Goal: Transaction & Acquisition: Purchase product/service

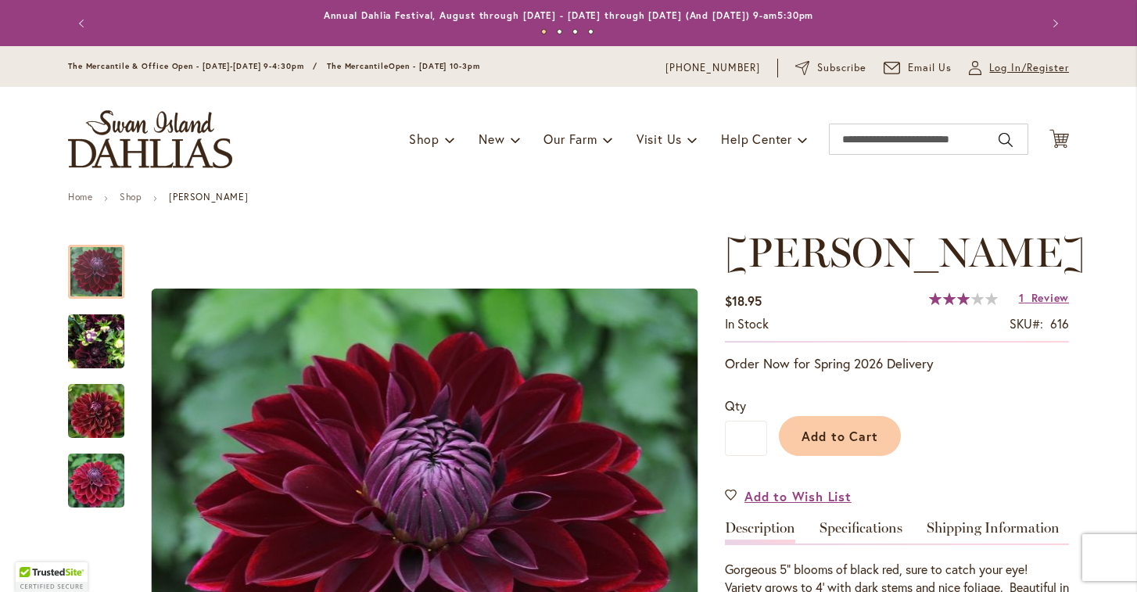
click at [1009, 68] on span "Log In/Register" at bounding box center [1029, 68] width 80 height 16
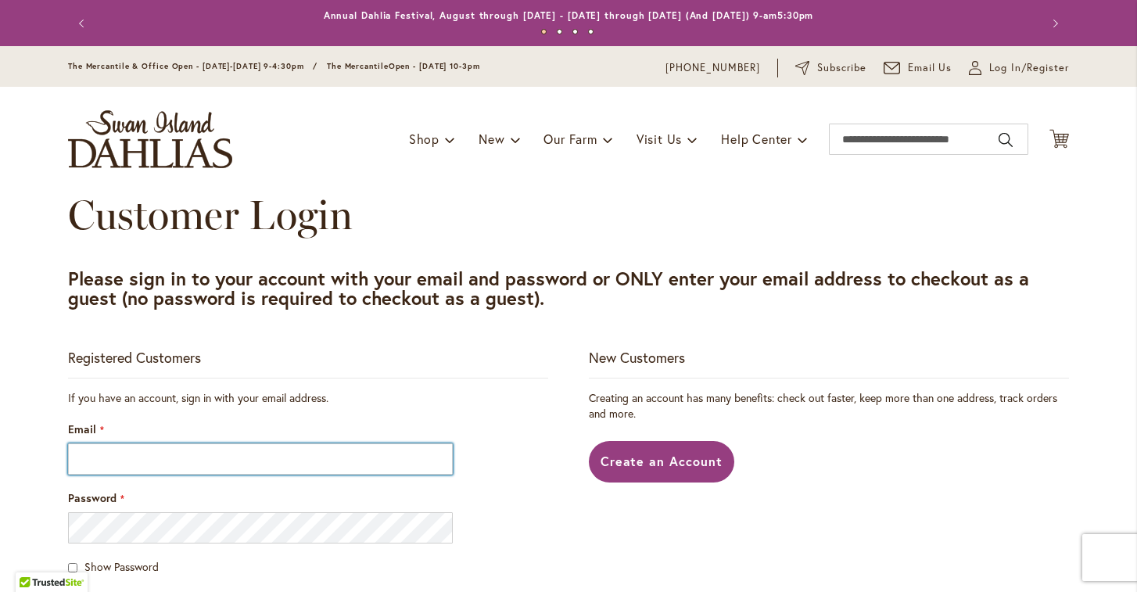
type input "**********"
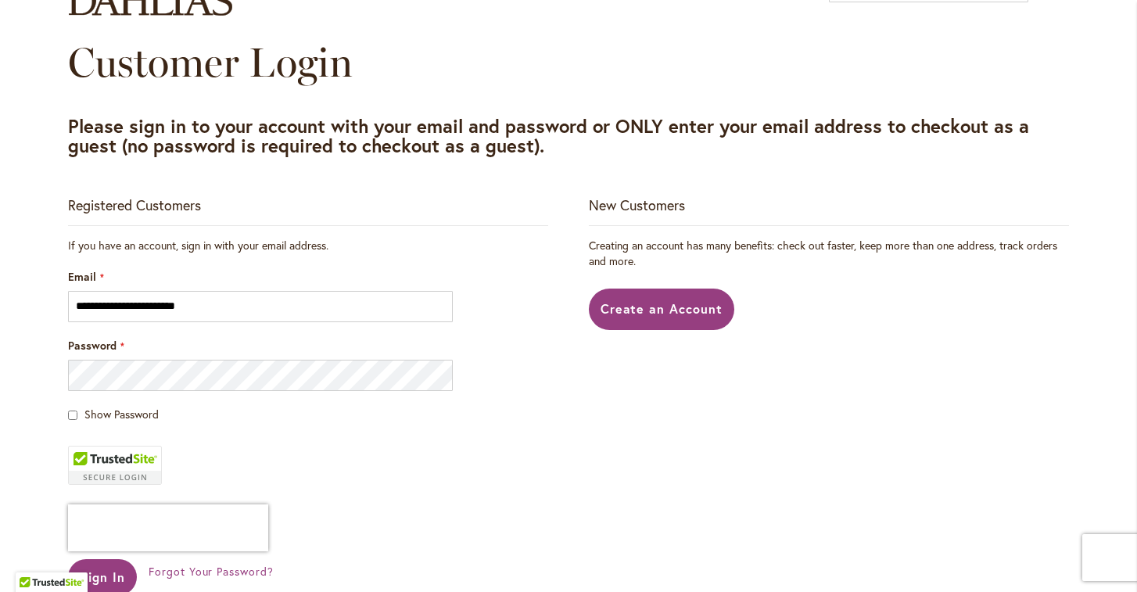
scroll to position [252, 0]
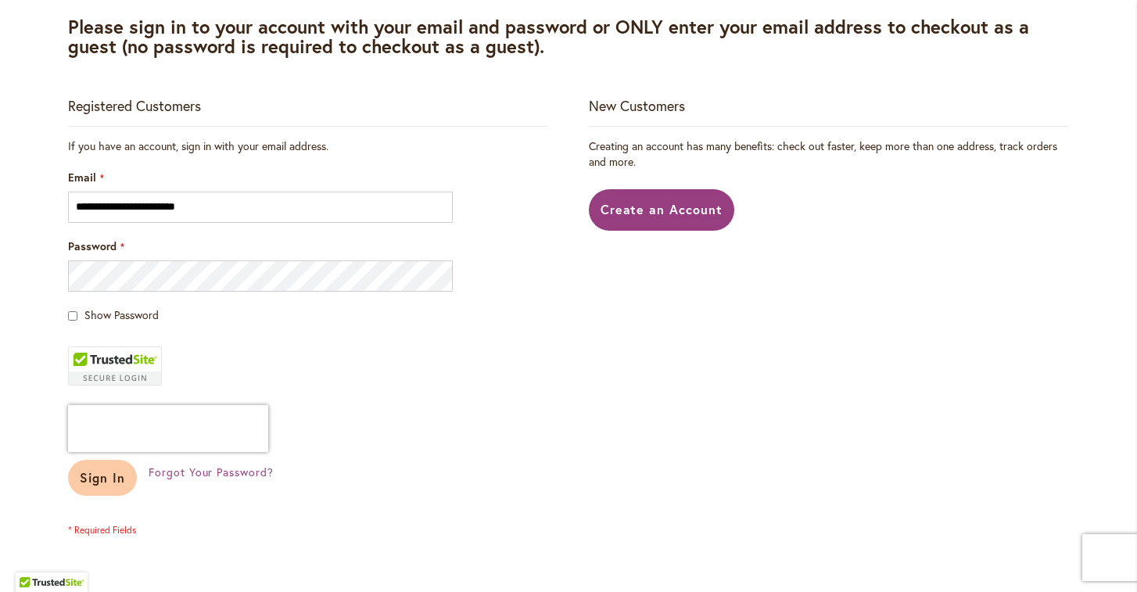
click at [93, 482] on span "Sign In" at bounding box center [102, 477] width 45 height 16
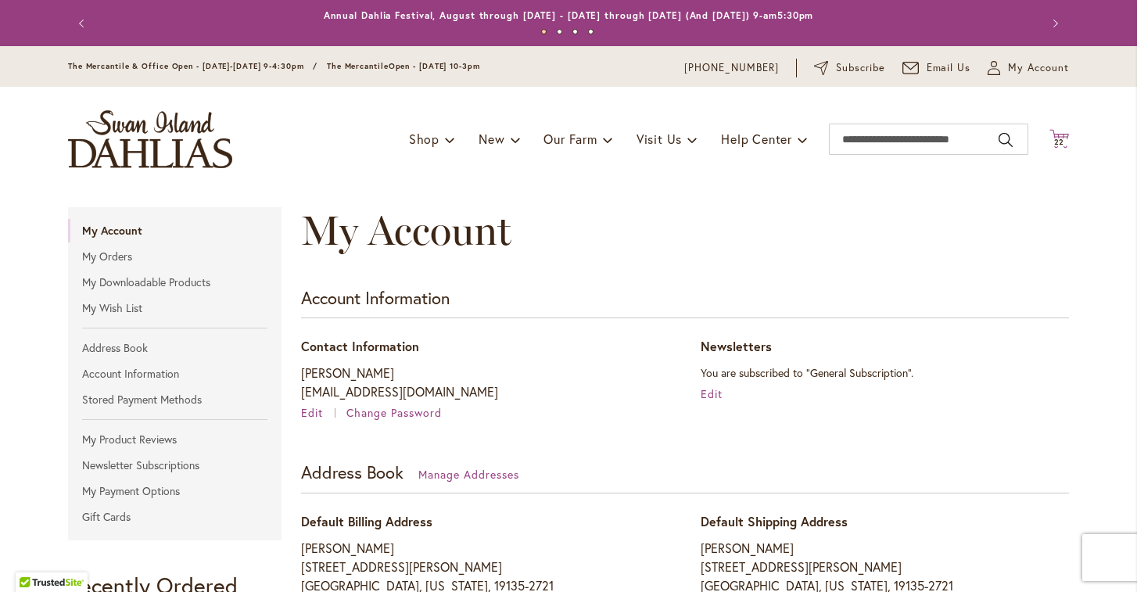
click at [1059, 140] on span "22" at bounding box center [1059, 142] width 11 height 10
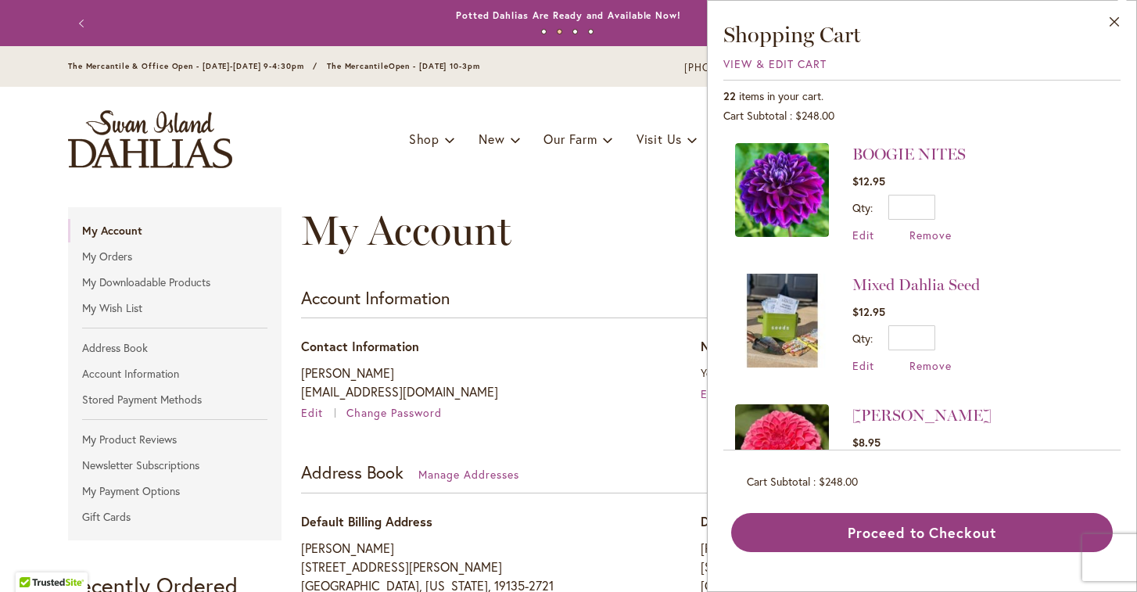
scroll to position [9, 0]
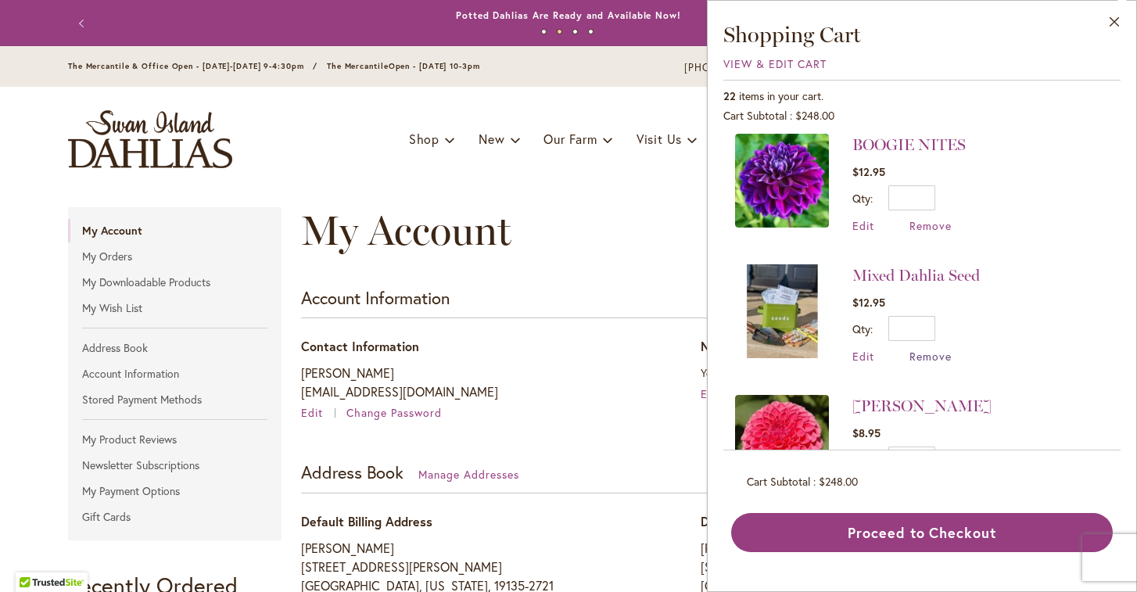
click at [927, 357] on span "Remove" at bounding box center [930, 356] width 42 height 15
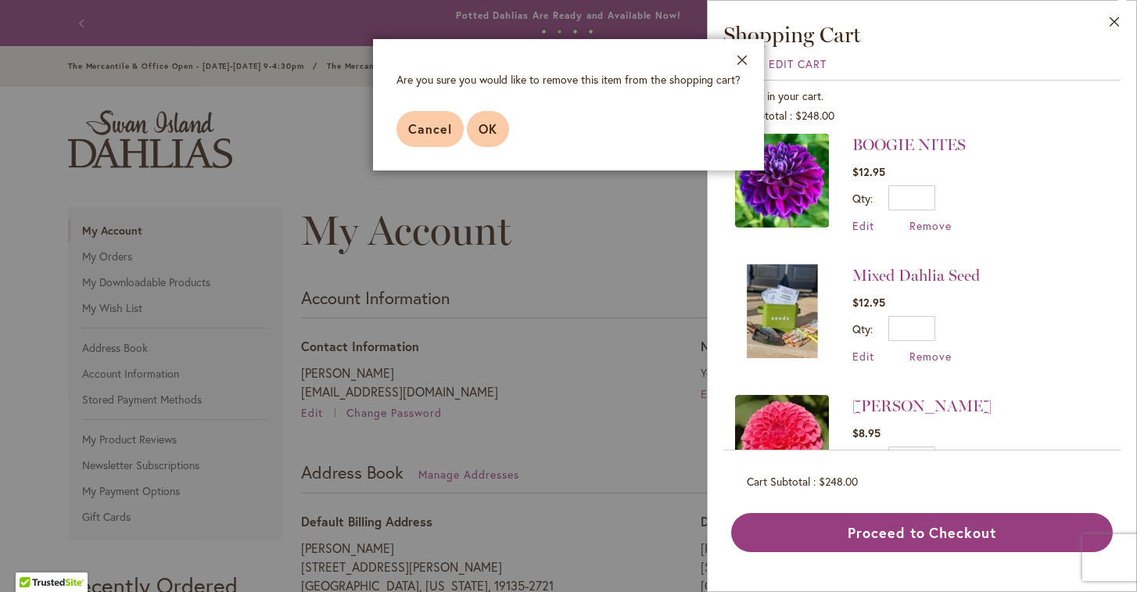
click at [488, 122] on span "OK" at bounding box center [487, 128] width 19 height 16
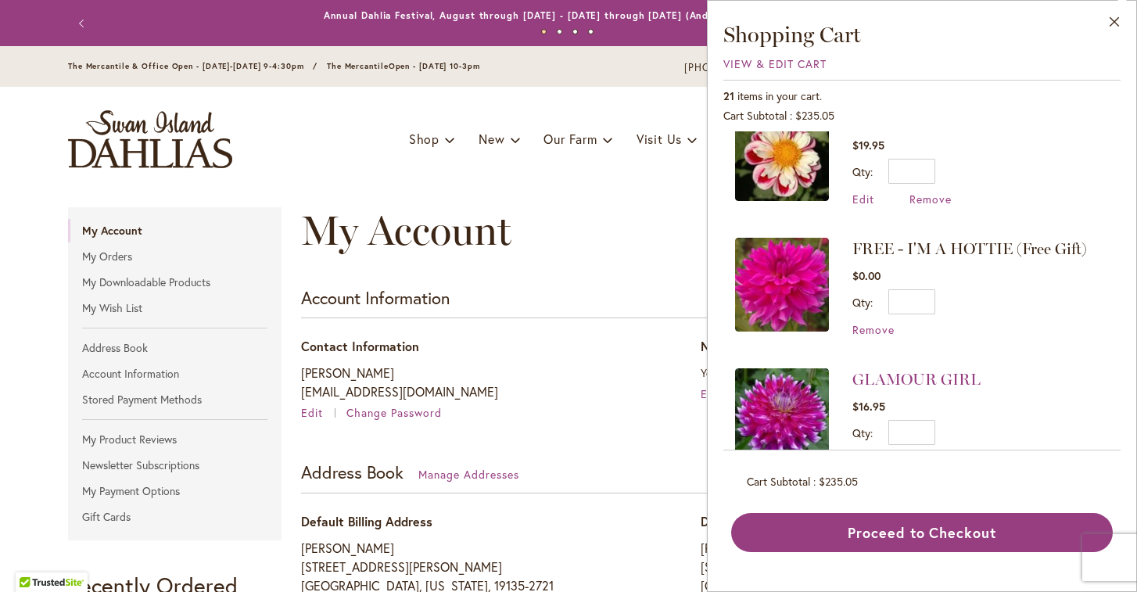
scroll to position [455, 0]
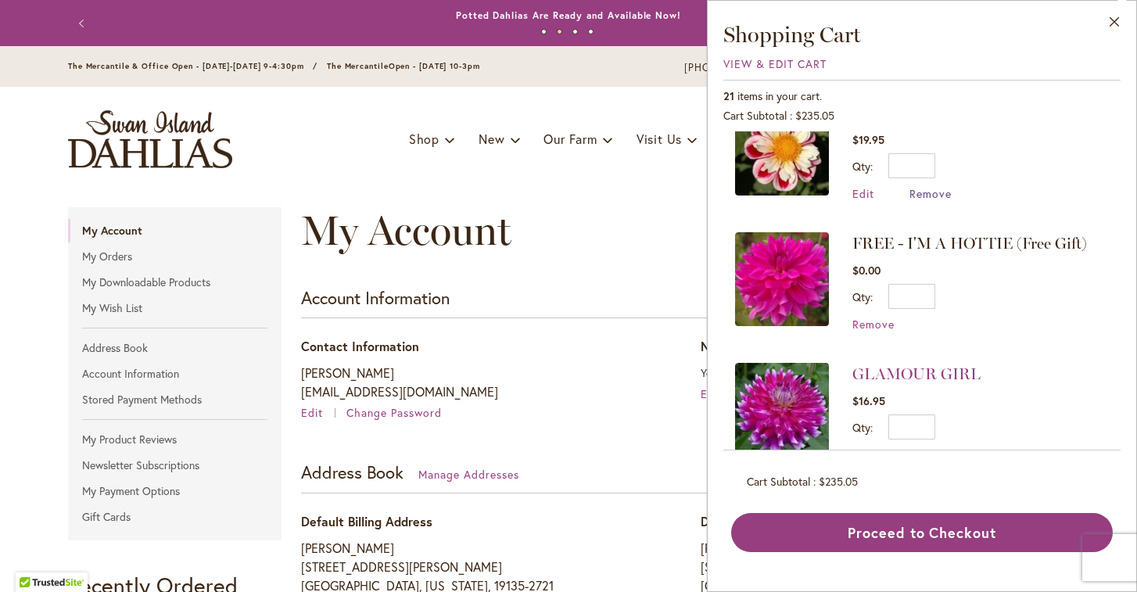
click at [934, 194] on span "Remove" at bounding box center [930, 193] width 42 height 15
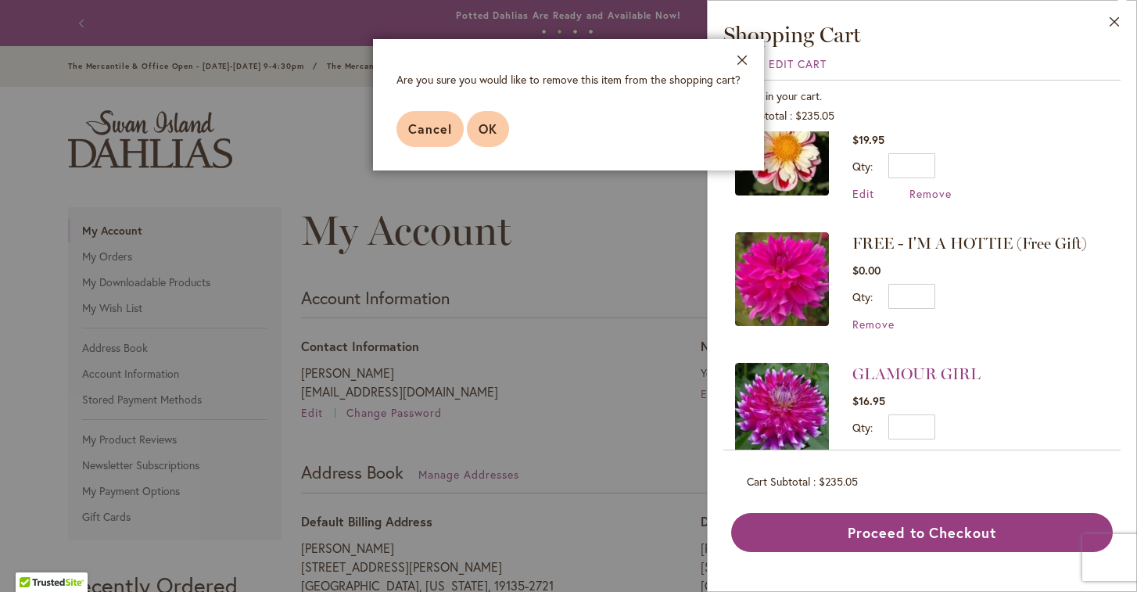
click at [490, 128] on span "OK" at bounding box center [487, 128] width 19 height 16
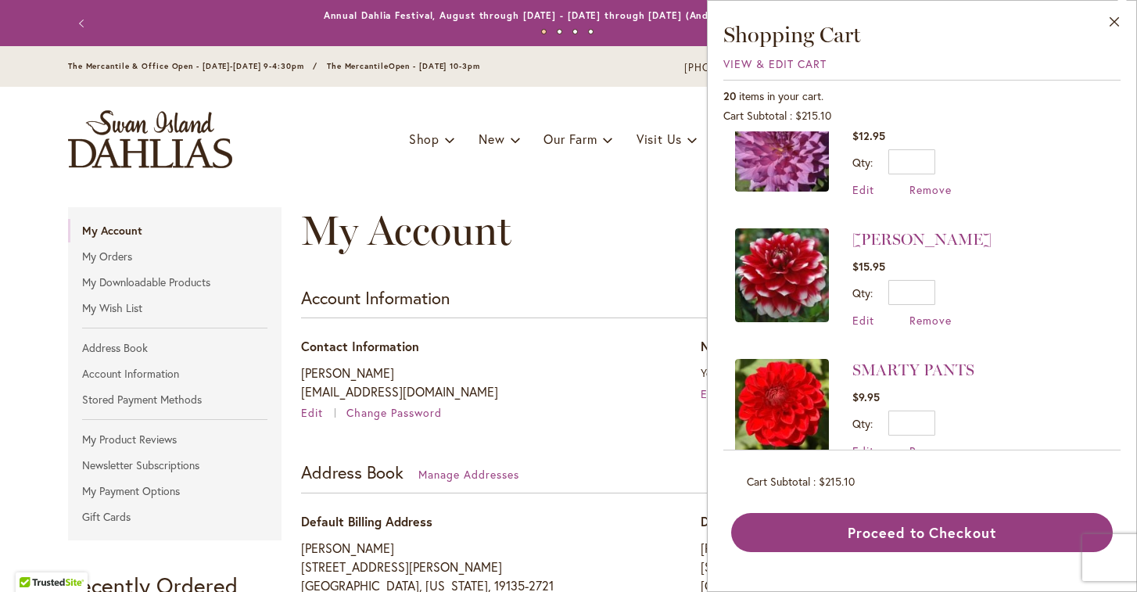
scroll to position [1478, 0]
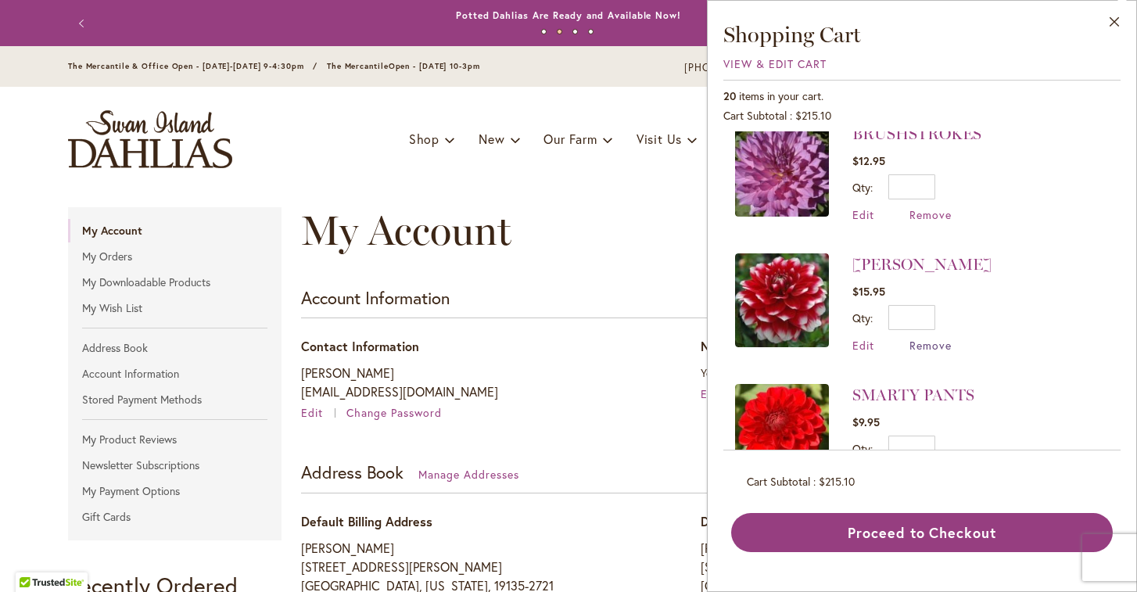
click at [933, 338] on span "Remove" at bounding box center [930, 345] width 42 height 15
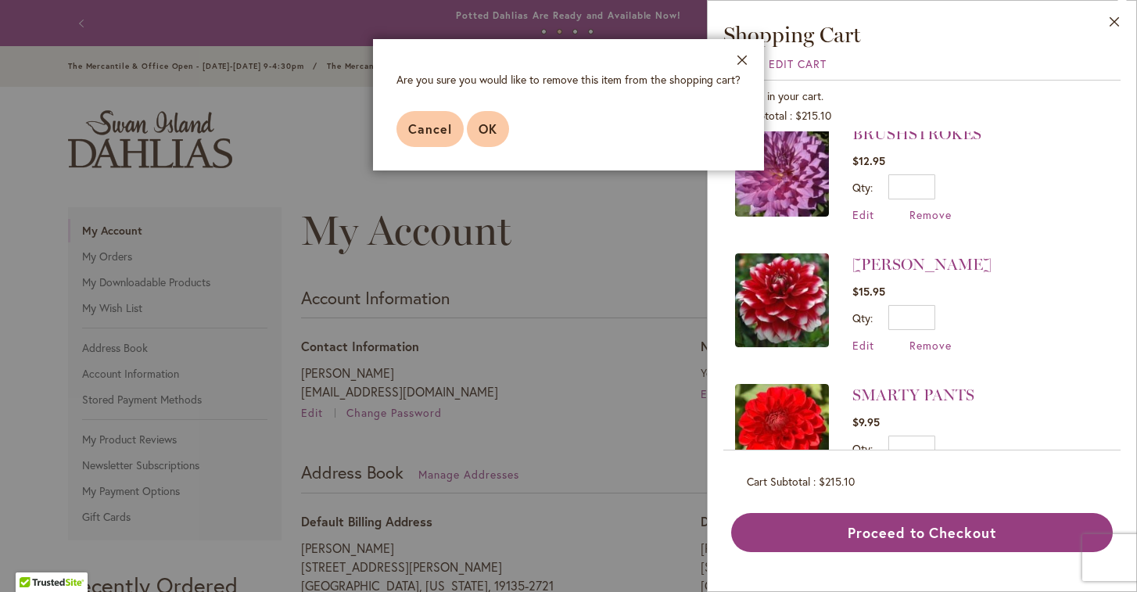
click at [493, 123] on span "OK" at bounding box center [487, 128] width 19 height 16
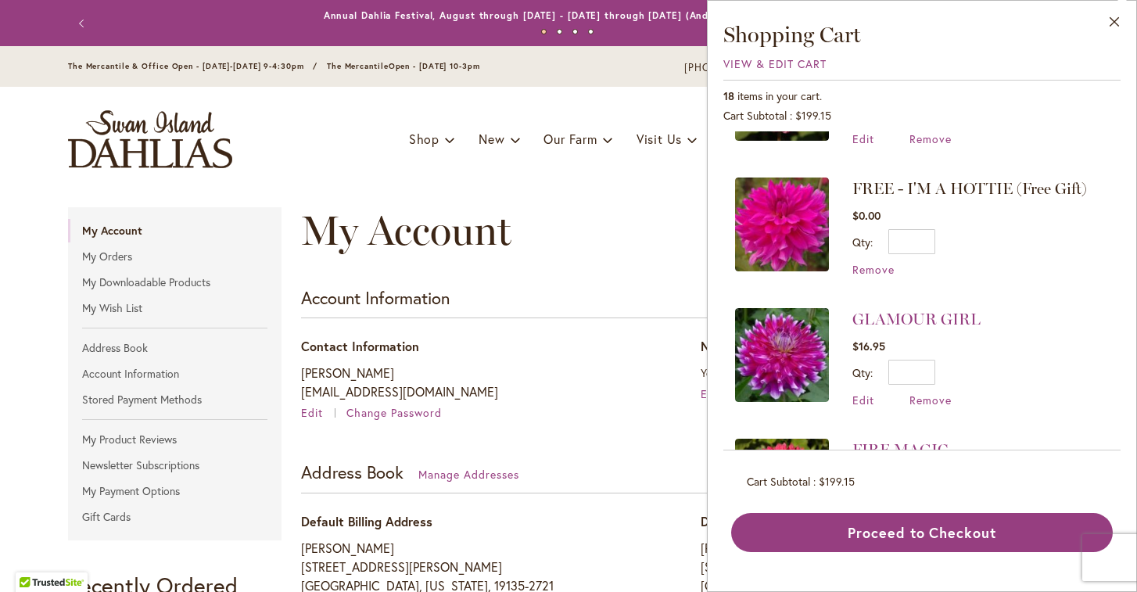
scroll to position [228, 0]
click at [738, 63] on span "View & Edit Cart" at bounding box center [774, 63] width 103 height 15
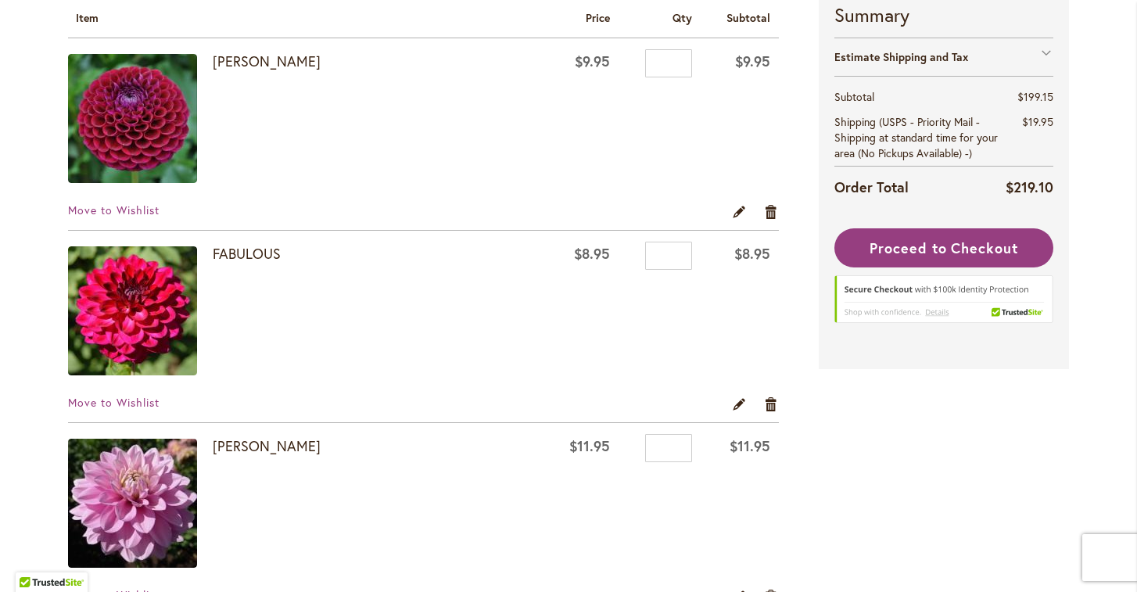
scroll to position [280, 0]
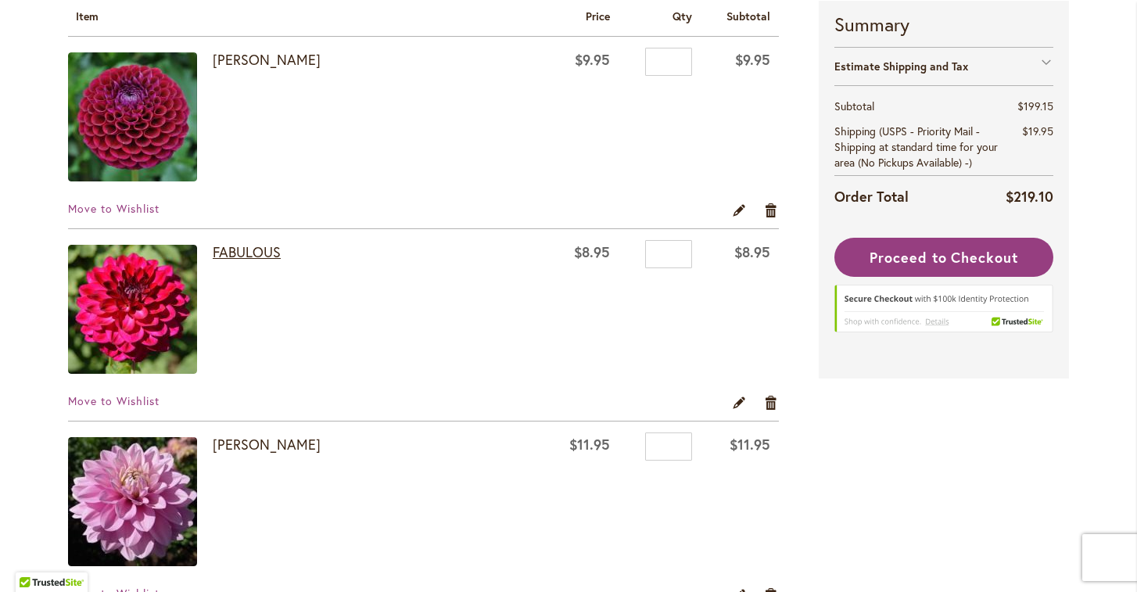
click at [252, 252] on link "FABULOUS" at bounding box center [247, 251] width 68 height 19
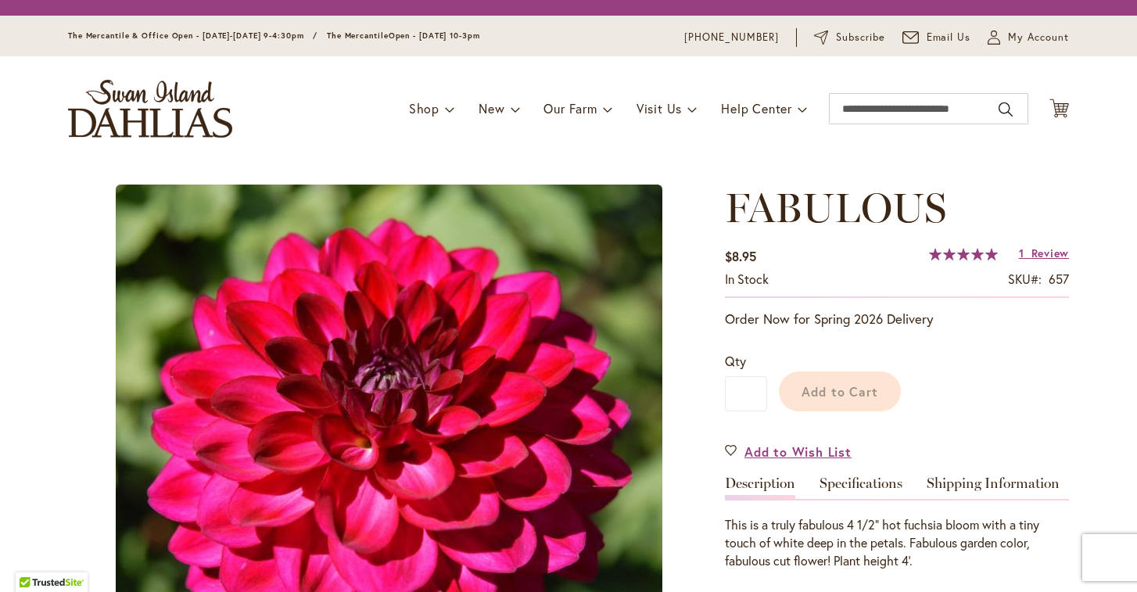
type input "******"
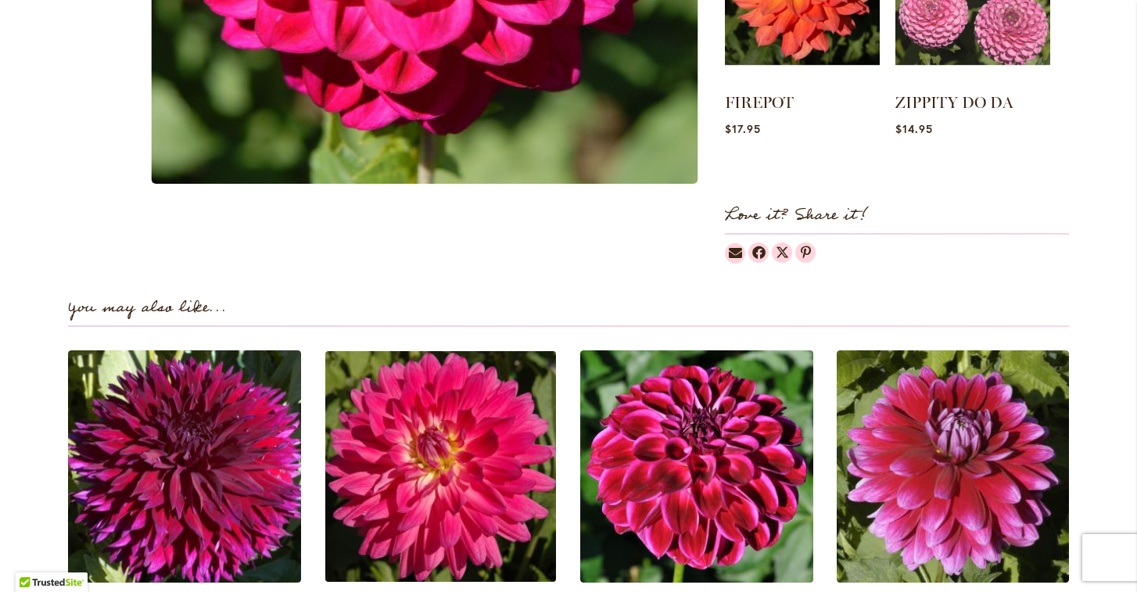
scroll to position [864, 0]
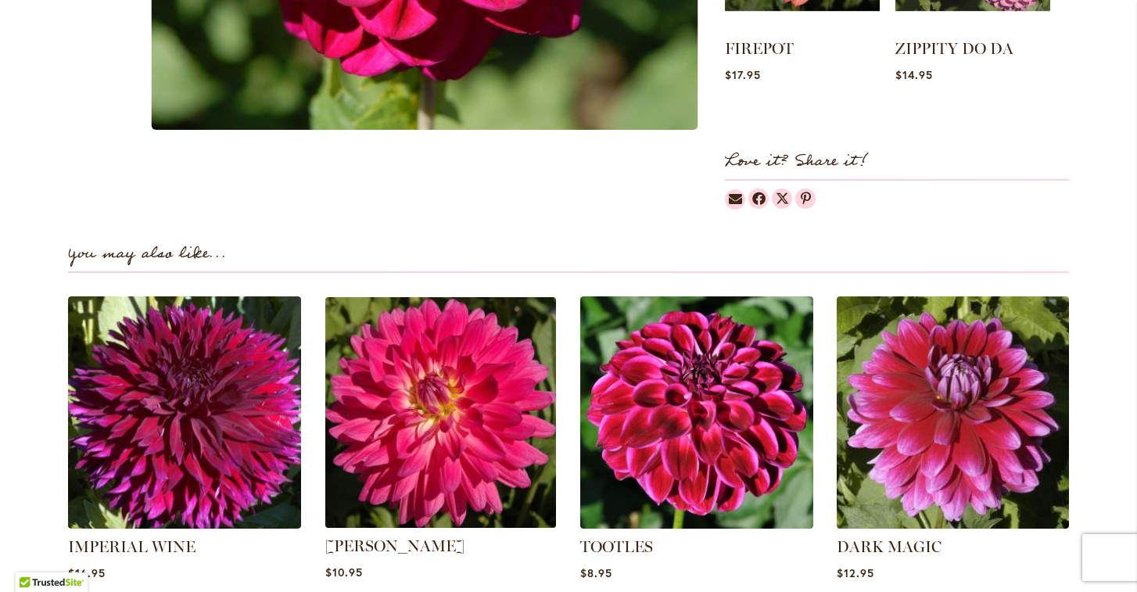
click at [440, 397] on img at bounding box center [440, 412] width 242 height 242
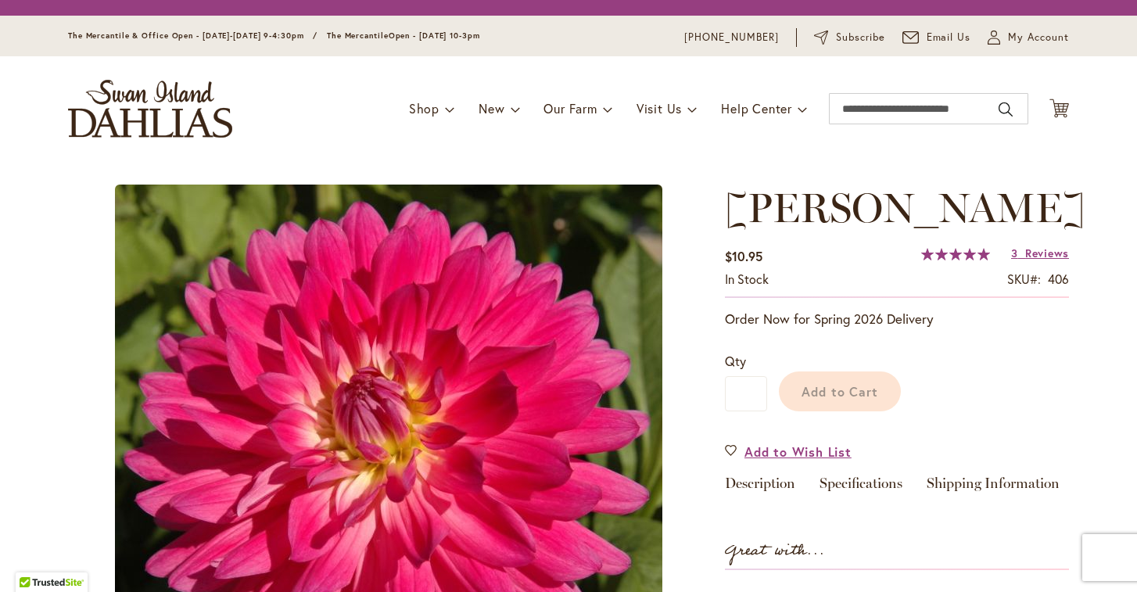
type input "******"
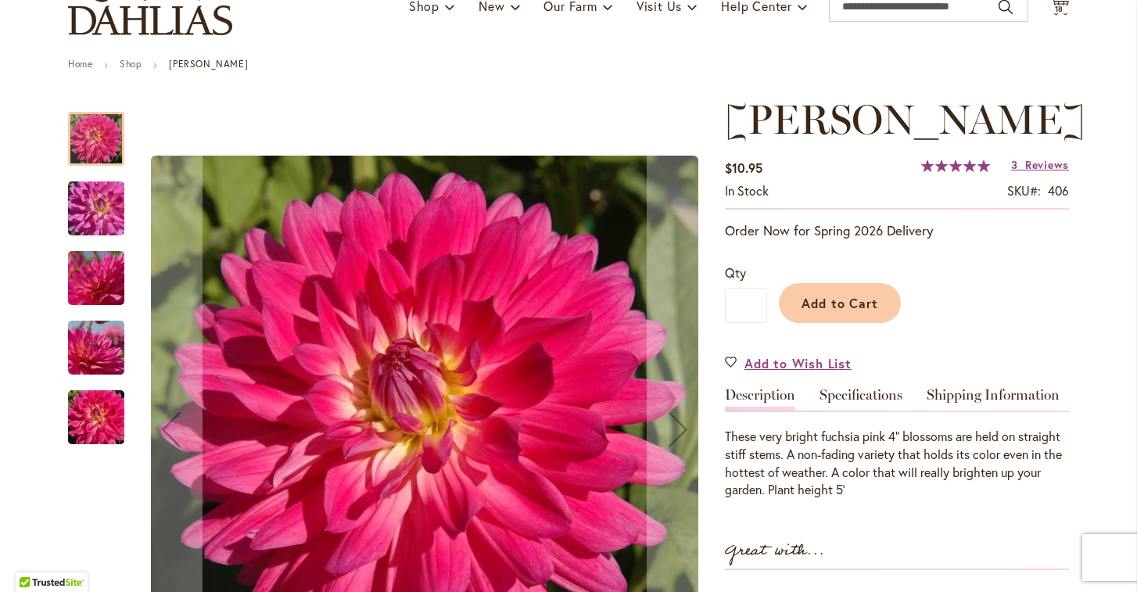
scroll to position [207, 0]
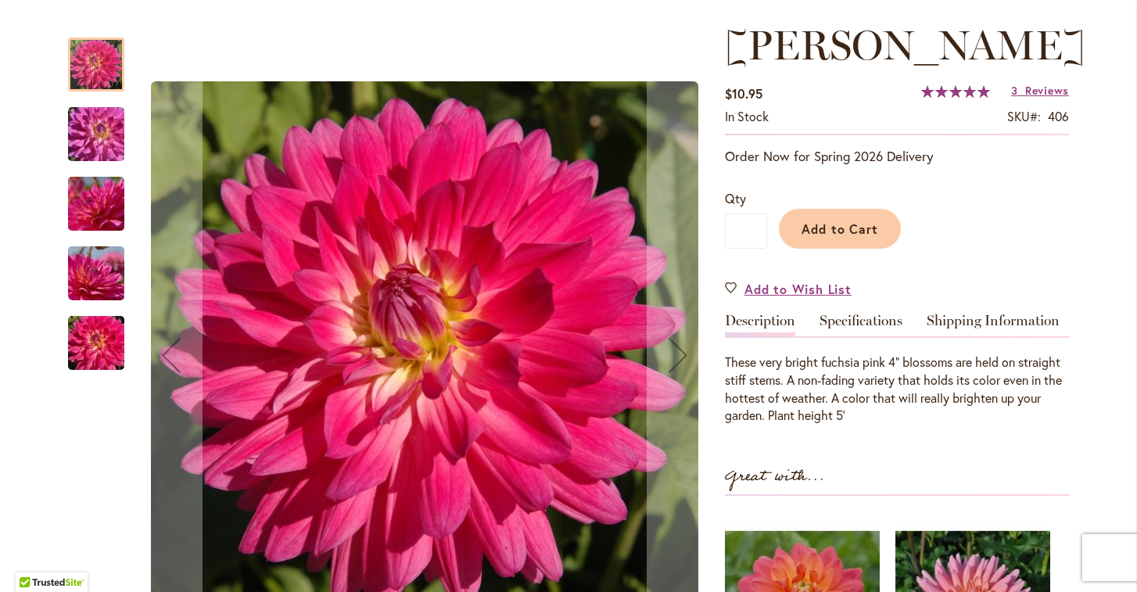
click at [106, 128] on img "MELISSA M" at bounding box center [96, 134] width 113 height 75
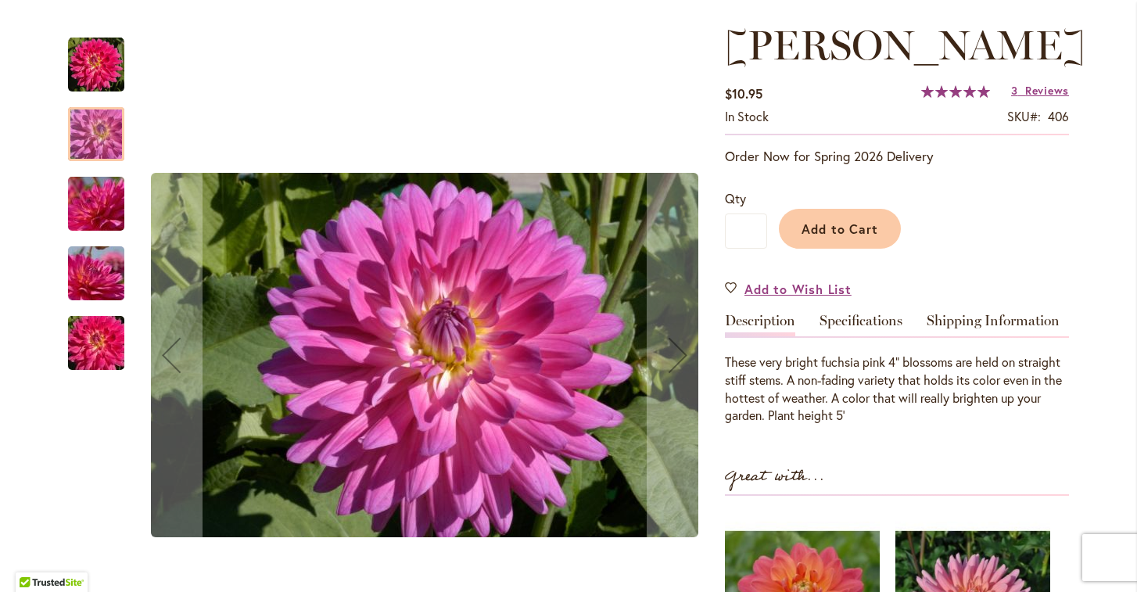
click at [106, 211] on img "MELISSA M" at bounding box center [96, 204] width 113 height 75
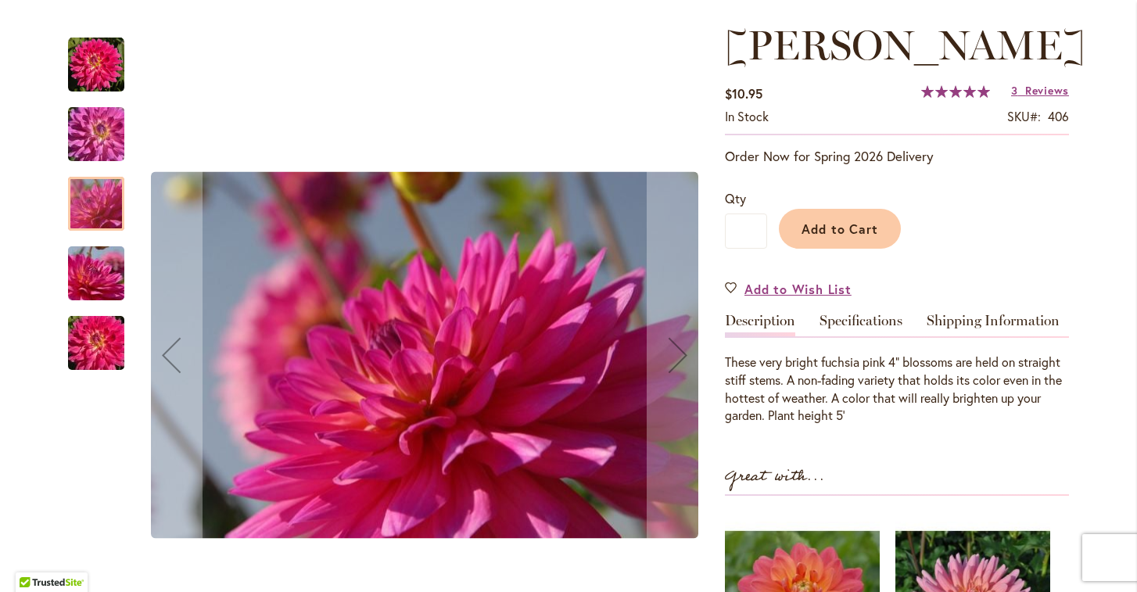
click at [107, 264] on img "MELISSA M" at bounding box center [96, 273] width 113 height 75
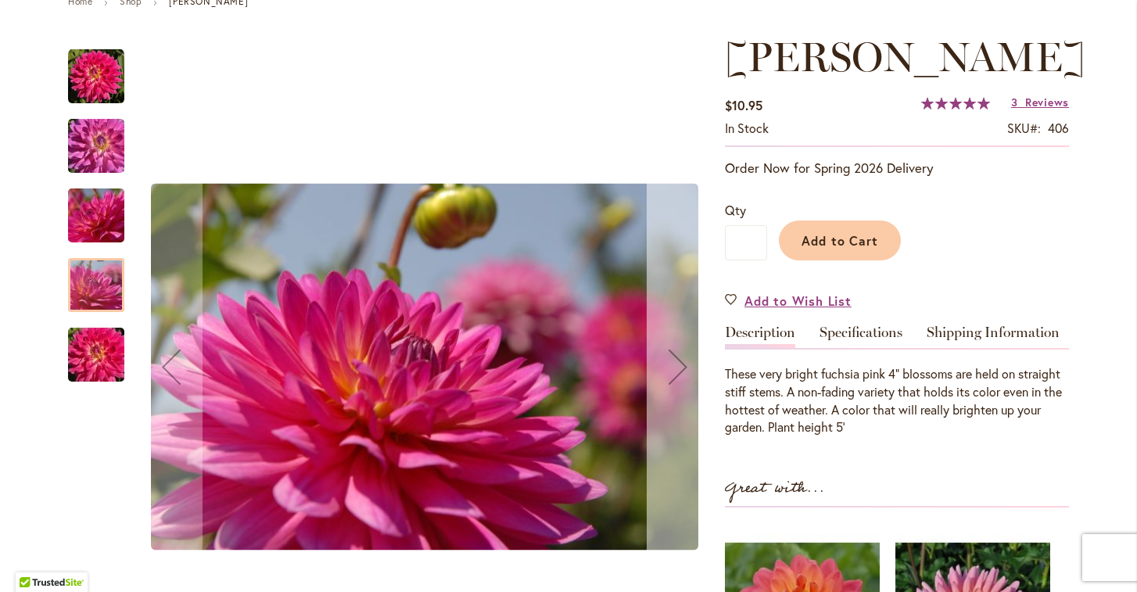
scroll to position [167, 0]
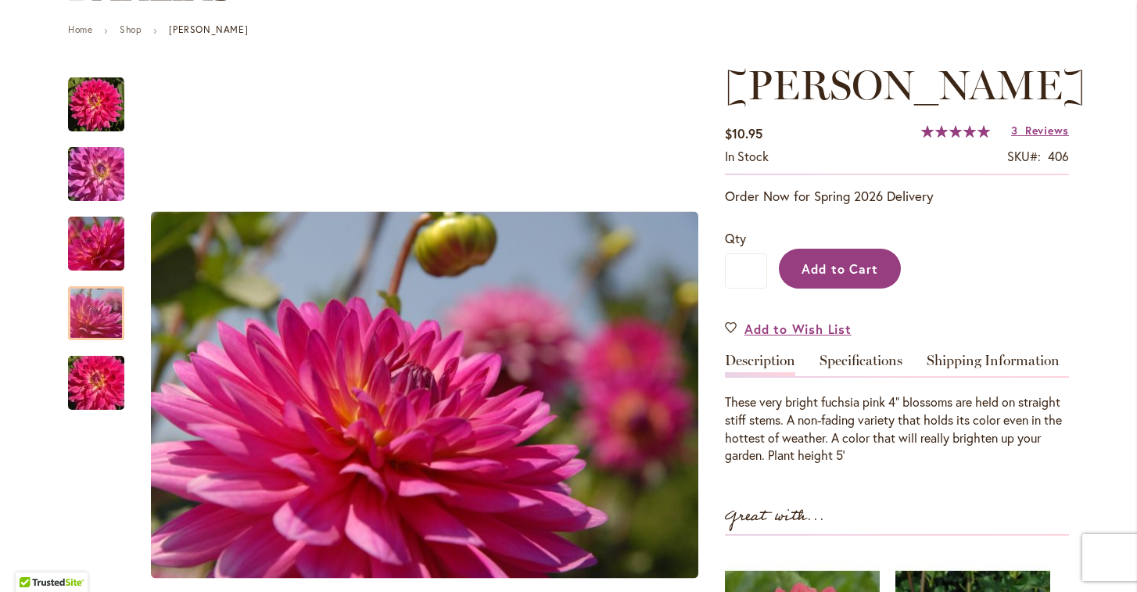
click at [857, 267] on span "Add to Cart" at bounding box center [839, 268] width 77 height 16
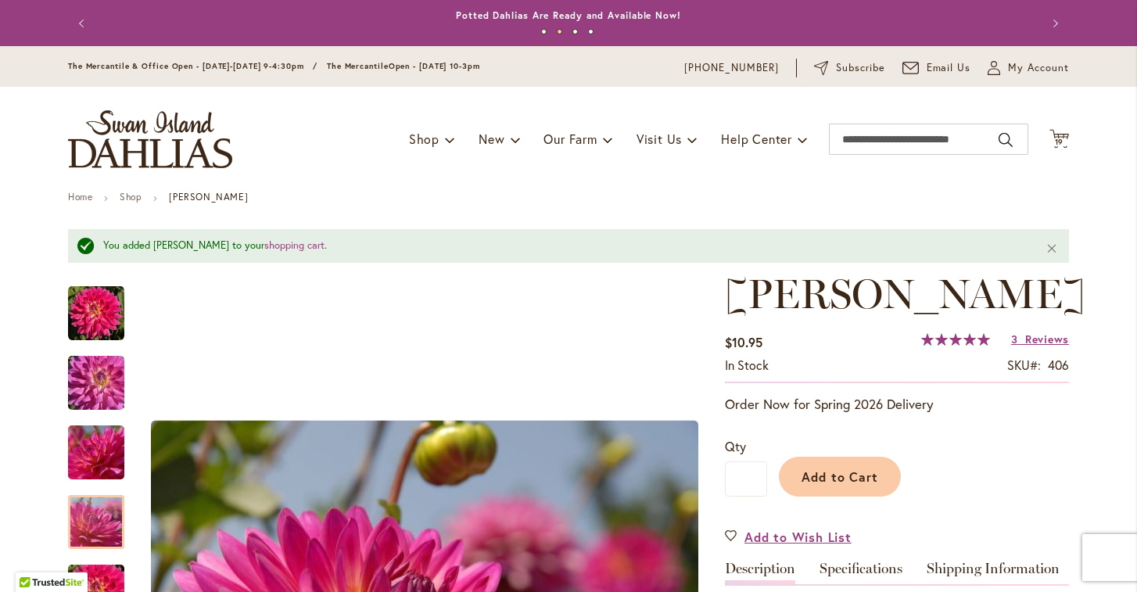
scroll to position [0, 0]
click at [1057, 140] on span "19" at bounding box center [1059, 142] width 9 height 10
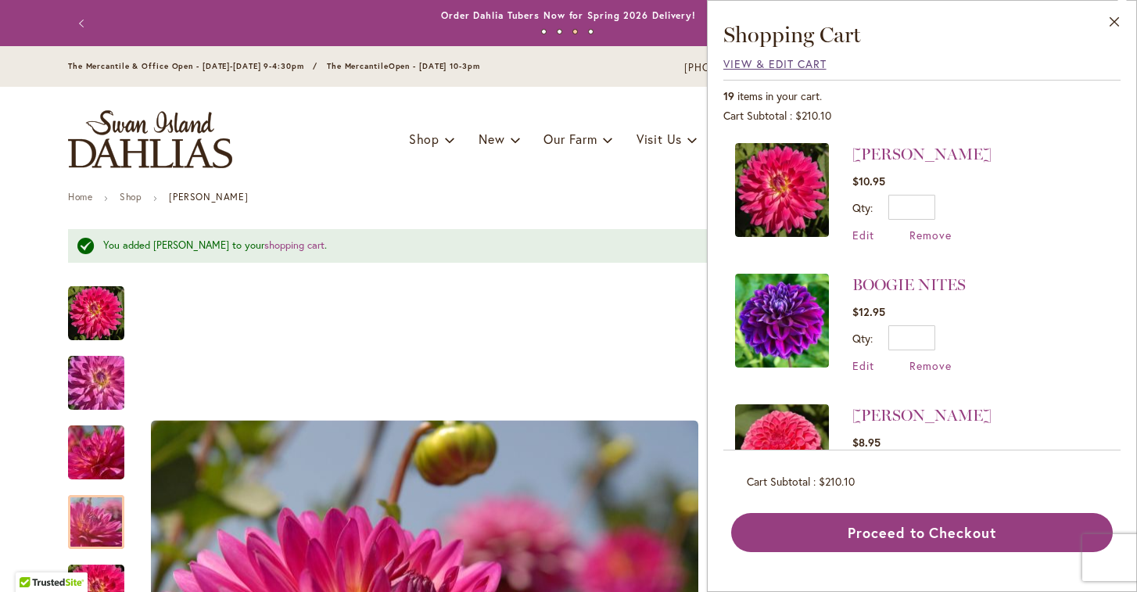
click at [730, 64] on span "View & Edit Cart" at bounding box center [774, 63] width 103 height 15
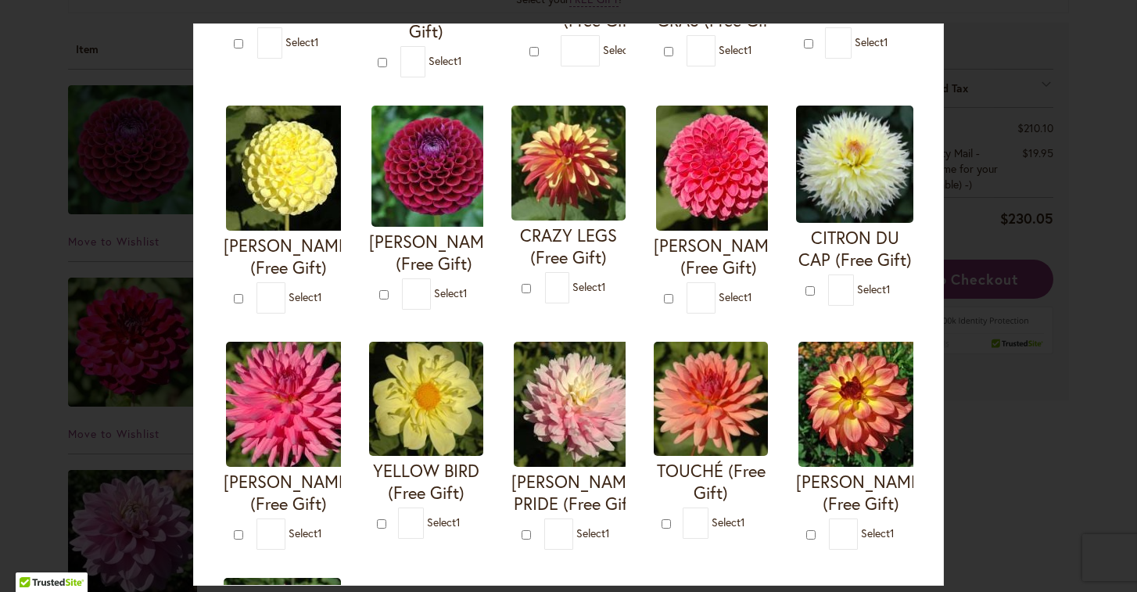
scroll to position [334, 0]
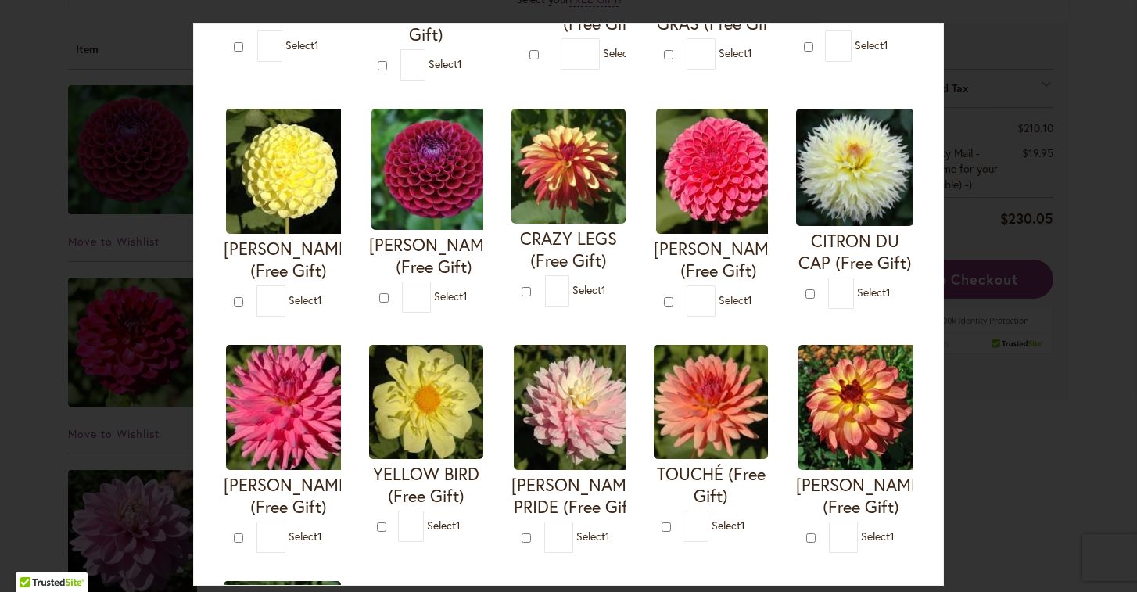
type input "*"
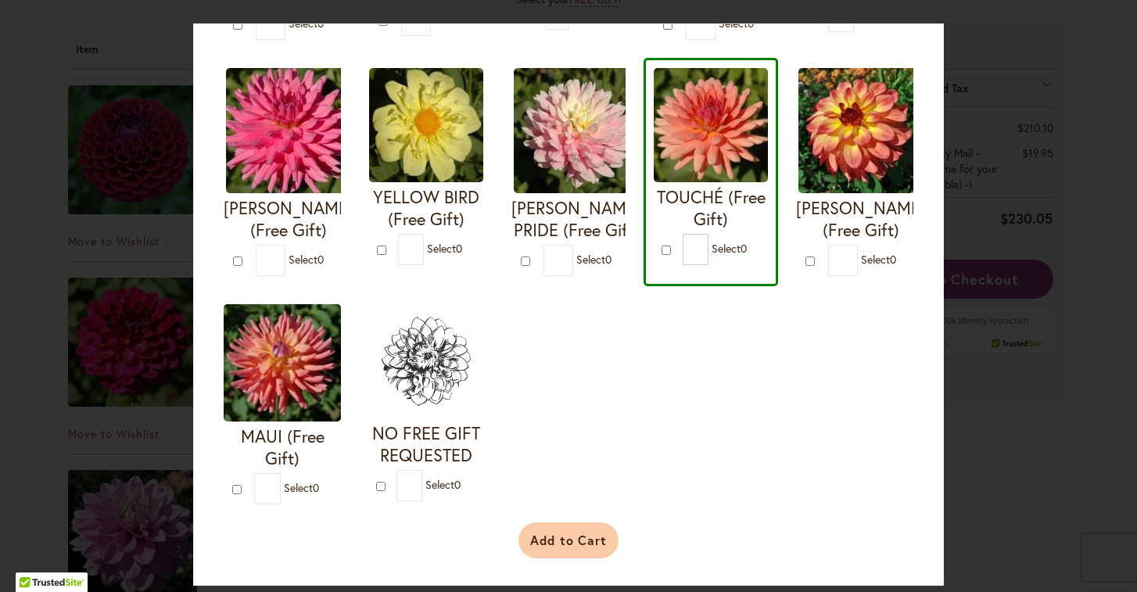
scroll to position [631, 0]
click at [573, 543] on button "Add to Cart" at bounding box center [568, 540] width 101 height 36
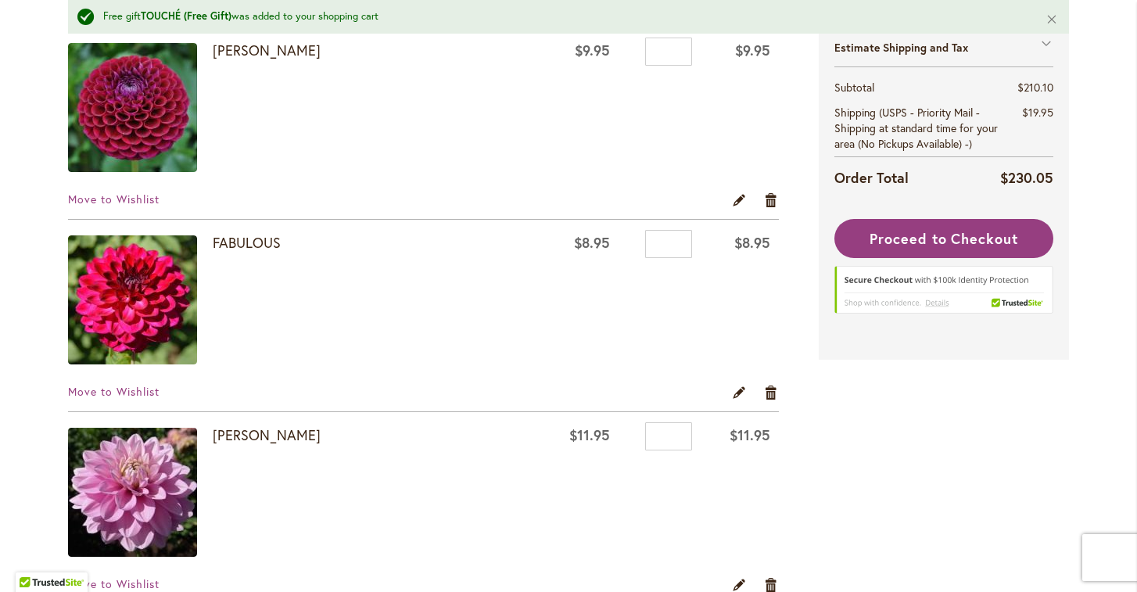
scroll to position [331, 0]
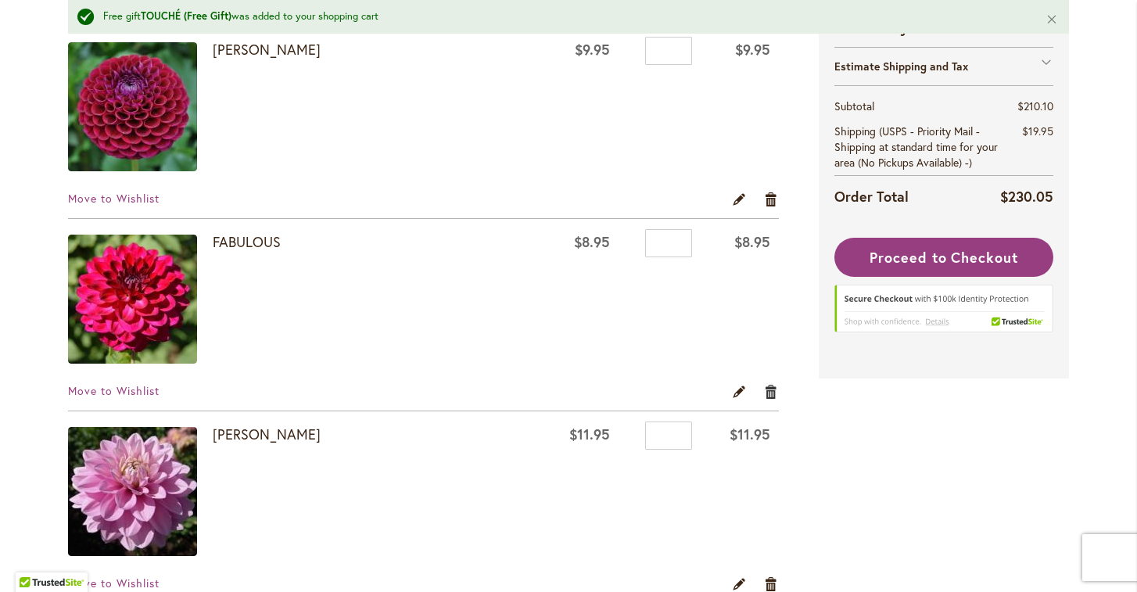
click at [772, 390] on link "Remove item" at bounding box center [771, 391] width 15 height 17
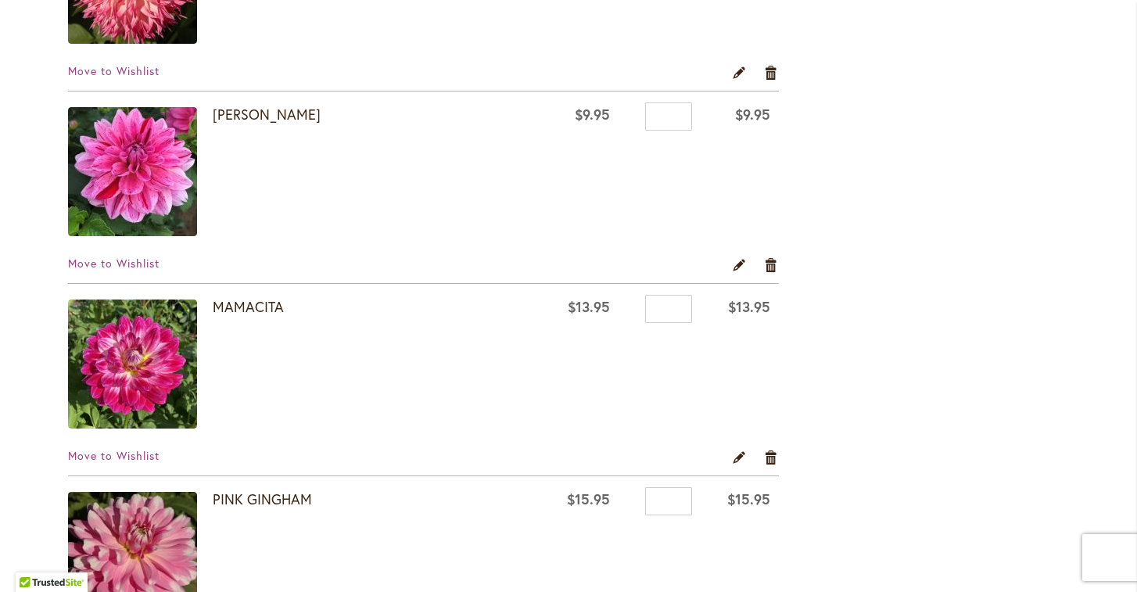
scroll to position [1830, 0]
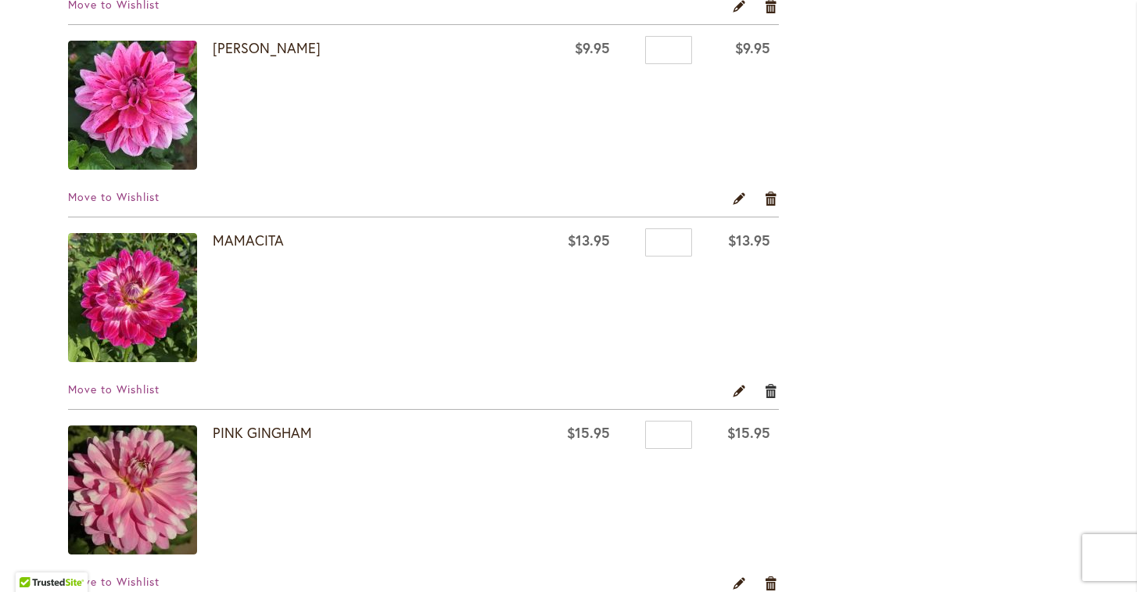
click at [769, 389] on link "Remove item" at bounding box center [771, 390] width 15 height 17
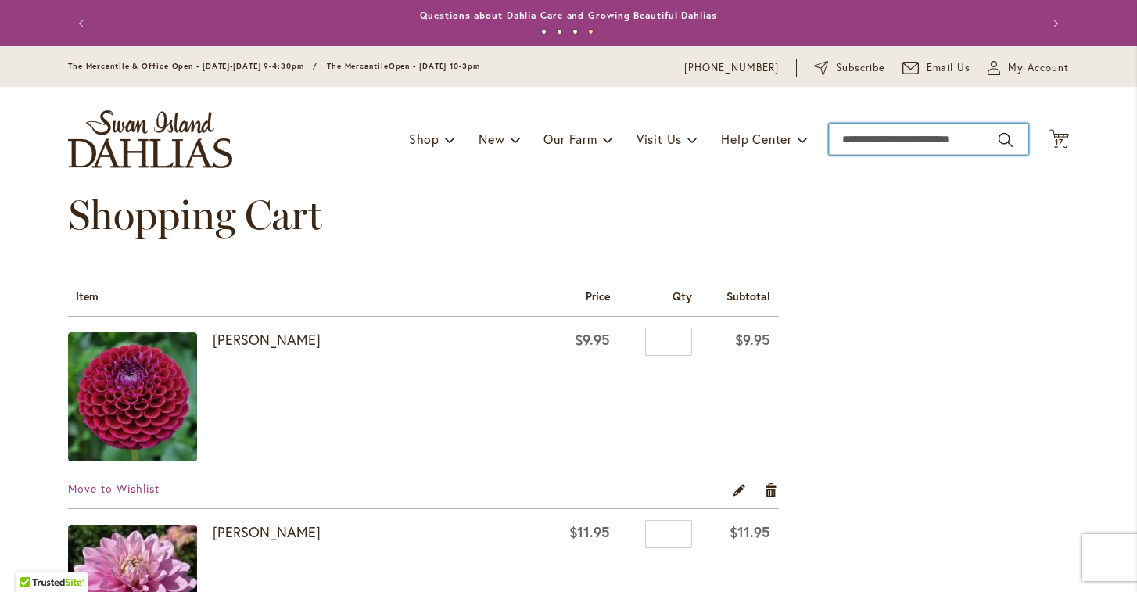
click at [925, 141] on input "Search" at bounding box center [928, 139] width 199 height 31
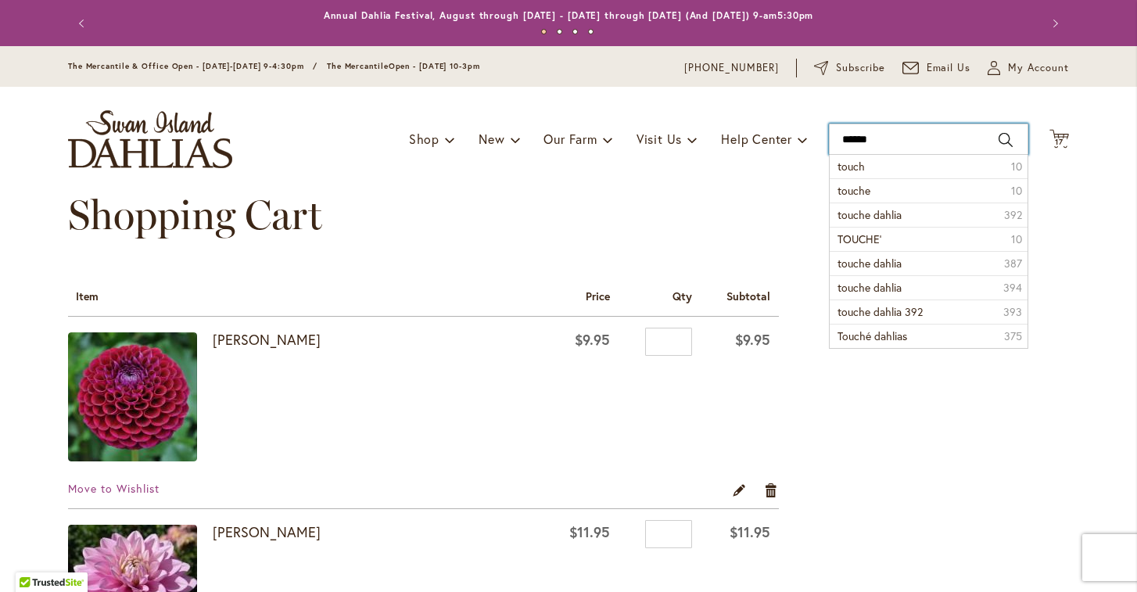
type input "*******"
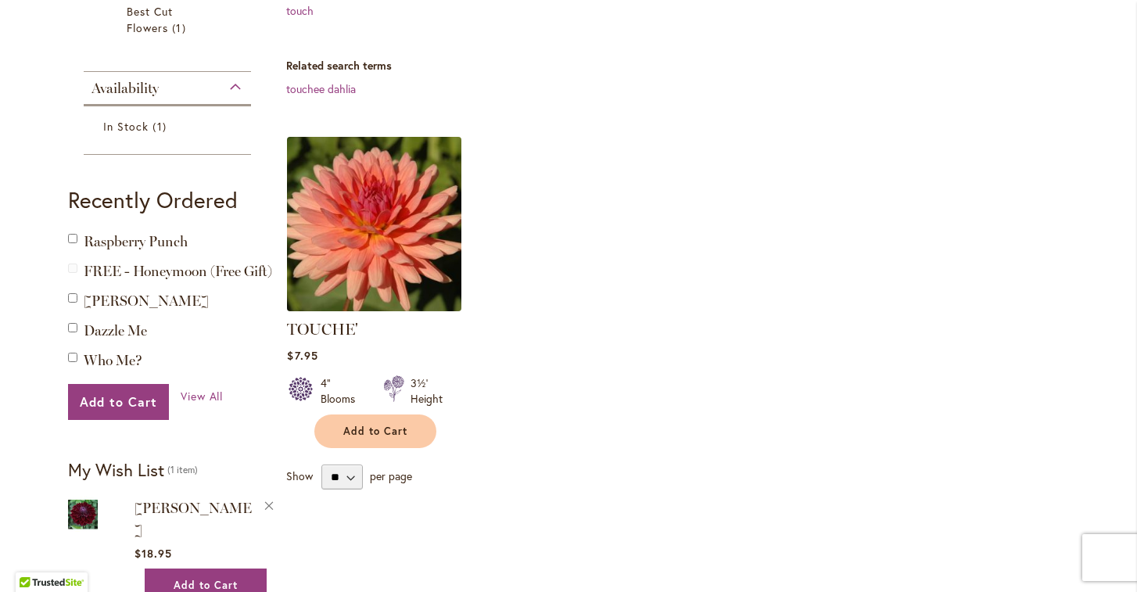
scroll to position [356, 0]
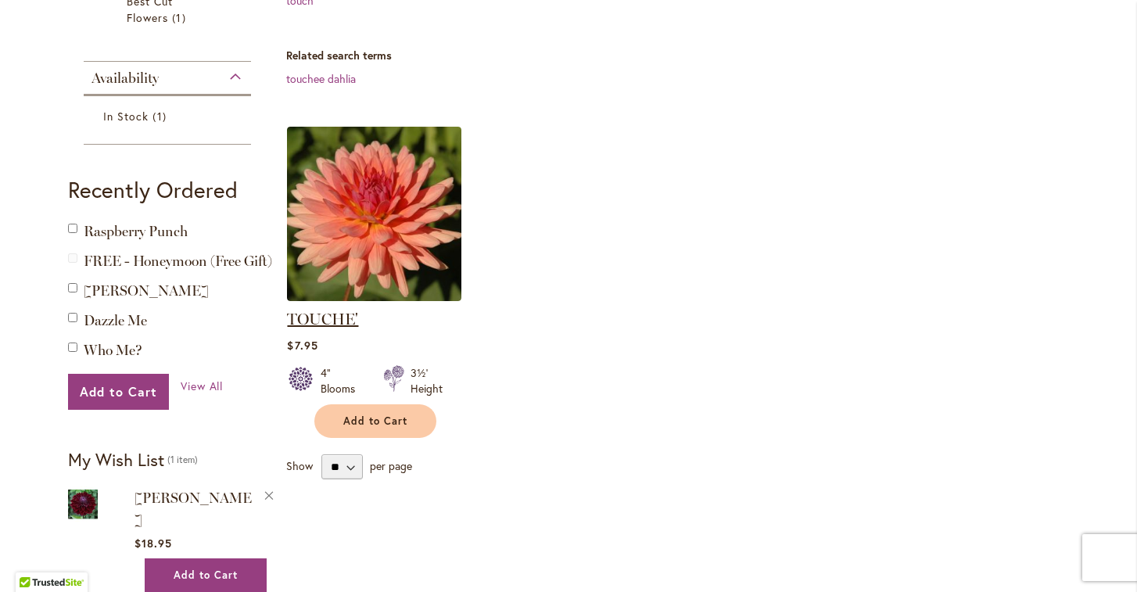
click at [333, 317] on link "TOUCHE'" at bounding box center [322, 319] width 71 height 19
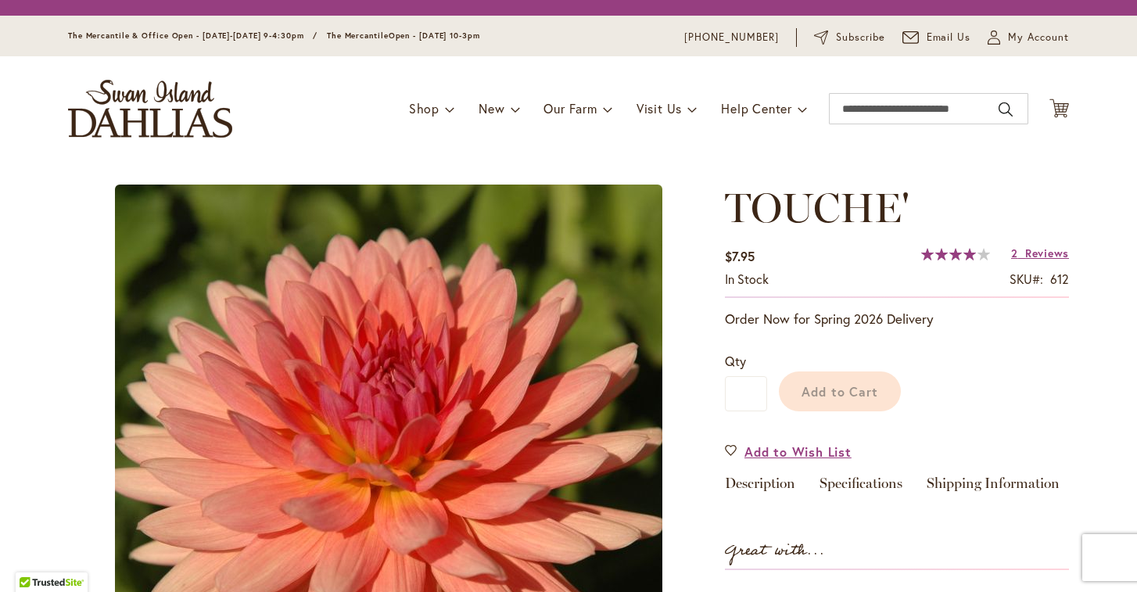
type input "******"
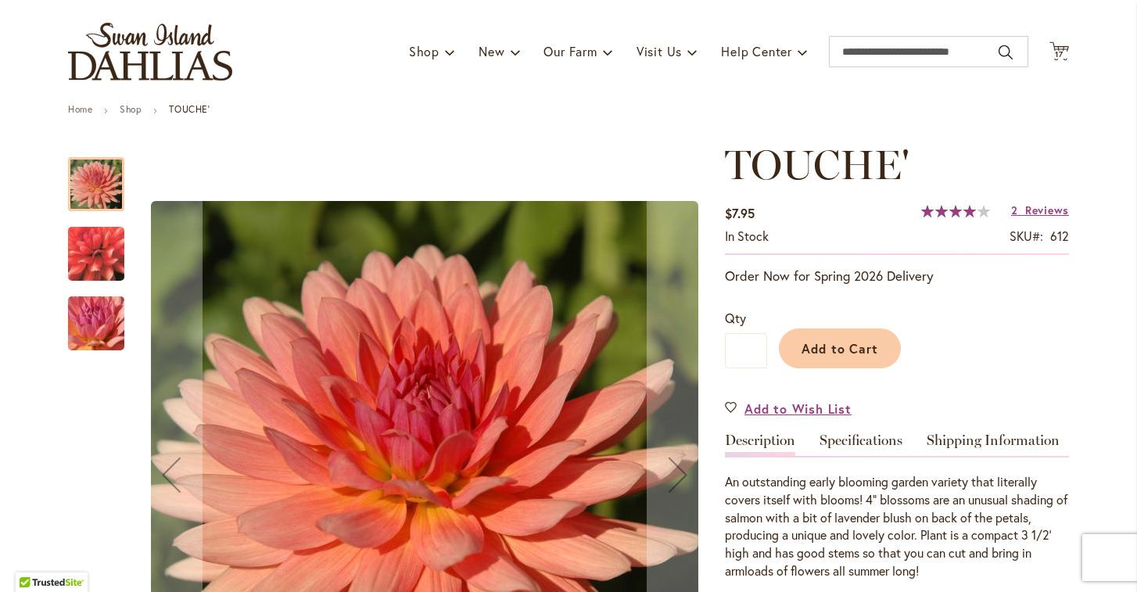
scroll to position [264, 0]
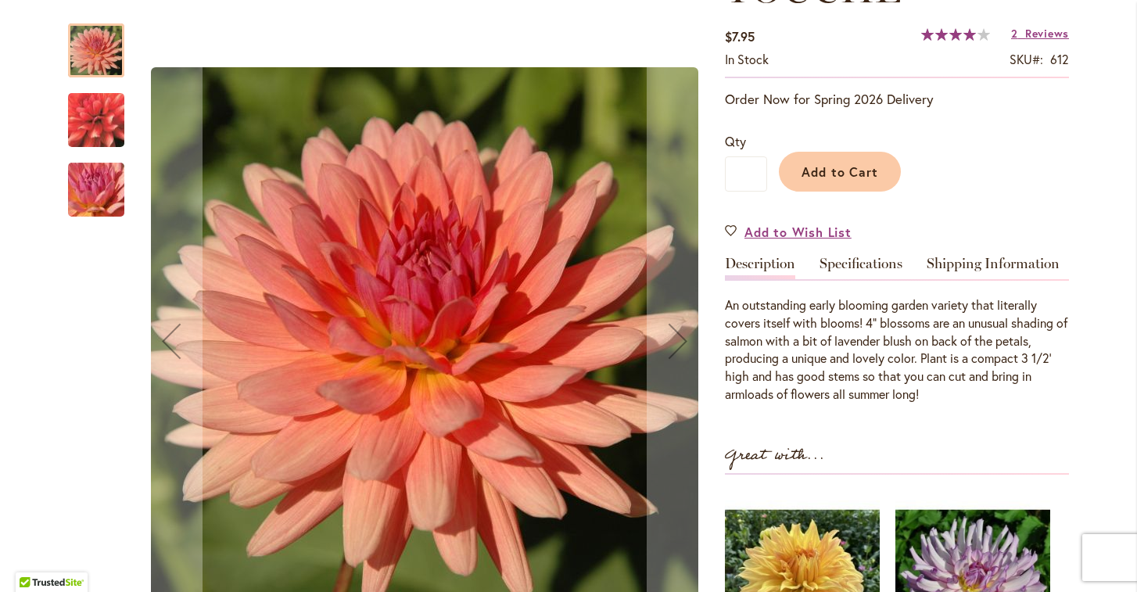
click at [104, 121] on img "TOUCHE'" at bounding box center [96, 120] width 113 height 104
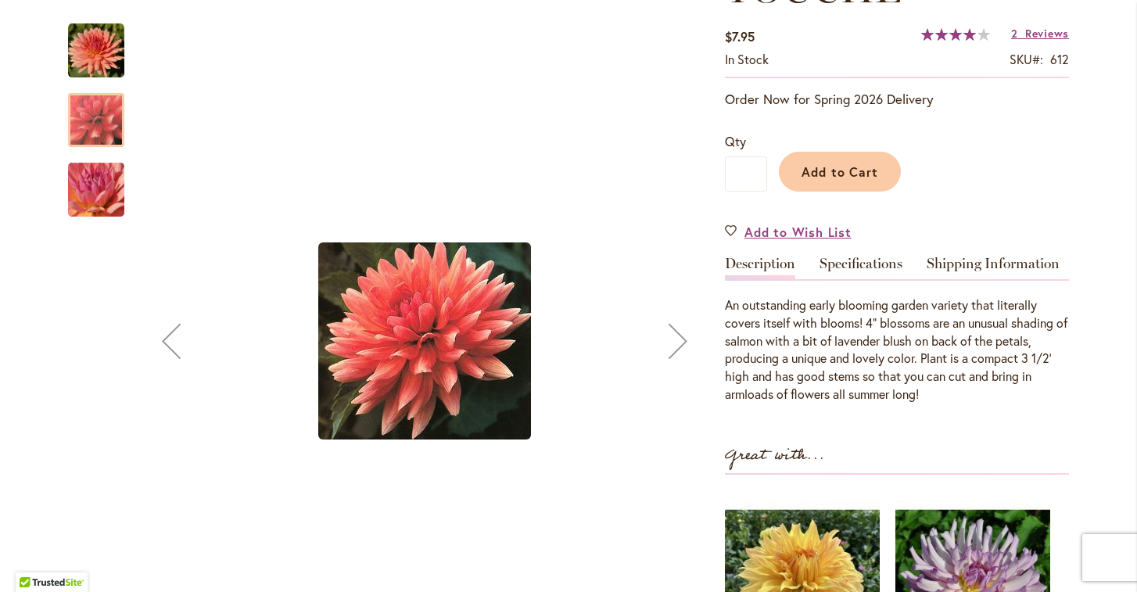
click at [101, 170] on img "TOUCHE'" at bounding box center [96, 190] width 113 height 84
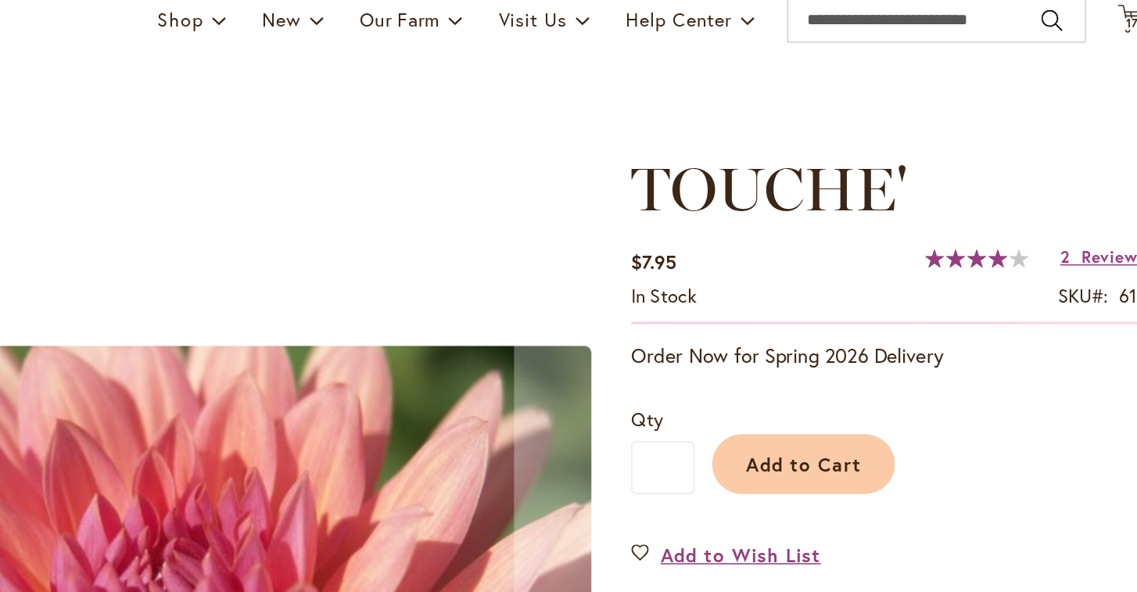
scroll to position [0, 0]
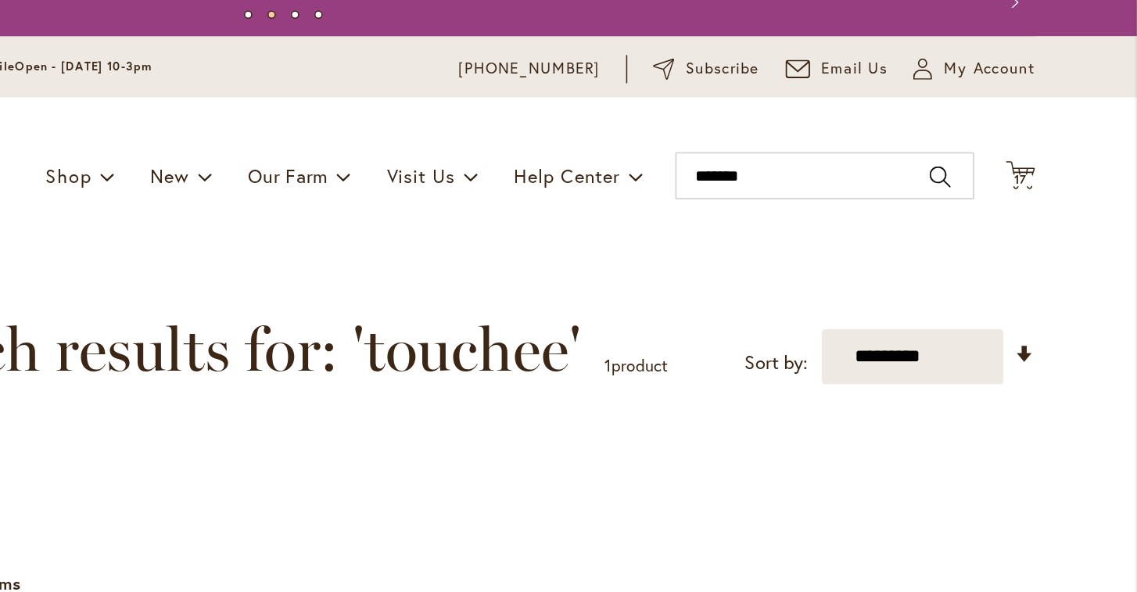
scroll to position [27, 0]
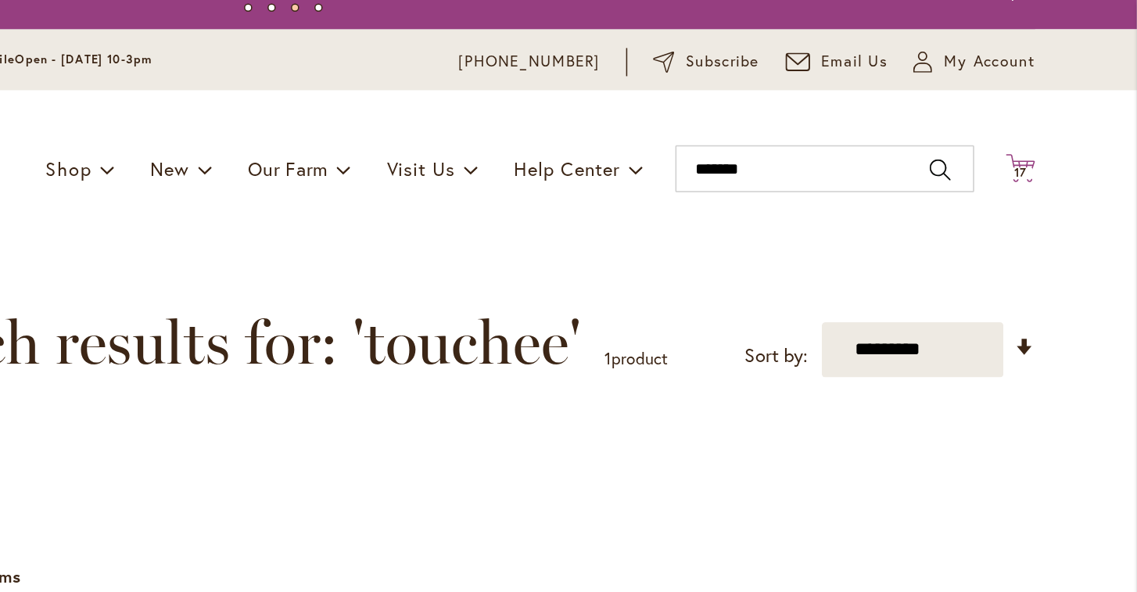
click at [1052, 112] on span "17 17 items" at bounding box center [1060, 116] width 16 height 8
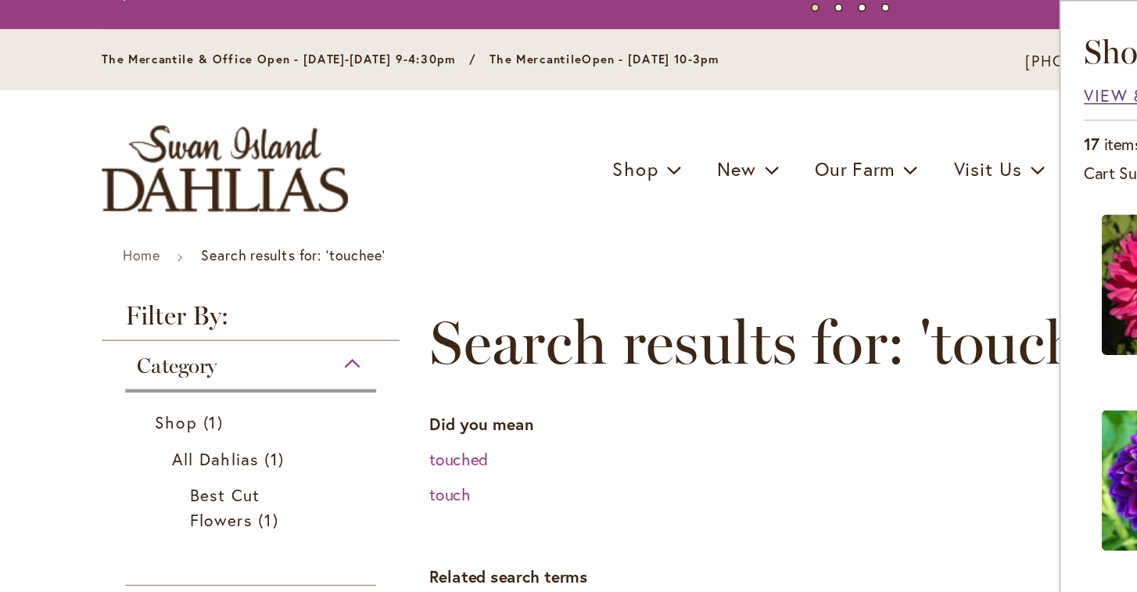
click at [730, 64] on span "View & Edit Cart" at bounding box center [774, 63] width 103 height 15
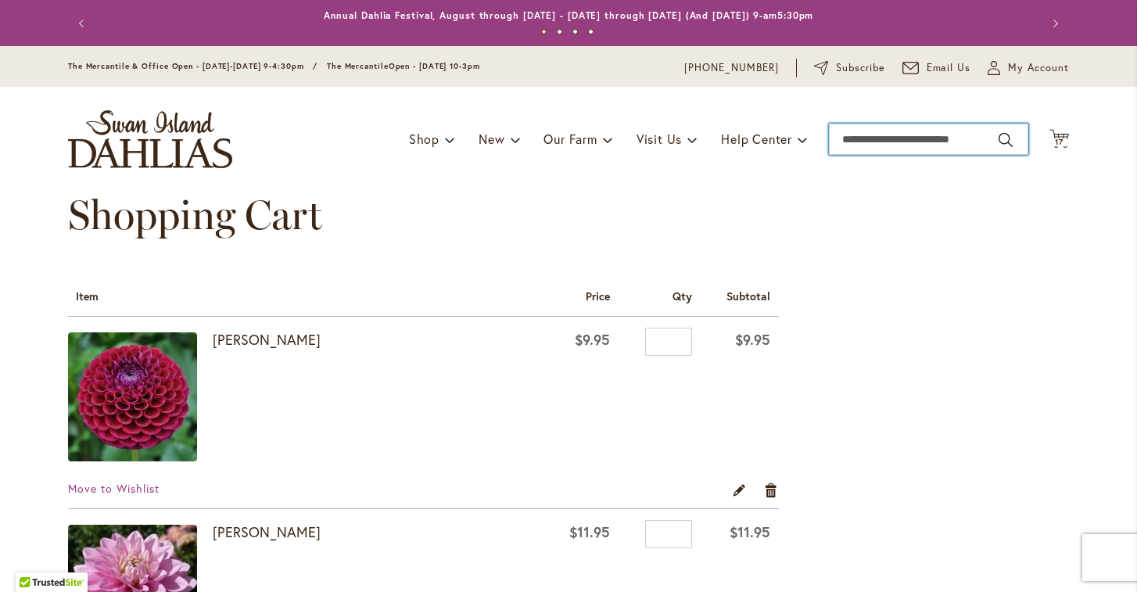
click at [912, 138] on input "Search" at bounding box center [928, 139] width 199 height 31
type input "******"
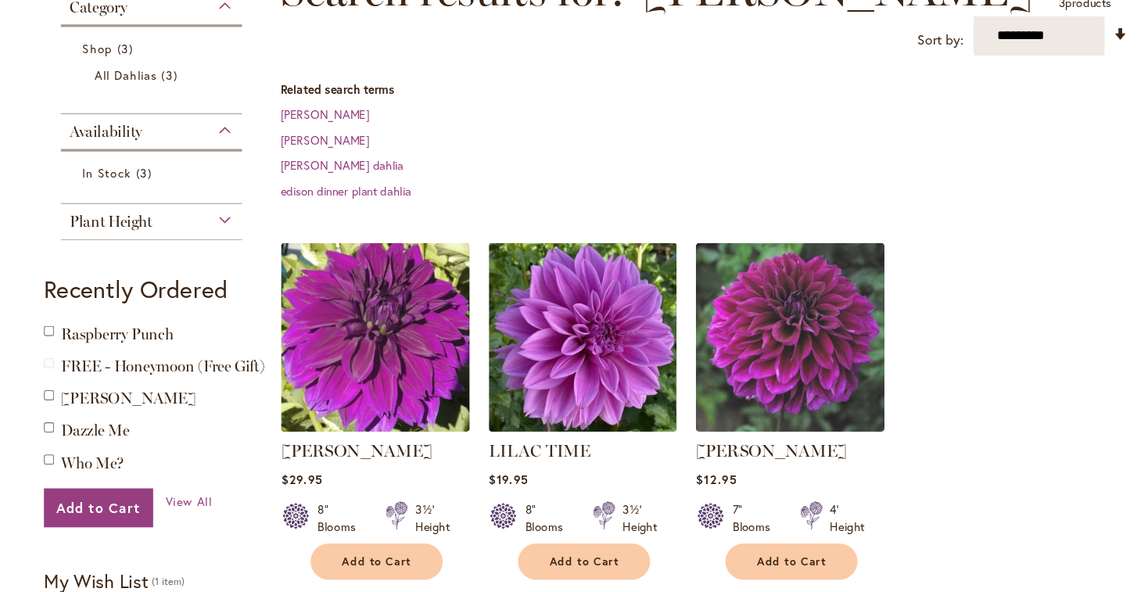
scroll to position [167, 0]
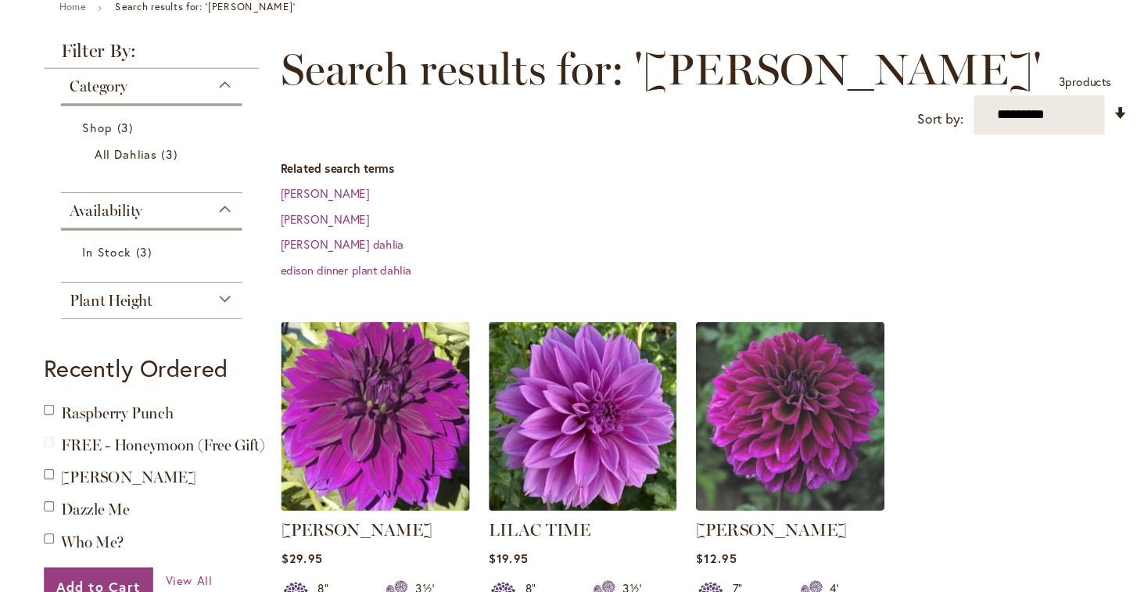
click at [108, 95] on span "Category" at bounding box center [117, 103] width 53 height 17
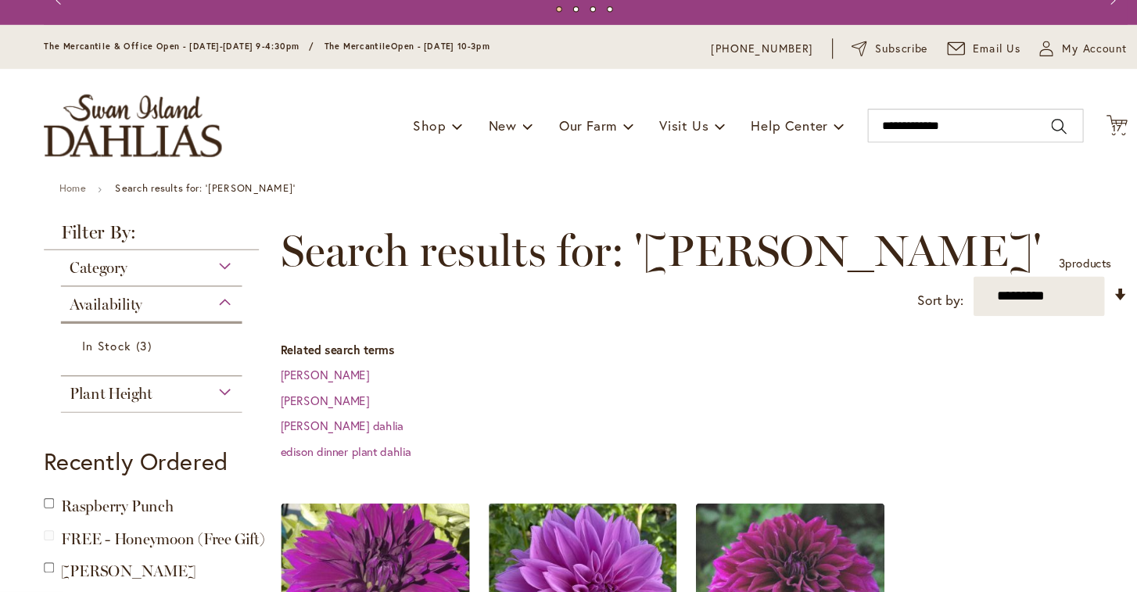
scroll to position [0, 0]
click at [104, 262] on span "Category" at bounding box center [117, 270] width 53 height 17
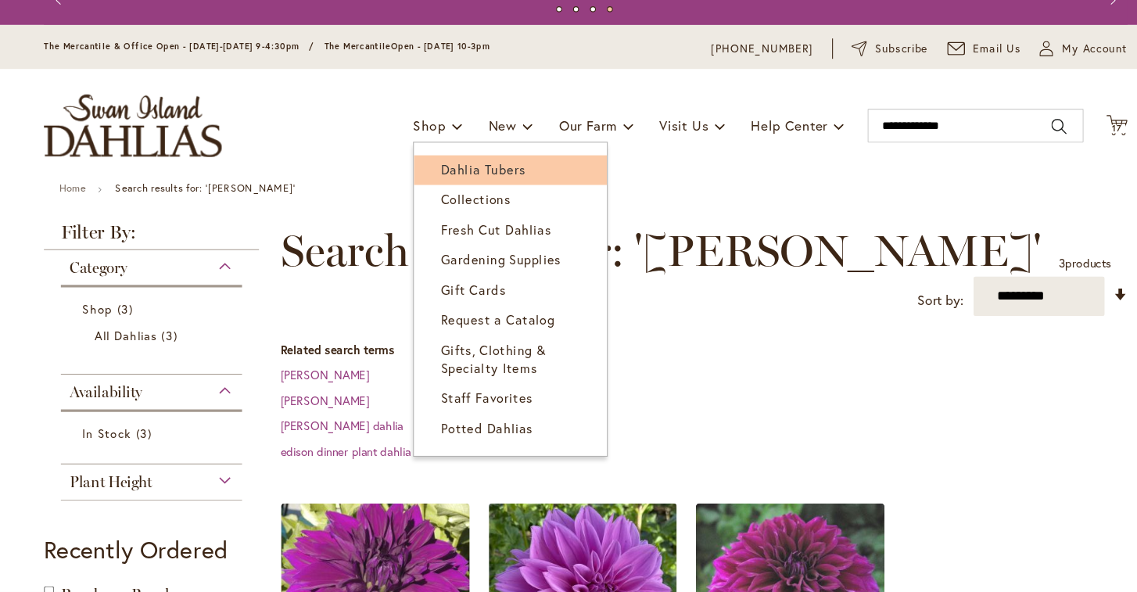
click at [435, 172] on span "Dahlia Tubers" at bounding box center [474, 180] width 78 height 16
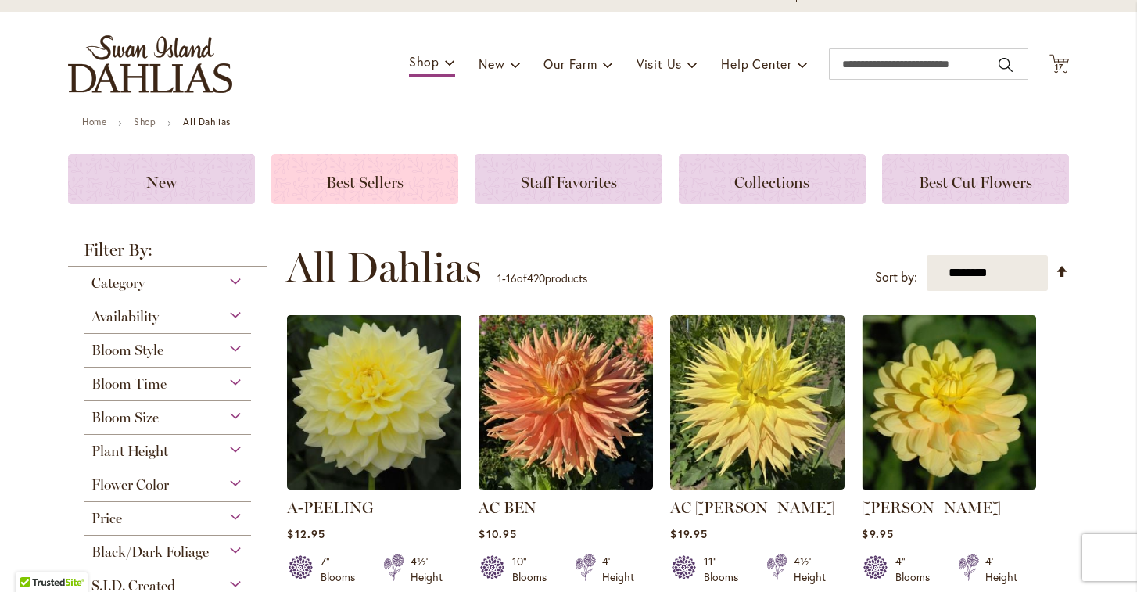
scroll to position [192, 0]
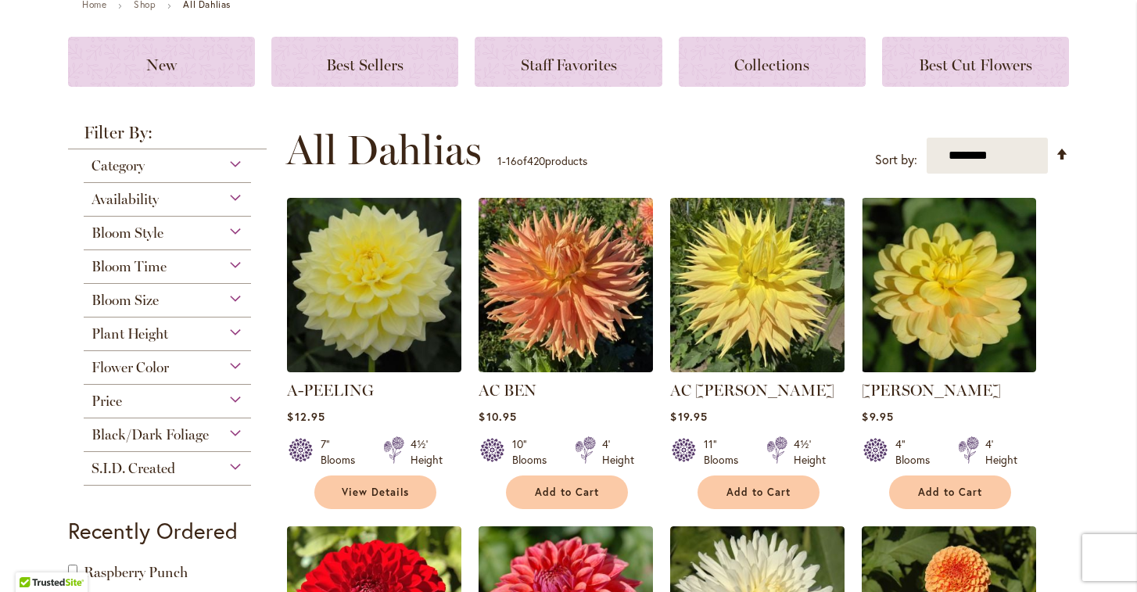
click at [168, 372] on span "Flower Color" at bounding box center [129, 367] width 77 height 17
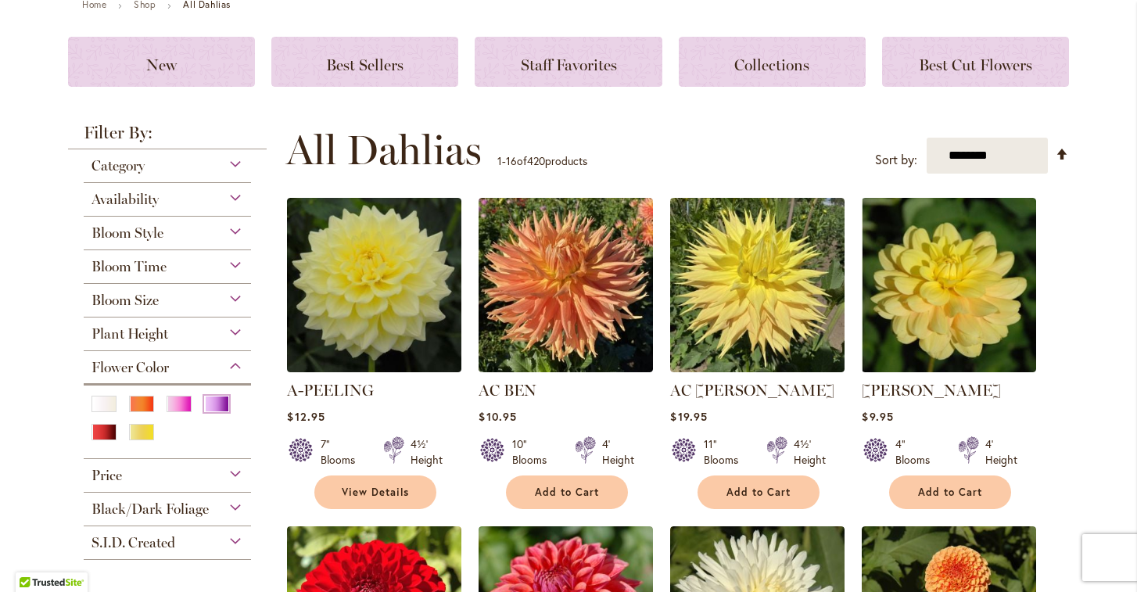
click at [220, 402] on div "Purple" at bounding box center [216, 404] width 25 height 16
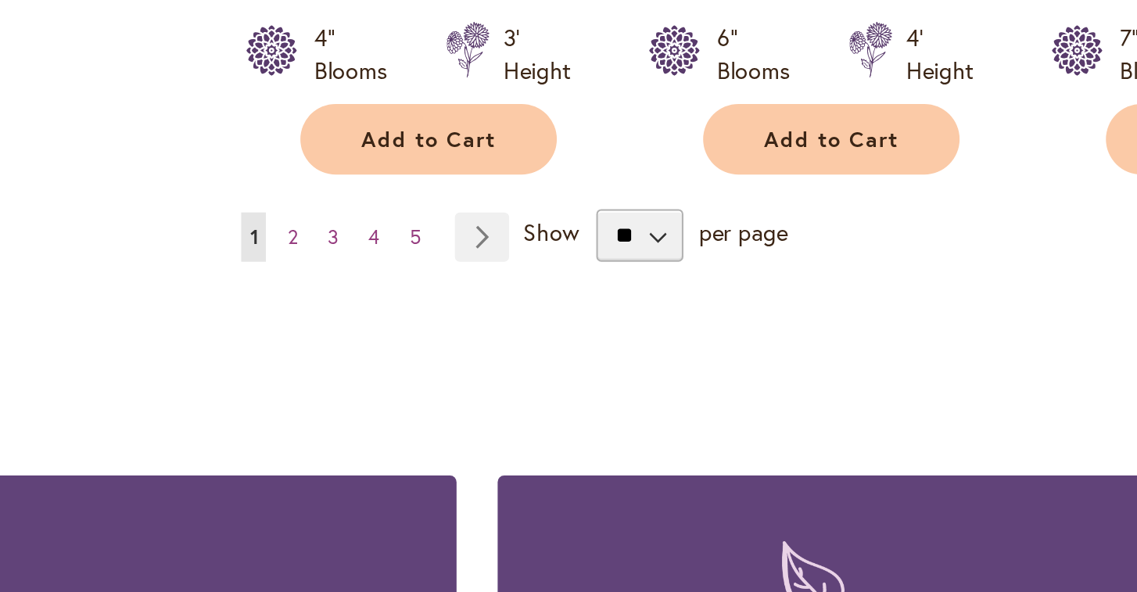
scroll to position [1293, 0]
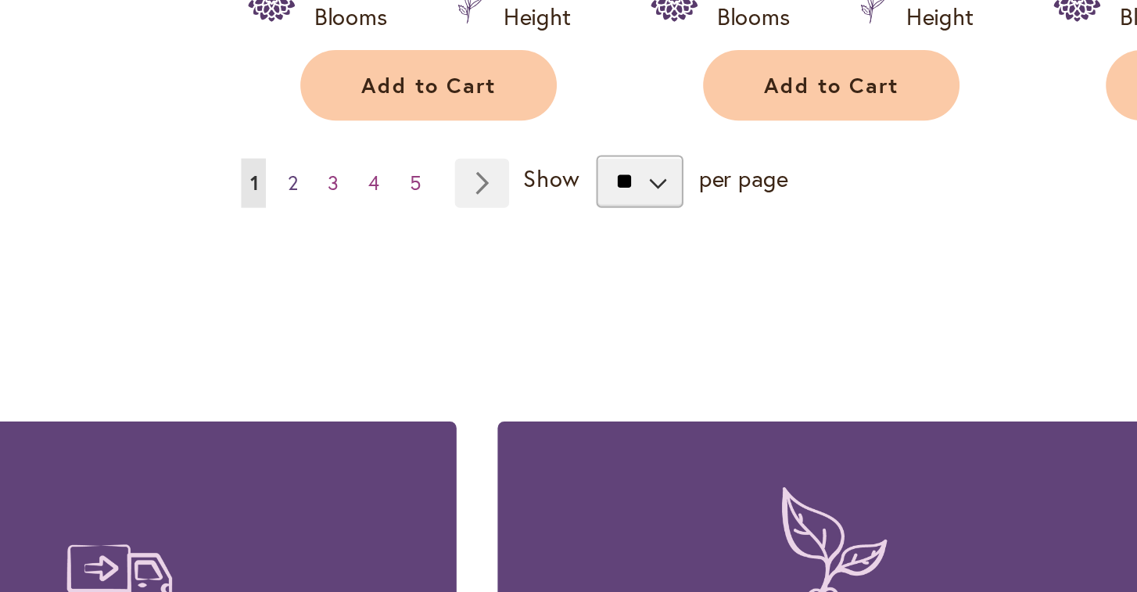
click at [308, 391] on span "2" at bounding box center [310, 397] width 5 height 12
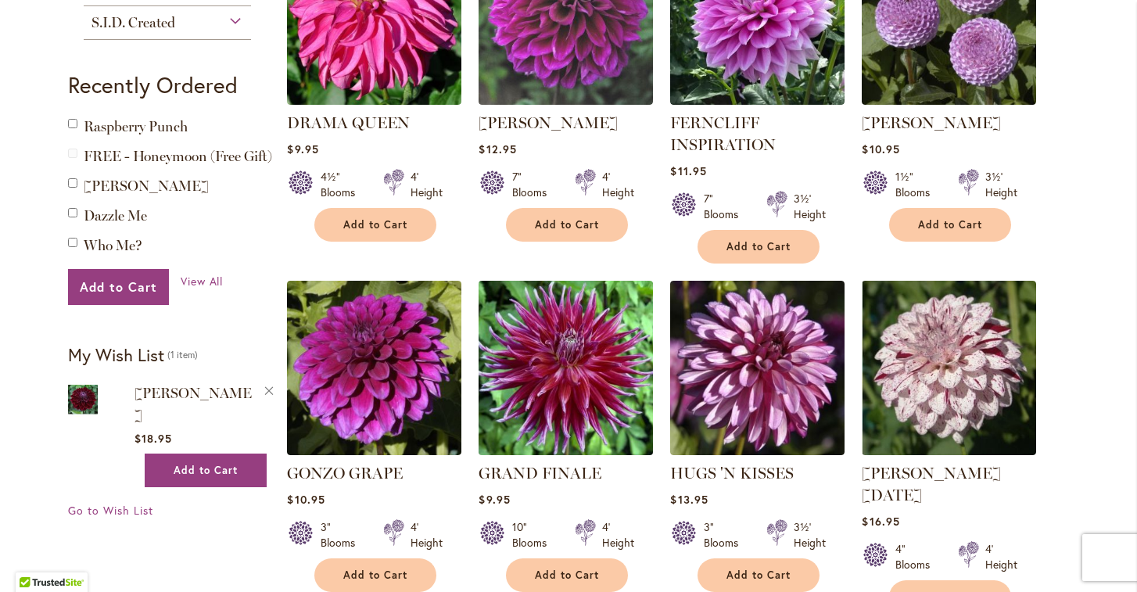
scroll to position [769, 0]
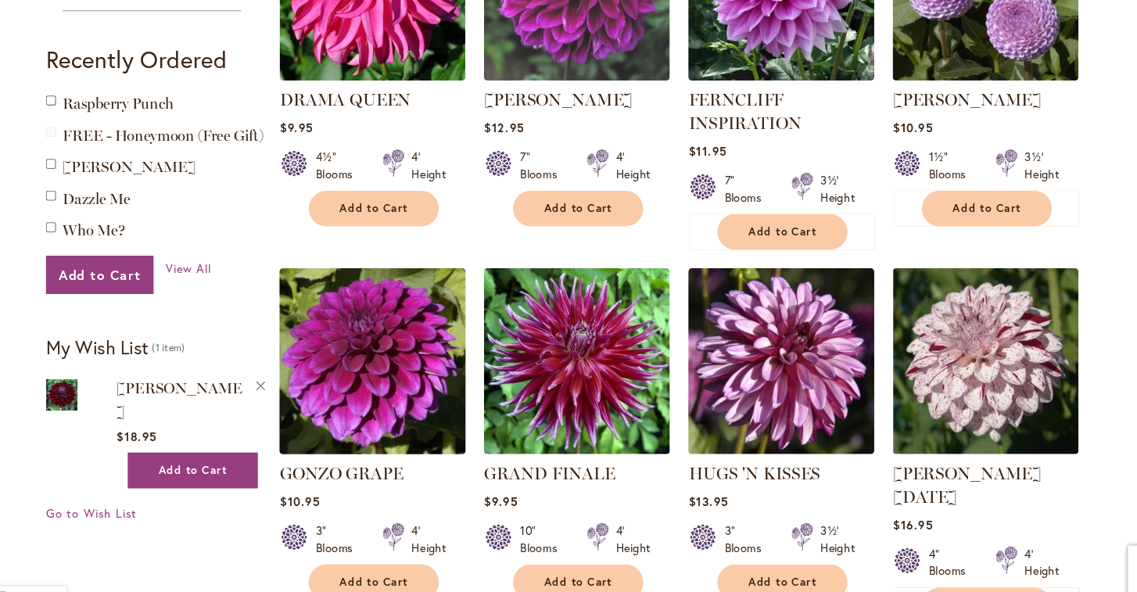
click at [355, 349] on img at bounding box center [374, 361] width 183 height 183
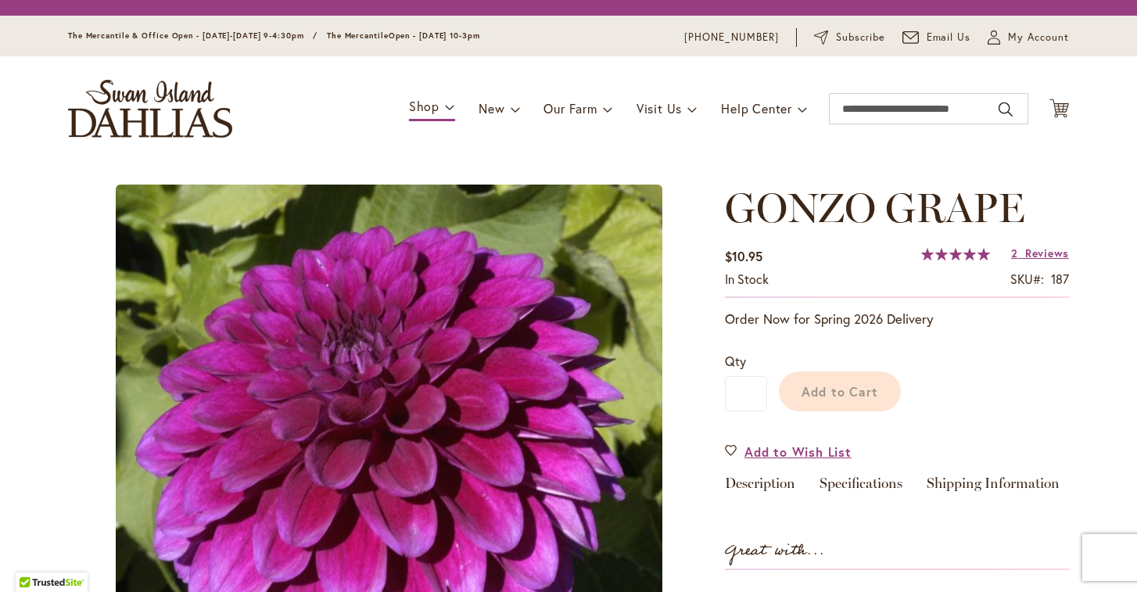
type input "******"
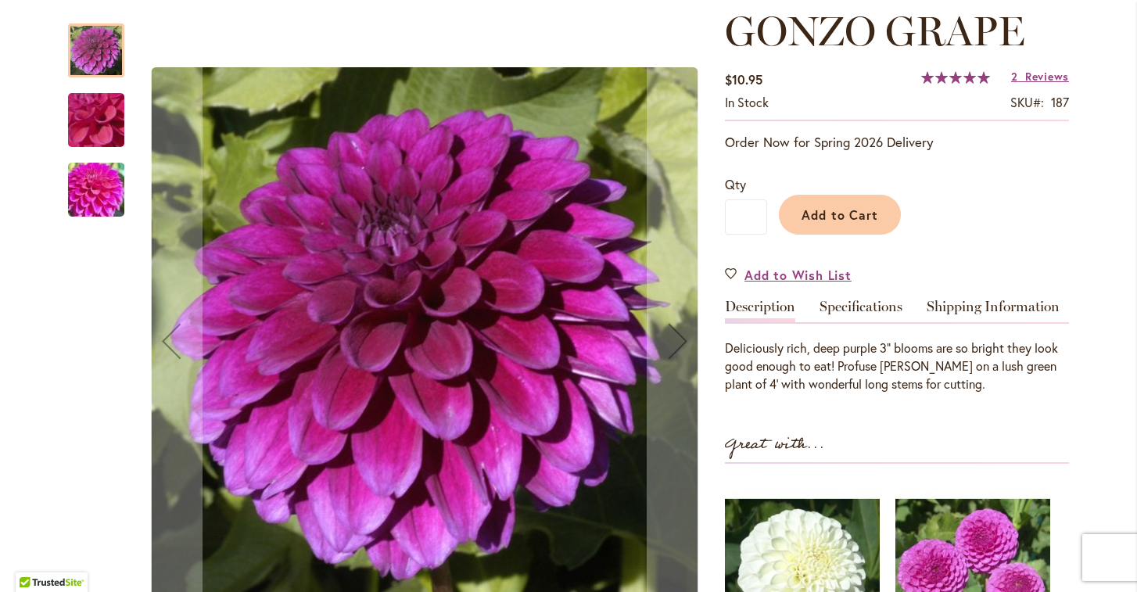
scroll to position [213, 0]
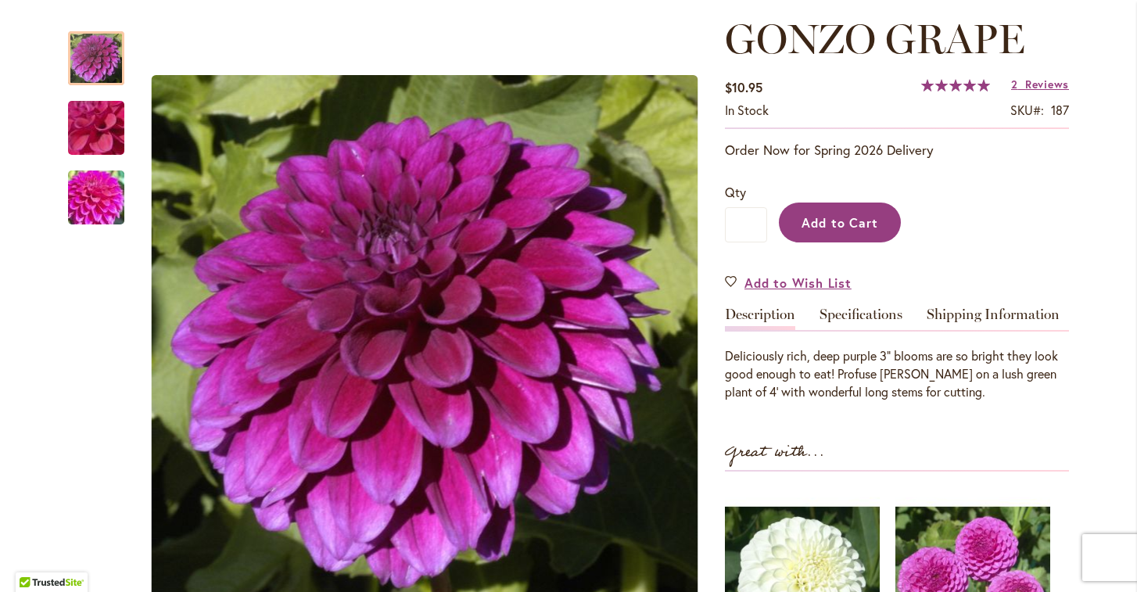
click at [830, 225] on span "Add to Cart" at bounding box center [839, 222] width 77 height 16
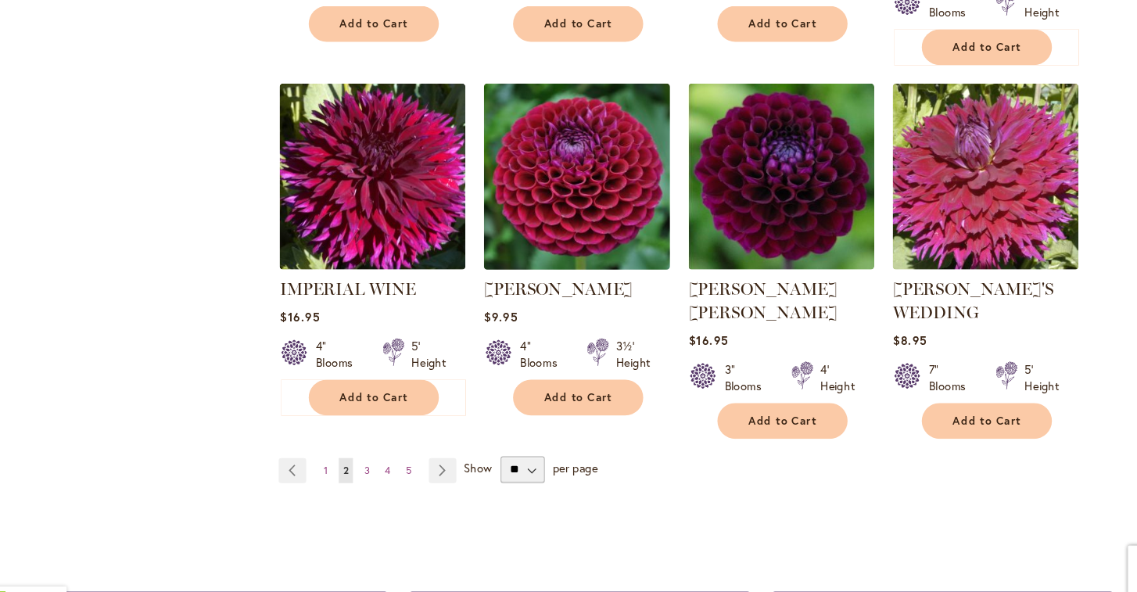
scroll to position [1297, 0]
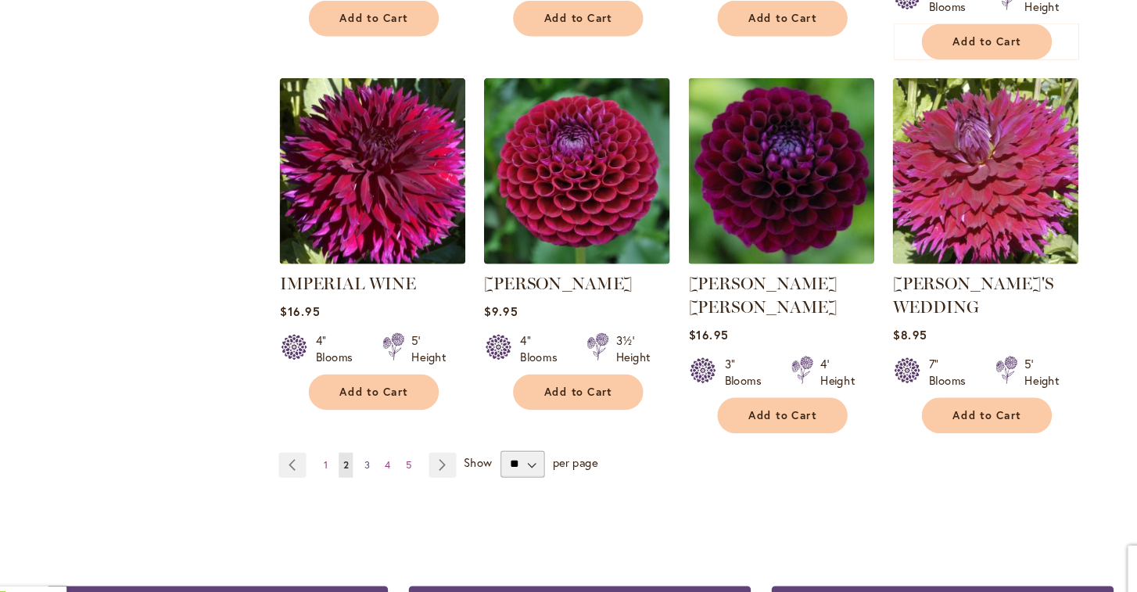
click at [366, 453] on span "3" at bounding box center [368, 459] width 5 height 12
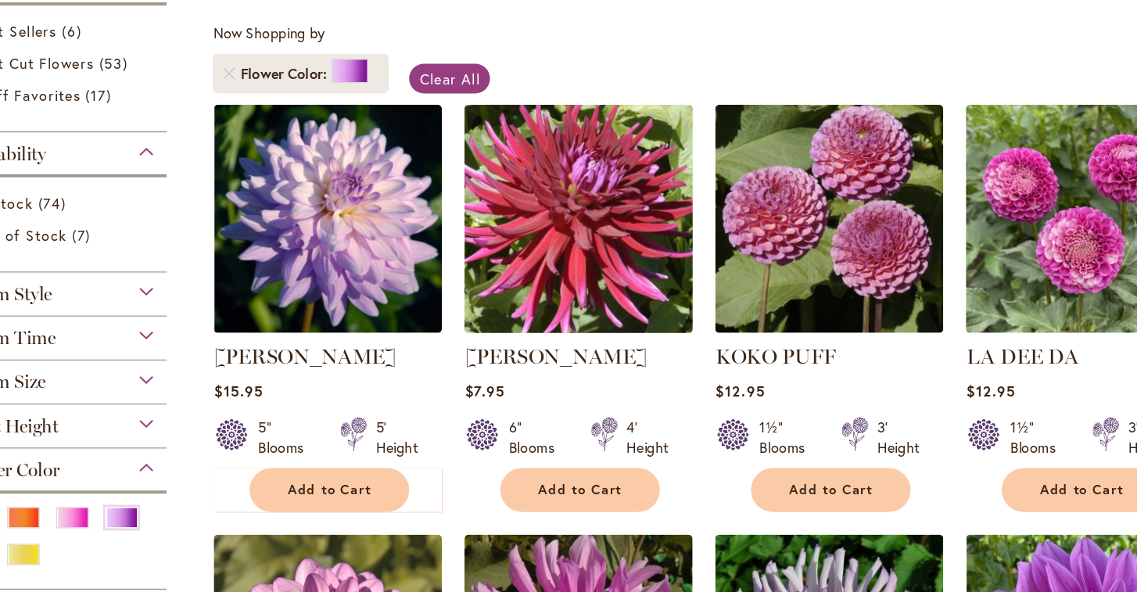
scroll to position [205, 0]
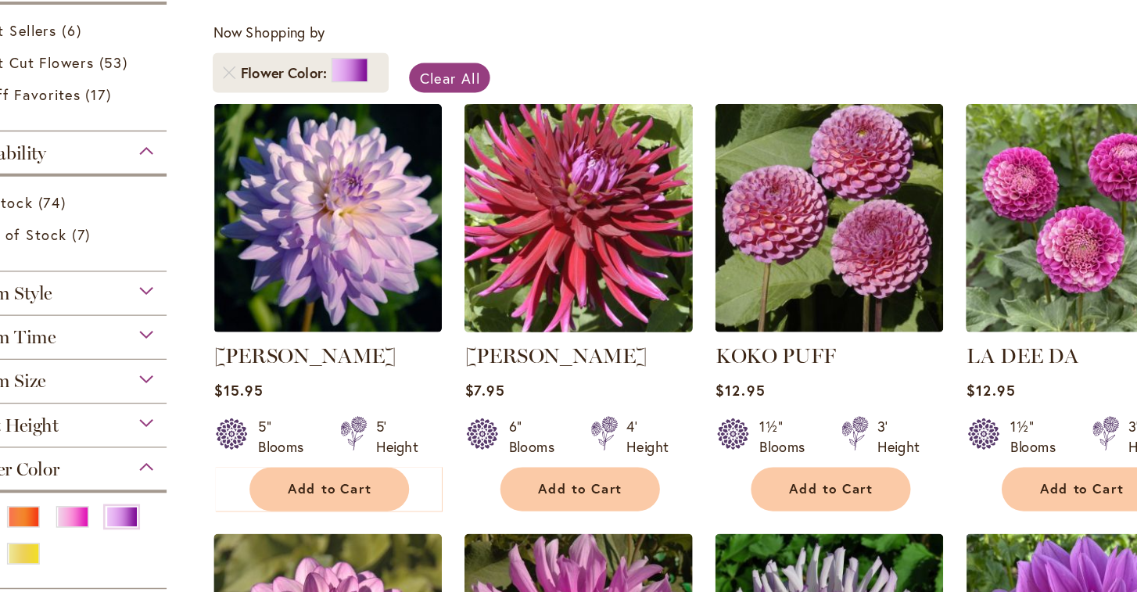
click at [475, 207] on img at bounding box center [566, 246] width 183 height 183
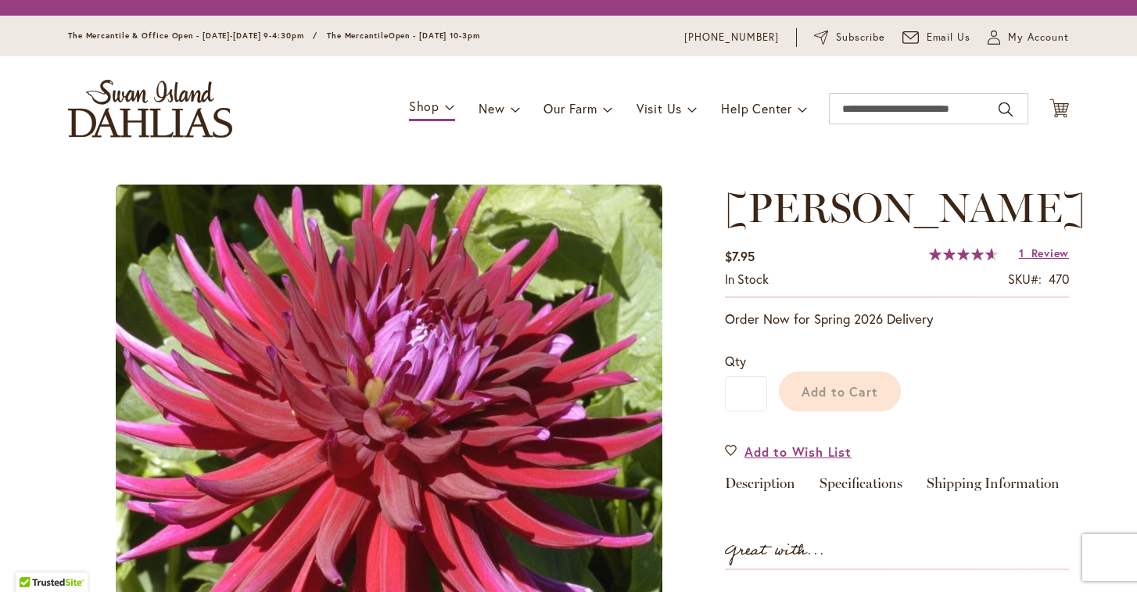
type input "******"
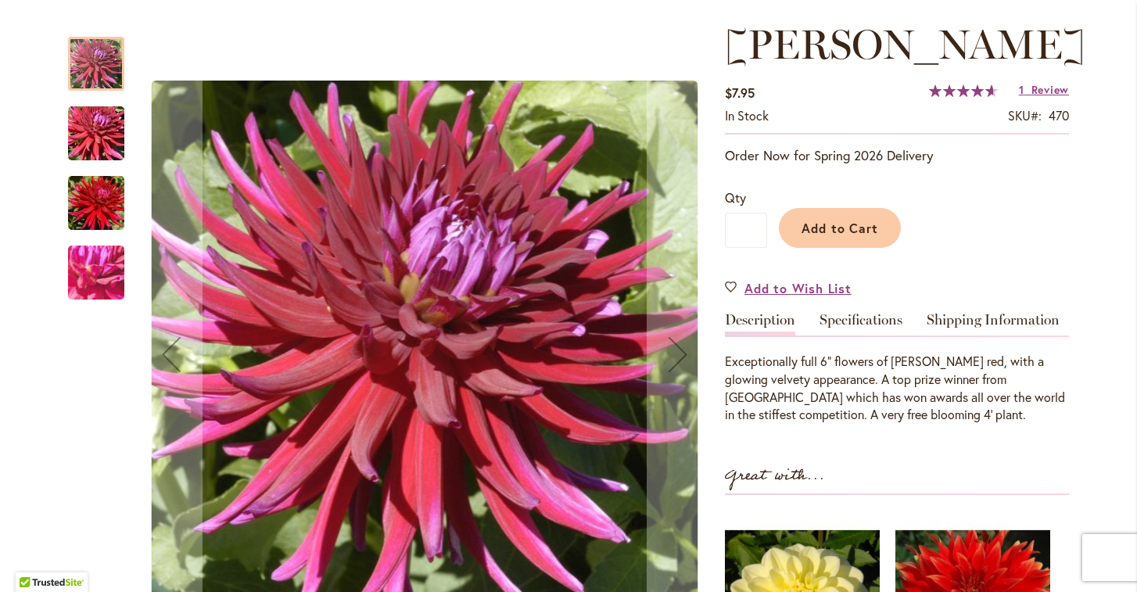
scroll to position [232, 0]
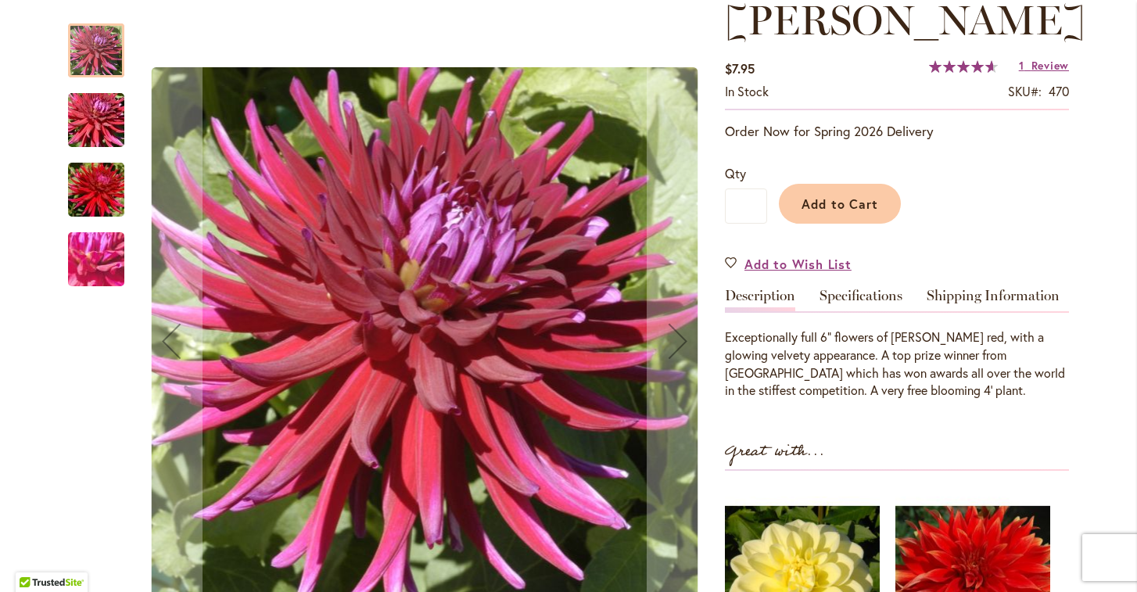
click at [79, 183] on img "JUANITA" at bounding box center [96, 189] width 113 height 75
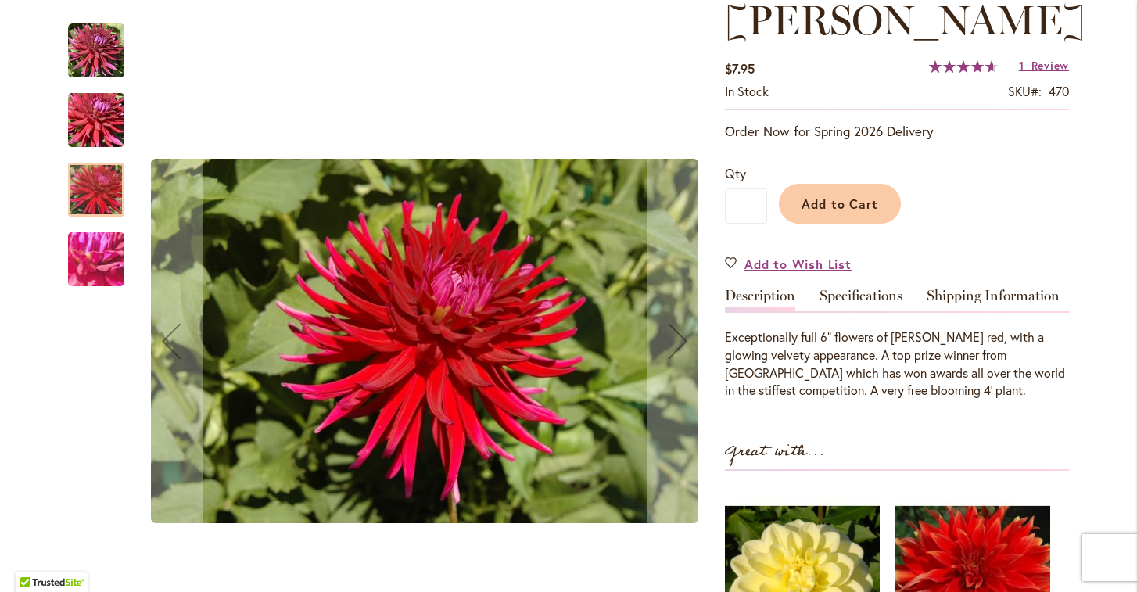
click at [107, 260] on img "JUANITA" at bounding box center [96, 259] width 113 height 84
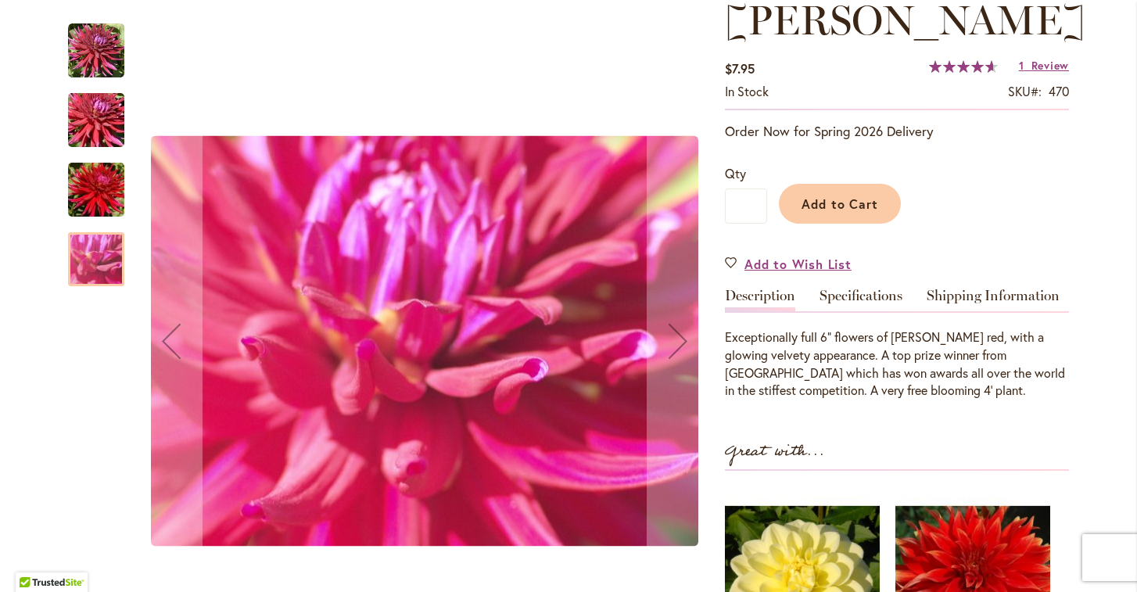
click at [89, 124] on img "JUANITA" at bounding box center [96, 120] width 113 height 75
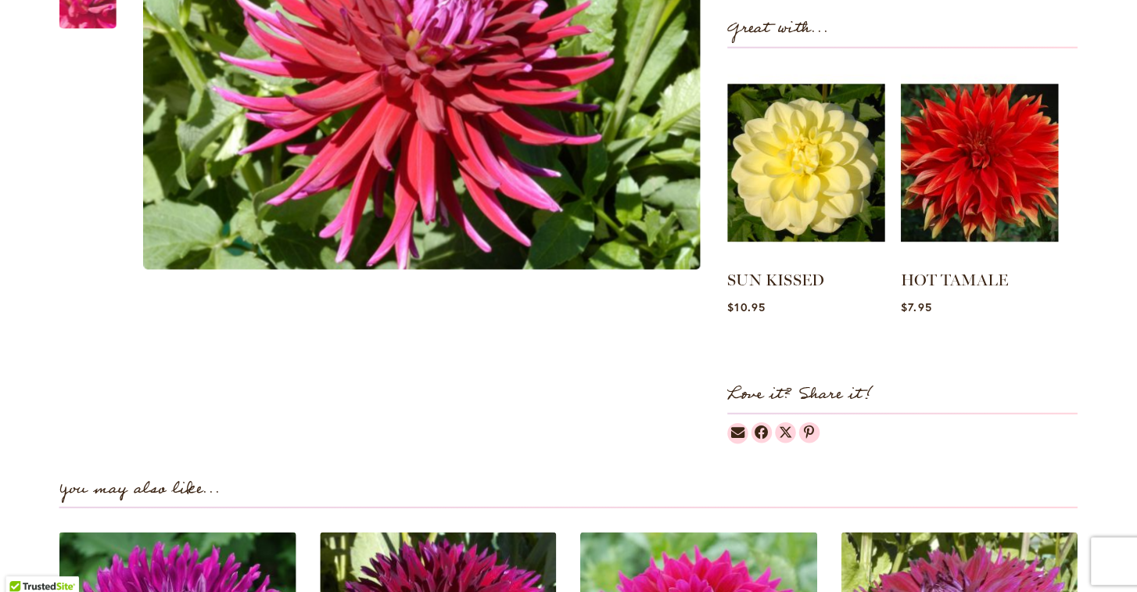
scroll to position [385, 0]
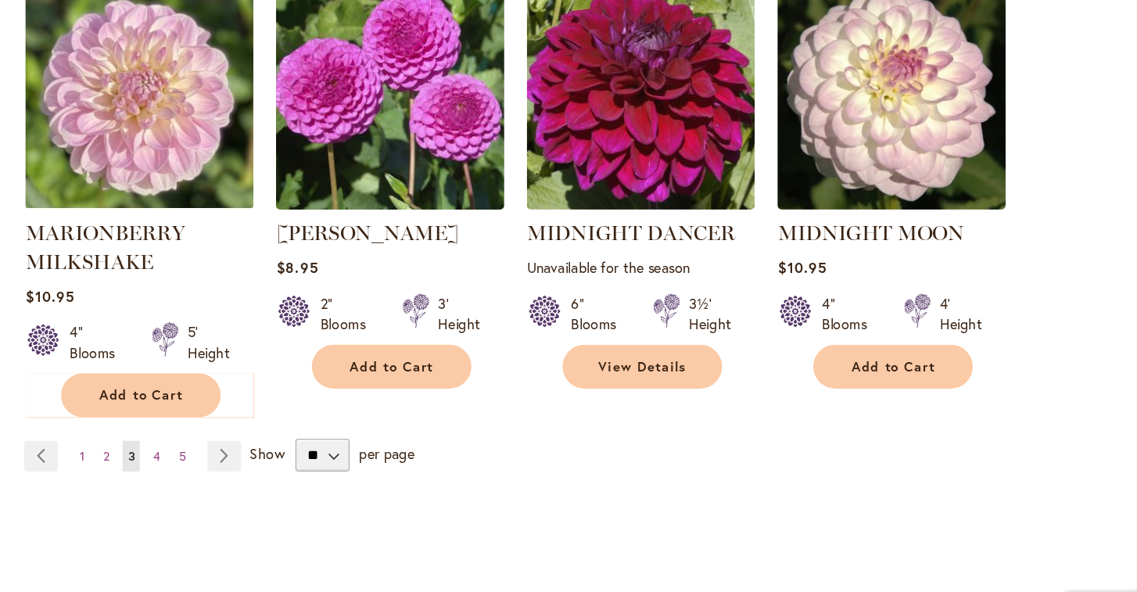
scroll to position [1521, 0]
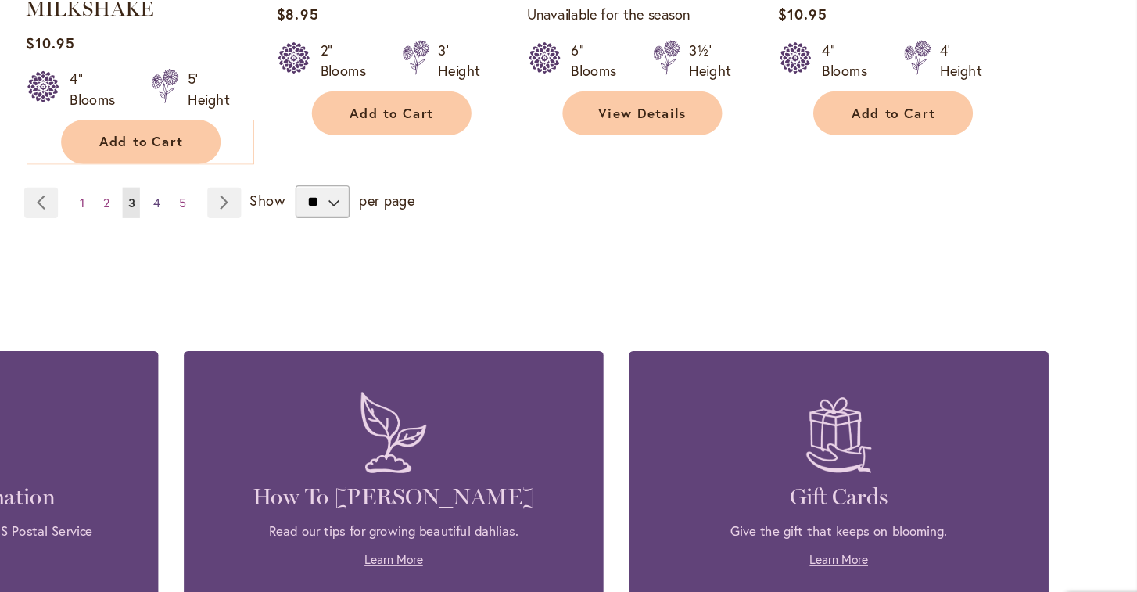
click at [385, 229] on span "4" at bounding box center [387, 235] width 5 height 12
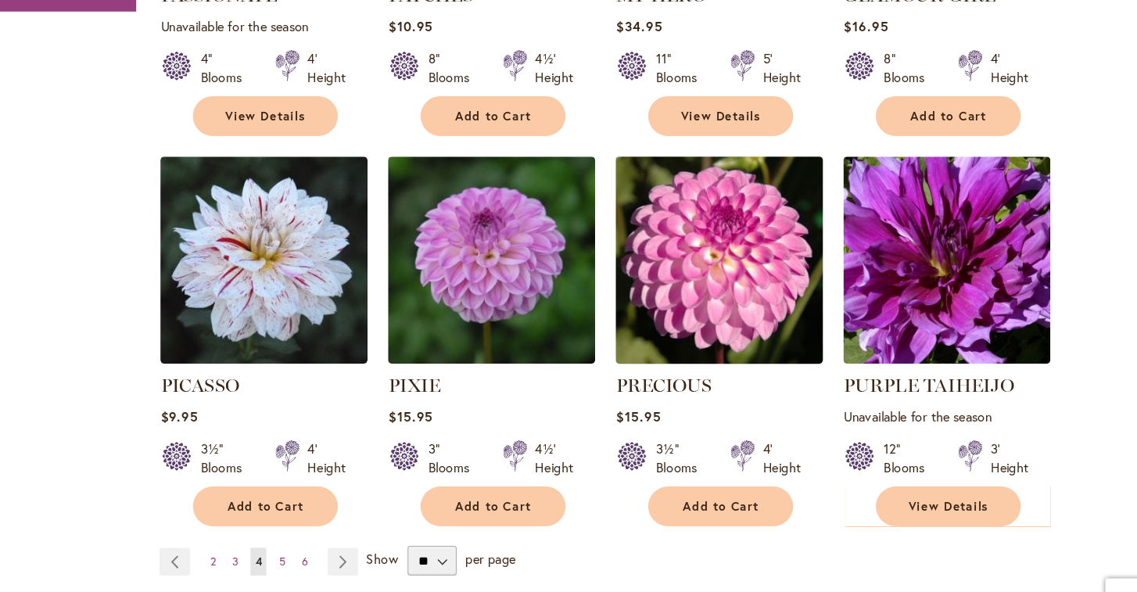
scroll to position [1198, 0]
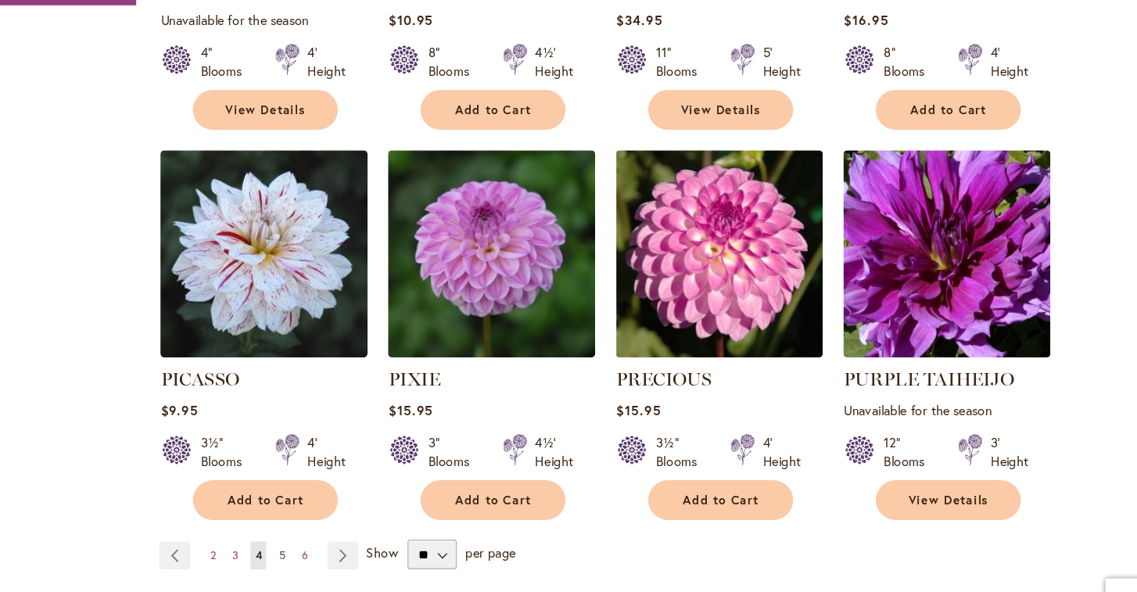
click at [386, 508] on span "5" at bounding box center [388, 514] width 5 height 12
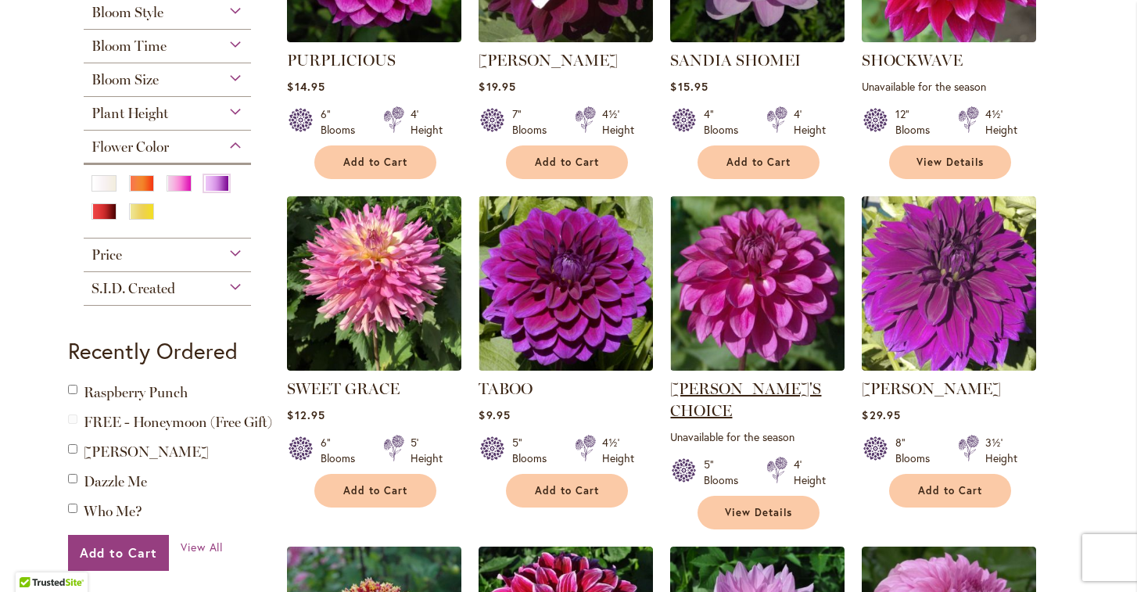
scroll to position [498, 0]
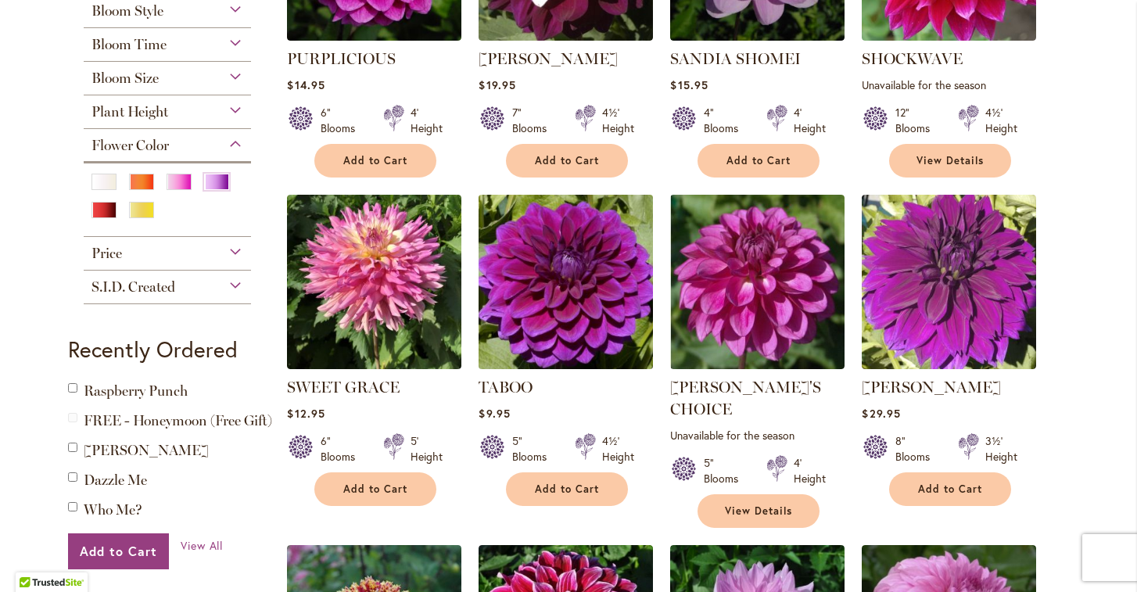
click at [564, 292] on img at bounding box center [566, 281] width 183 height 183
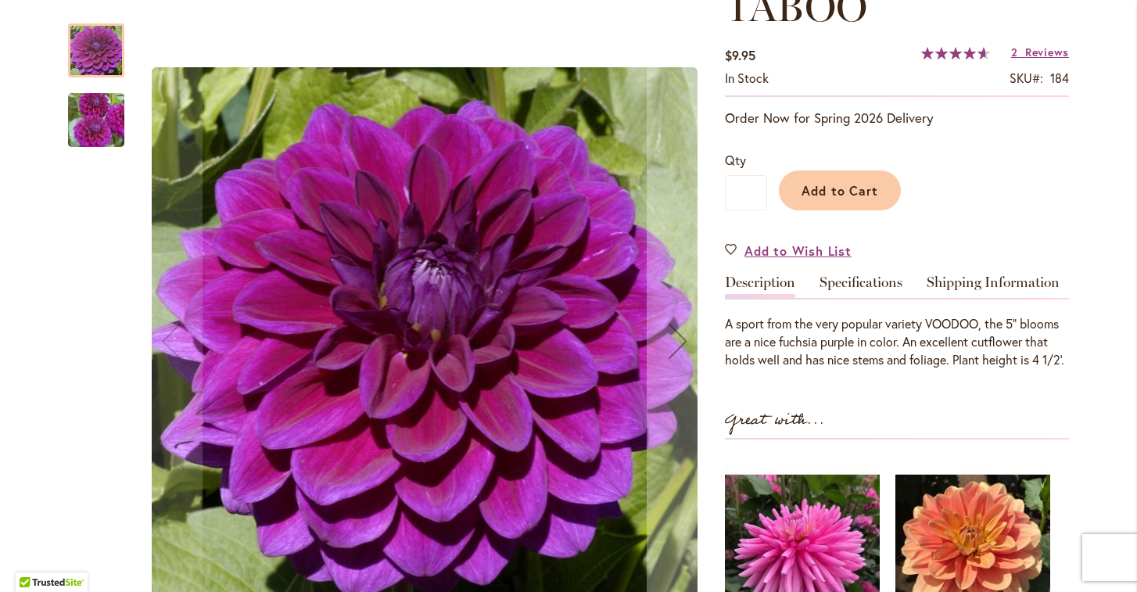
scroll to position [217, 0]
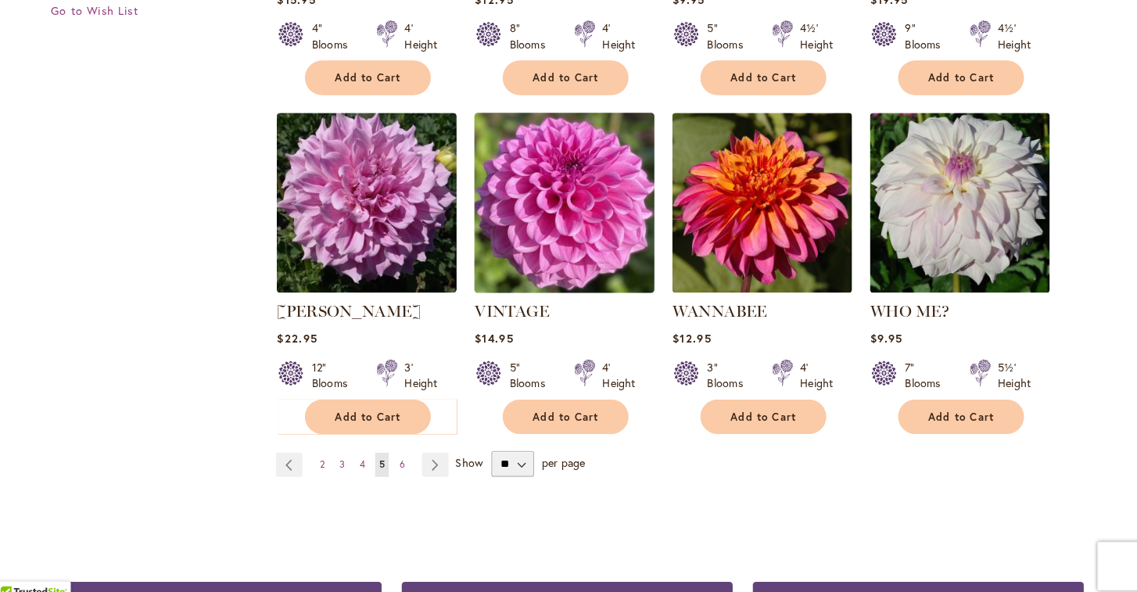
scroll to position [1285, 0]
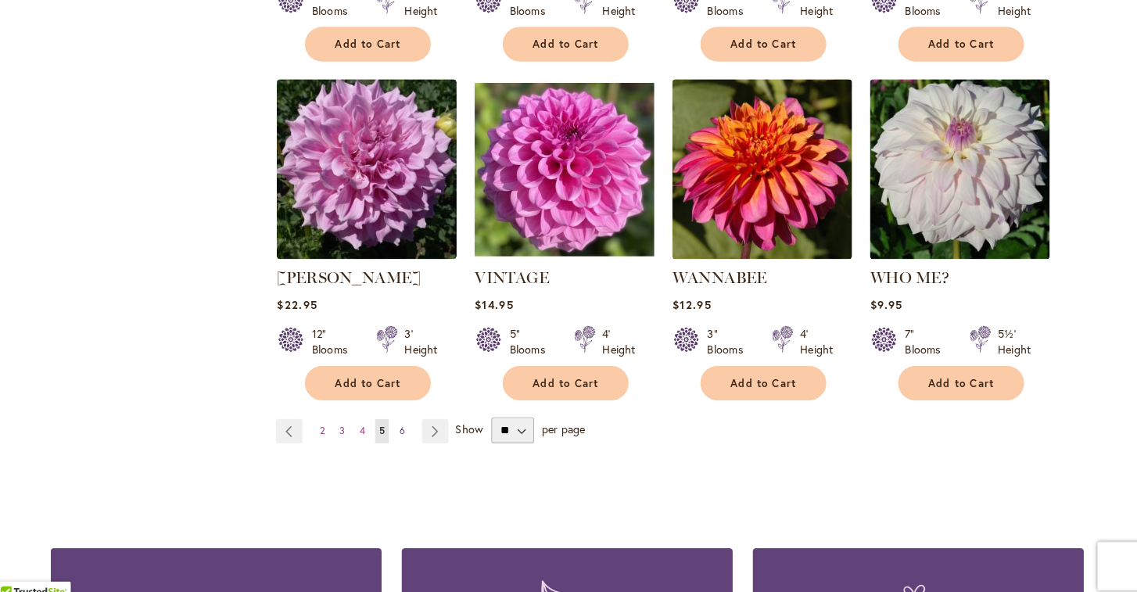
click at [406, 421] on span "6" at bounding box center [408, 427] width 5 height 12
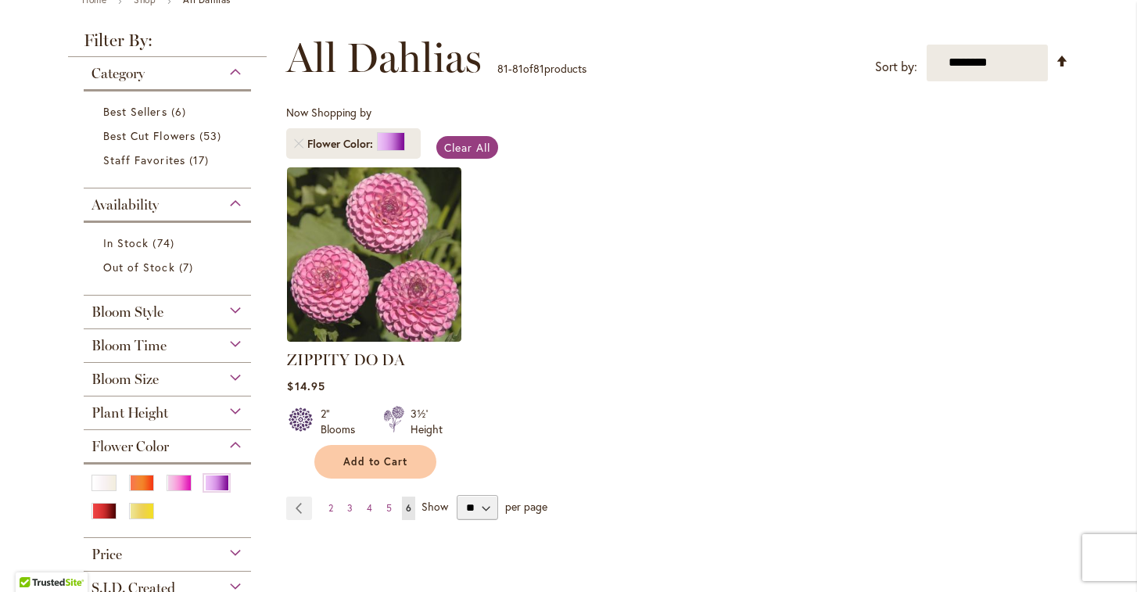
scroll to position [270, 0]
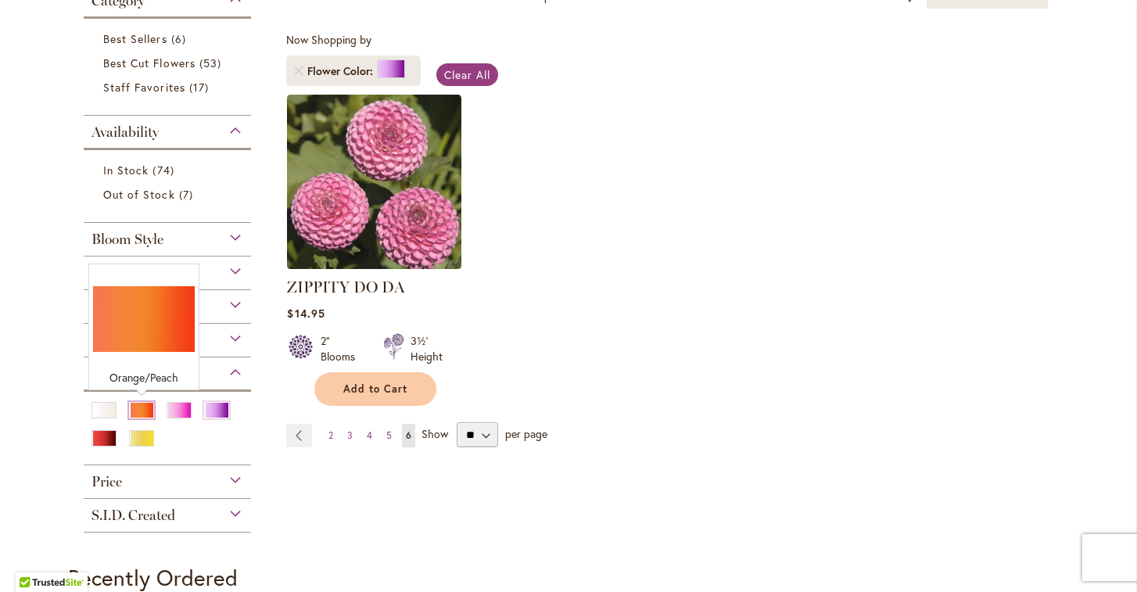
click at [146, 410] on div "Orange/Peach" at bounding box center [141, 410] width 25 height 16
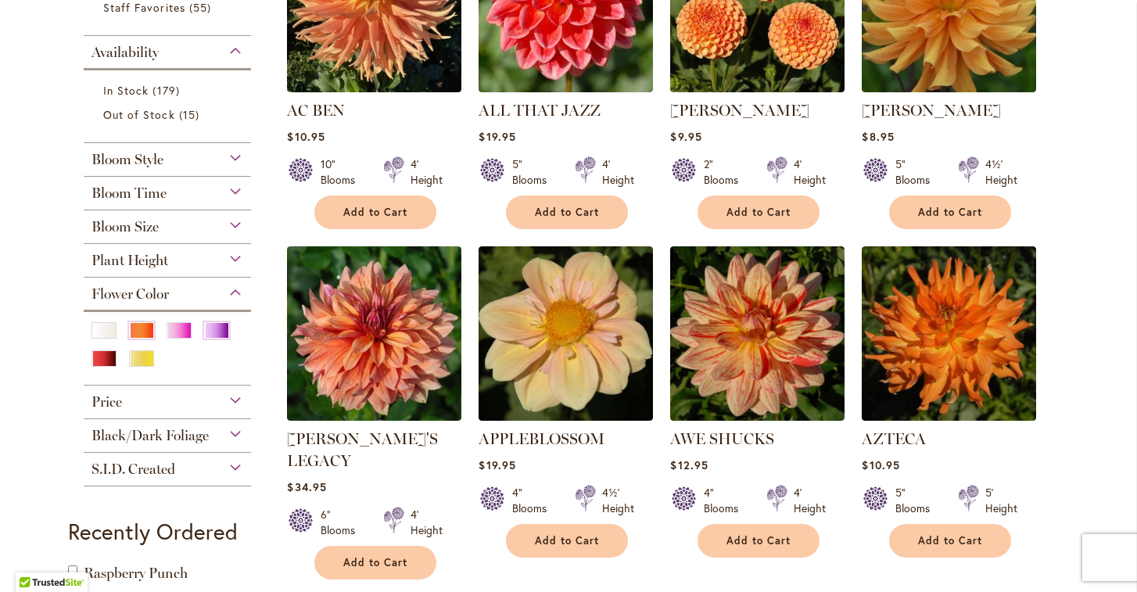
scroll to position [363, 0]
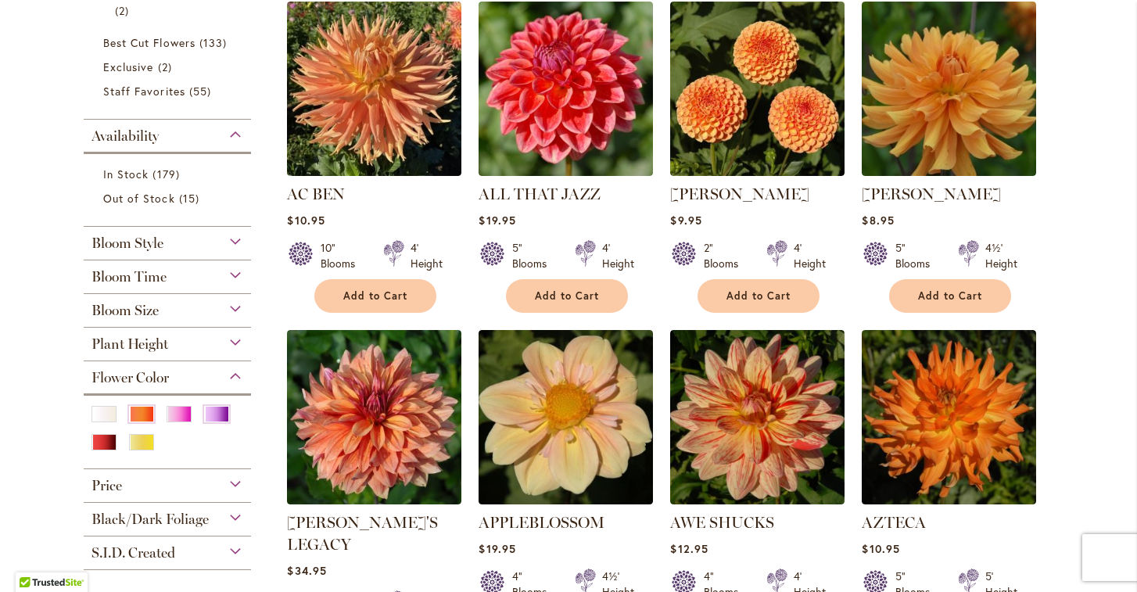
click at [155, 242] on span "Bloom Style" at bounding box center [127, 243] width 72 height 17
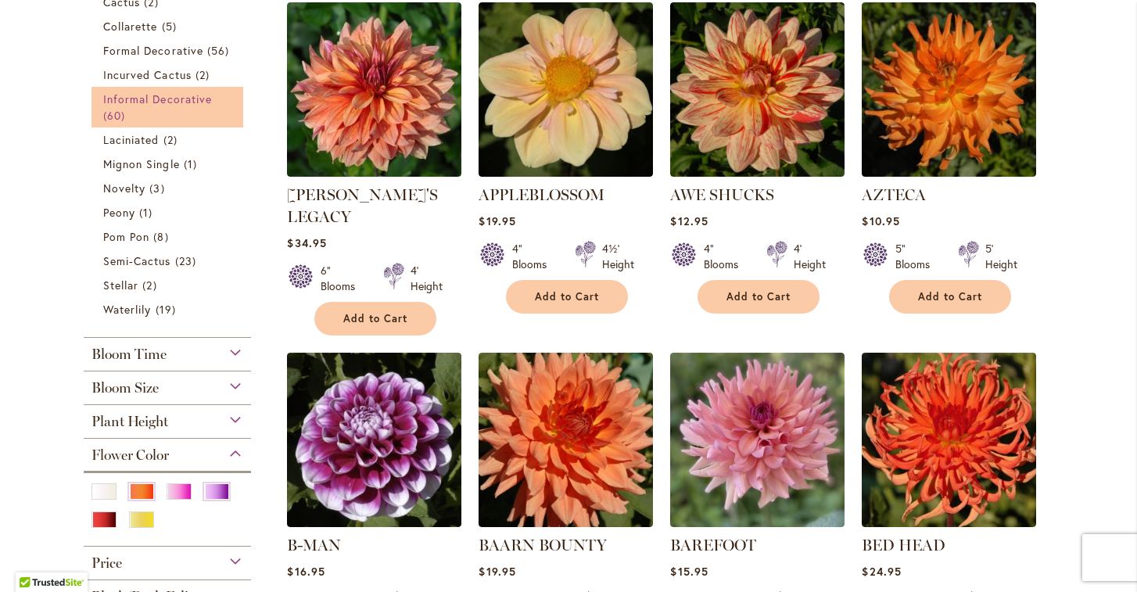
scroll to position [772, 0]
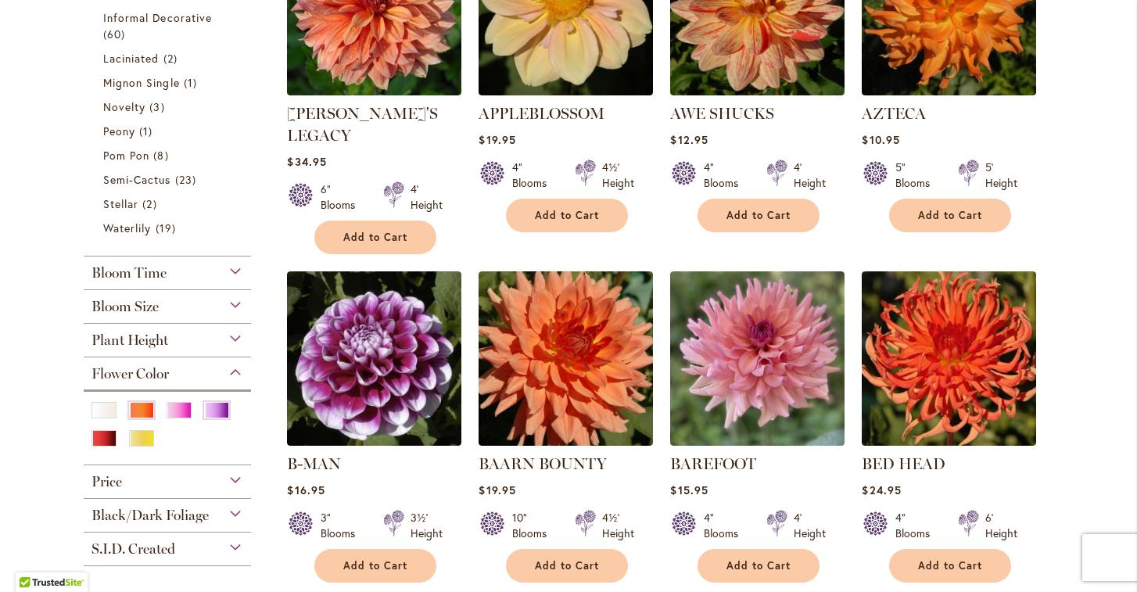
click at [148, 304] on span "Bloom Size" at bounding box center [124, 306] width 67 height 17
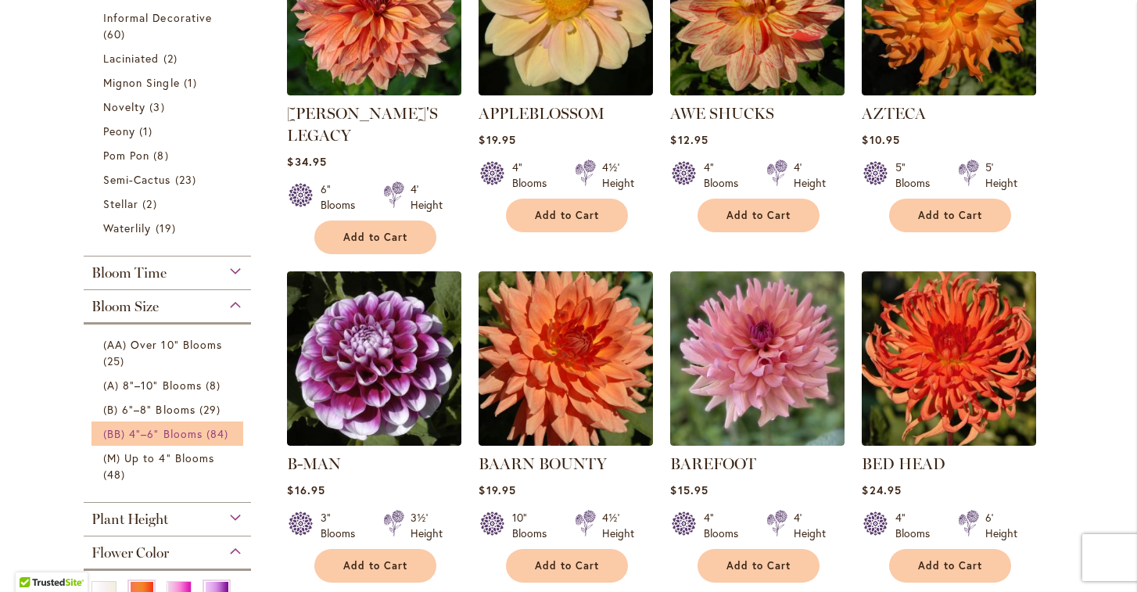
click at [120, 432] on span "(BB) 4"–6" Blooms" at bounding box center [152, 433] width 99 height 15
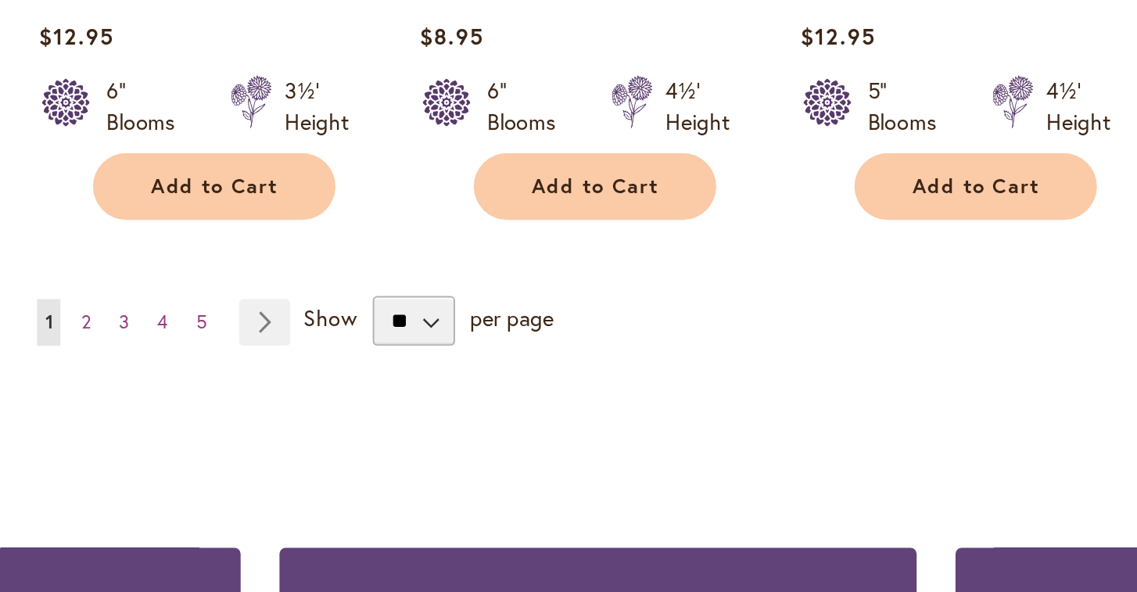
scroll to position [1305, 0]
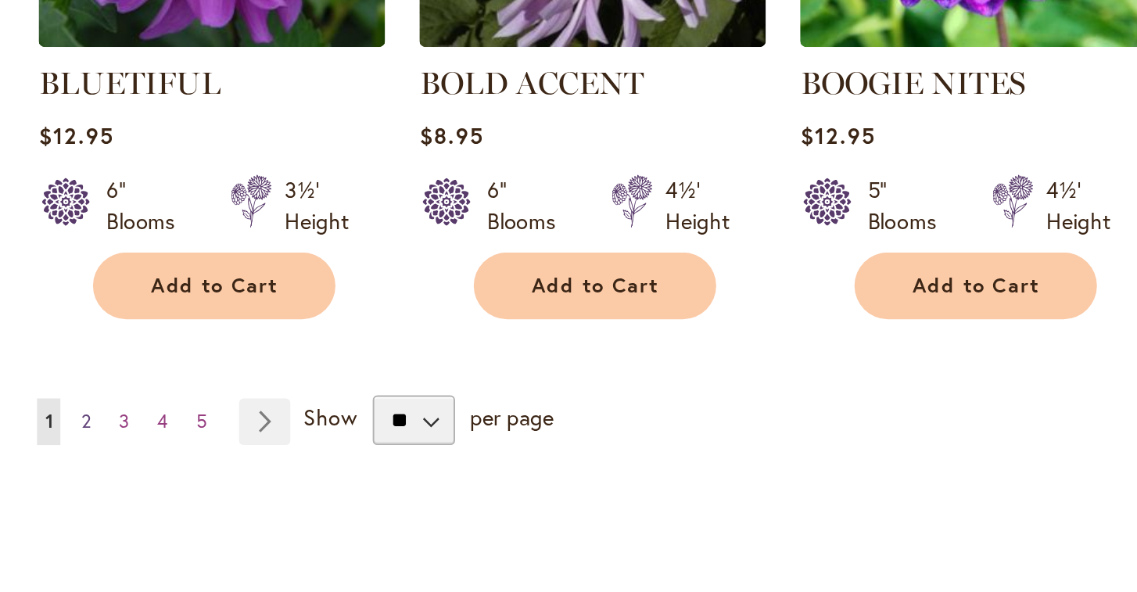
click at [308, 401] on span "2" at bounding box center [310, 407] width 5 height 12
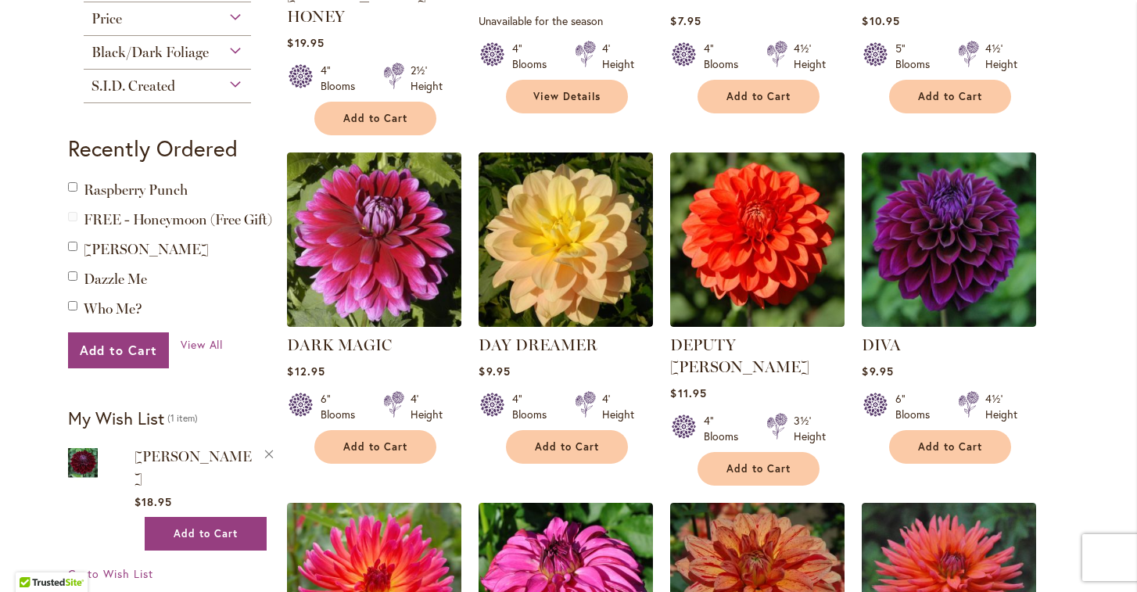
scroll to position [914, 0]
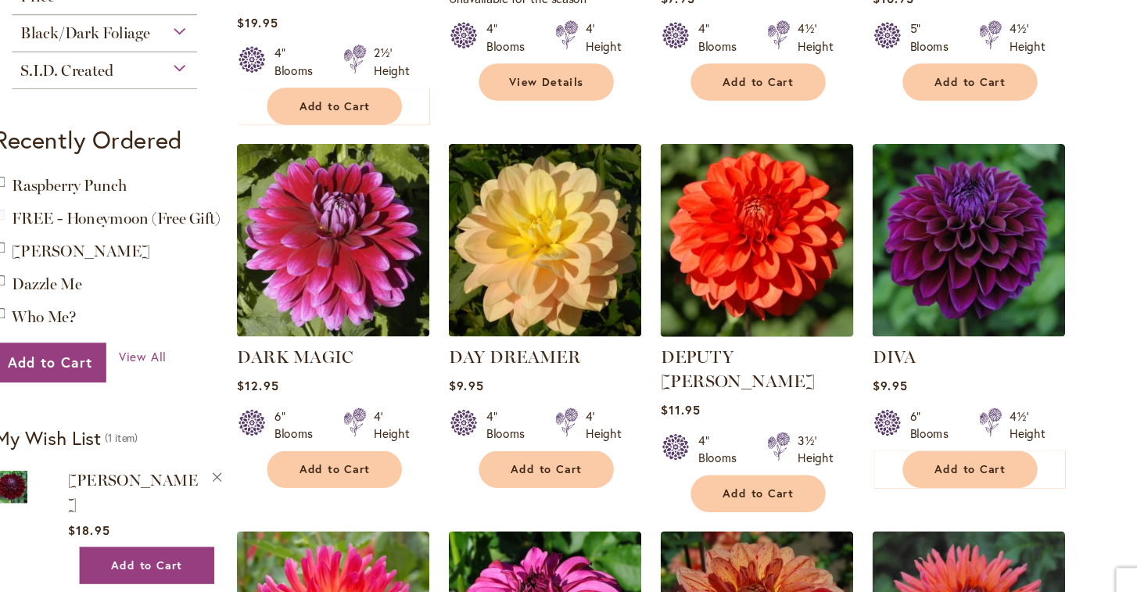
click at [691, 192] on img at bounding box center [757, 237] width 183 height 183
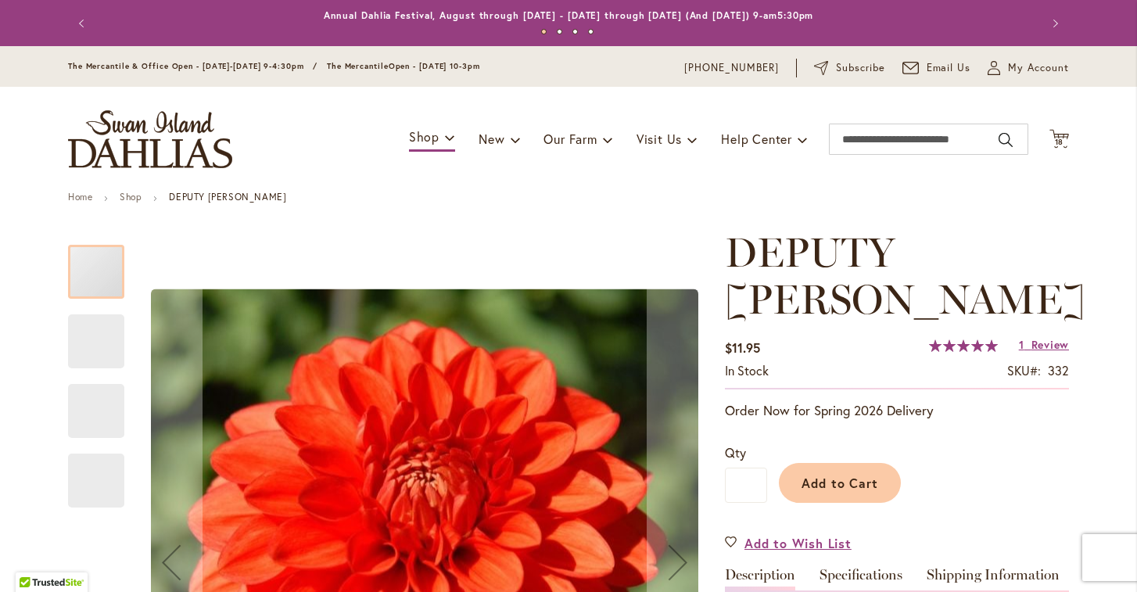
type input "******"
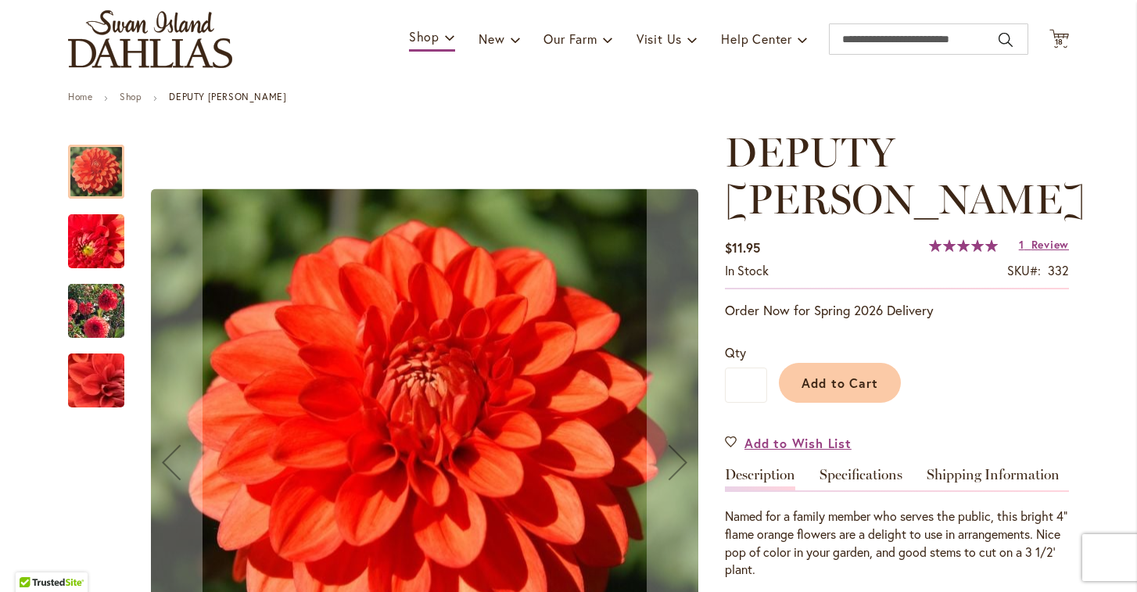
scroll to position [192, 0]
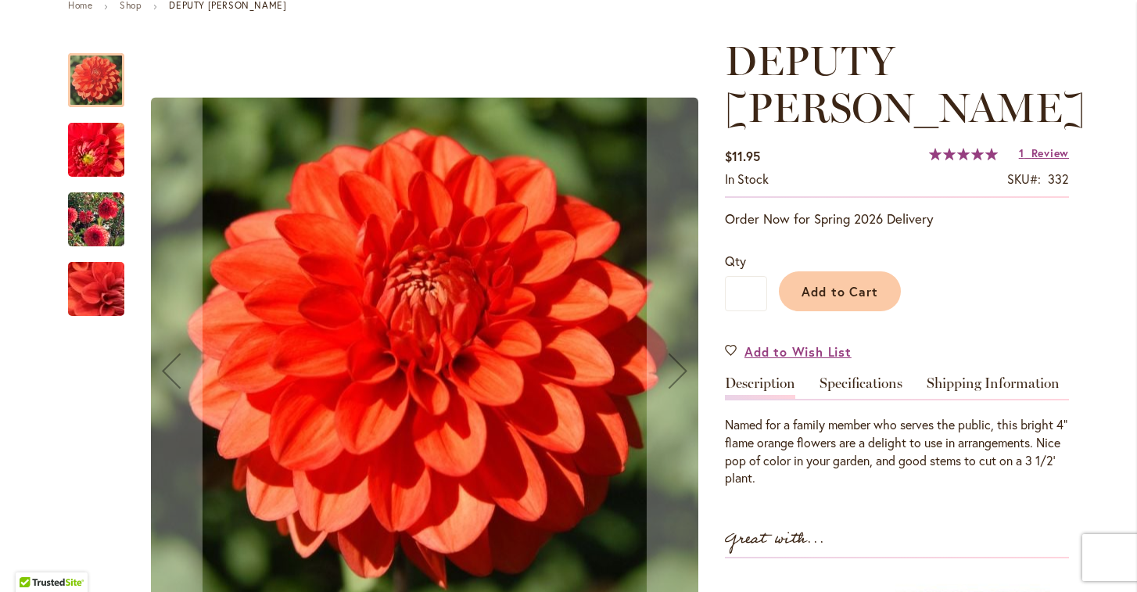
click at [85, 217] on img "DEPUTY BOB" at bounding box center [96, 219] width 113 height 89
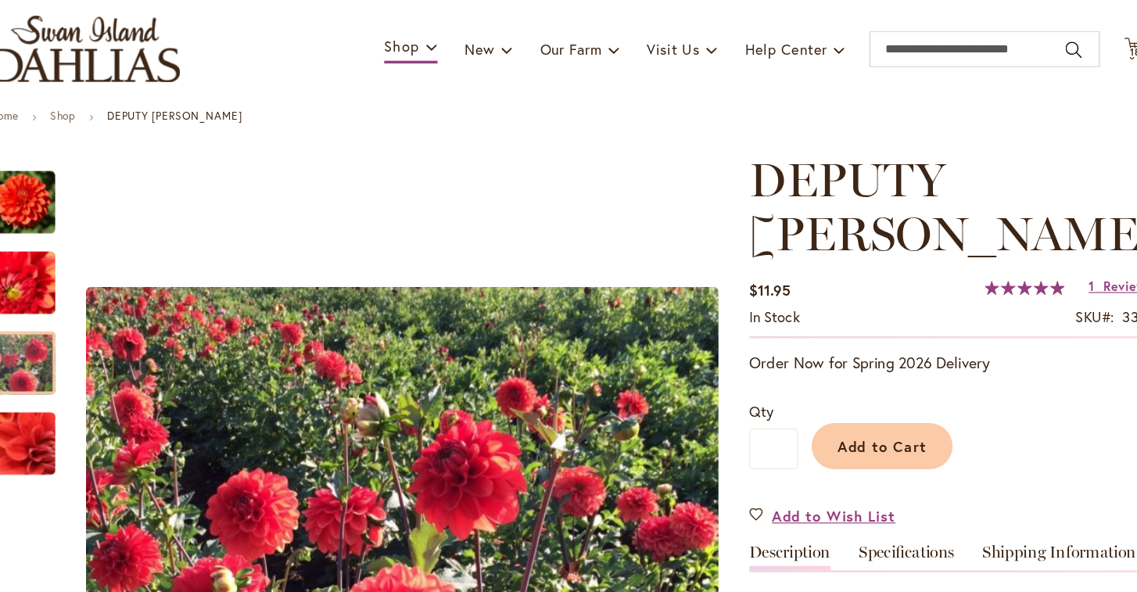
scroll to position [34, 0]
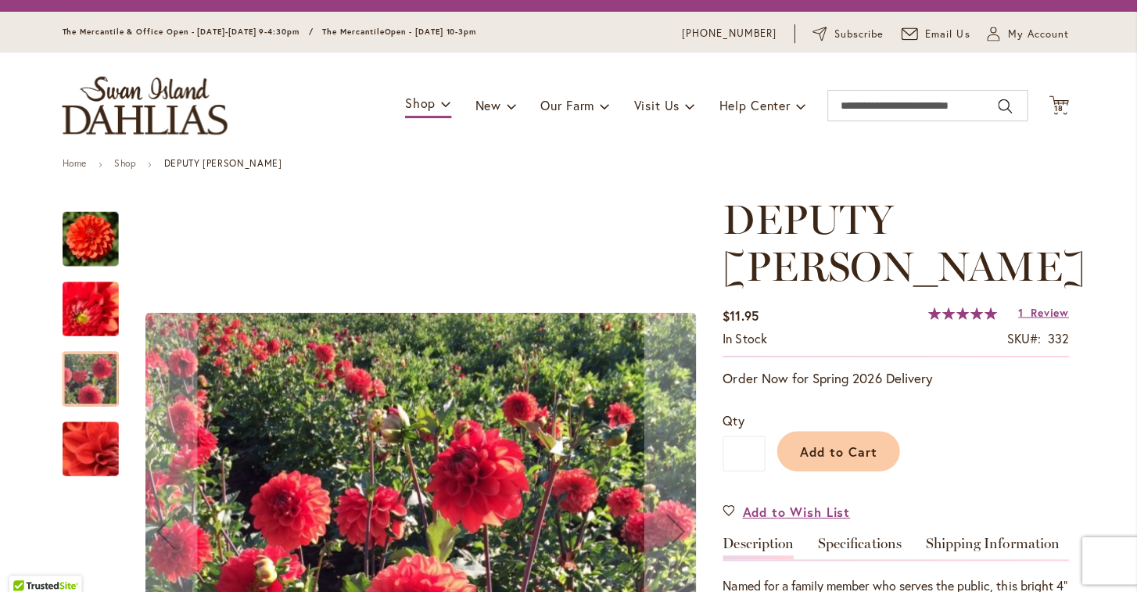
click at [98, 305] on img "DEPUTY BOB" at bounding box center [96, 307] width 111 height 108
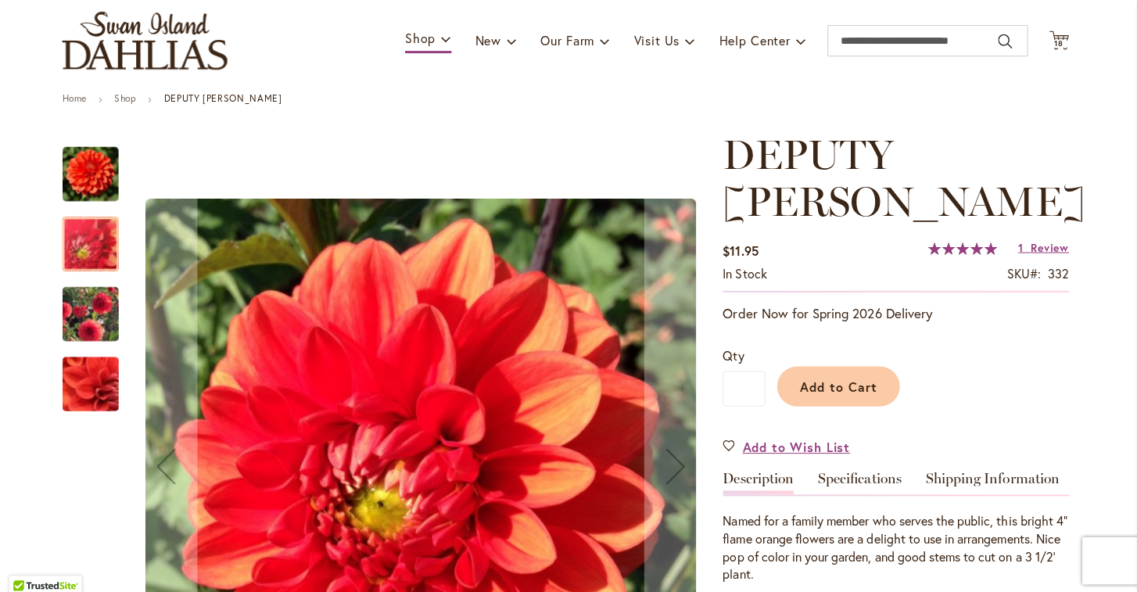
scroll to position [170, 0]
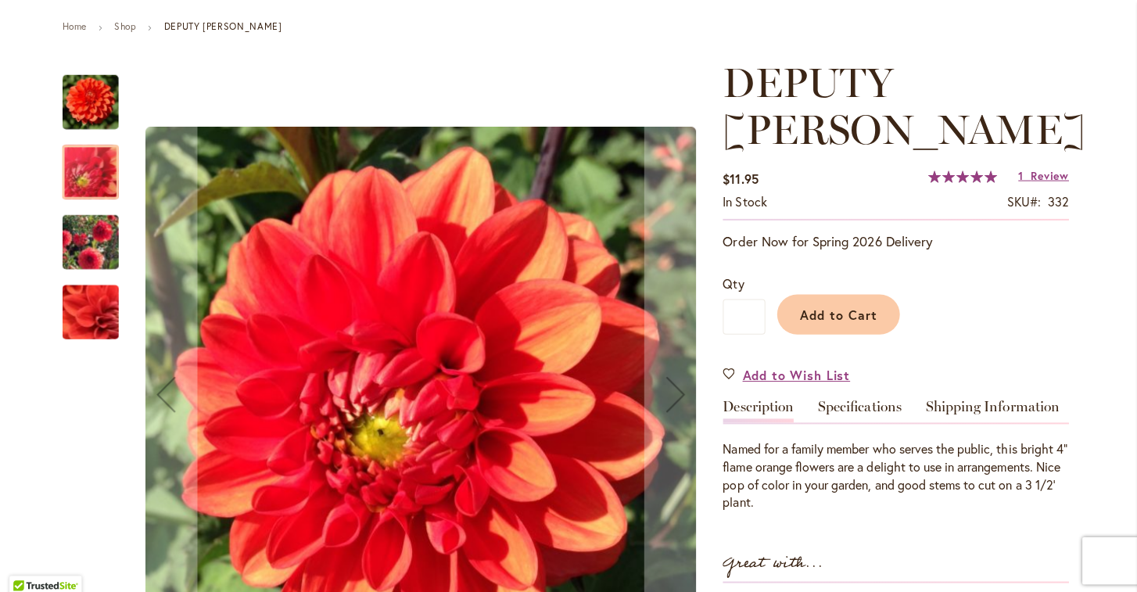
click at [88, 238] on img "DEPUTY BOB" at bounding box center [96, 240] width 113 height 89
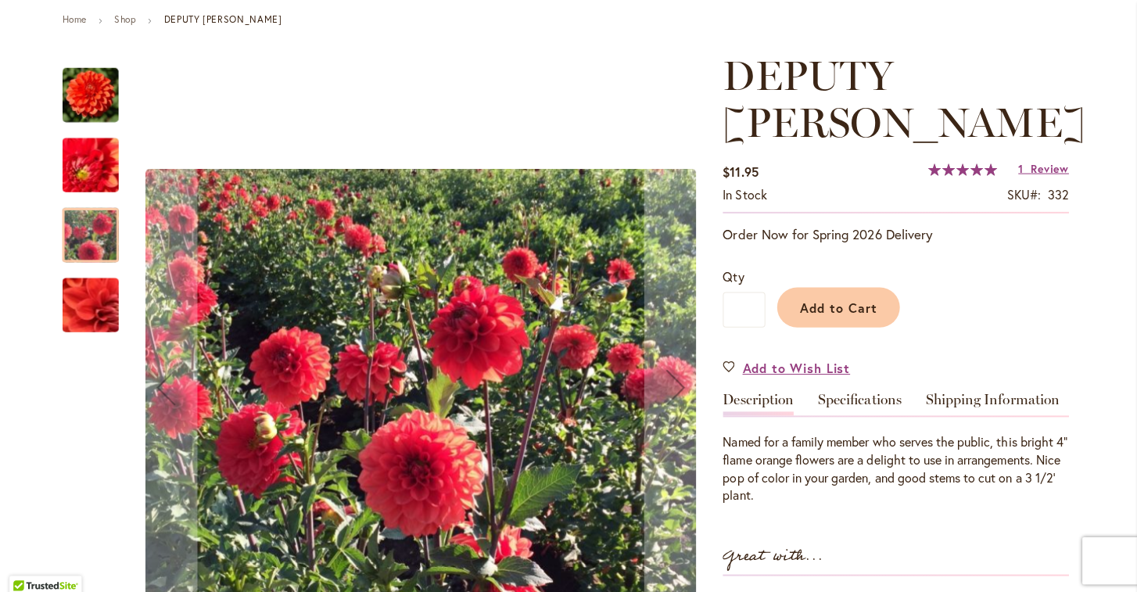
scroll to position [180, 0]
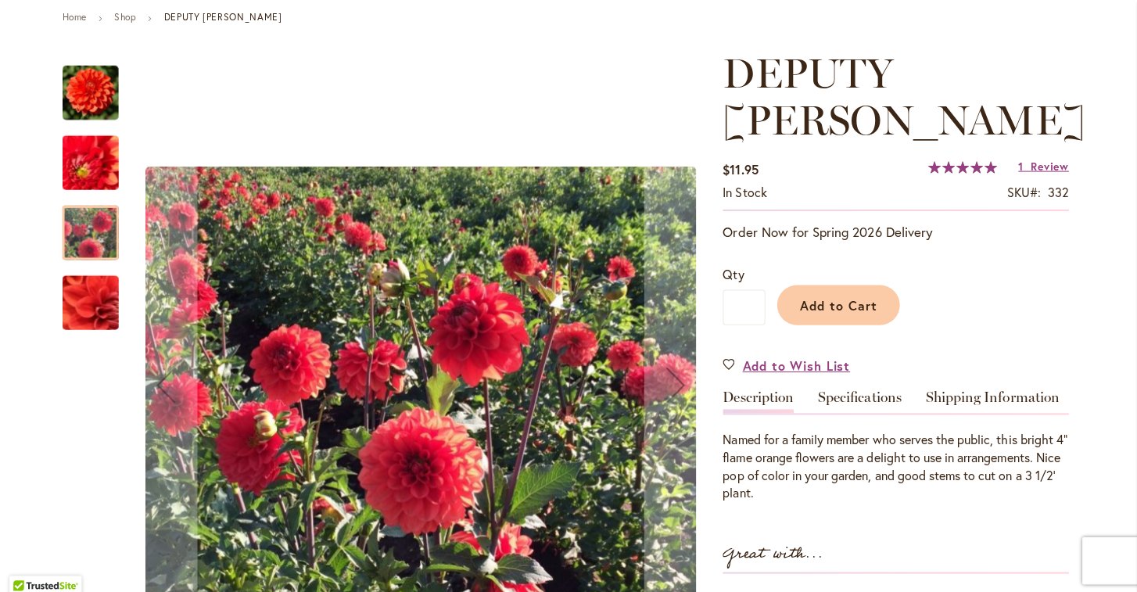
click at [102, 290] on img "DEPUTY BOB" at bounding box center [96, 301] width 111 height 108
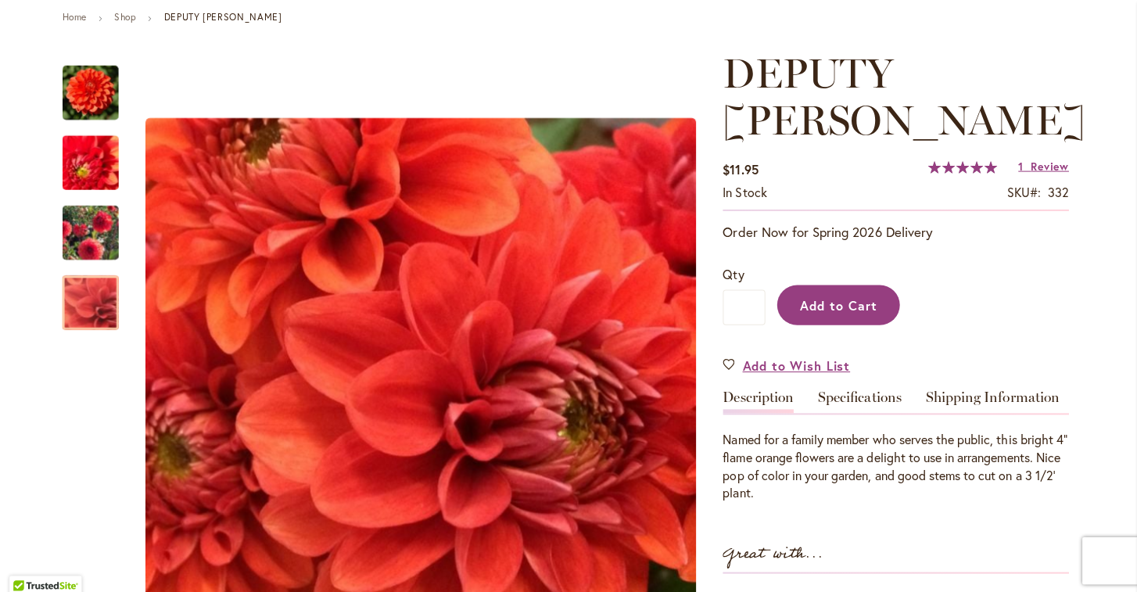
click at [835, 295] on span "Add to Cart" at bounding box center [839, 303] width 77 height 16
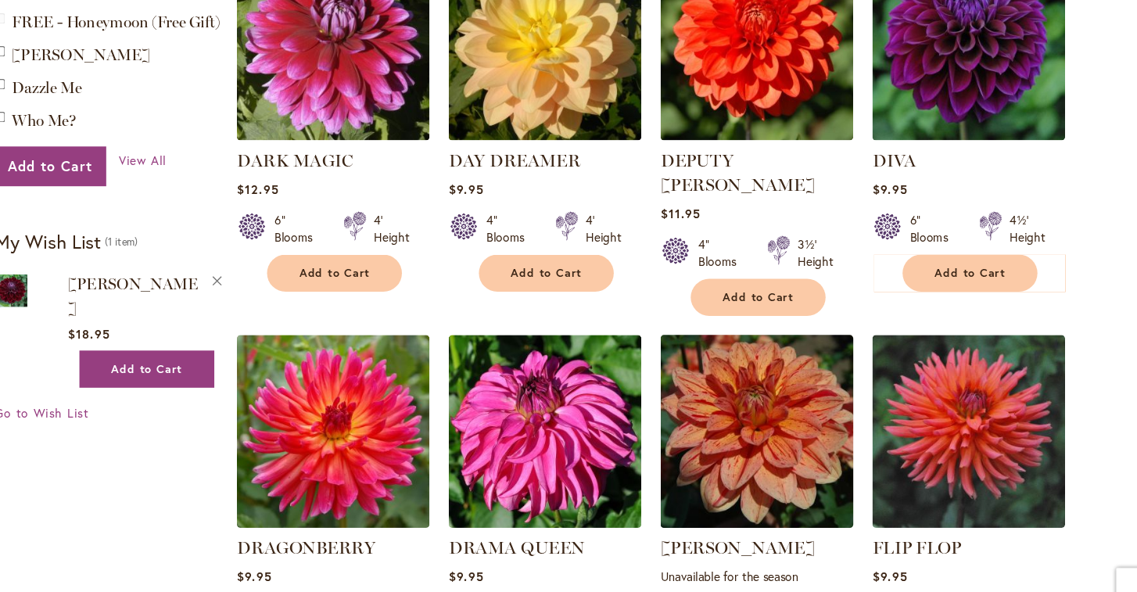
scroll to position [1165, 0]
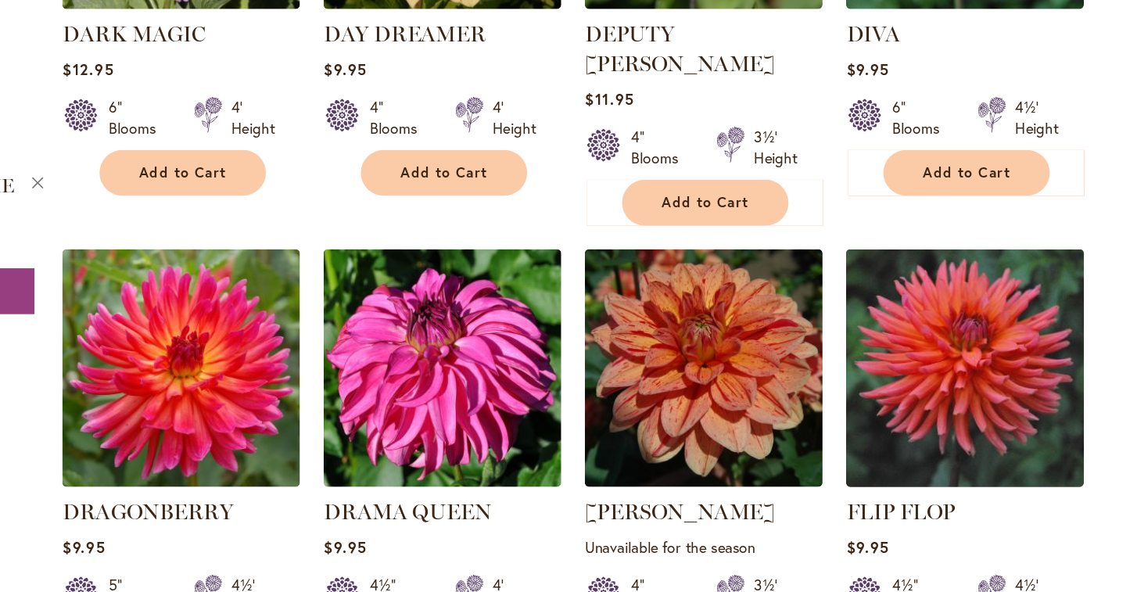
click at [858, 245] on img at bounding box center [949, 336] width 183 height 183
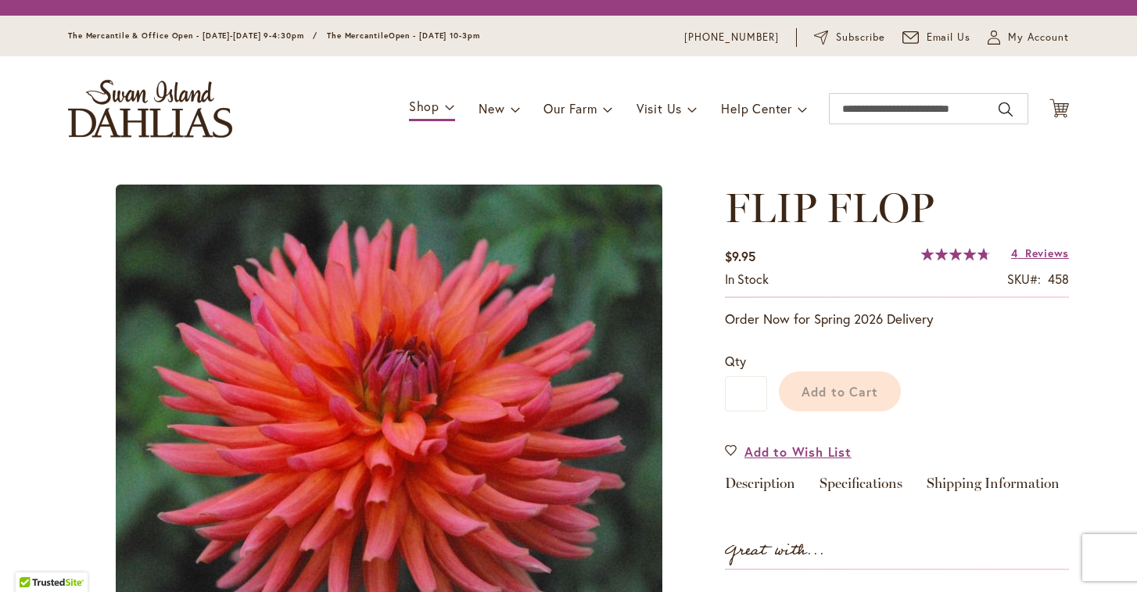
type input "******"
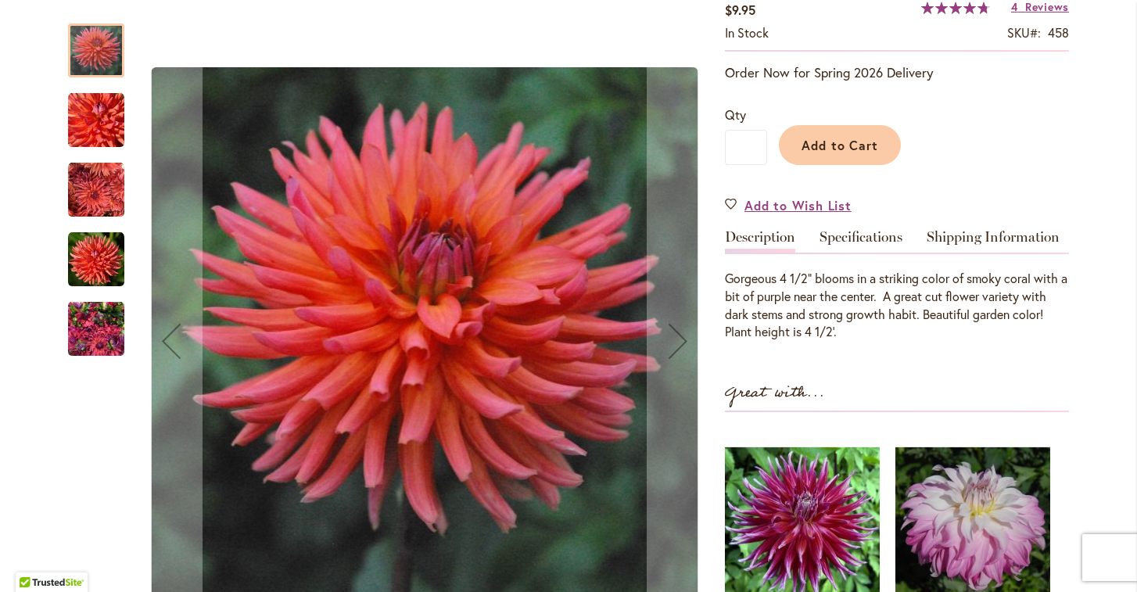
scroll to position [328, 0]
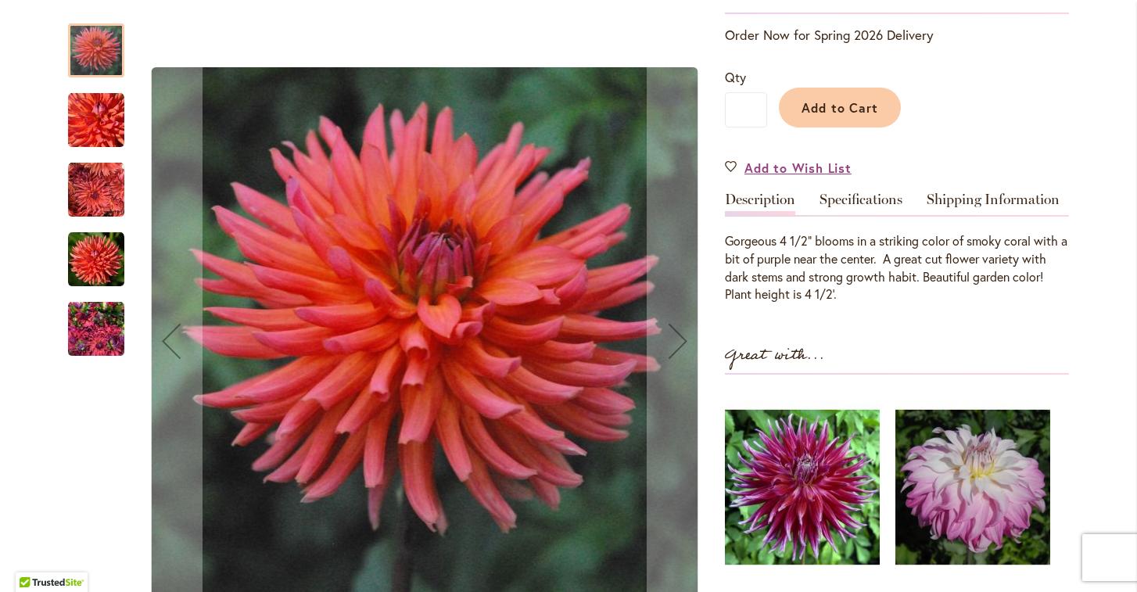
click at [76, 177] on img "FLIP FLOP" at bounding box center [96, 190] width 56 height 56
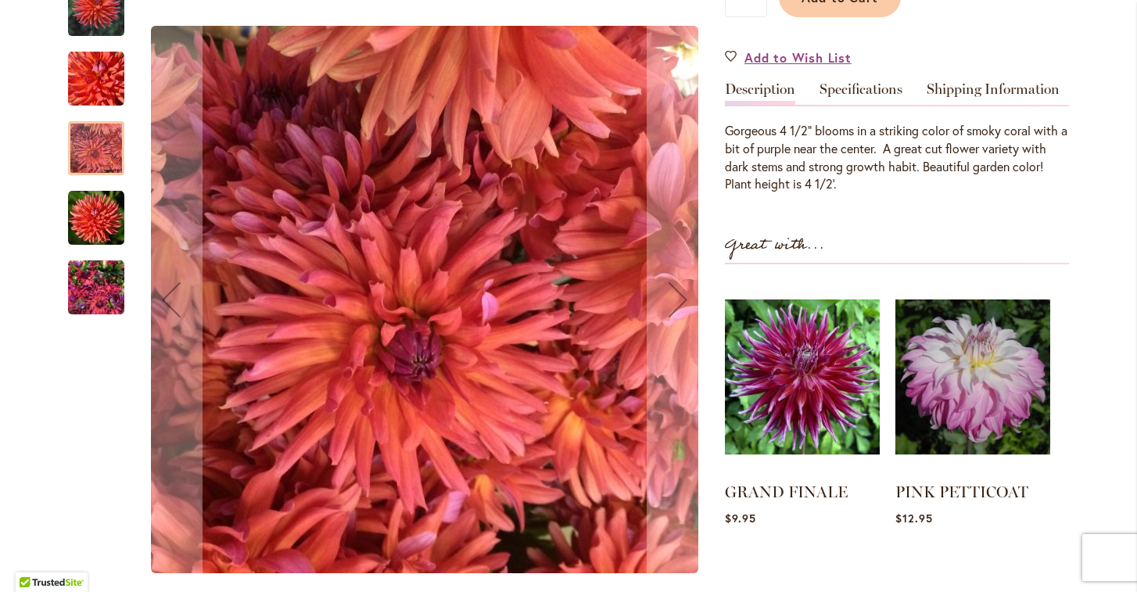
scroll to position [432, 0]
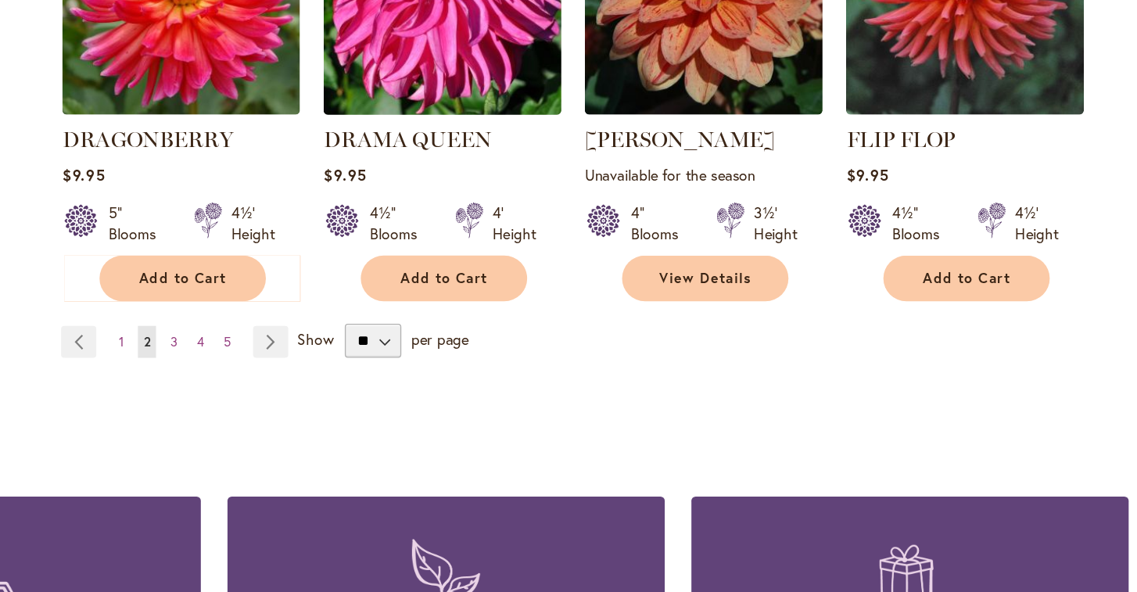
scroll to position [1442, 0]
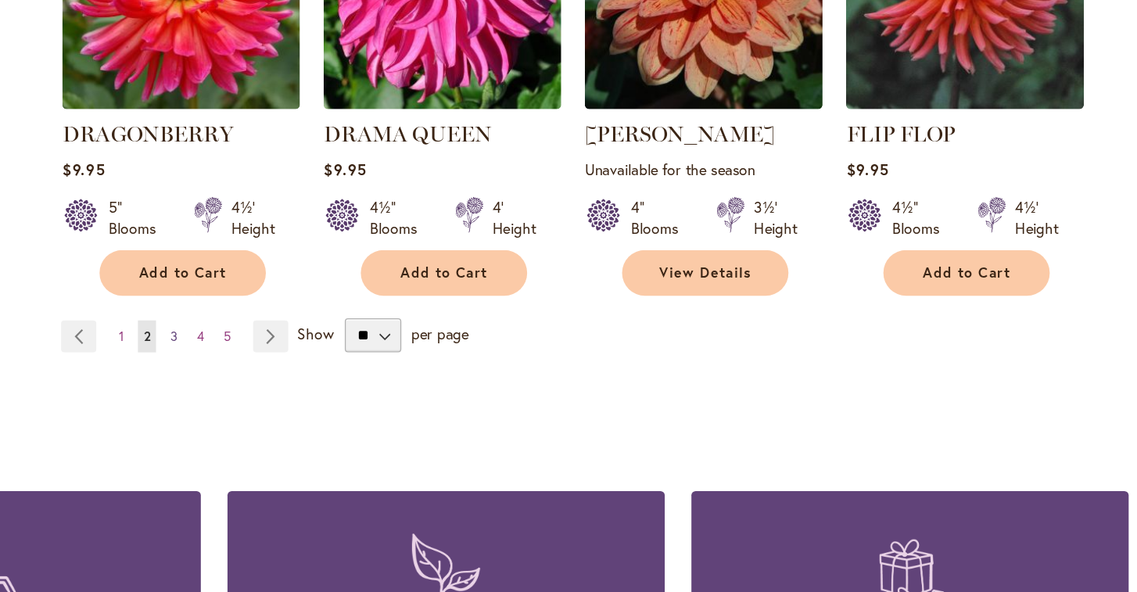
click at [366, 308] on span "3" at bounding box center [368, 314] width 5 height 12
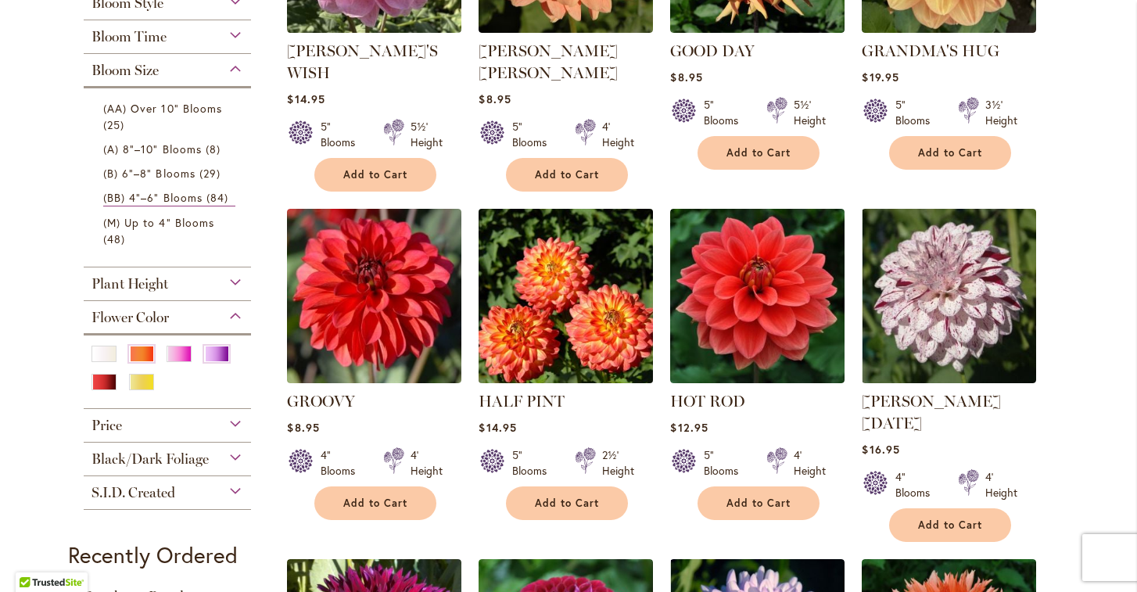
scroll to position [508, 0]
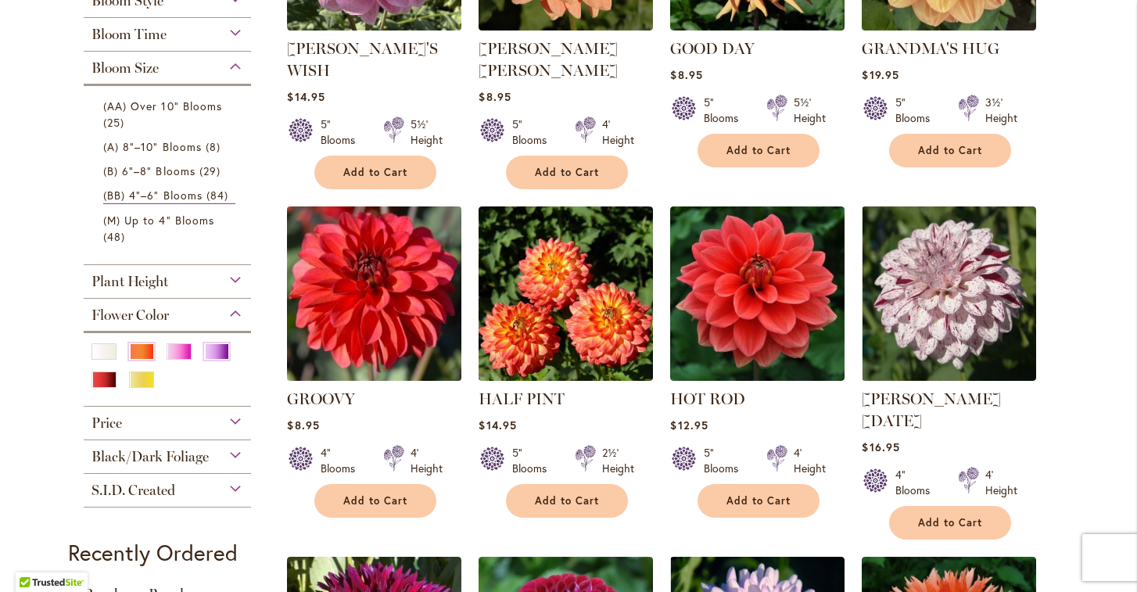
click at [364, 307] on img at bounding box center [374, 293] width 183 height 183
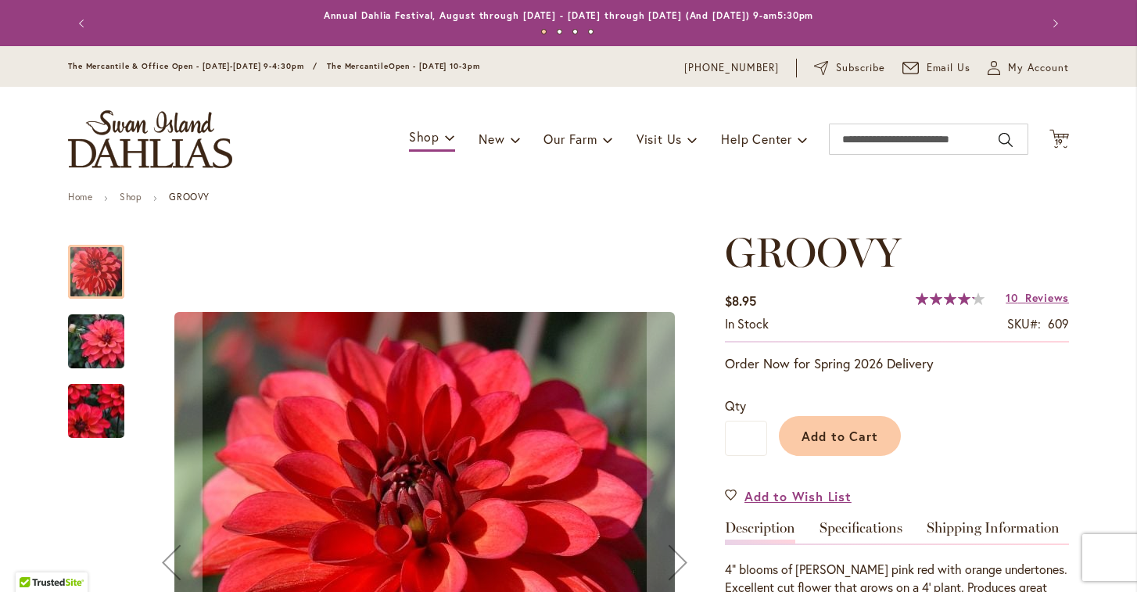
type input "******"
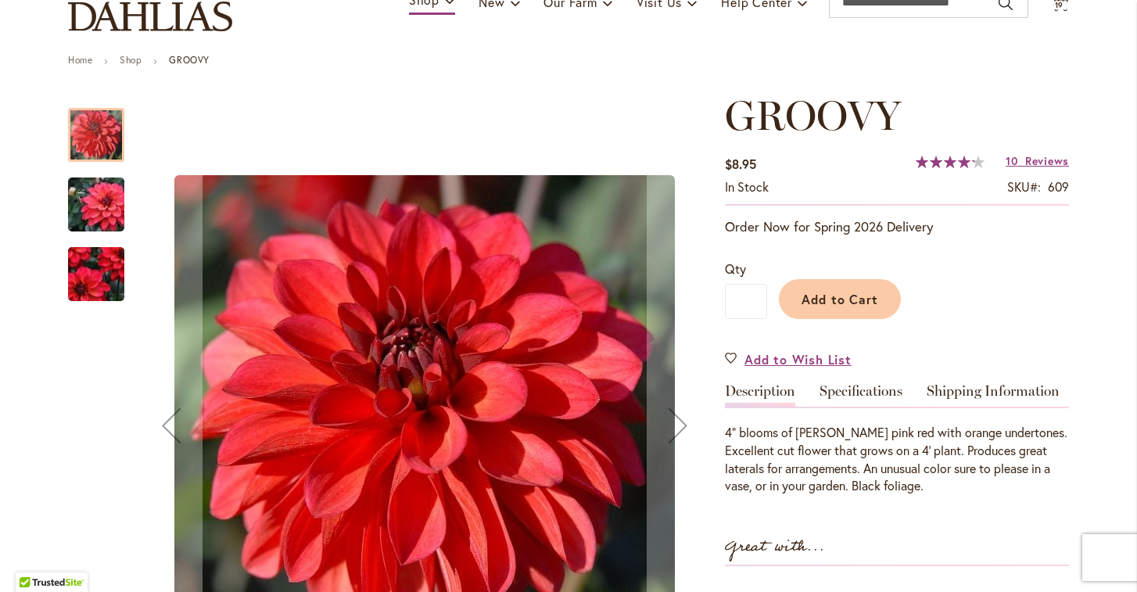
scroll to position [181, 0]
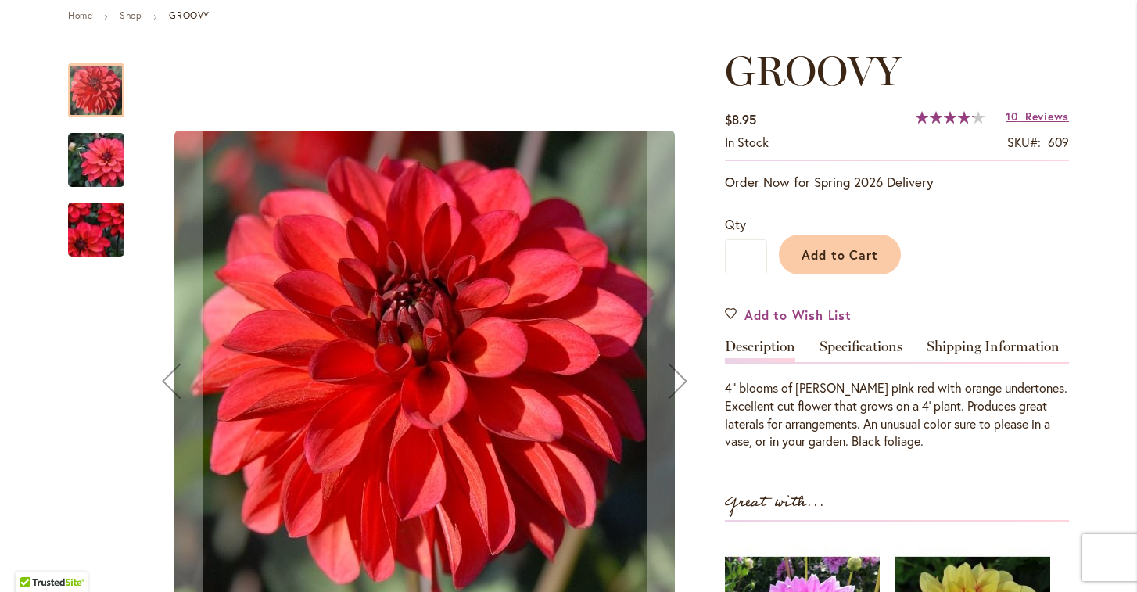
click at [99, 161] on img "GROOVY" at bounding box center [96, 160] width 113 height 75
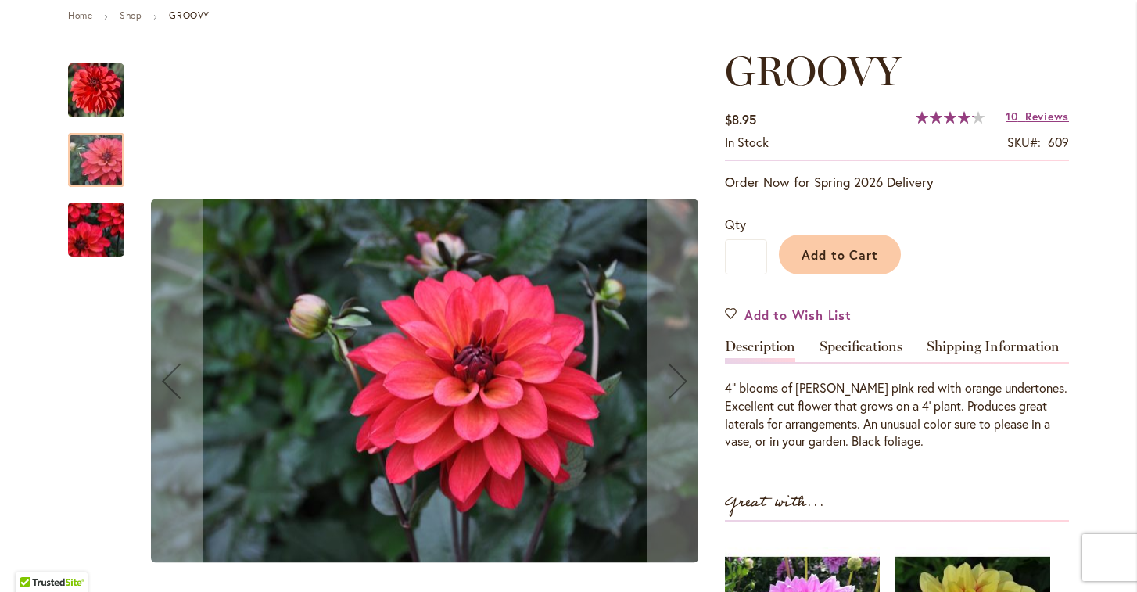
click at [102, 237] on img "GROOVY" at bounding box center [96, 230] width 113 height 98
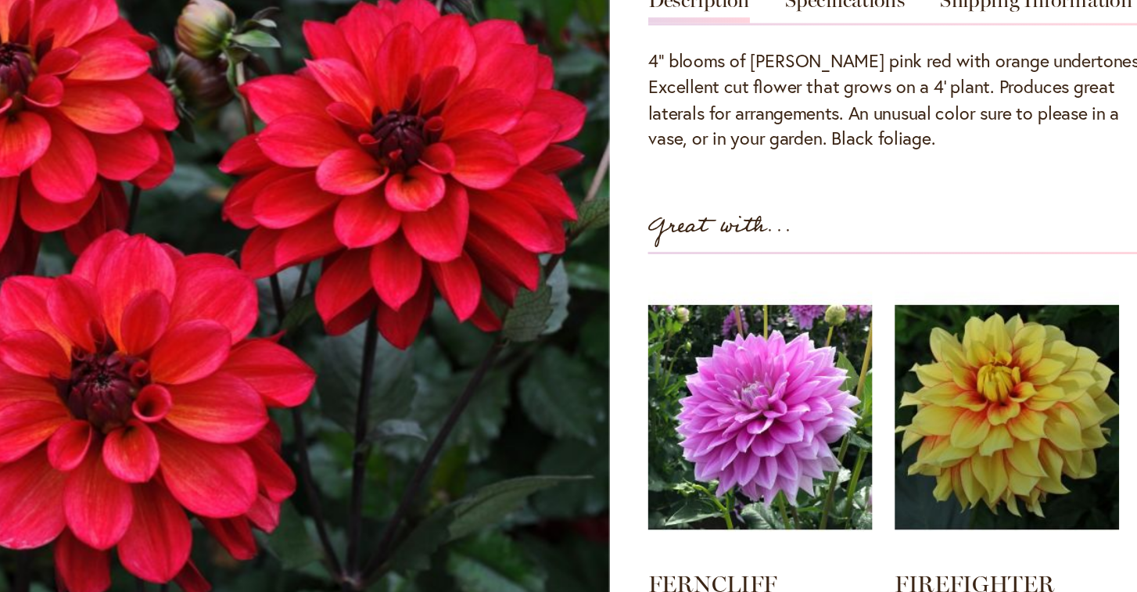
scroll to position [205, 0]
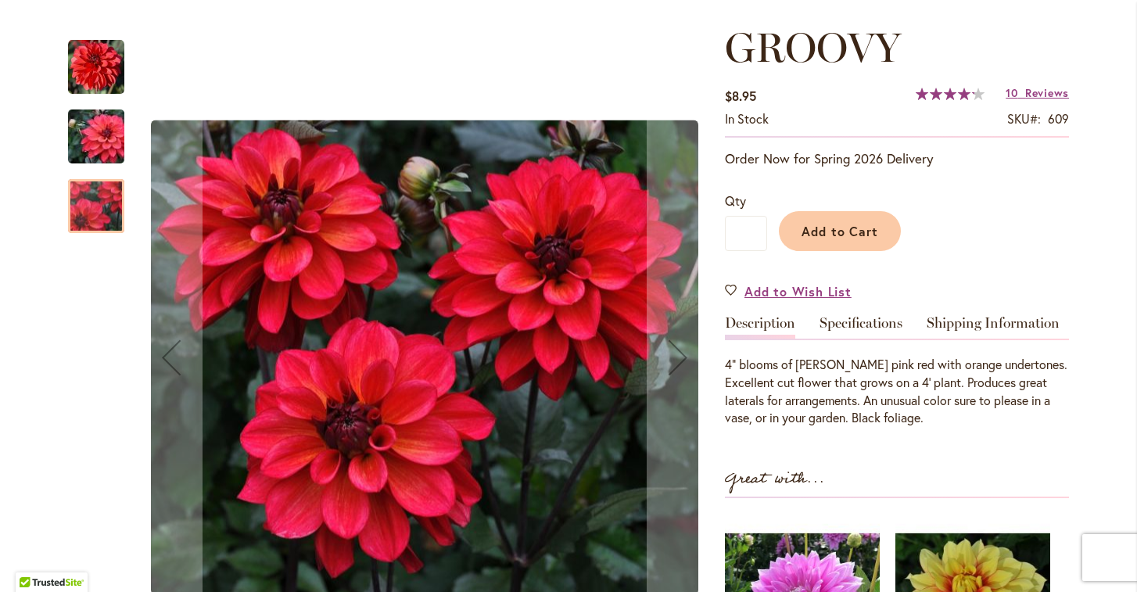
click at [97, 206] on div at bounding box center [96, 206] width 56 height 54
click at [95, 147] on img "GROOVY" at bounding box center [96, 136] width 113 height 75
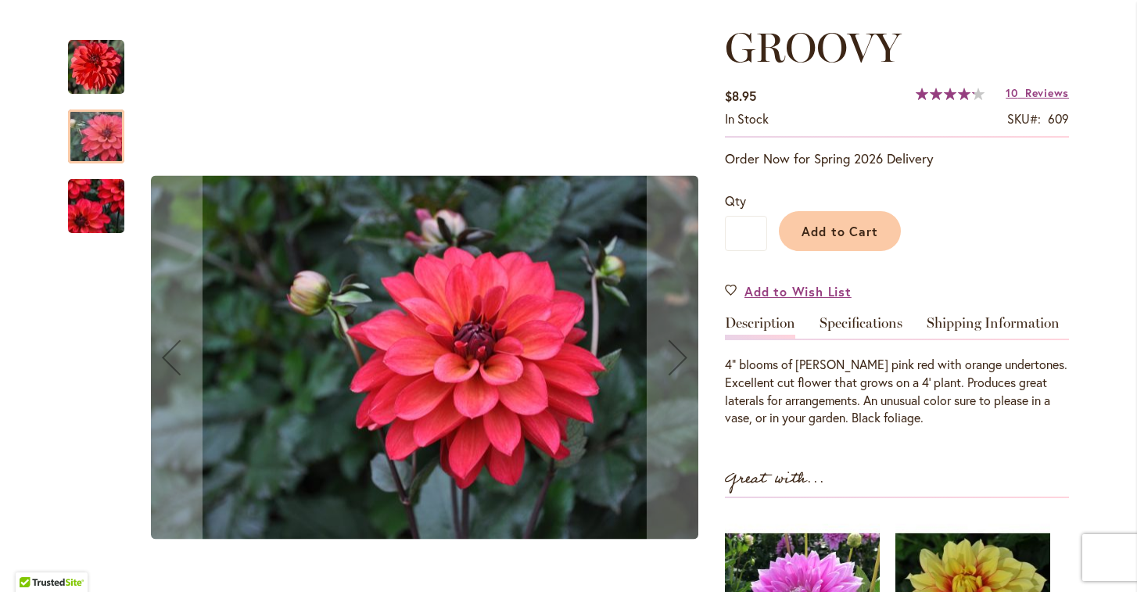
click at [107, 76] on img "GROOVY" at bounding box center [96, 67] width 56 height 56
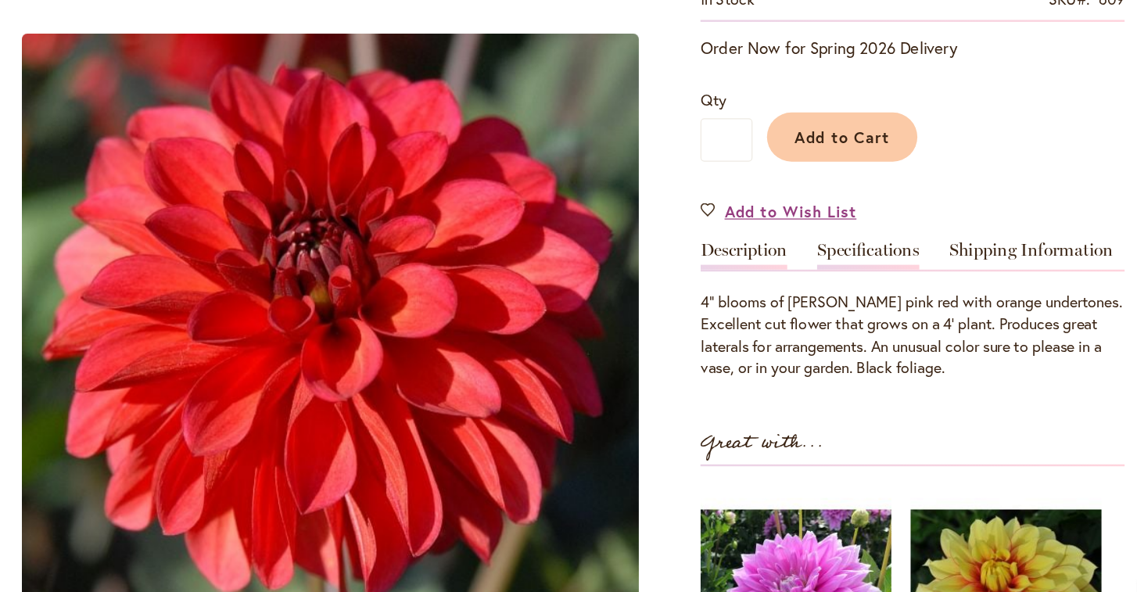
scroll to position [262, 0]
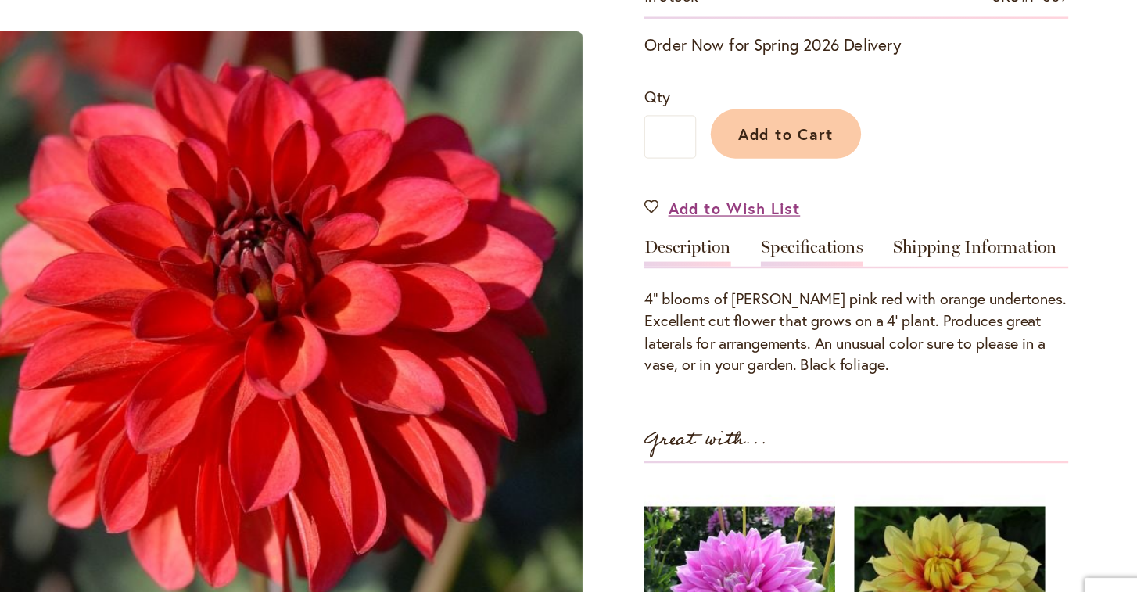
click at [819, 259] on link "Specifications" at bounding box center [860, 270] width 83 height 23
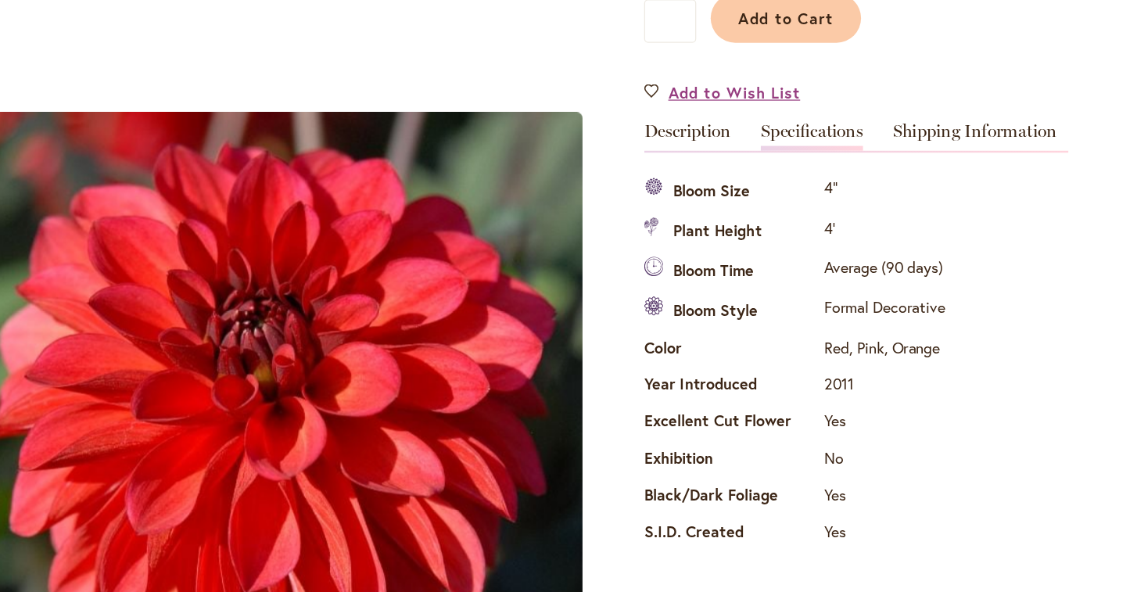
scroll to position [415, 0]
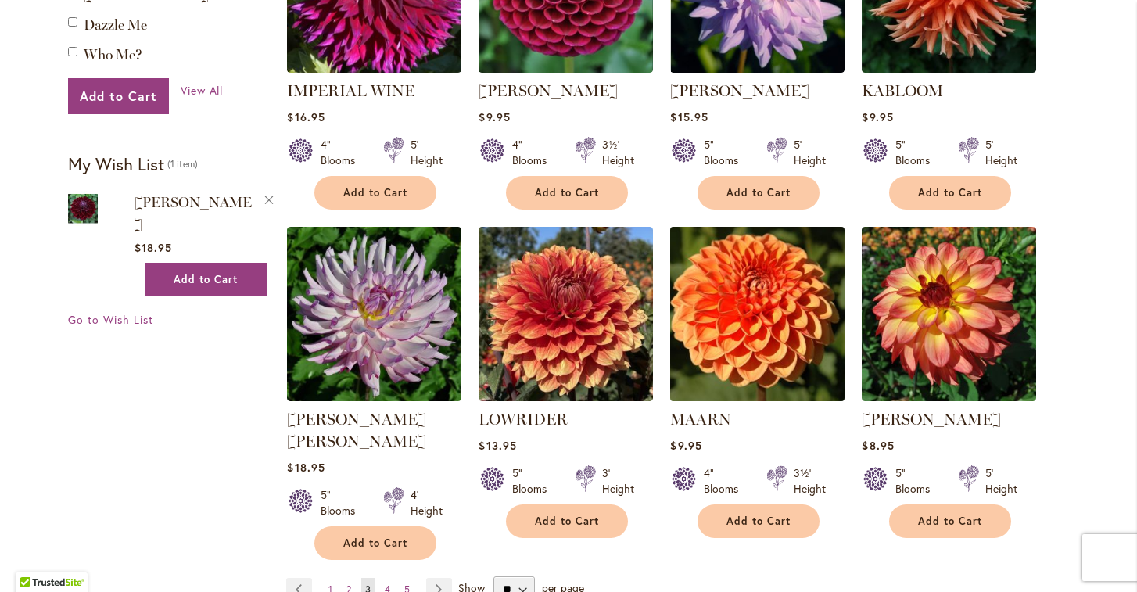
scroll to position [1168, 0]
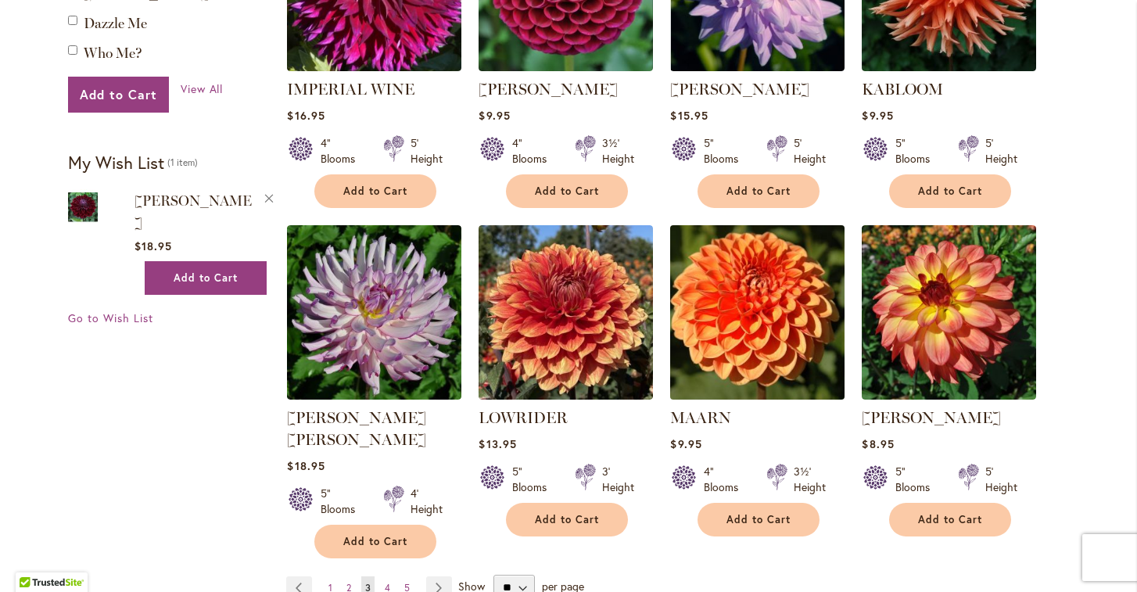
click at [751, 251] on img at bounding box center [757, 311] width 183 height 183
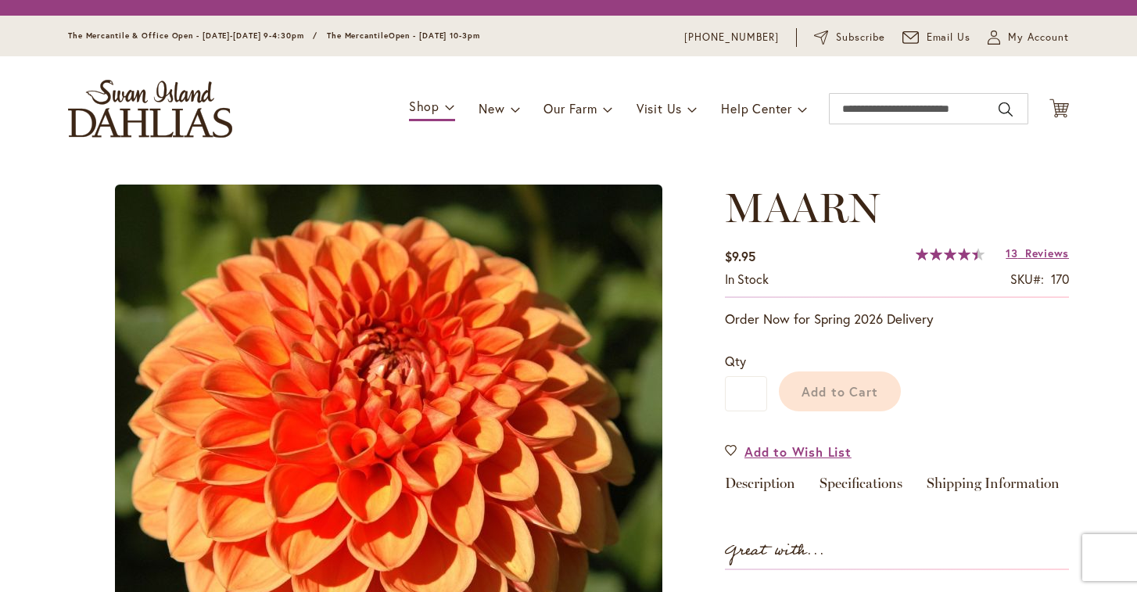
type input "******"
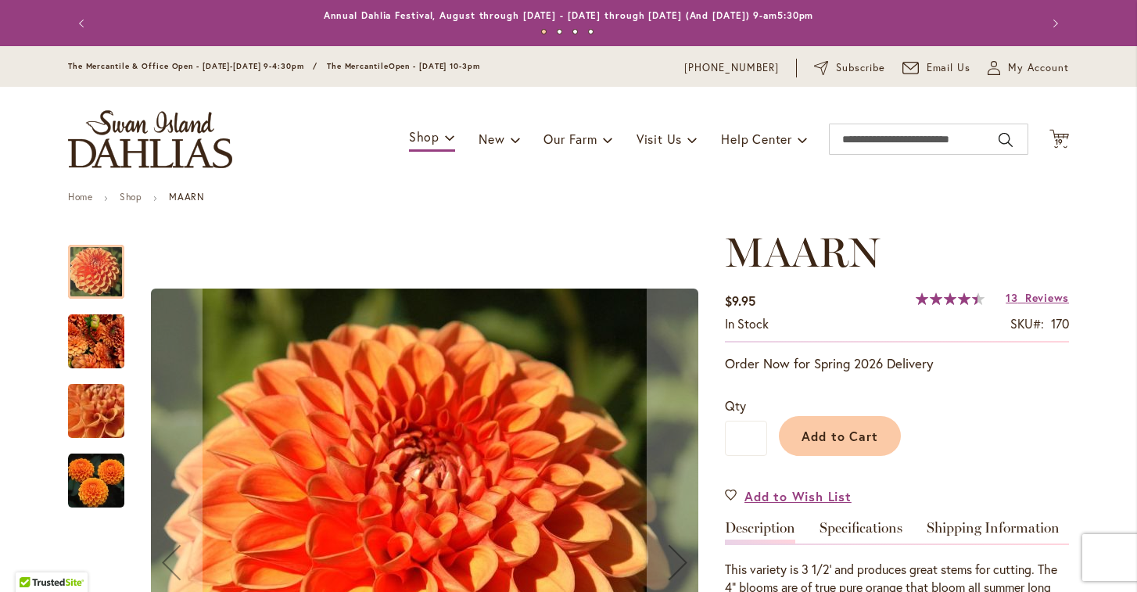
scroll to position [2, 0]
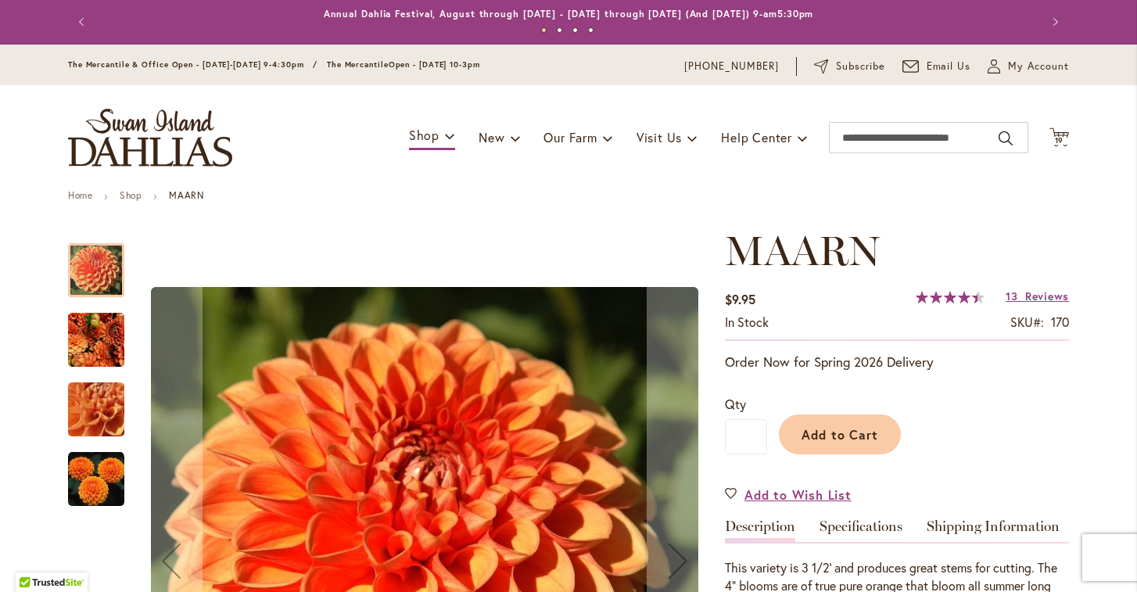
click at [92, 331] on img "MAARN" at bounding box center [96, 339] width 56 height 61
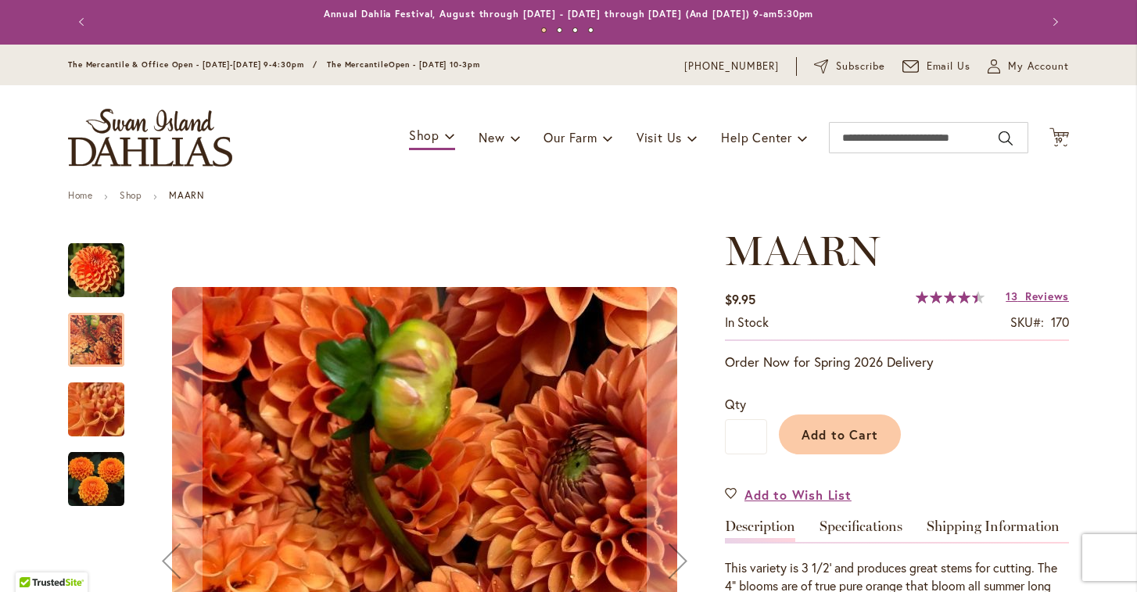
scroll to position [81, 0]
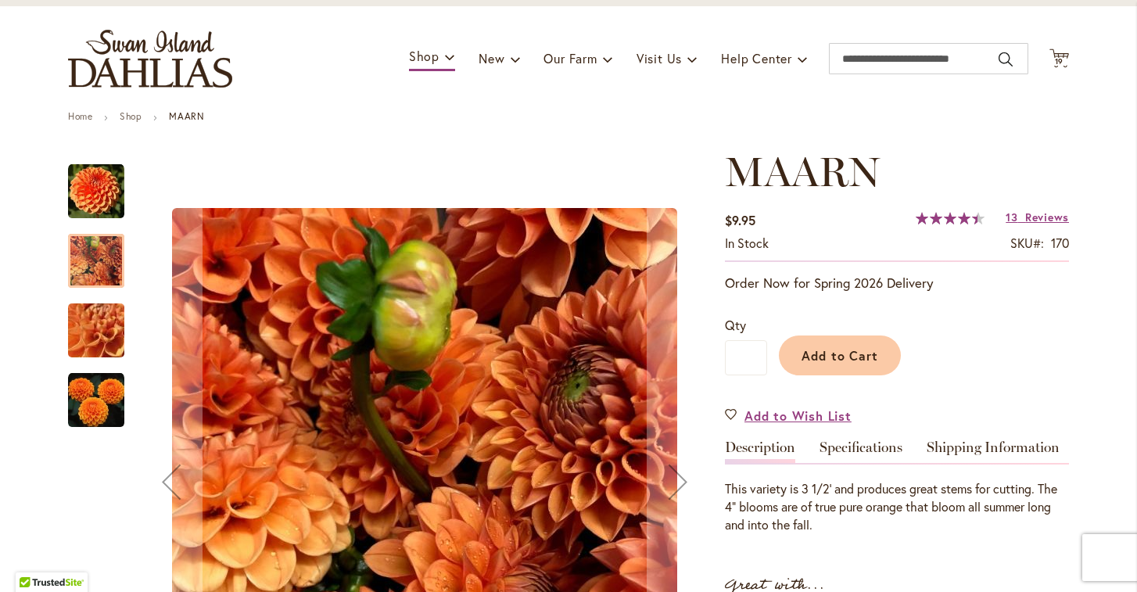
click at [96, 324] on img "MAARN" at bounding box center [96, 330] width 113 height 84
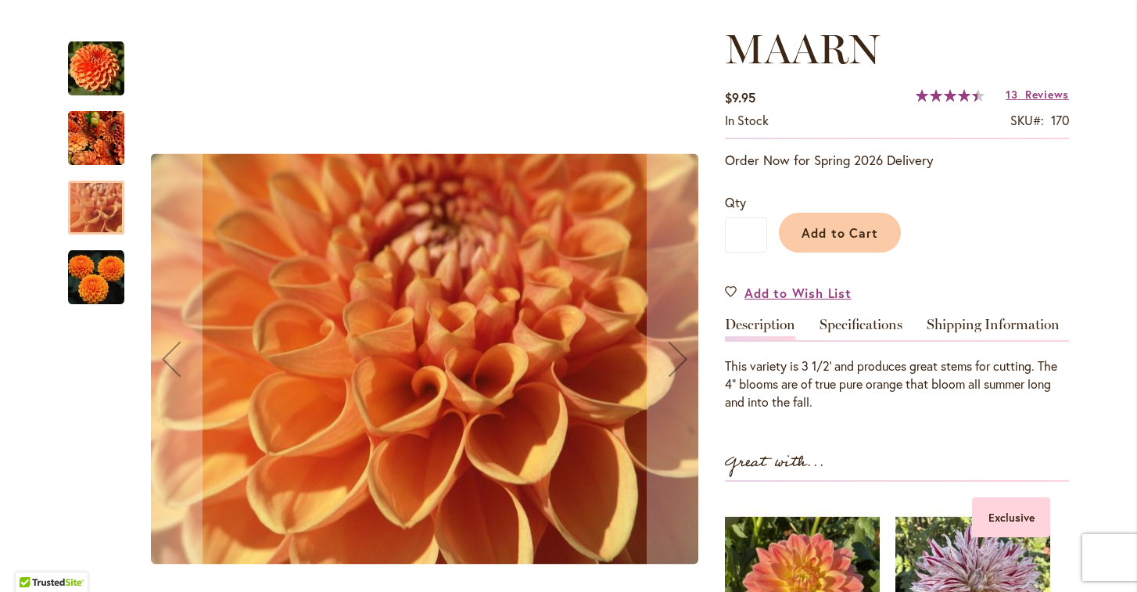
scroll to position [228, 0]
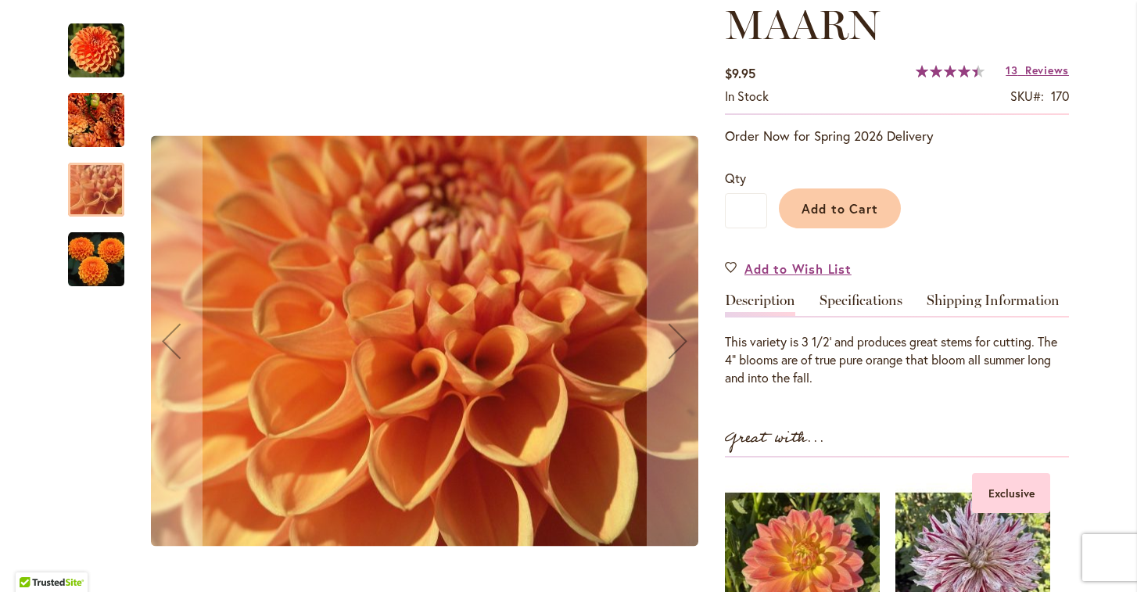
click at [102, 261] on img "MAARN" at bounding box center [96, 259] width 56 height 56
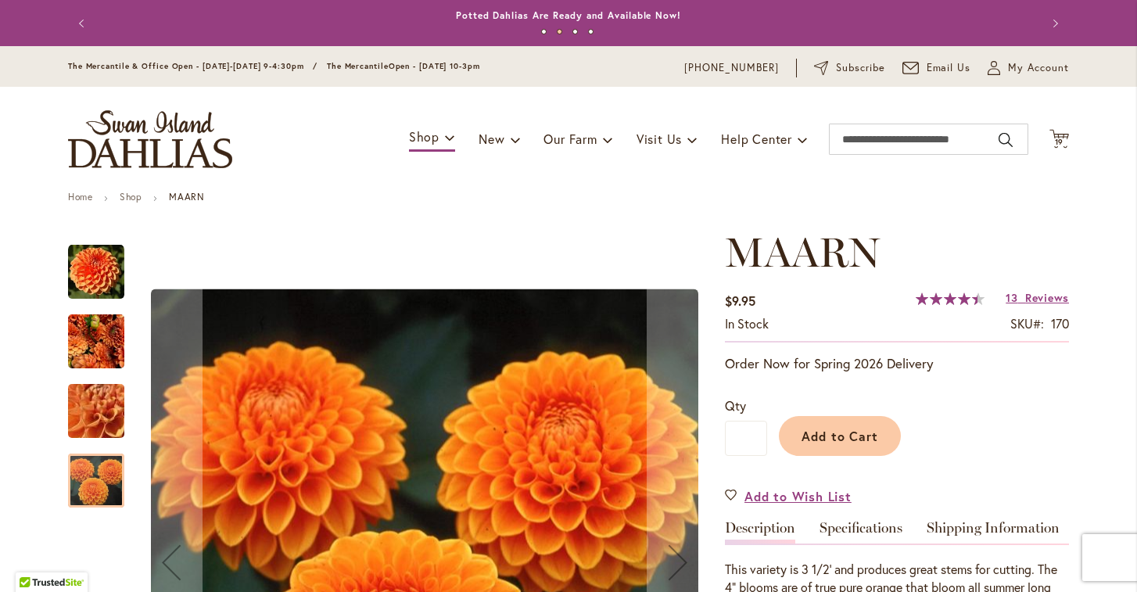
scroll to position [0, 0]
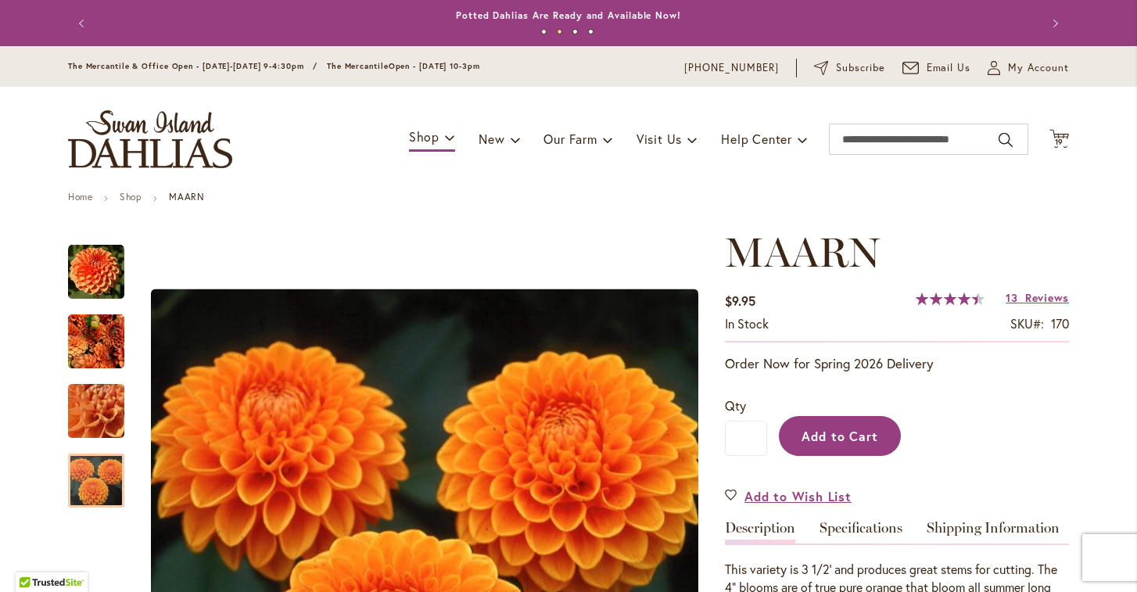
click at [840, 437] on span "Add to Cart" at bounding box center [839, 436] width 77 height 16
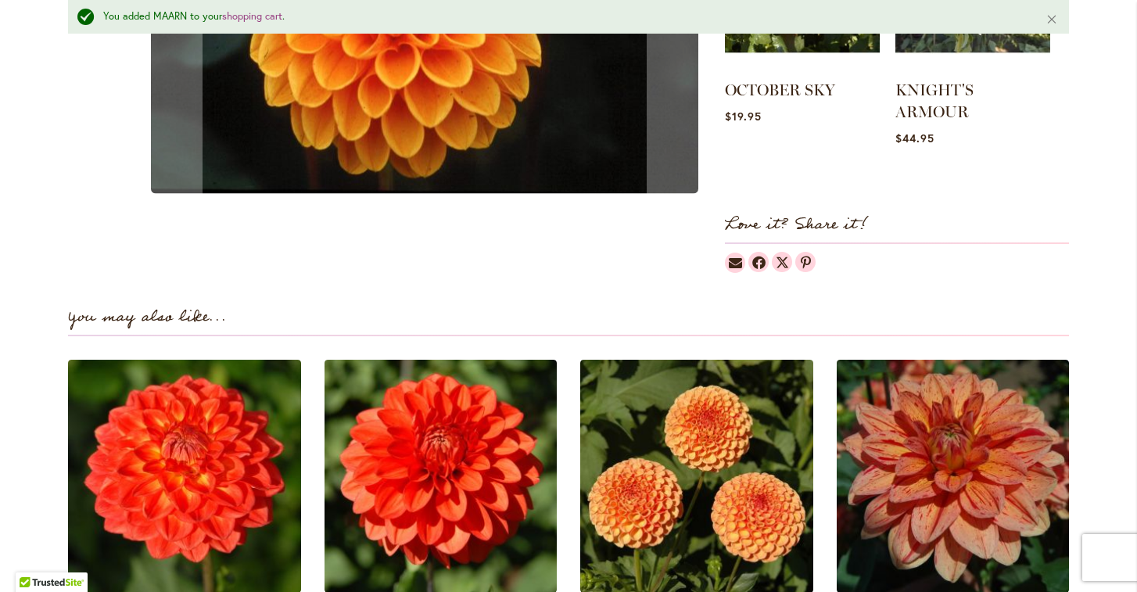
scroll to position [935, 0]
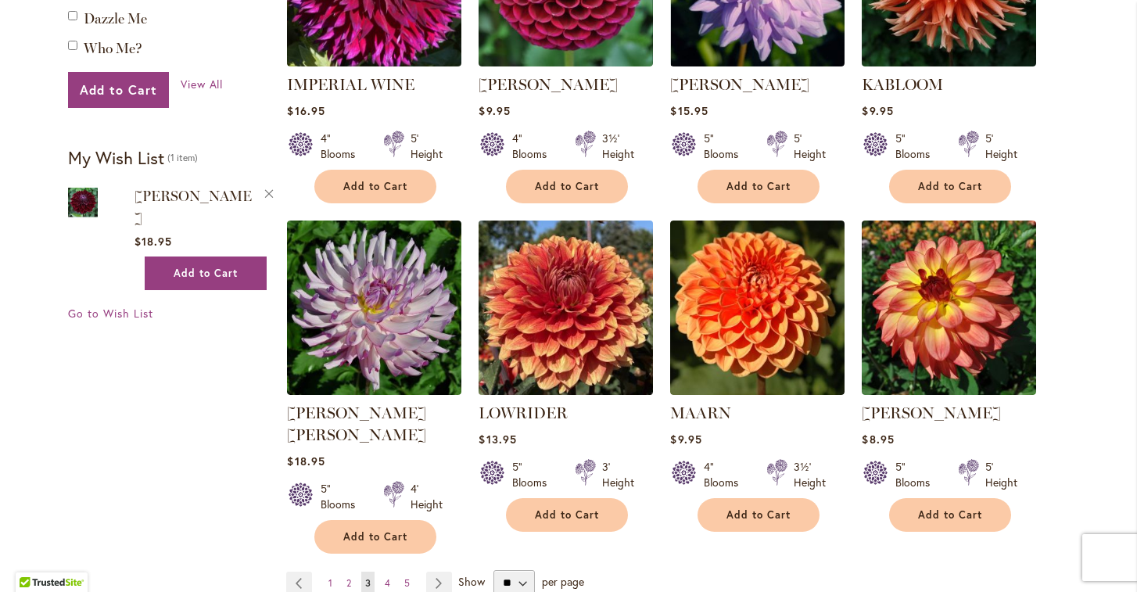
scroll to position [1198, 0]
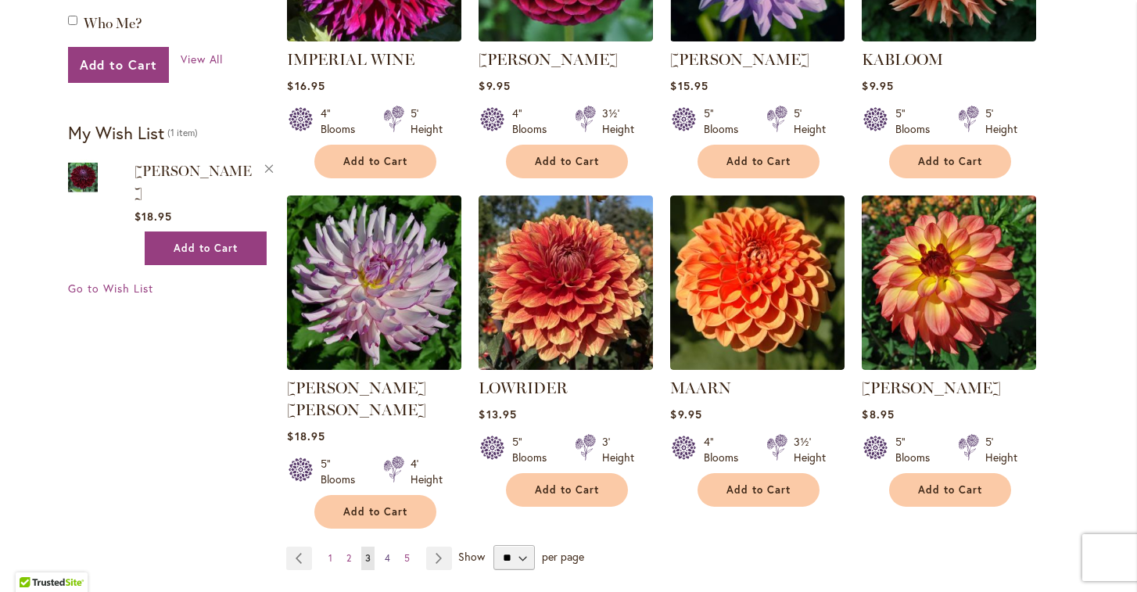
click at [389, 552] on span "4" at bounding box center [387, 558] width 5 height 12
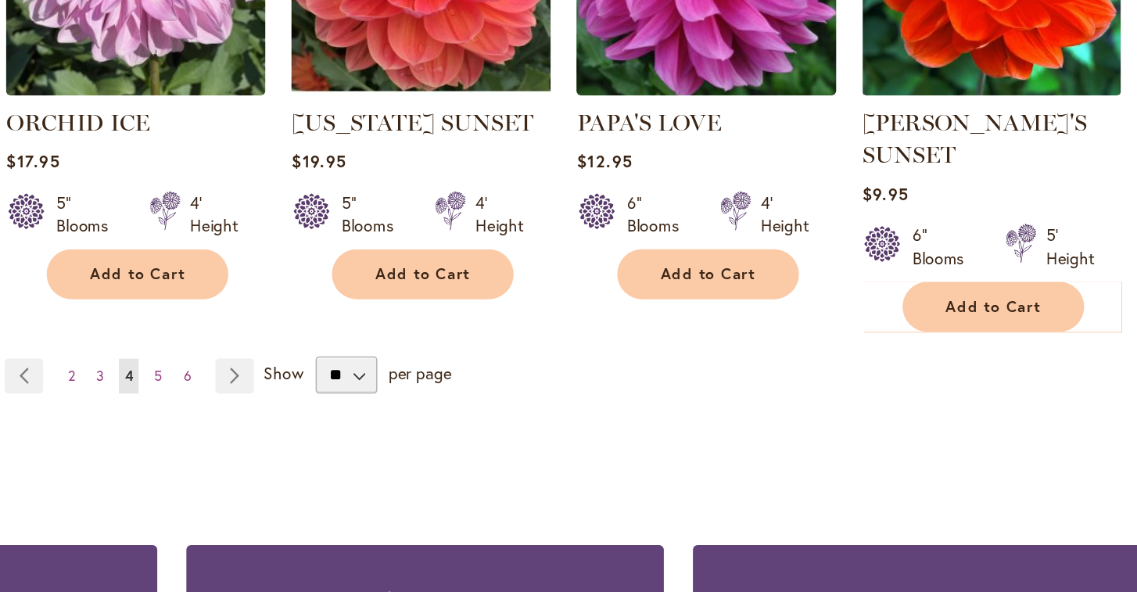
scroll to position [1425, 0]
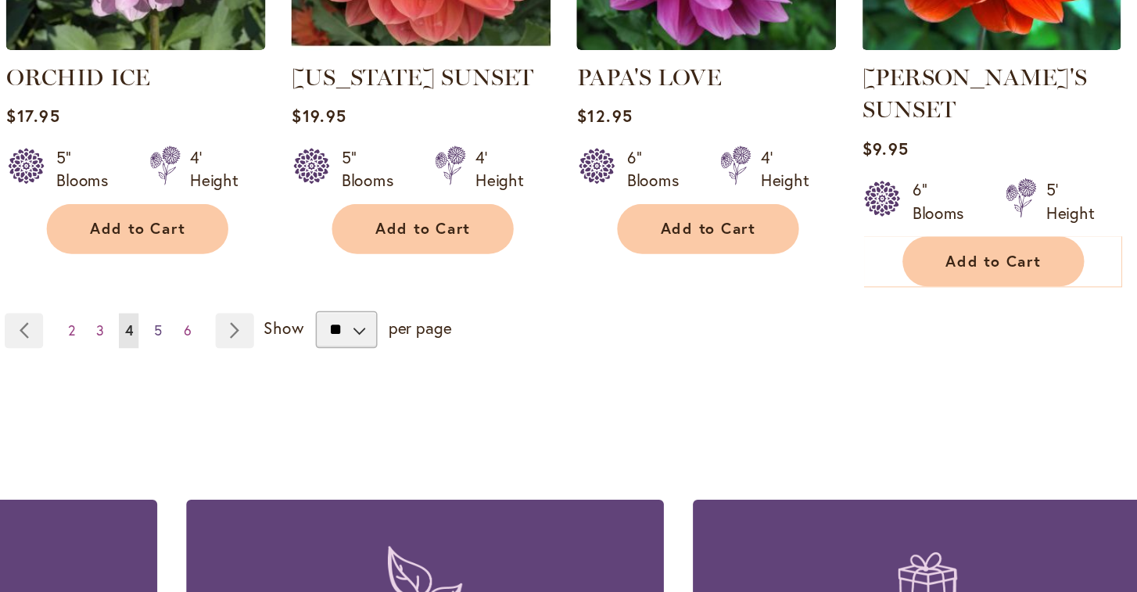
click at [386, 303] on span "5" at bounding box center [388, 309] width 5 height 12
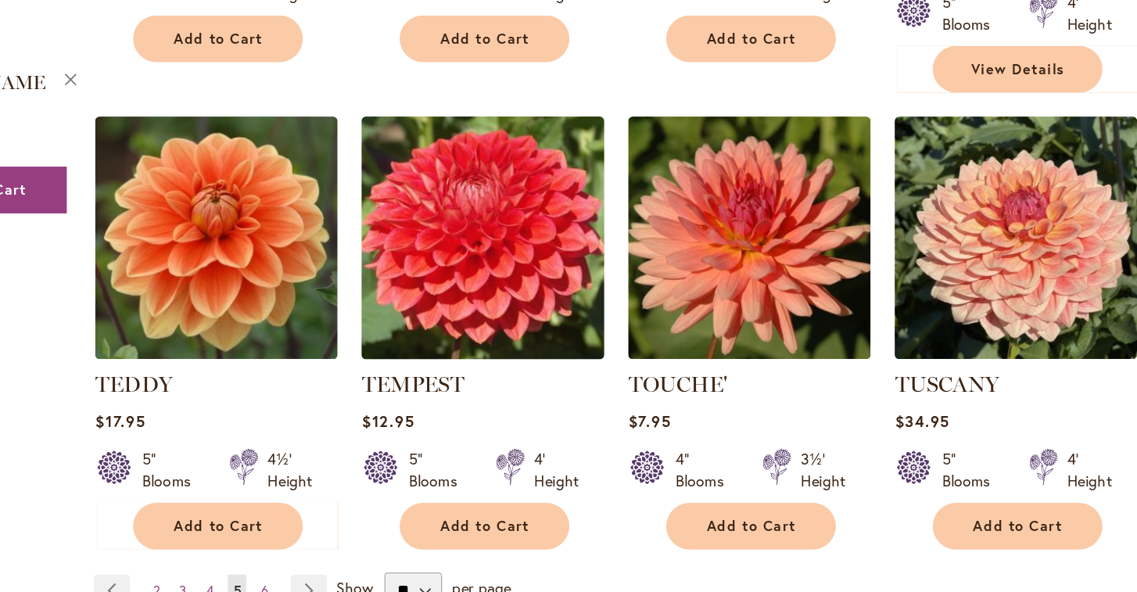
scroll to position [1221, 0]
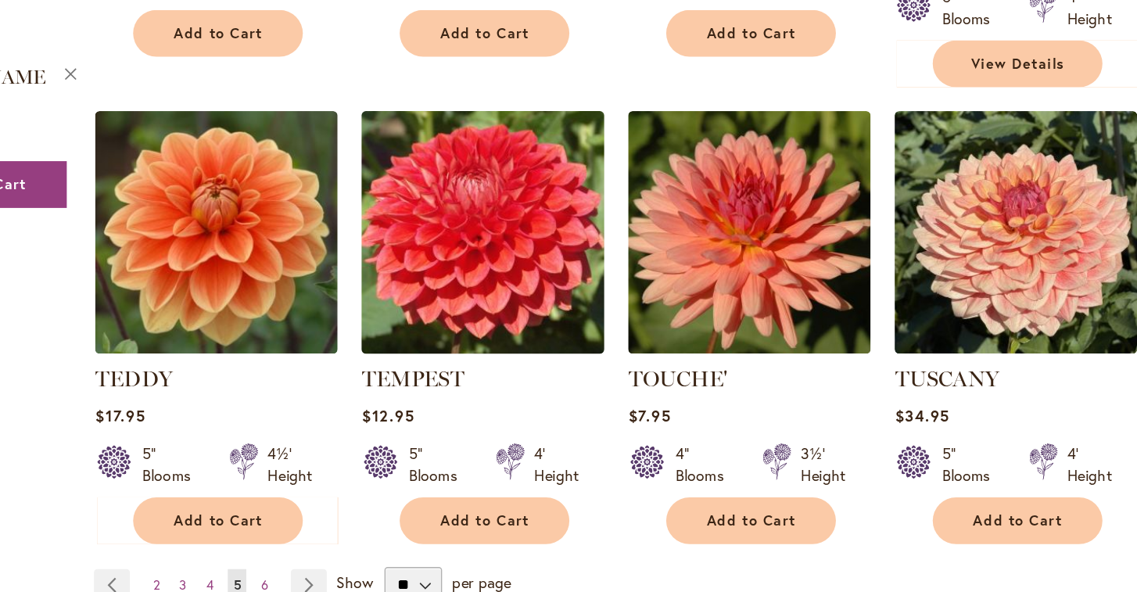
click at [475, 167] on img at bounding box center [566, 258] width 183 height 183
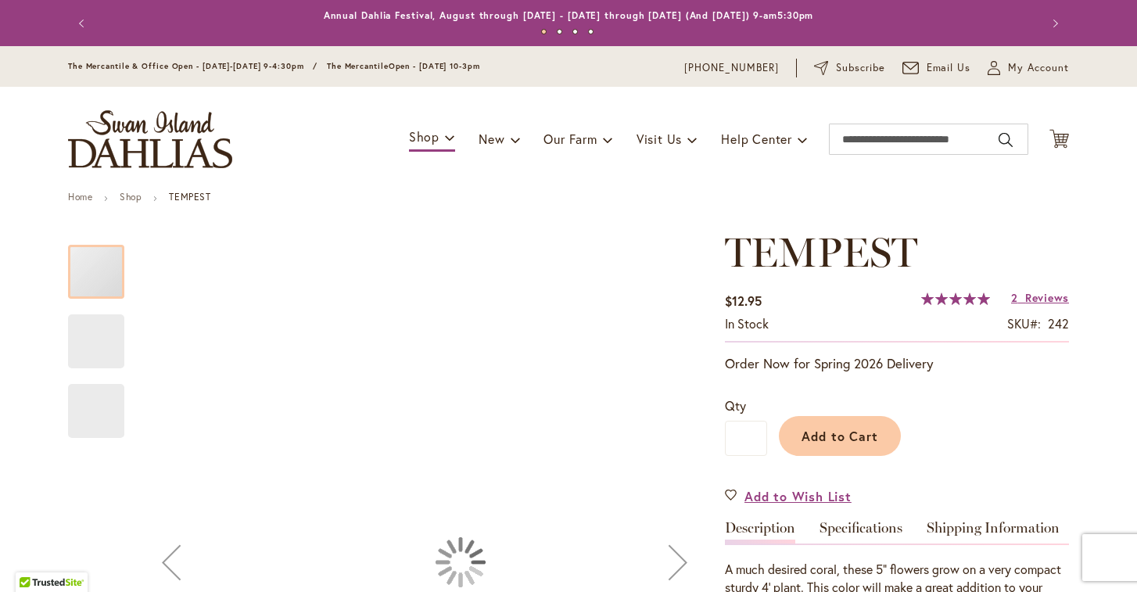
type input "******"
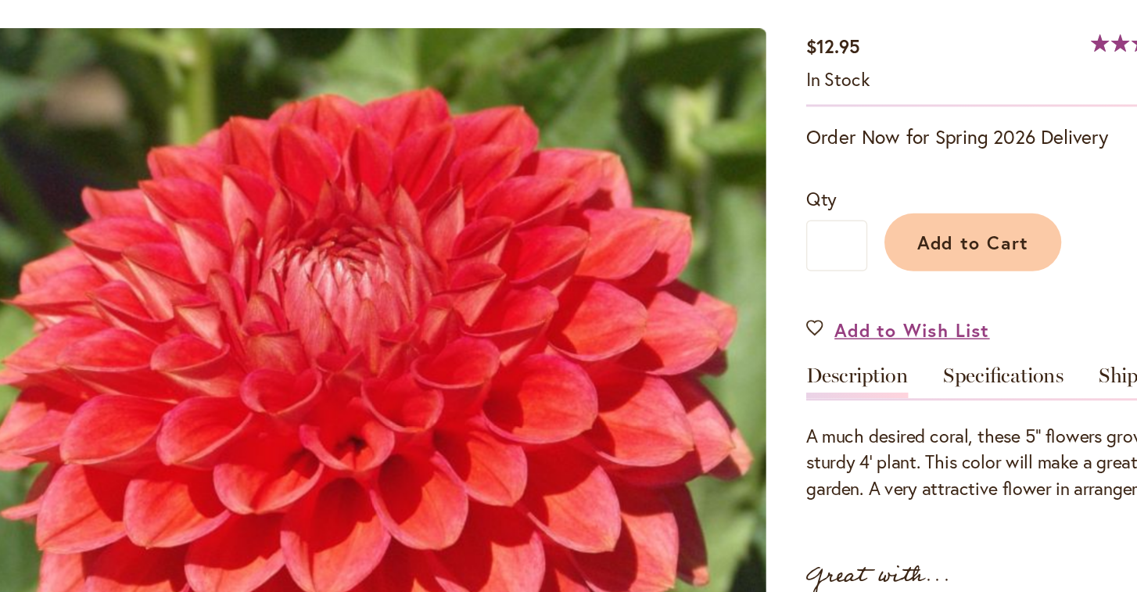
scroll to position [90, 0]
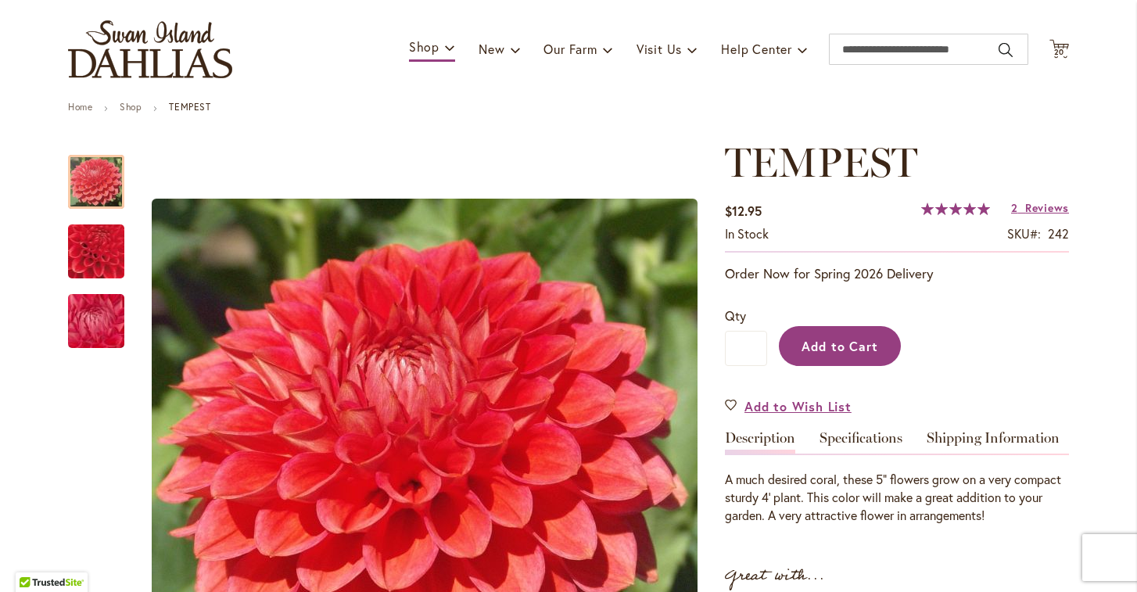
click at [827, 348] on span "Add to Cart" at bounding box center [839, 346] width 77 height 16
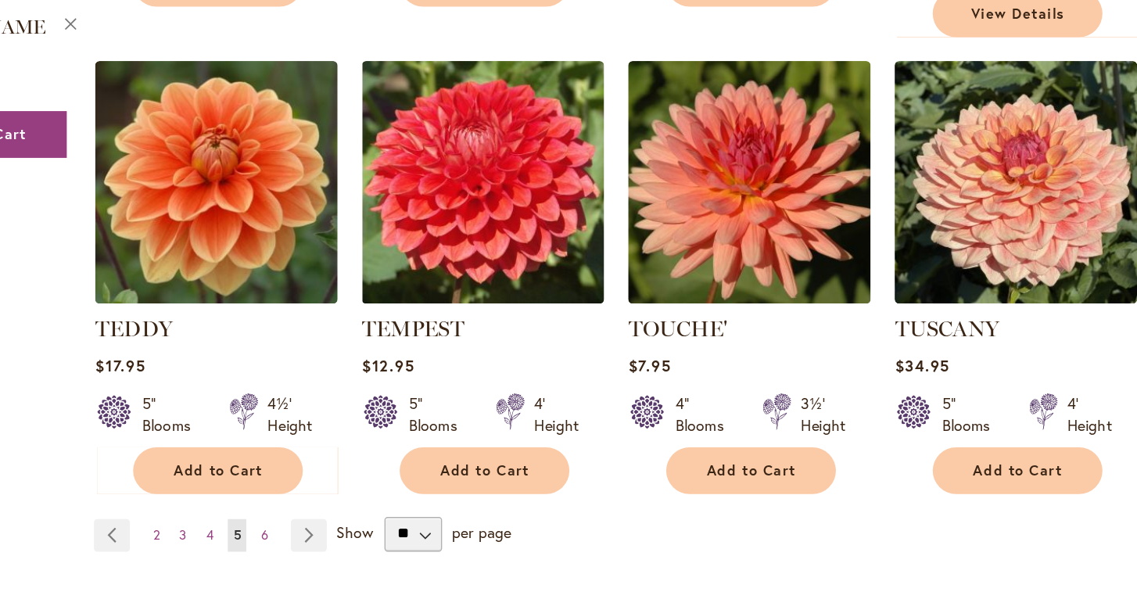
scroll to position [1263, 0]
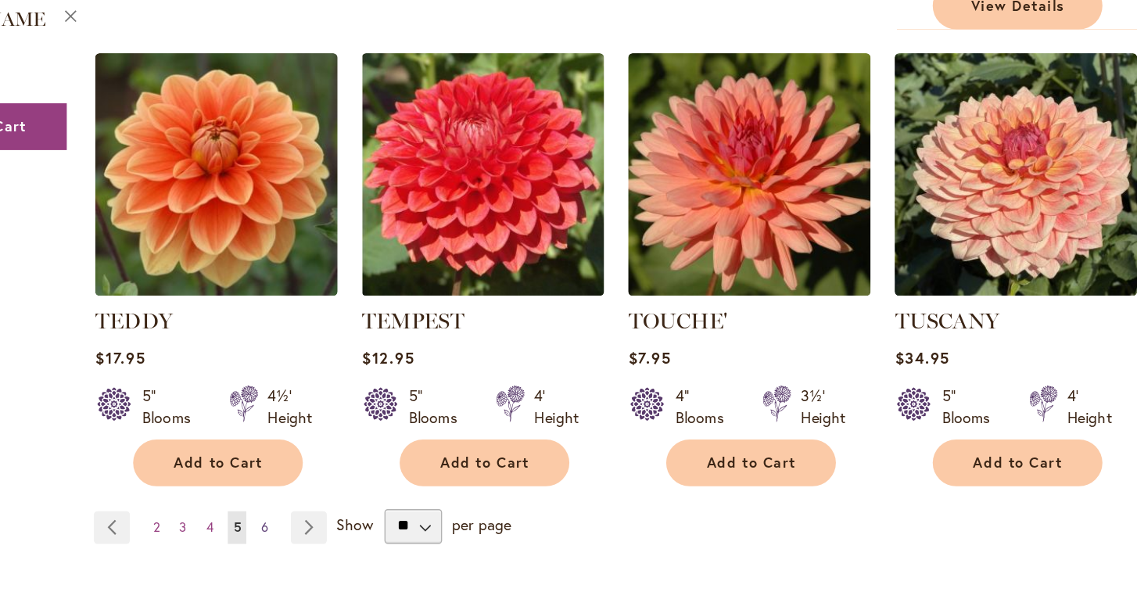
click at [402, 460] on link "Page 6" at bounding box center [408, 471] width 13 height 23
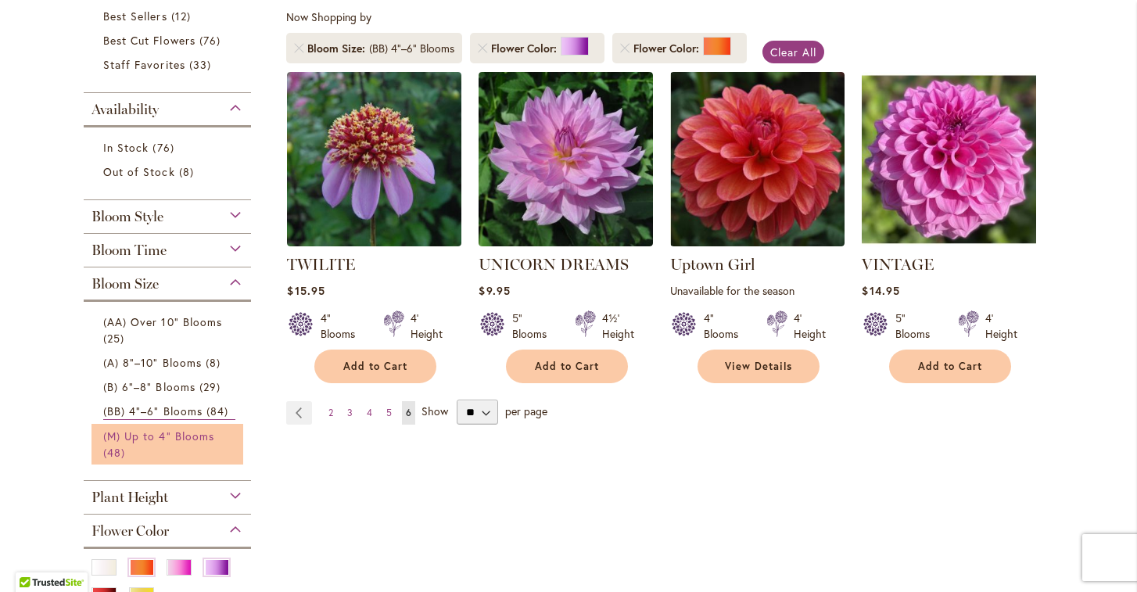
scroll to position [293, 0]
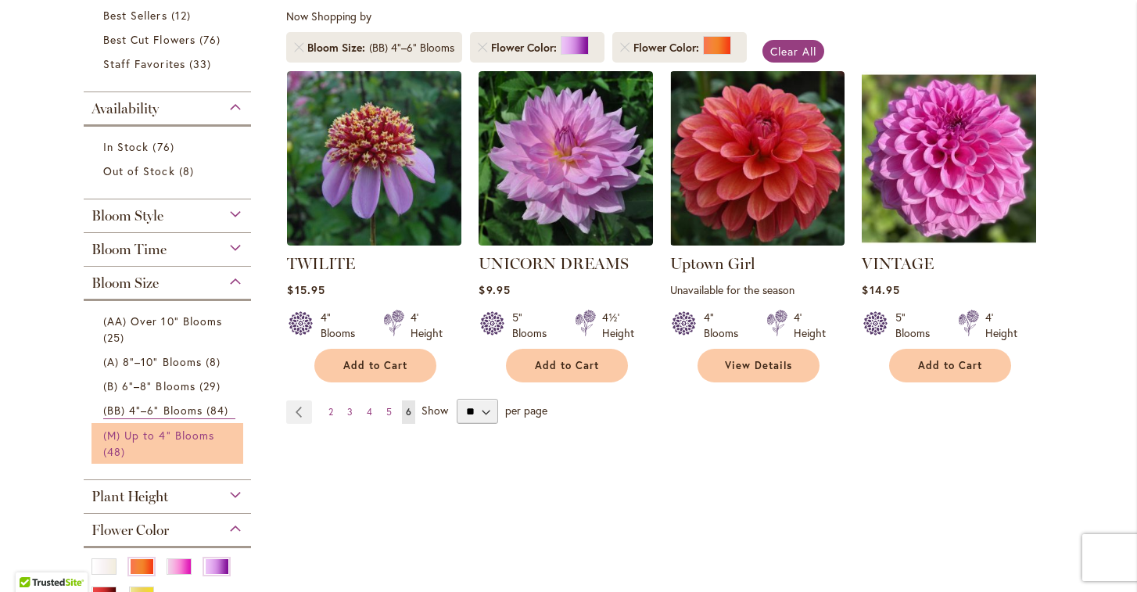
click at [160, 439] on span "(M) Up to 4" Blooms" at bounding box center [158, 435] width 111 height 15
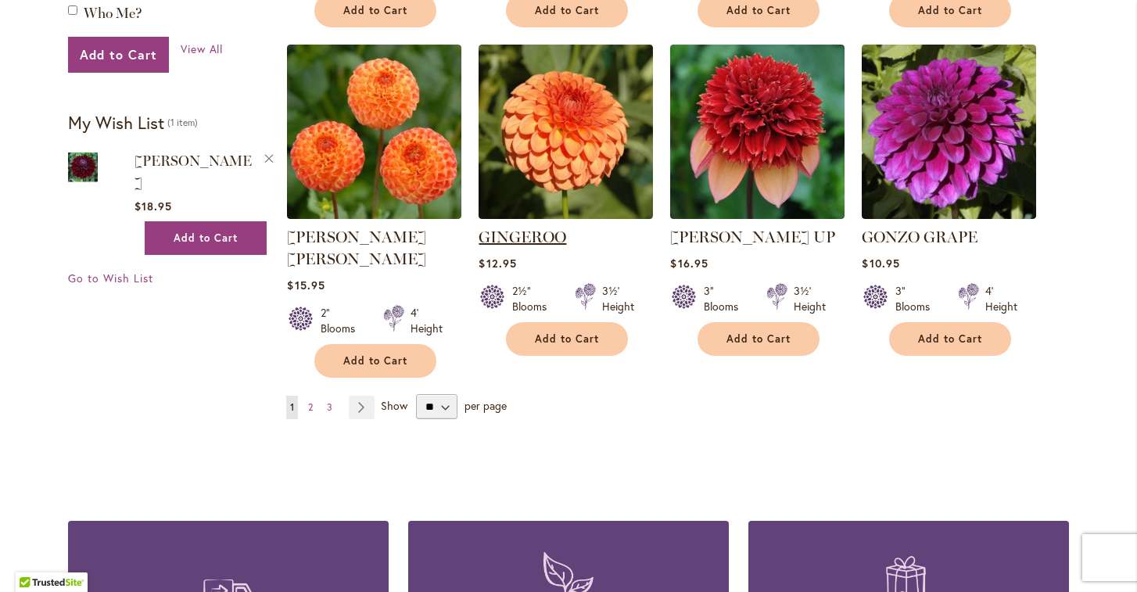
scroll to position [1331, 0]
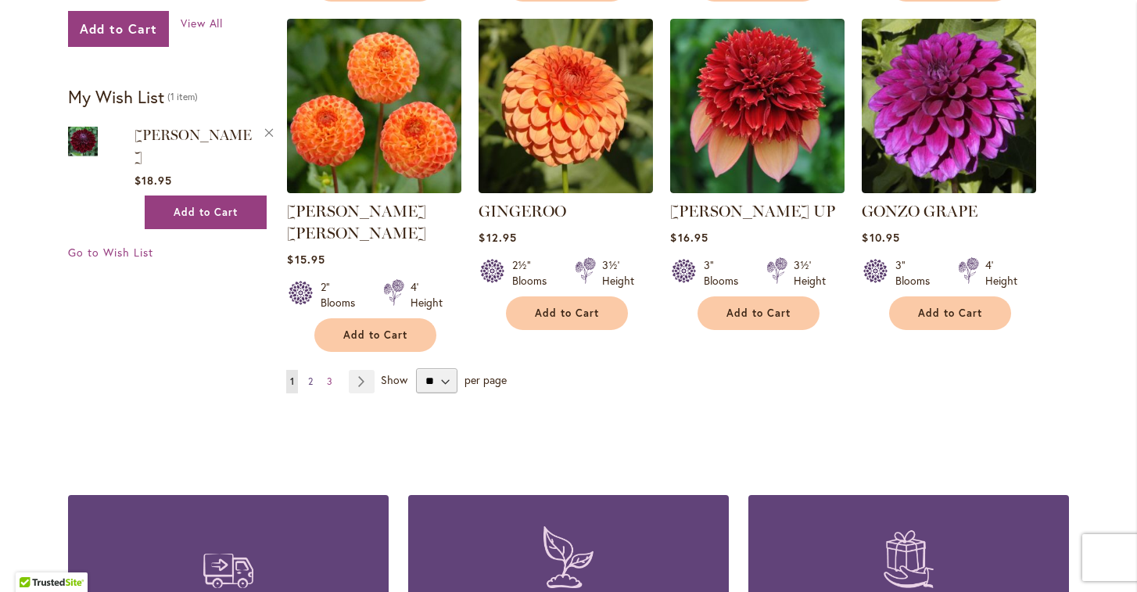
click at [311, 375] on span "2" at bounding box center [310, 381] width 5 height 12
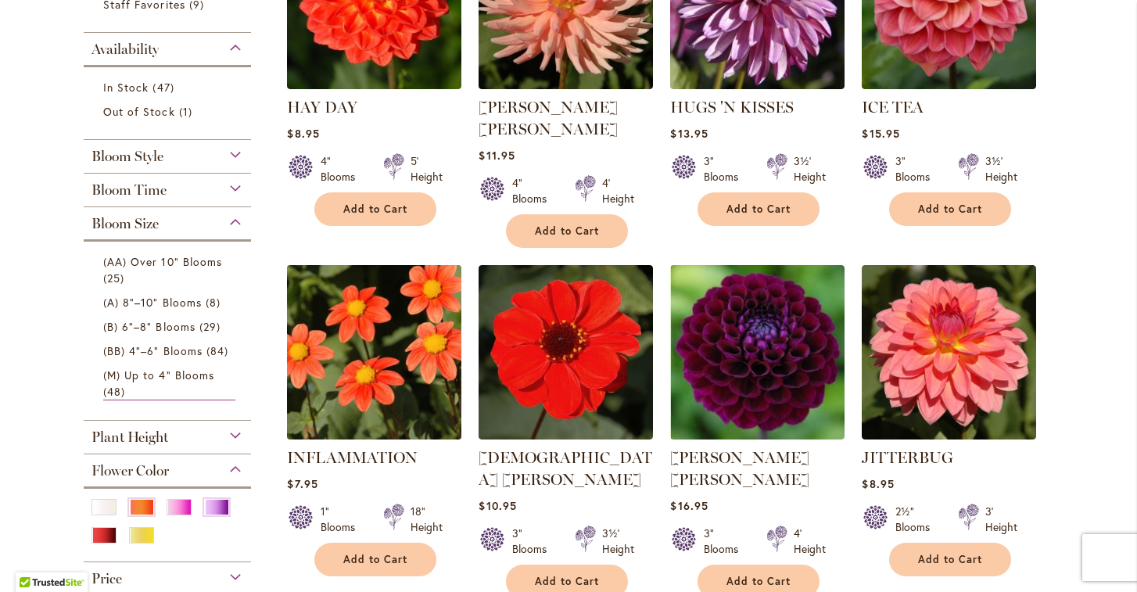
scroll to position [457, 0]
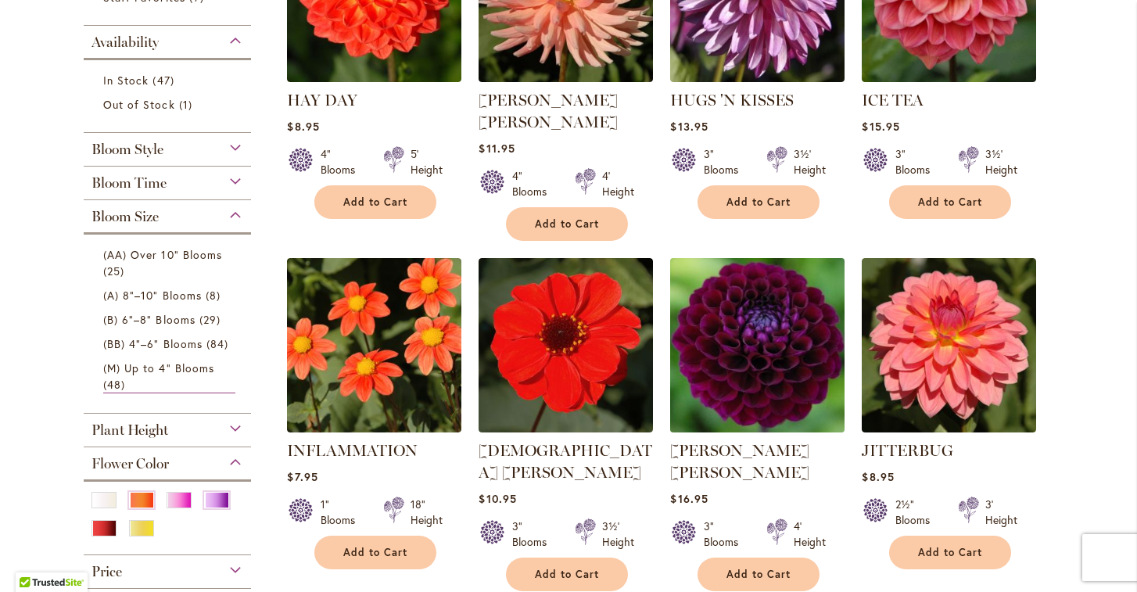
click at [783, 337] on img at bounding box center [757, 344] width 183 height 183
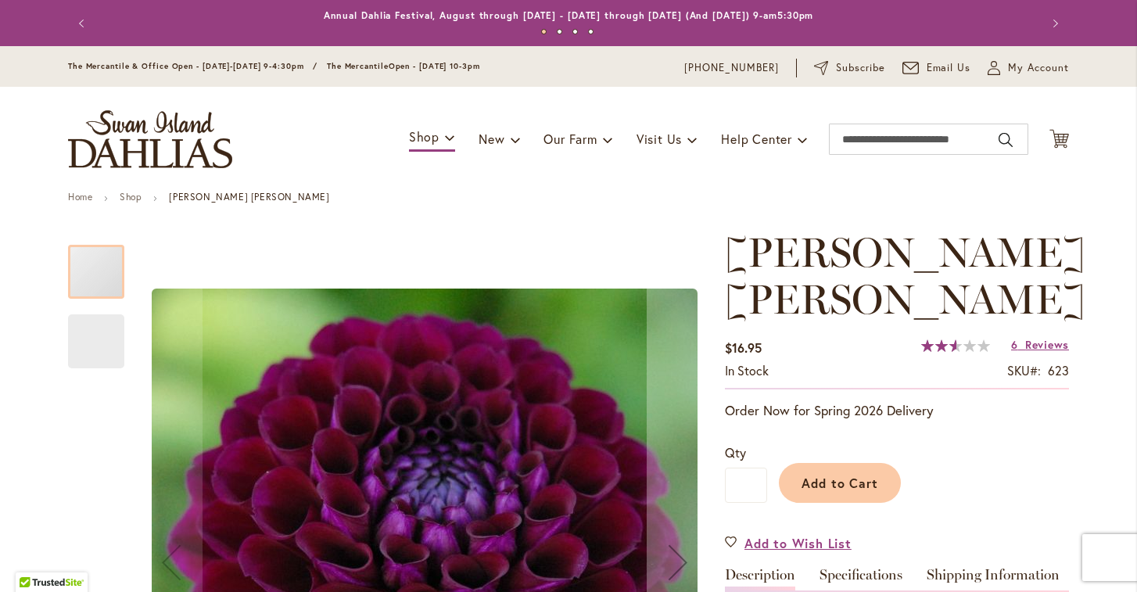
type input "******"
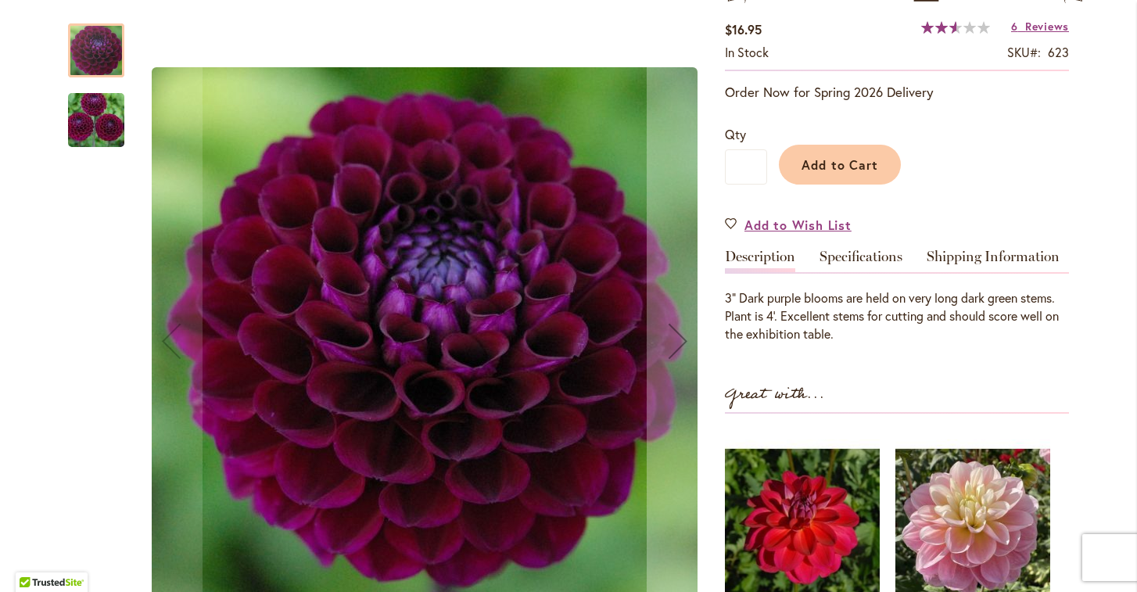
scroll to position [463, 0]
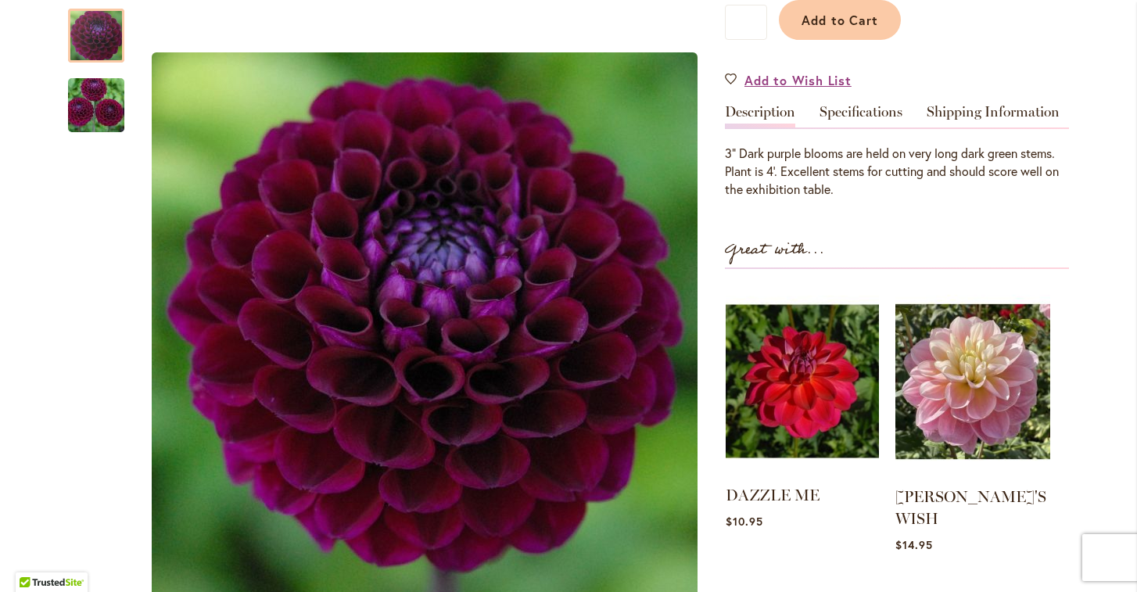
click at [812, 389] on img at bounding box center [802, 381] width 153 height 192
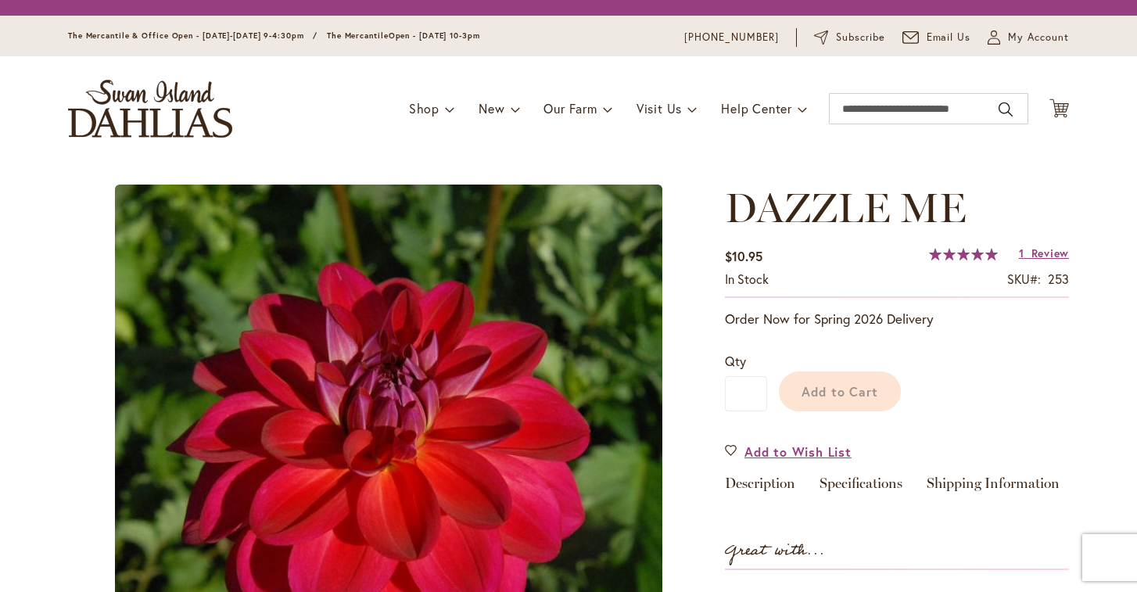
type input "******"
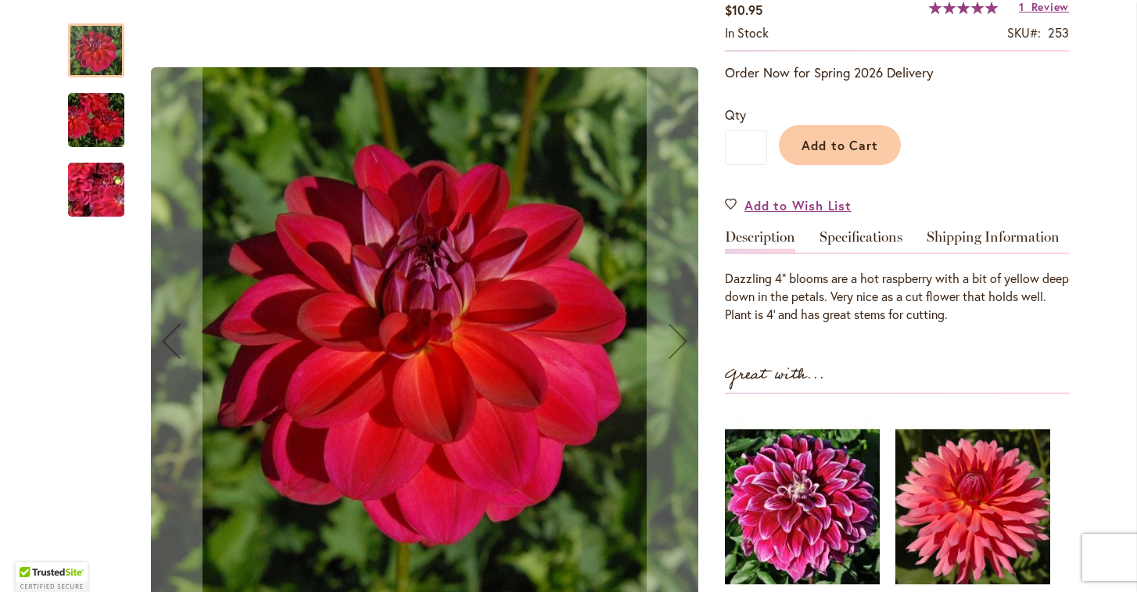
scroll to position [295, 0]
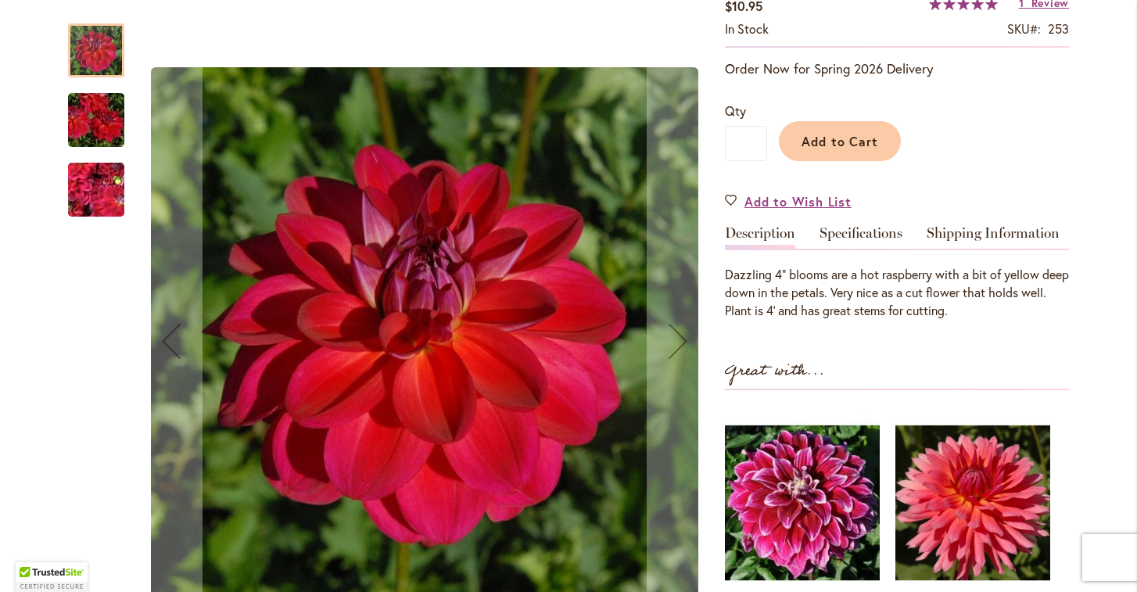
click at [95, 103] on img "DAZZLE ME" at bounding box center [96, 120] width 113 height 75
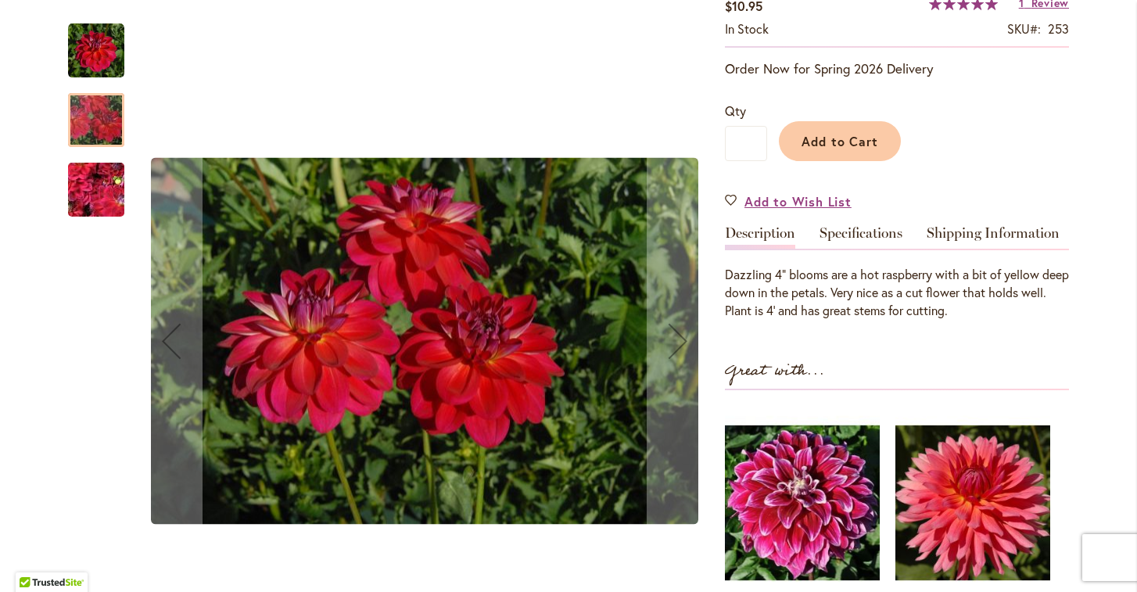
click at [92, 199] on img "DAZZLE ME" at bounding box center [96, 190] width 113 height 84
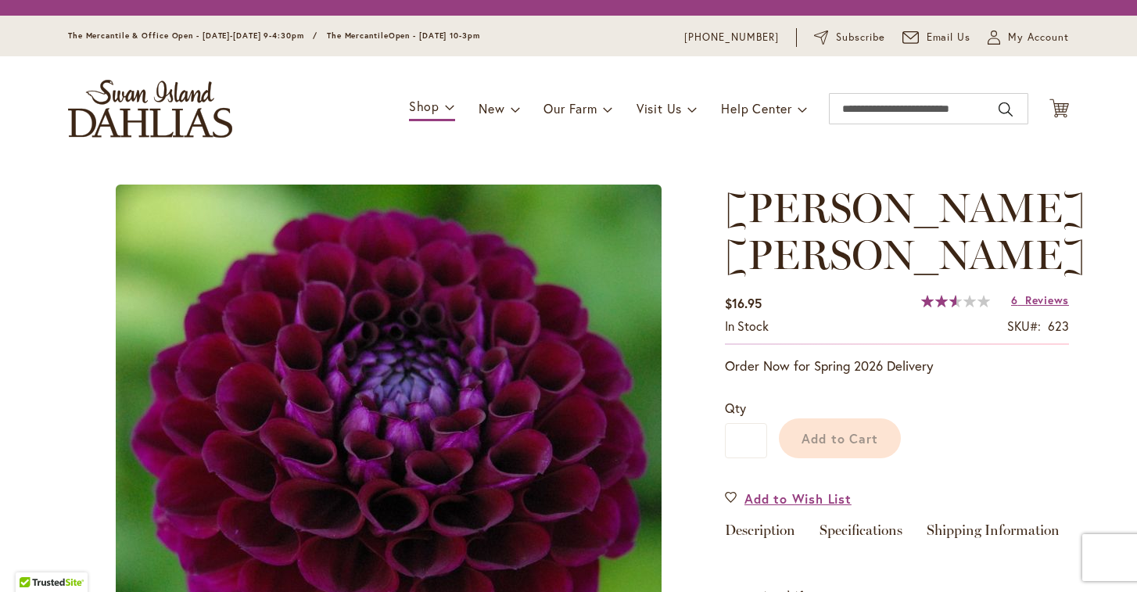
type input "******"
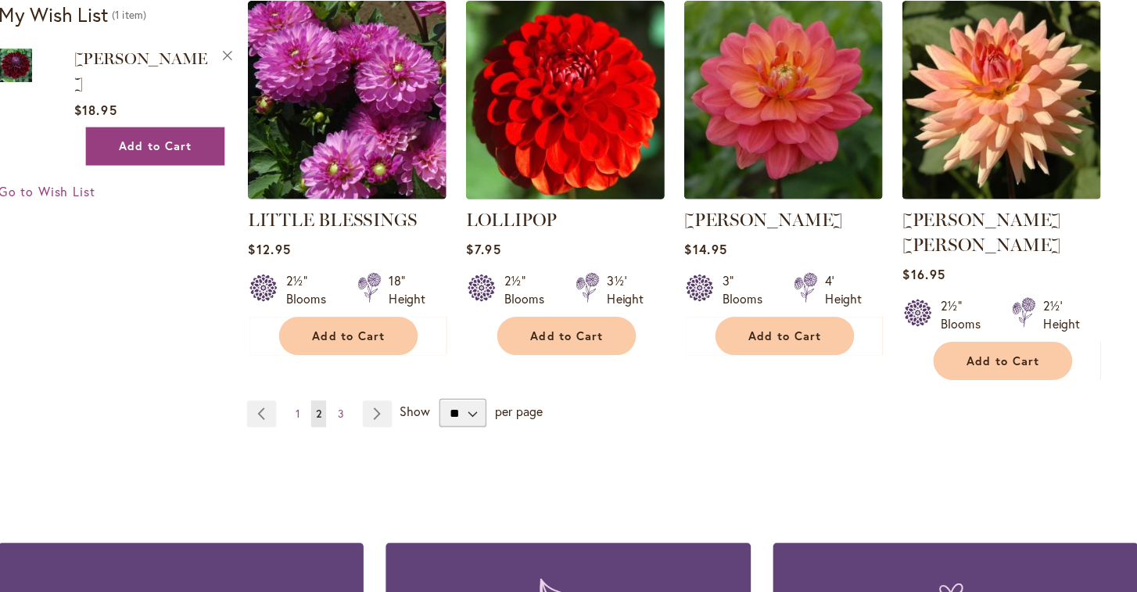
scroll to position [1393, 0]
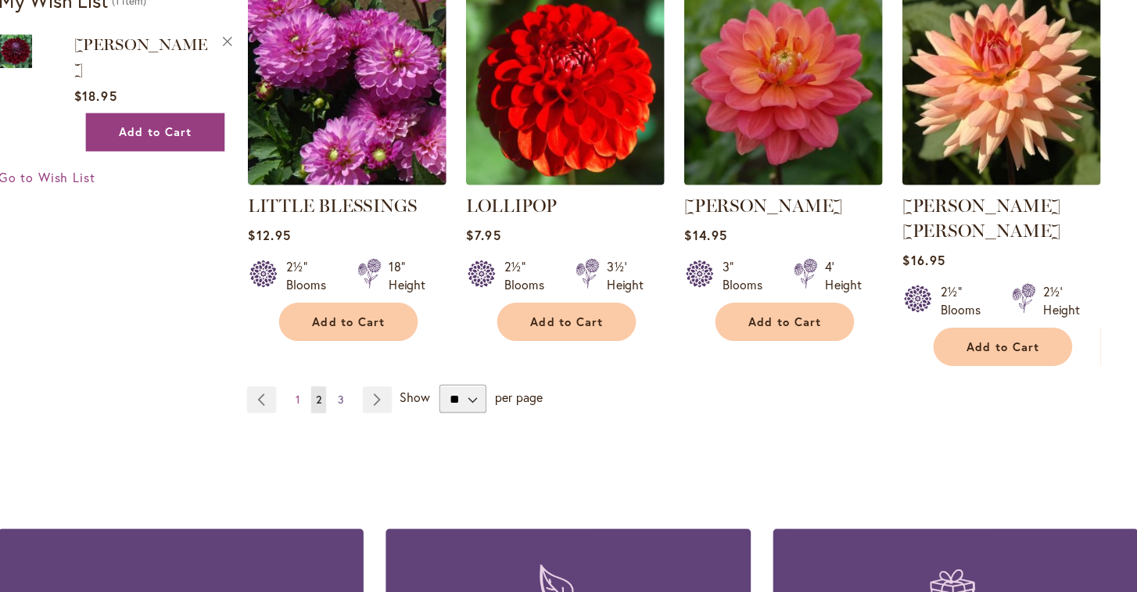
click at [366, 378] on span "3" at bounding box center [368, 384] width 5 height 12
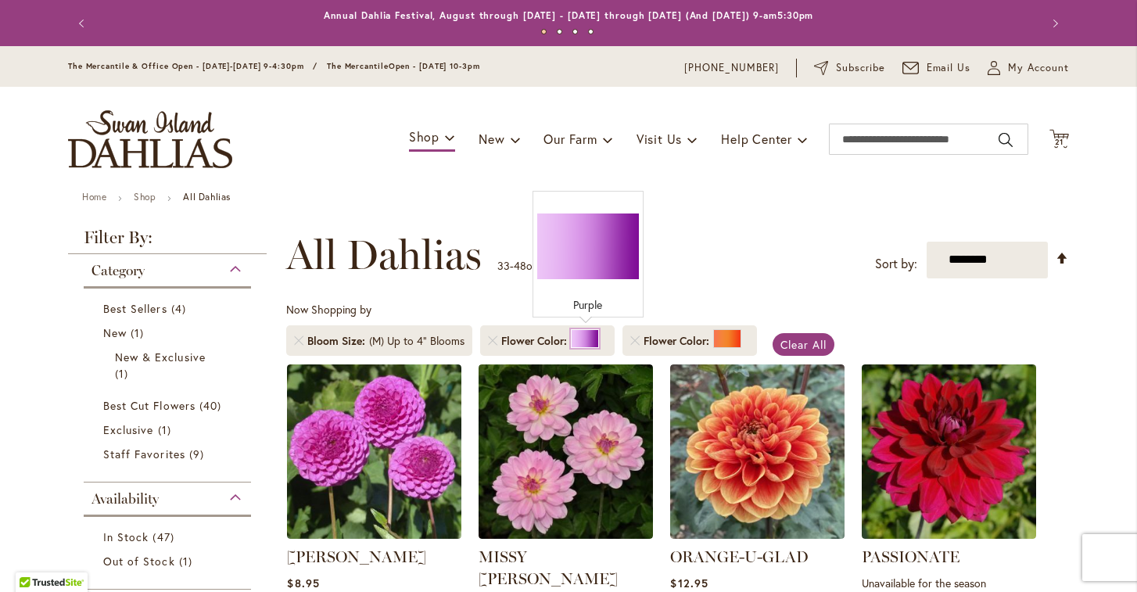
click at [586, 336] on div at bounding box center [585, 338] width 28 height 19
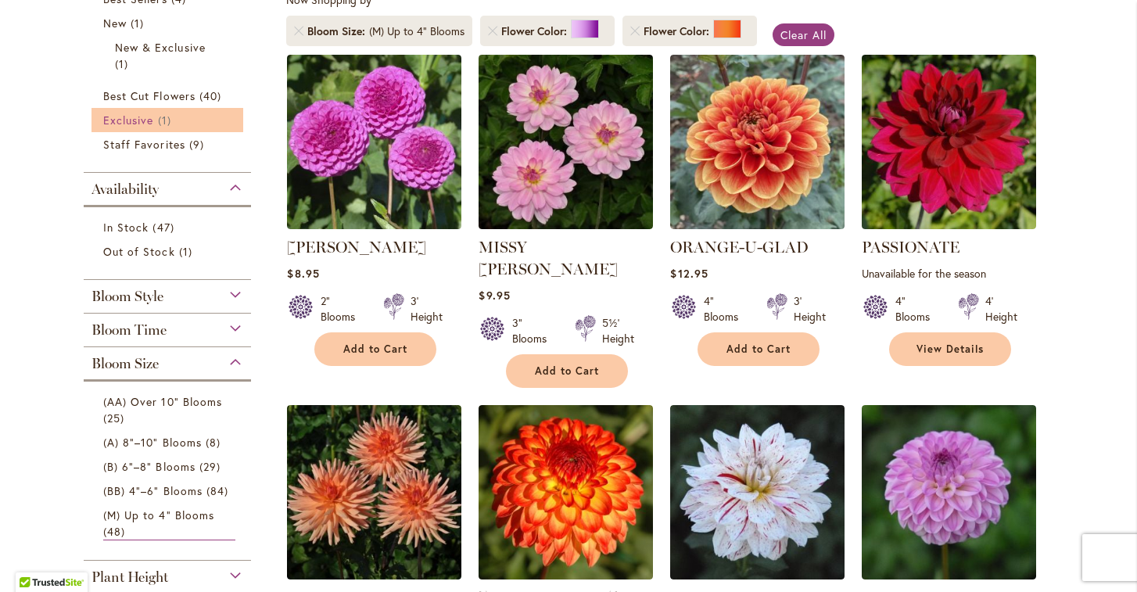
scroll to position [507, 0]
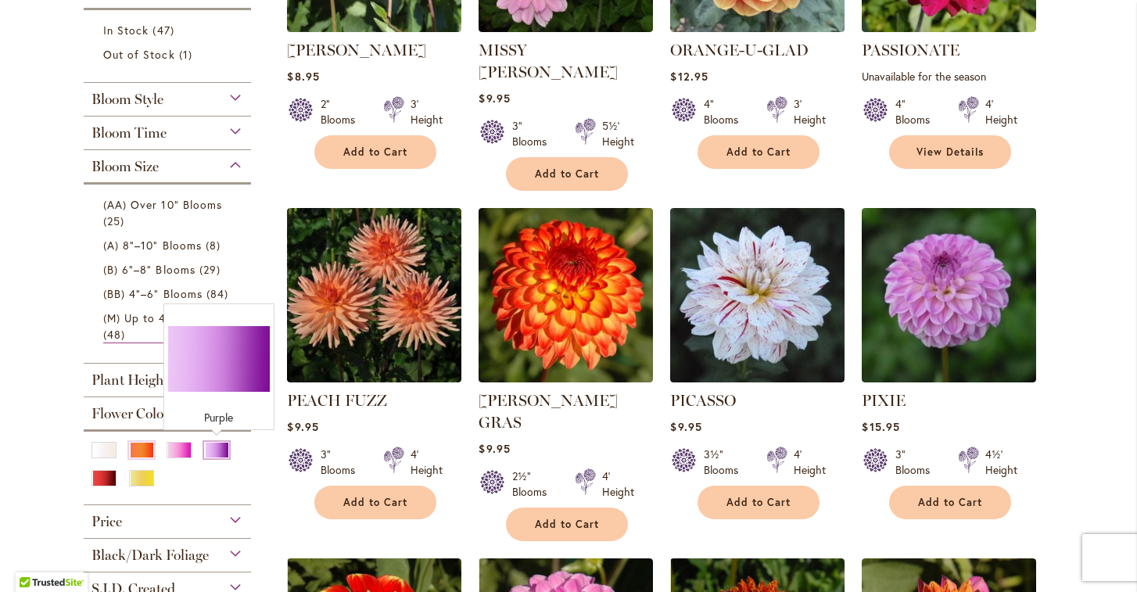
click at [219, 446] on div "Purple" at bounding box center [216, 450] width 25 height 16
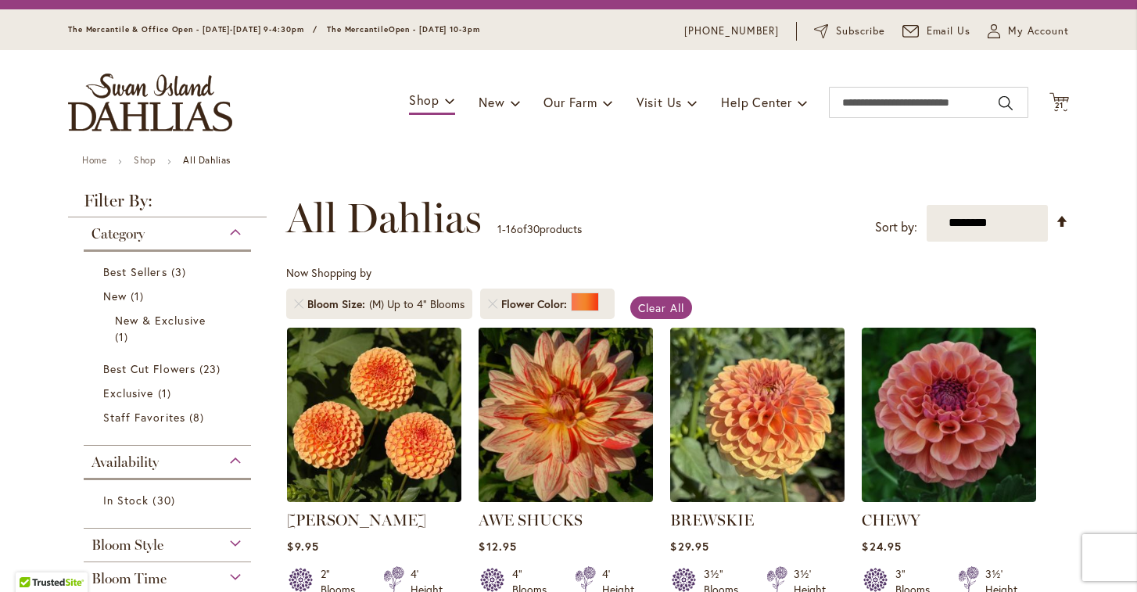
scroll to position [36, 0]
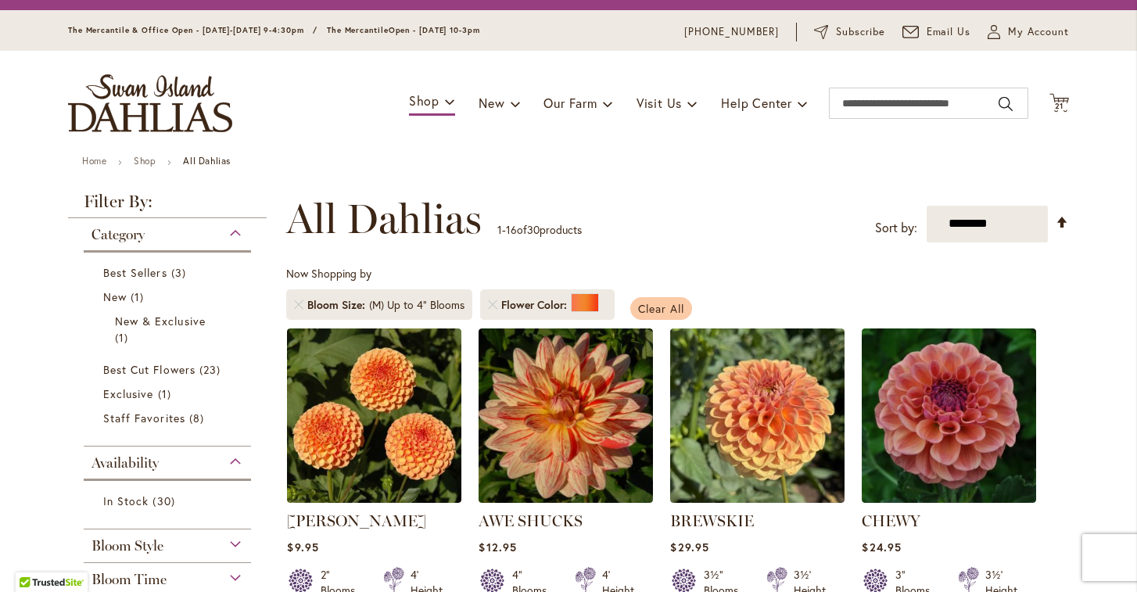
click at [669, 305] on span "Clear All" at bounding box center [661, 308] width 46 height 15
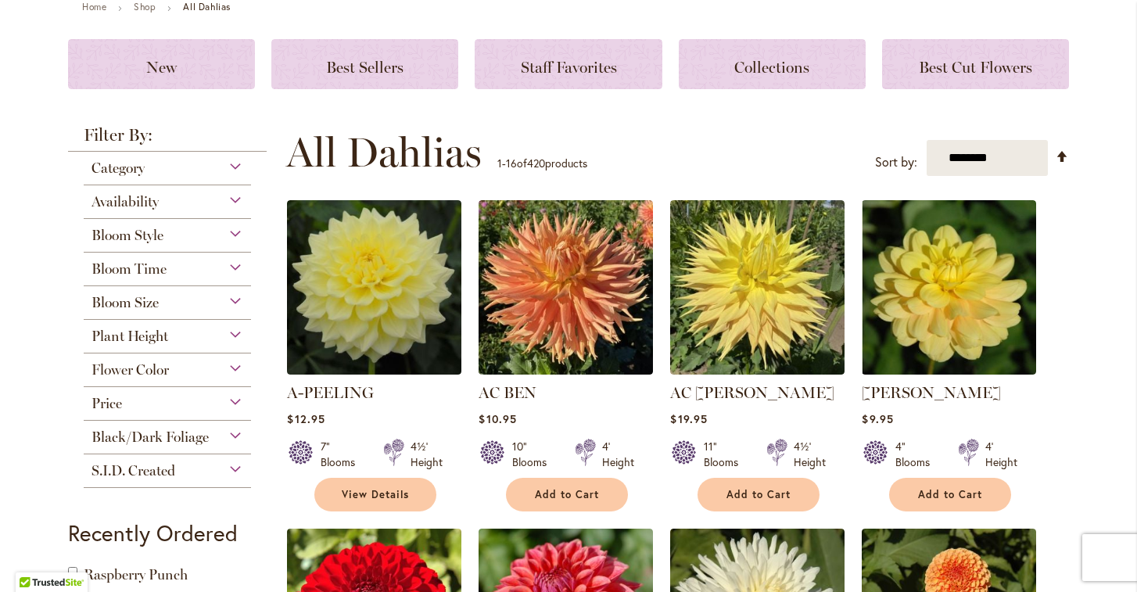
scroll to position [205, 0]
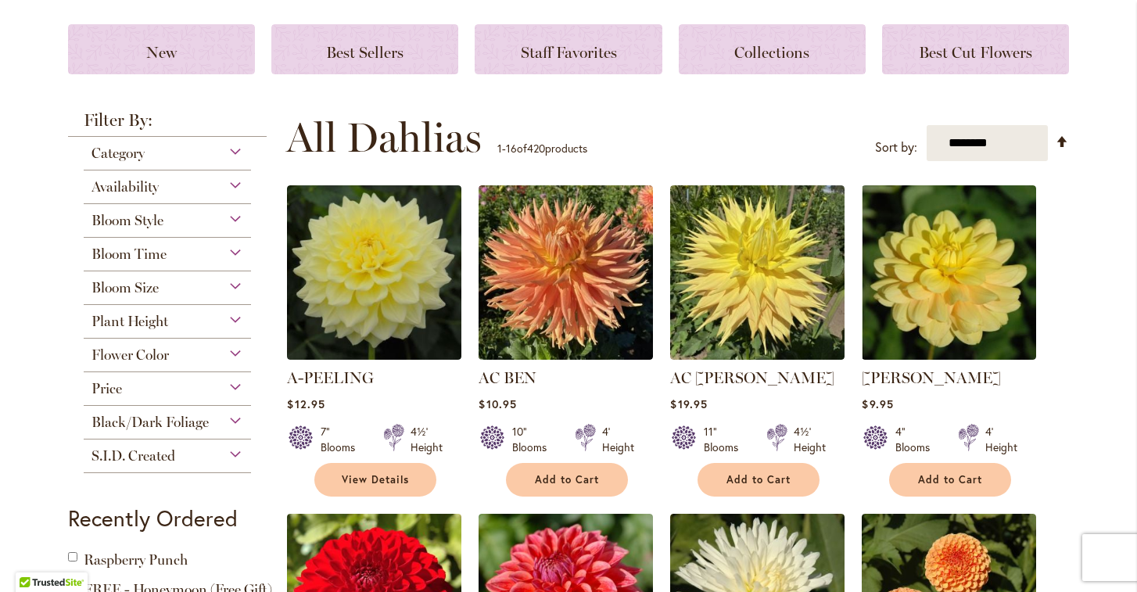
click at [235, 353] on div "Flower Color" at bounding box center [167, 351] width 167 height 25
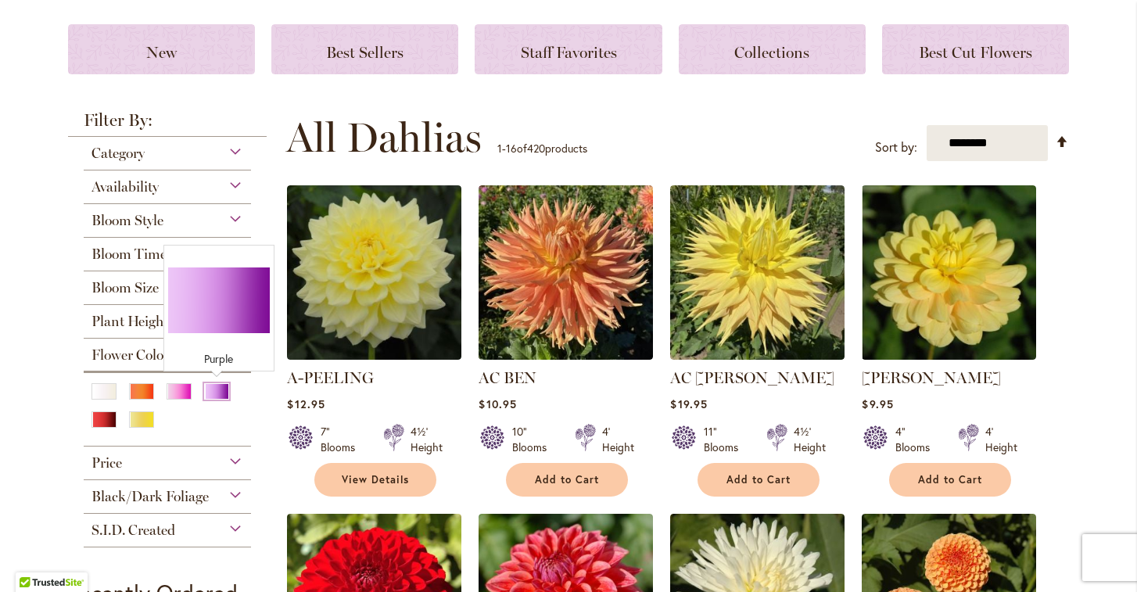
click at [220, 387] on div "Purple" at bounding box center [216, 391] width 25 height 16
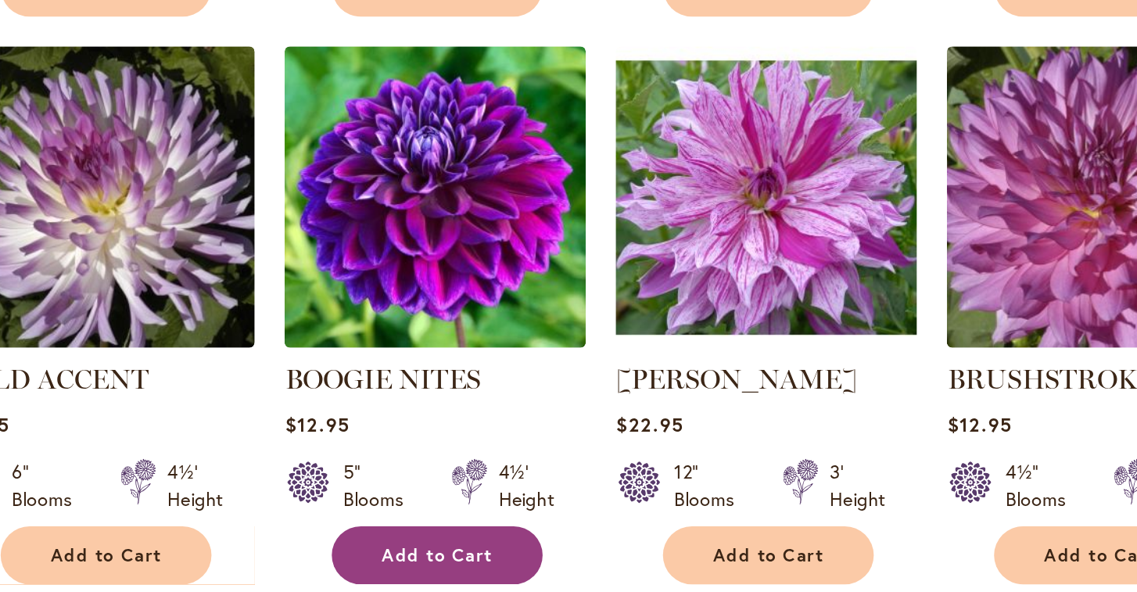
click at [535, 496] on span "Add to Cart" at bounding box center [567, 502] width 64 height 13
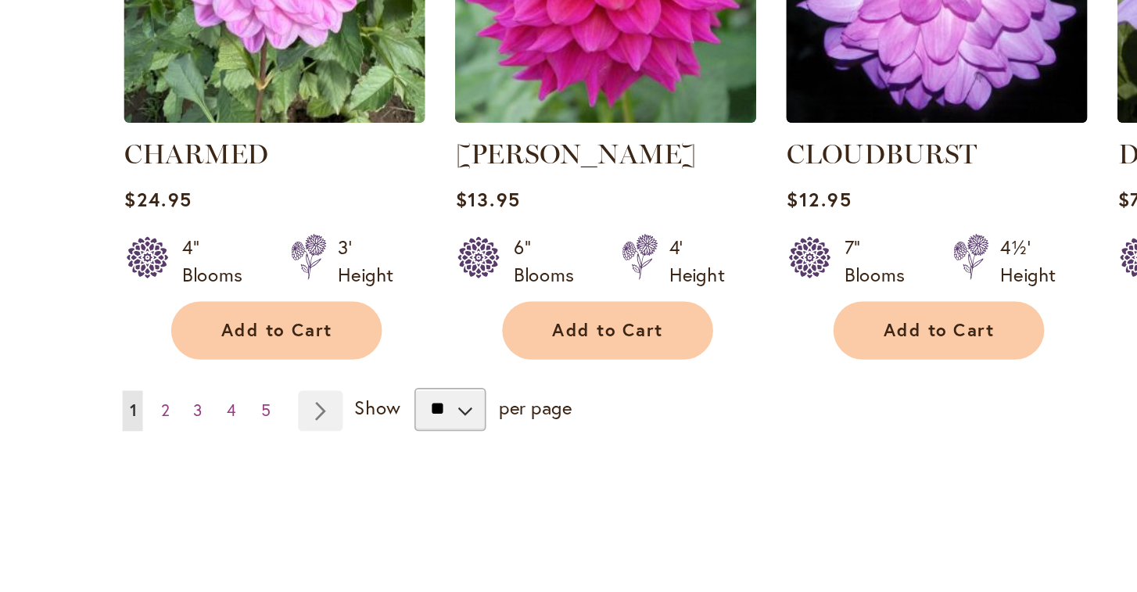
scroll to position [1352, 0]
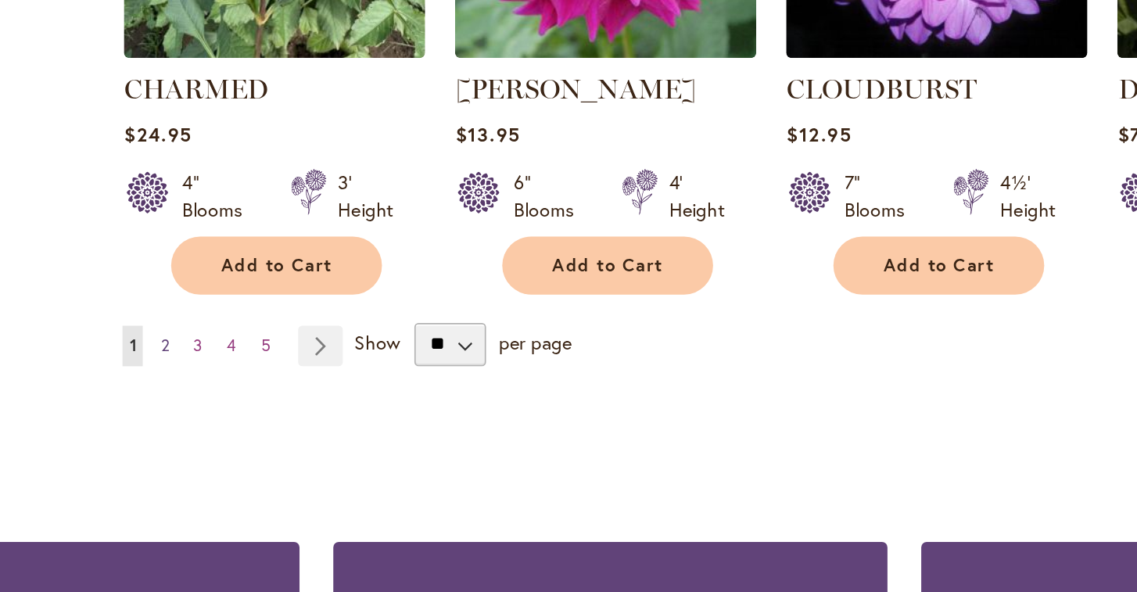
click at [308, 374] on span "2" at bounding box center [310, 380] width 5 height 12
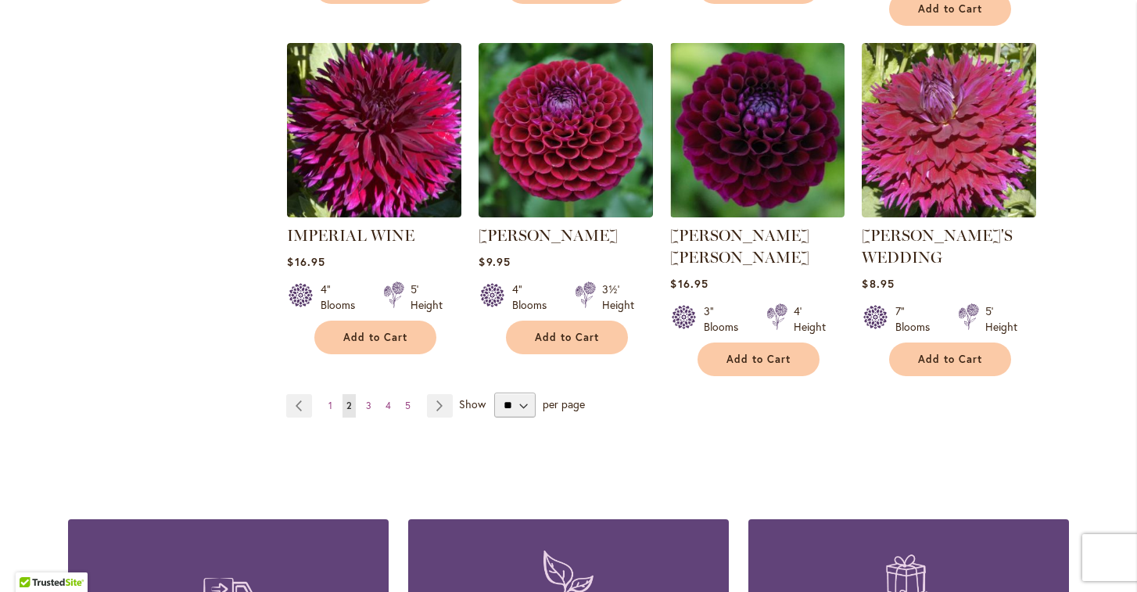
scroll to position [1370, 0]
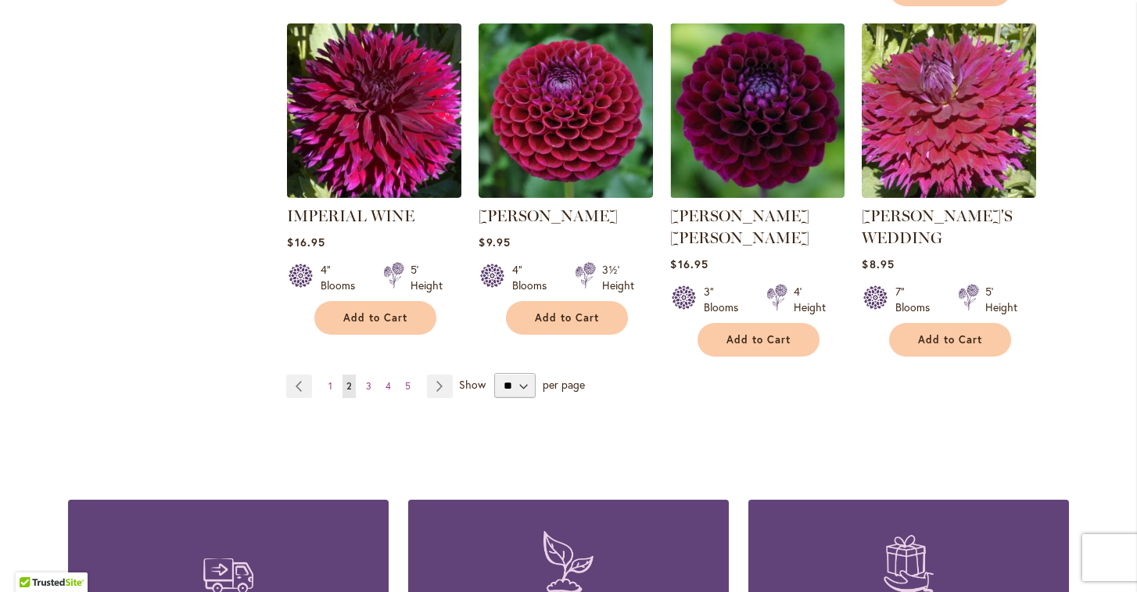
click at [361, 374] on ul "Page Previous Page 1 You're currently reading page 2 Page 3 Page 4 Page 5 Page …" at bounding box center [372, 385] width 173 height 23
click at [371, 380] on span "3" at bounding box center [368, 386] width 5 height 12
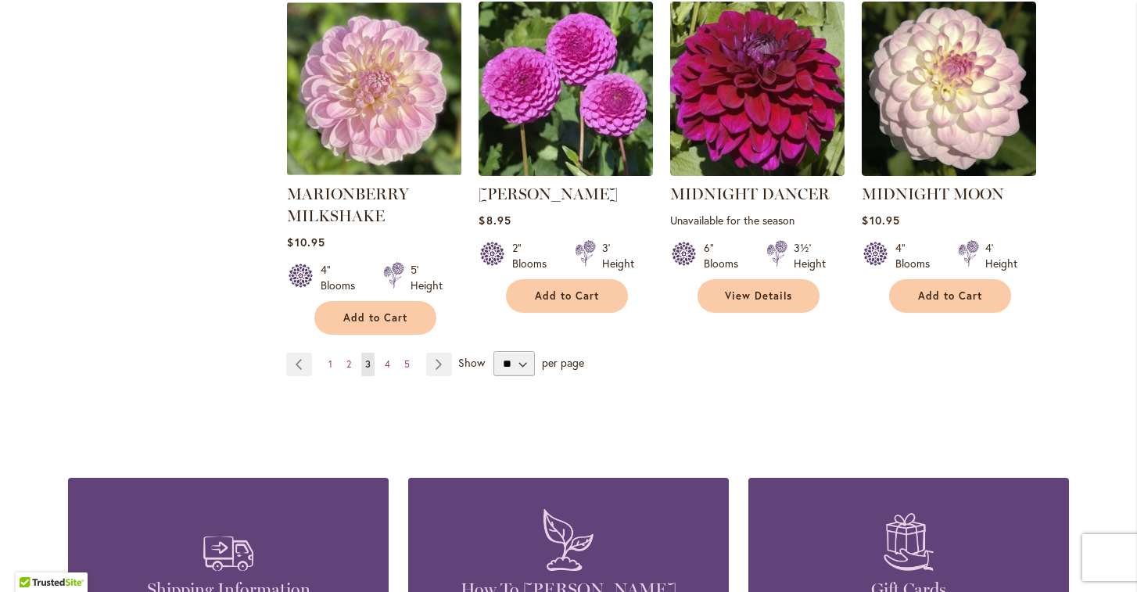
scroll to position [1399, 0]
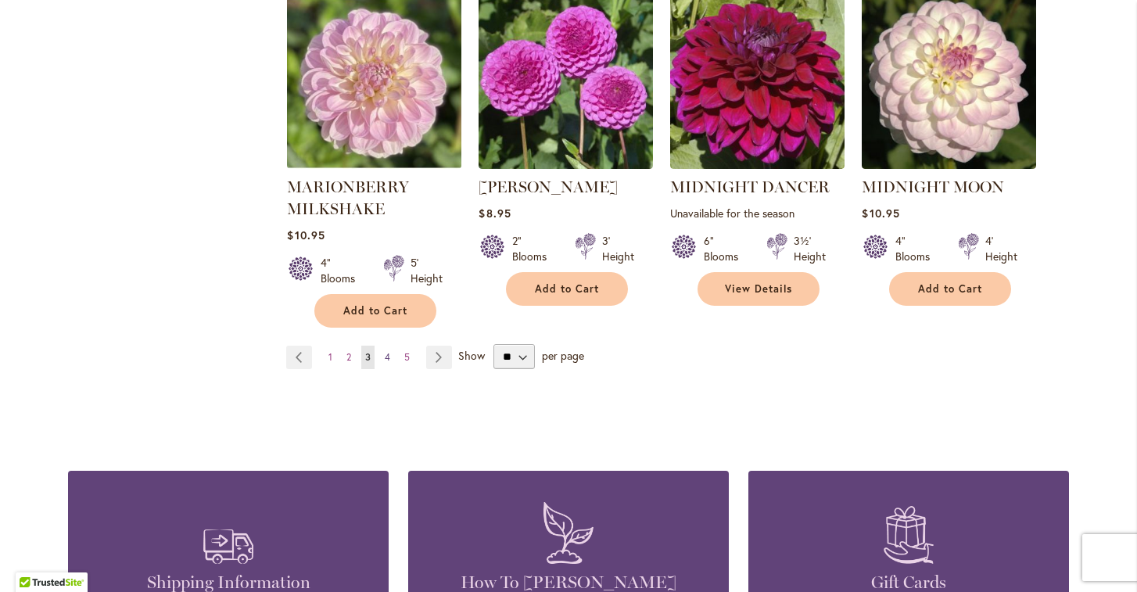
click at [389, 351] on span "4" at bounding box center [387, 357] width 5 height 12
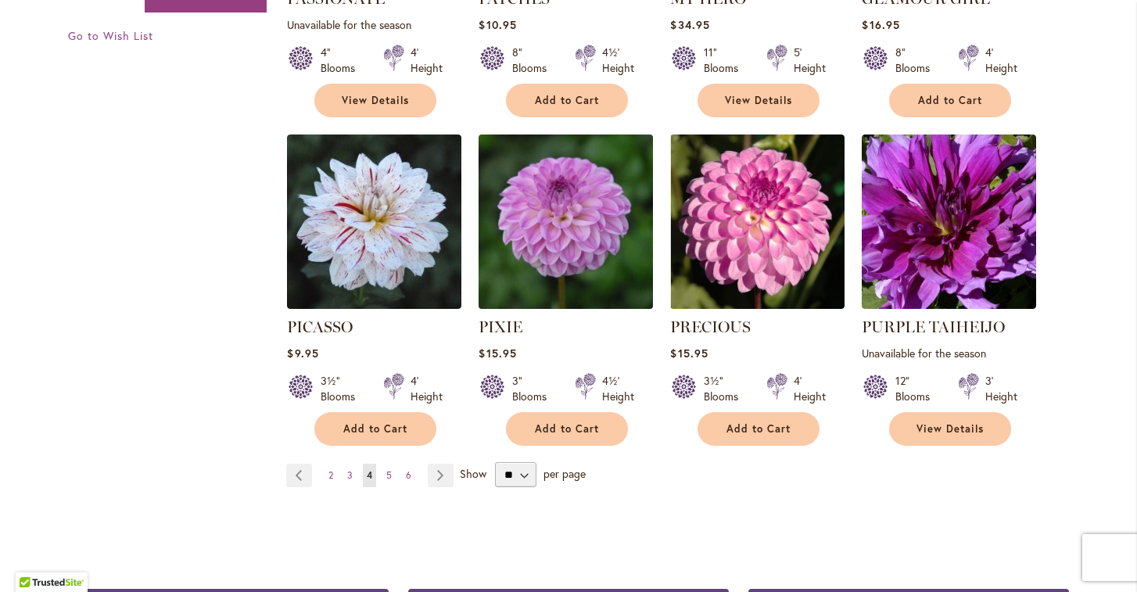
scroll to position [1281, 0]
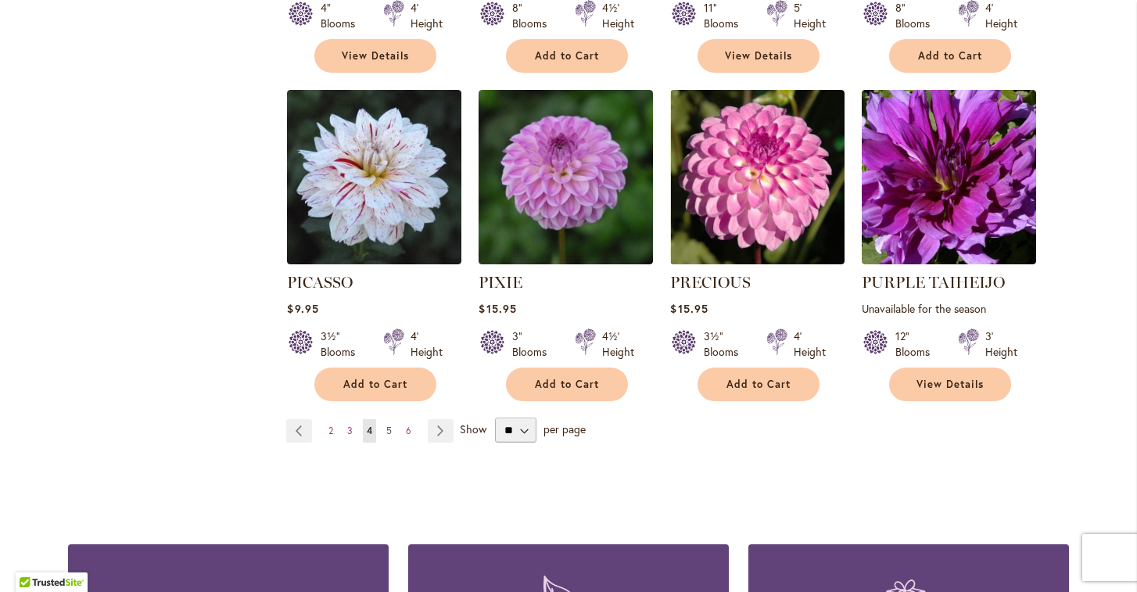
click at [386, 425] on span "5" at bounding box center [388, 431] width 5 height 12
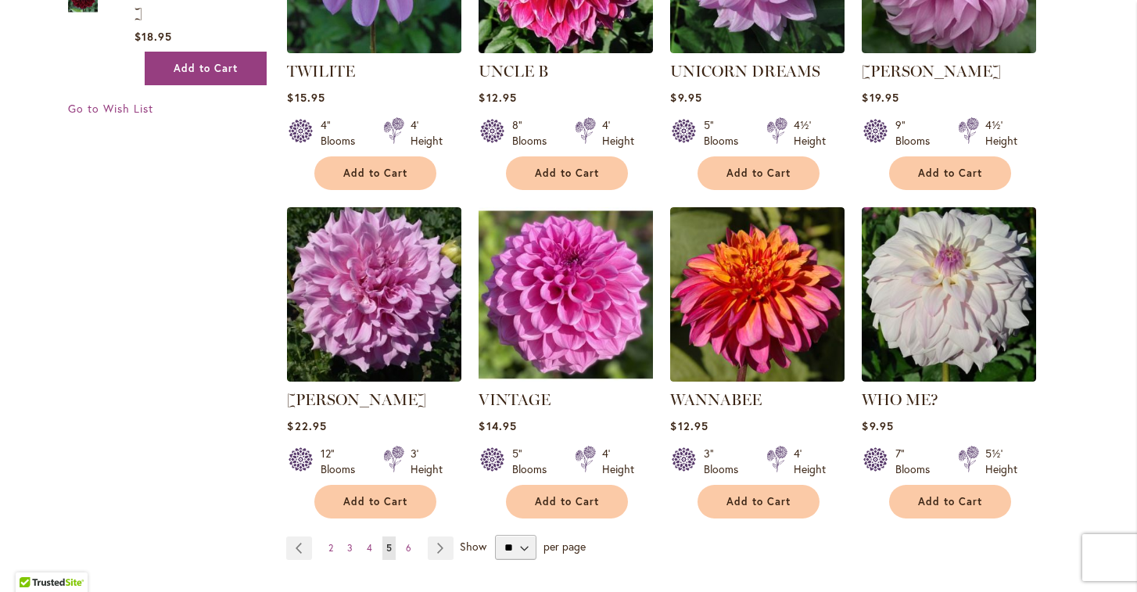
scroll to position [1165, 0]
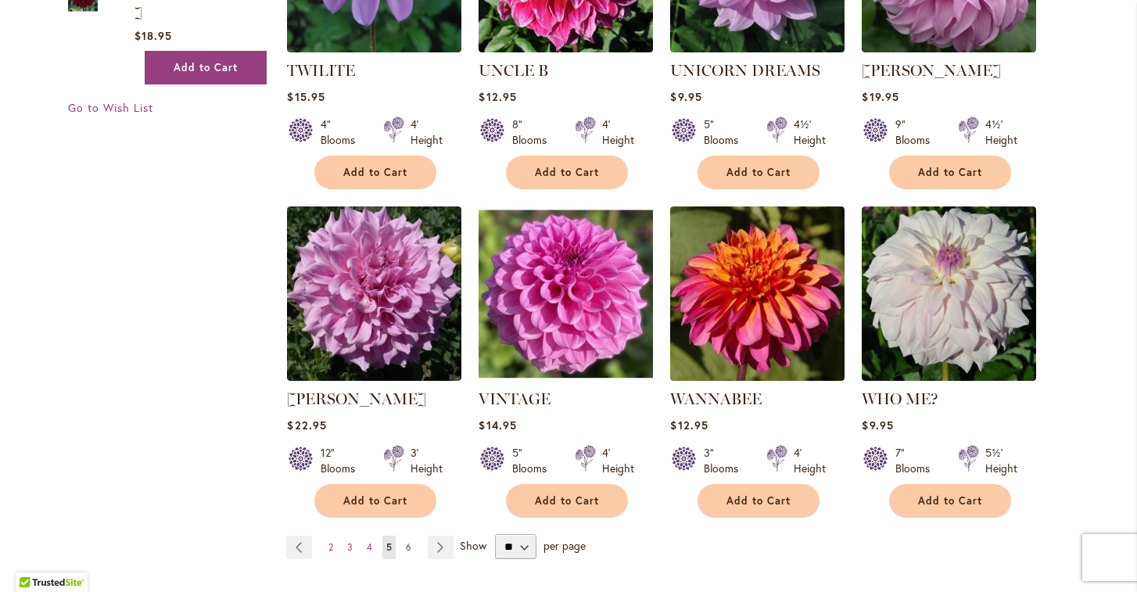
click at [408, 541] on span "6" at bounding box center [408, 547] width 5 height 12
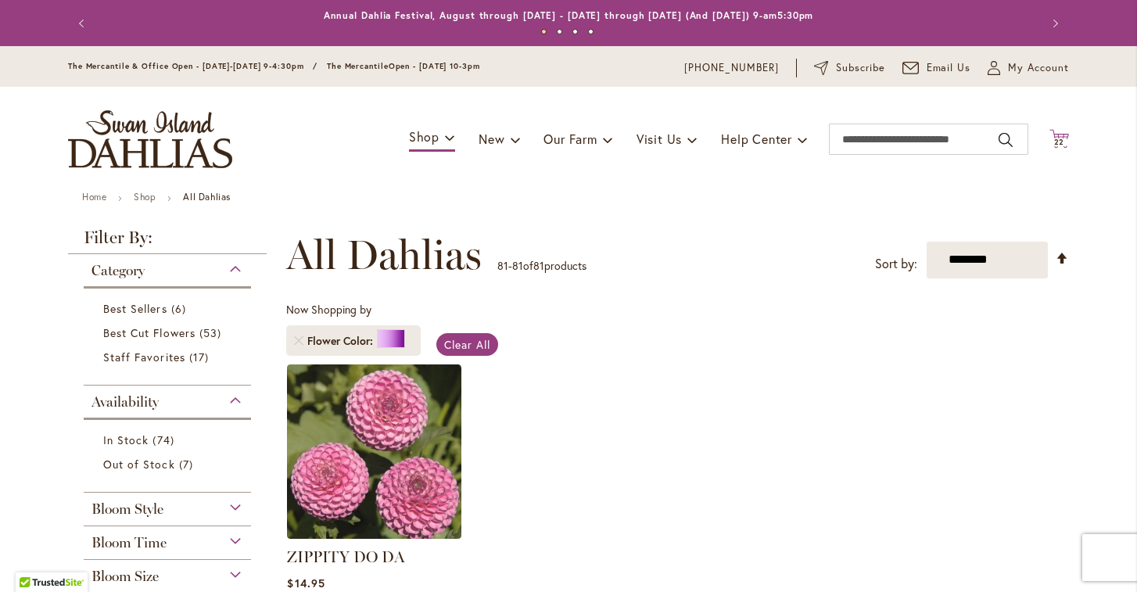
click at [1062, 137] on span "22" at bounding box center [1059, 142] width 11 height 10
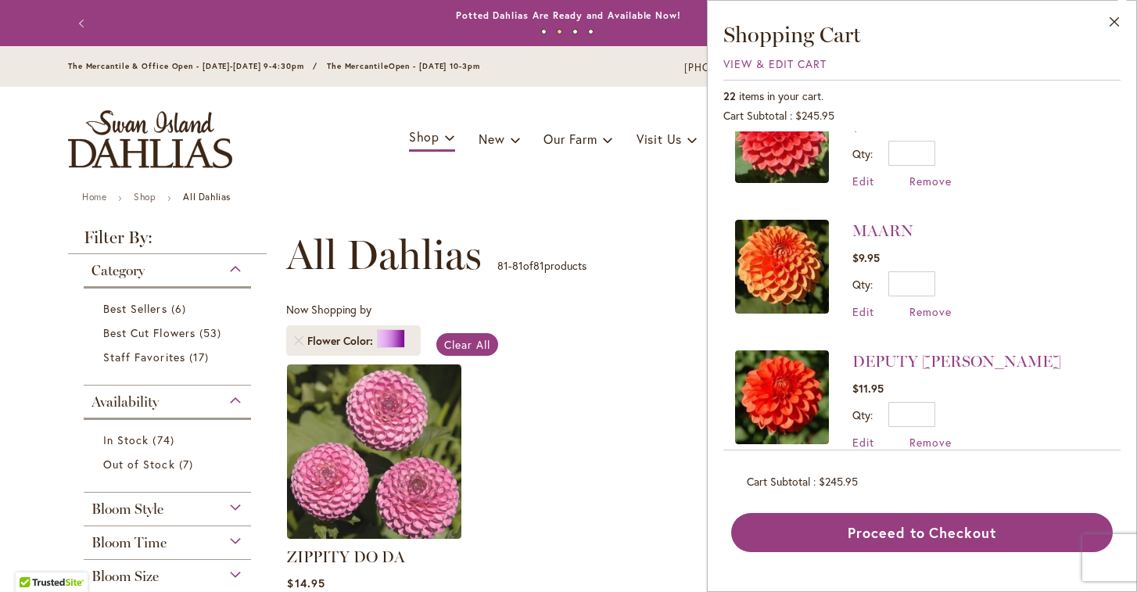
scroll to position [56, 0]
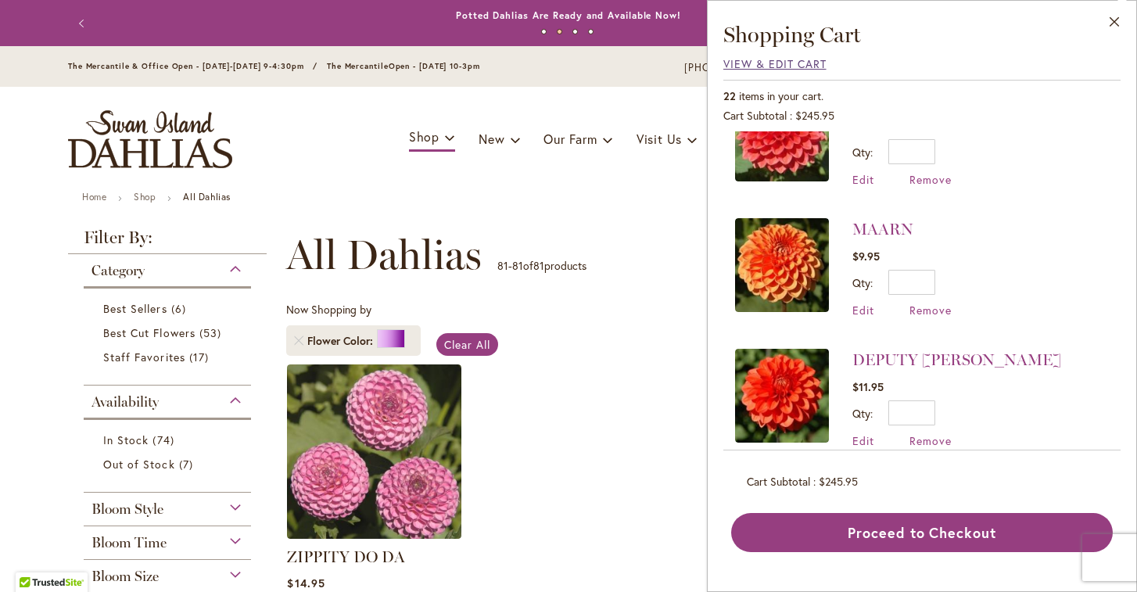
click at [729, 59] on span "View & Edit Cart" at bounding box center [774, 63] width 103 height 15
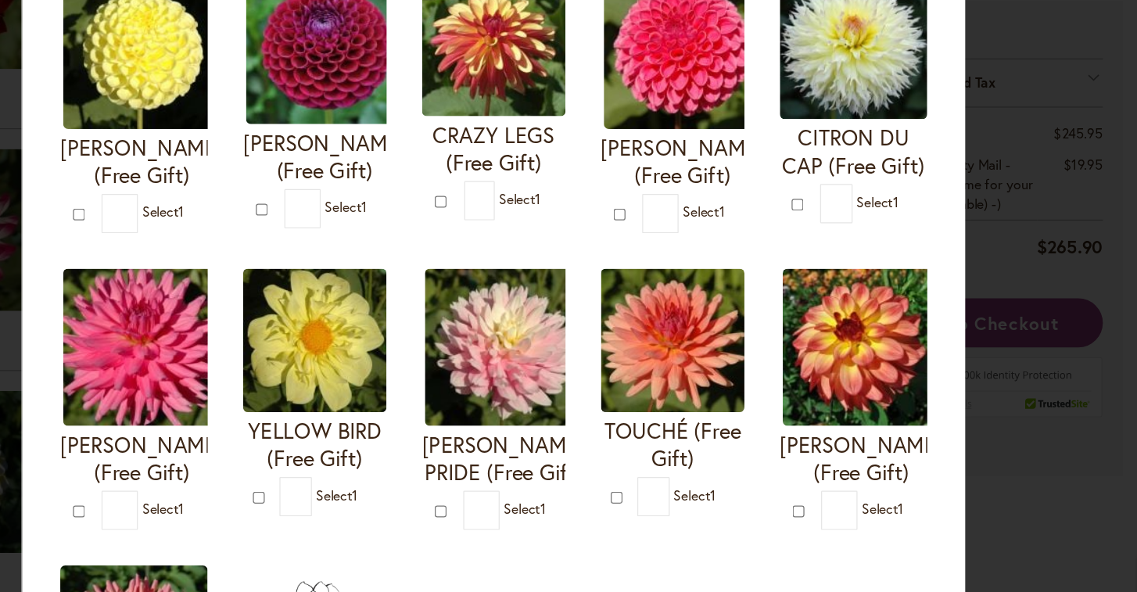
scroll to position [396, 0]
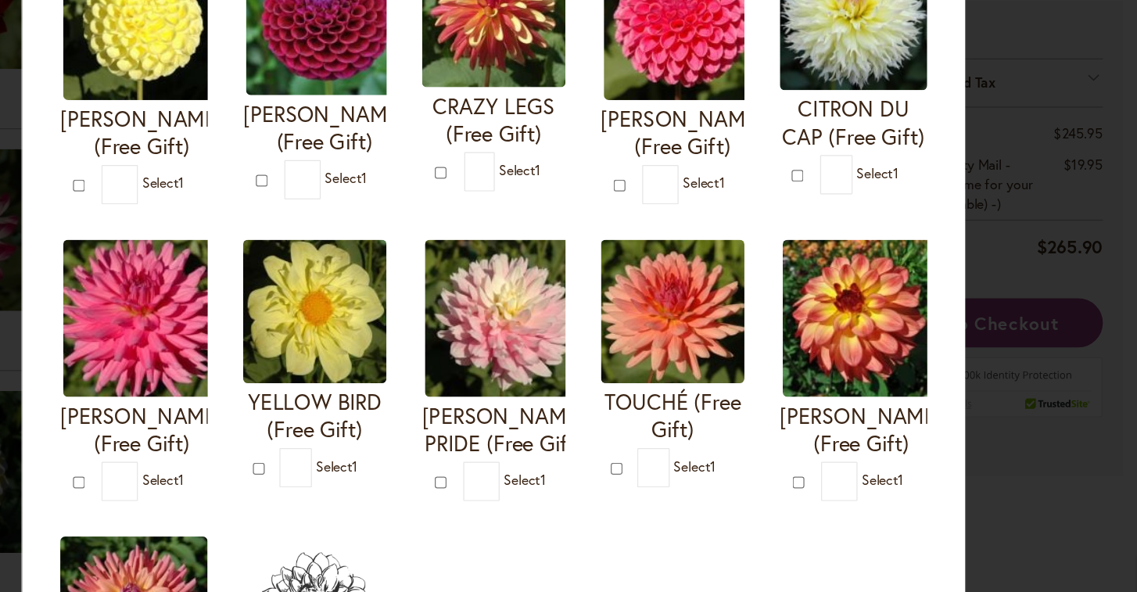
type input "*"
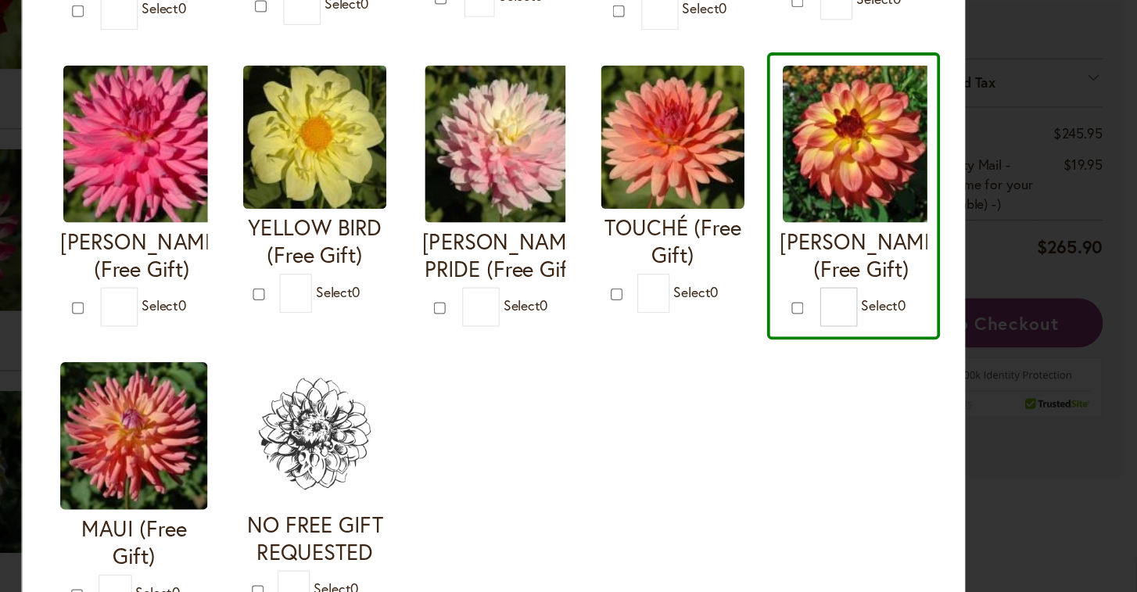
scroll to position [539, 0]
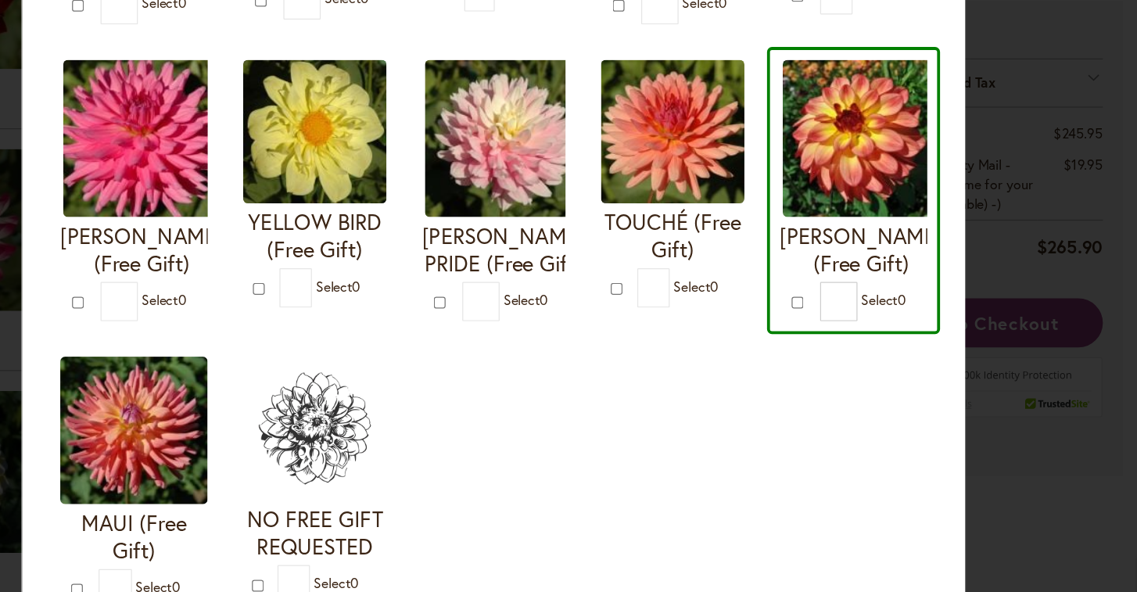
click at [503, 381] on div "I'M A HOTTIE (Free Gift) * 0 * 0 * 0 *" at bounding box center [568, 116] width 710 height 940
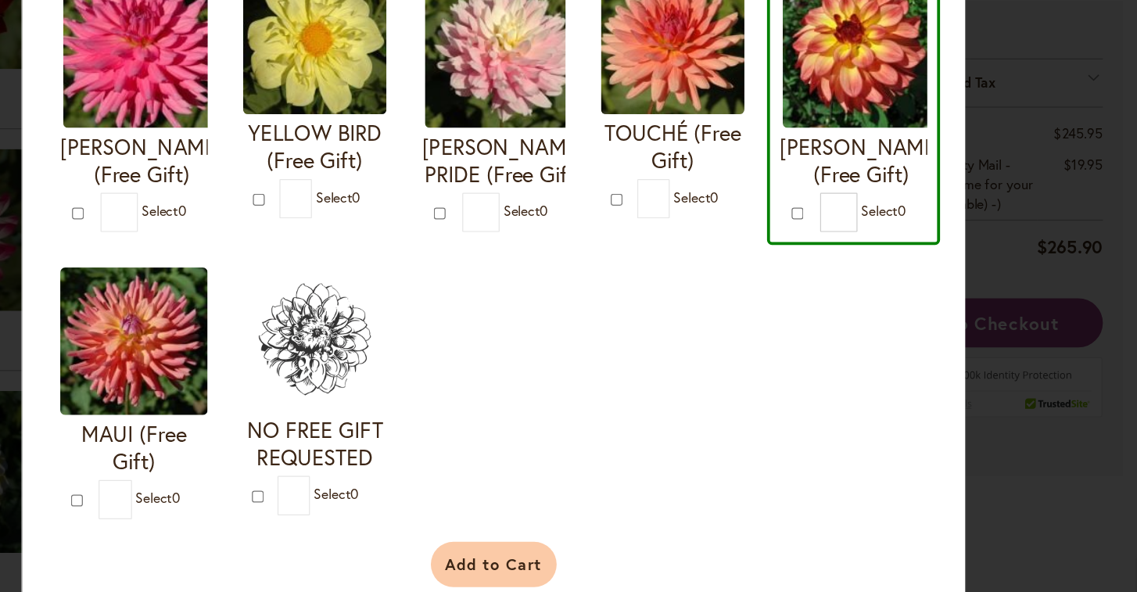
scroll to position [631, 0]
click at [518, 522] on button "Add to Cart" at bounding box center [568, 540] width 101 height 36
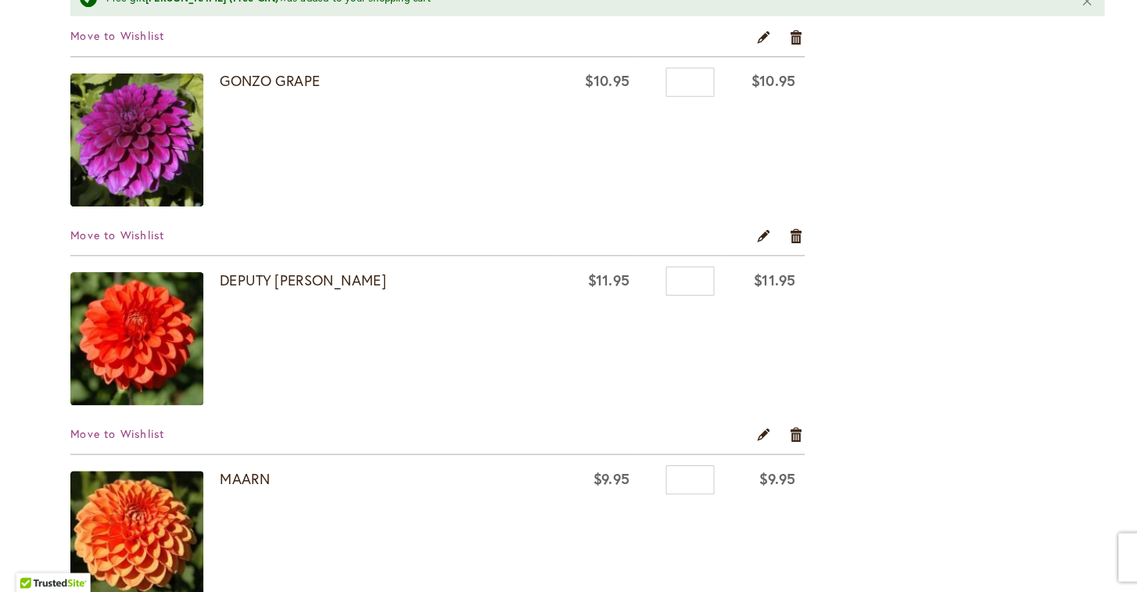
scroll to position [3625, 0]
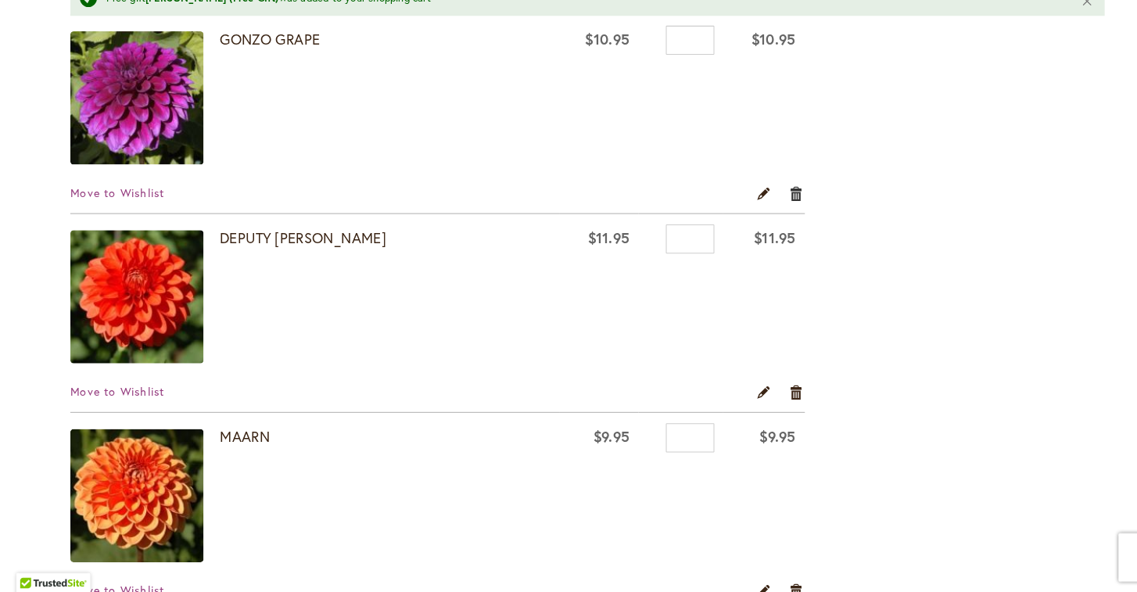
click at [772, 197] on link "Remove item" at bounding box center [771, 205] width 15 height 17
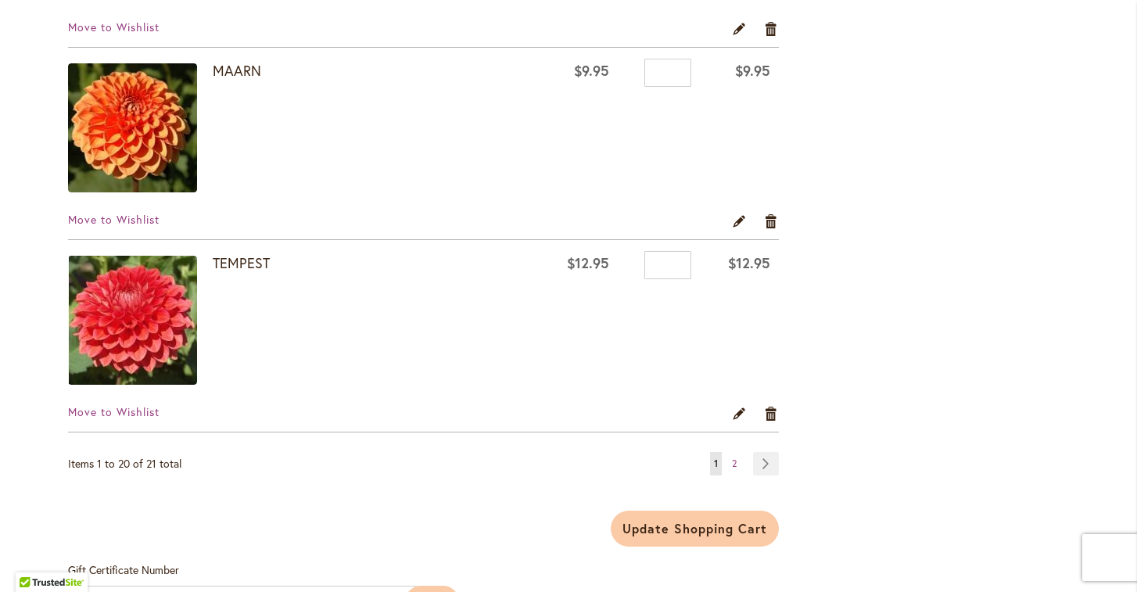
scroll to position [3763, 0]
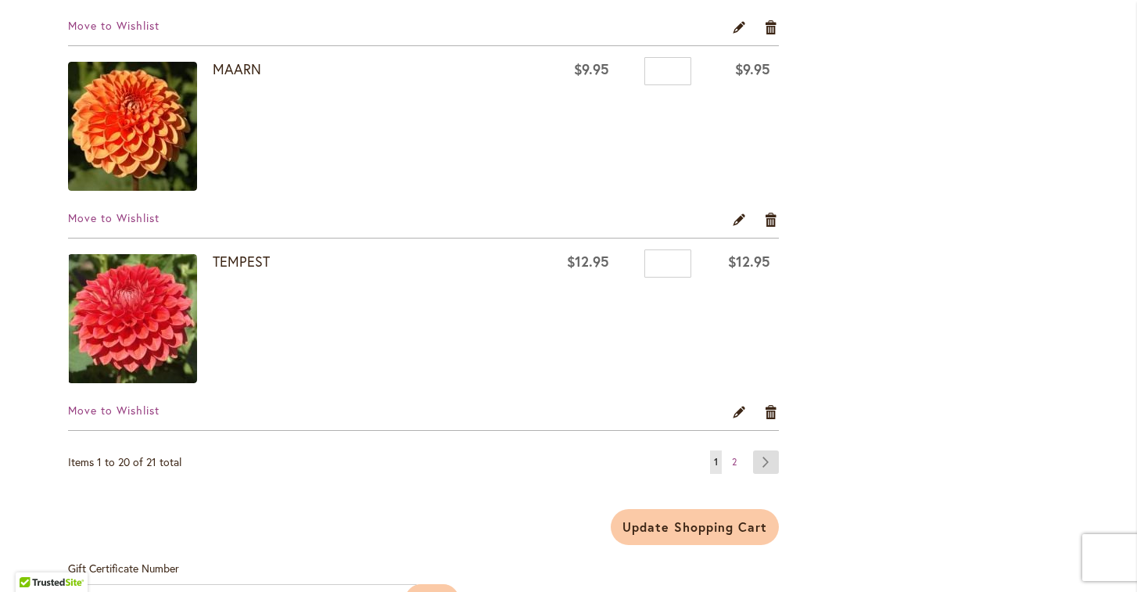
click at [765, 466] on link "Page Next" at bounding box center [766, 461] width 26 height 23
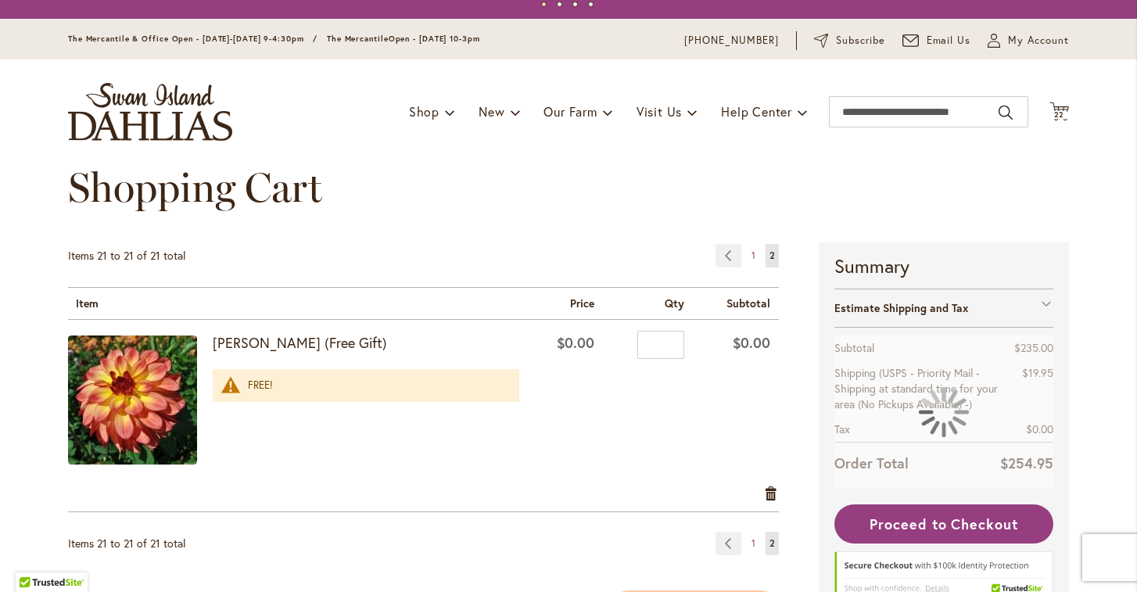
scroll to position [79, 0]
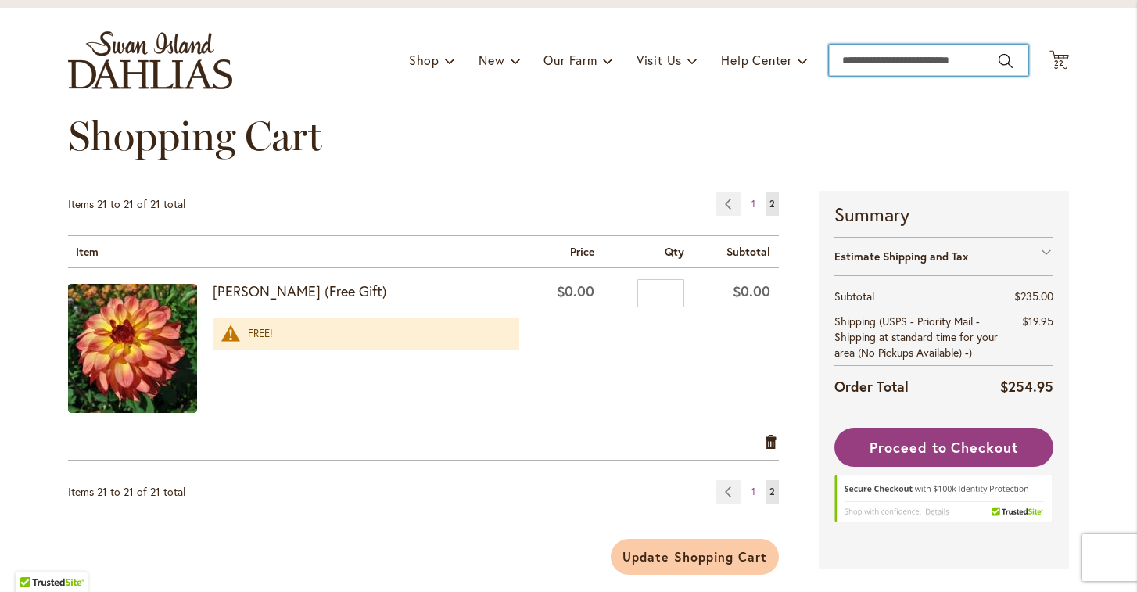
click at [977, 61] on input "Search" at bounding box center [928, 60] width 199 height 31
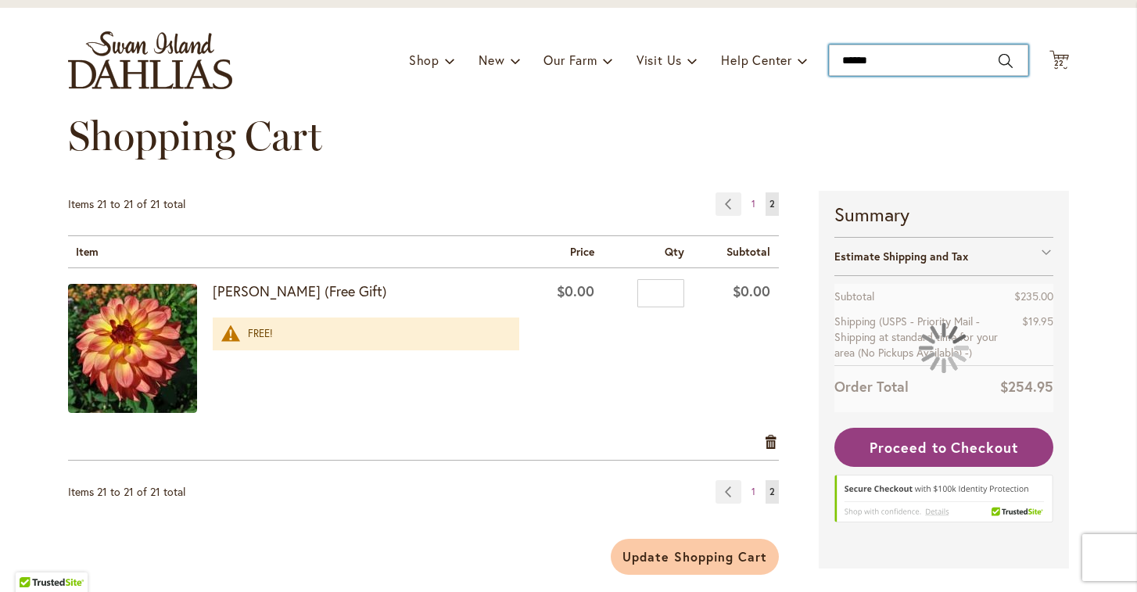
type input "*******"
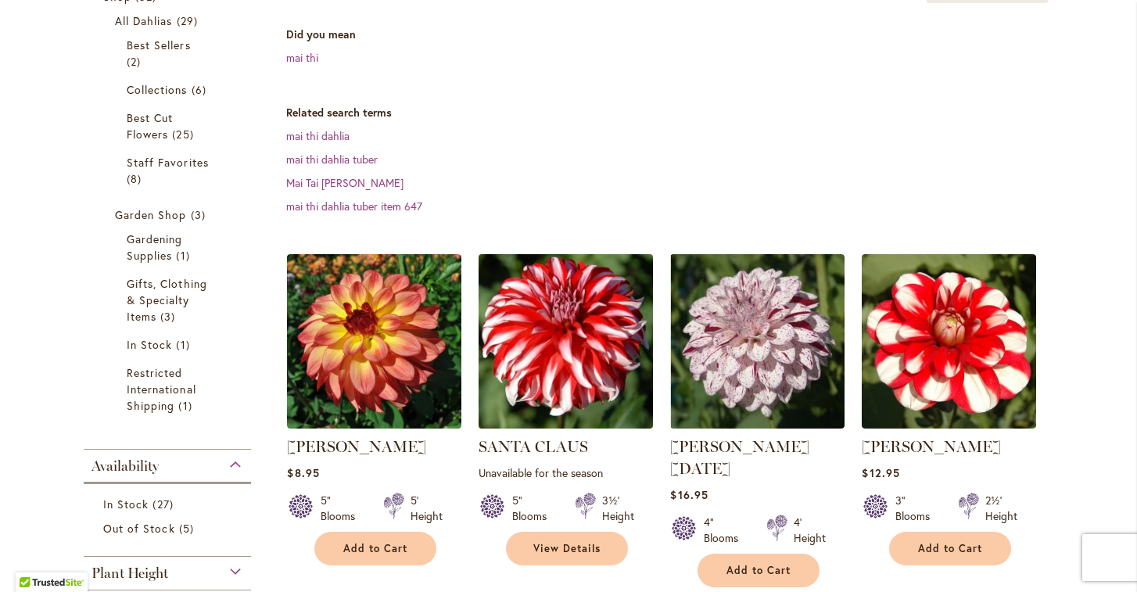
scroll to position [316, 0]
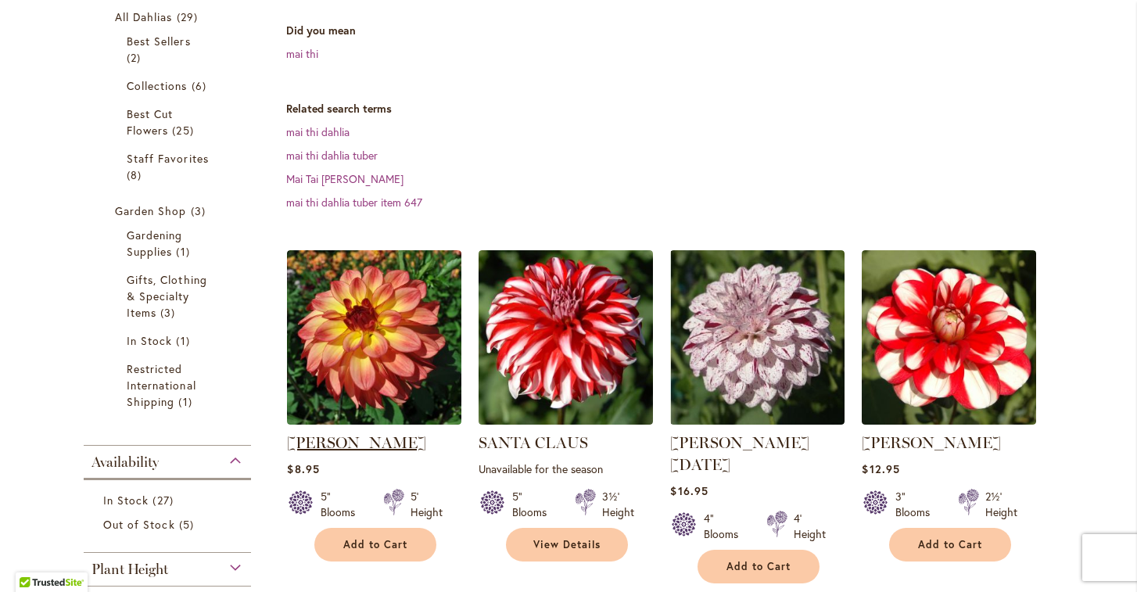
click at [334, 433] on link "[PERSON_NAME]" at bounding box center [356, 442] width 139 height 19
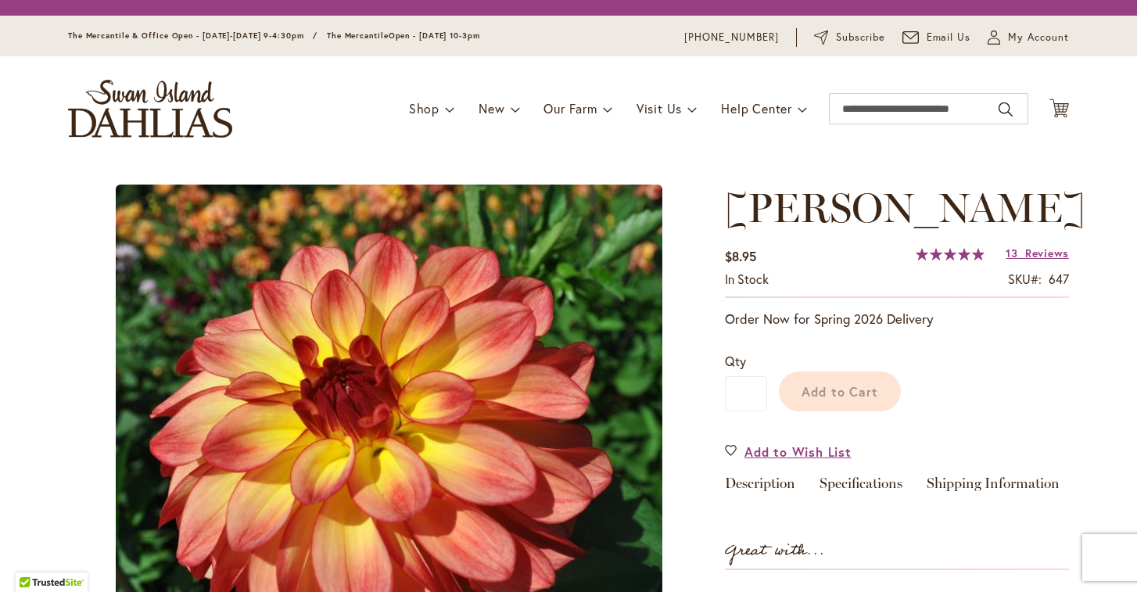
type input "******"
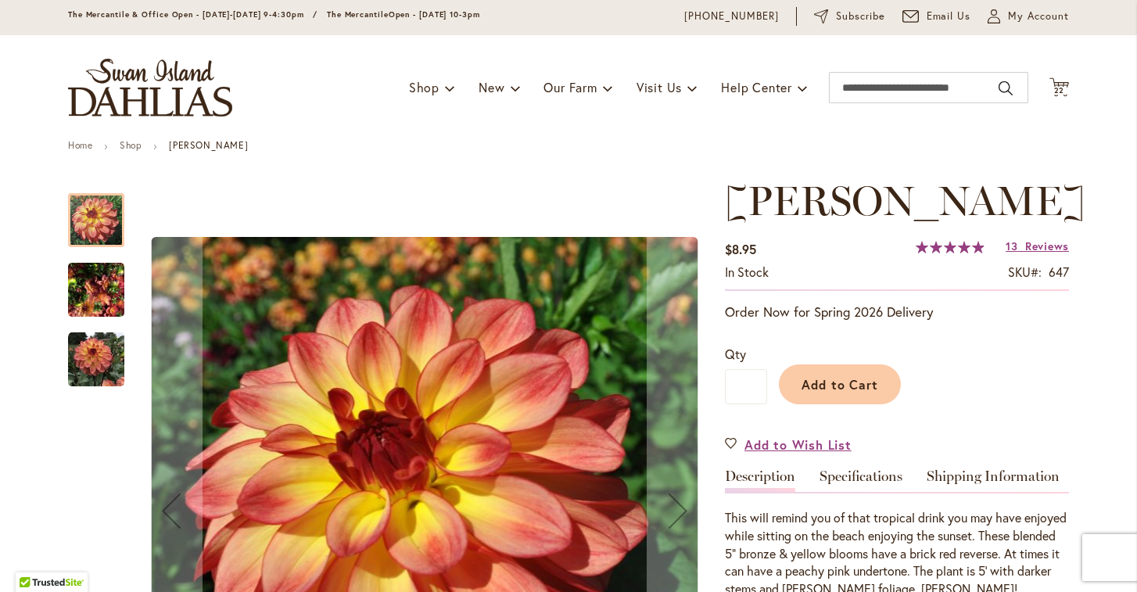
scroll to position [165, 0]
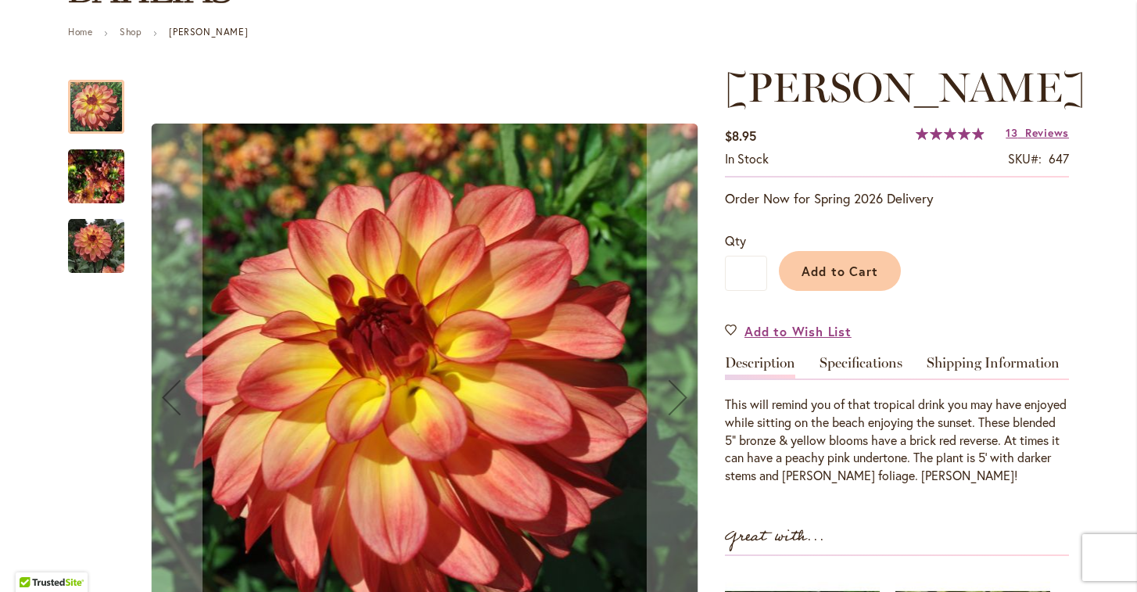
click at [90, 181] on img "MAI TAI" at bounding box center [96, 176] width 56 height 75
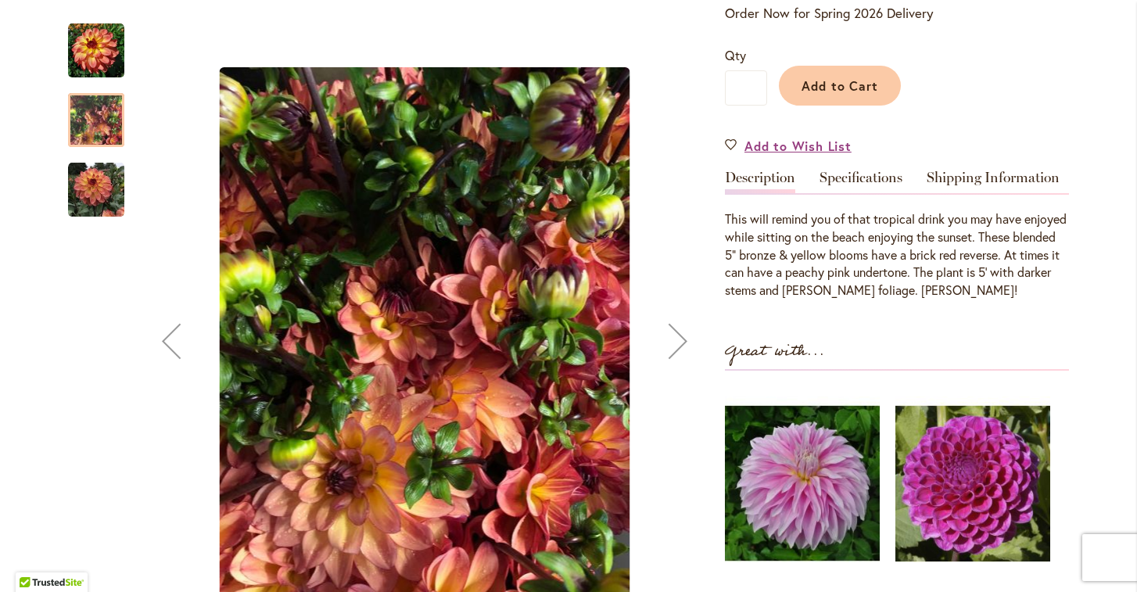
scroll to position [351, 0]
click at [101, 199] on img "MAI TAI" at bounding box center [96, 190] width 56 height 56
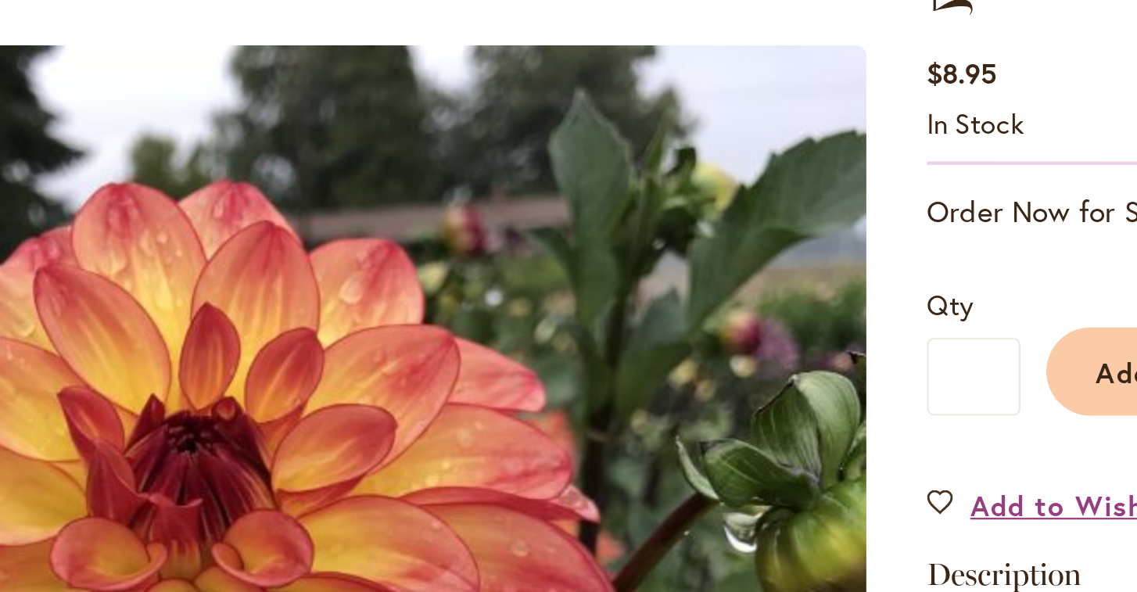
scroll to position [0, 0]
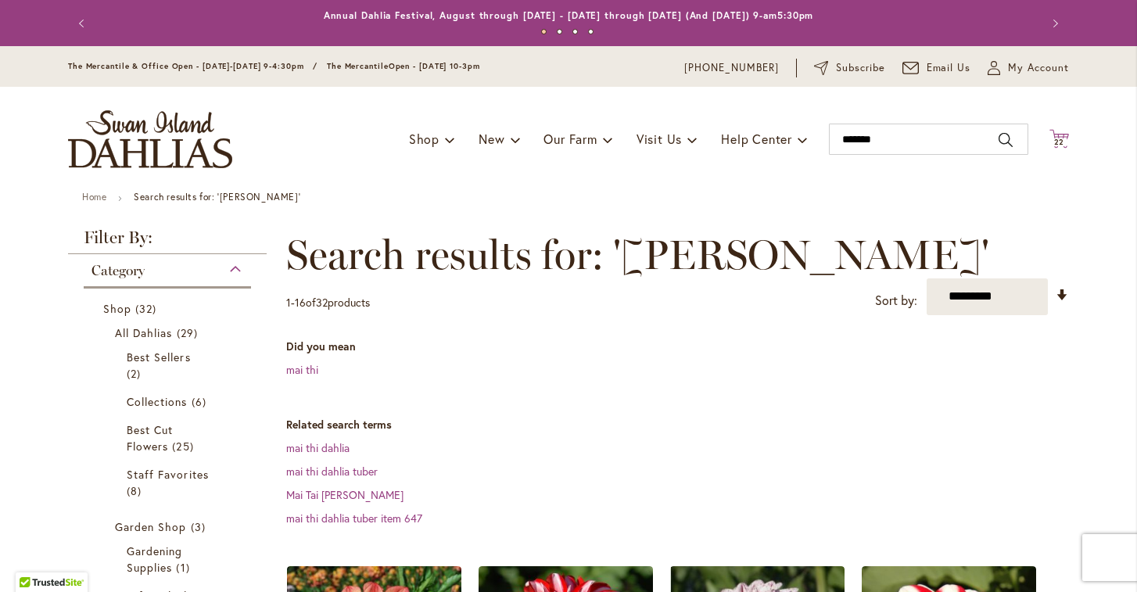
click at [1063, 139] on span "22" at bounding box center [1059, 142] width 11 height 10
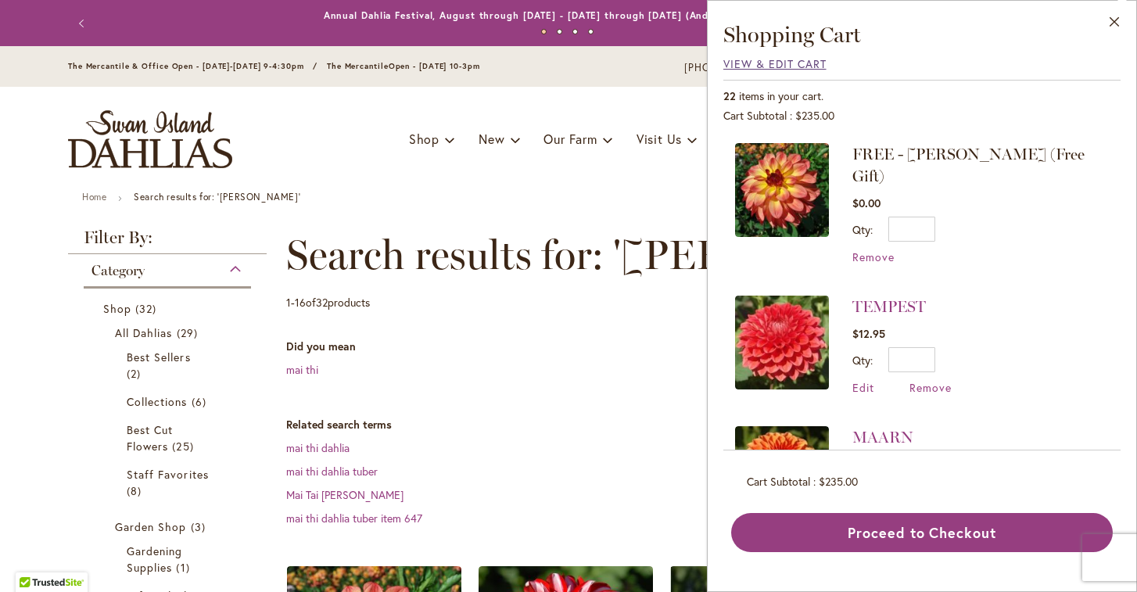
click at [738, 60] on span "View & Edit Cart" at bounding box center [774, 63] width 103 height 15
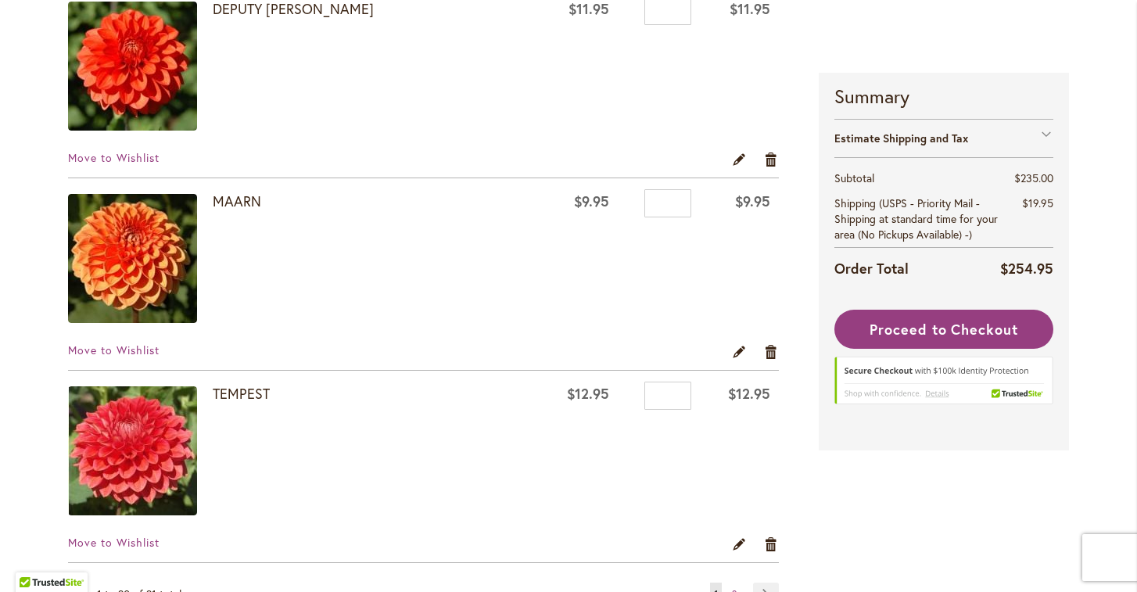
scroll to position [3655, 0]
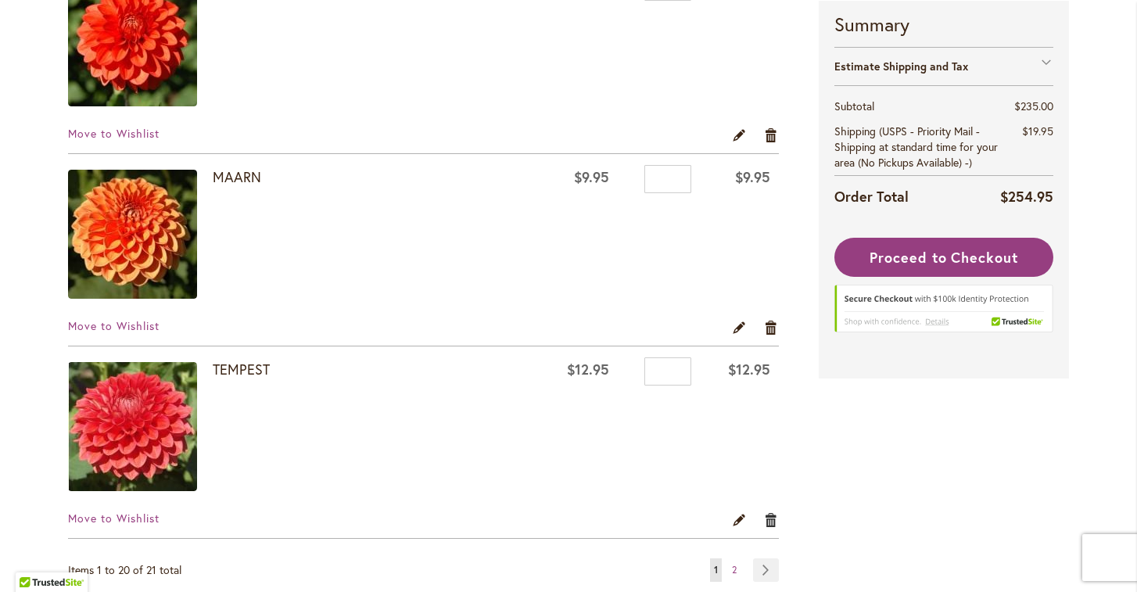
click at [771, 520] on link "Remove item" at bounding box center [771, 519] width 15 height 17
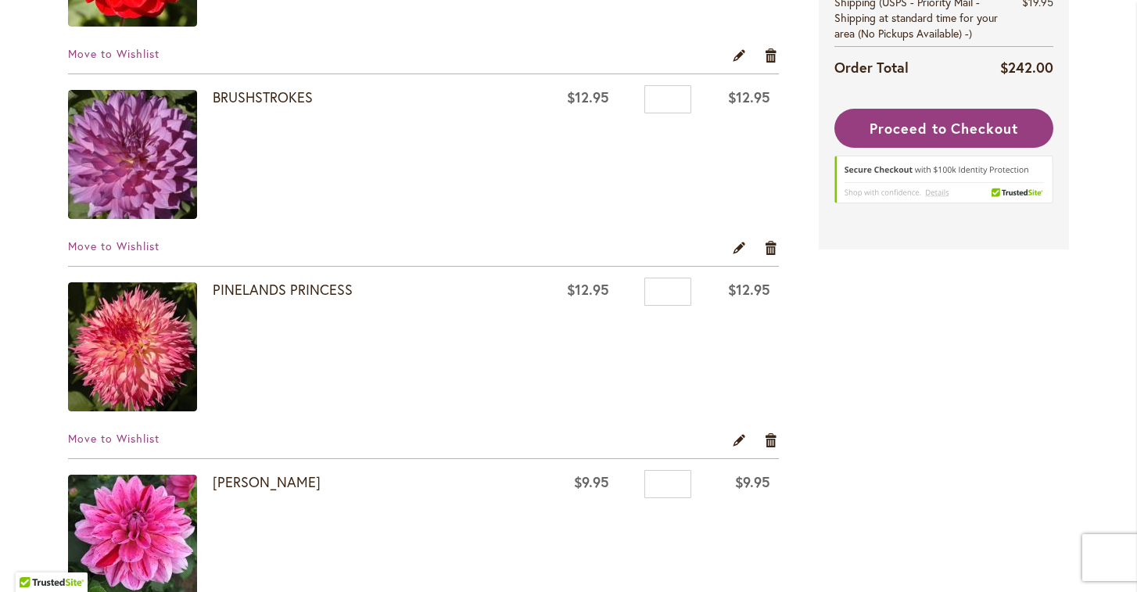
scroll to position [1397, 0]
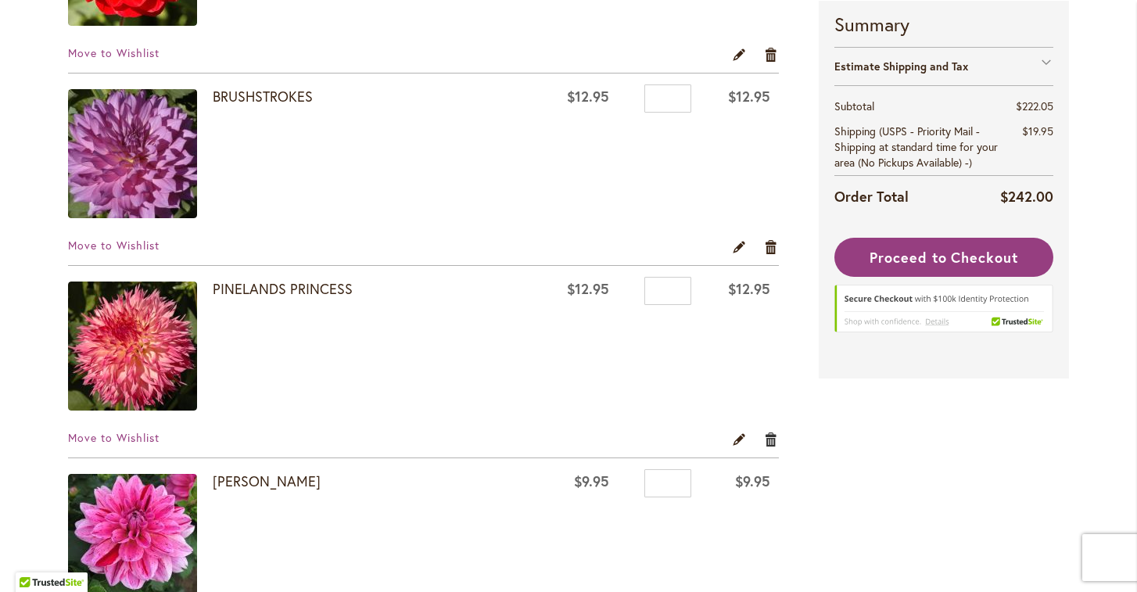
click at [772, 436] on link "Remove item" at bounding box center [771, 438] width 15 height 17
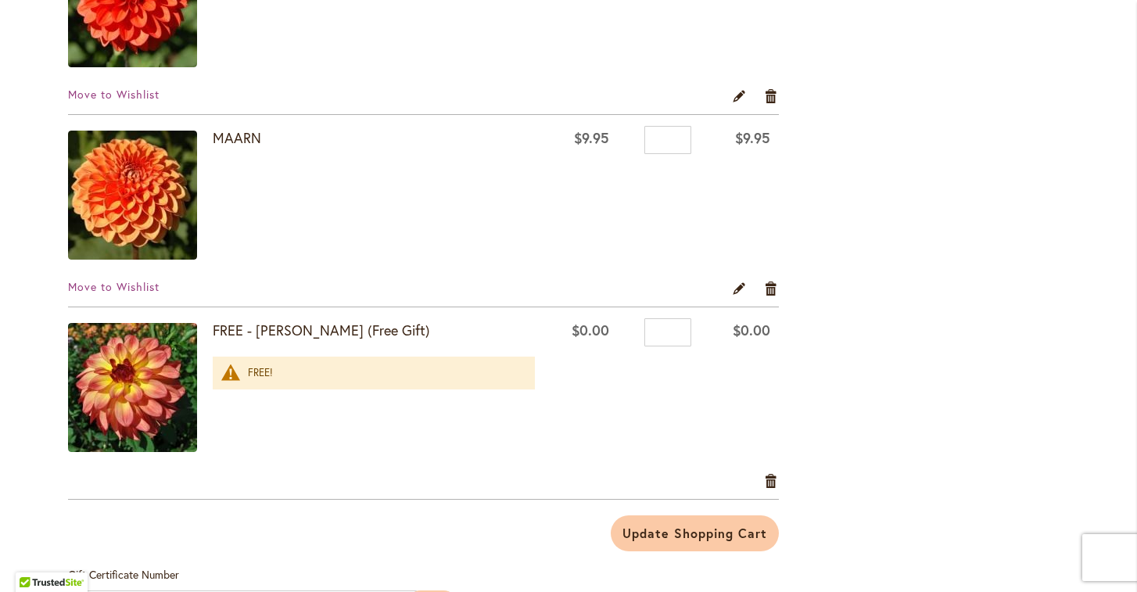
scroll to position [3480, 0]
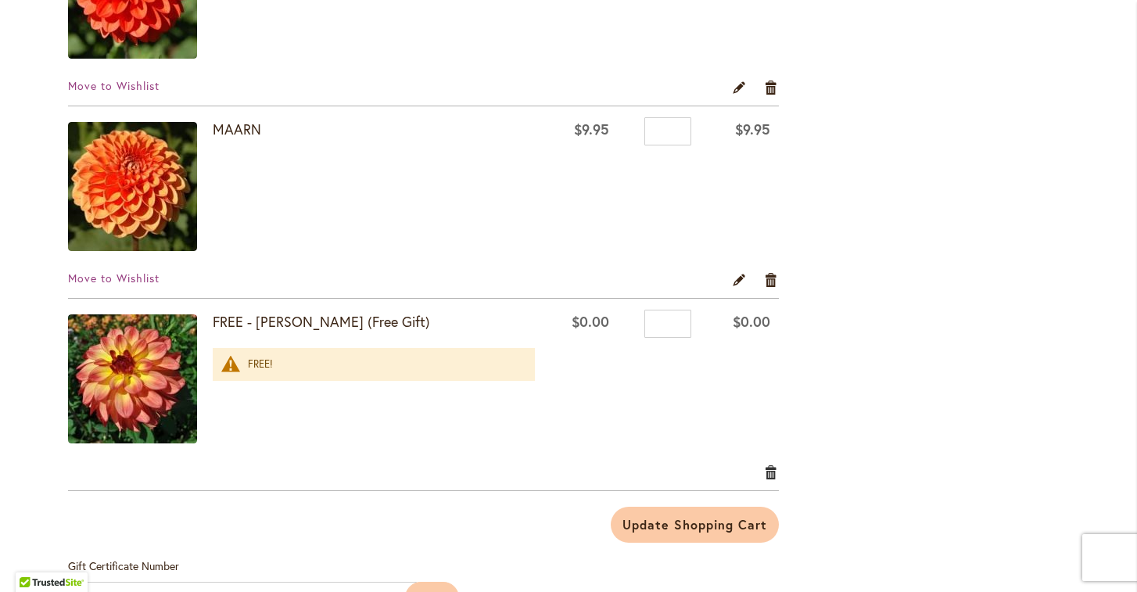
click at [772, 470] on link "Remove item" at bounding box center [771, 471] width 15 height 17
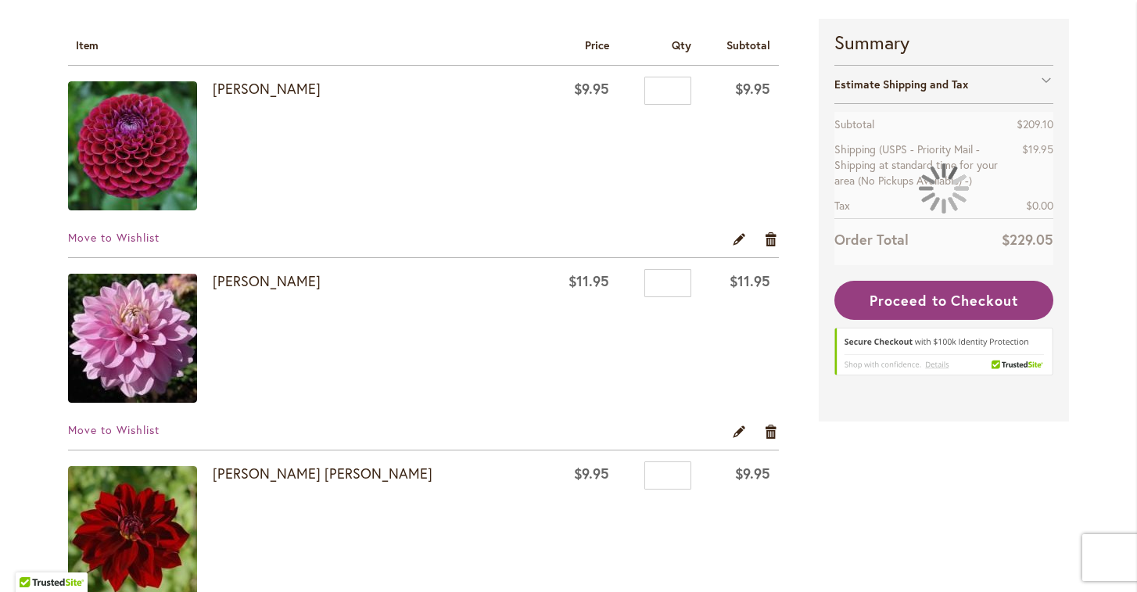
scroll to position [267, 0]
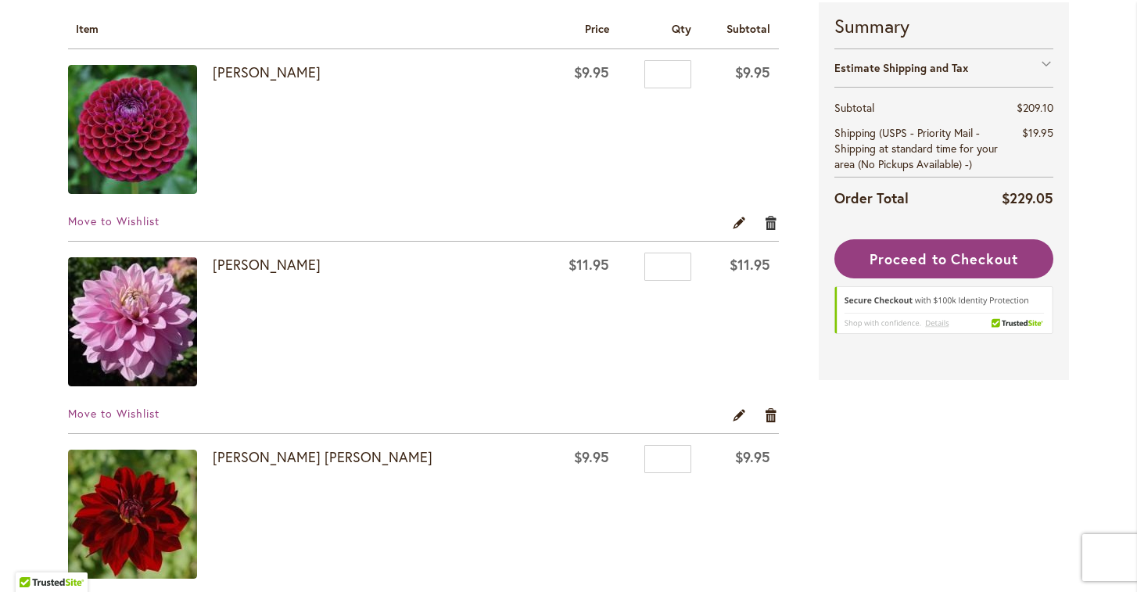
click at [771, 219] on link "Remove item" at bounding box center [771, 221] width 15 height 17
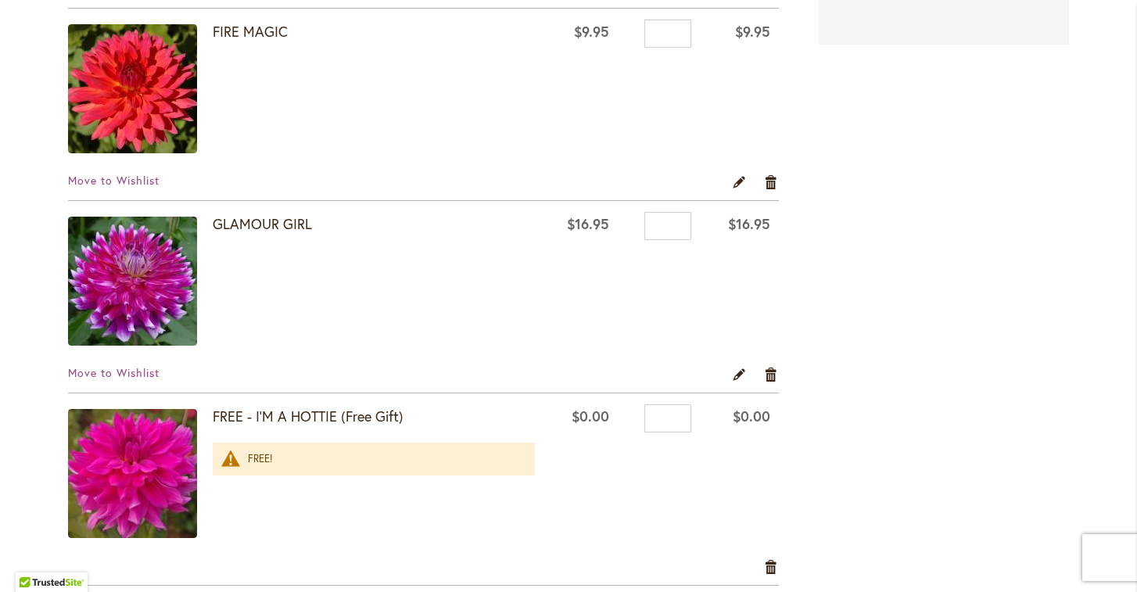
scroll to position [2112, 0]
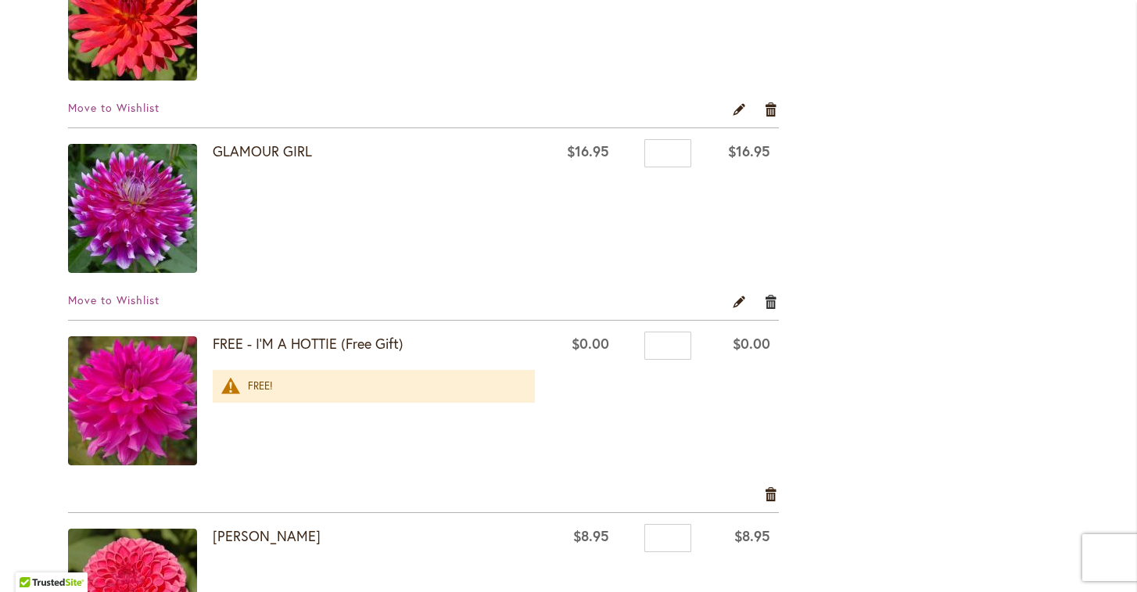
click at [772, 301] on link "Remove item" at bounding box center [771, 300] width 15 height 17
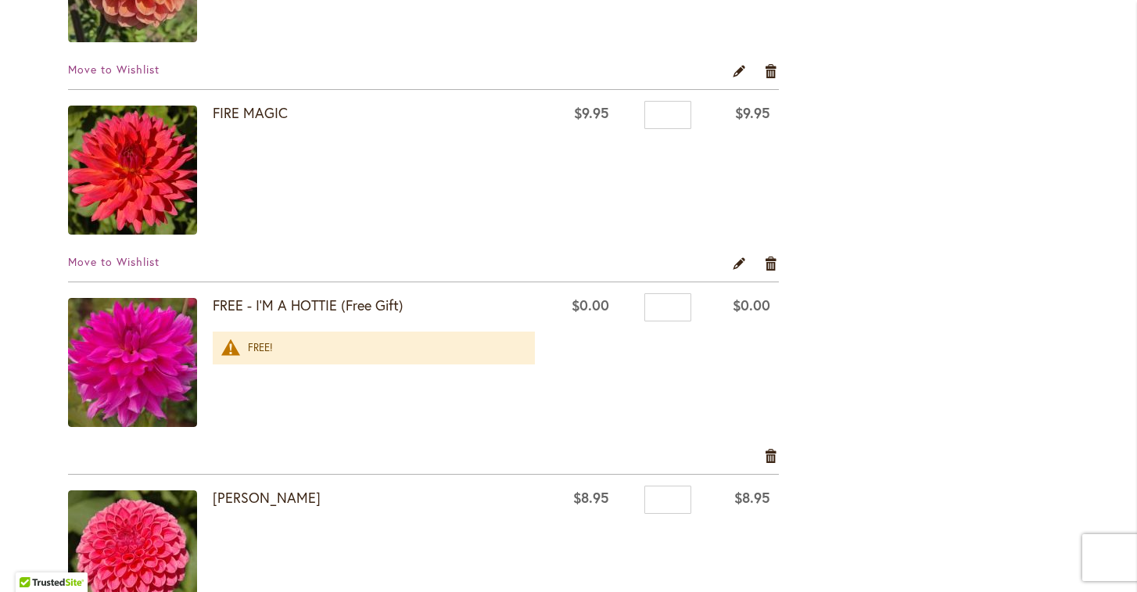
scroll to position [1991, 0]
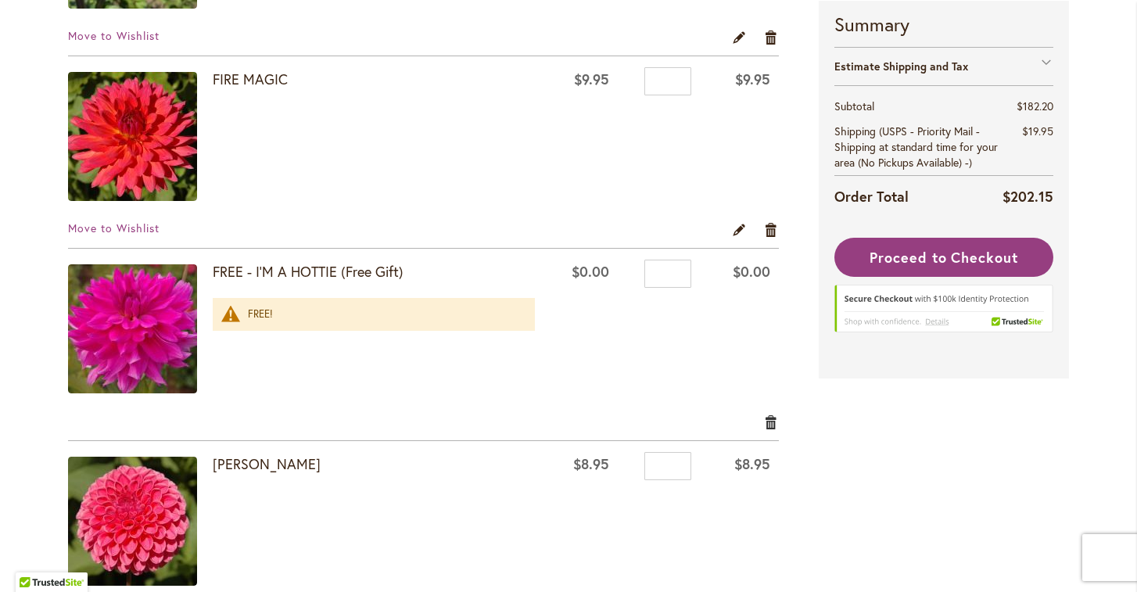
click at [772, 420] on link "Remove item" at bounding box center [771, 421] width 15 height 17
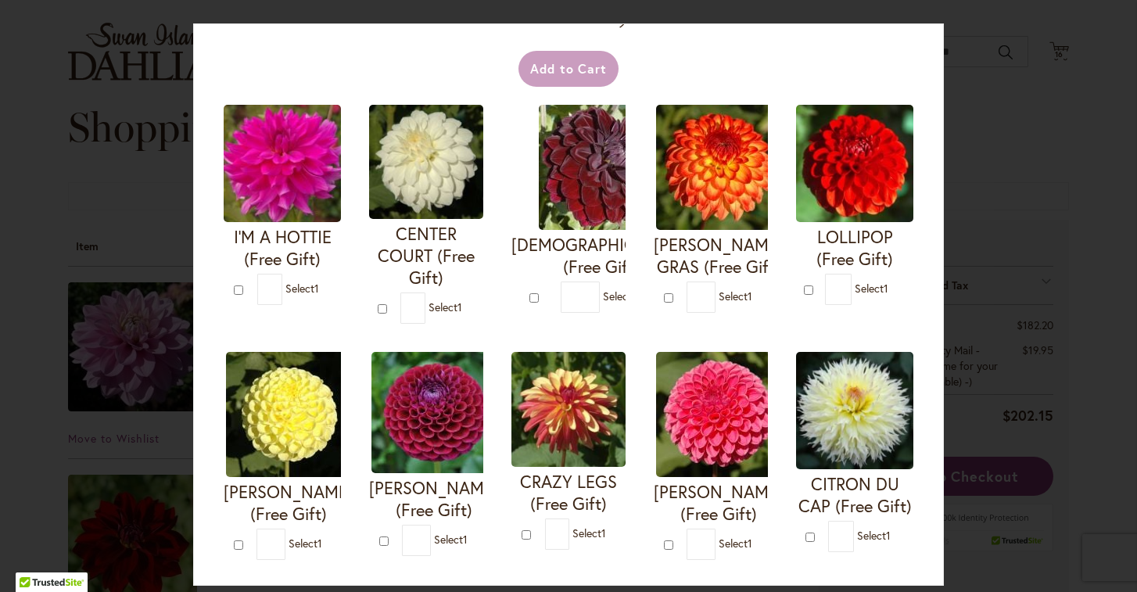
scroll to position [90, 0]
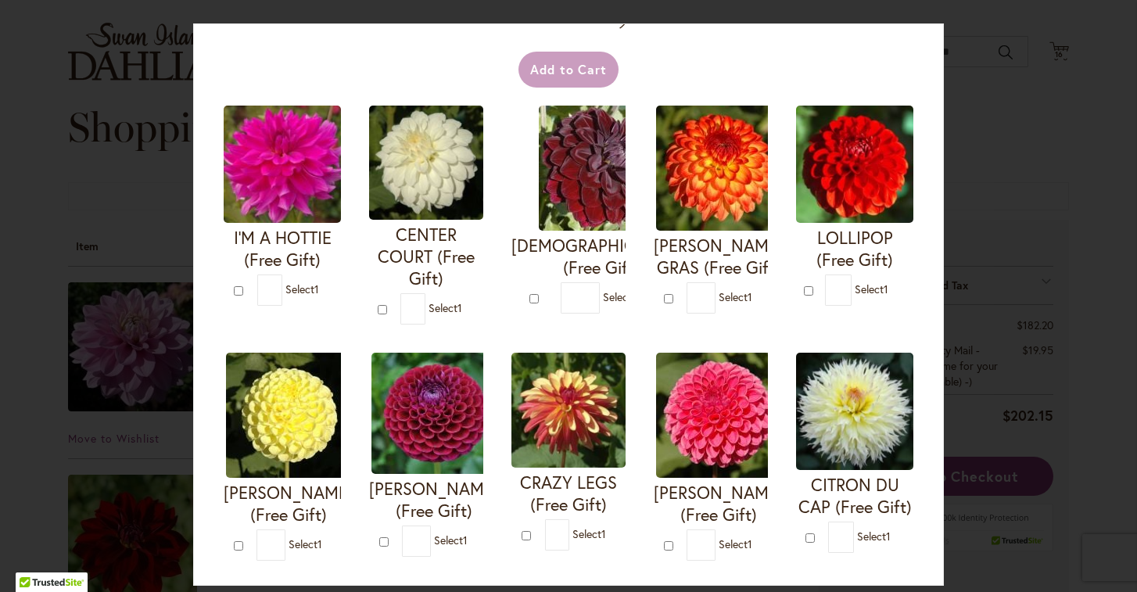
click at [140, 220] on div "Your Order Qualifies for Bonus Dahlias ( Select 1 ) Add to Cart I'M A HOTTIE (F…" at bounding box center [568, 296] width 1137 height 592
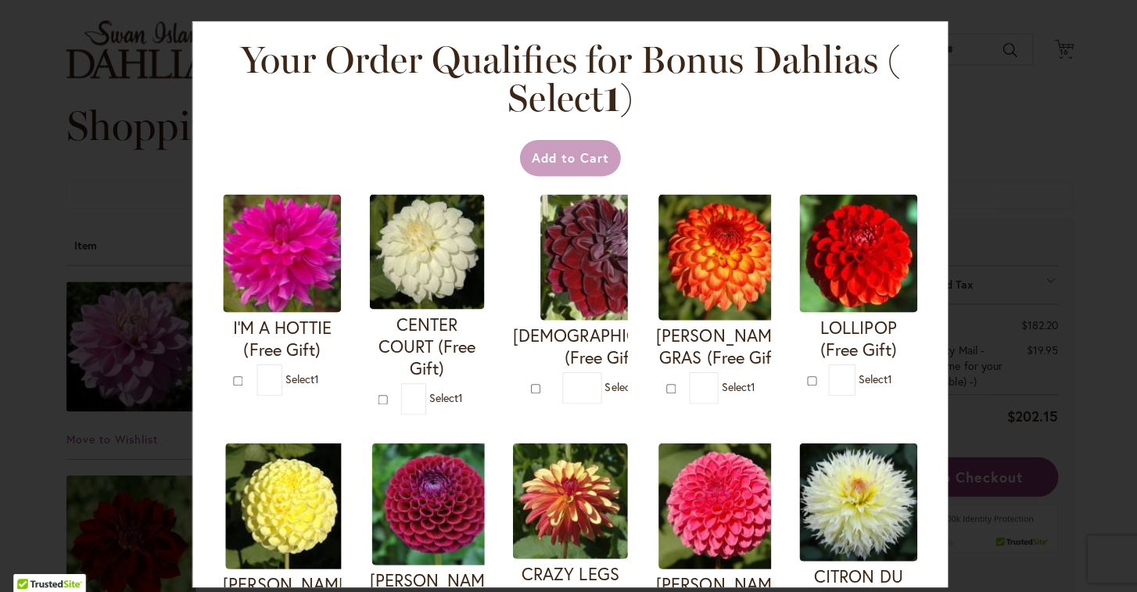
scroll to position [0, 0]
type input "*"
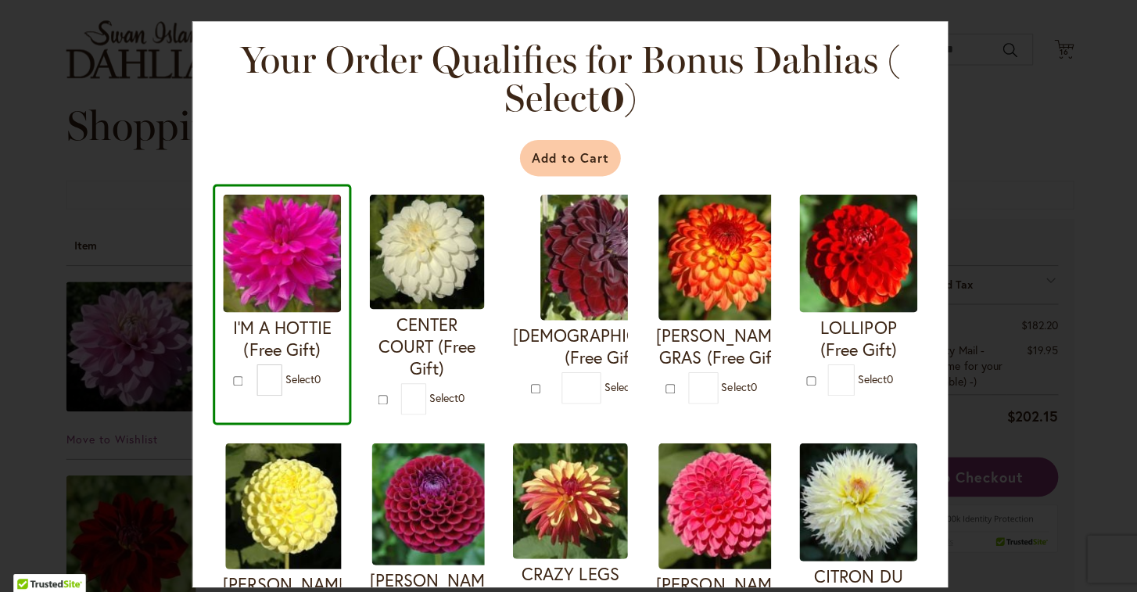
click at [566, 151] on button "Add to Cart" at bounding box center [568, 160] width 101 height 36
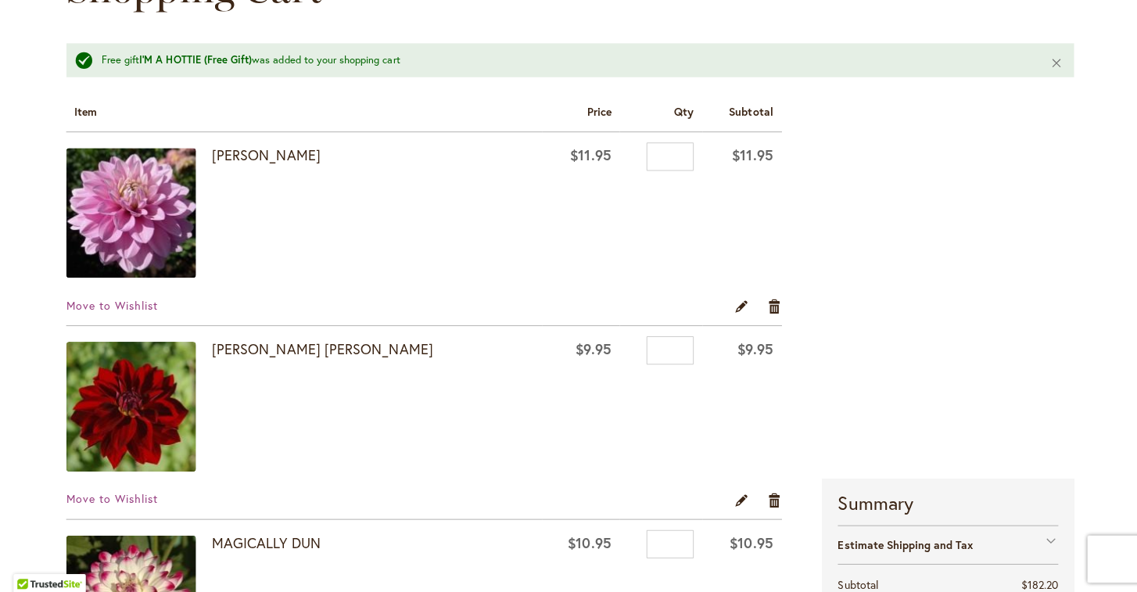
scroll to position [175, 0]
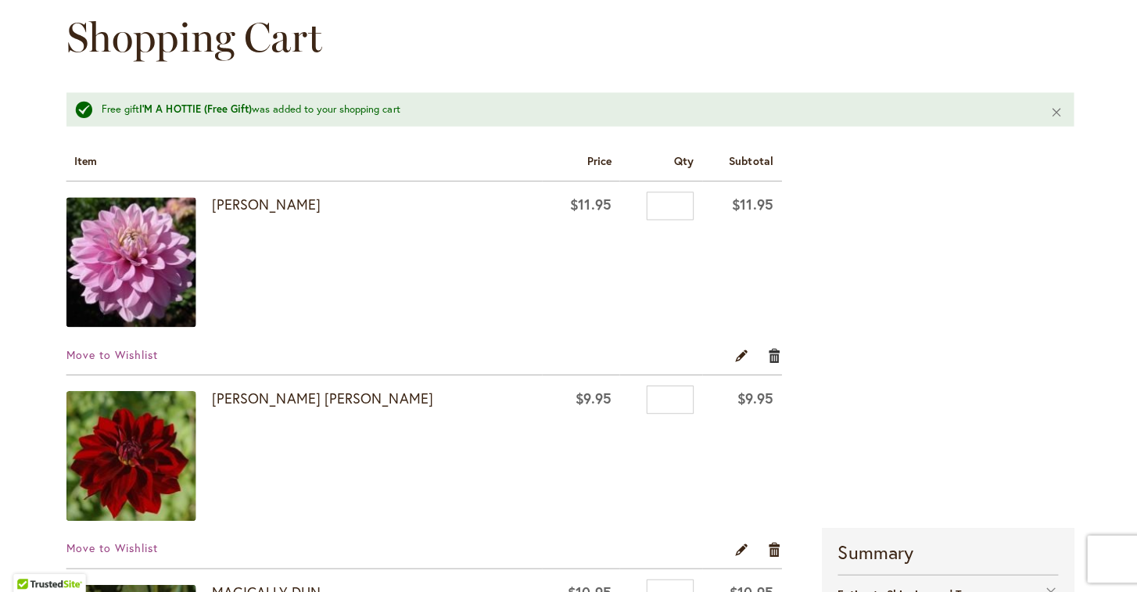
click at [769, 354] on link "Remove item" at bounding box center [771, 355] width 15 height 17
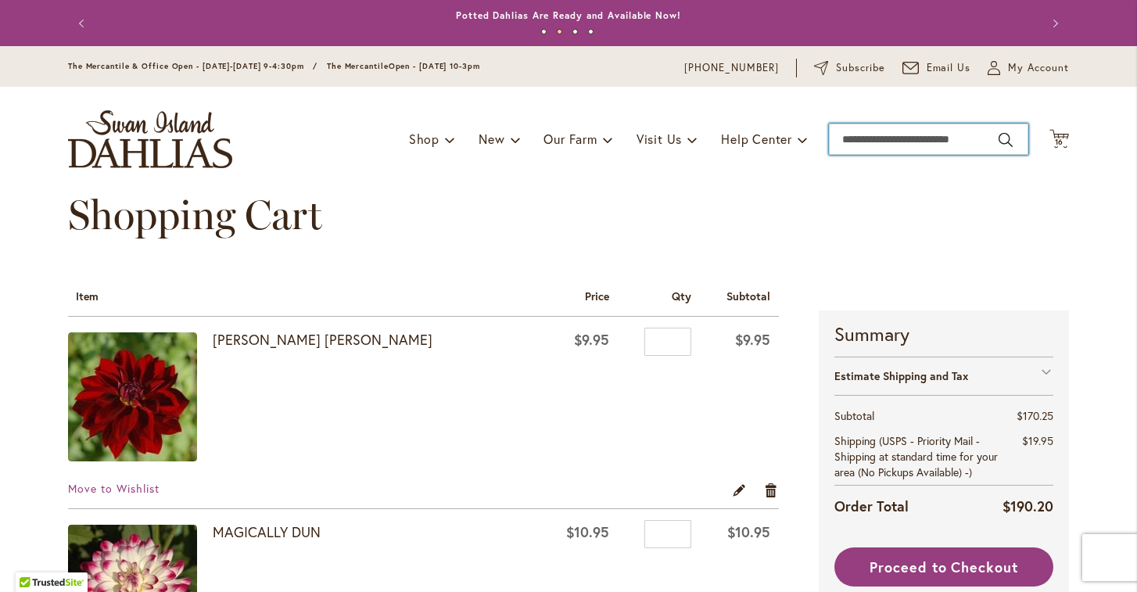
click at [941, 145] on input "Search" at bounding box center [928, 139] width 199 height 31
type input "*****"
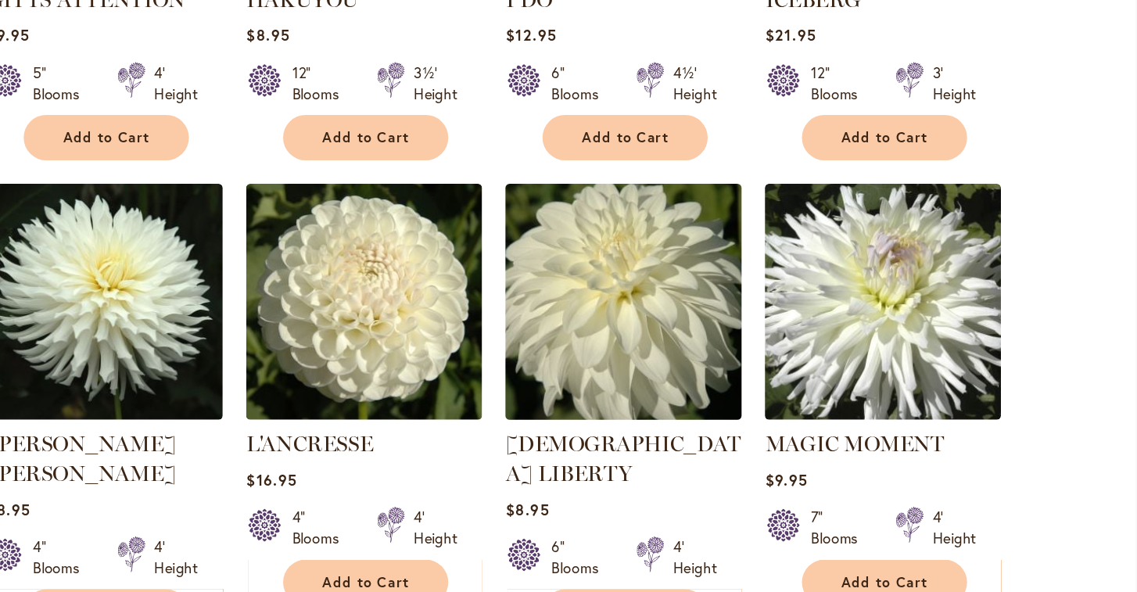
scroll to position [1186, 0]
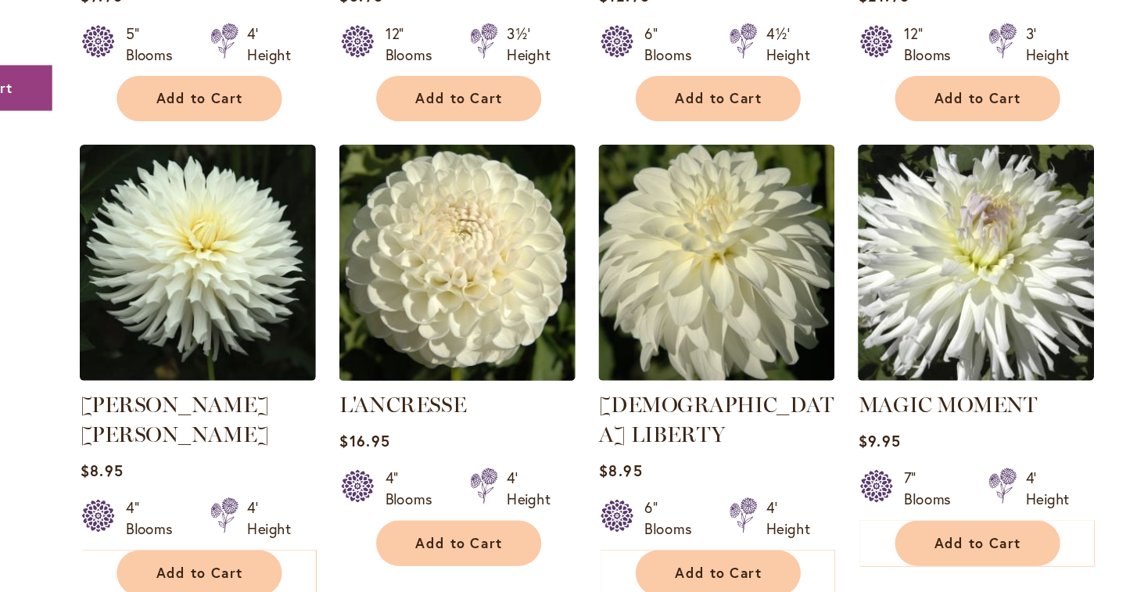
click at [475, 210] on img at bounding box center [566, 272] width 183 height 183
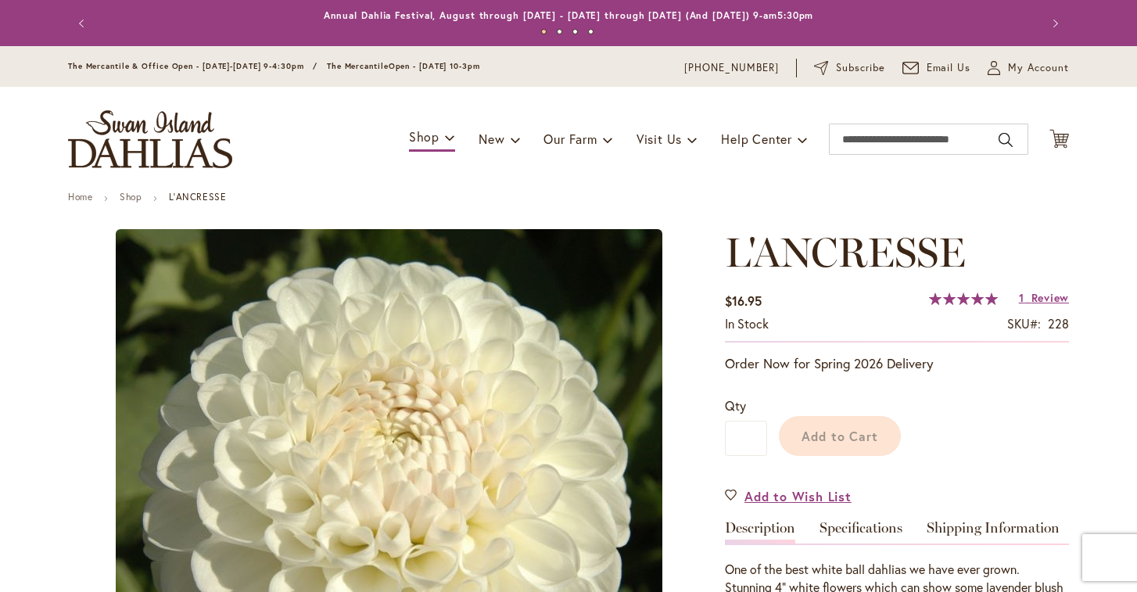
type input "******"
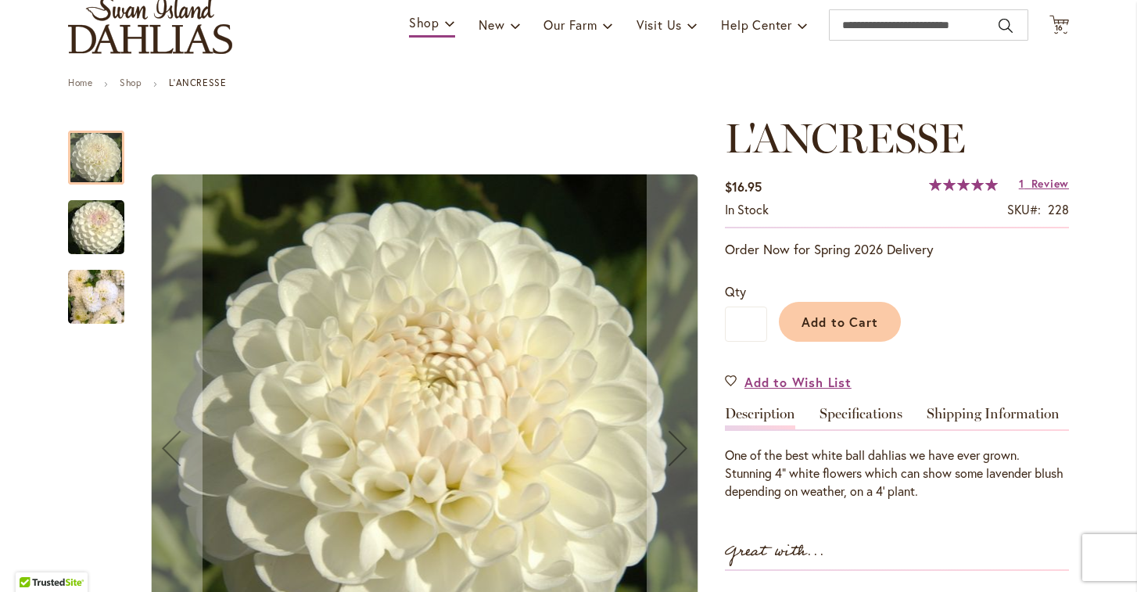
scroll to position [288, 0]
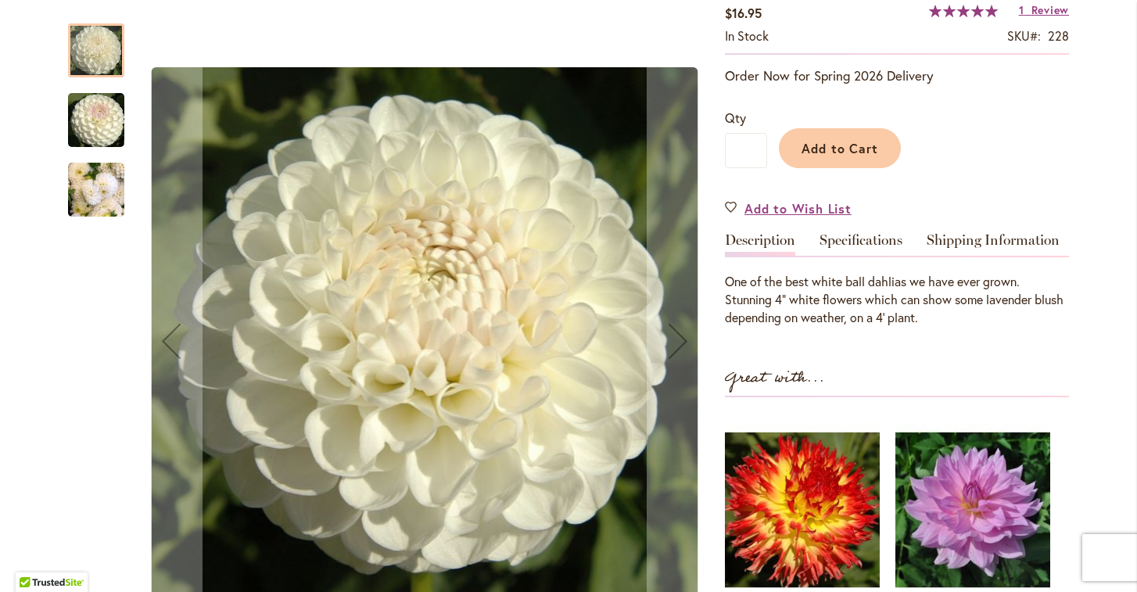
click at [100, 194] on img "L'ANCRESSE" at bounding box center [96, 189] width 56 height 75
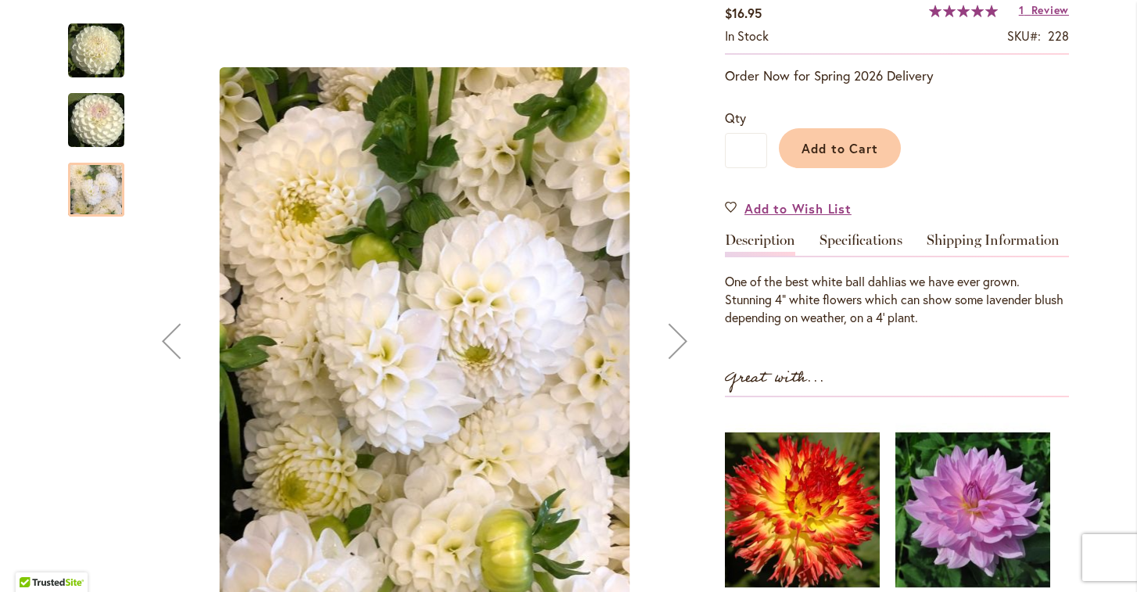
click at [101, 127] on img "L'ANCRESSE" at bounding box center [96, 120] width 113 height 75
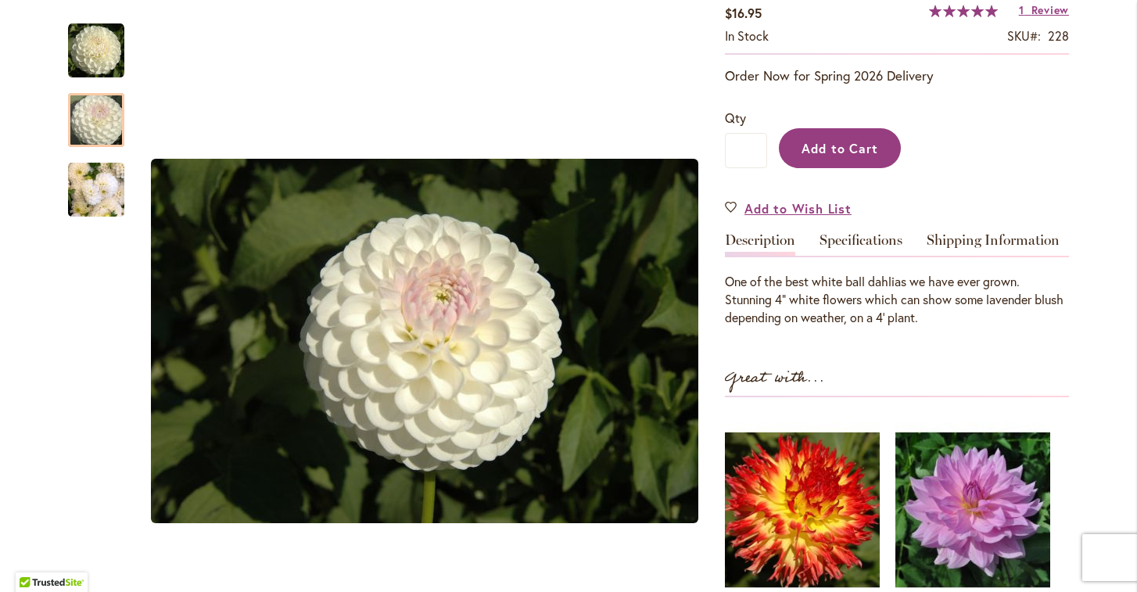
click at [849, 157] on button "Add to Cart" at bounding box center [840, 148] width 122 height 40
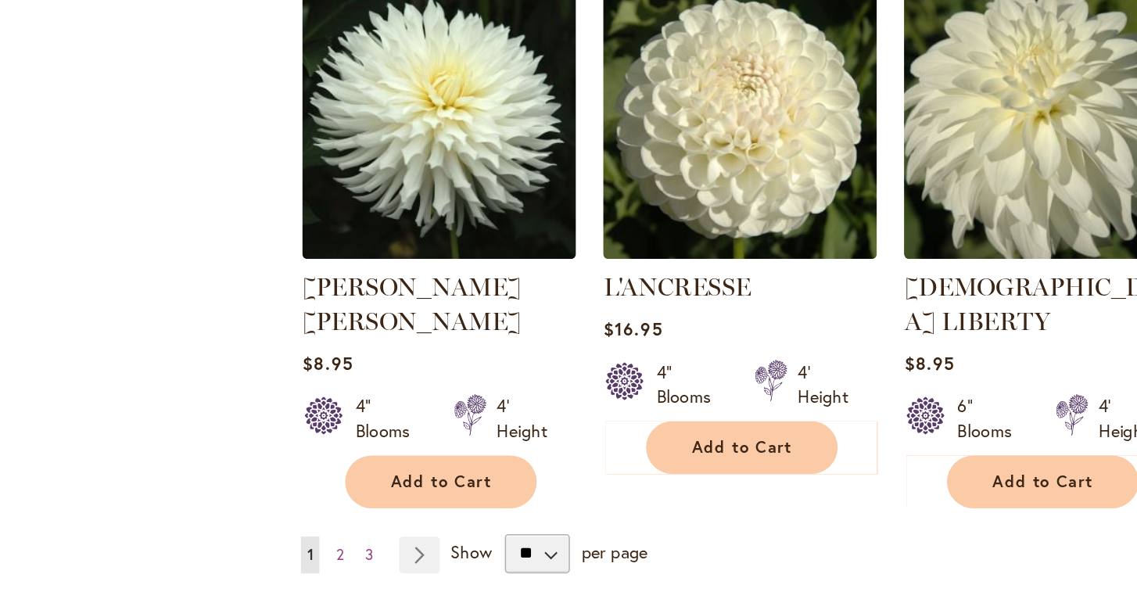
scroll to position [1217, 0]
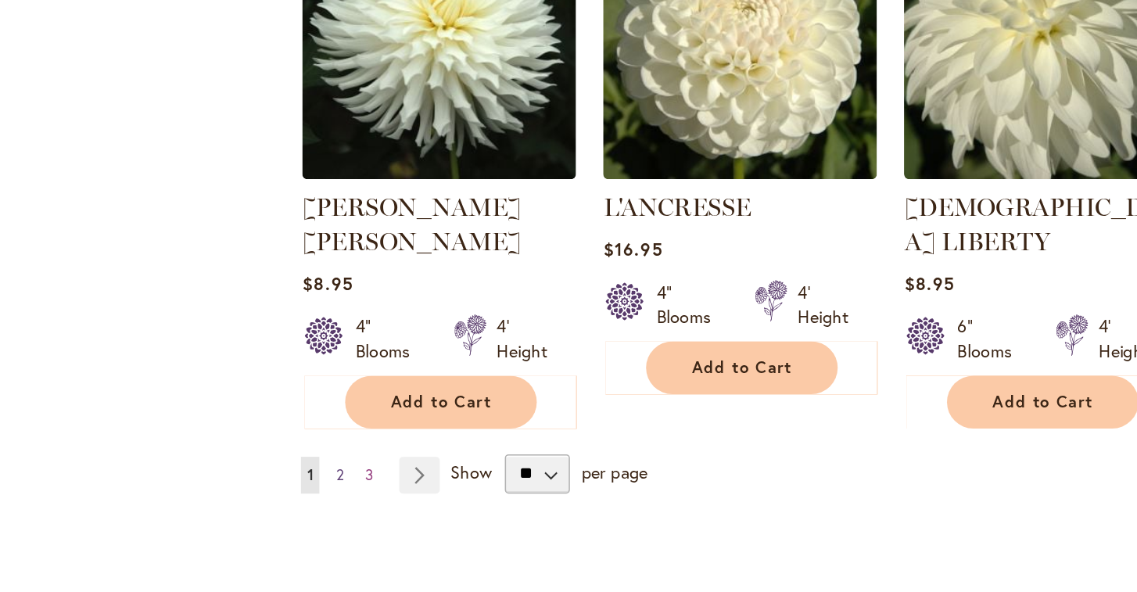
click at [308, 511] on span "2" at bounding box center [310, 517] width 5 height 12
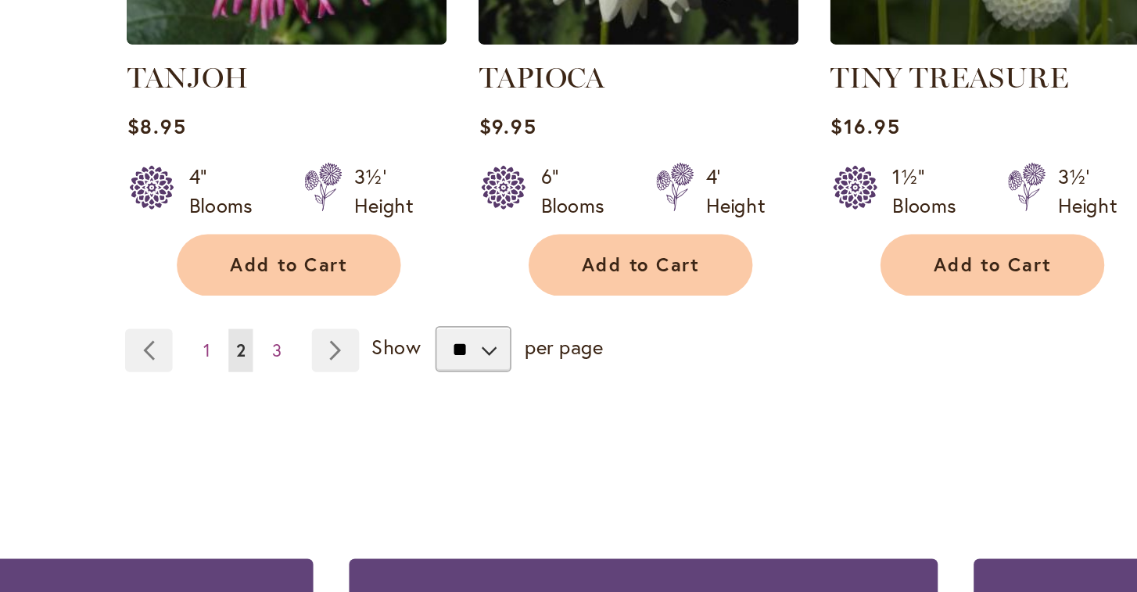
scroll to position [1338, 0]
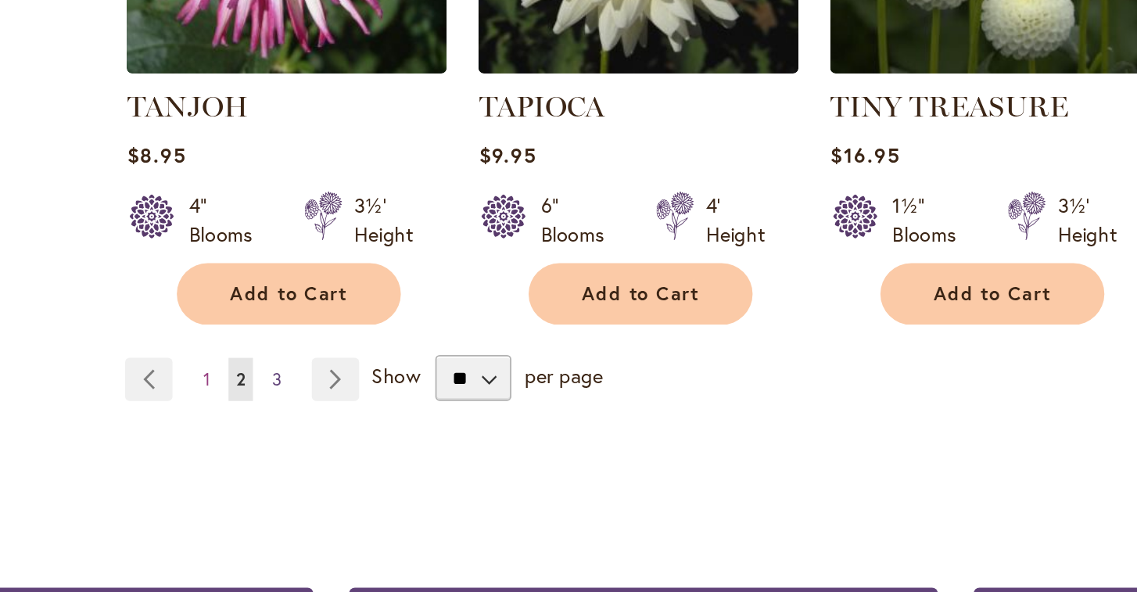
click at [366, 367] on span "3" at bounding box center [368, 373] width 5 height 12
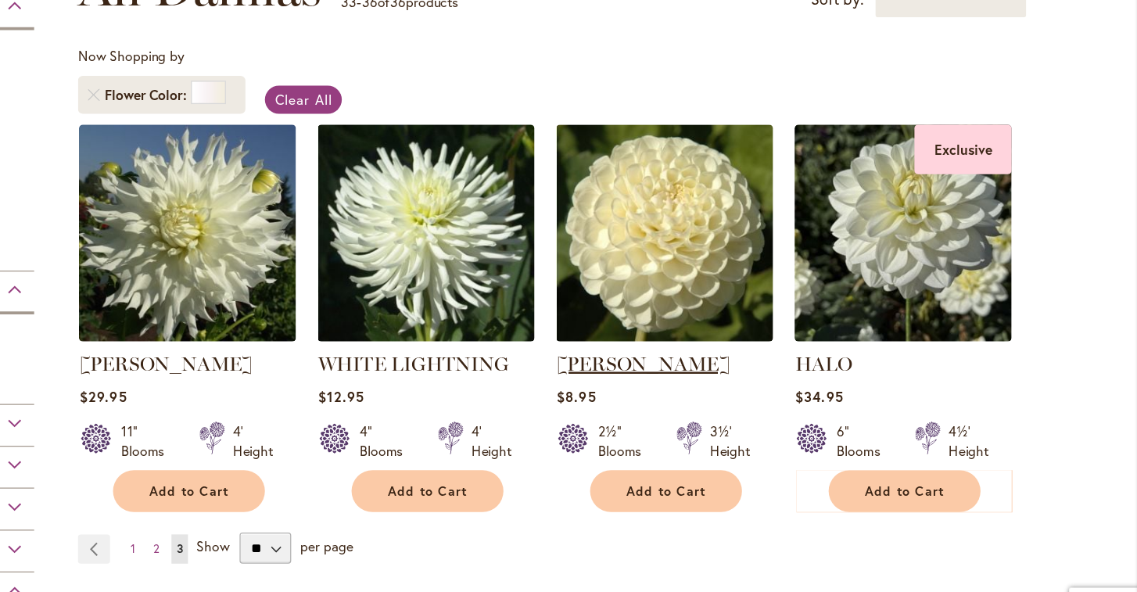
click at [670, 345] on link "[PERSON_NAME]" at bounding box center [739, 354] width 139 height 19
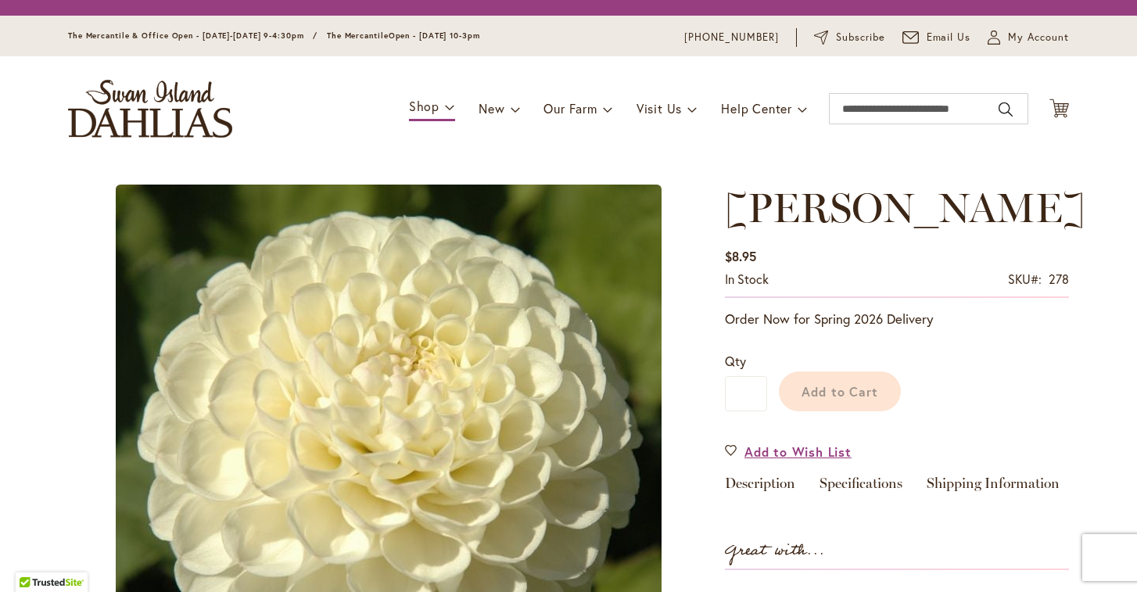
type input "******"
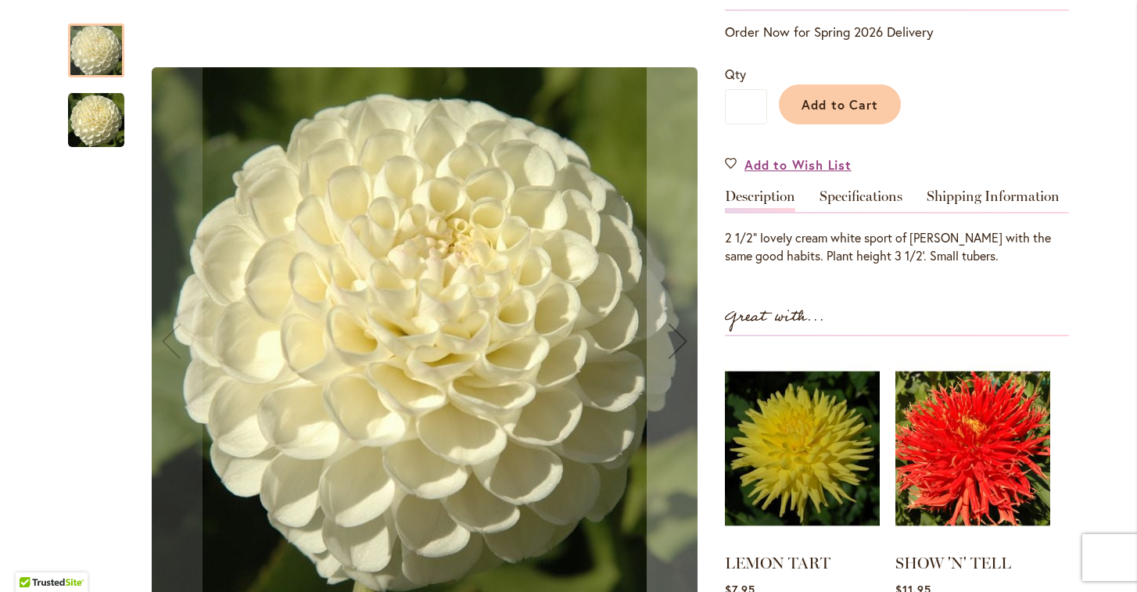
scroll to position [332, 0]
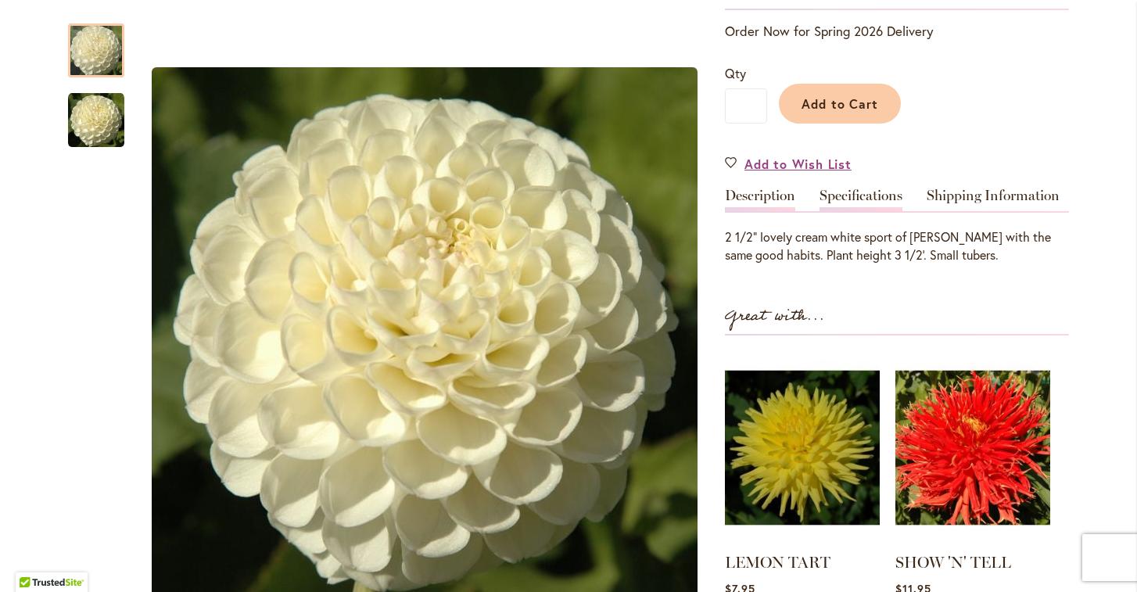
click at [869, 195] on link "Specifications" at bounding box center [860, 199] width 83 height 23
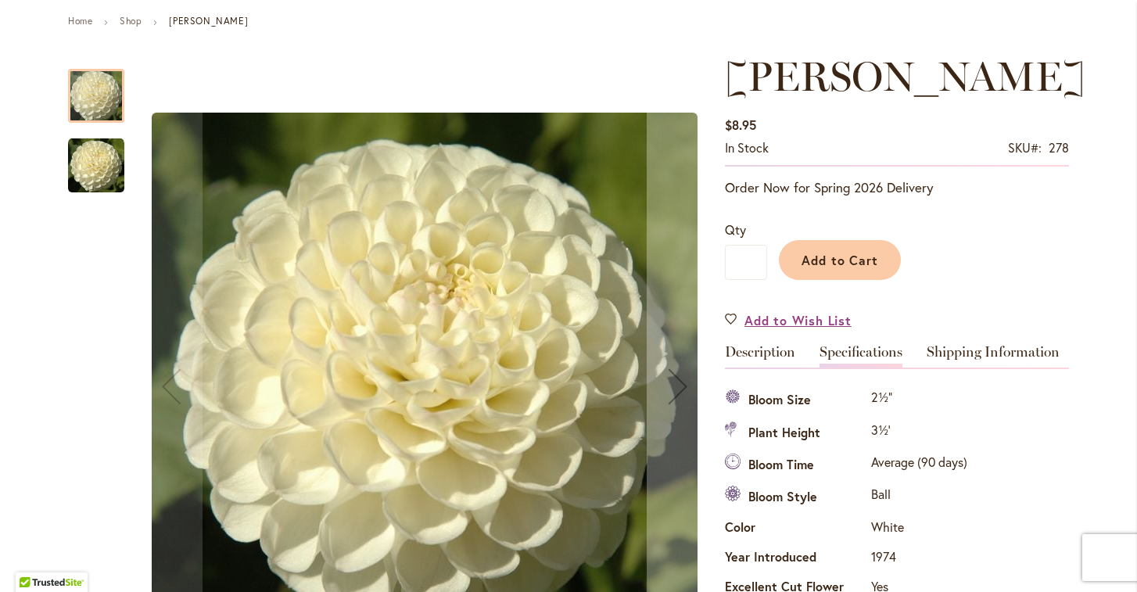
scroll to position [181, 0]
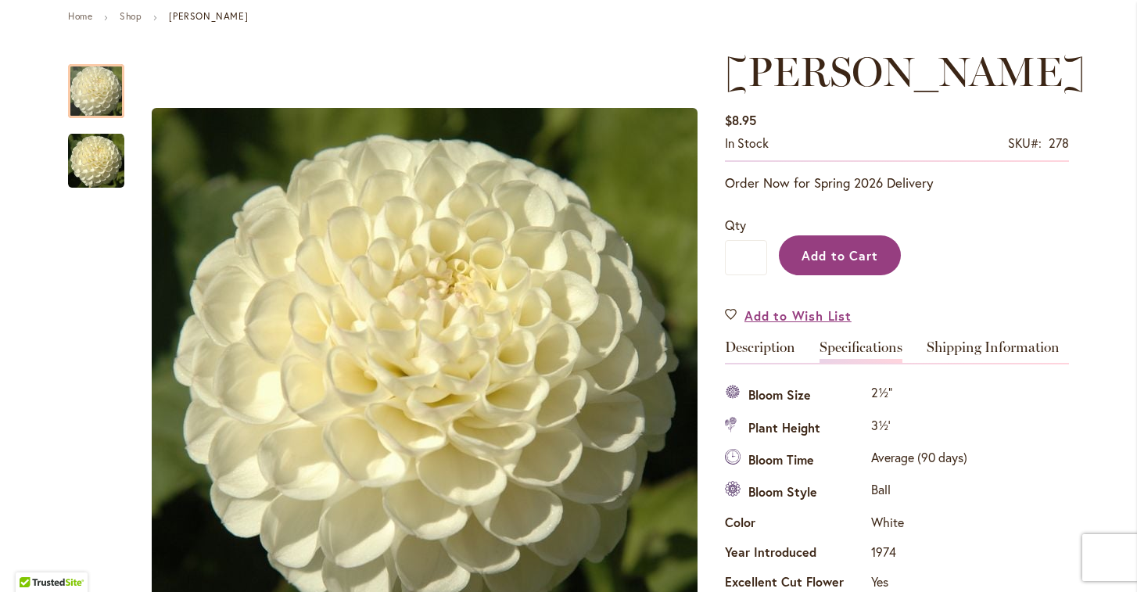
click at [839, 249] on span "Add to Cart" at bounding box center [839, 255] width 77 height 16
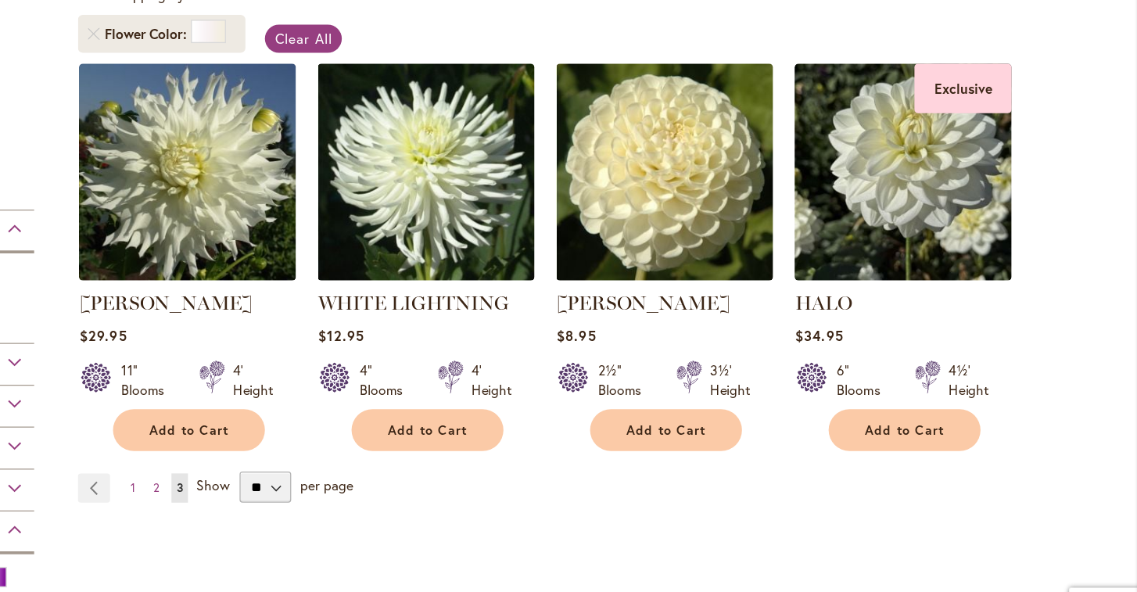
scroll to position [235, 0]
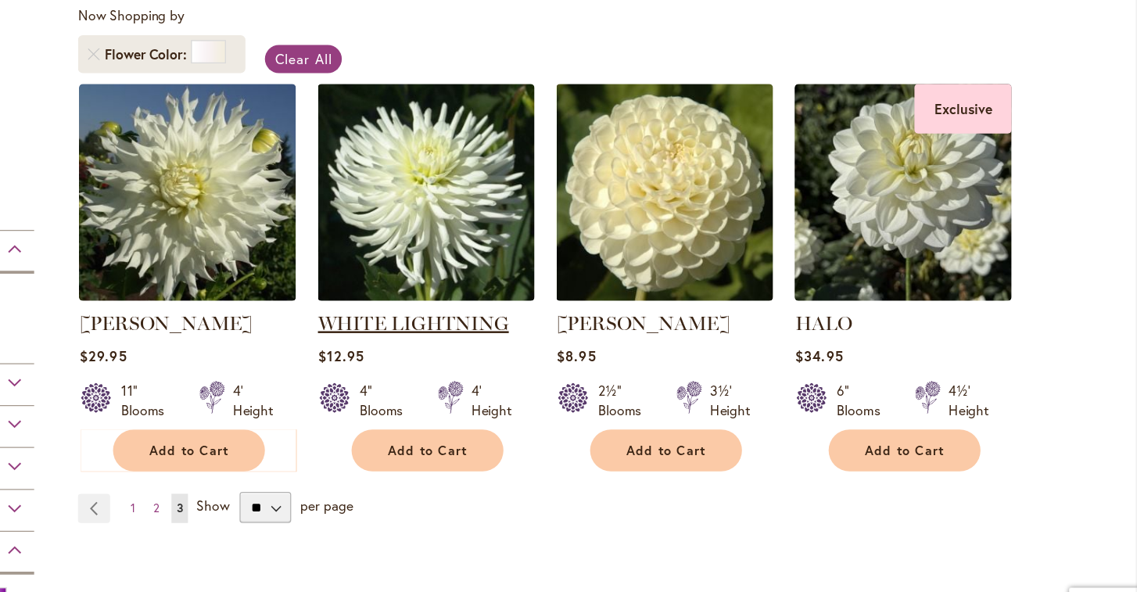
click at [478, 313] on link "WHITE LIGHTNING" at bounding box center [554, 322] width 153 height 19
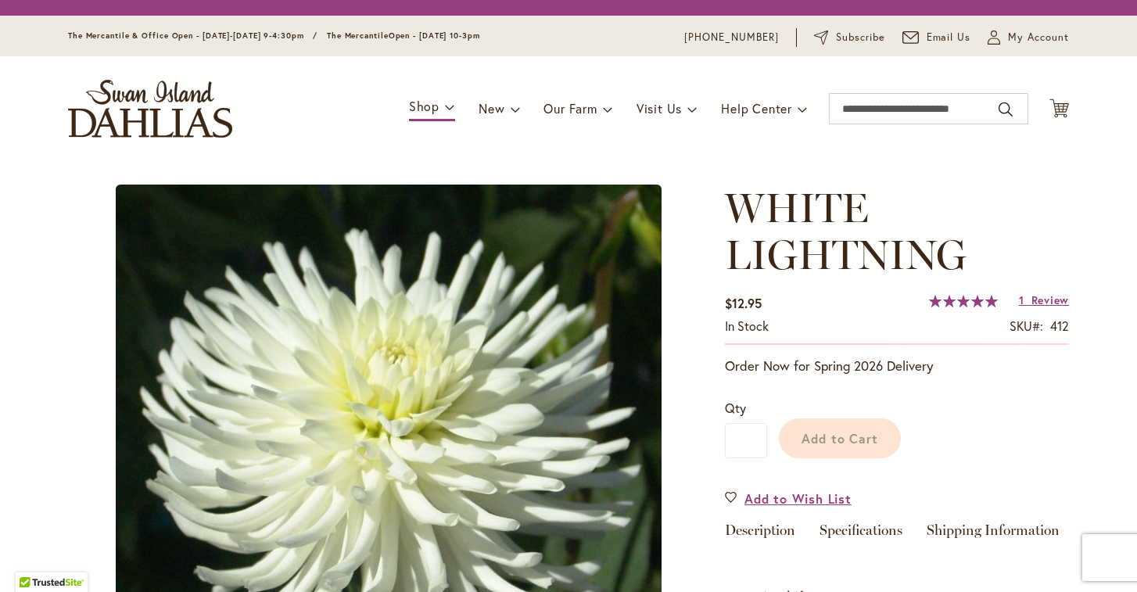
type input "******"
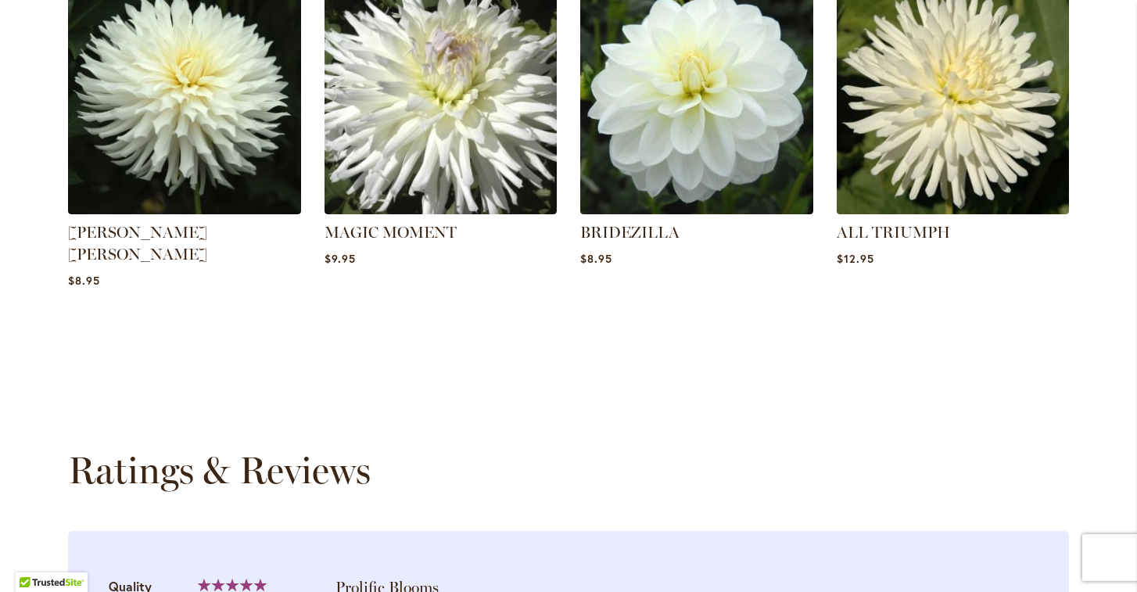
scroll to position [1432, 0]
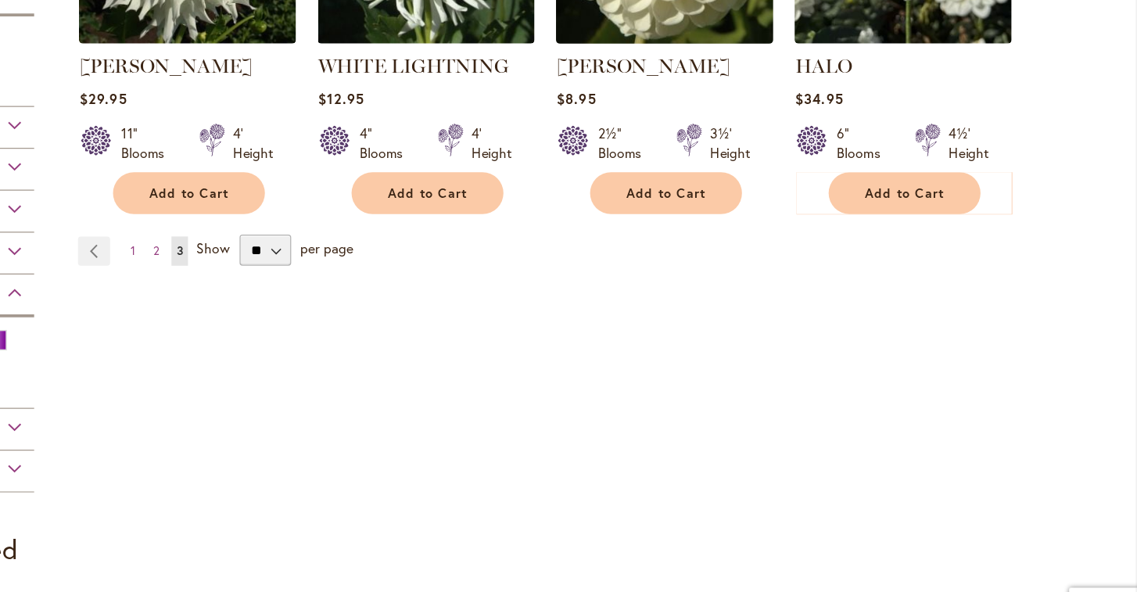
scroll to position [464, 0]
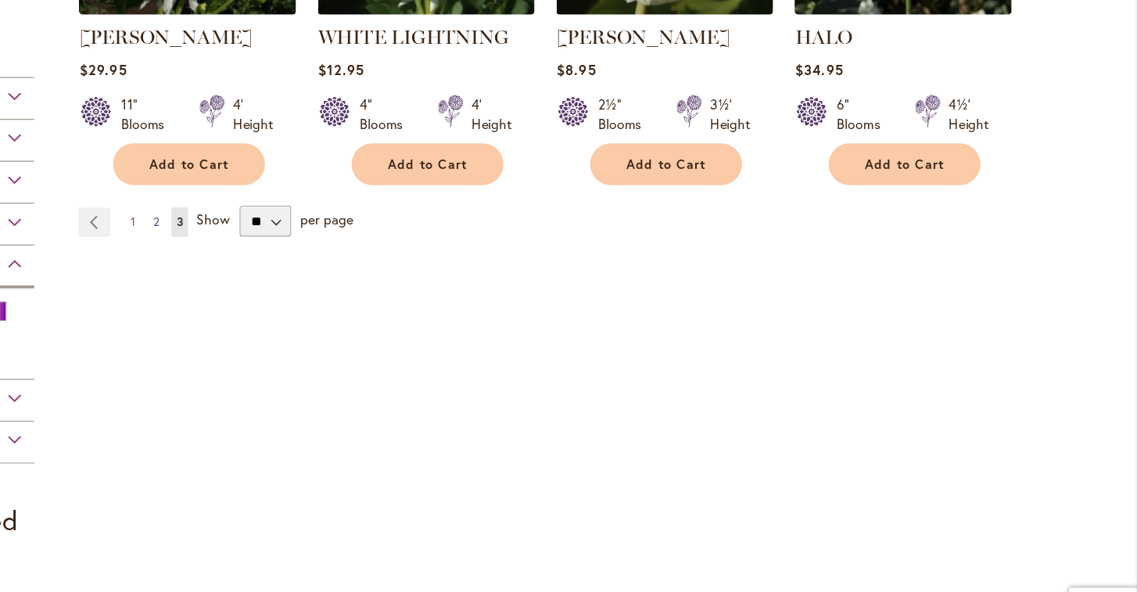
click at [346, 235] on span "2" at bounding box center [348, 241] width 5 height 12
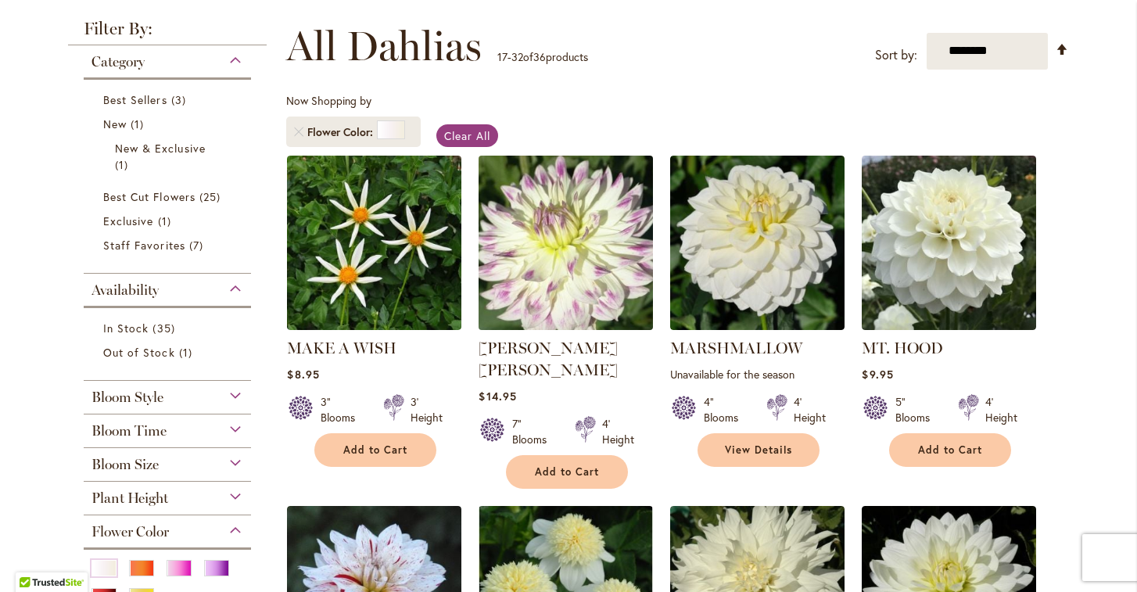
scroll to position [245, 0]
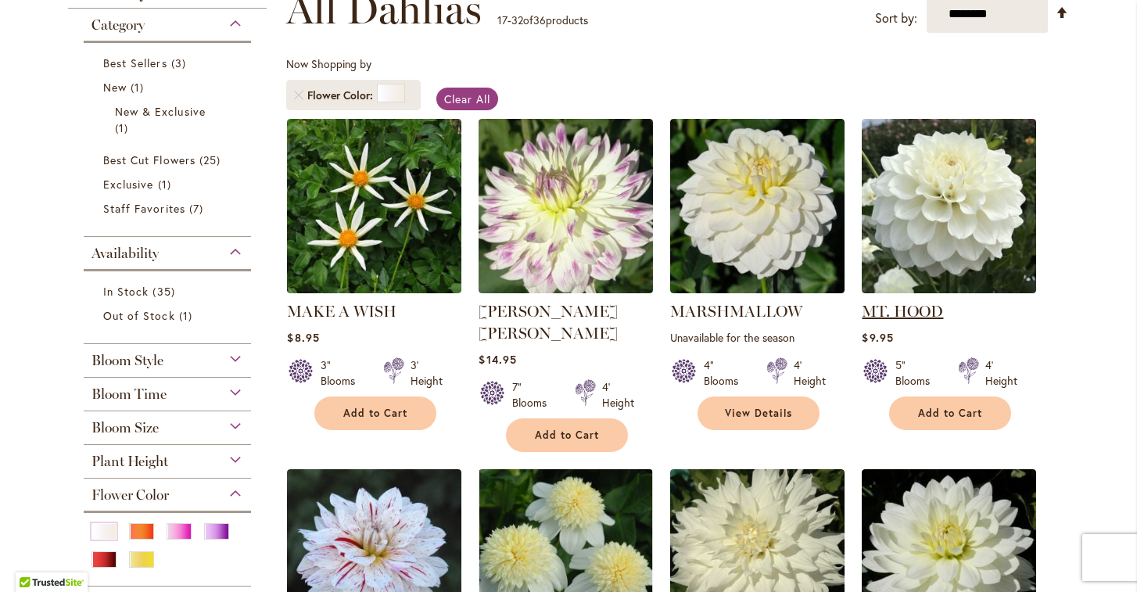
click at [918, 305] on link "MT. HOOD" at bounding box center [902, 311] width 81 height 19
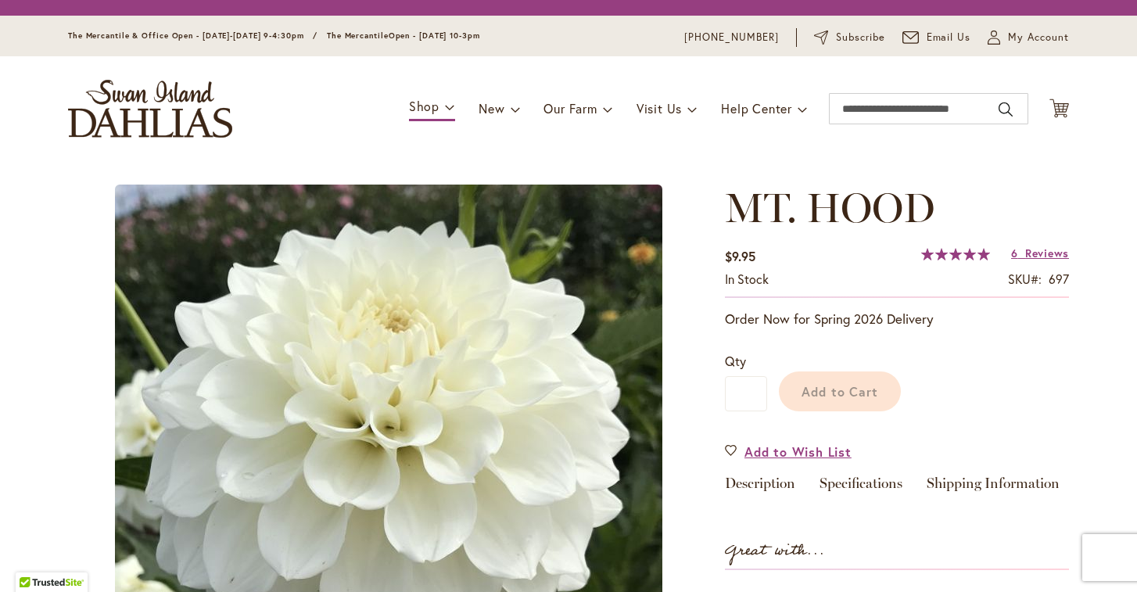
type input "******"
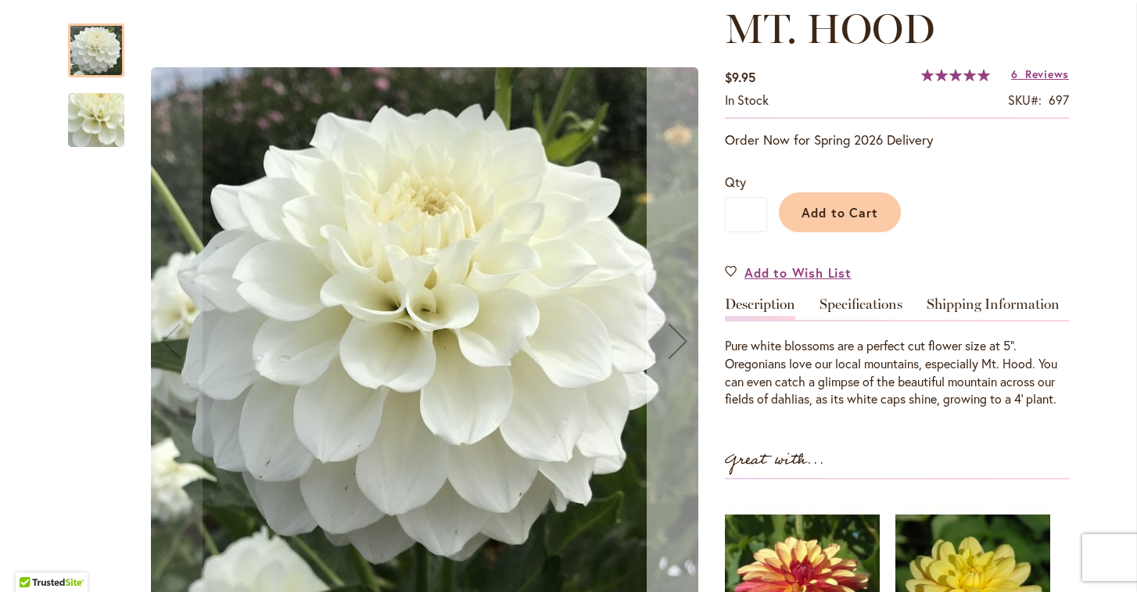
scroll to position [215, 0]
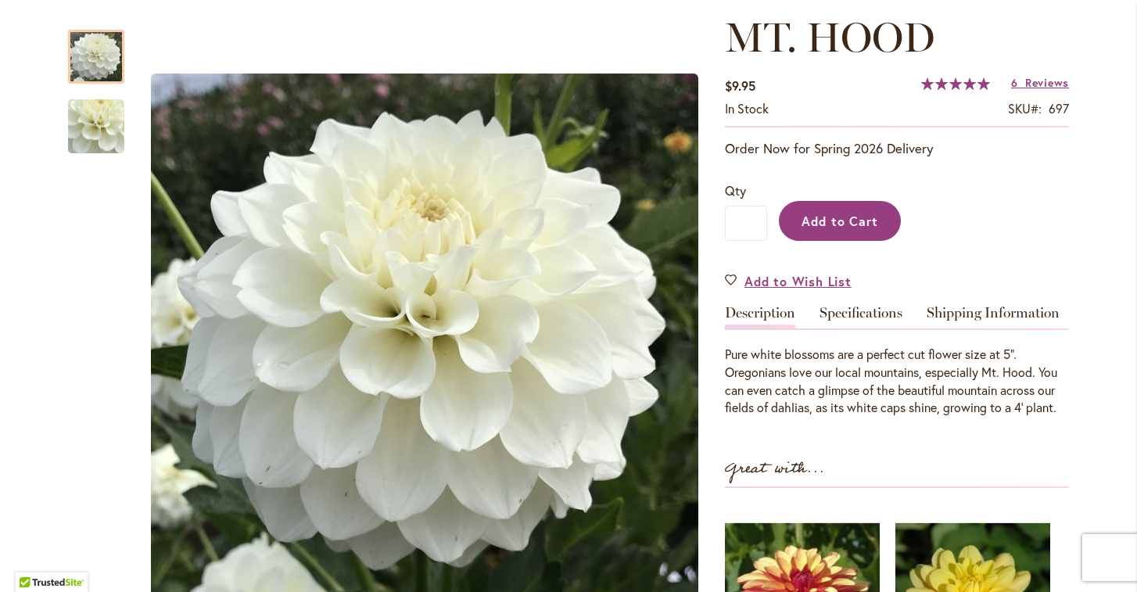
click at [835, 224] on span "Add to Cart" at bounding box center [839, 221] width 77 height 16
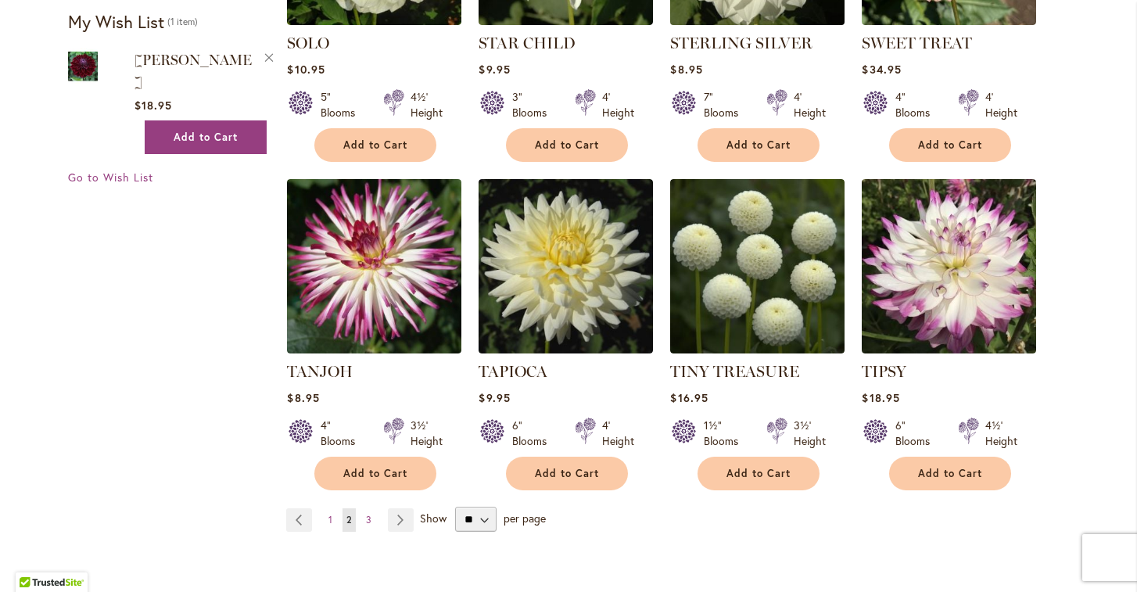
scroll to position [1194, 0]
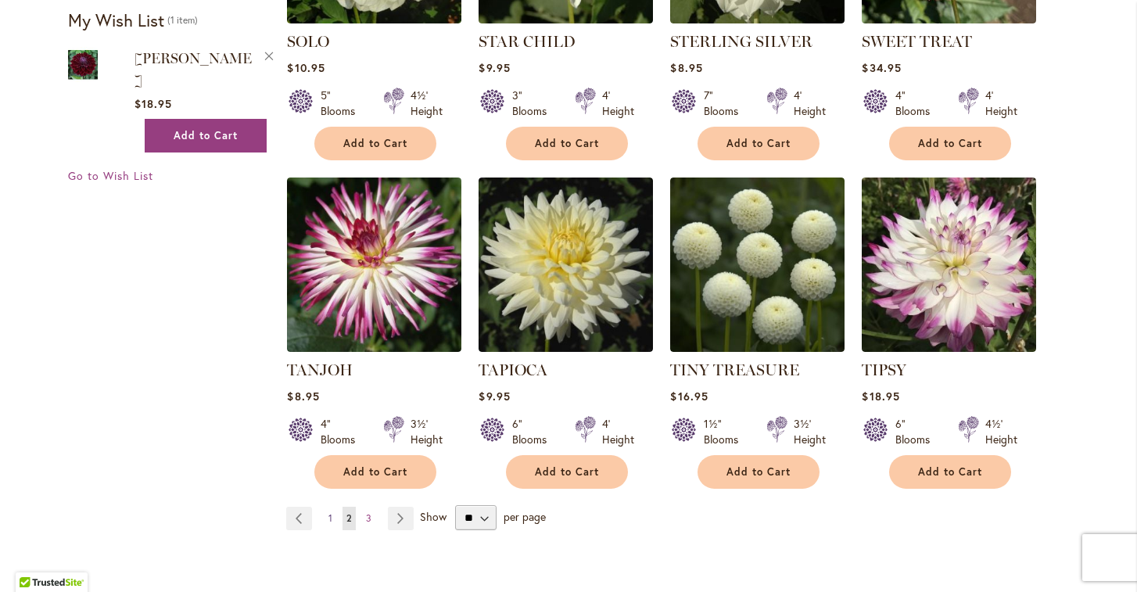
click at [333, 507] on link "Page 1" at bounding box center [330, 518] width 12 height 23
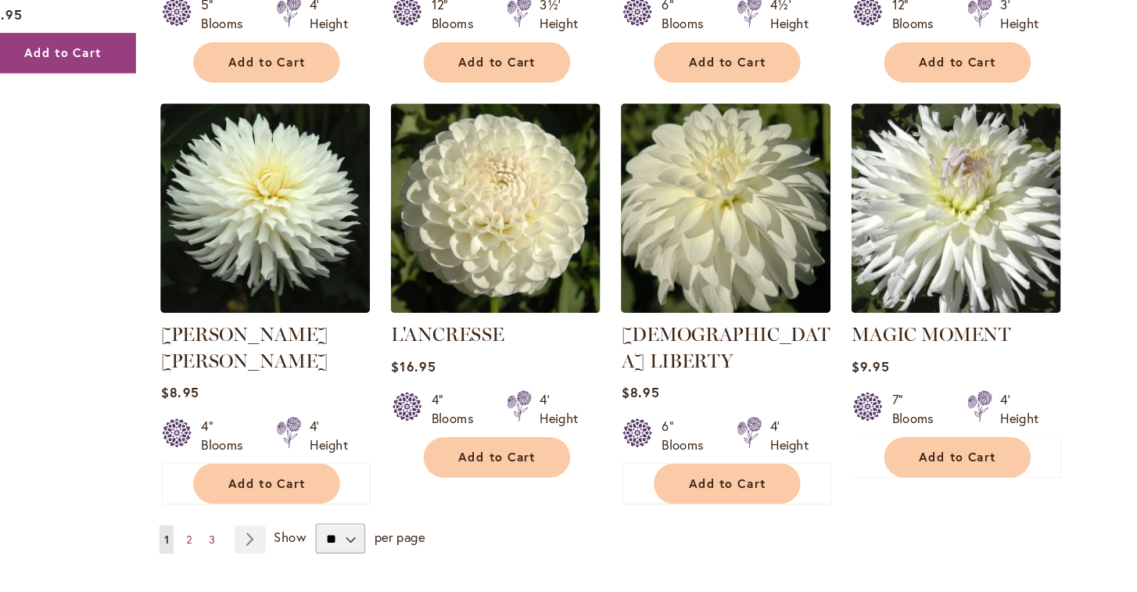
scroll to position [1234, 0]
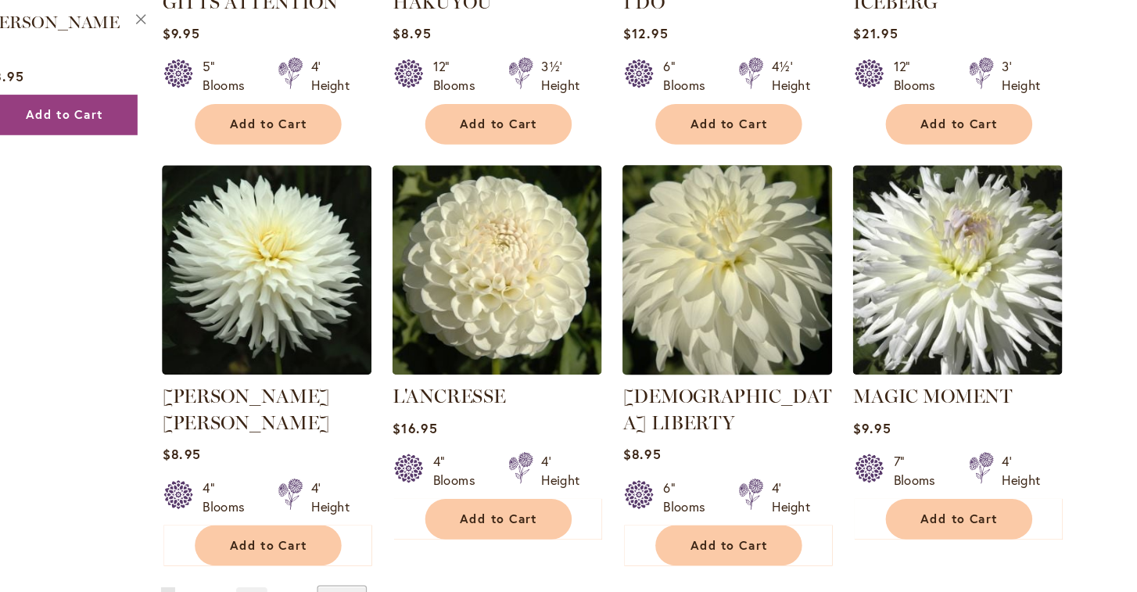
click at [666, 196] on img at bounding box center [757, 224] width 183 height 183
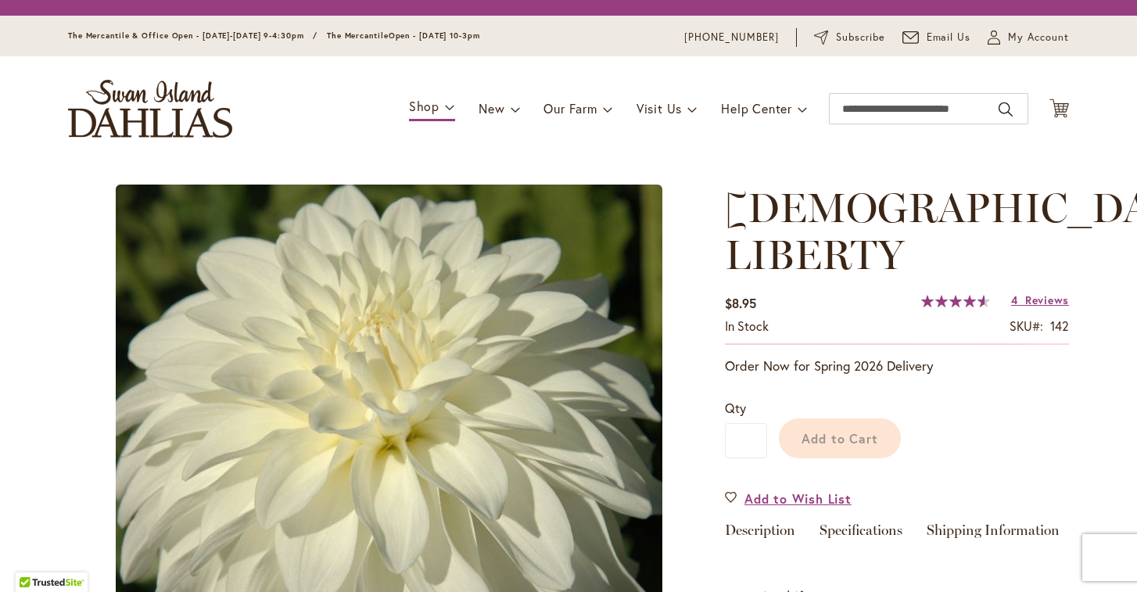
type input "******"
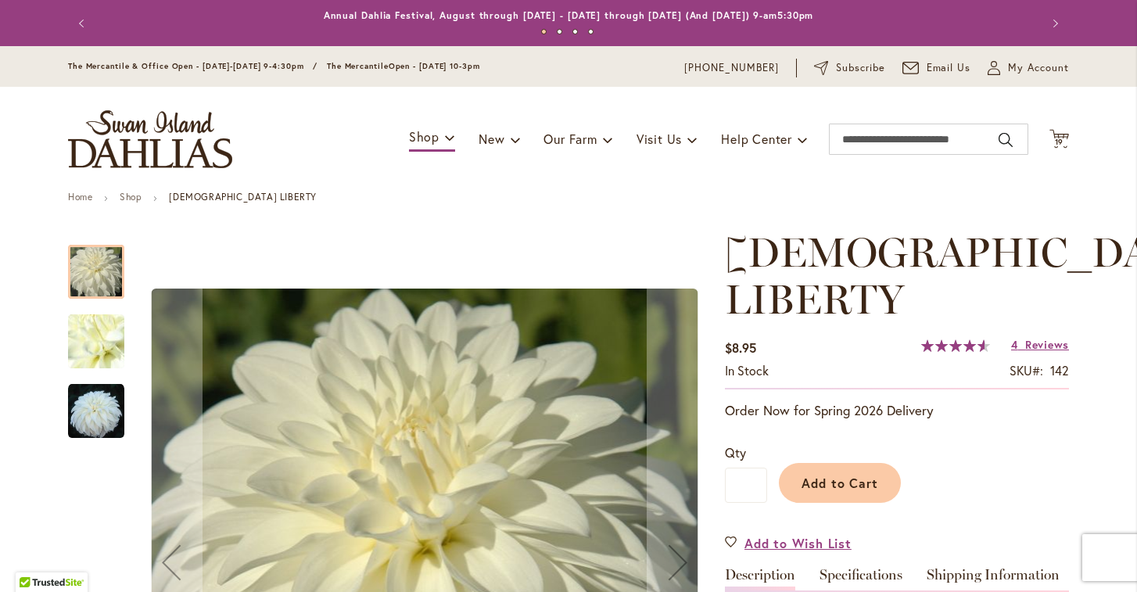
scroll to position [145, 0]
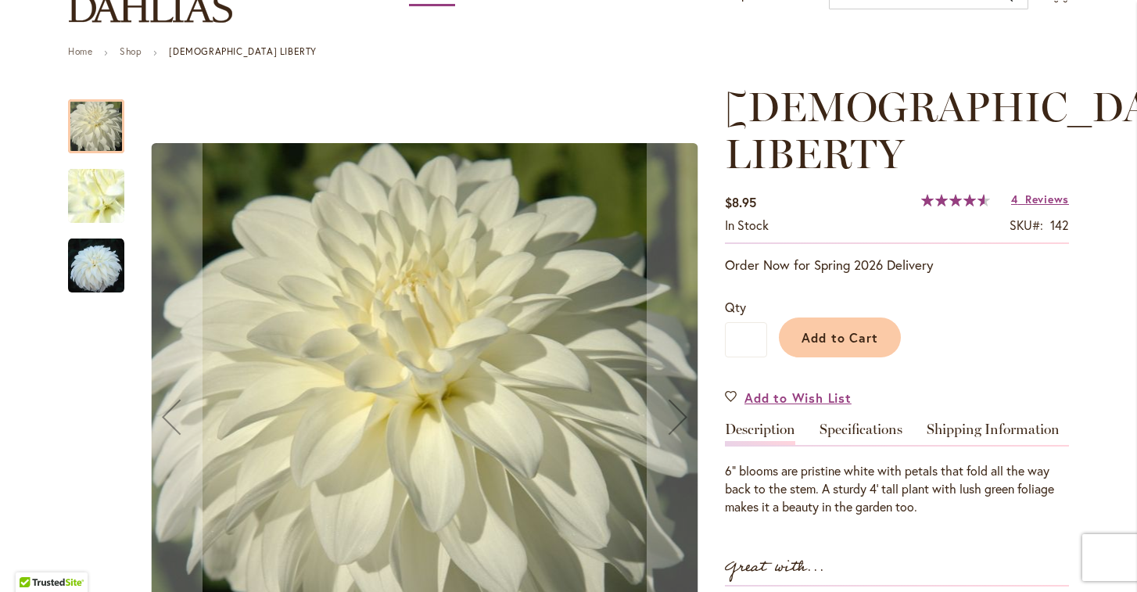
click at [100, 257] on img "LADY LIBERTY" at bounding box center [96, 266] width 56 height 56
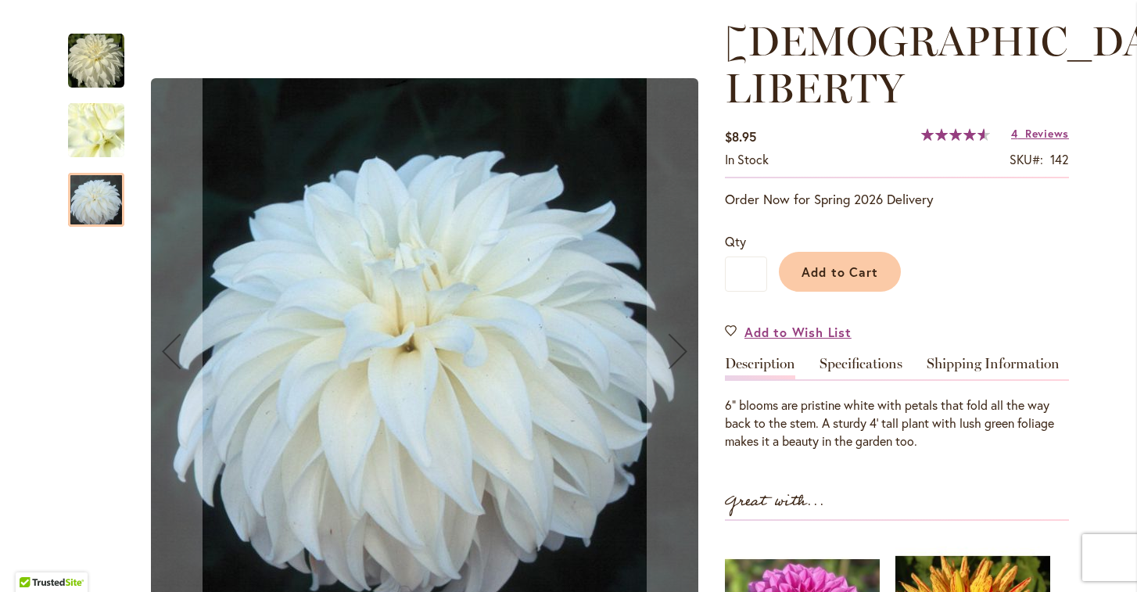
scroll to position [218, 0]
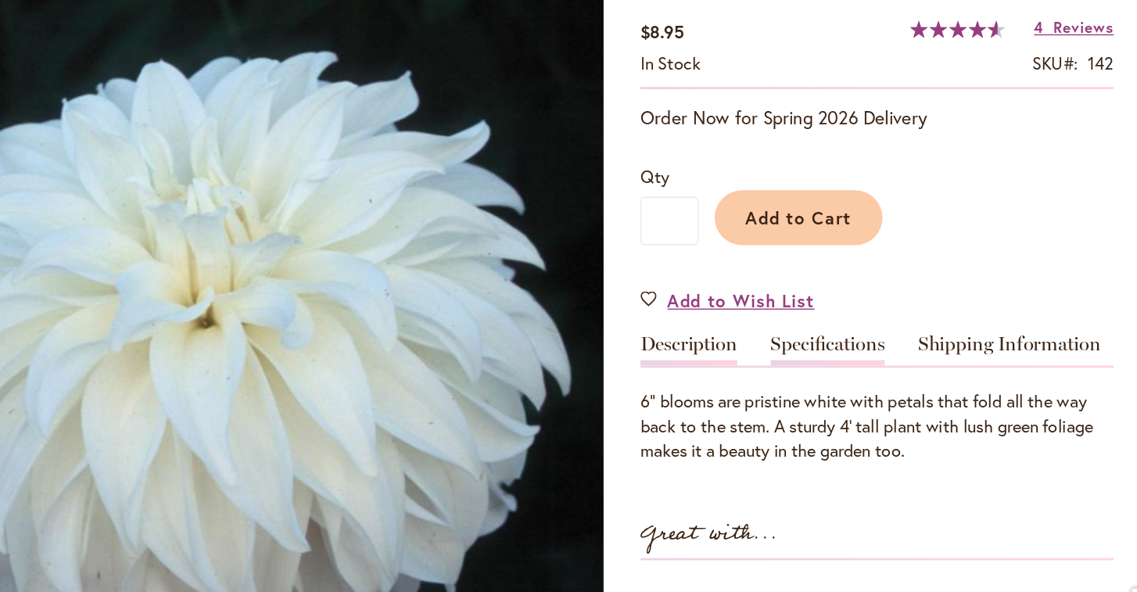
click at [819, 349] on link "Specifications" at bounding box center [860, 360] width 83 height 23
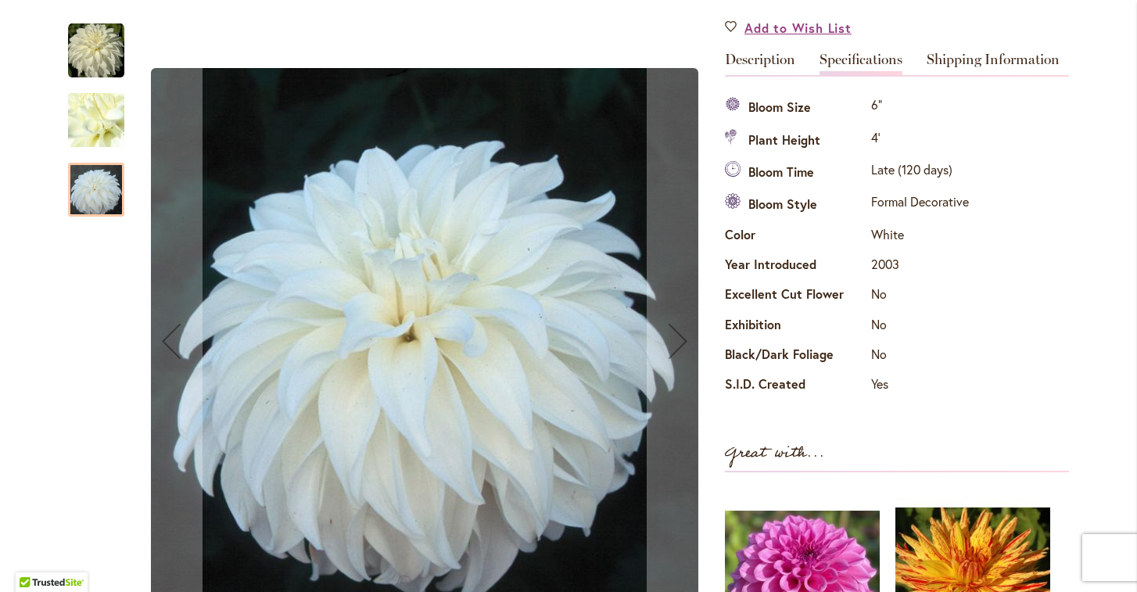
scroll to position [482, 0]
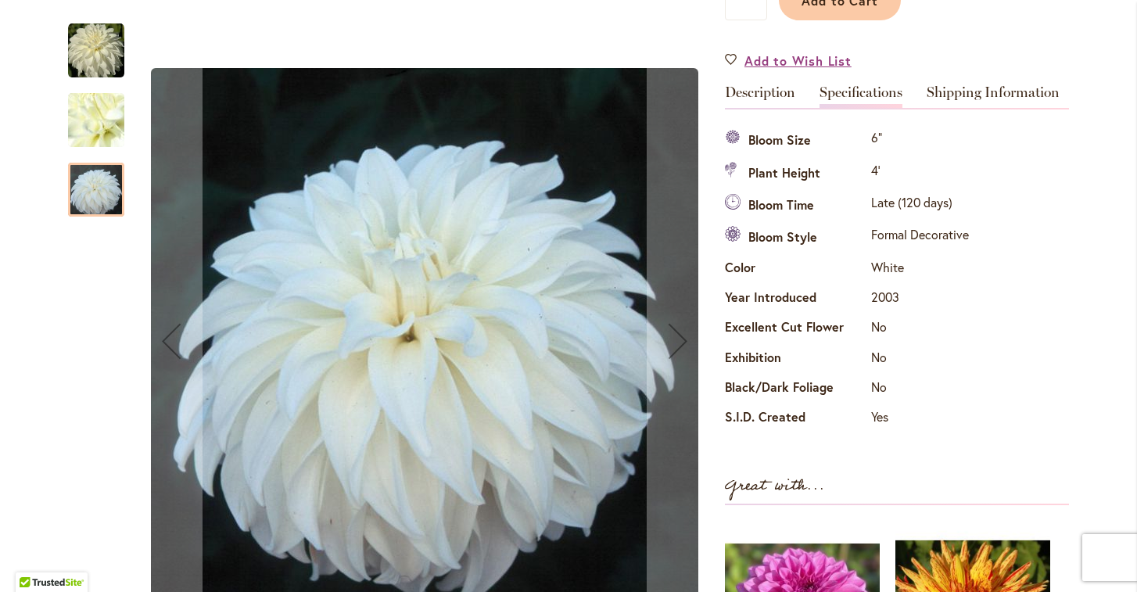
click at [106, 121] on img "LADY LIBERTY" at bounding box center [96, 120] width 113 height 84
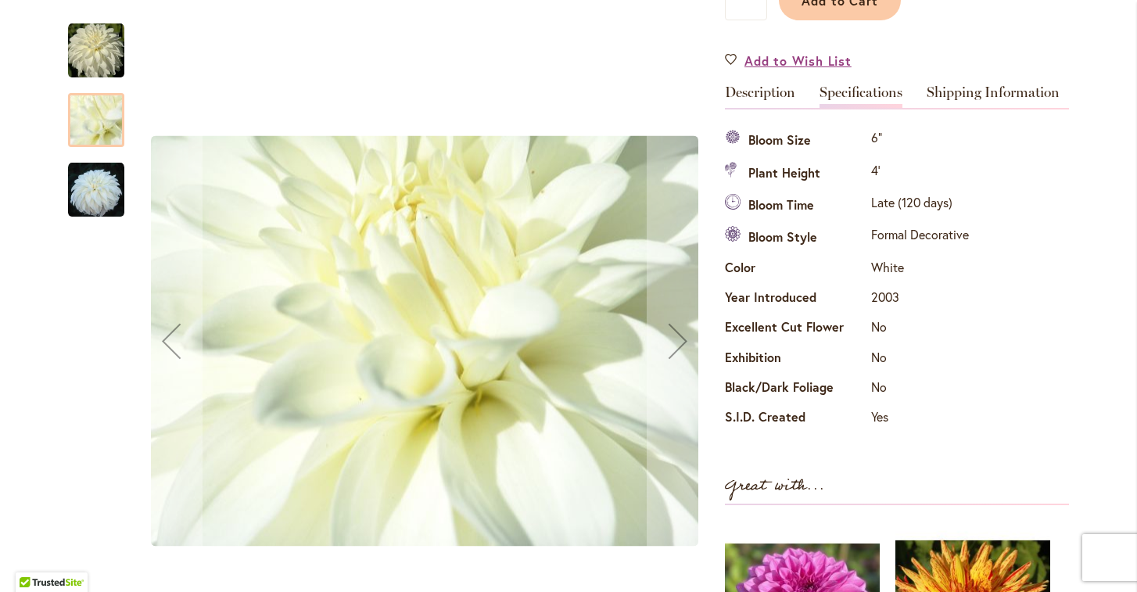
click at [108, 50] on img "LADY LIBERTY" at bounding box center [96, 51] width 56 height 56
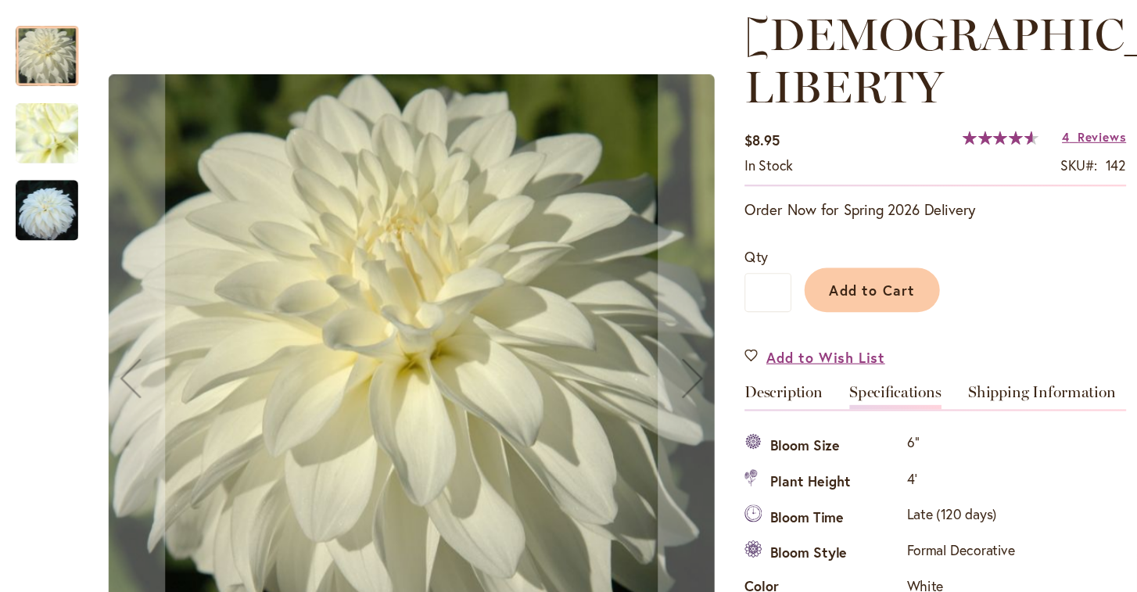
scroll to position [212, 0]
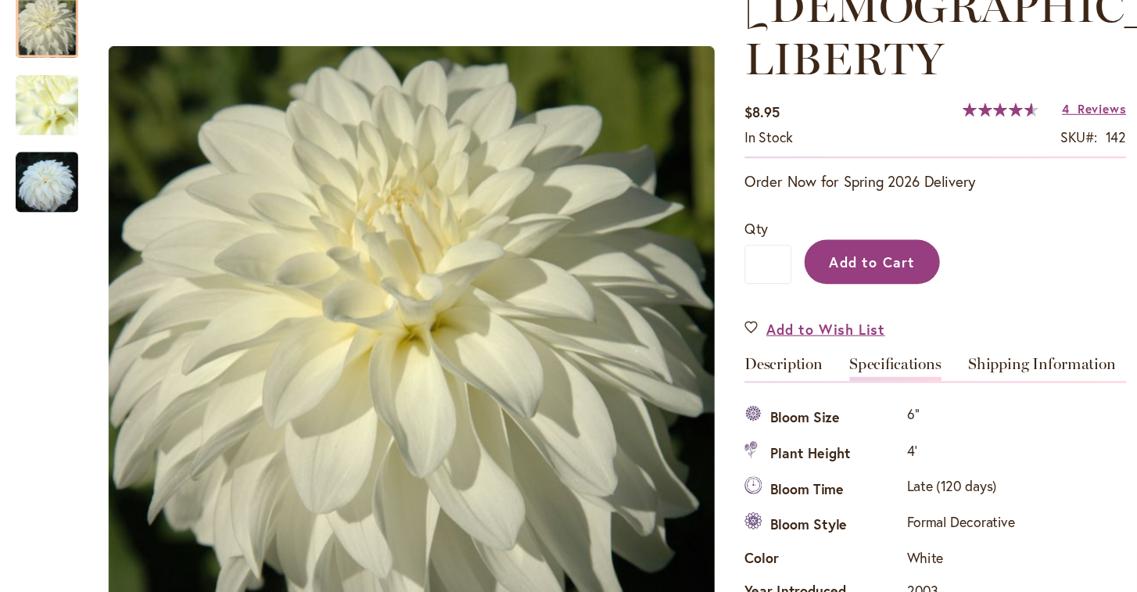
click at [801, 263] on span "Add to Cart" at bounding box center [839, 271] width 77 height 16
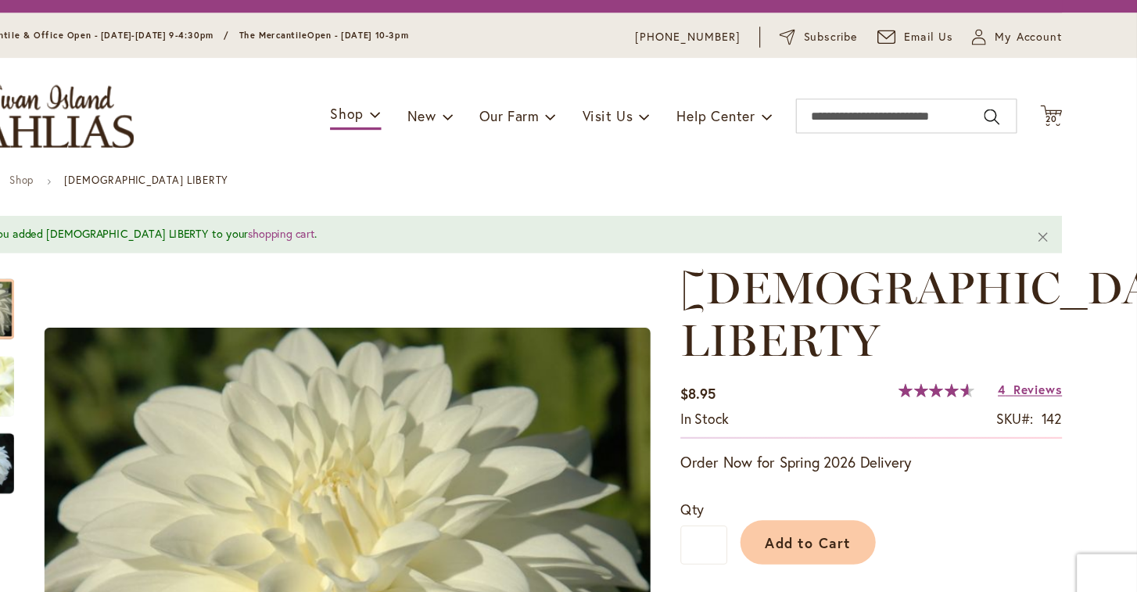
scroll to position [0, 0]
click at [1054, 137] on span "20" at bounding box center [1059, 142] width 11 height 10
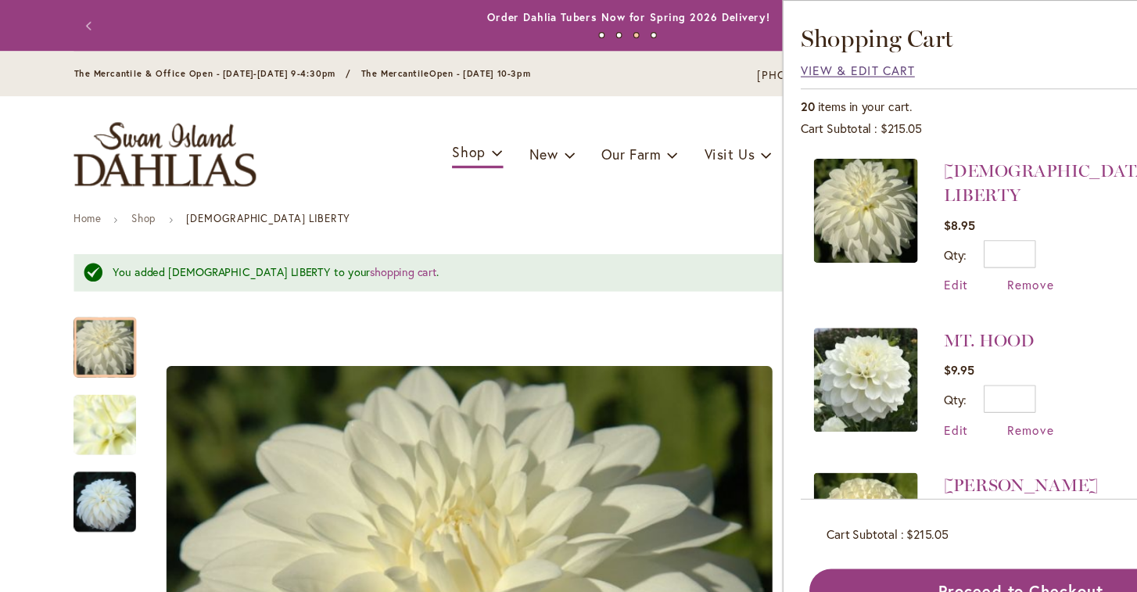
click at [736, 58] on span "View & Edit Cart" at bounding box center [774, 63] width 103 height 15
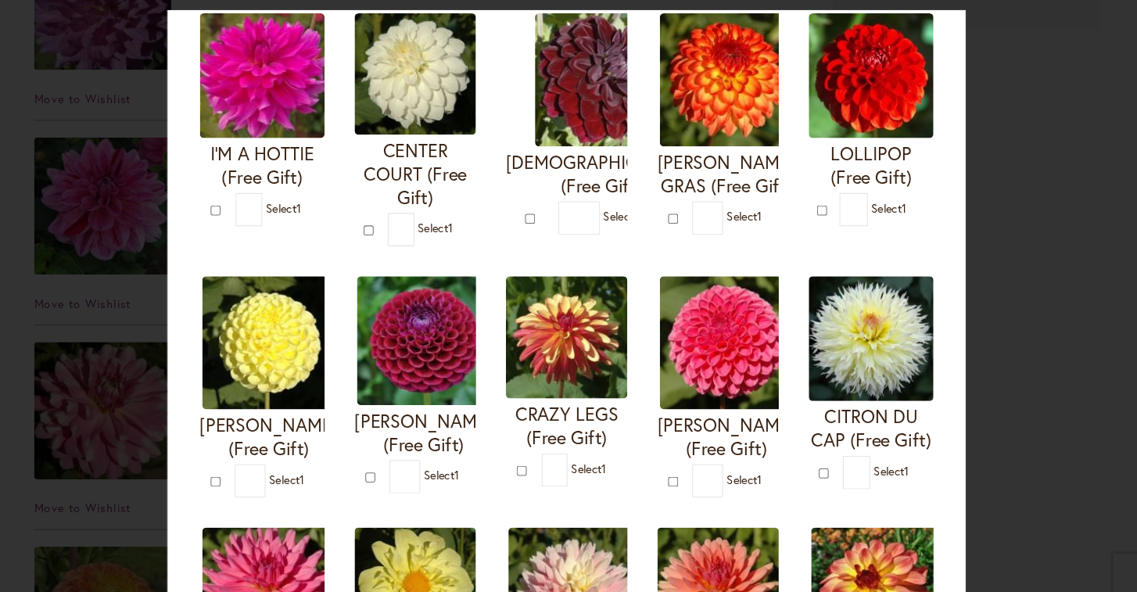
scroll to position [175, 0]
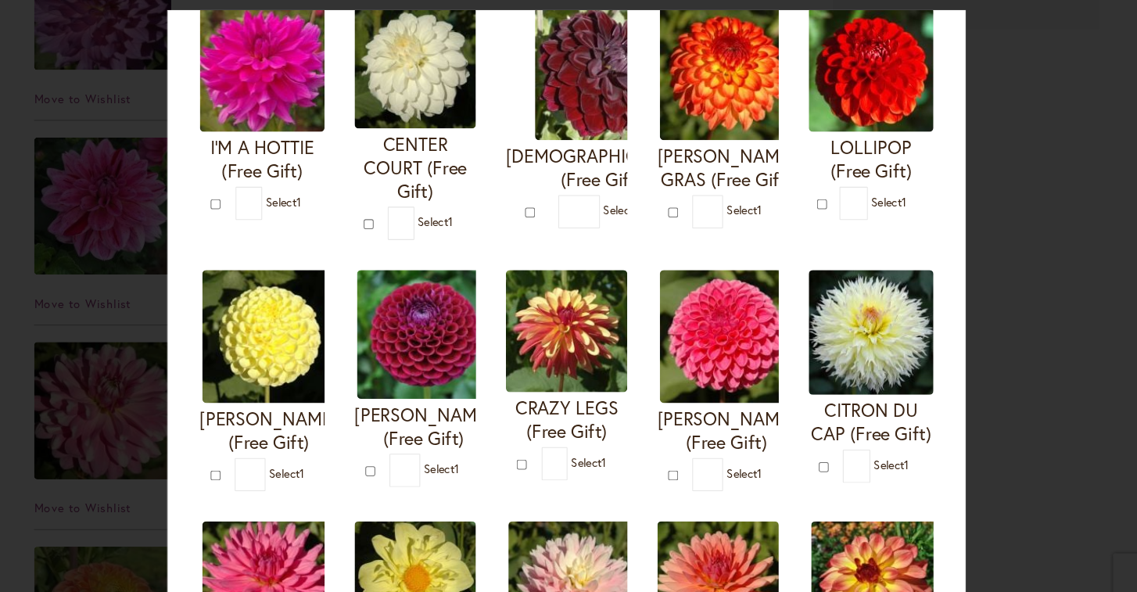
type input "*"
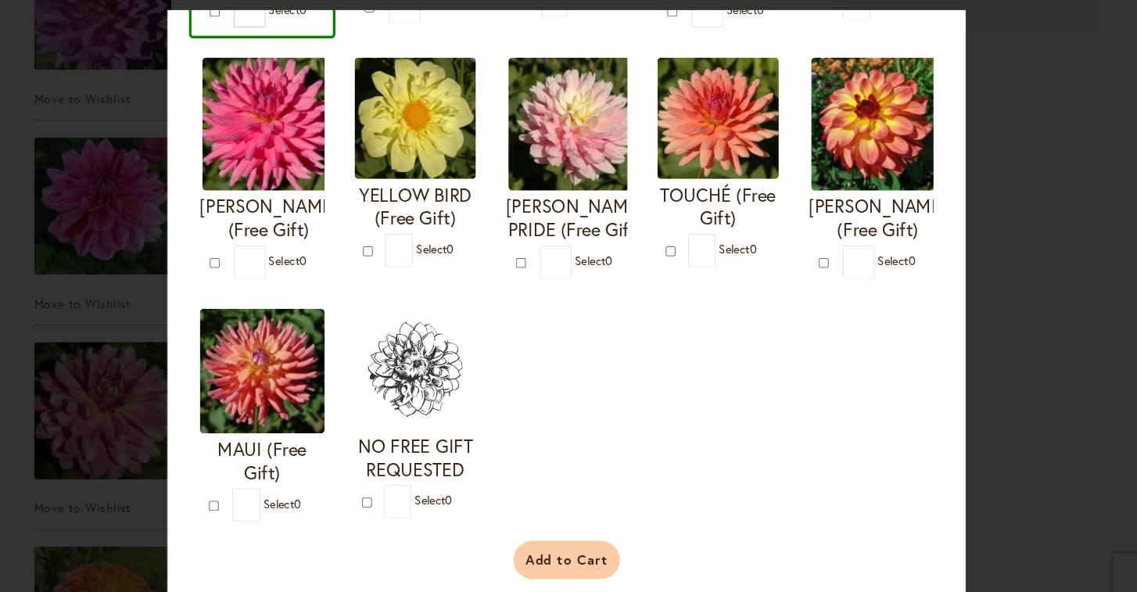
scroll to position [631, 0]
click at [546, 525] on button "Add to Cart" at bounding box center [568, 540] width 101 height 36
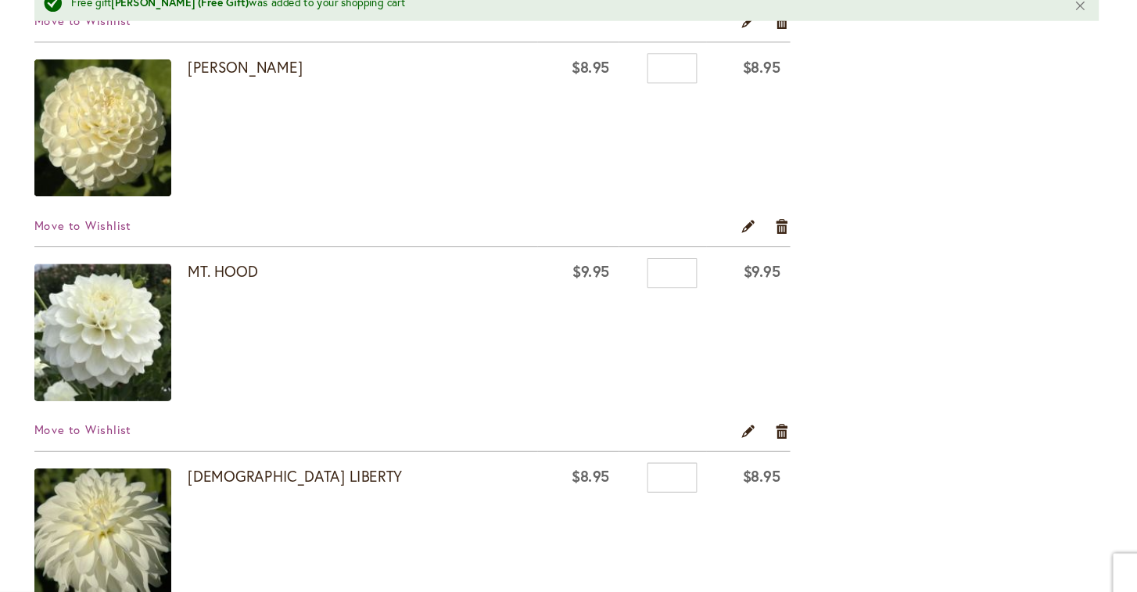
scroll to position [3310, 0]
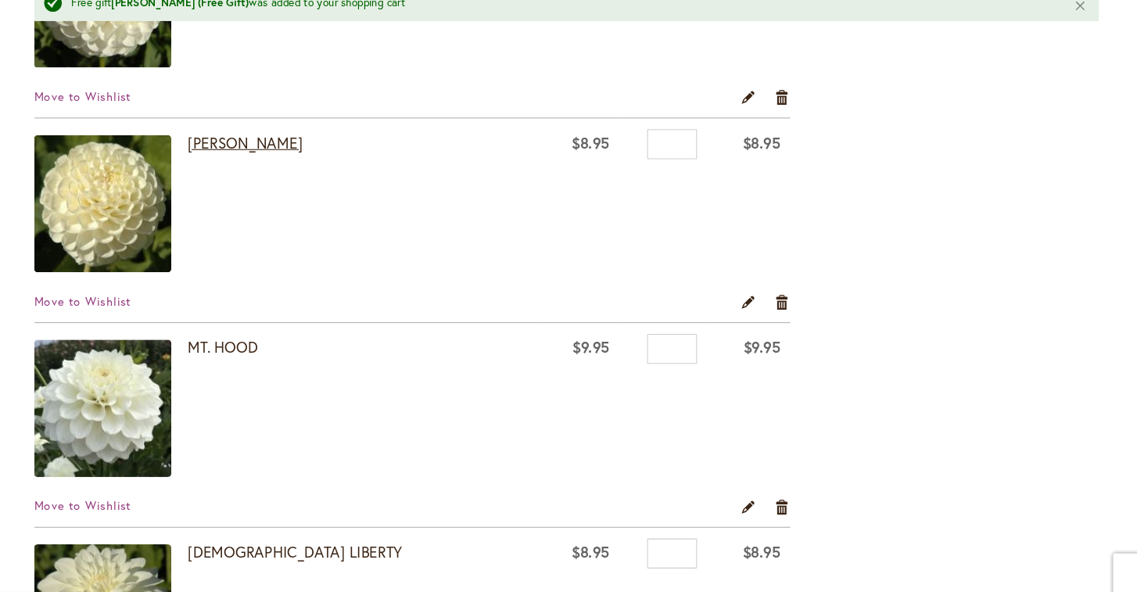
click at [217, 138] on link "[PERSON_NAME]" at bounding box center [267, 147] width 108 height 19
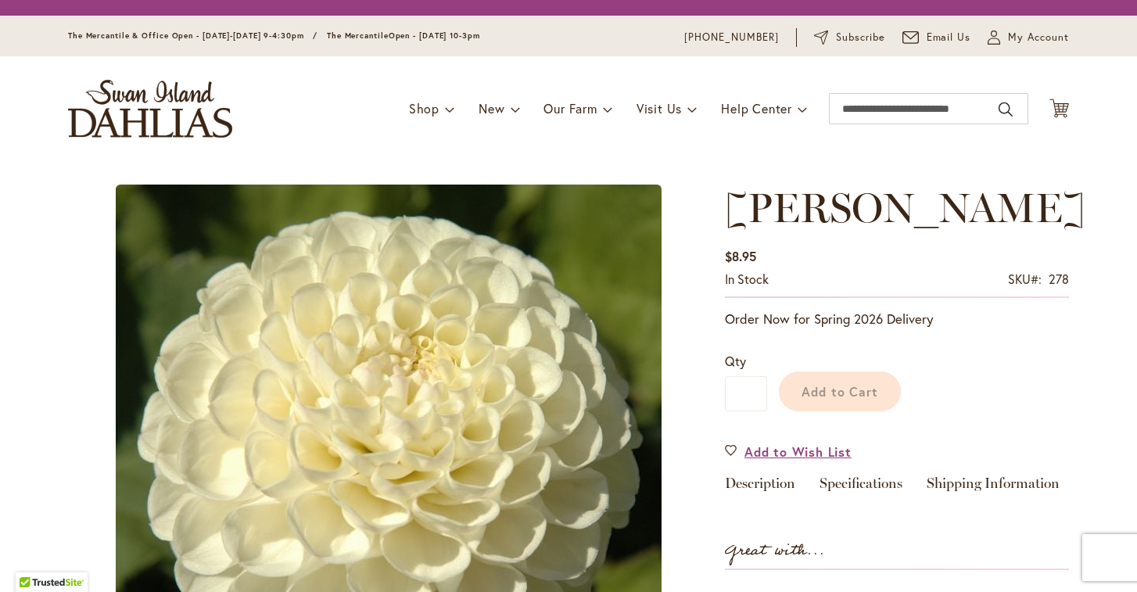
type input "******"
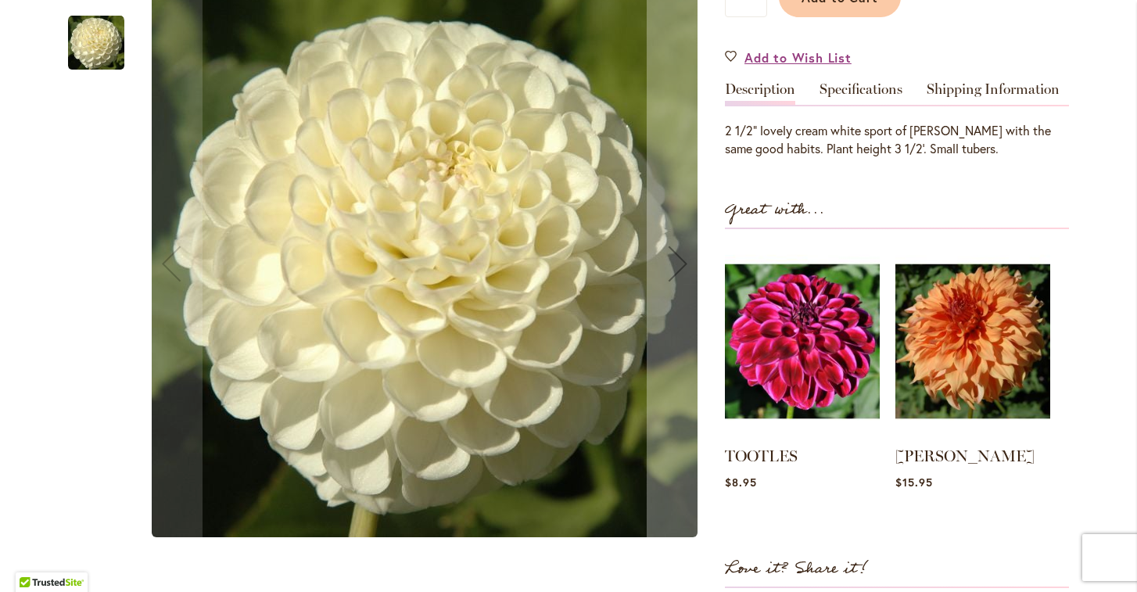
scroll to position [370, 0]
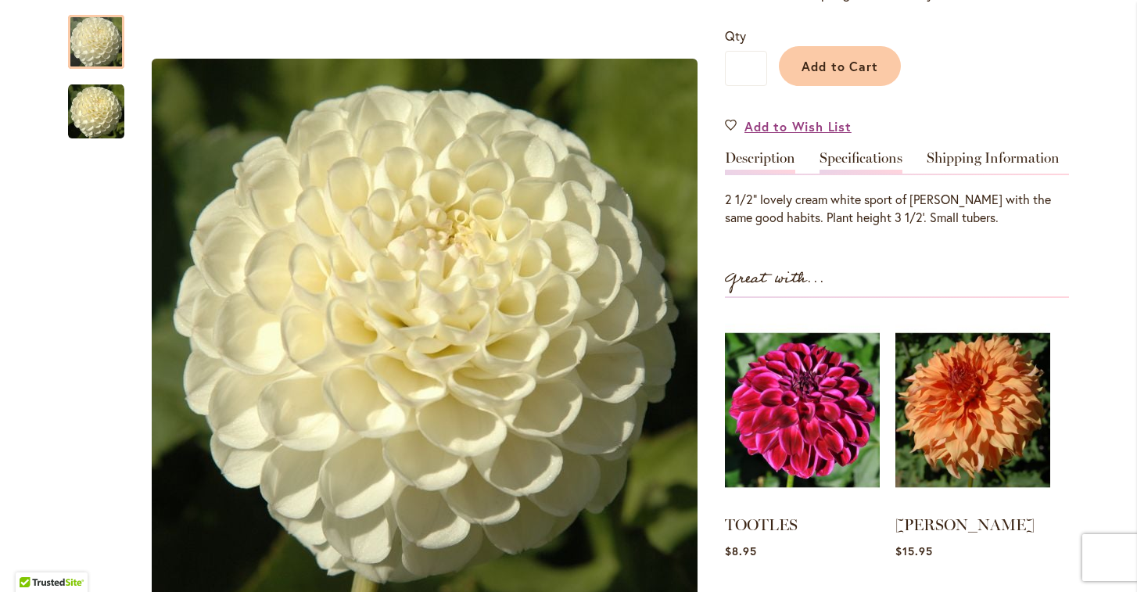
click at [866, 159] on link "Specifications" at bounding box center [860, 162] width 83 height 23
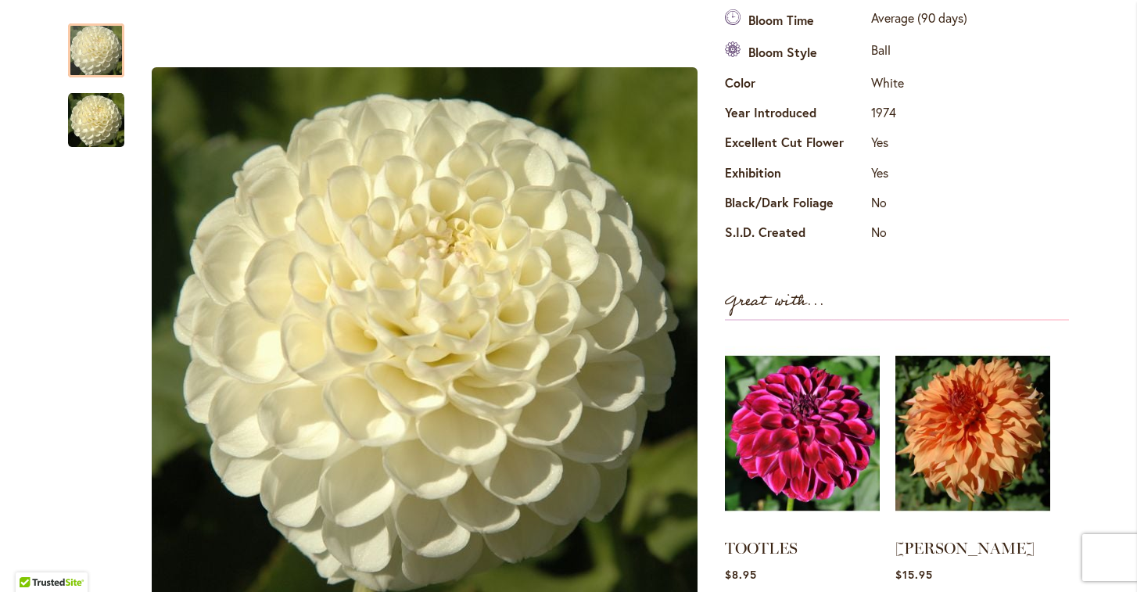
scroll to position [743, 0]
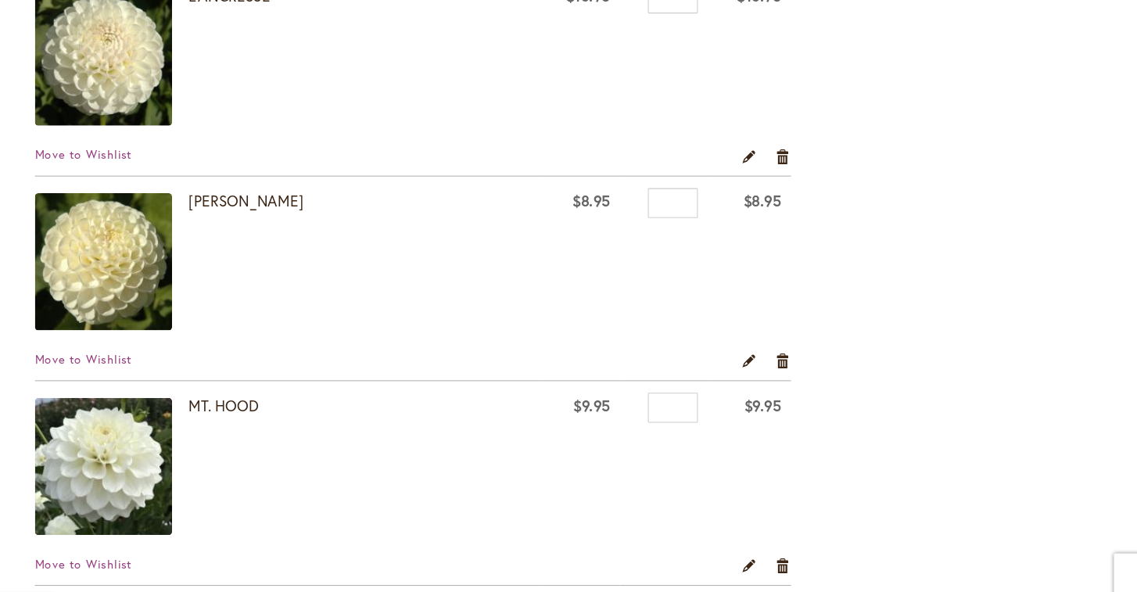
scroll to position [3212, 0]
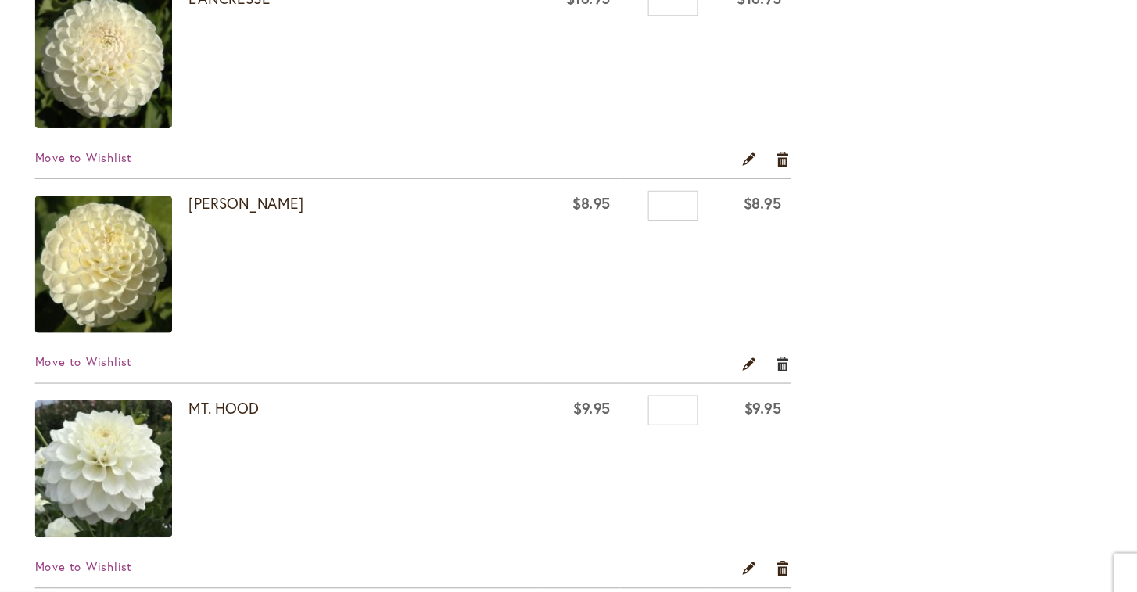
click at [764, 346] on link "Remove item" at bounding box center [771, 354] width 15 height 17
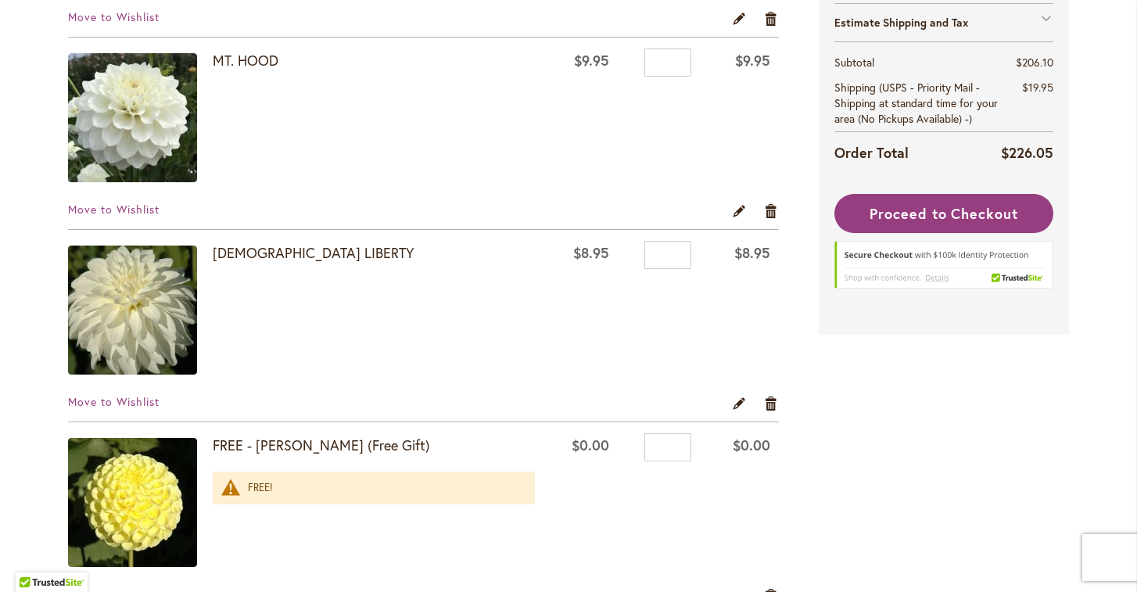
scroll to position [3352, 0]
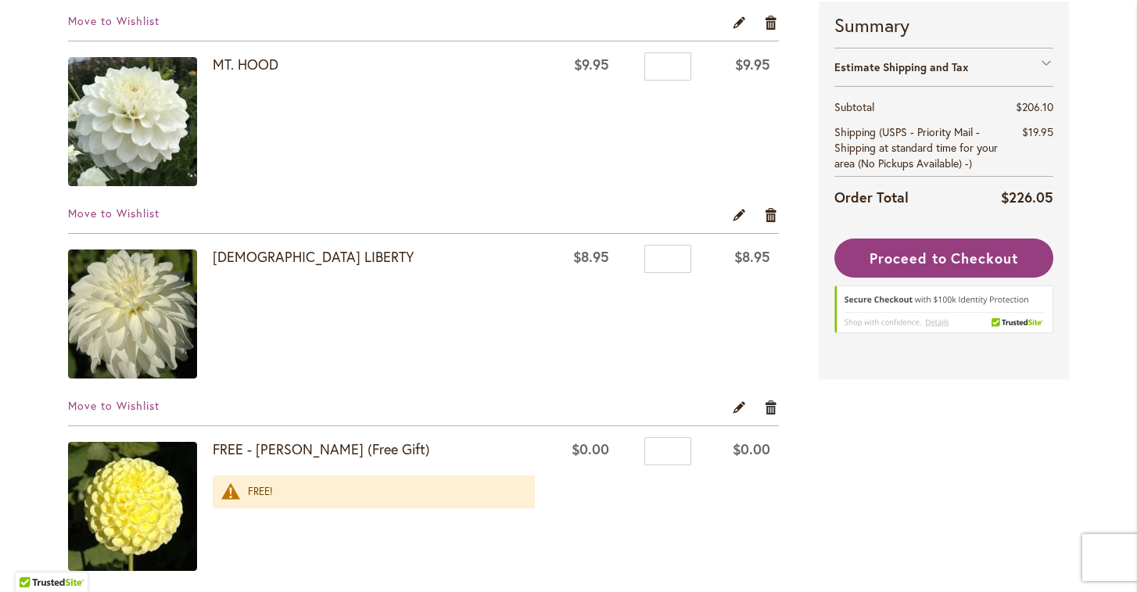
click at [770, 402] on link "Remove item" at bounding box center [771, 406] width 15 height 17
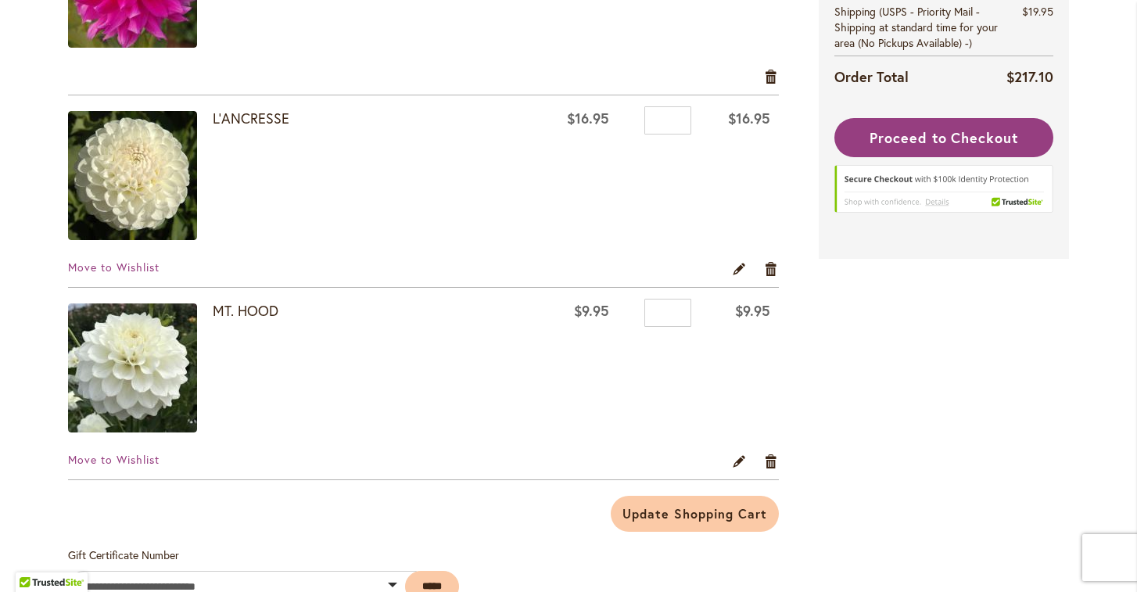
scroll to position [3089, 0]
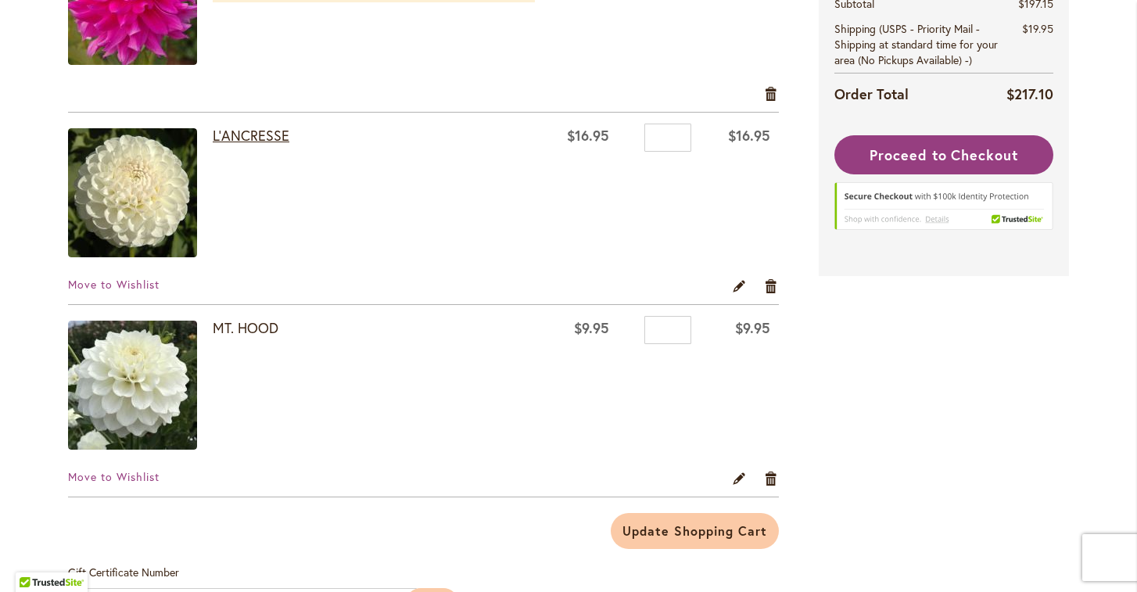
click at [252, 137] on link "L'ANCRESSE" at bounding box center [251, 135] width 77 height 19
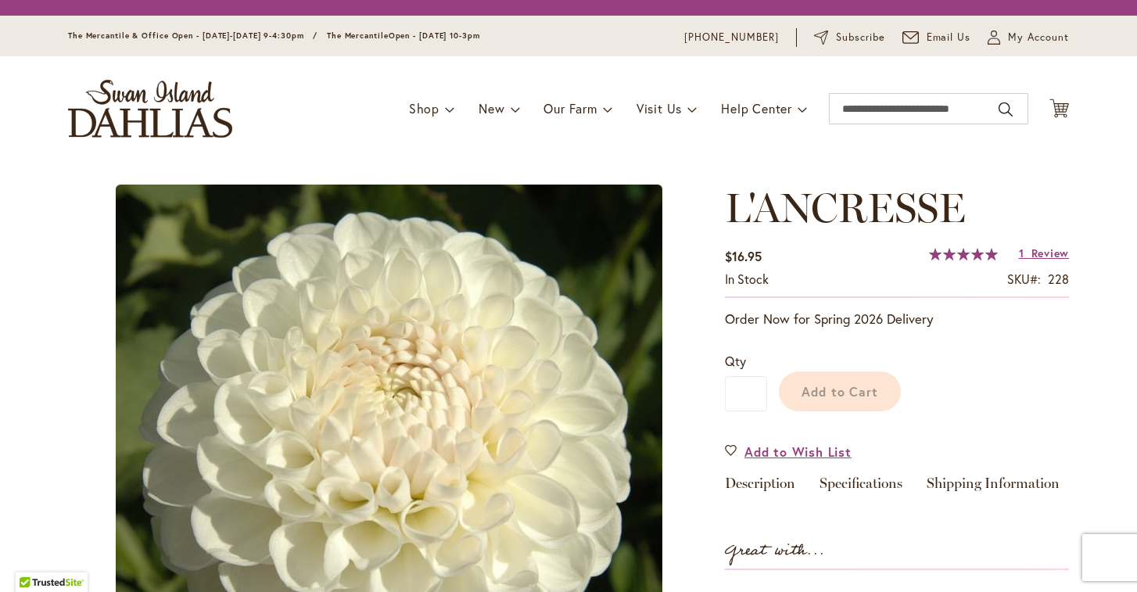
type input "******"
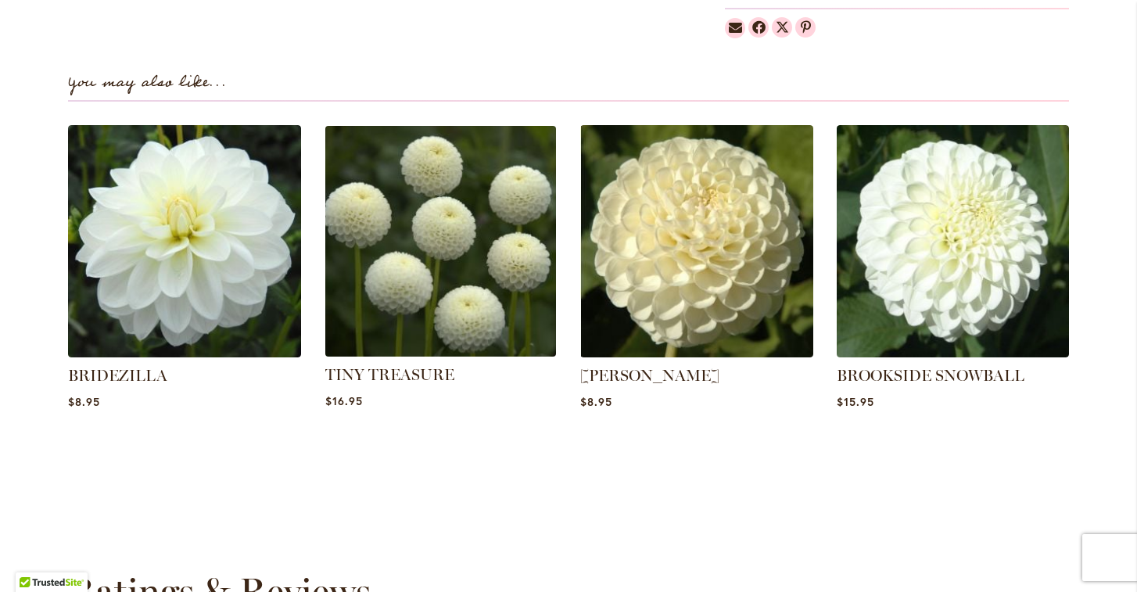
scroll to position [1059, 0]
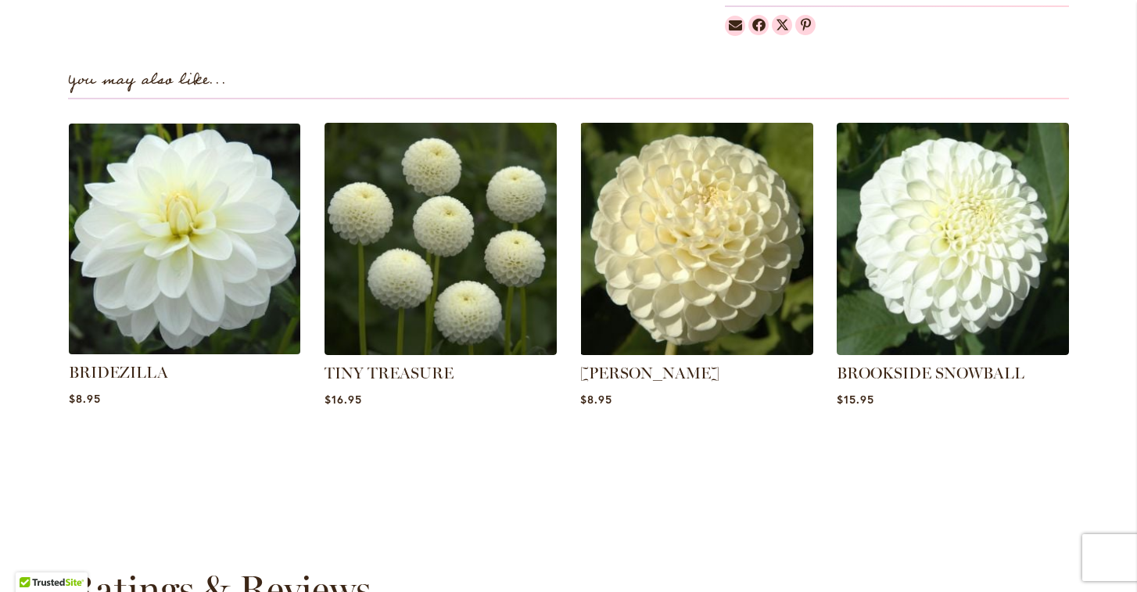
click at [207, 256] on img at bounding box center [184, 238] width 242 height 242
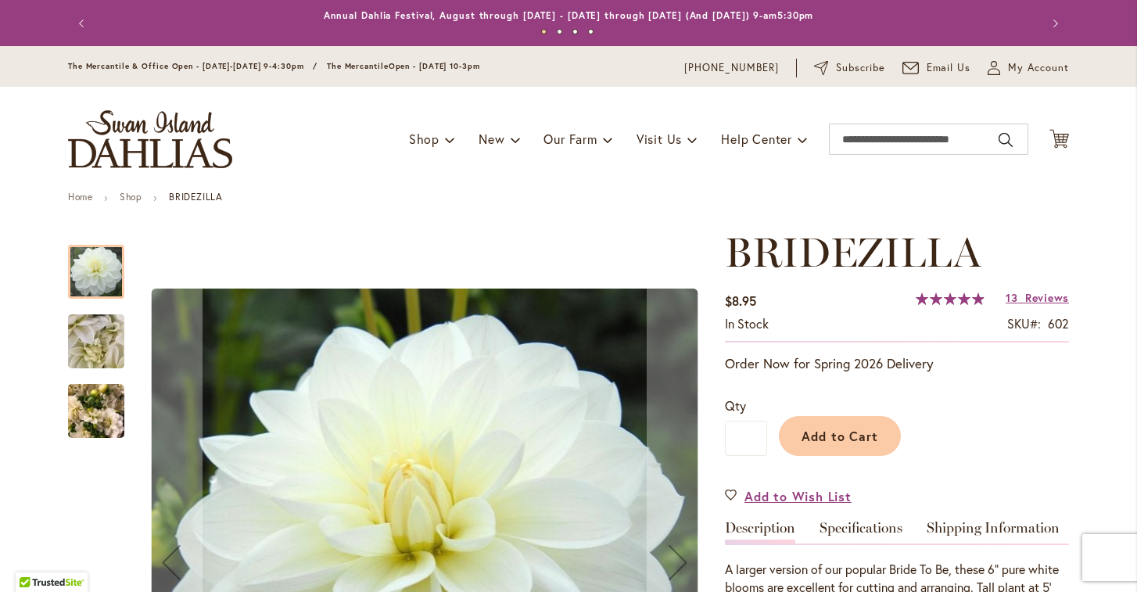
type input "******"
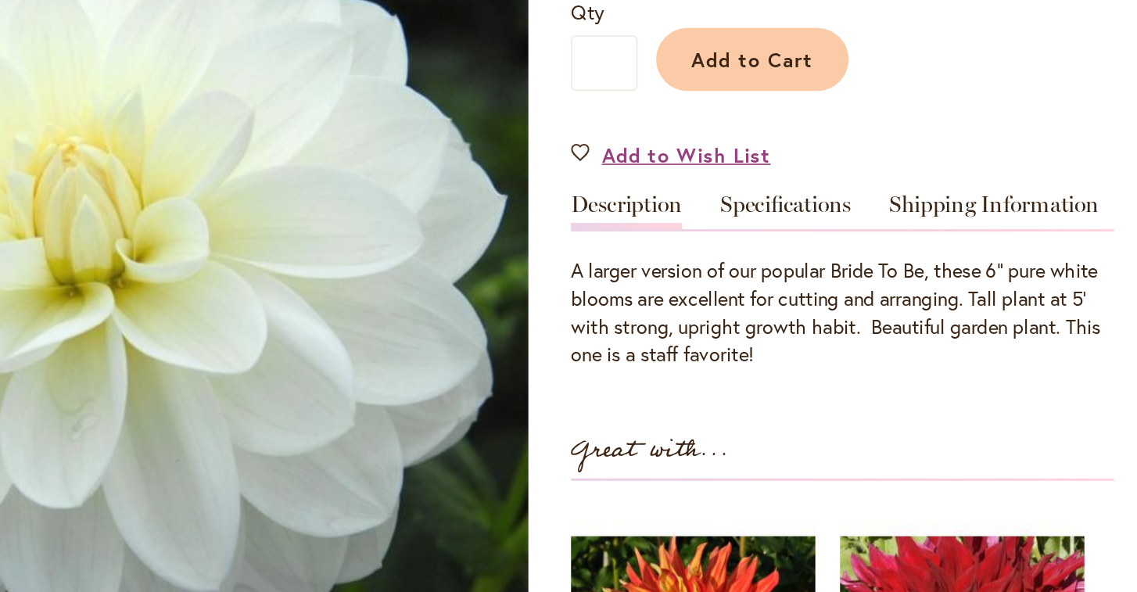
scroll to position [258, 0]
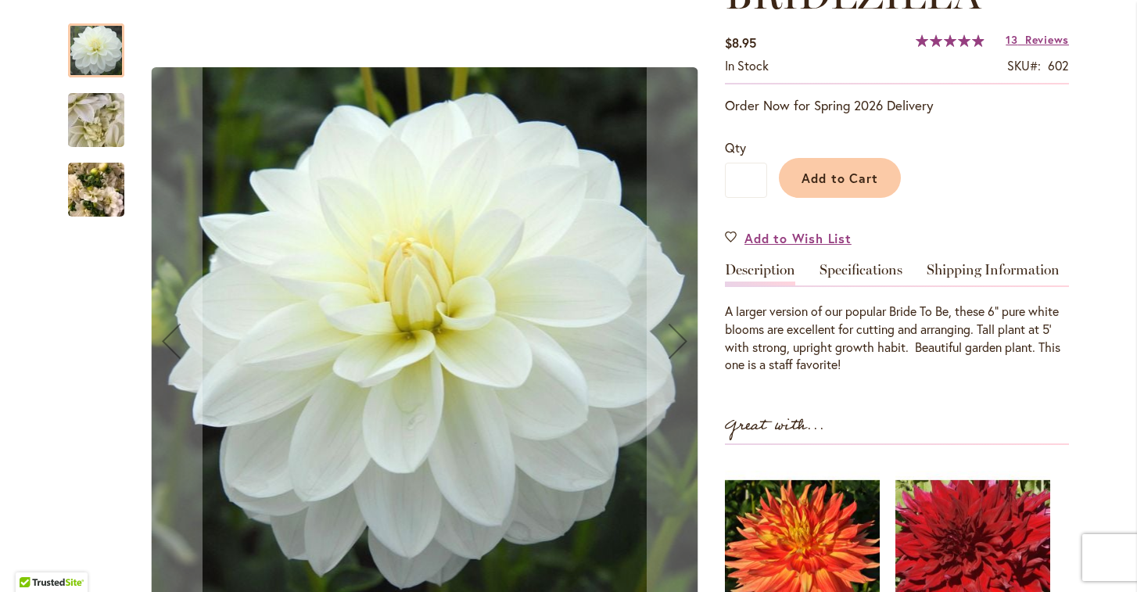
click at [101, 115] on img "BRIDEZILLA" at bounding box center [96, 120] width 113 height 84
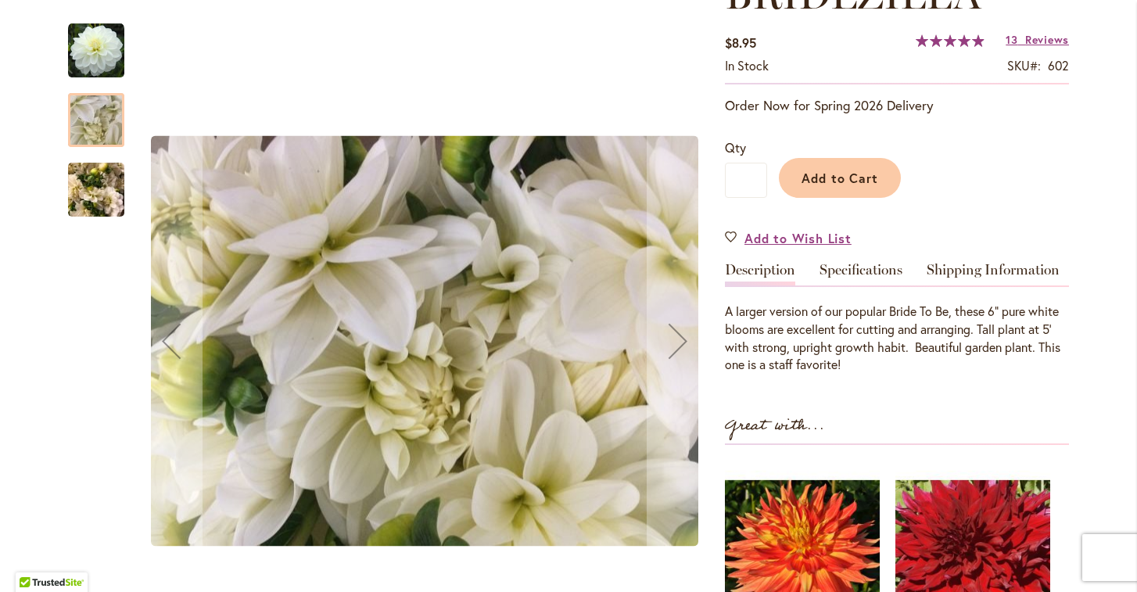
click at [92, 192] on img "BRIDEZILLA" at bounding box center [96, 189] width 56 height 75
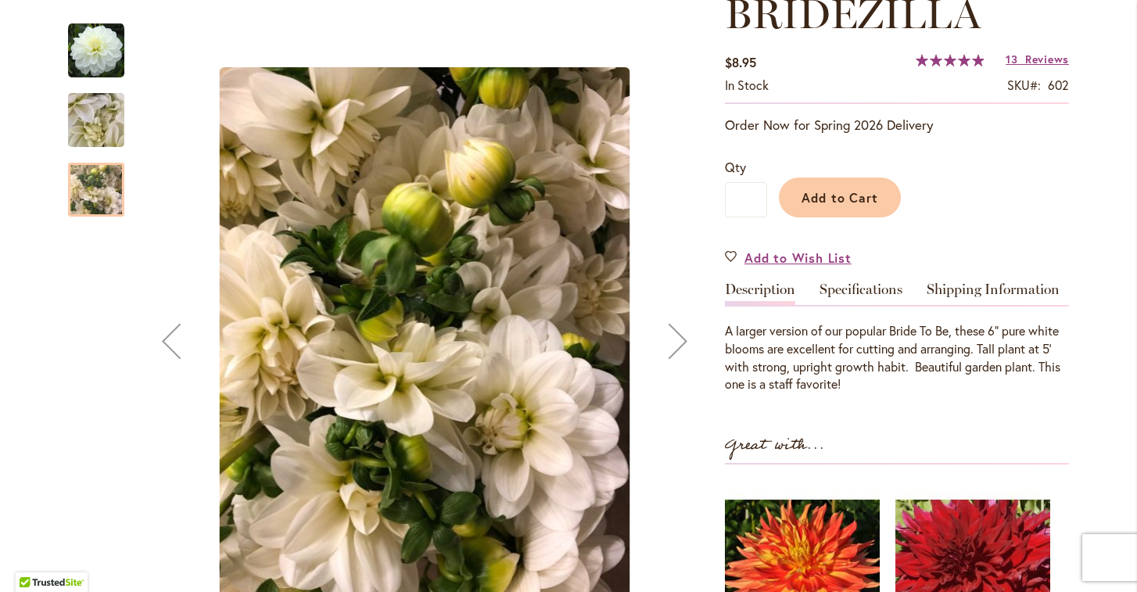
scroll to position [241, 0]
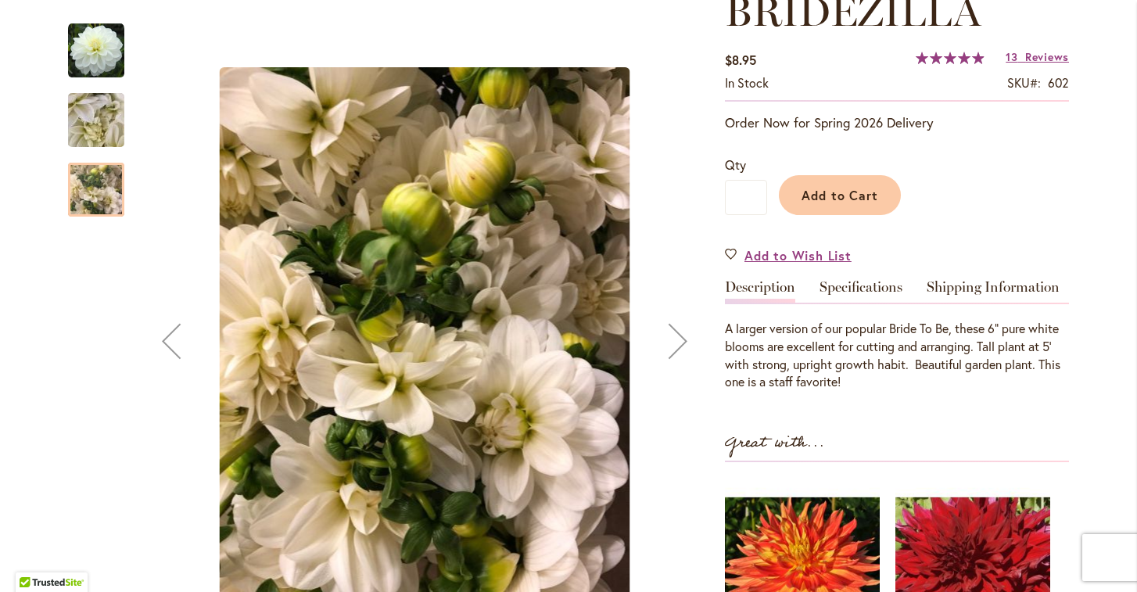
click at [107, 59] on img "BRIDEZILLA" at bounding box center [96, 51] width 56 height 56
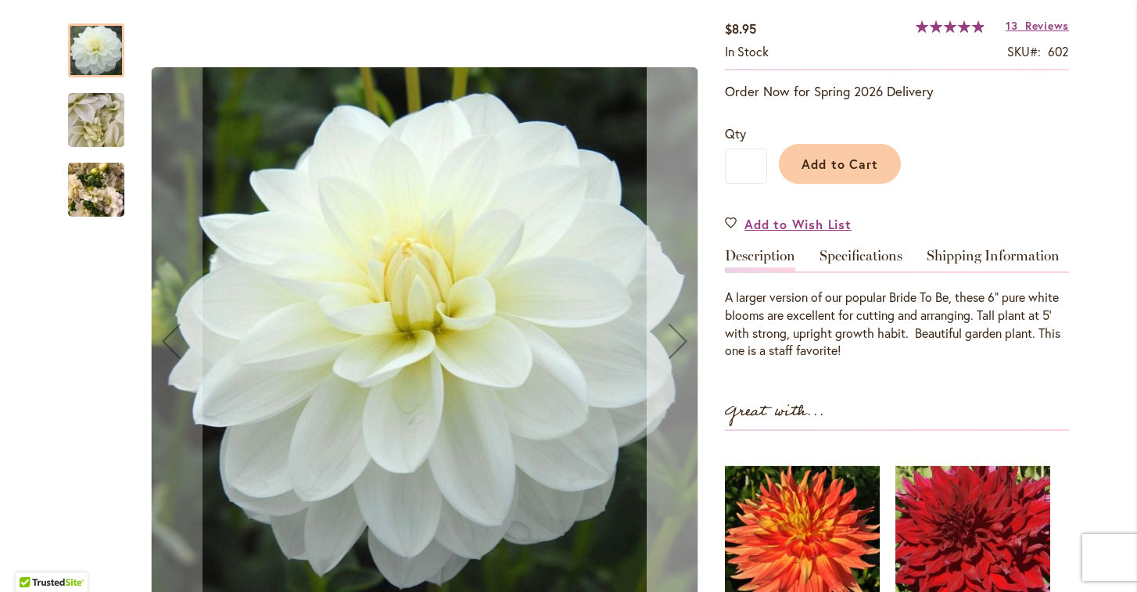
scroll to position [253, 0]
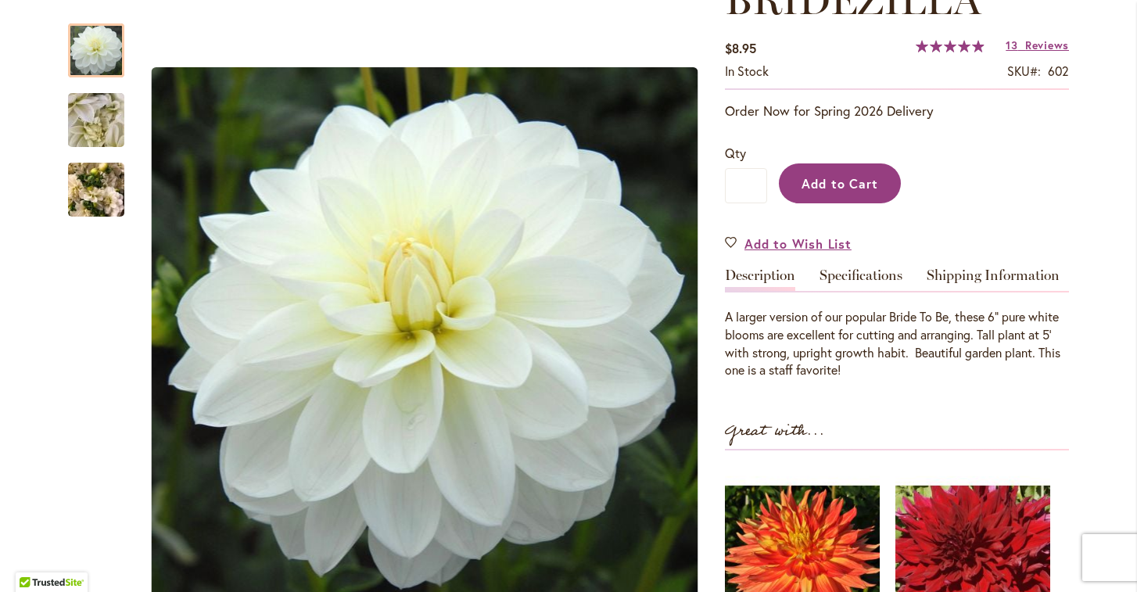
click at [851, 184] on span "Add to Cart" at bounding box center [839, 183] width 77 height 16
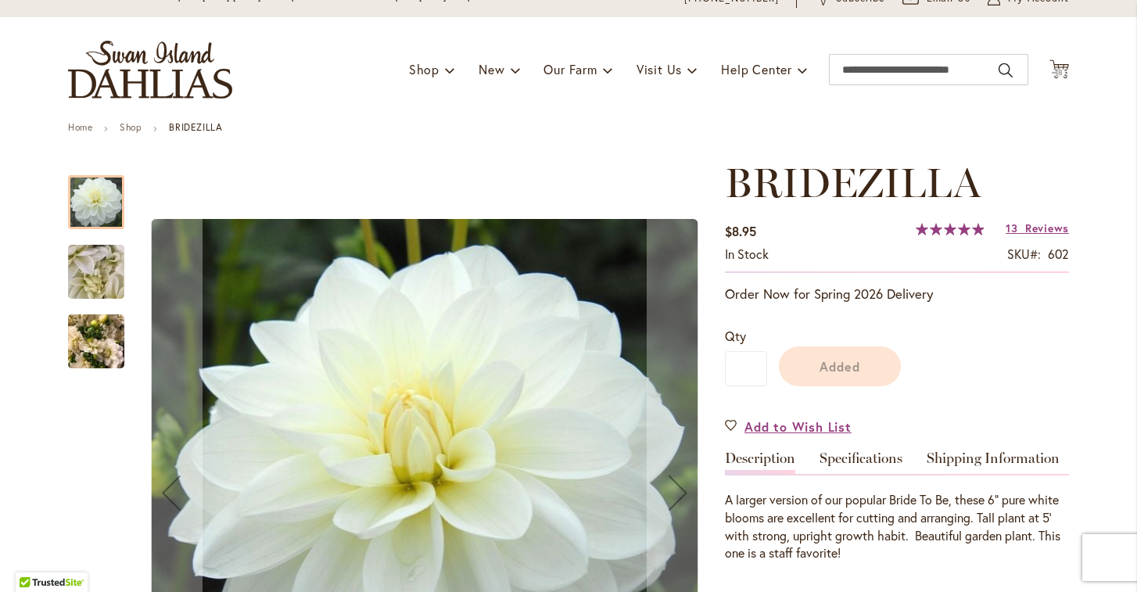
scroll to position [60, 0]
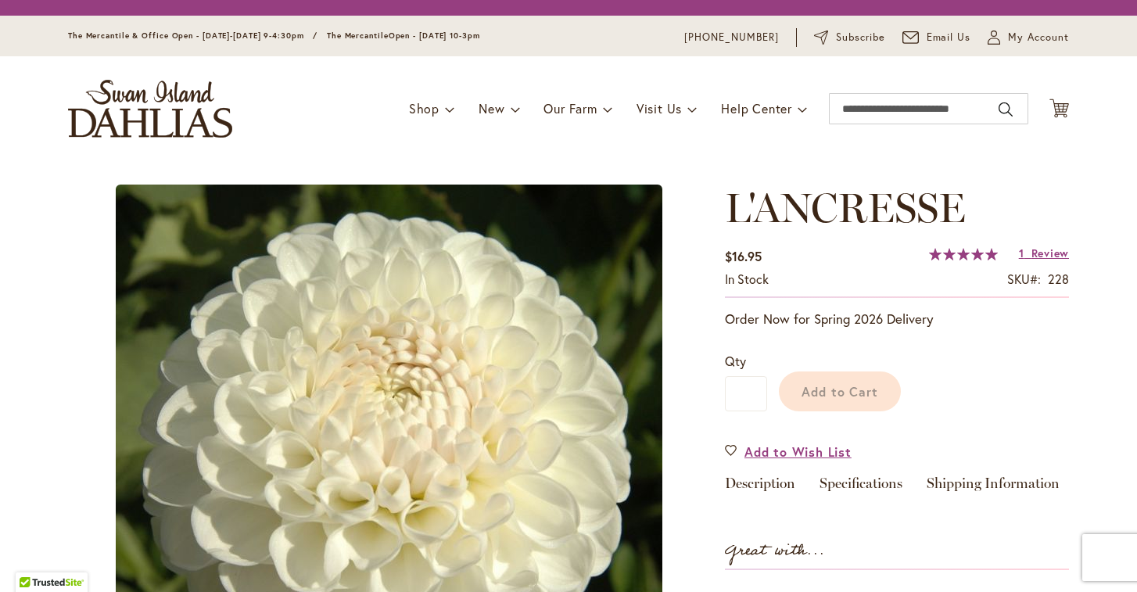
type input "******"
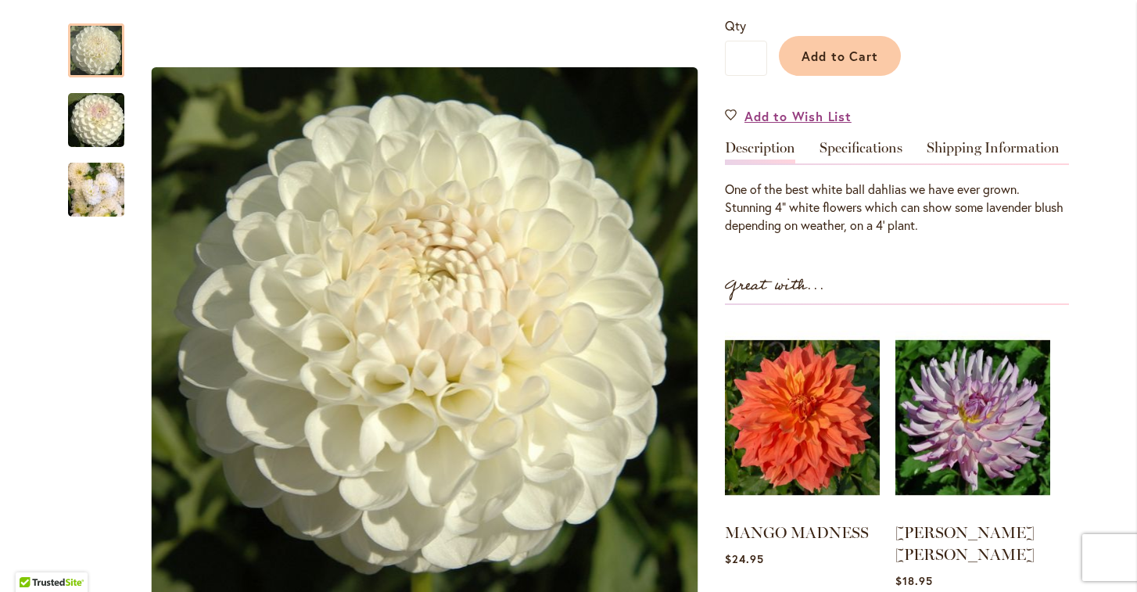
scroll to position [344, 0]
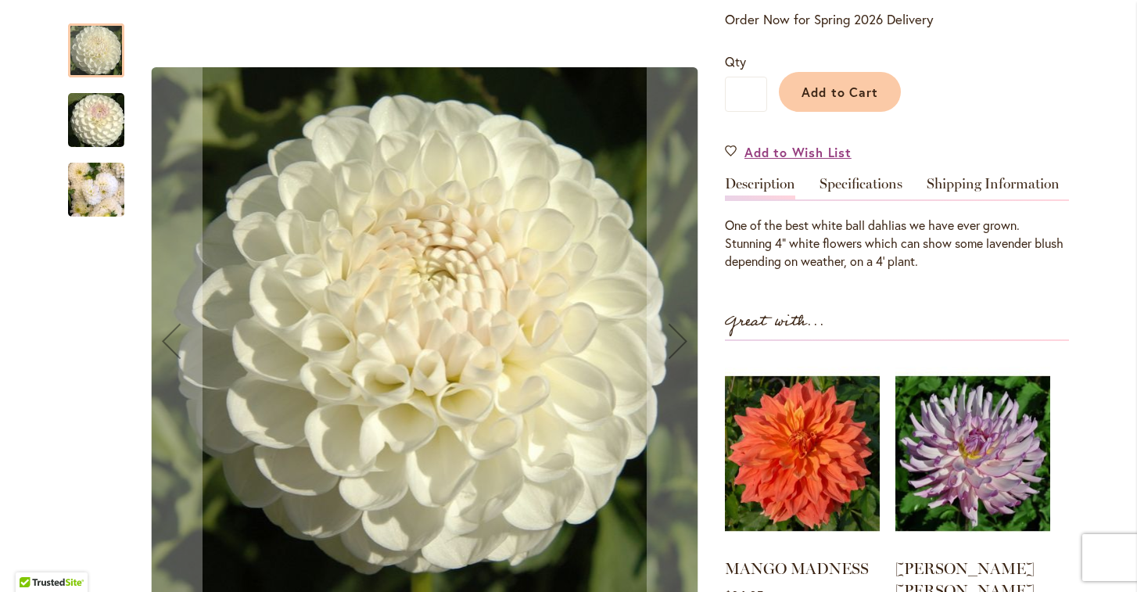
click at [106, 196] on img "L'ANCRESSE" at bounding box center [96, 189] width 56 height 75
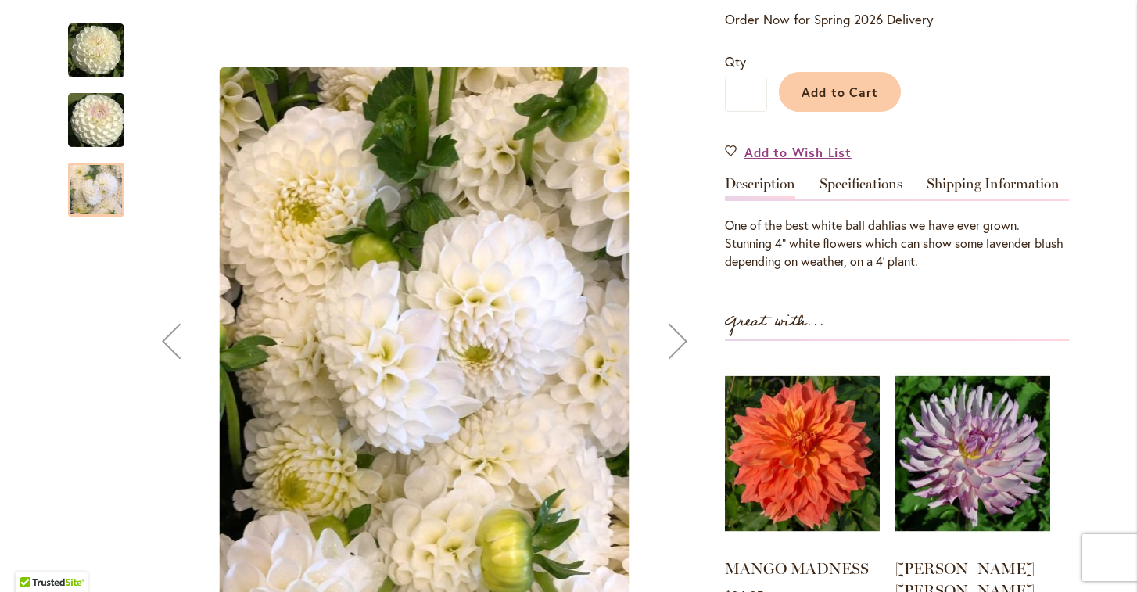
click at [102, 123] on img "L'ANCRESSE" at bounding box center [96, 120] width 113 height 75
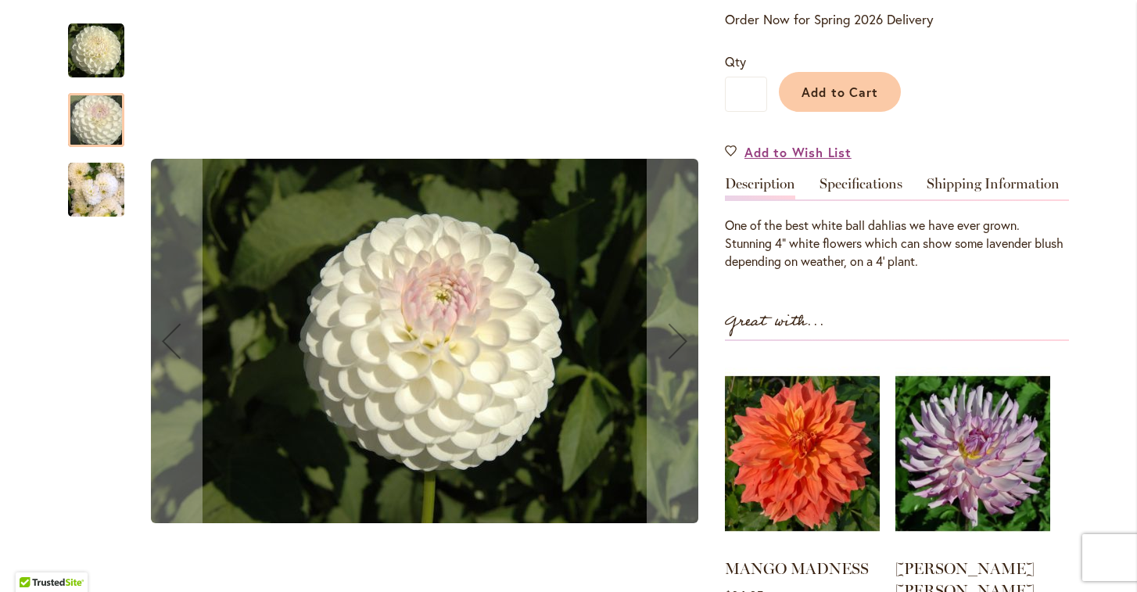
click at [101, 56] on img "L'ANCRESSE" at bounding box center [96, 51] width 56 height 56
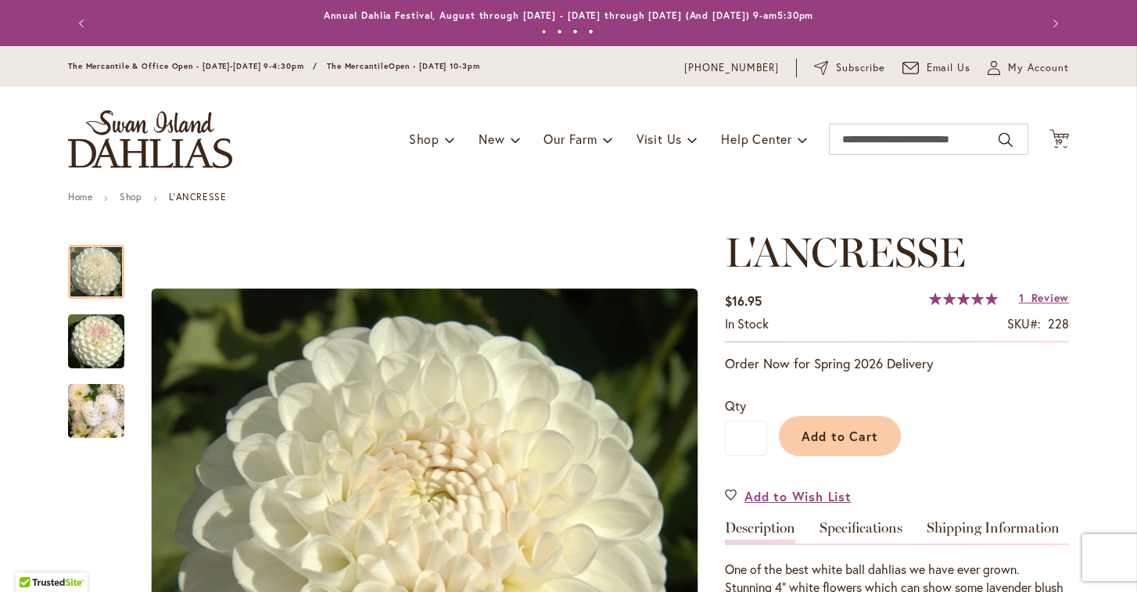
scroll to position [0, 0]
click at [1060, 142] on span "19" at bounding box center [1059, 142] width 9 height 10
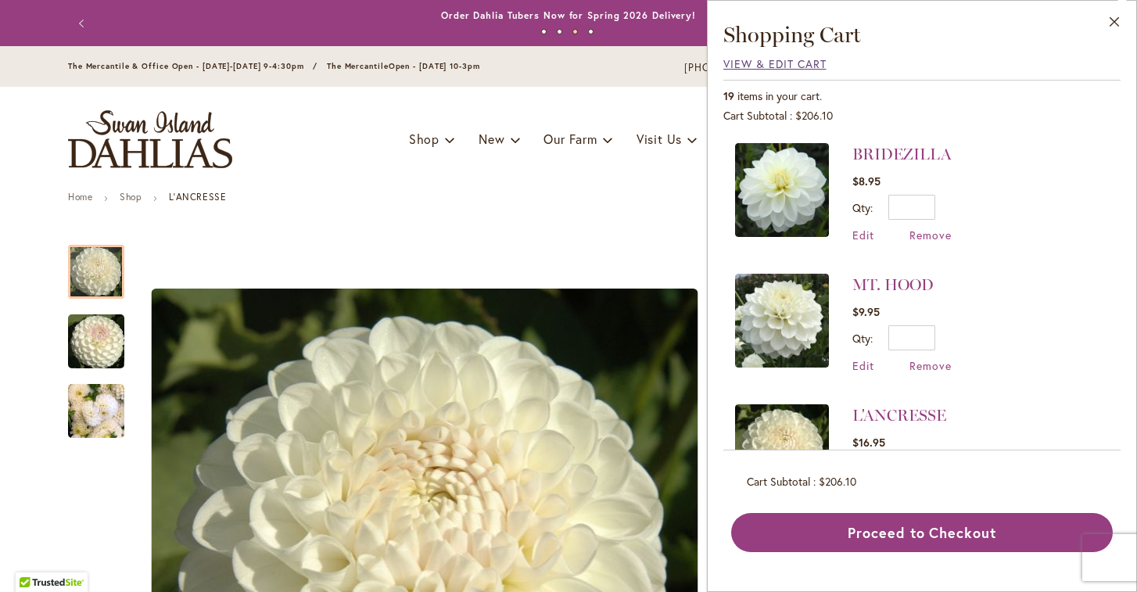
click at [743, 64] on span "View & Edit Cart" at bounding box center [774, 63] width 103 height 15
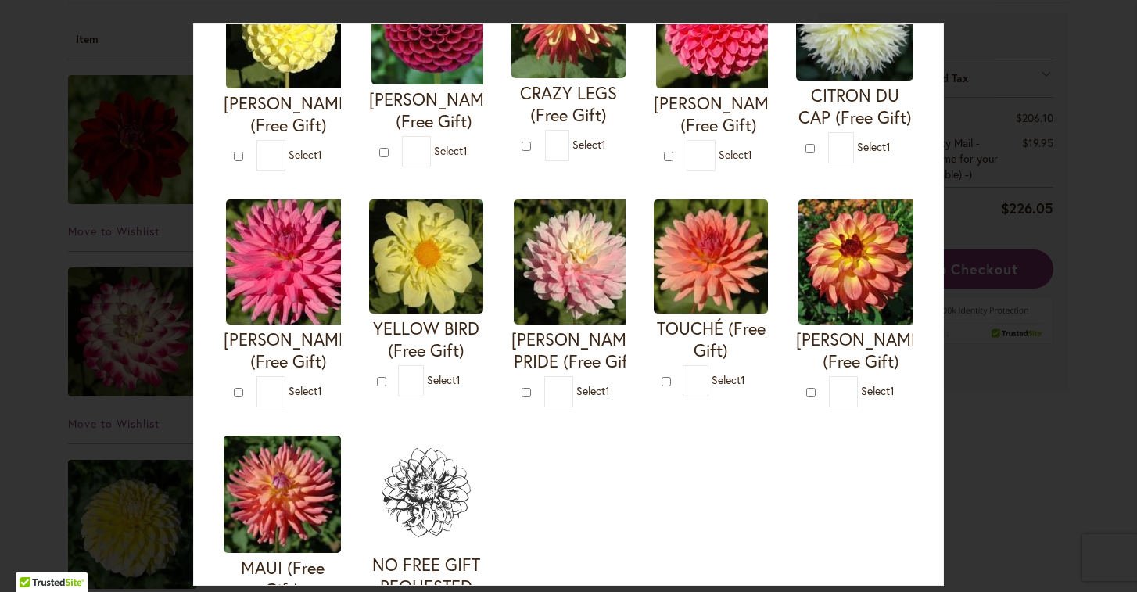
scroll to position [492, 0]
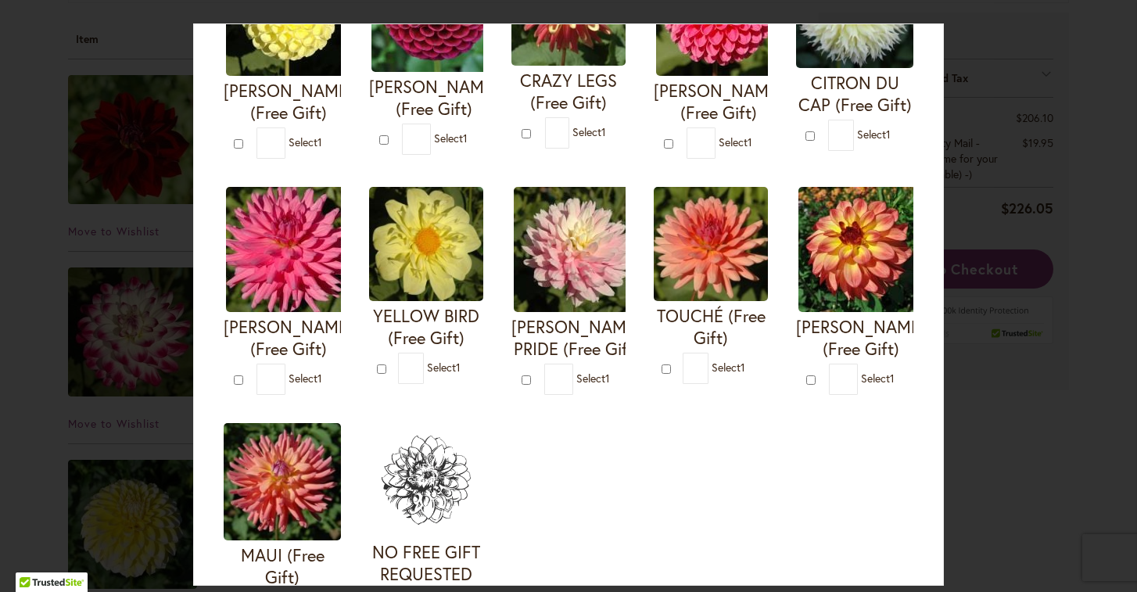
type input "*"
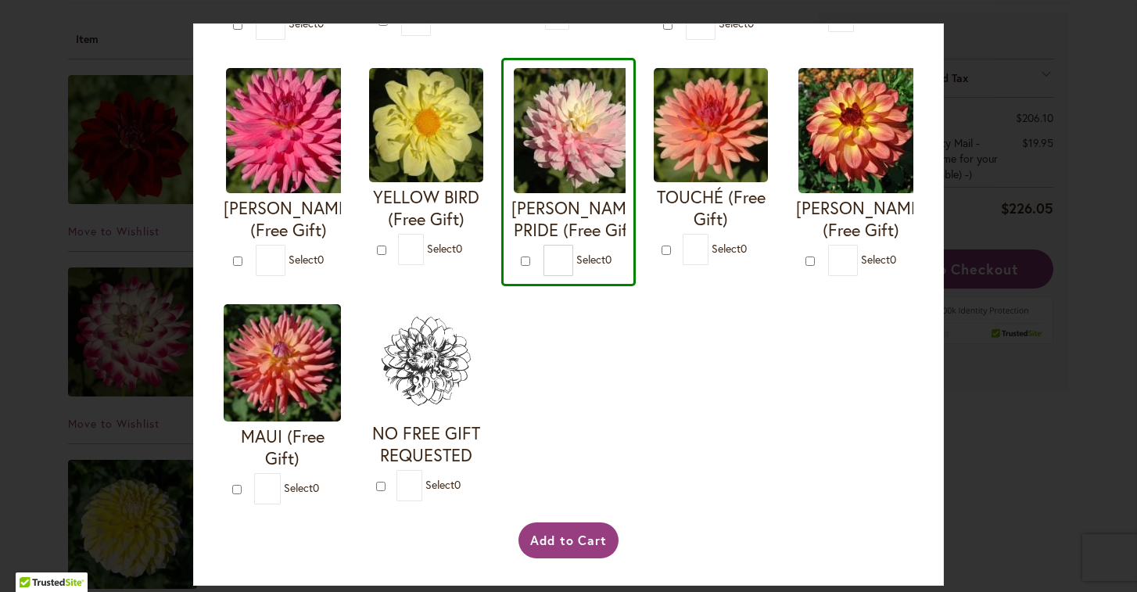
scroll to position [631, 0]
click at [564, 543] on button "Add to Cart" at bounding box center [568, 540] width 101 height 36
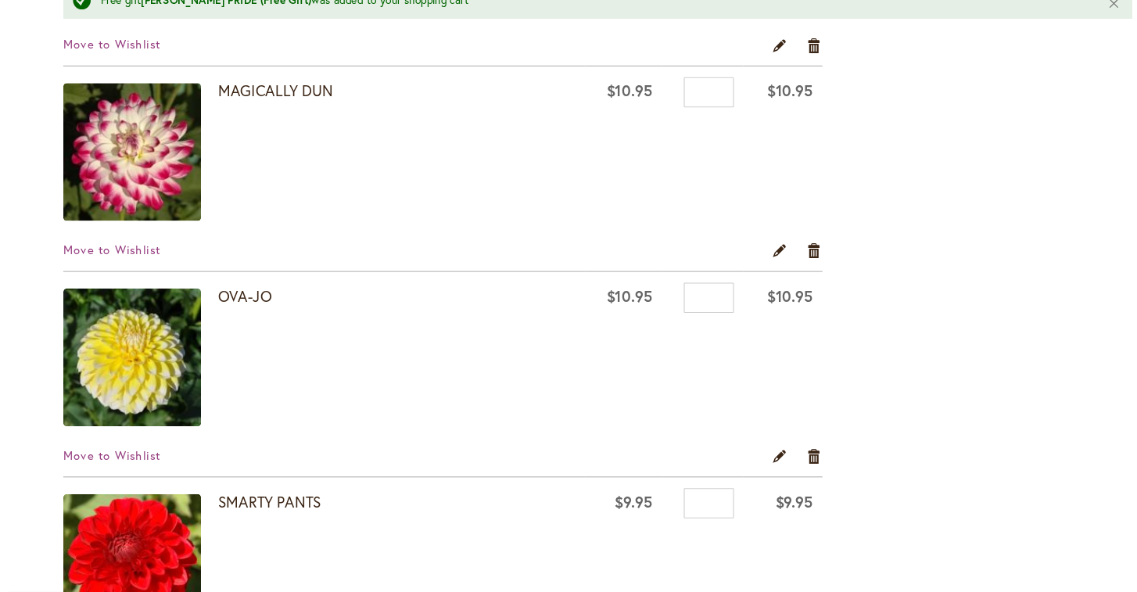
scroll to position [478, 0]
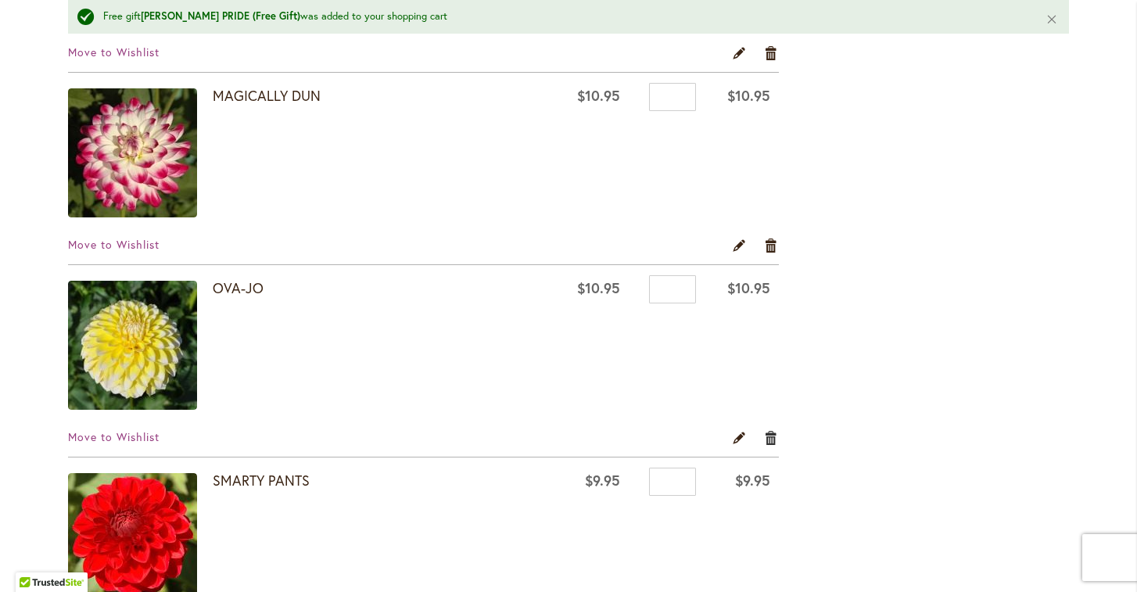
click at [769, 439] on link "Remove item" at bounding box center [771, 437] width 15 height 17
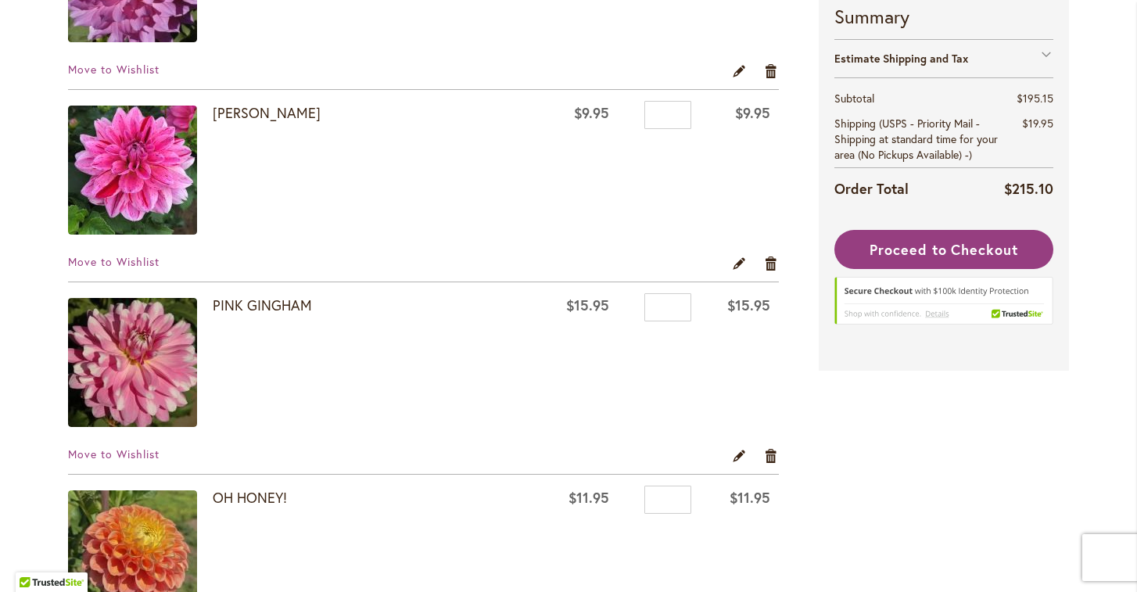
scroll to position [997, 0]
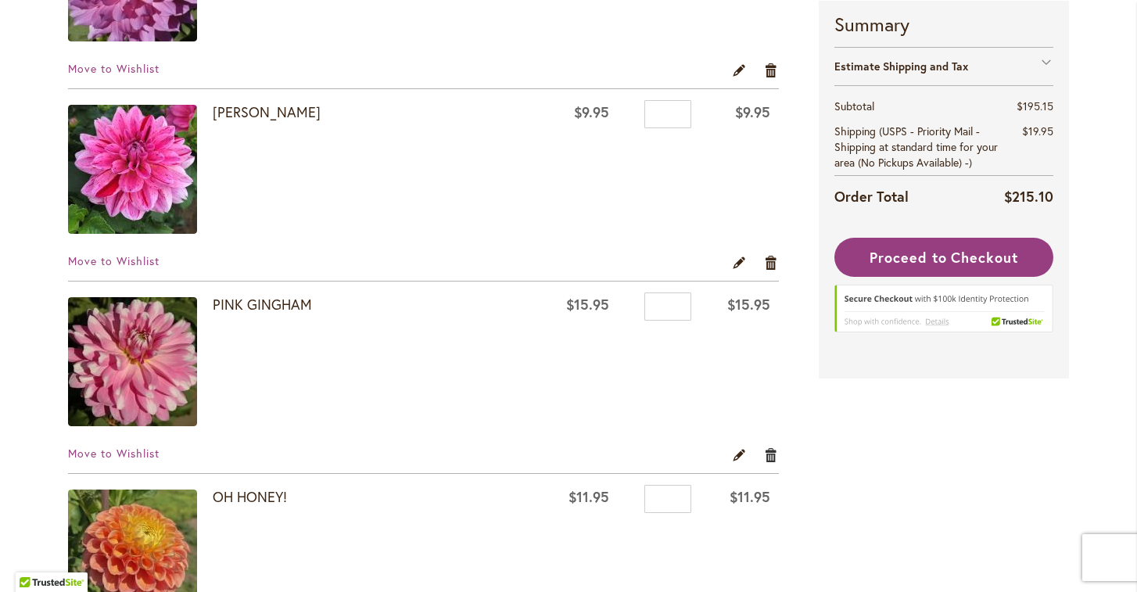
click at [770, 453] on link "Remove item" at bounding box center [771, 454] width 15 height 17
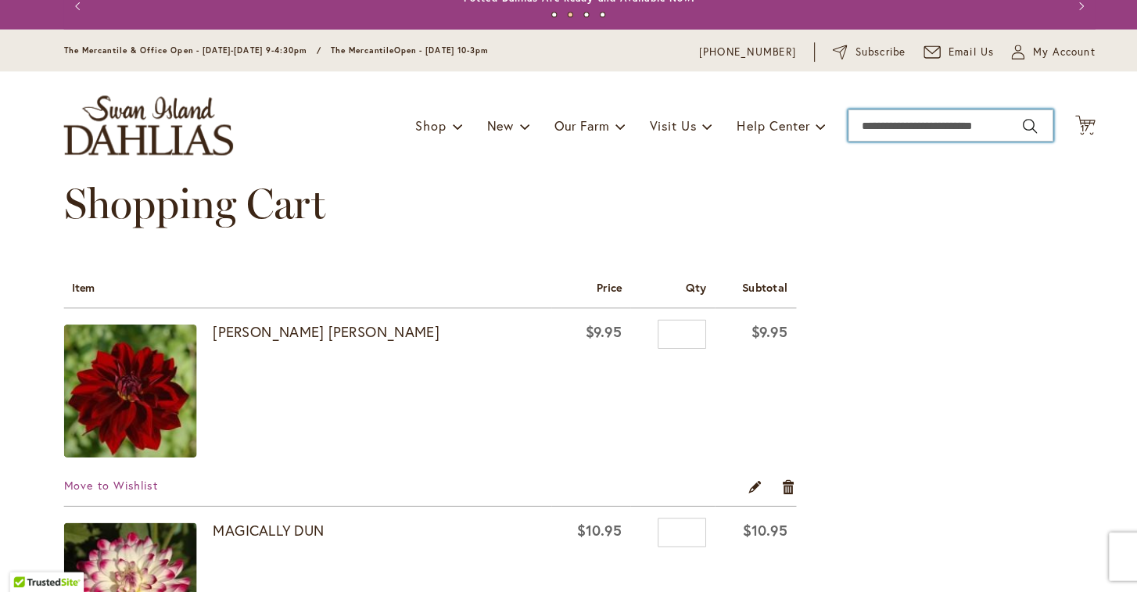
click at [866, 124] on input "Search" at bounding box center [928, 139] width 199 height 31
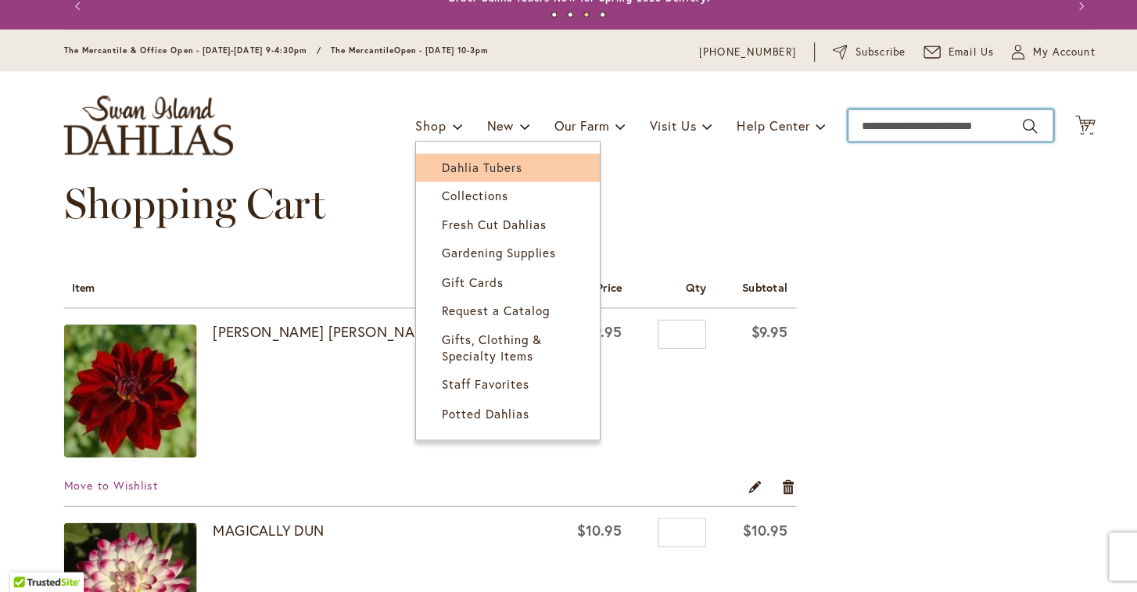
click at [443, 172] on span "Dahlia Tubers" at bounding box center [474, 180] width 78 height 16
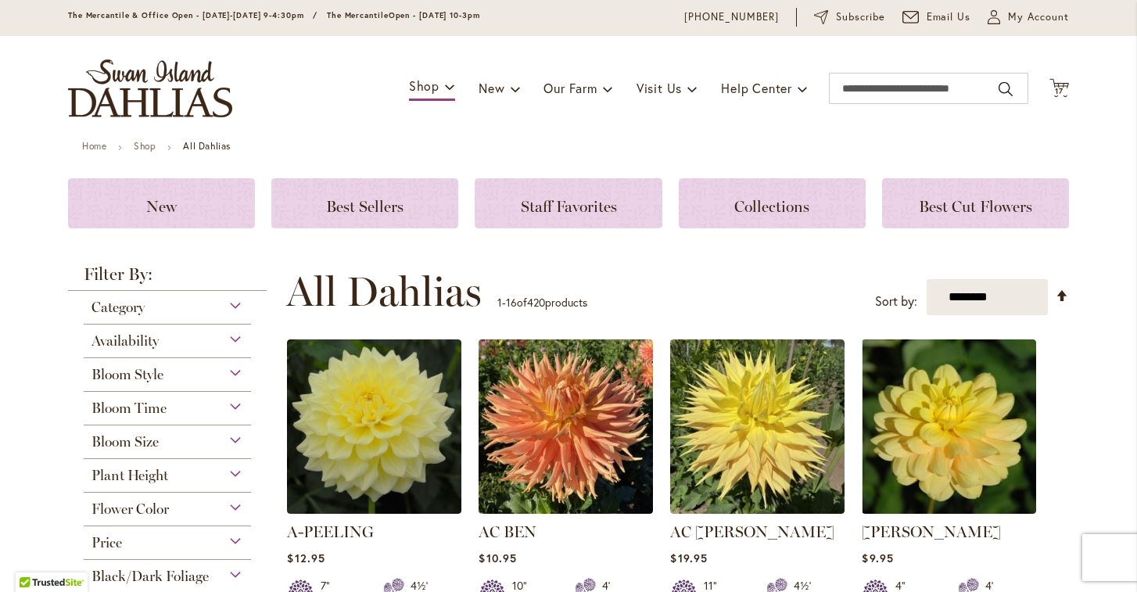
scroll to position [52, 0]
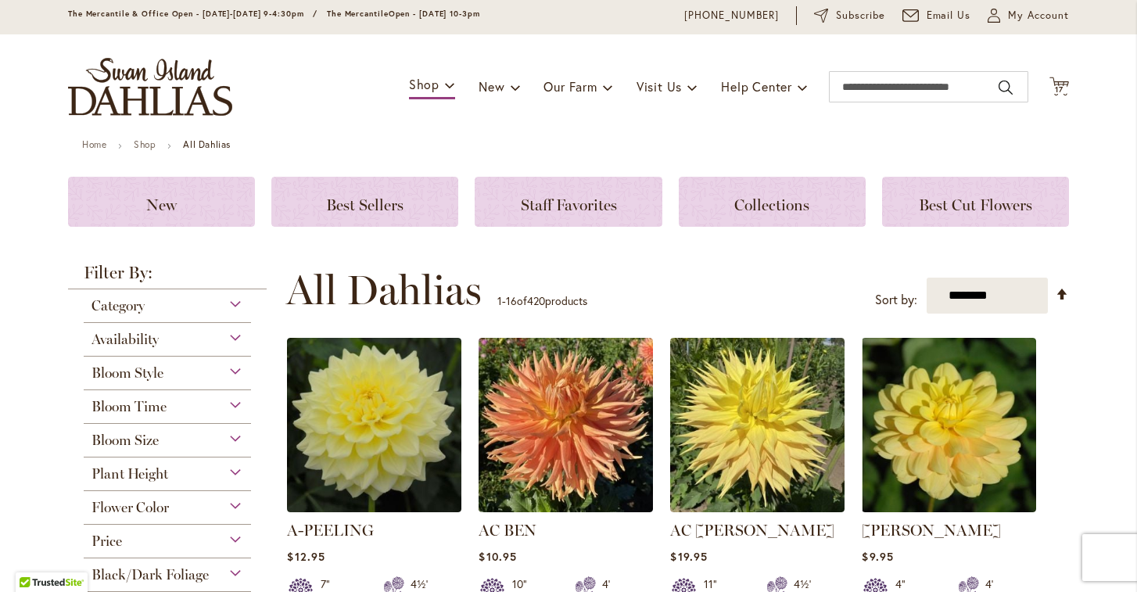
click at [165, 511] on span "Flower Color" at bounding box center [129, 507] width 77 height 17
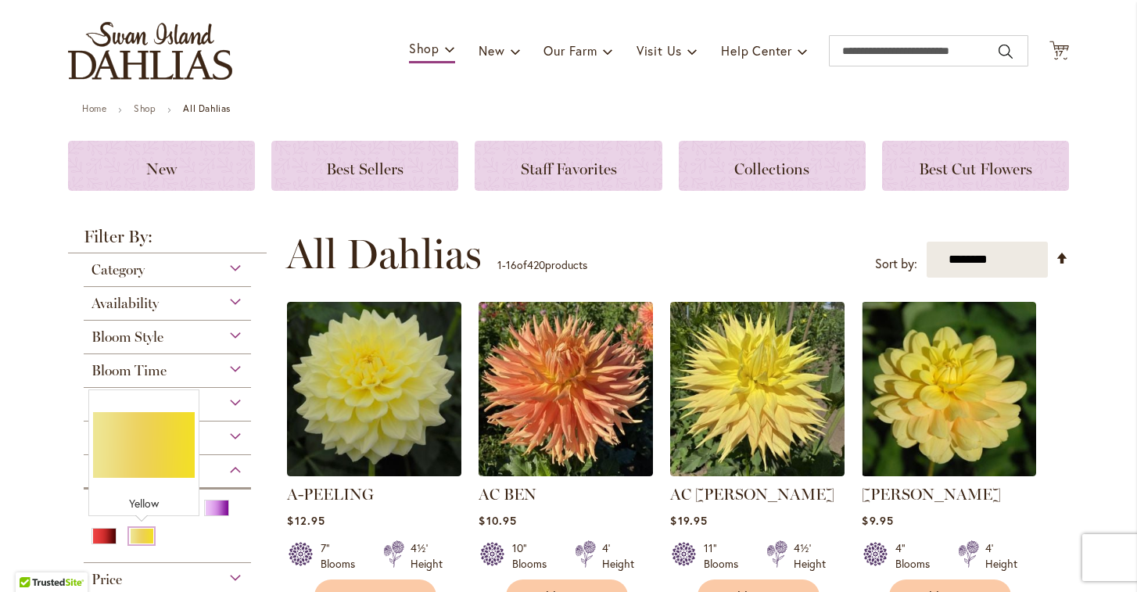
click at [148, 536] on div "Yellow" at bounding box center [141, 536] width 25 height 16
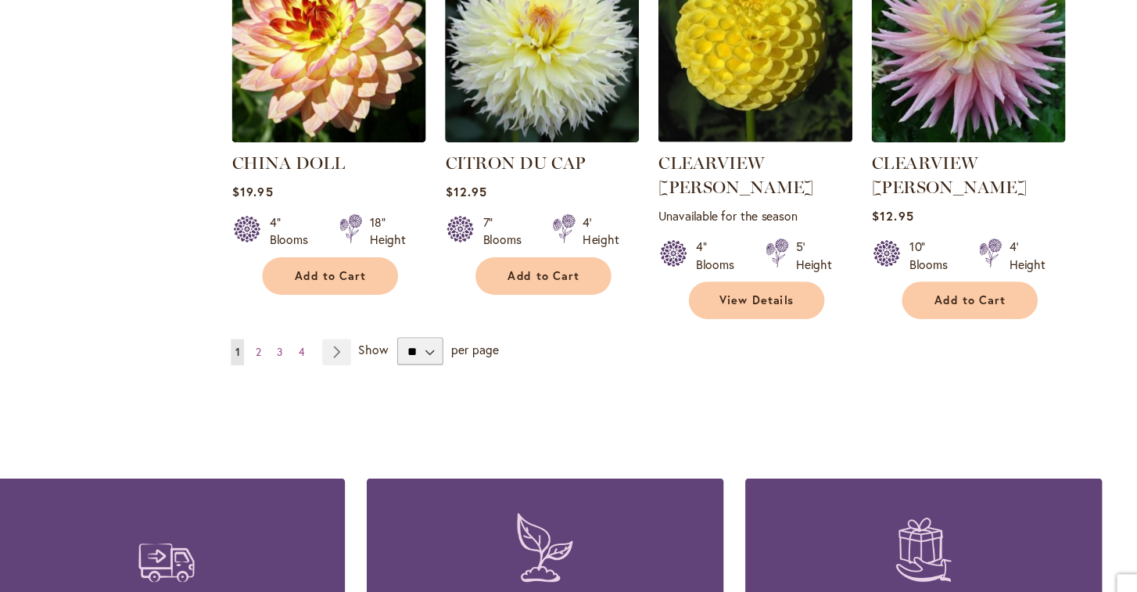
scroll to position [1423, 0]
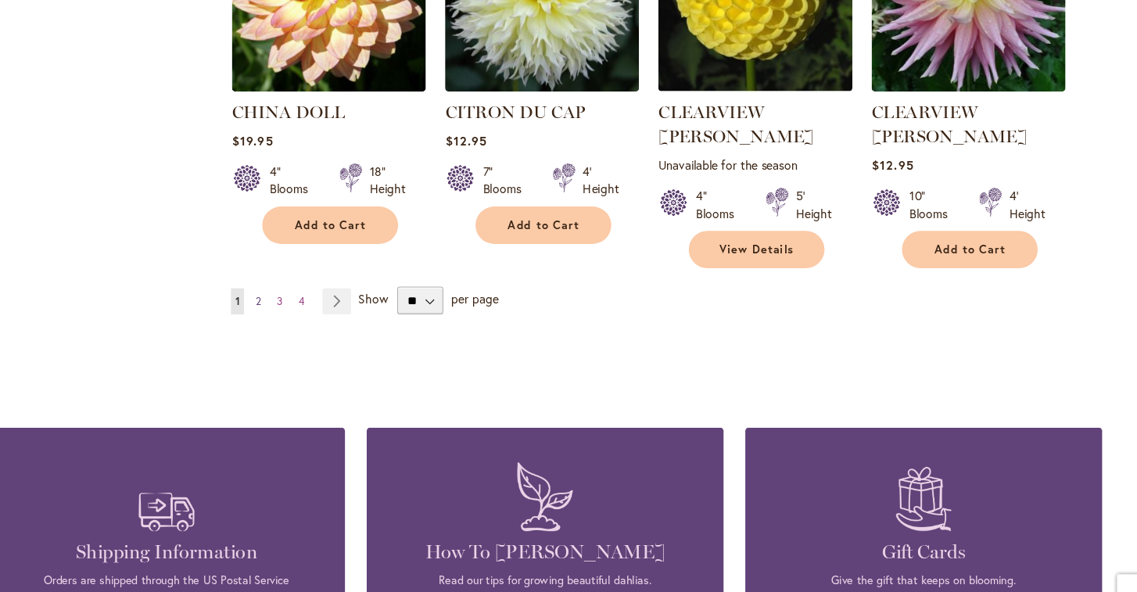
click at [308, 283] on span "2" at bounding box center [310, 289] width 5 height 12
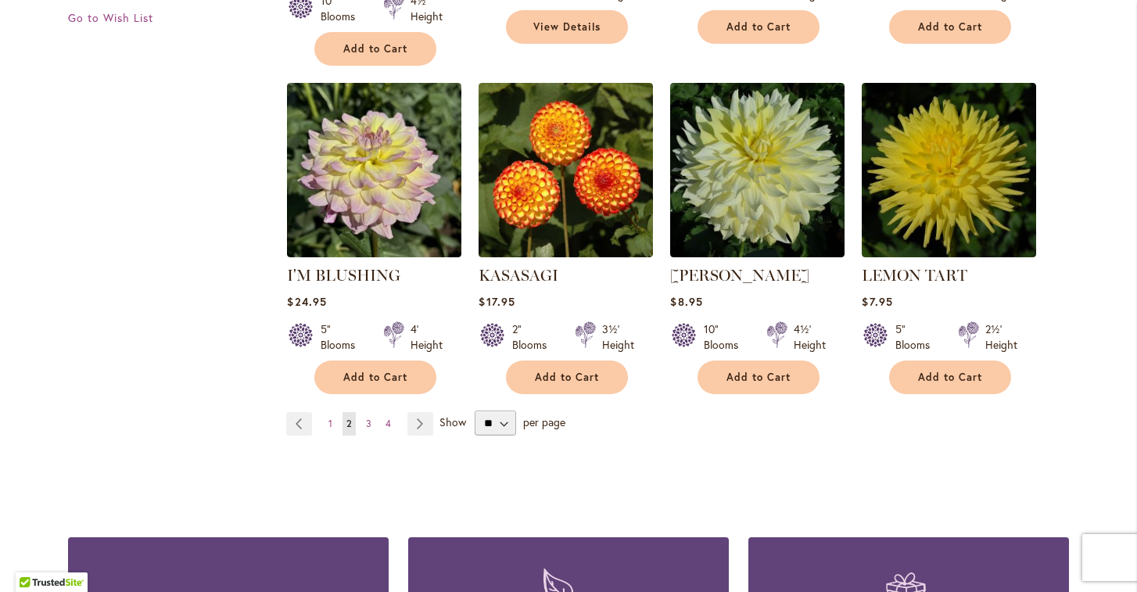
scroll to position [1299, 0]
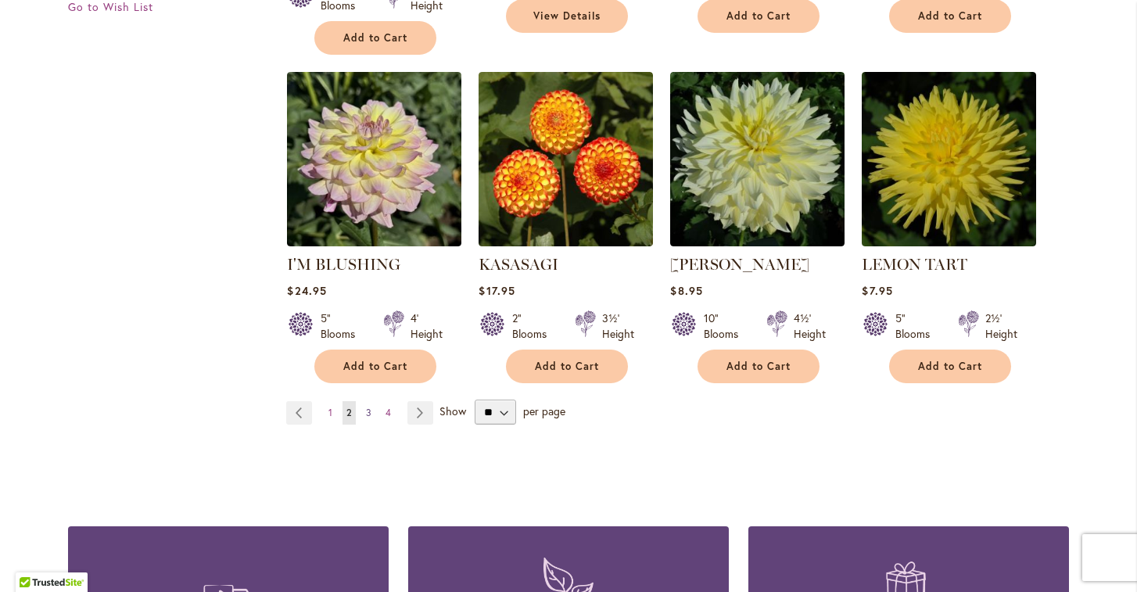
click at [368, 407] on span "3" at bounding box center [368, 413] width 5 height 12
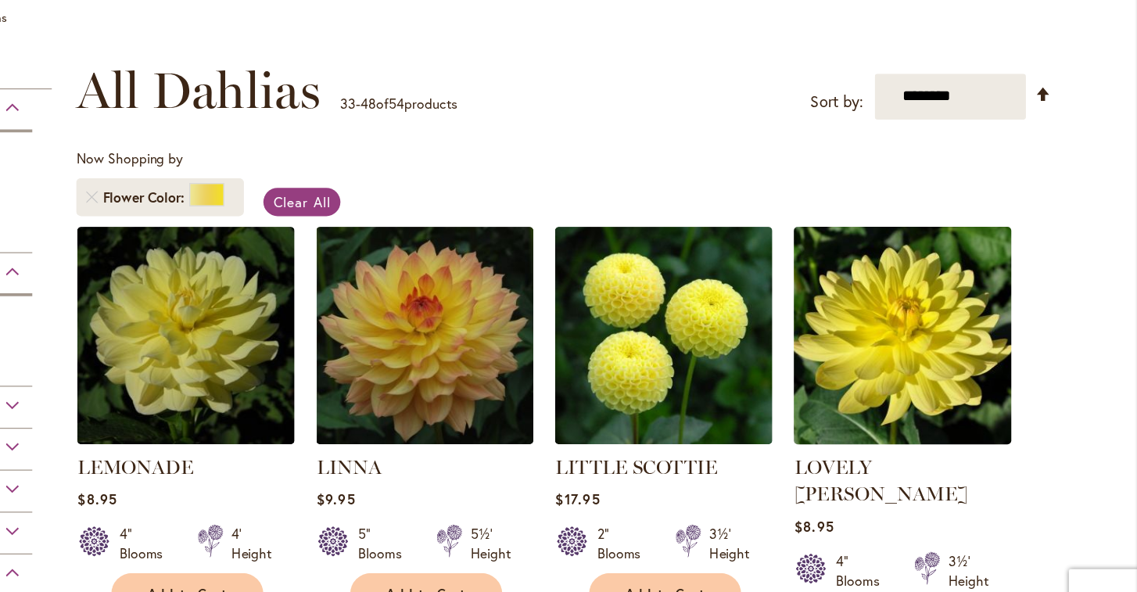
click at [858, 260] on img at bounding box center [949, 346] width 183 height 183
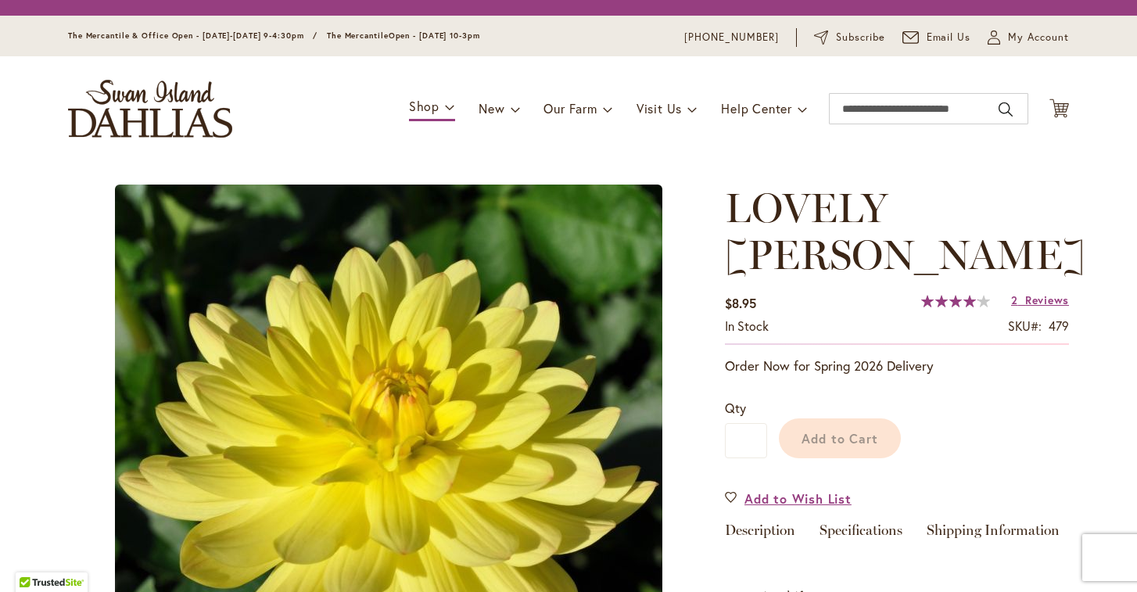
type input "******"
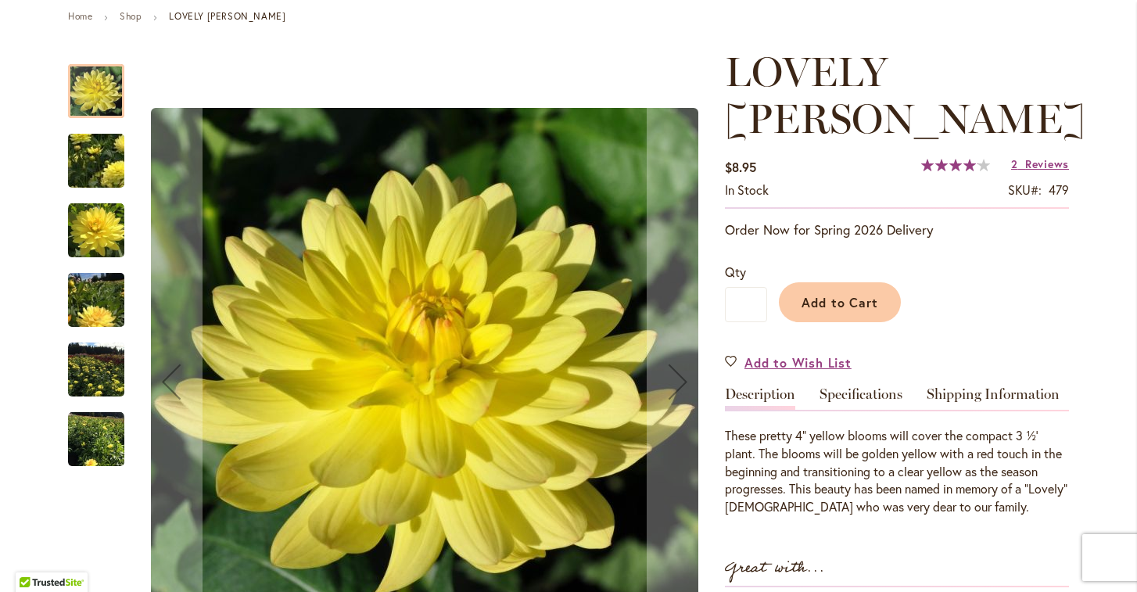
scroll to position [185, 0]
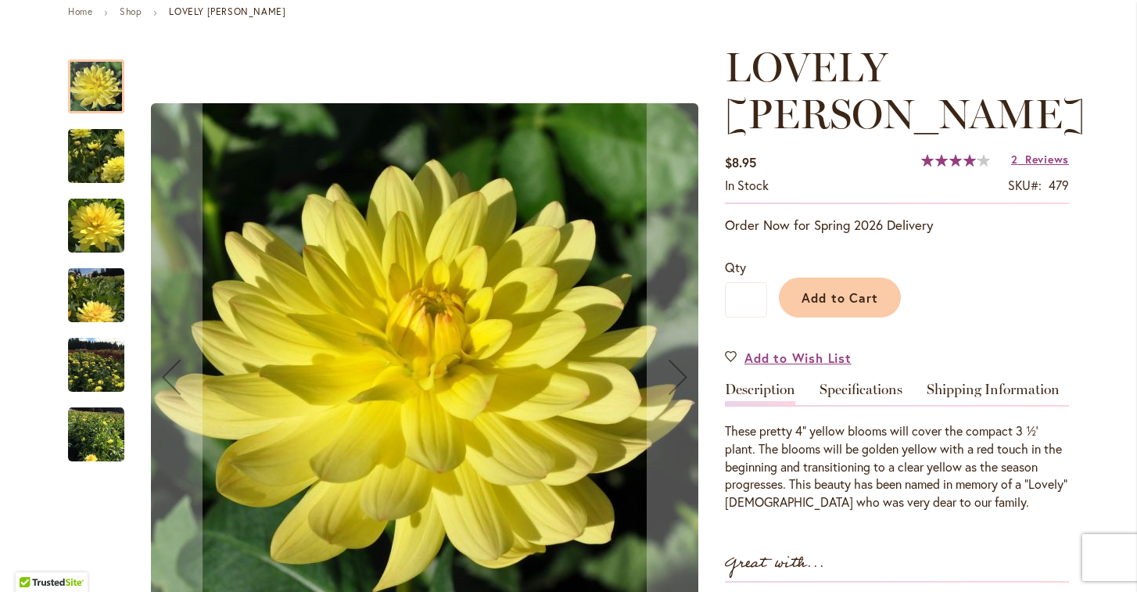
click at [103, 224] on img "LOVELY RITA" at bounding box center [96, 226] width 56 height 56
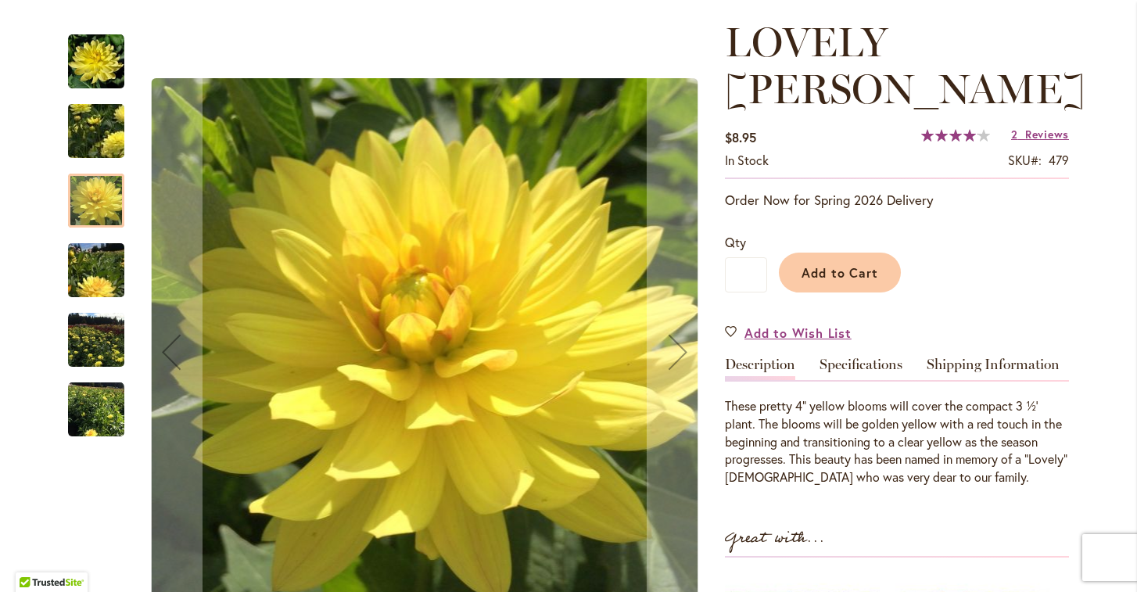
scroll to position [216, 0]
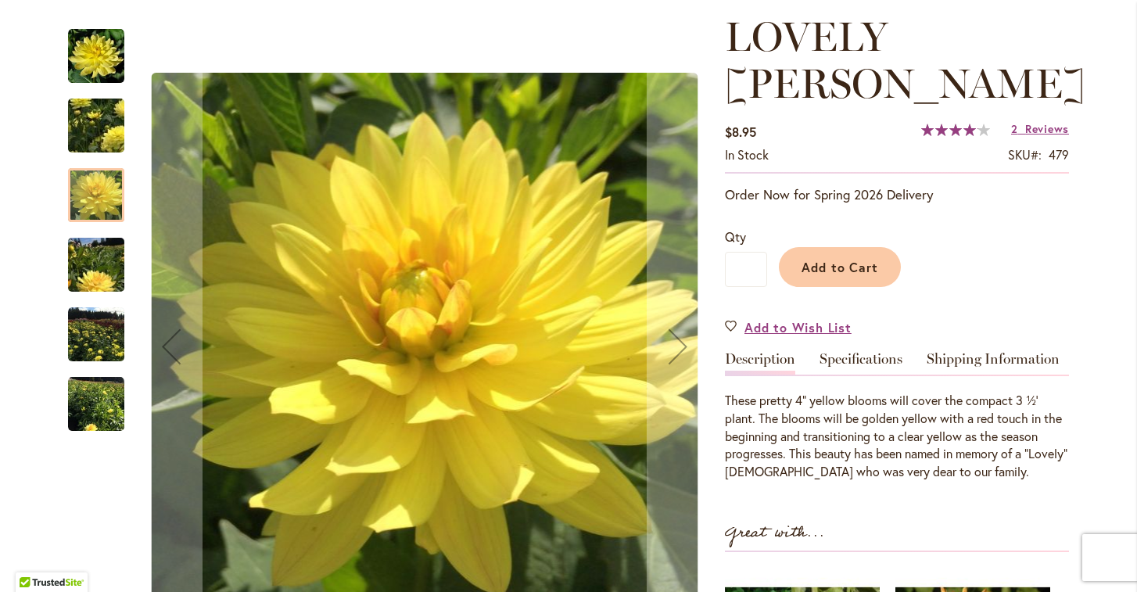
click at [110, 263] on img "LOVELY RITA" at bounding box center [96, 265] width 56 height 75
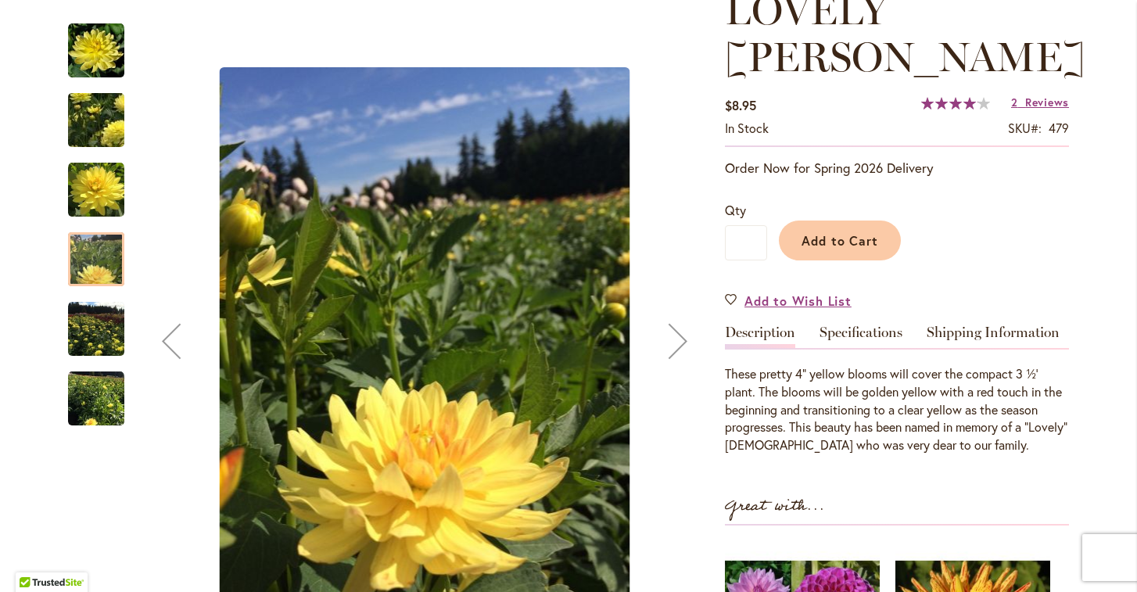
scroll to position [257, 0]
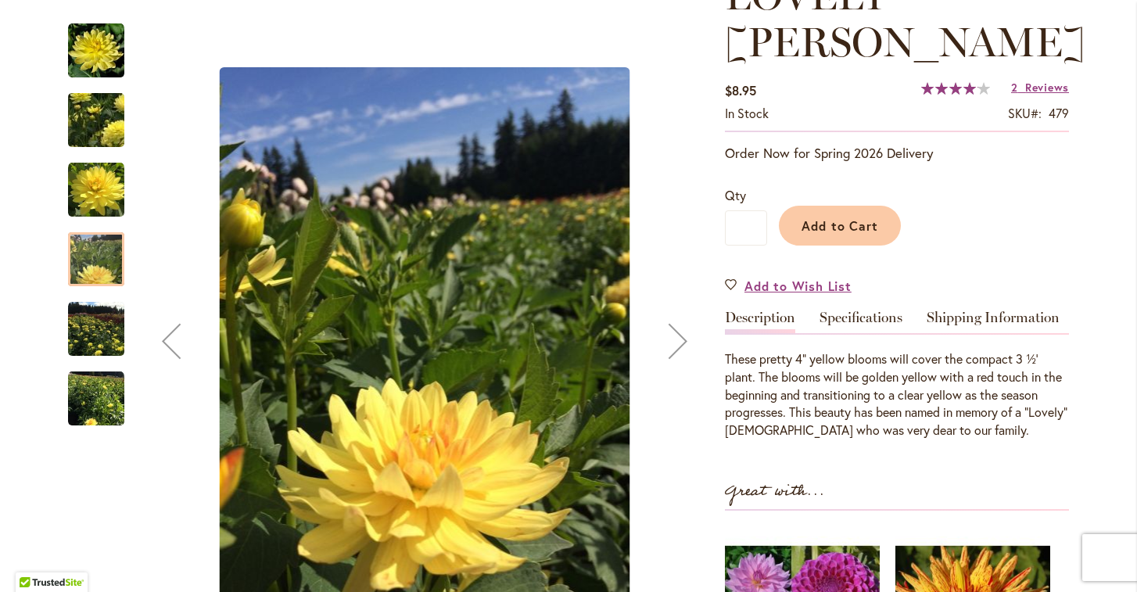
click at [103, 342] on img "LOVELY RITA" at bounding box center [96, 329] width 56 height 56
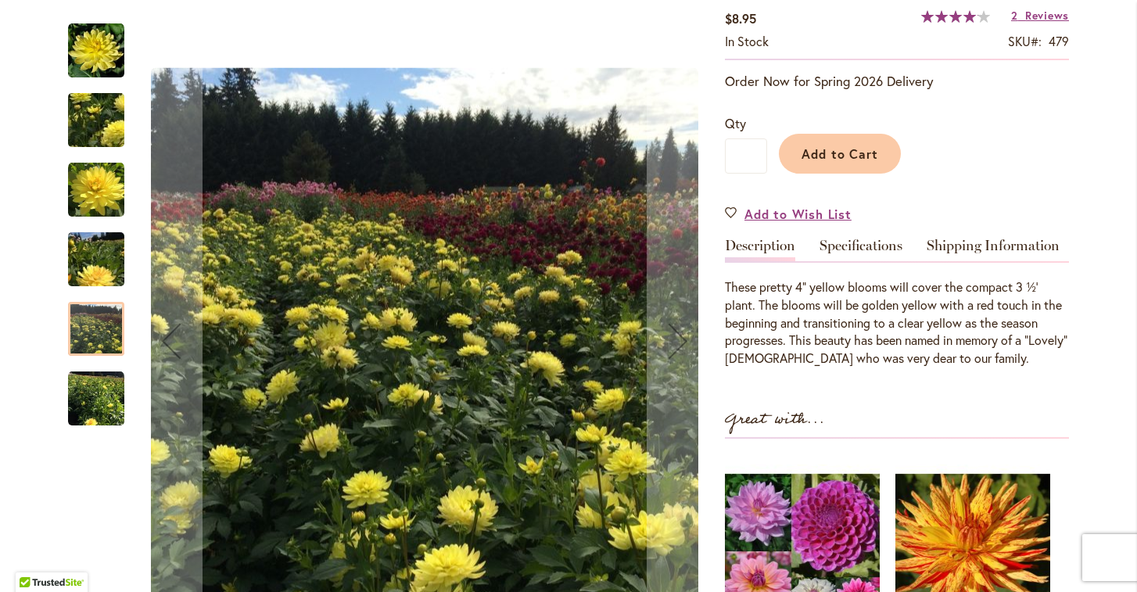
scroll to position [364, 0]
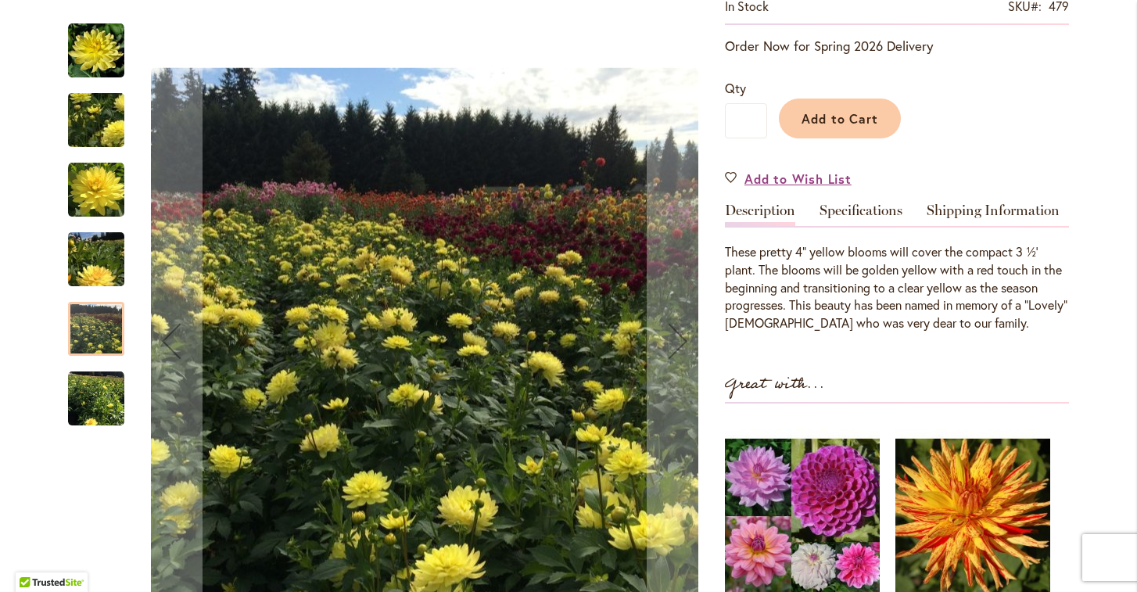
click at [107, 394] on img "LOVELY RITA" at bounding box center [96, 399] width 56 height 56
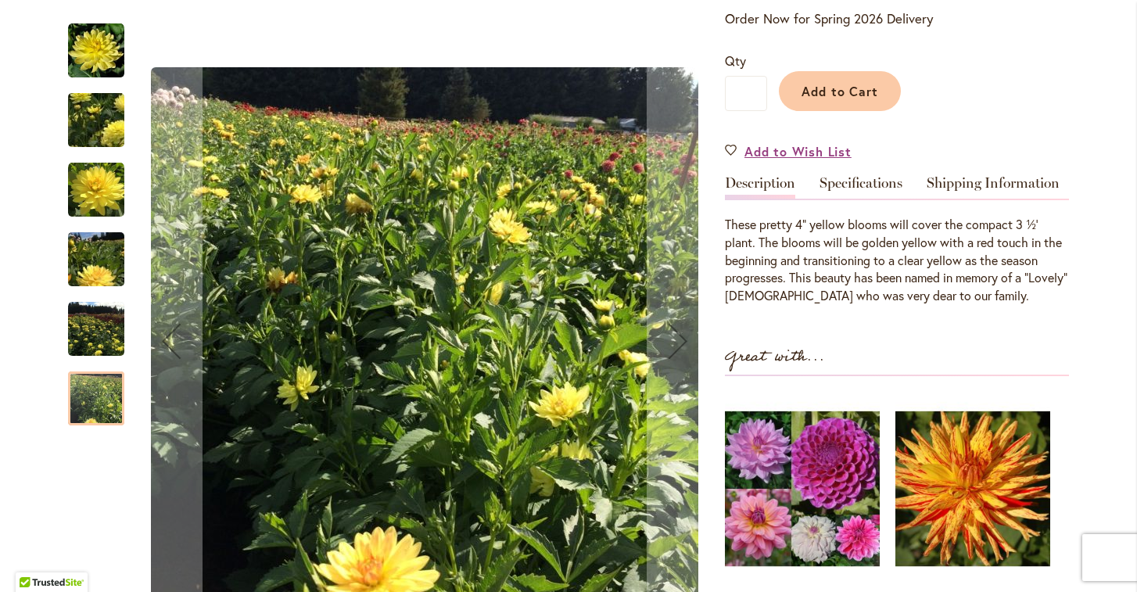
scroll to position [261, 0]
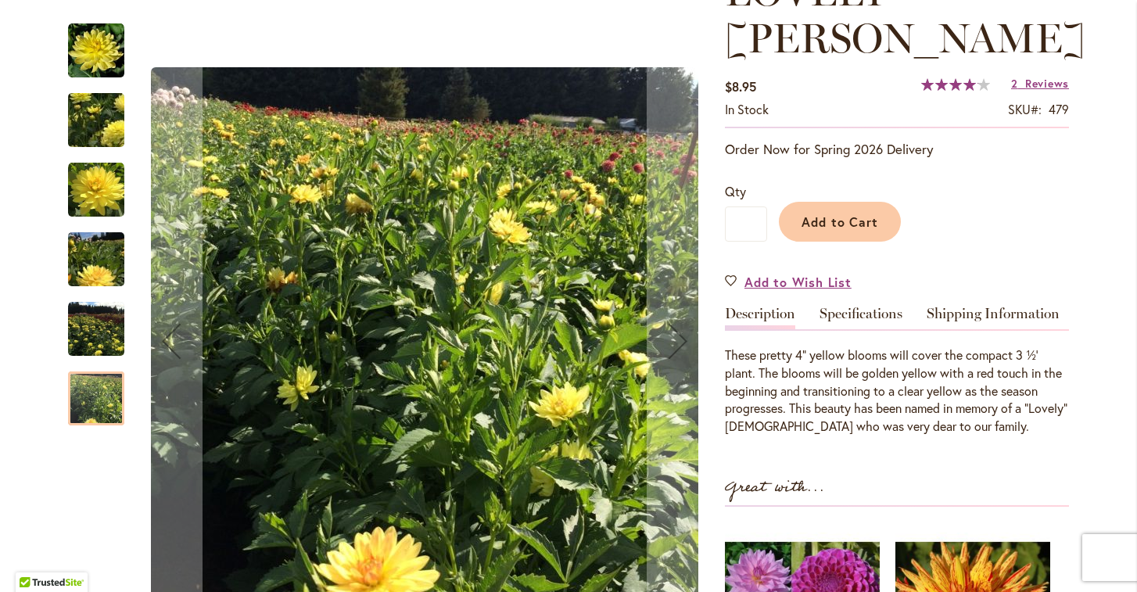
click at [89, 124] on img "LOVELY RITA" at bounding box center [96, 120] width 113 height 81
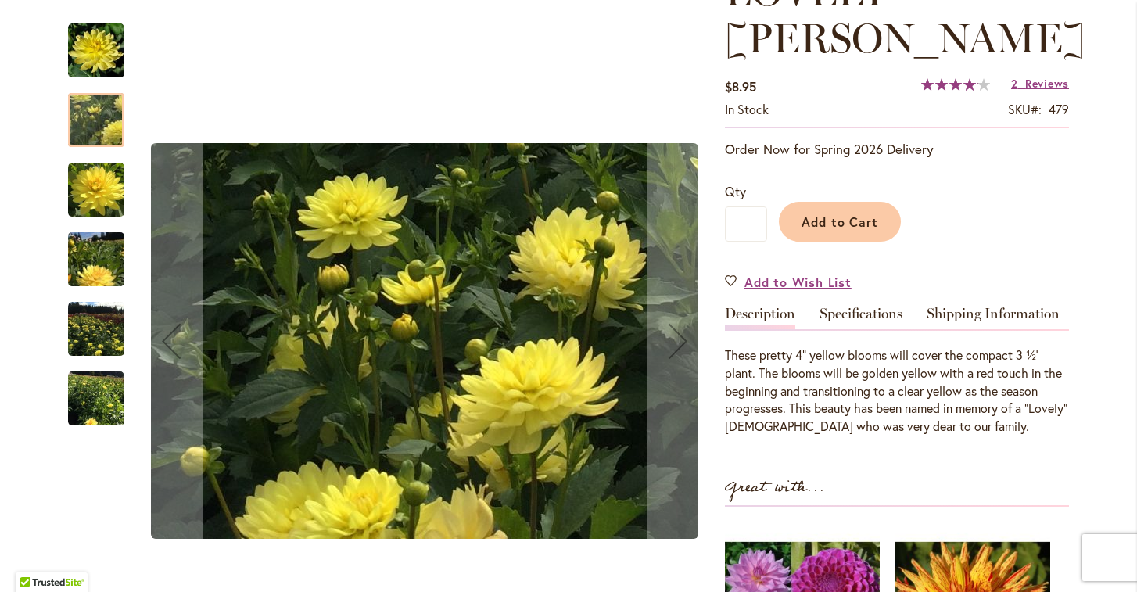
click at [100, 52] on img "LOVELY RITA" at bounding box center [96, 51] width 56 height 56
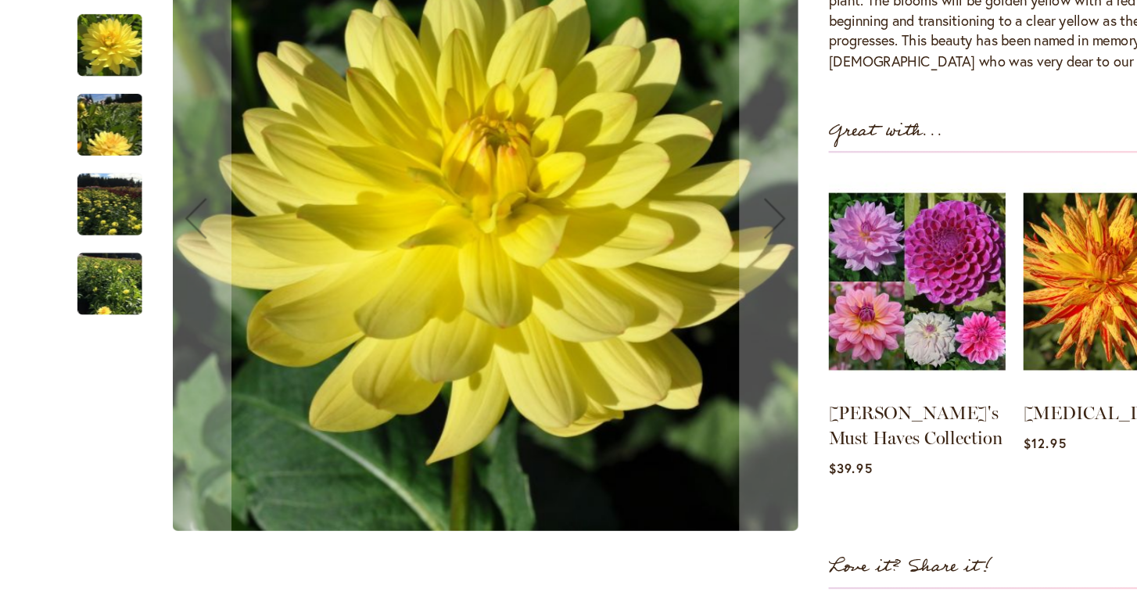
scroll to position [417, 0]
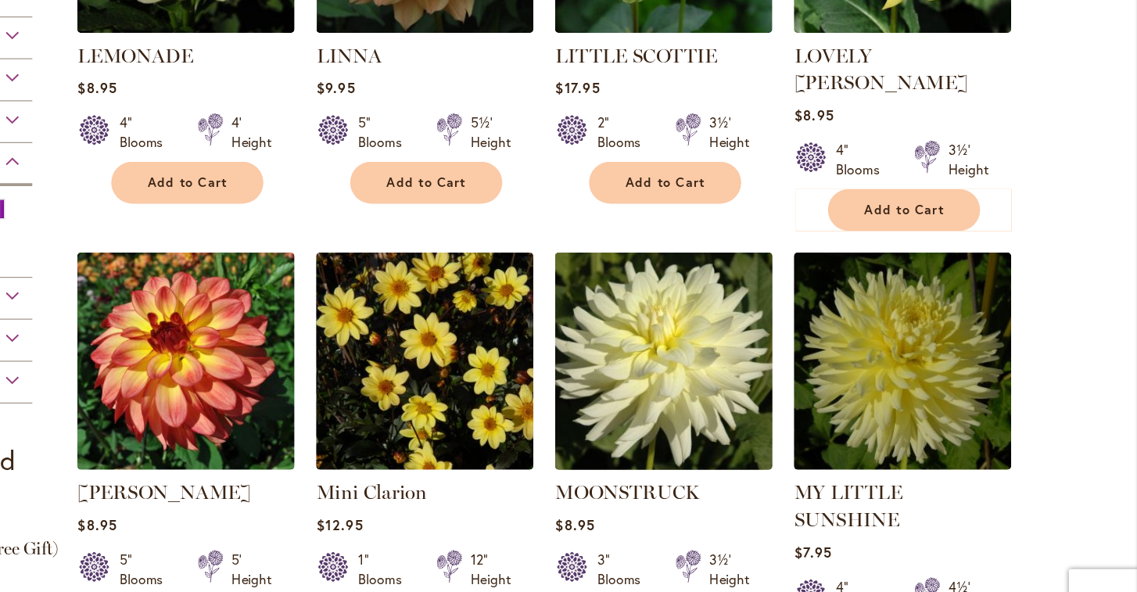
scroll to position [435, 0]
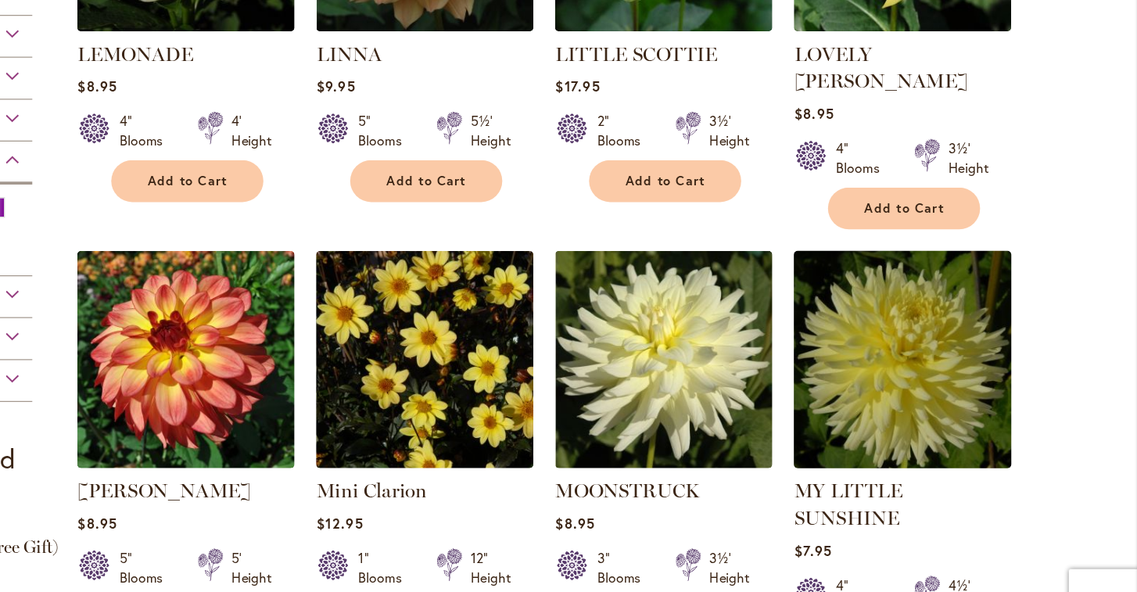
click at [858, 278] on img at bounding box center [949, 365] width 183 height 183
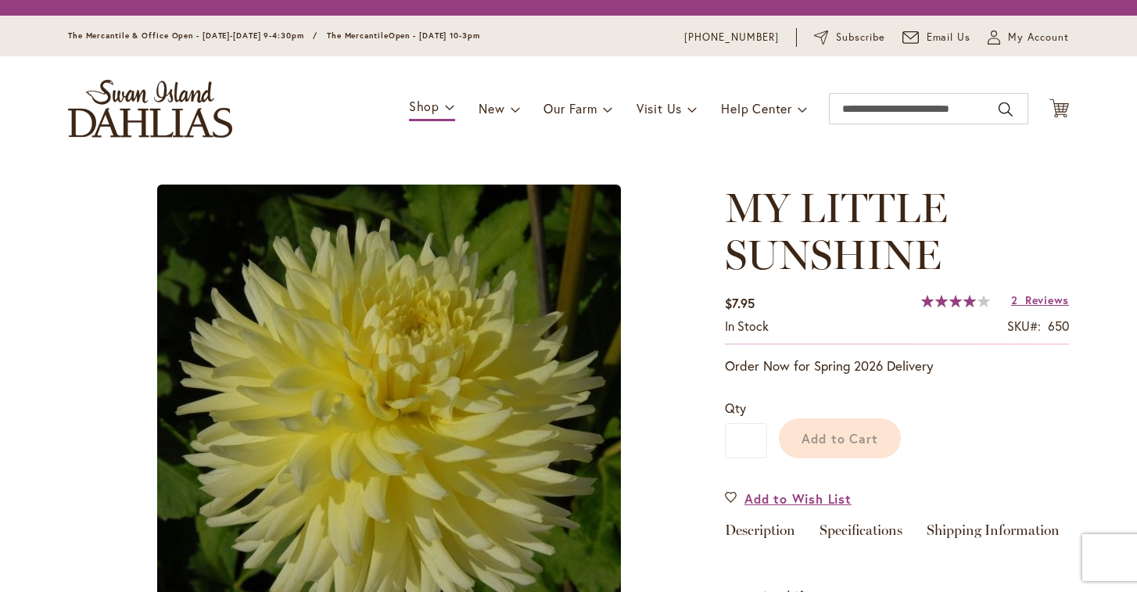
type input "******"
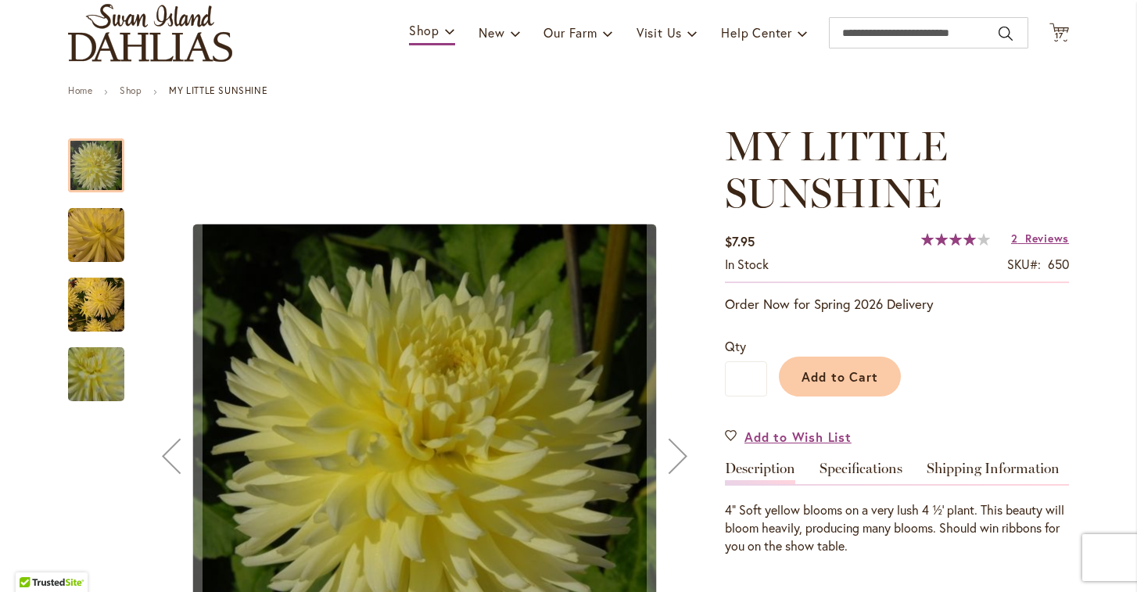
scroll to position [110, 0]
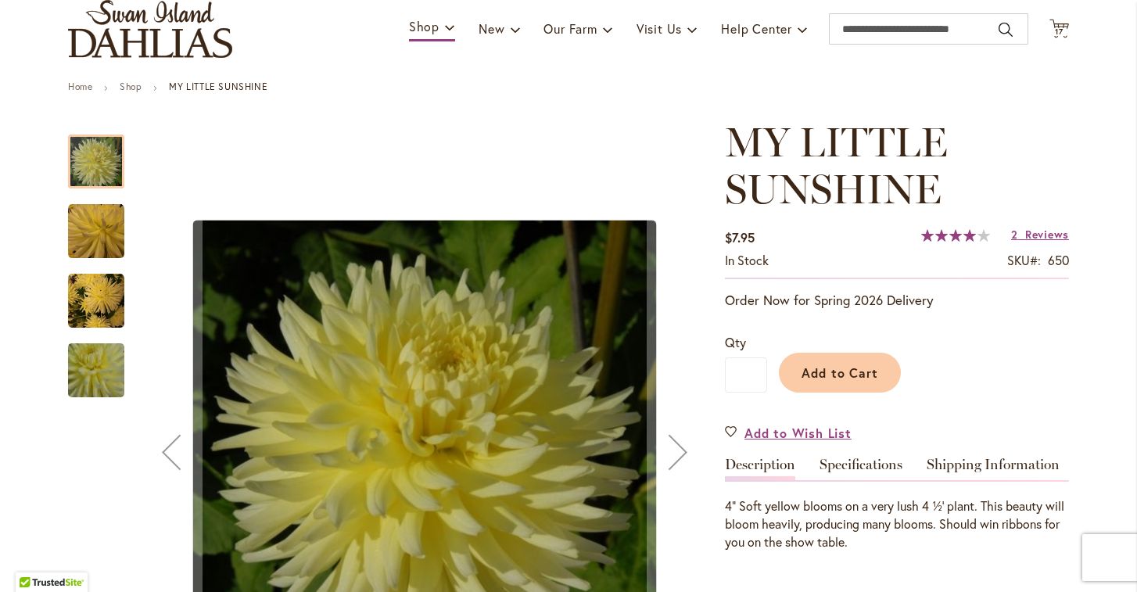
click at [106, 235] on img "MY LITTLE SUNSHINE" at bounding box center [96, 231] width 56 height 56
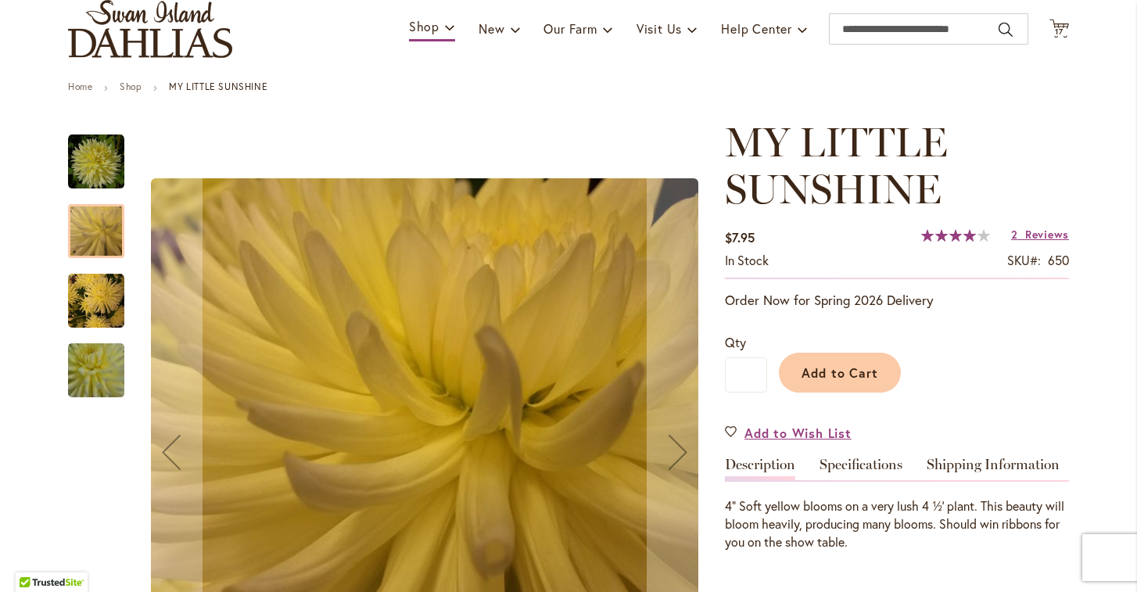
click at [105, 286] on img "MY LITTLE SUNSHINE" at bounding box center [96, 301] width 56 height 56
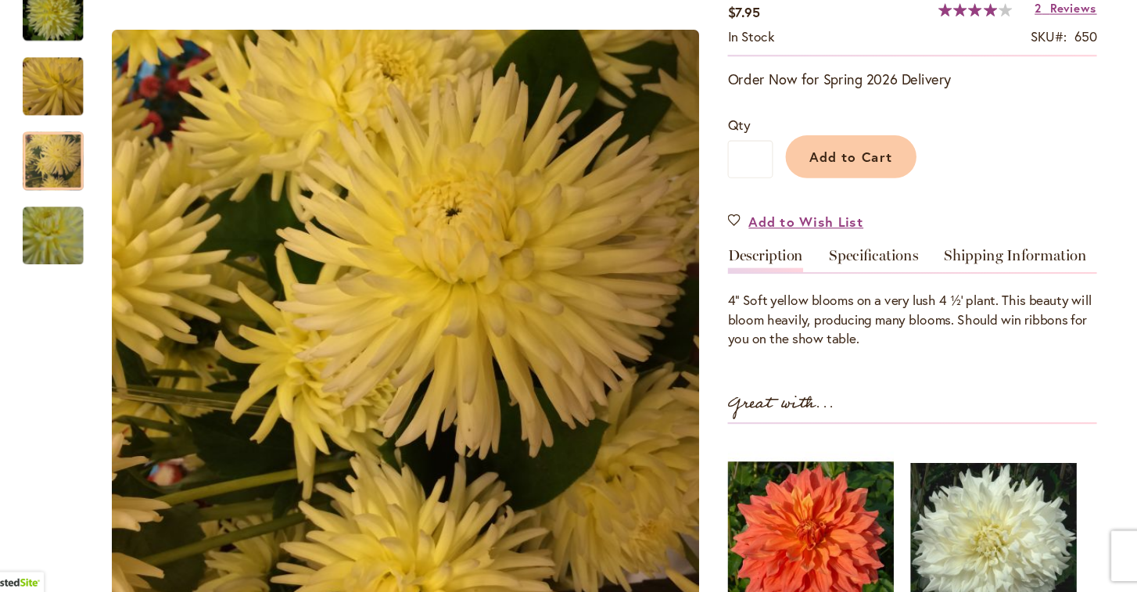
scroll to position [193, 0]
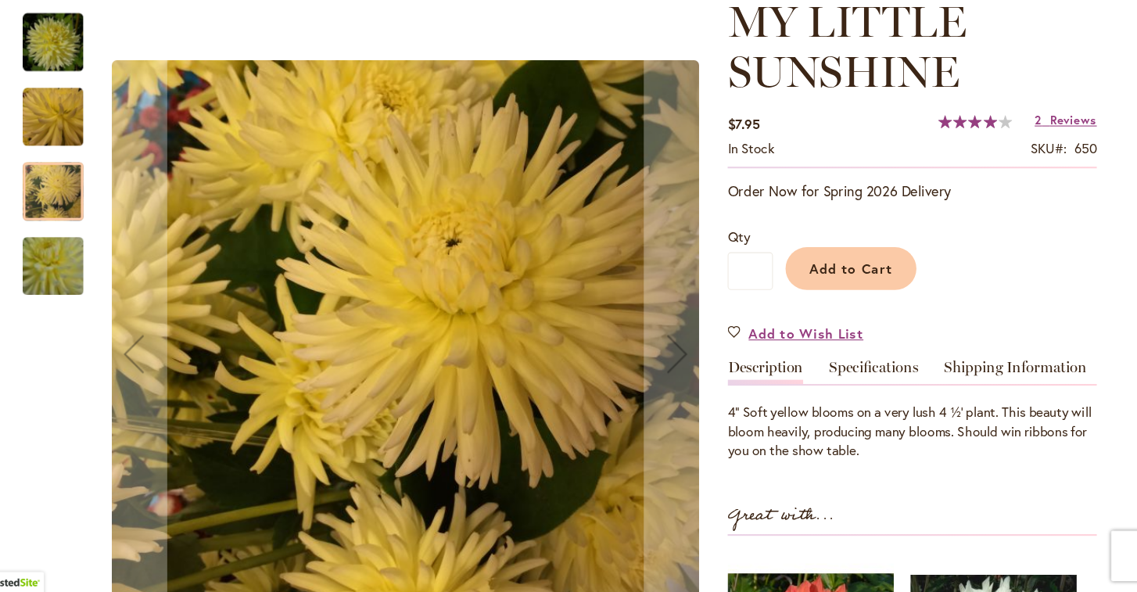
click at [68, 191] on div at bounding box center [96, 218] width 56 height 54
click at [68, 120] on img "MY LITTLE SUNSHINE" at bounding box center [96, 148] width 56 height 56
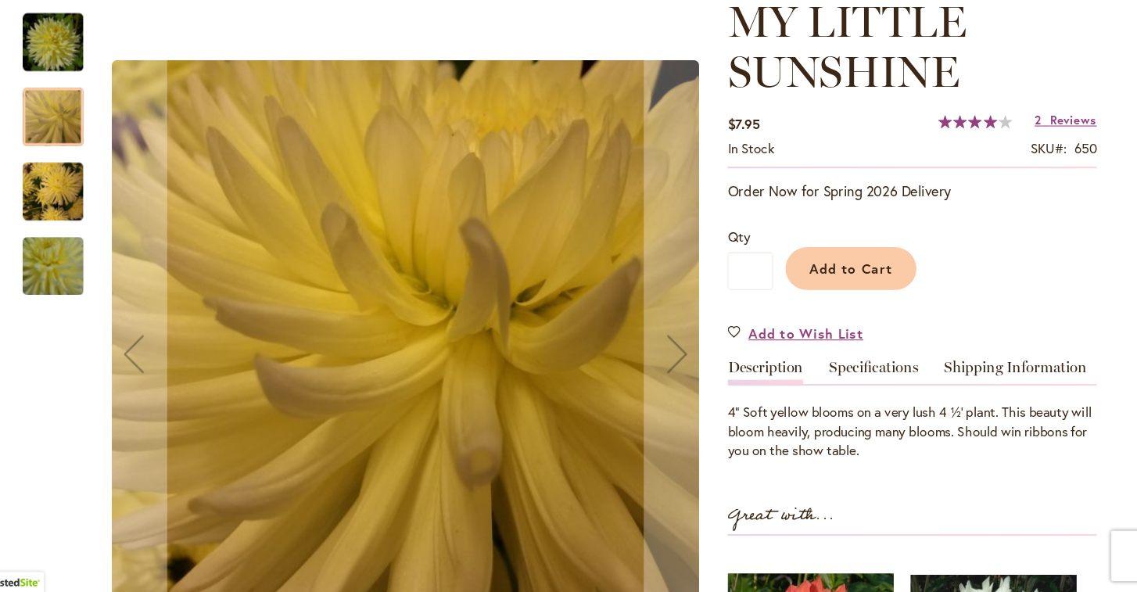
click at [68, 51] on img "MY LITTLE SUNSHINE" at bounding box center [96, 79] width 56 height 56
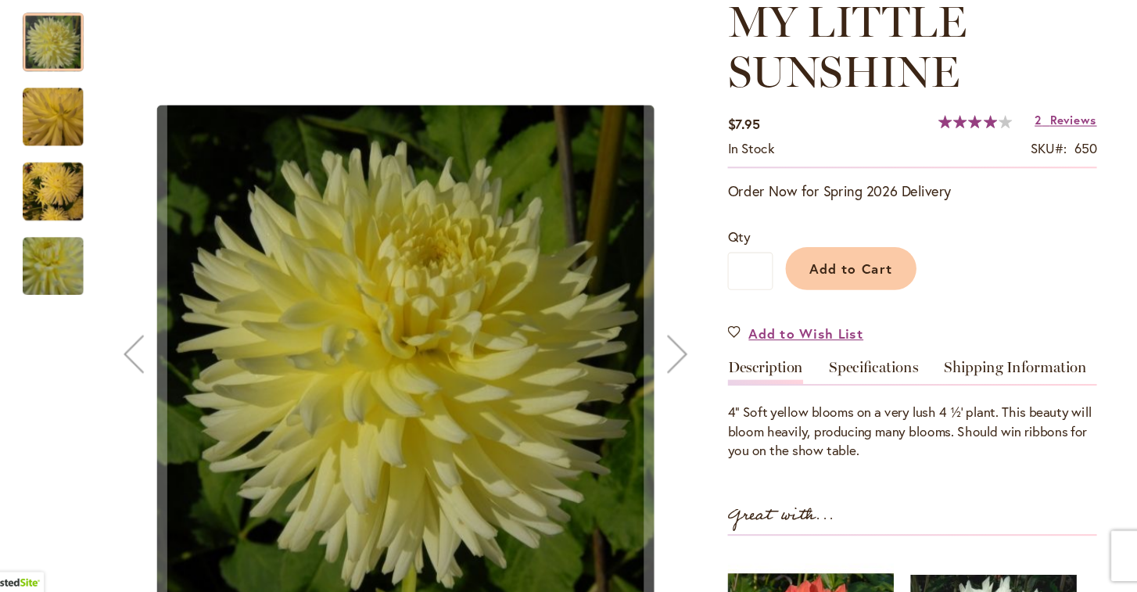
click at [52, 253] on img "MY LITTLE SUNSHINE" at bounding box center [96, 287] width 113 height 99
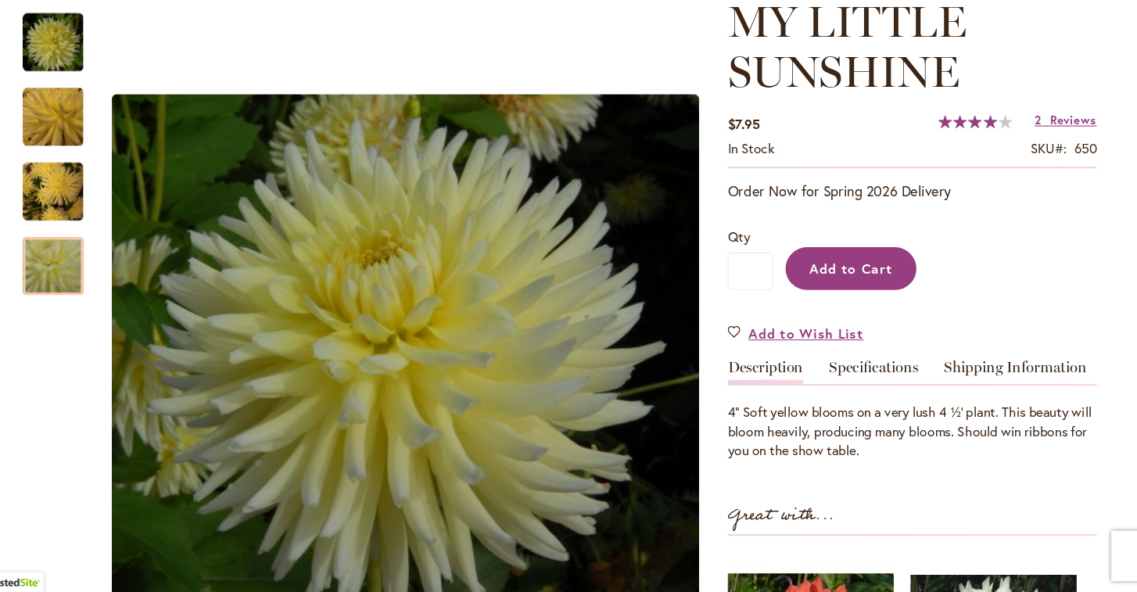
click at [801, 281] on span "Add to Cart" at bounding box center [839, 289] width 77 height 16
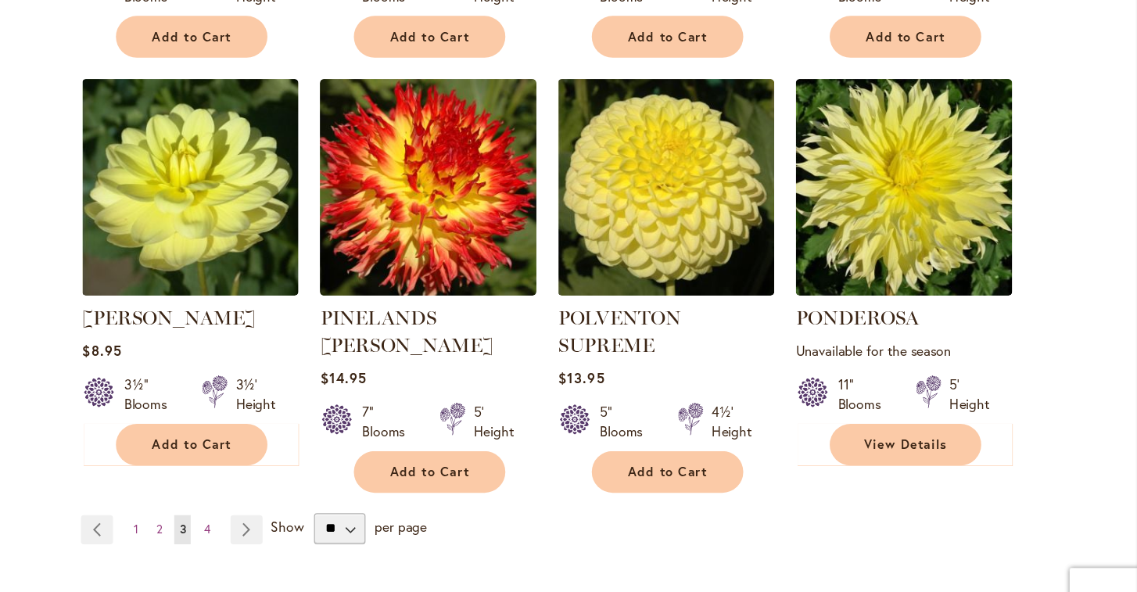
scroll to position [1192, 0]
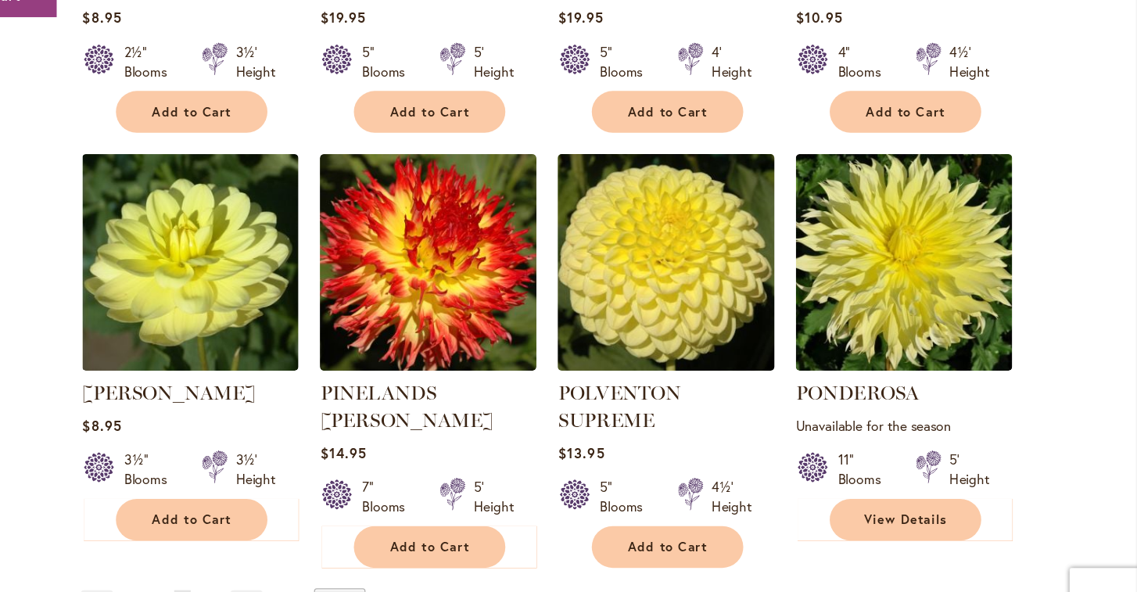
click at [666, 197] on img at bounding box center [757, 287] width 183 height 183
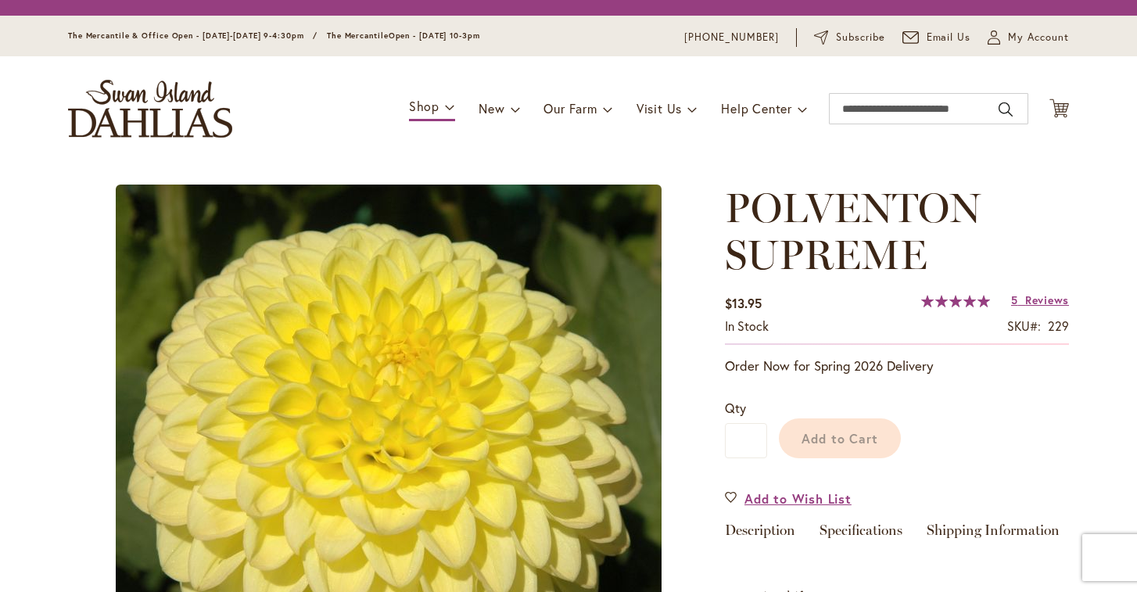
type input "******"
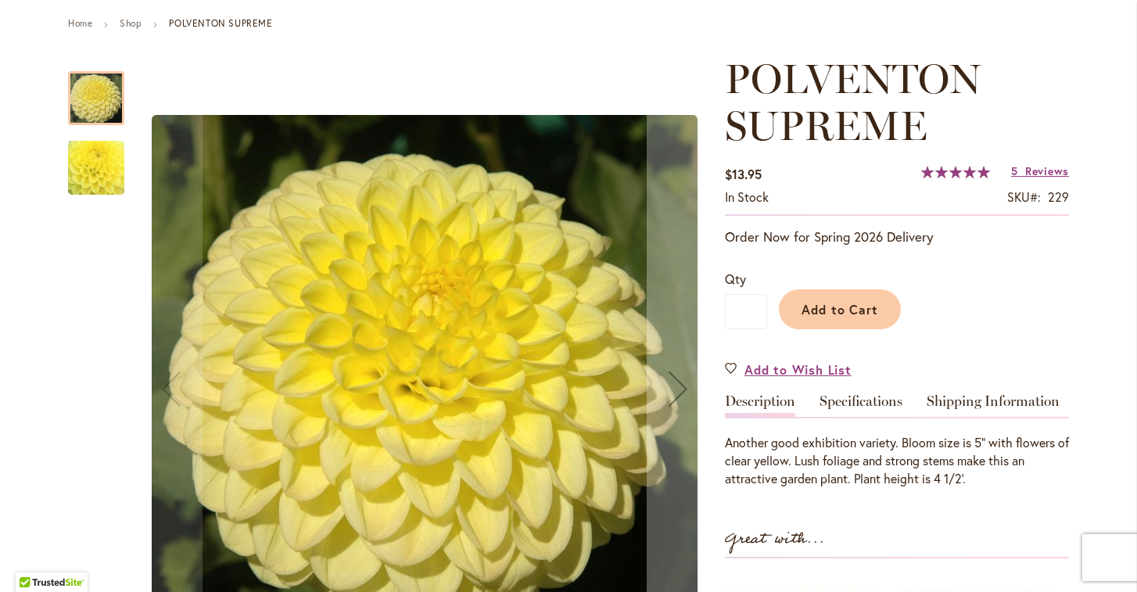
scroll to position [195, 0]
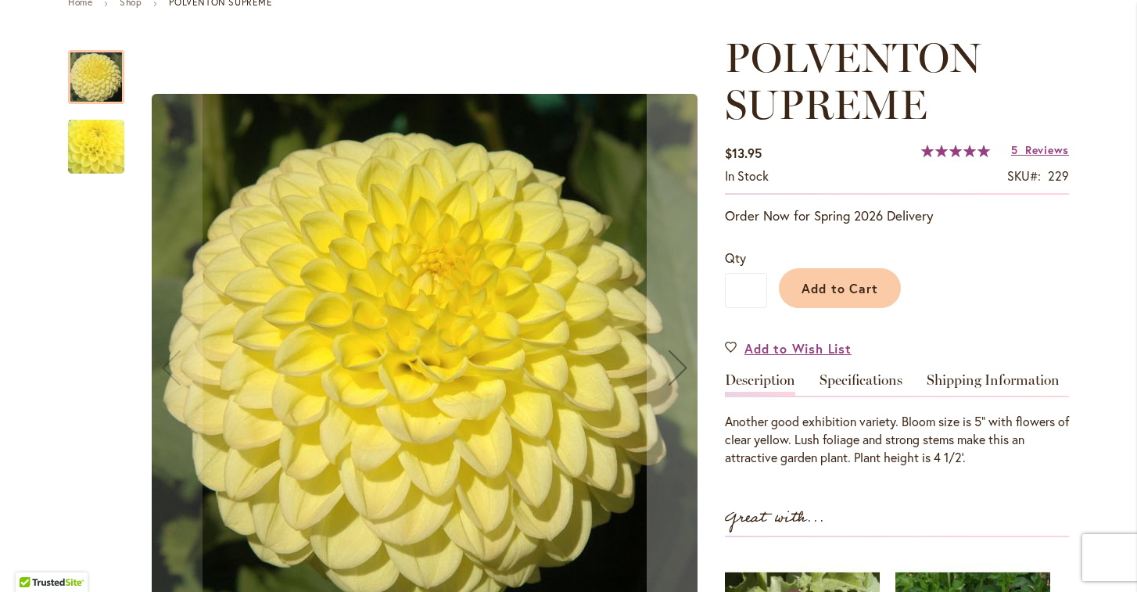
click at [95, 141] on img "POLVENTON SUPREME" at bounding box center [96, 147] width 109 height 108
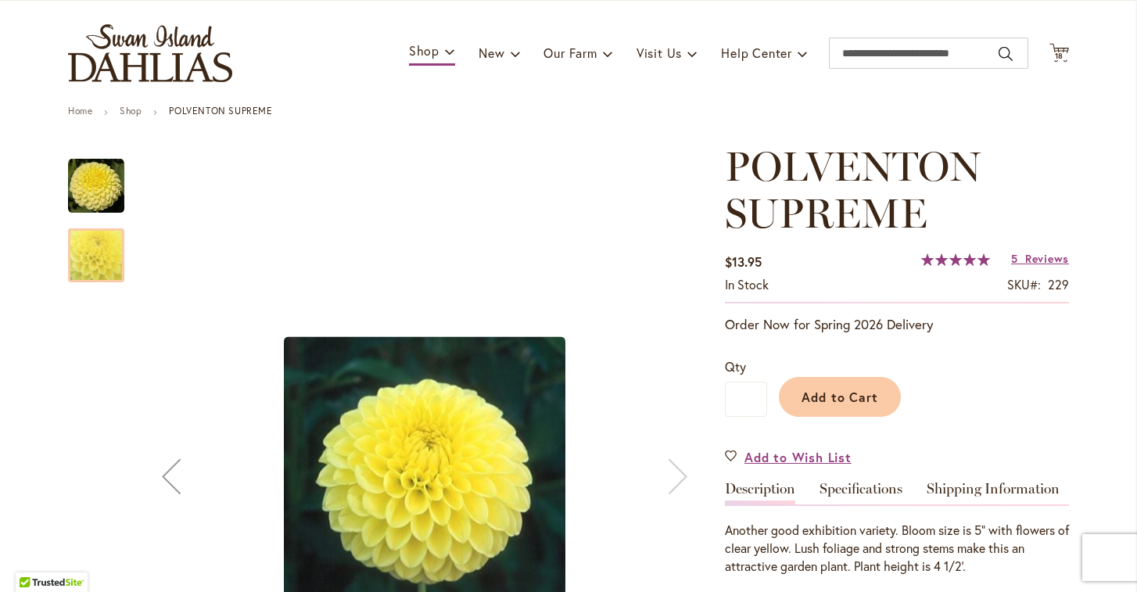
scroll to position [113, 0]
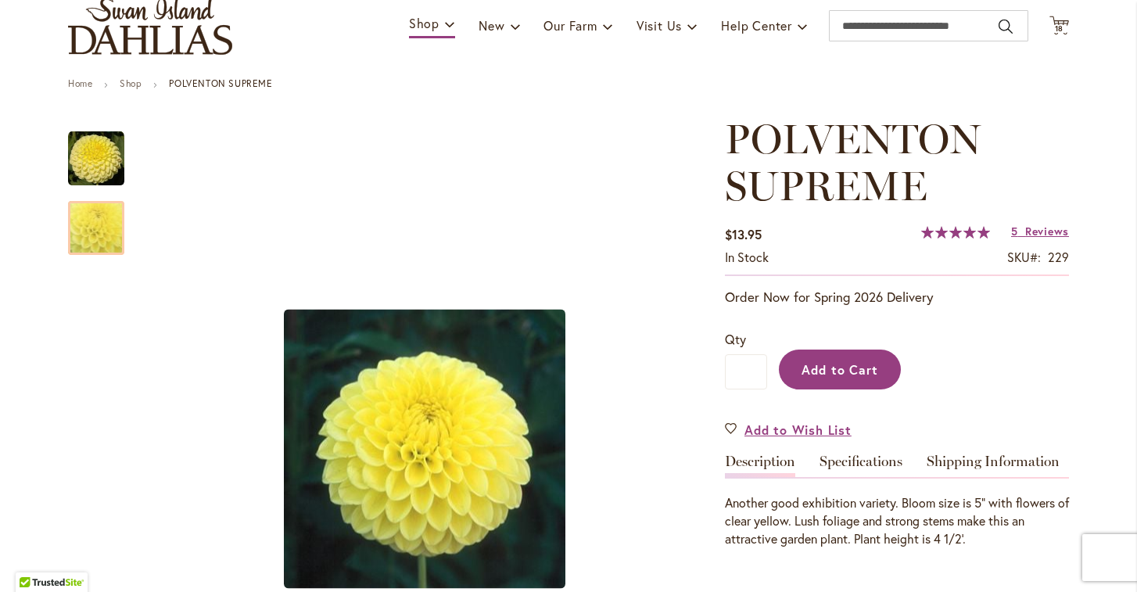
click at [853, 374] on span "Add to Cart" at bounding box center [839, 369] width 77 height 16
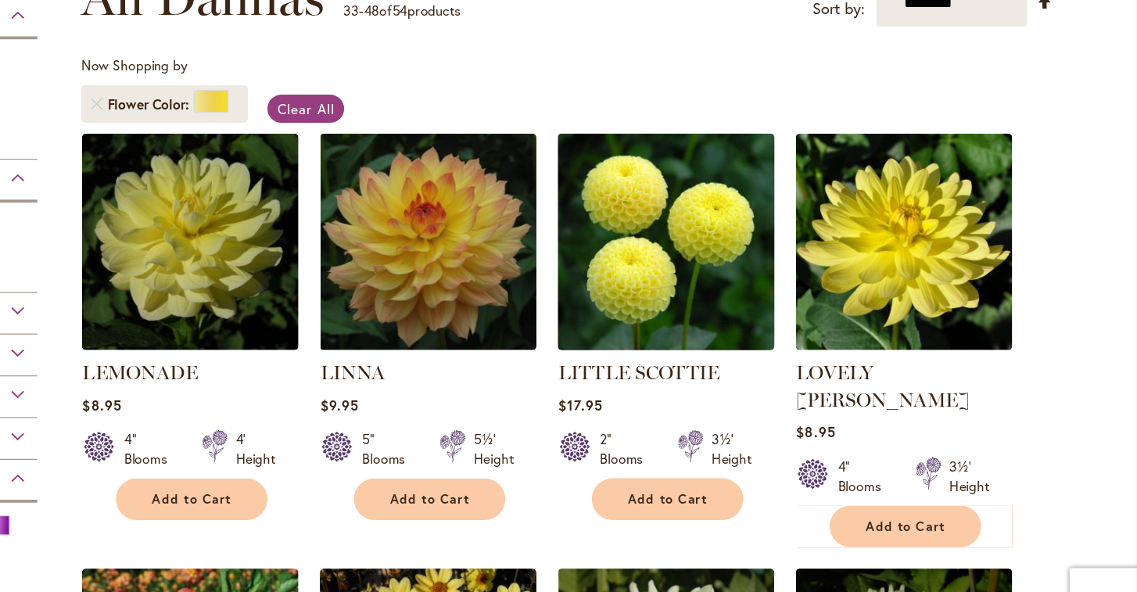
scroll to position [185, 0]
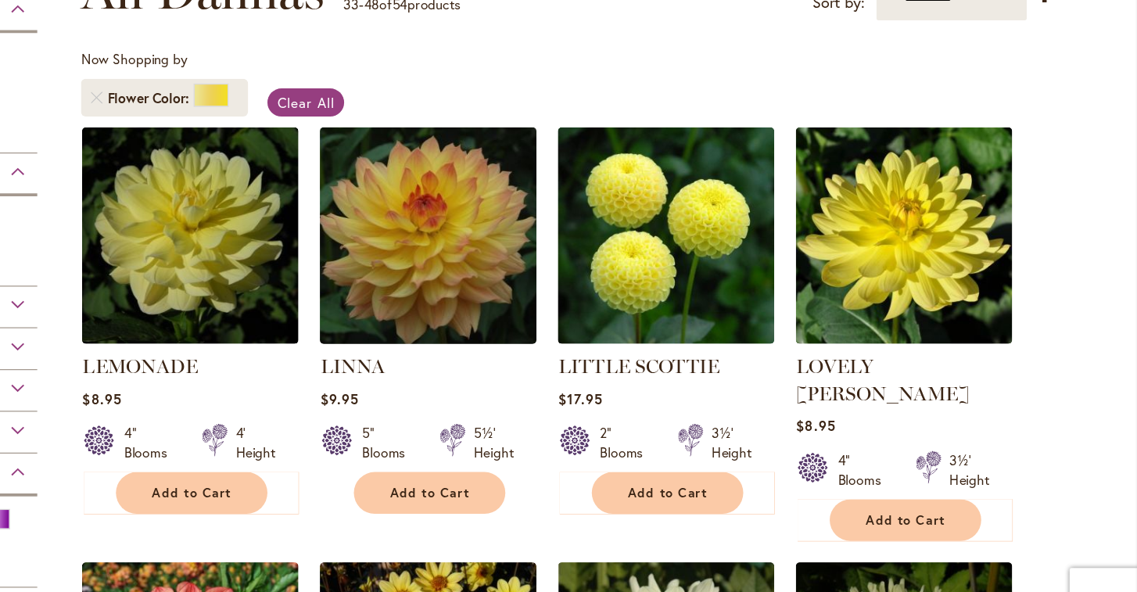
click at [475, 206] on img at bounding box center [566, 265] width 183 height 183
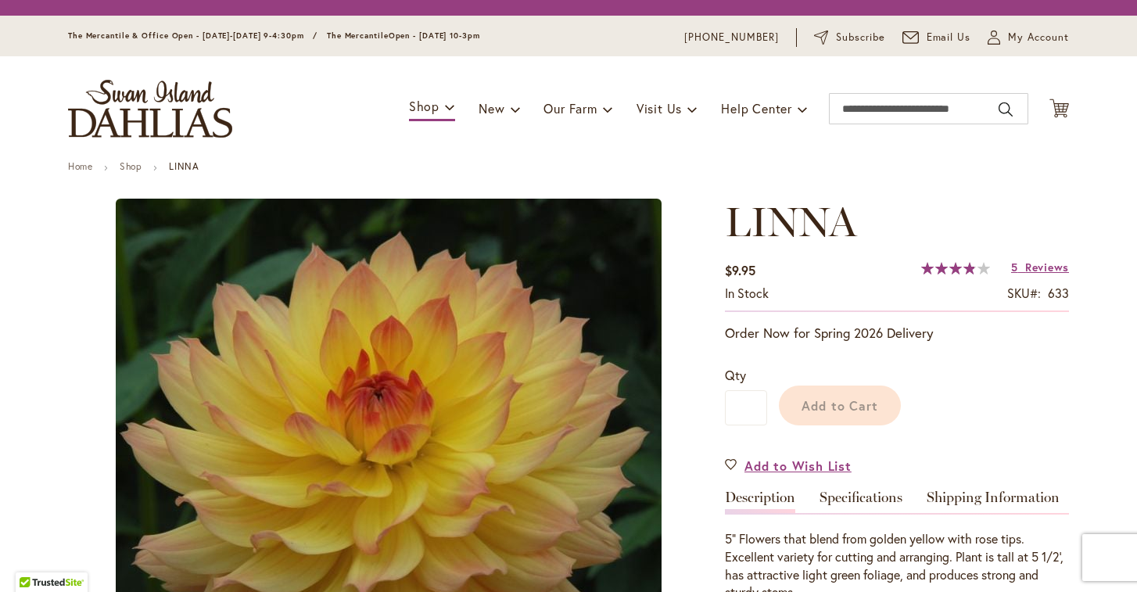
type input "******"
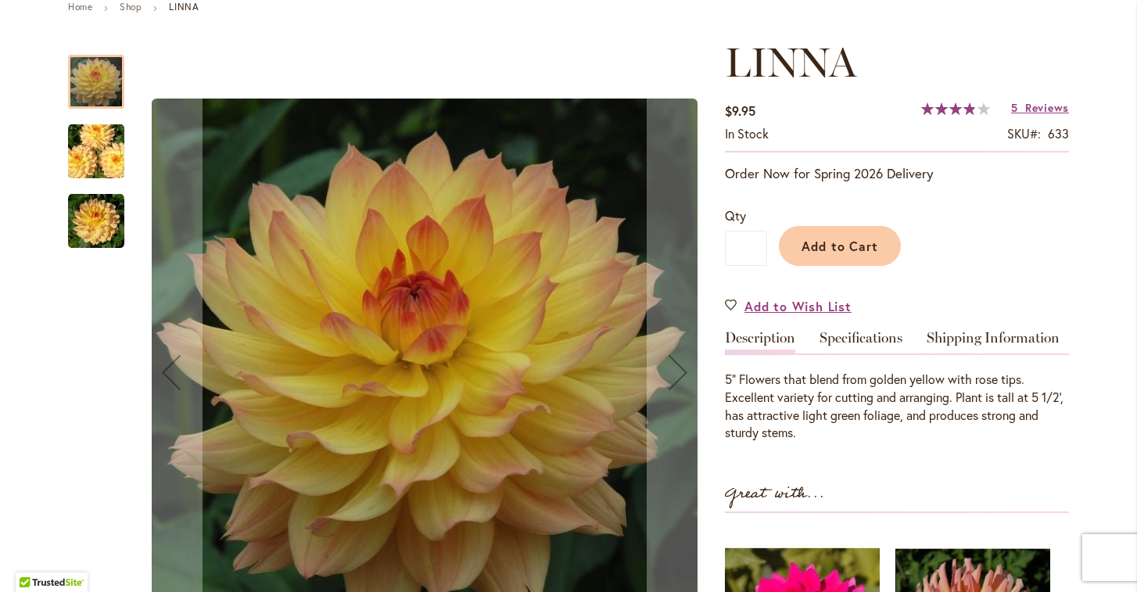
scroll to position [191, 0]
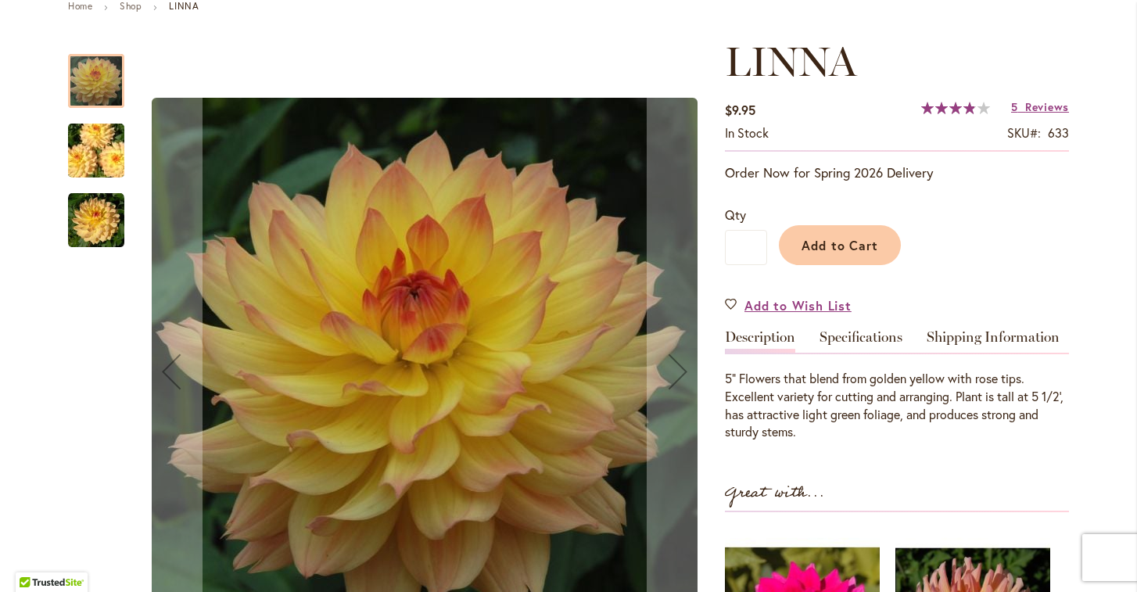
click at [99, 141] on img "LINNA" at bounding box center [96, 150] width 113 height 75
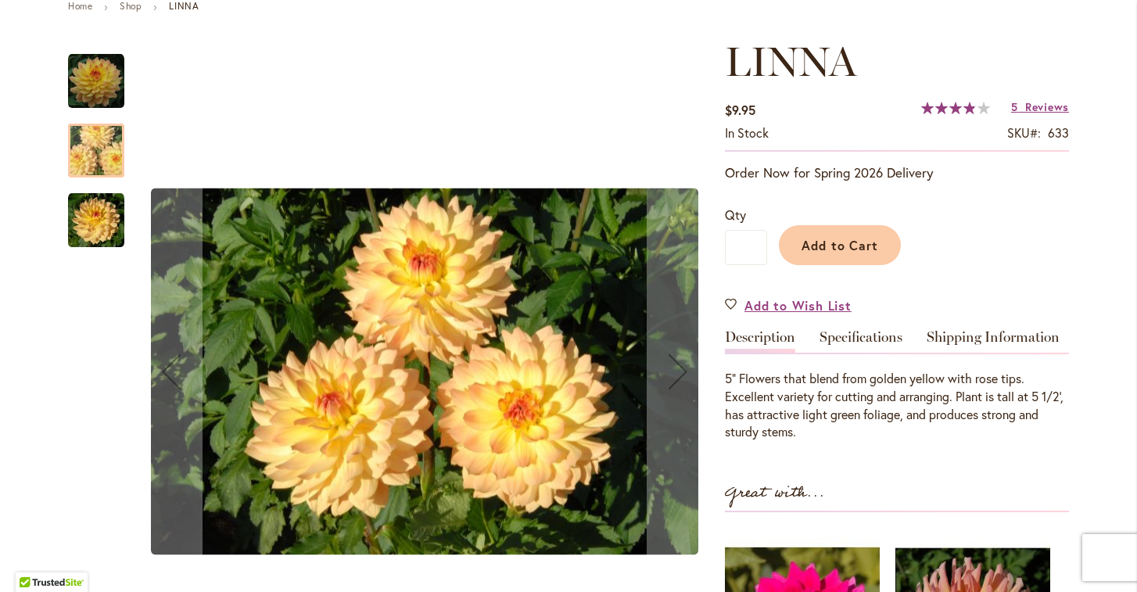
click at [95, 224] on img "LINNA" at bounding box center [96, 220] width 56 height 56
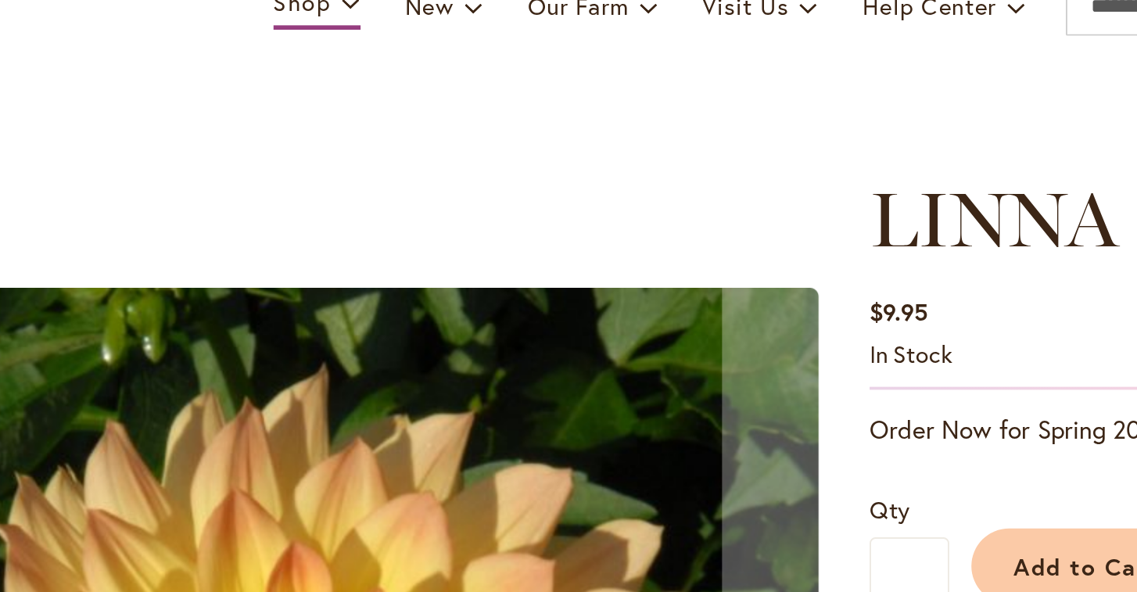
scroll to position [0, 0]
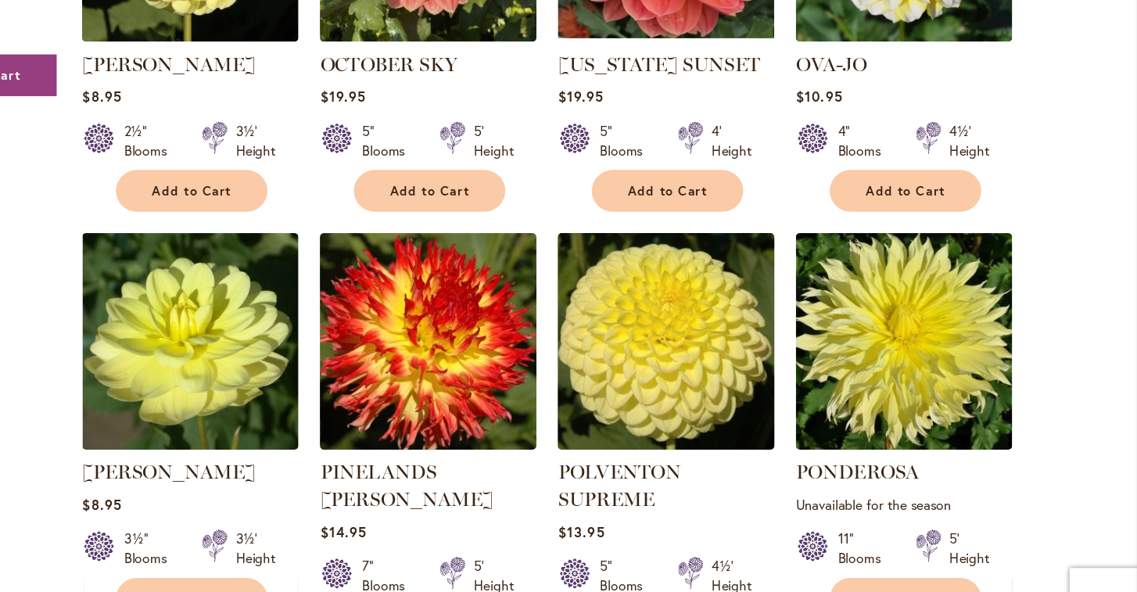
scroll to position [1446, 0]
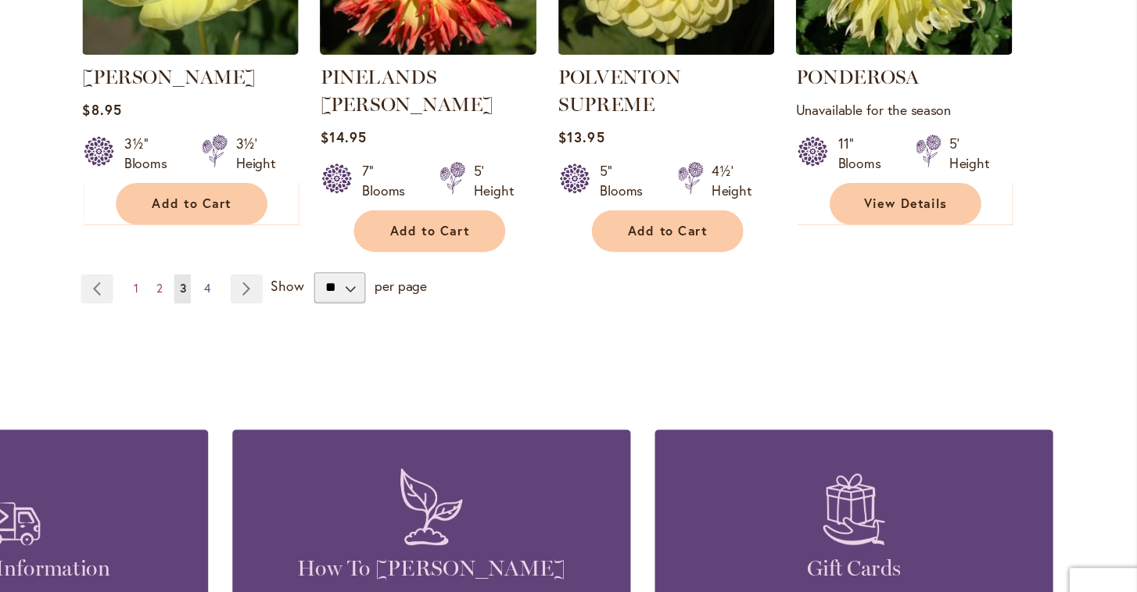
click at [385, 303] on span "4" at bounding box center [387, 309] width 5 height 12
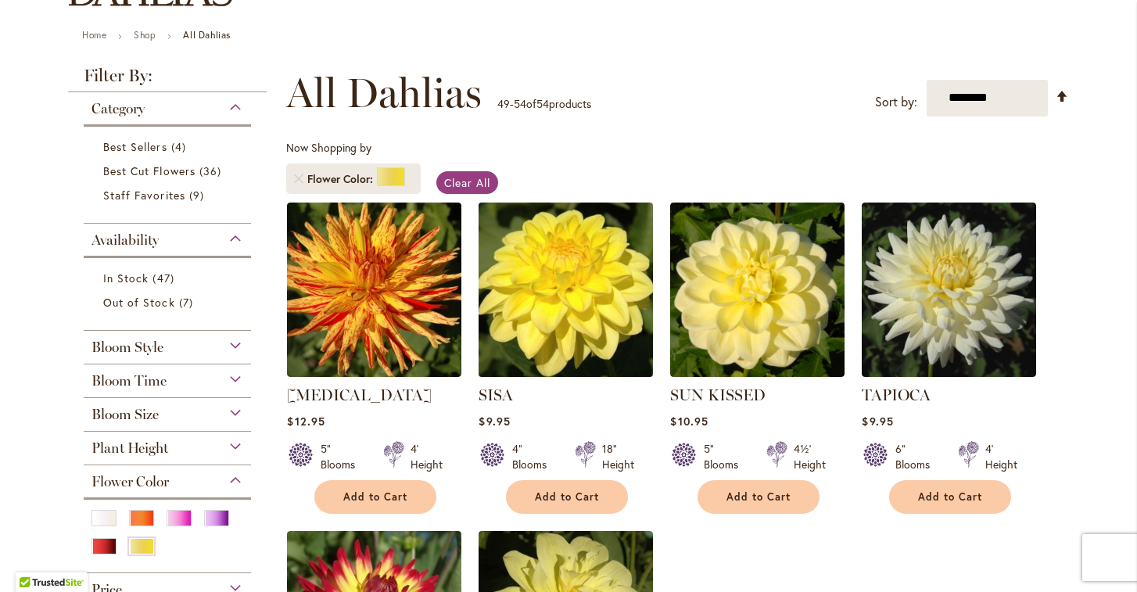
scroll to position [169, 0]
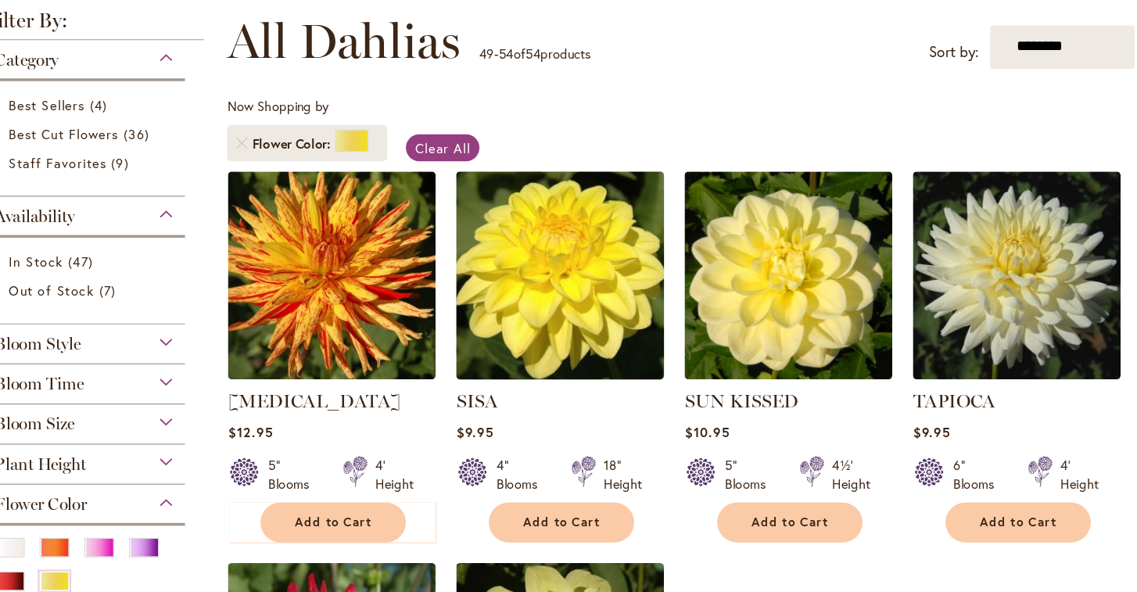
click at [475, 226] on img at bounding box center [566, 282] width 183 height 183
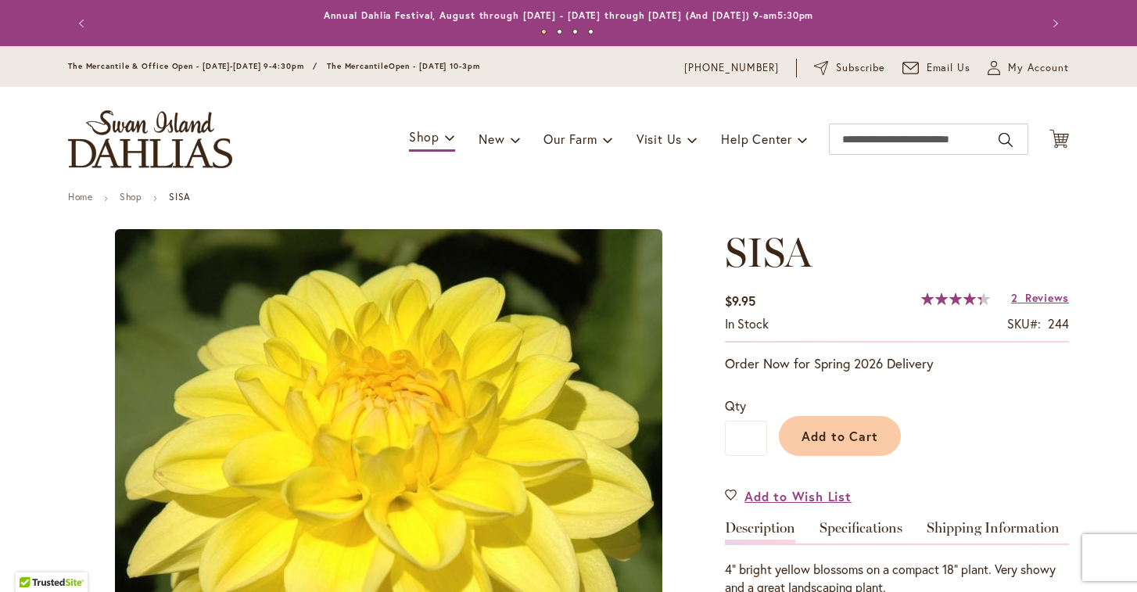
type input "******"
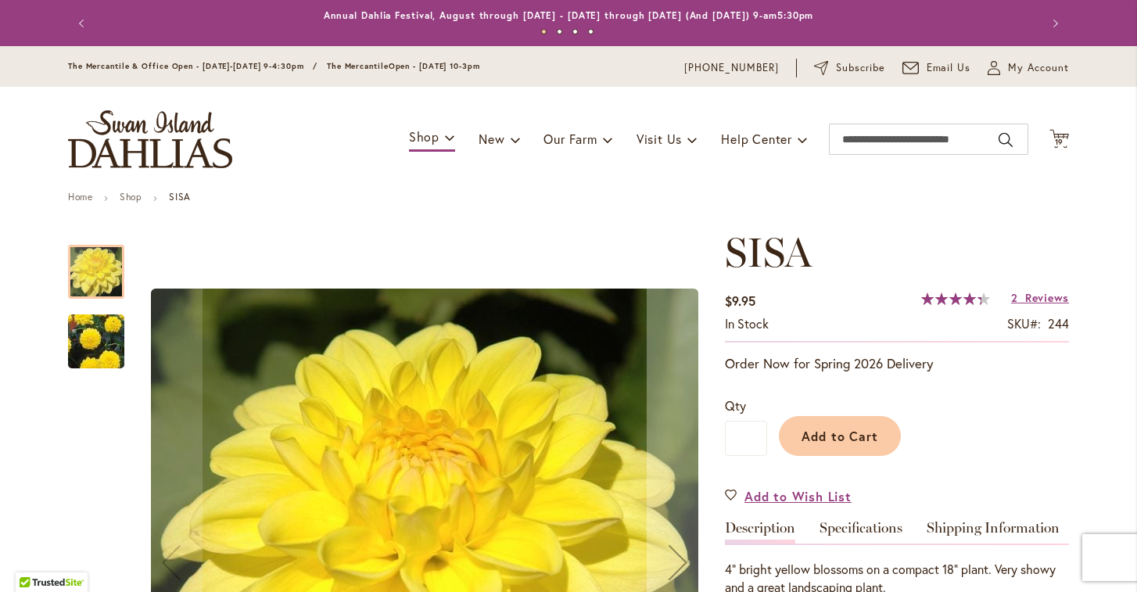
click at [106, 342] on img "SISA" at bounding box center [96, 342] width 113 height 100
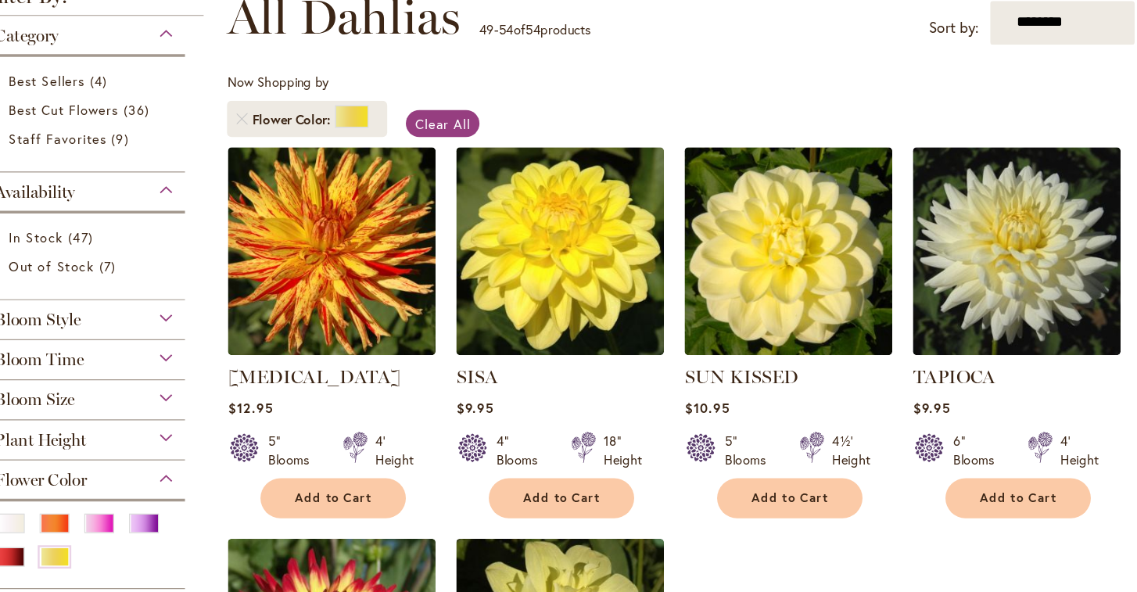
scroll to position [206, 0]
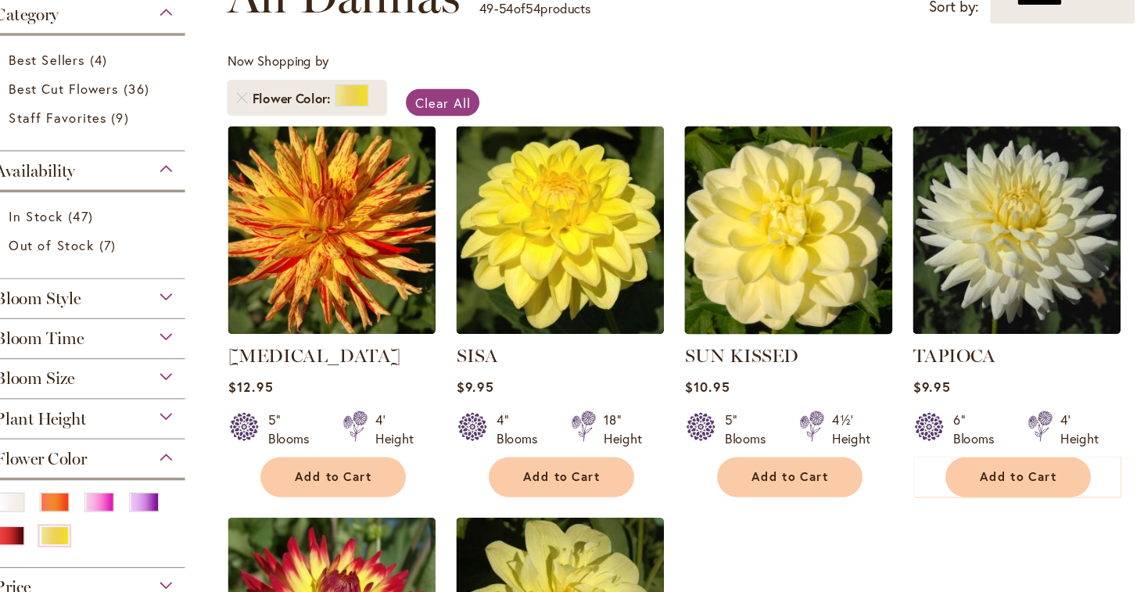
click at [666, 210] on img at bounding box center [757, 244] width 183 height 183
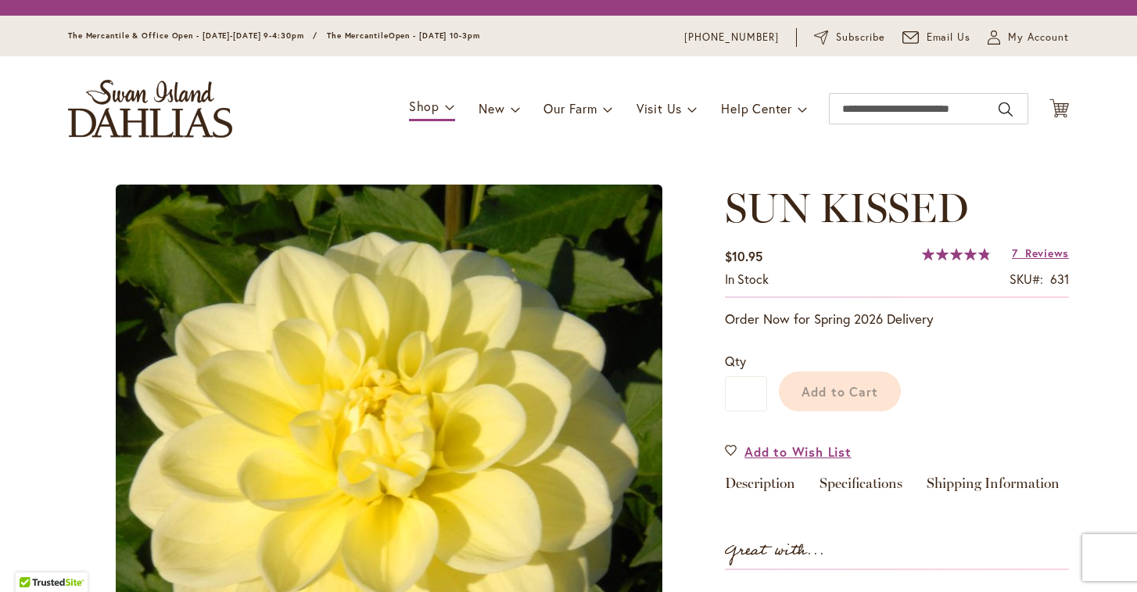
type input "******"
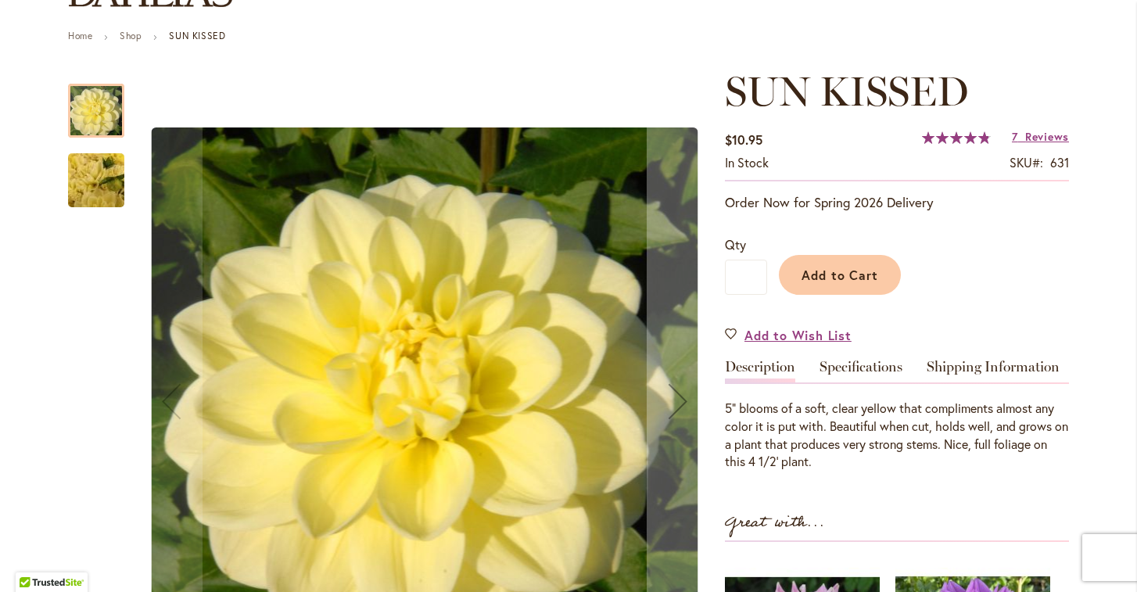
scroll to position [164, 0]
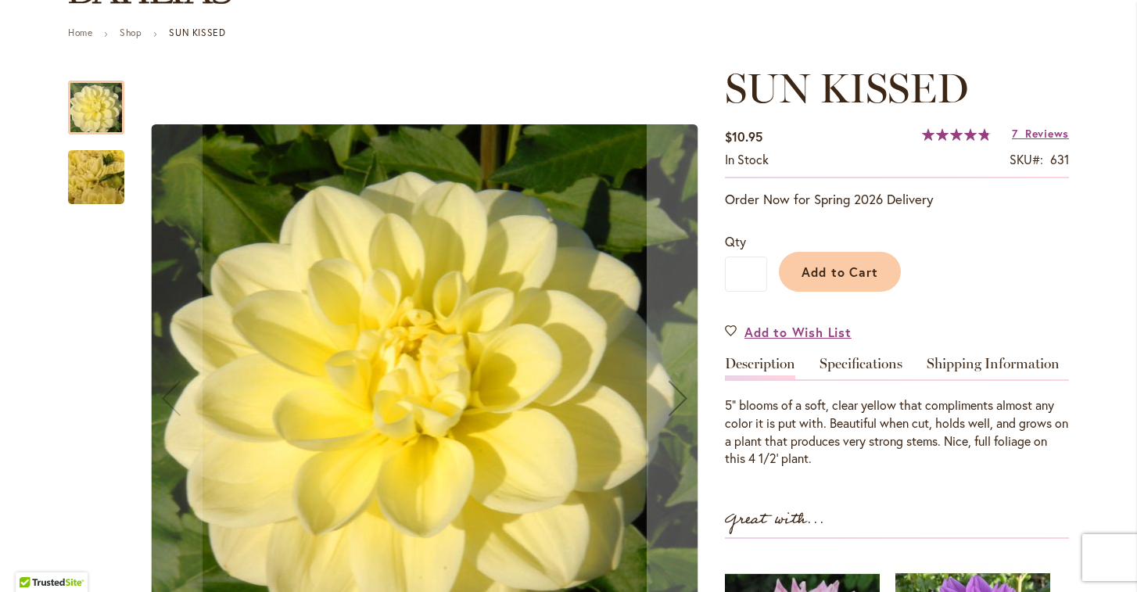
click at [94, 166] on img "SUN KISSED" at bounding box center [96, 177] width 113 height 84
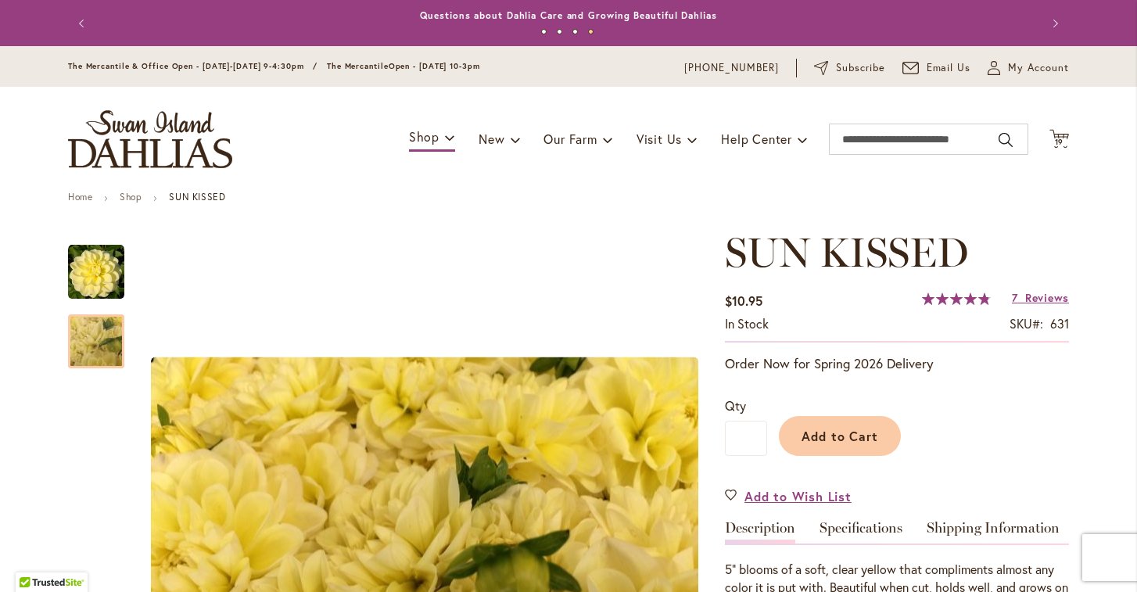
scroll to position [0, 0]
click at [844, 437] on span "Add to Cart" at bounding box center [839, 436] width 77 height 16
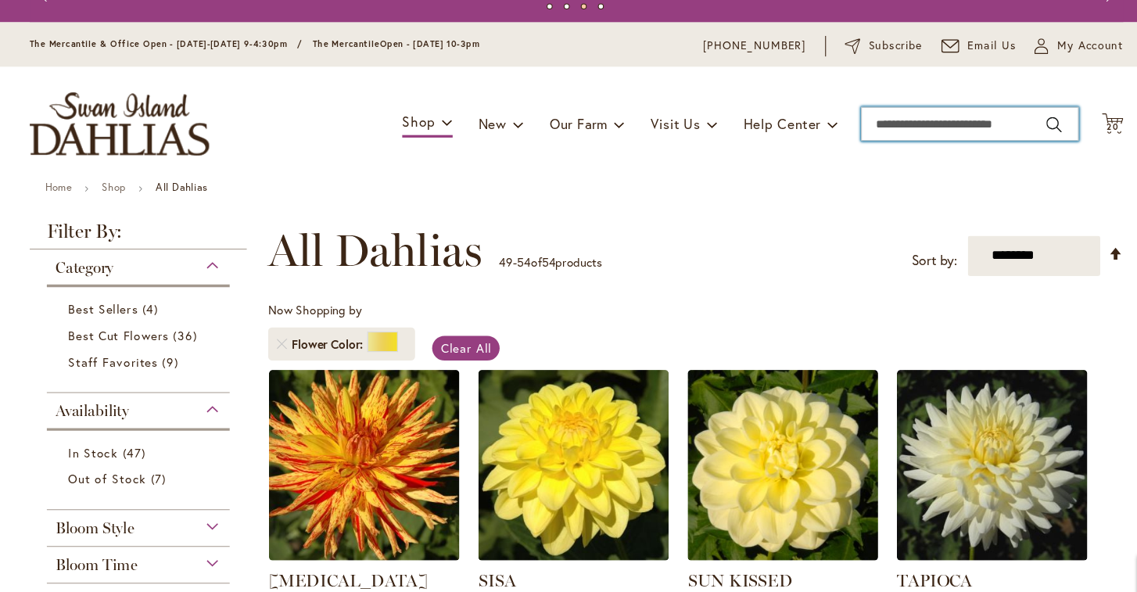
click at [848, 124] on input "Search" at bounding box center [928, 139] width 199 height 31
type input "****"
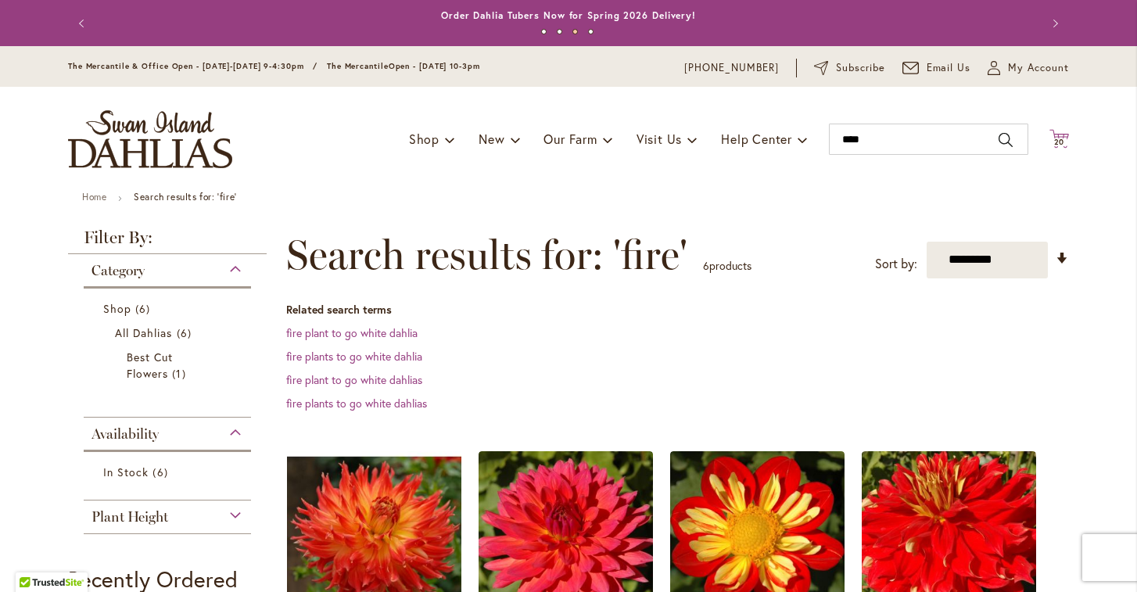
click at [1059, 138] on span "20" at bounding box center [1059, 142] width 11 height 10
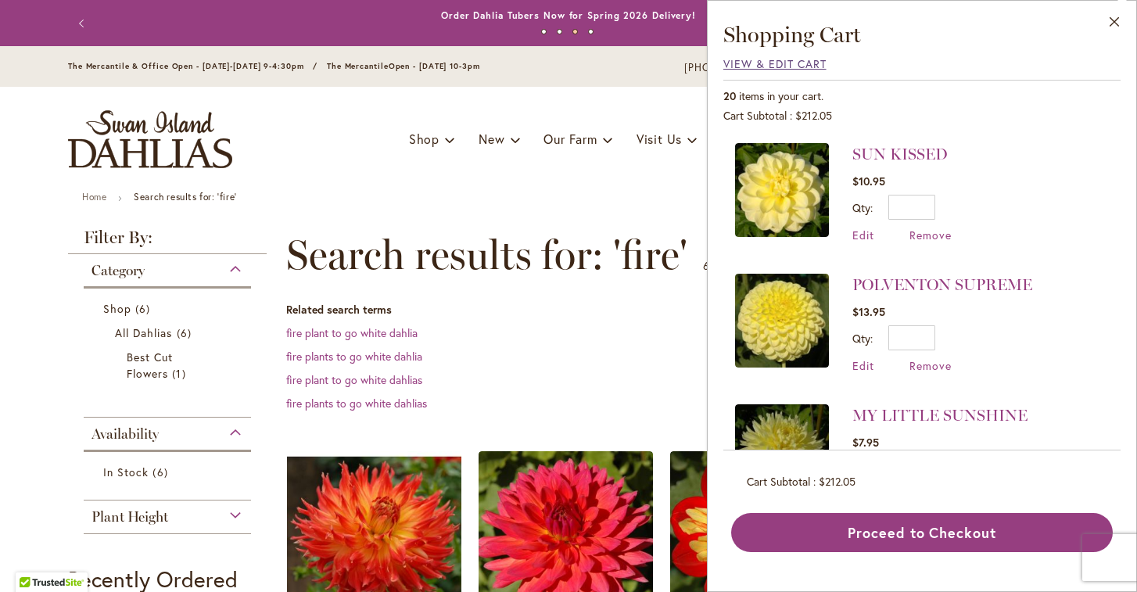
click at [733, 64] on span "View & Edit Cart" at bounding box center [774, 63] width 103 height 15
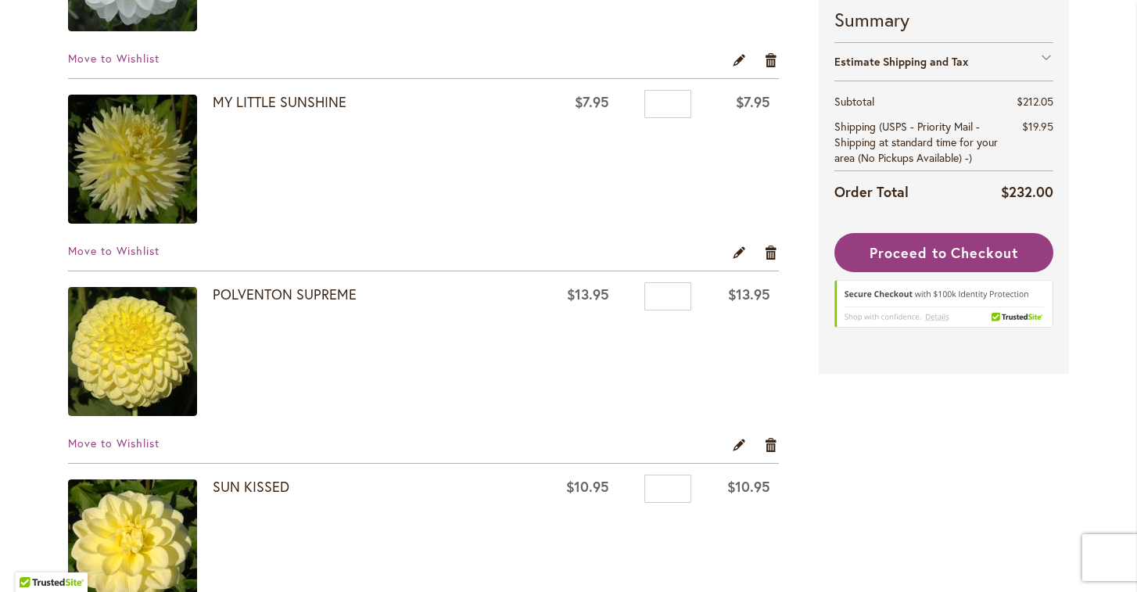
scroll to position [3309, 0]
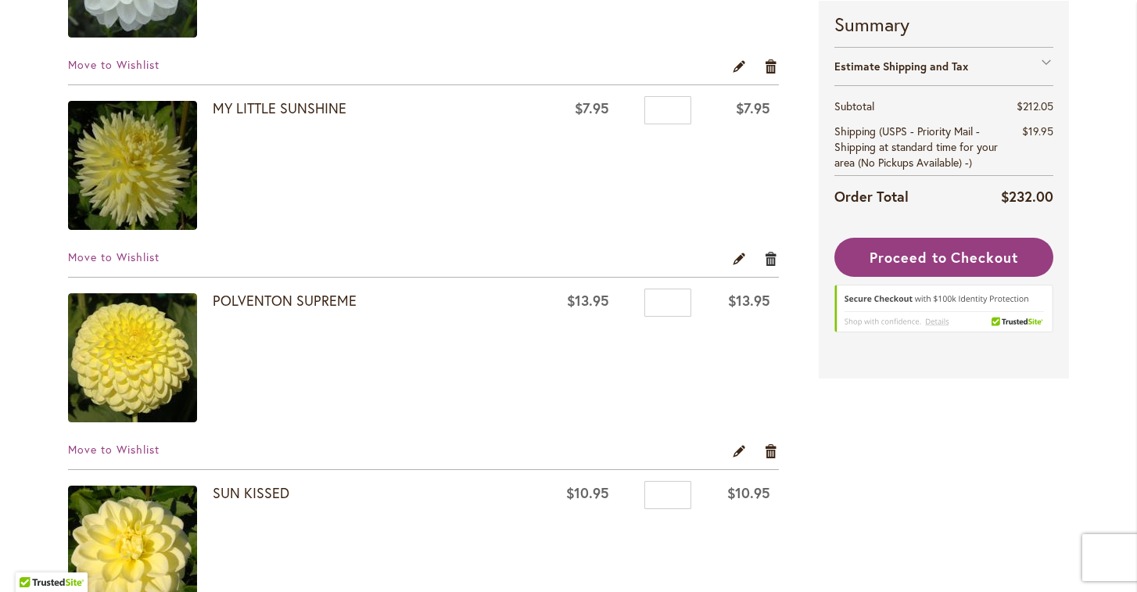
click at [770, 260] on link "Remove item" at bounding box center [771, 257] width 15 height 17
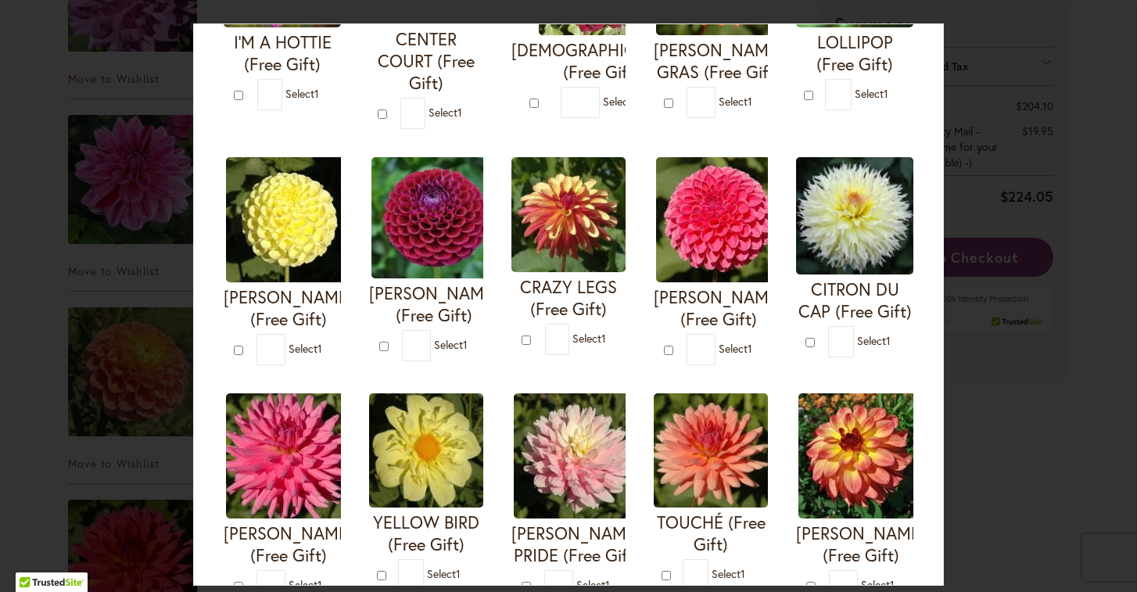
scroll to position [284, 0]
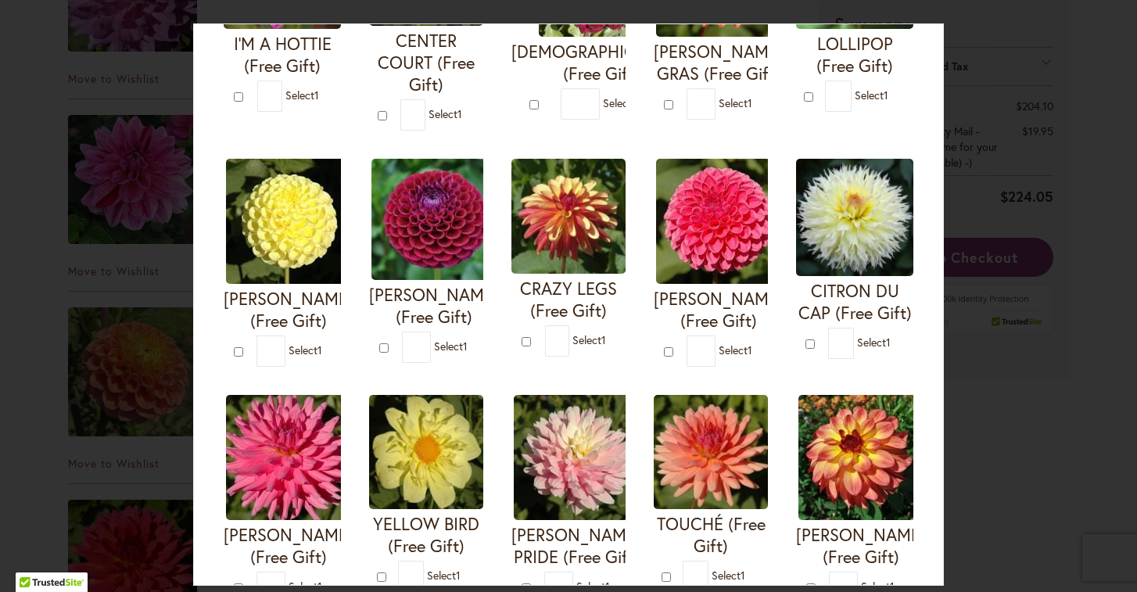
type input "*"
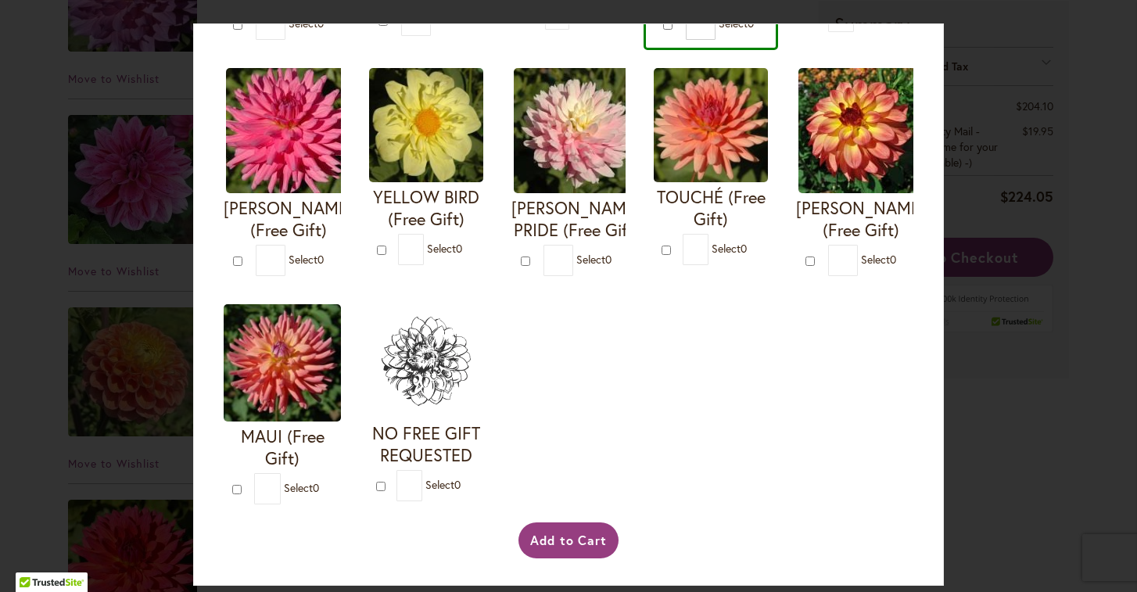
scroll to position [621, 0]
click at [582, 547] on button "Add to Cart" at bounding box center [568, 540] width 101 height 36
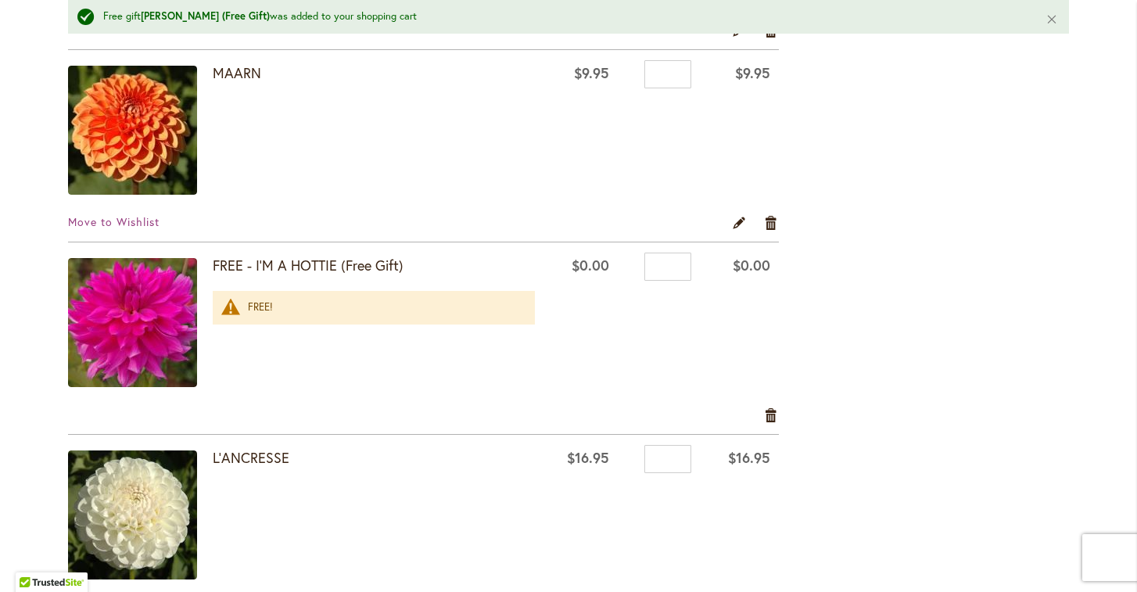
scroll to position [2413, 0]
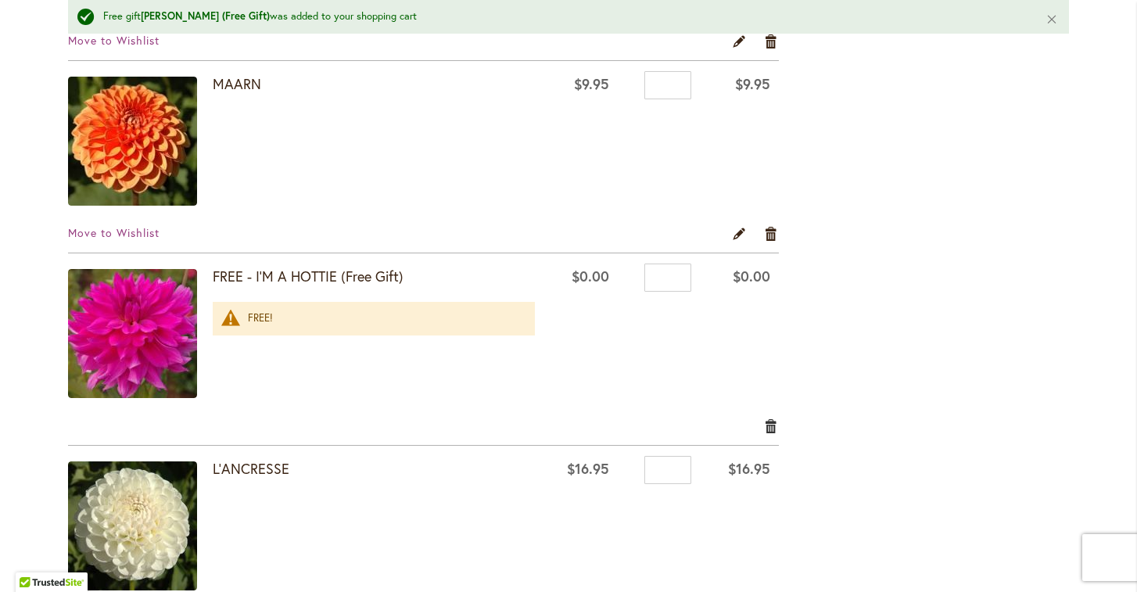
click at [771, 425] on link "Remove item" at bounding box center [771, 425] width 15 height 17
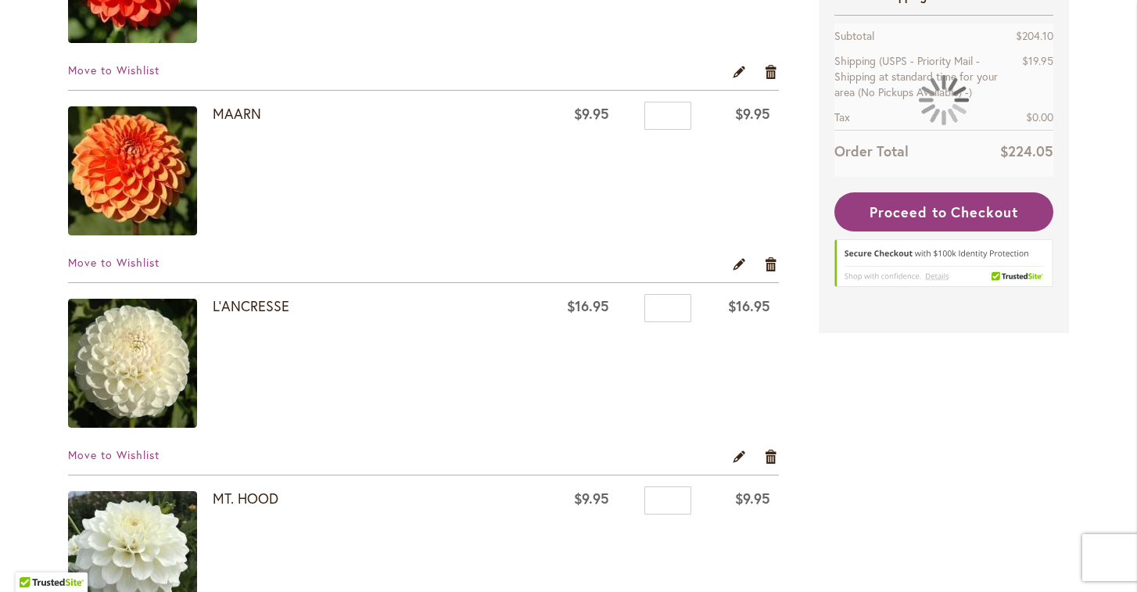
scroll to position [2354, 0]
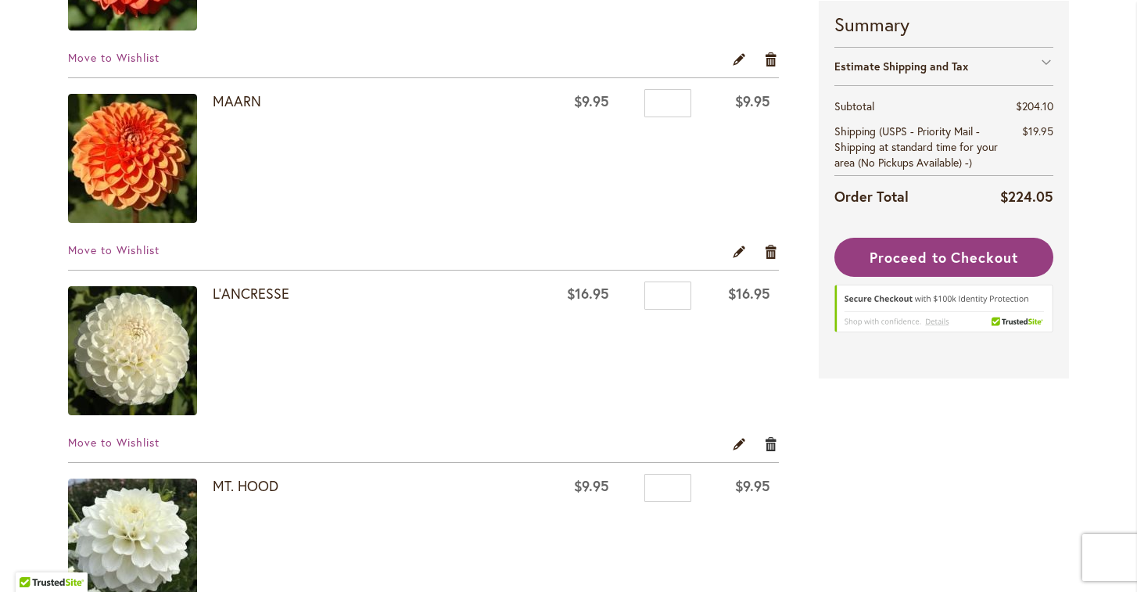
click at [771, 443] on link "Remove item" at bounding box center [771, 443] width 15 height 17
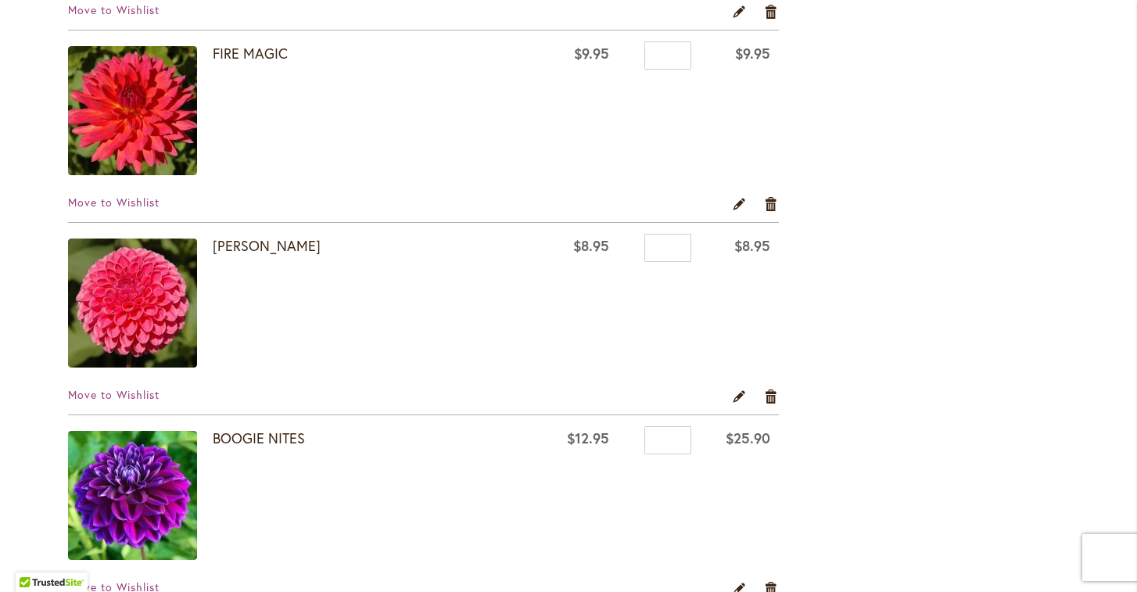
scroll to position [1426, 0]
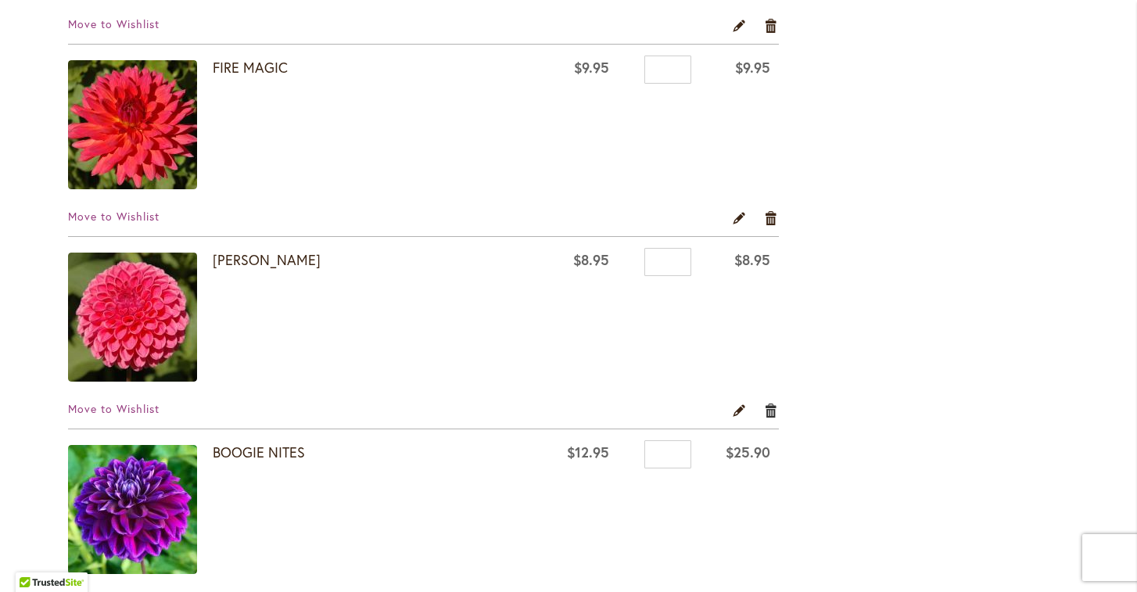
click at [769, 408] on link "Remove item" at bounding box center [771, 409] width 15 height 17
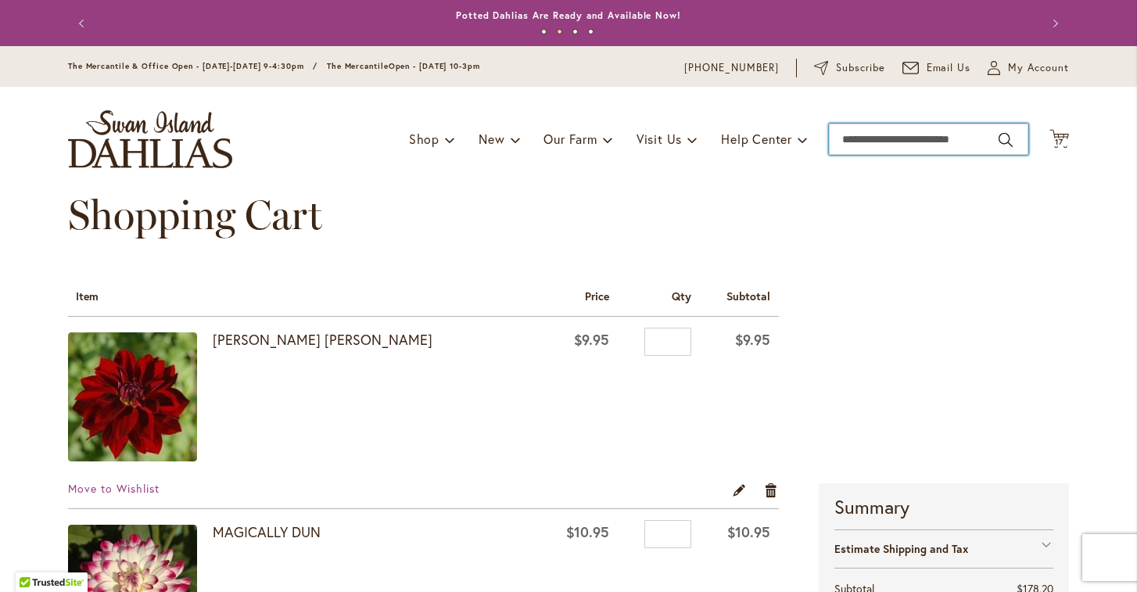
click at [865, 149] on input "Search" at bounding box center [928, 139] width 199 height 31
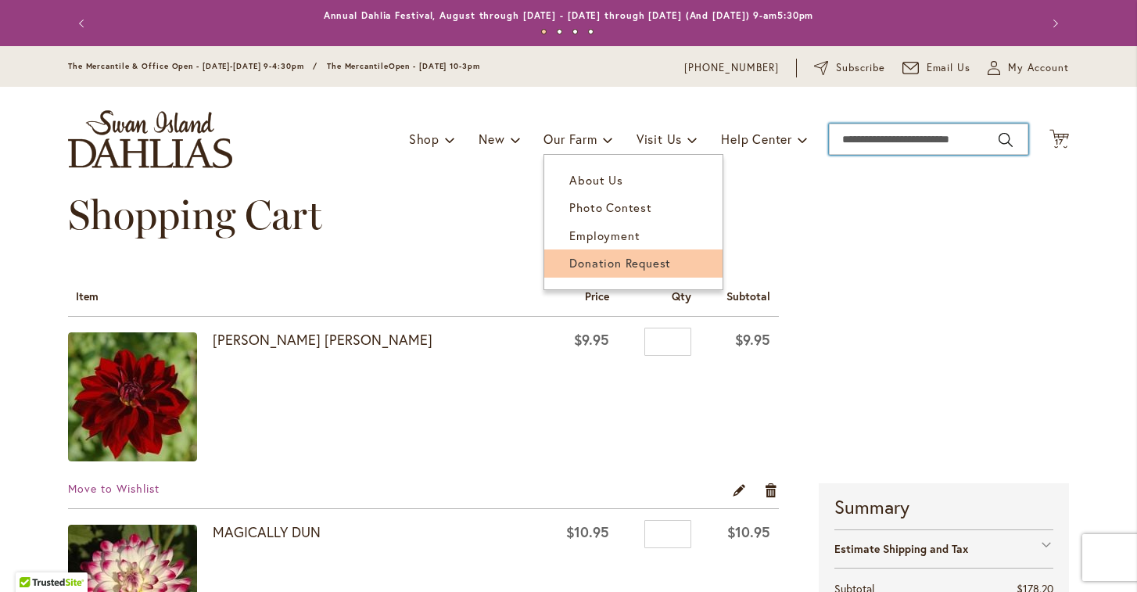
click at [616, 263] on span "Donation Request" at bounding box center [620, 263] width 102 height 16
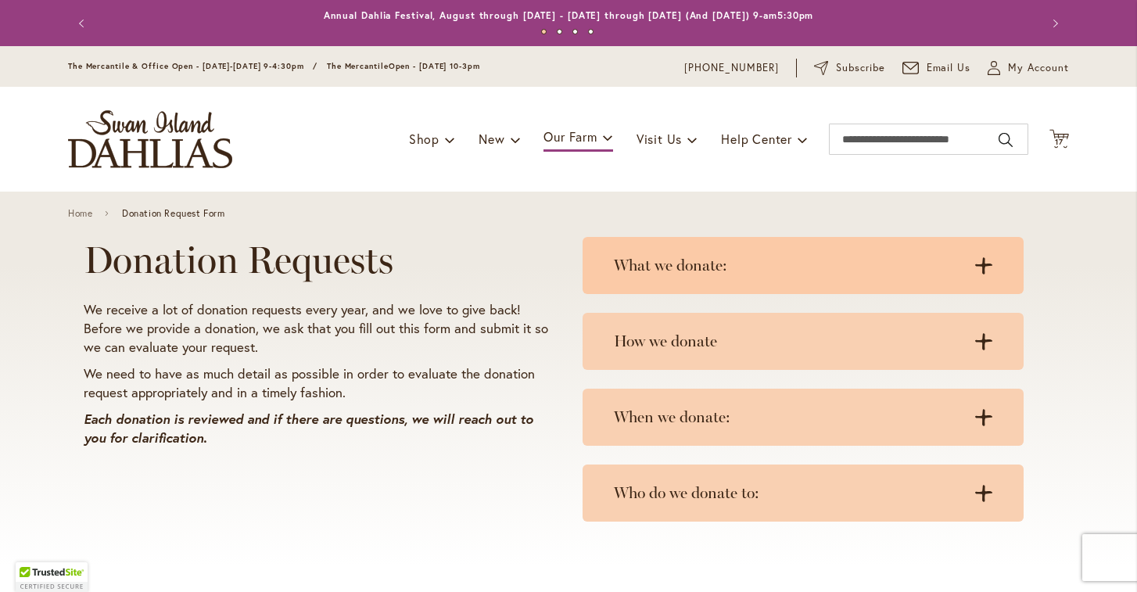
click at [675, 279] on div "What we donate: .cls-1 { fill: #3c2616; stroke-width: 0px; } .cls-1 { fill: #3c…" at bounding box center [802, 265] width 441 height 57
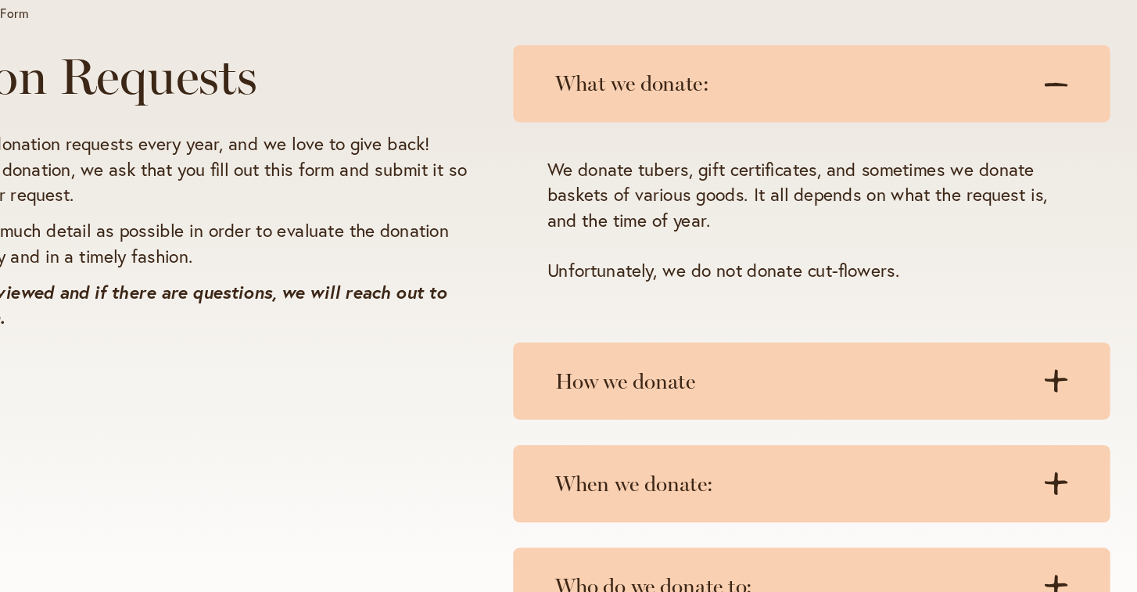
scroll to position [124, 0]
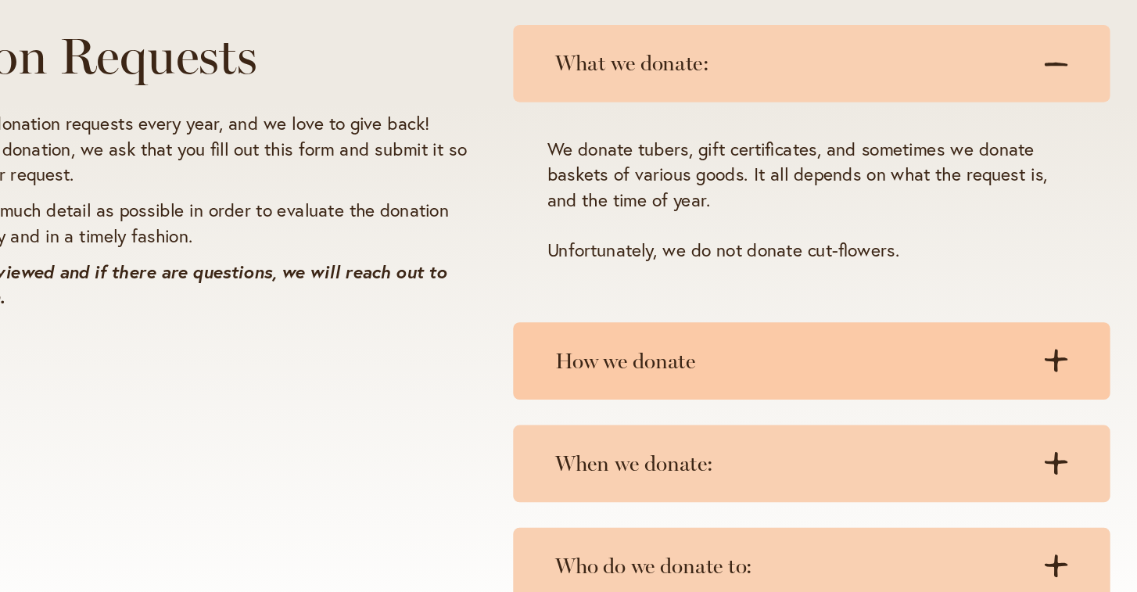
click at [614, 351] on h3 "How we donate" at bounding box center [787, 361] width 347 height 20
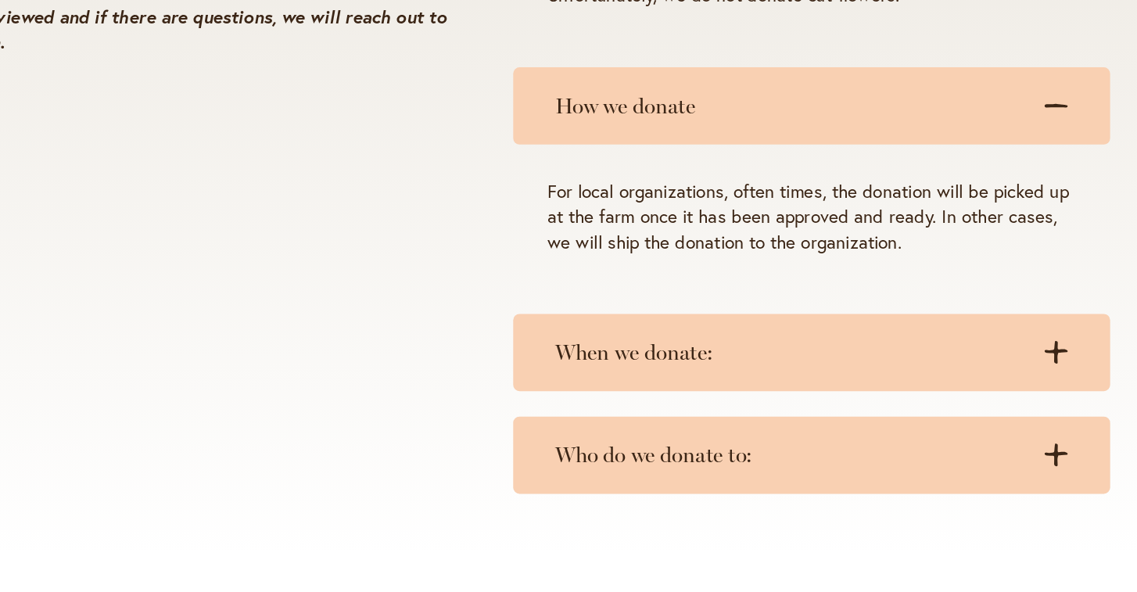
scroll to position [316, 0]
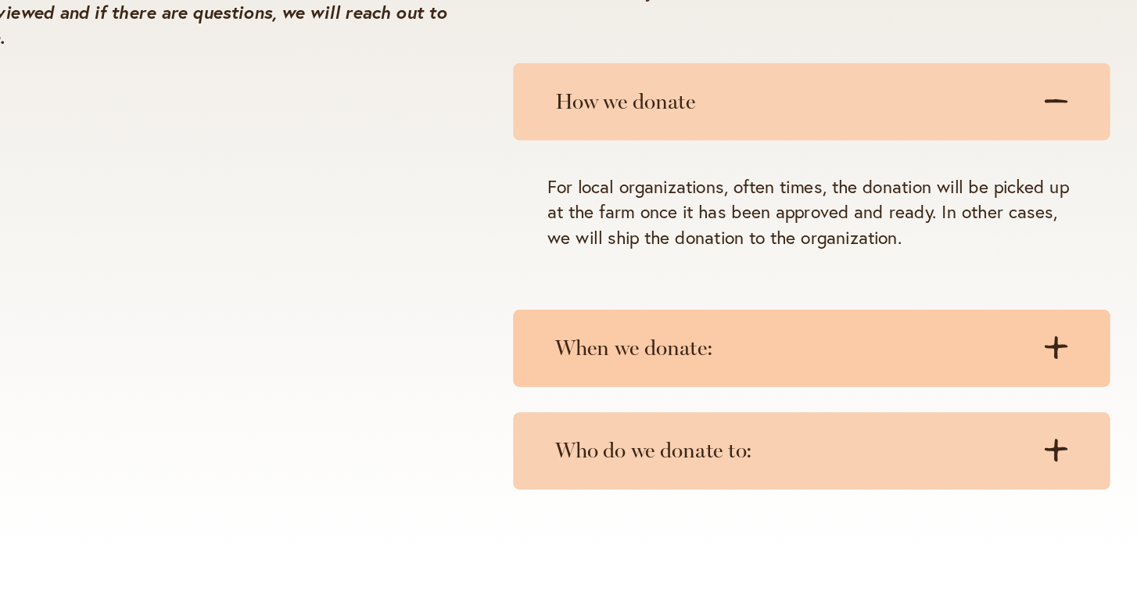
click at [614, 342] on h3 "When we donate:" at bounding box center [787, 352] width 347 height 20
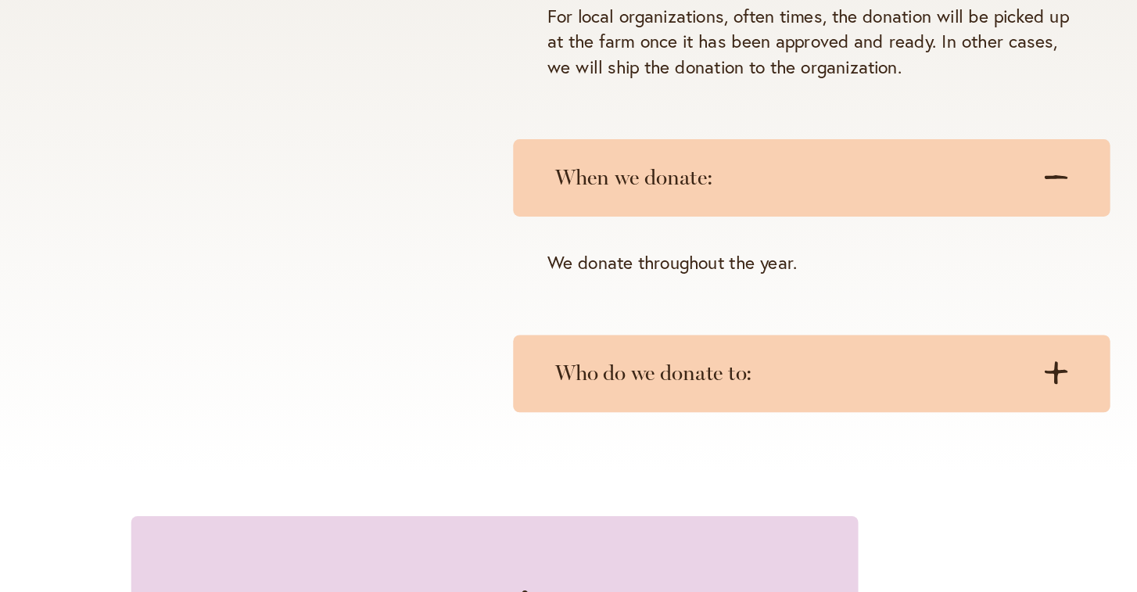
scroll to position [462, 0]
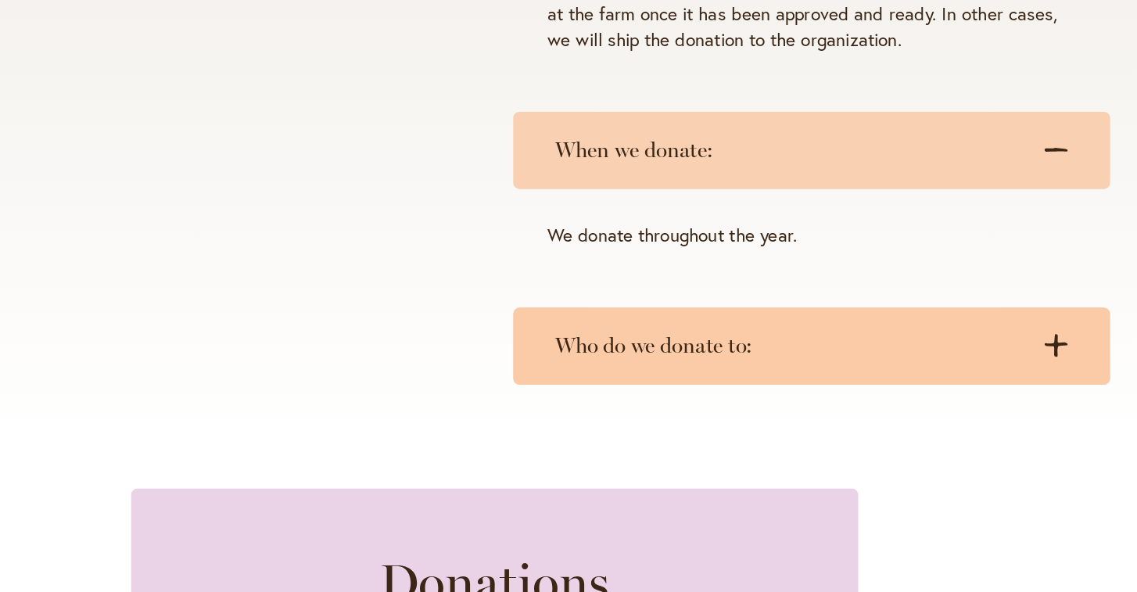
click at [614, 340] on h3 "Who do we donate to:" at bounding box center [787, 350] width 347 height 20
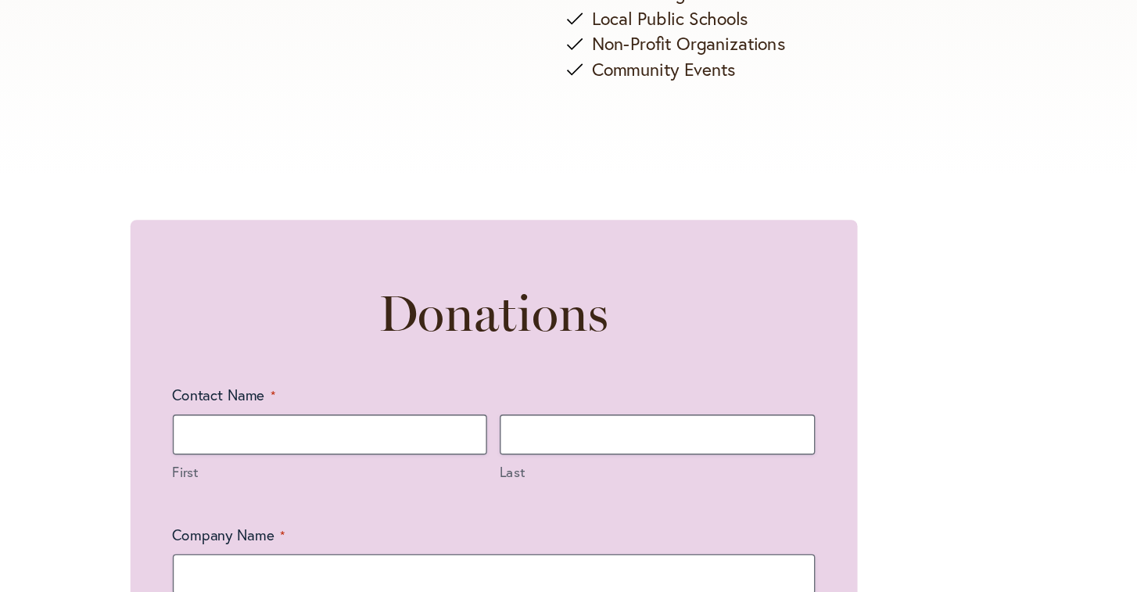
scroll to position [831, 0]
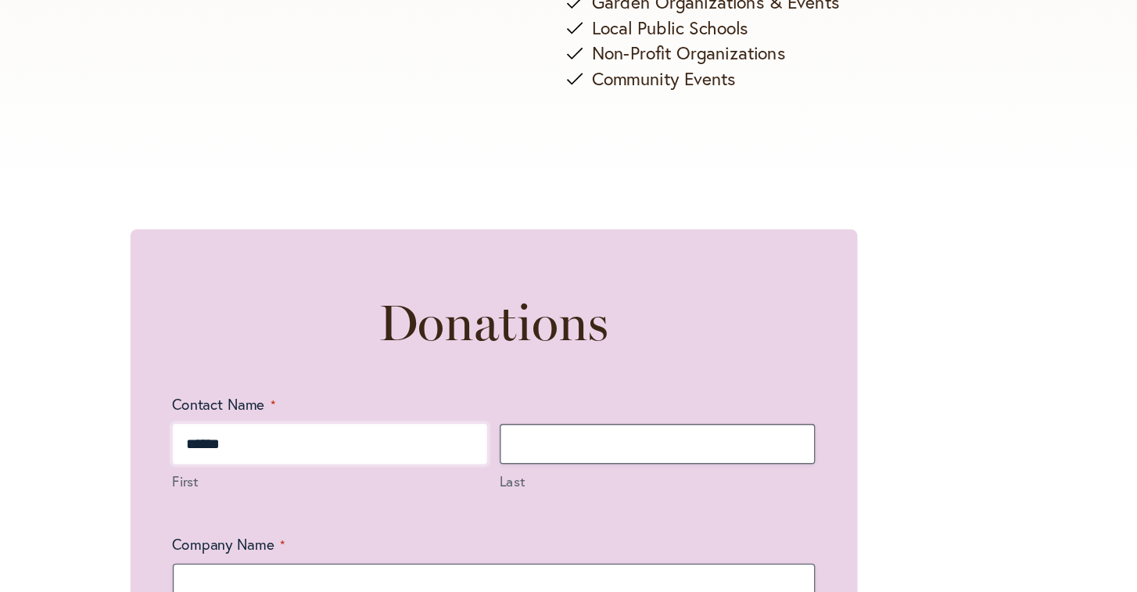
type input "******"
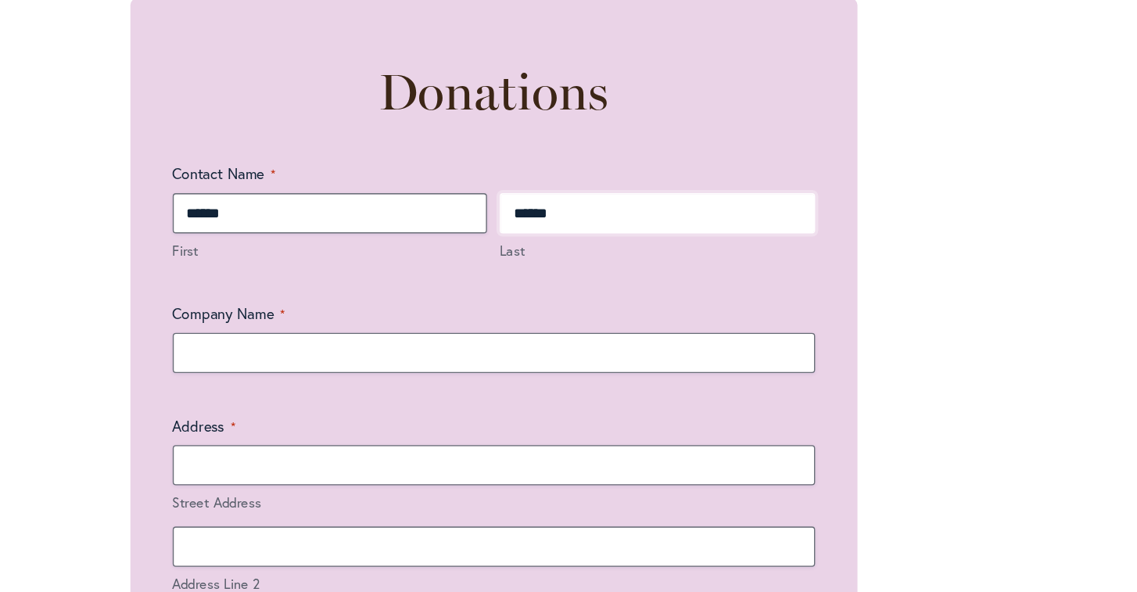
scroll to position [1015, 0]
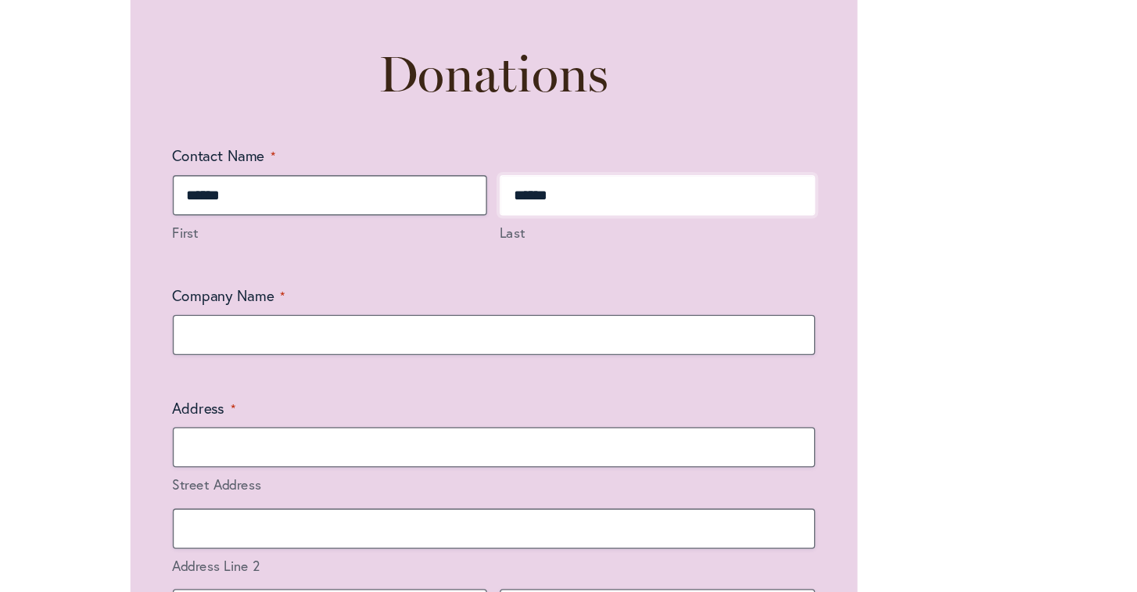
type input "******"
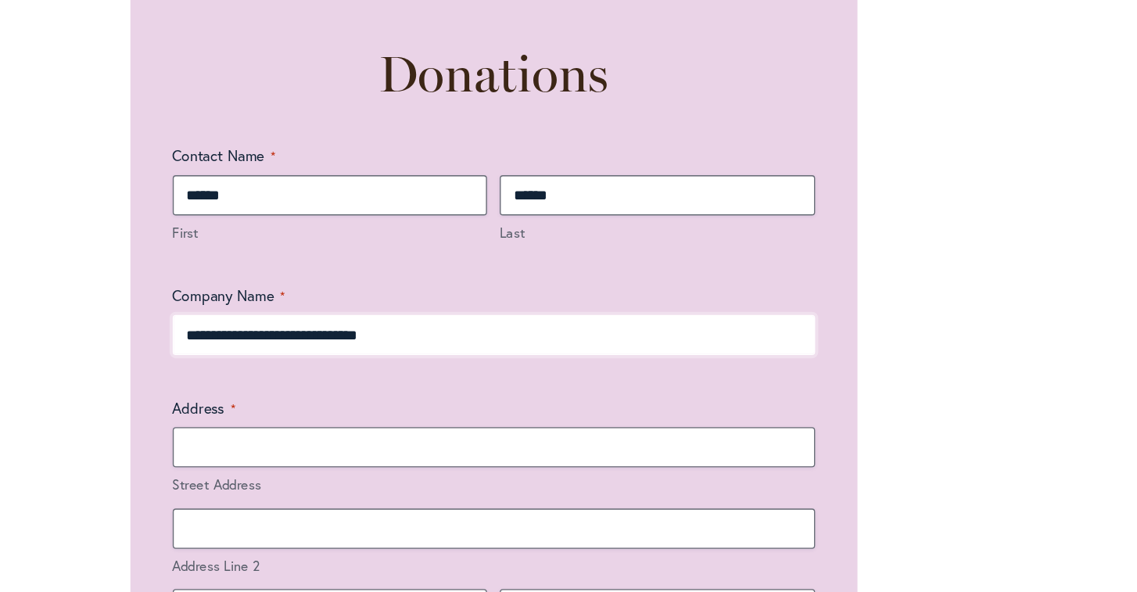
type input "**********"
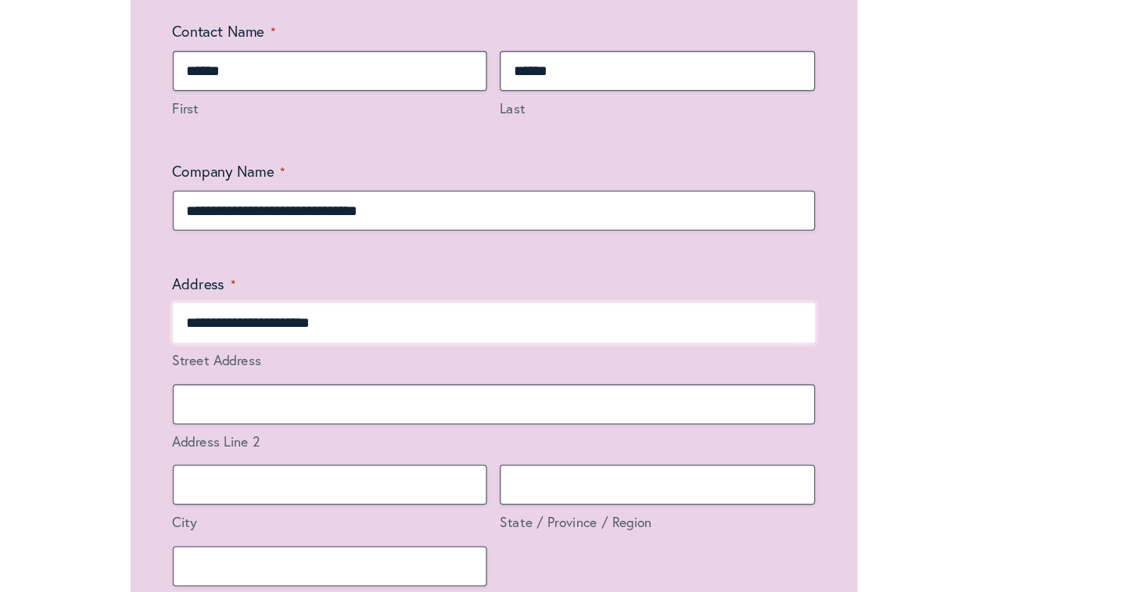
scroll to position [1112, 0]
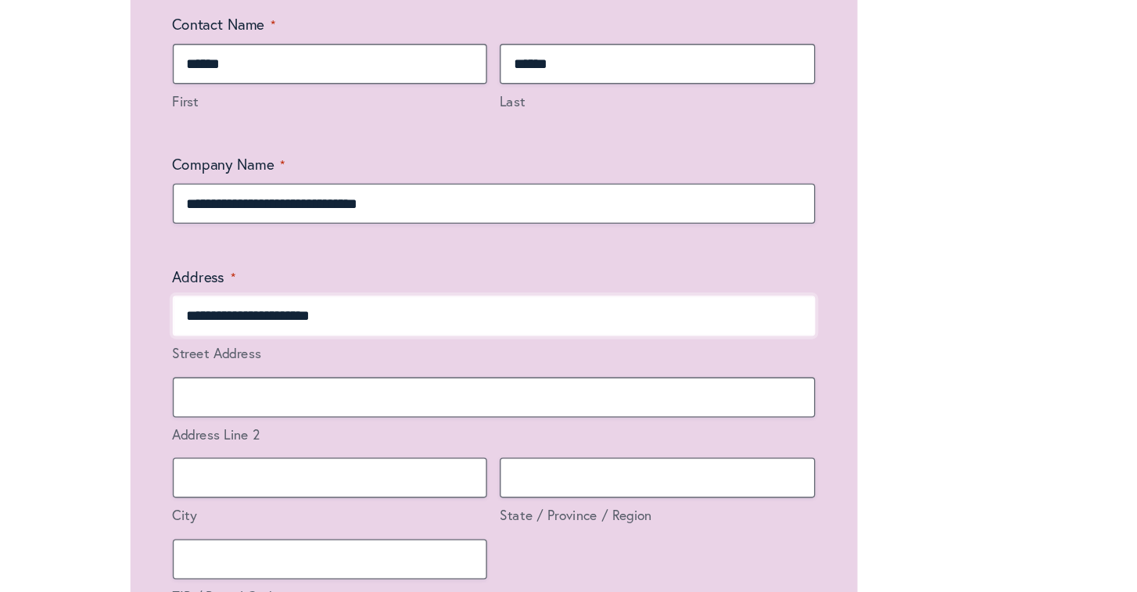
type input "**********"
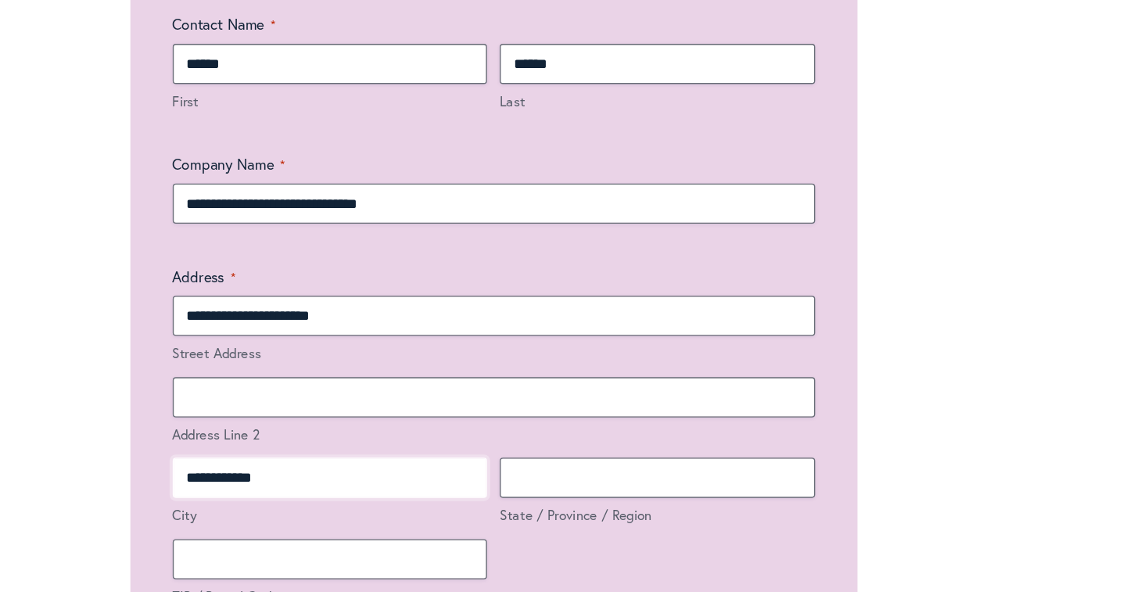
type input "**********"
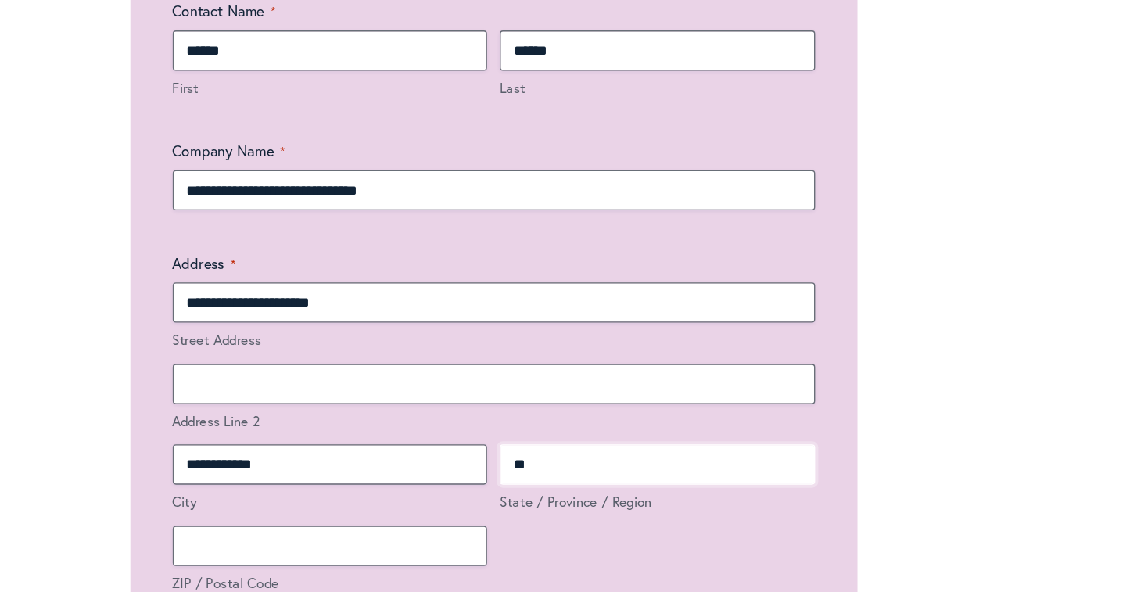
scroll to position [1123, 0]
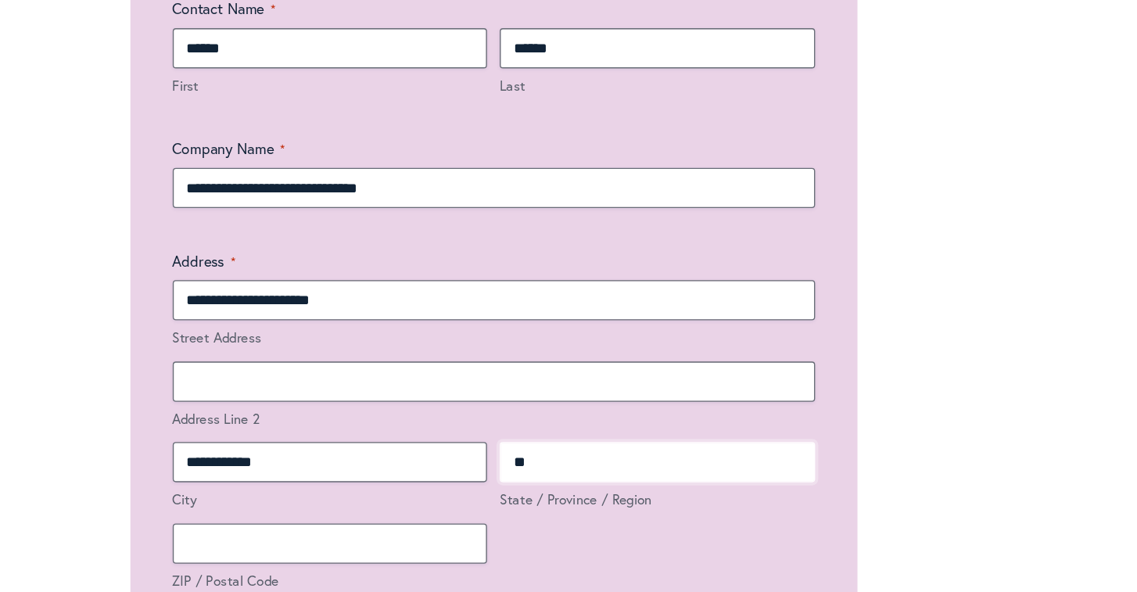
type input "*"
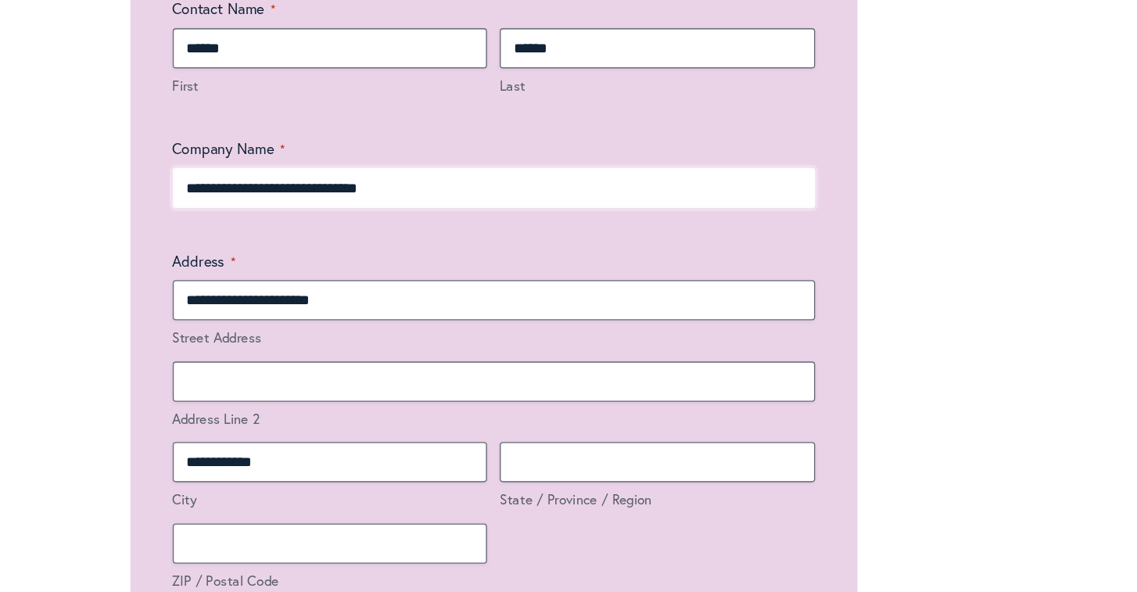
drag, startPoint x: 321, startPoint y: 123, endPoint x: 97, endPoint y: 124, distance: 223.6
type input "*"
type input "**********"
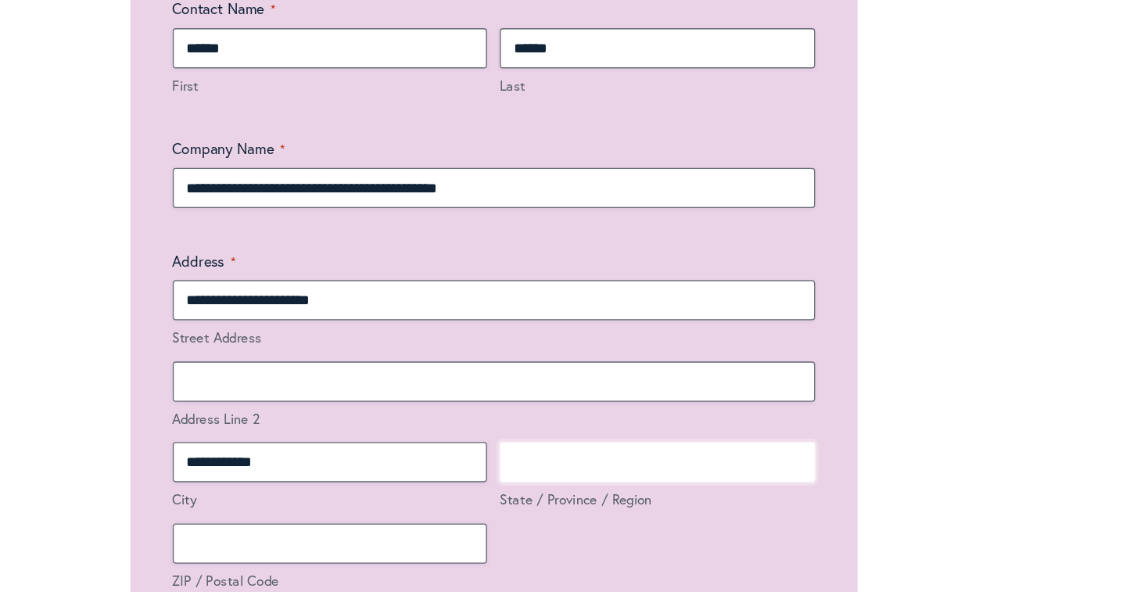
click at [573, 481] on input "State / Province / Region" at bounding box center [689, 496] width 233 height 30
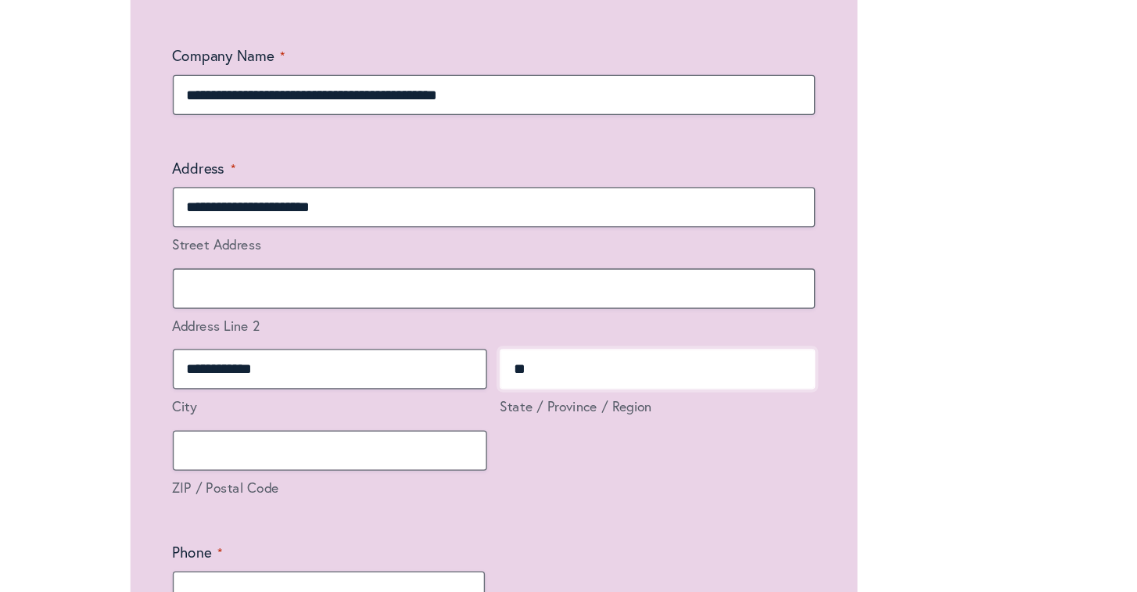
scroll to position [1269, 0]
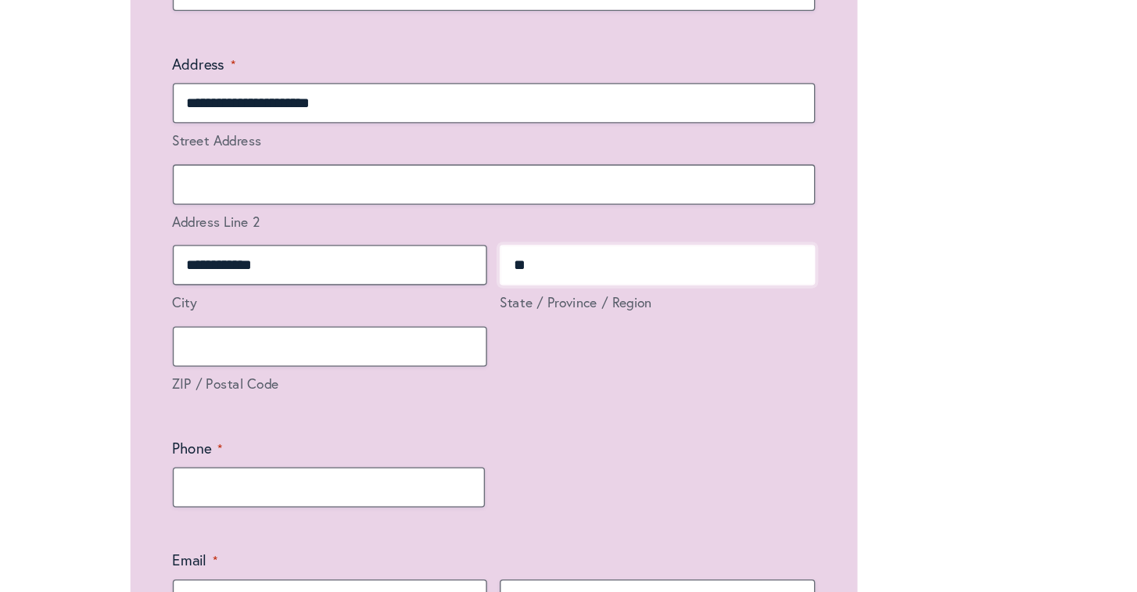
type input "**"
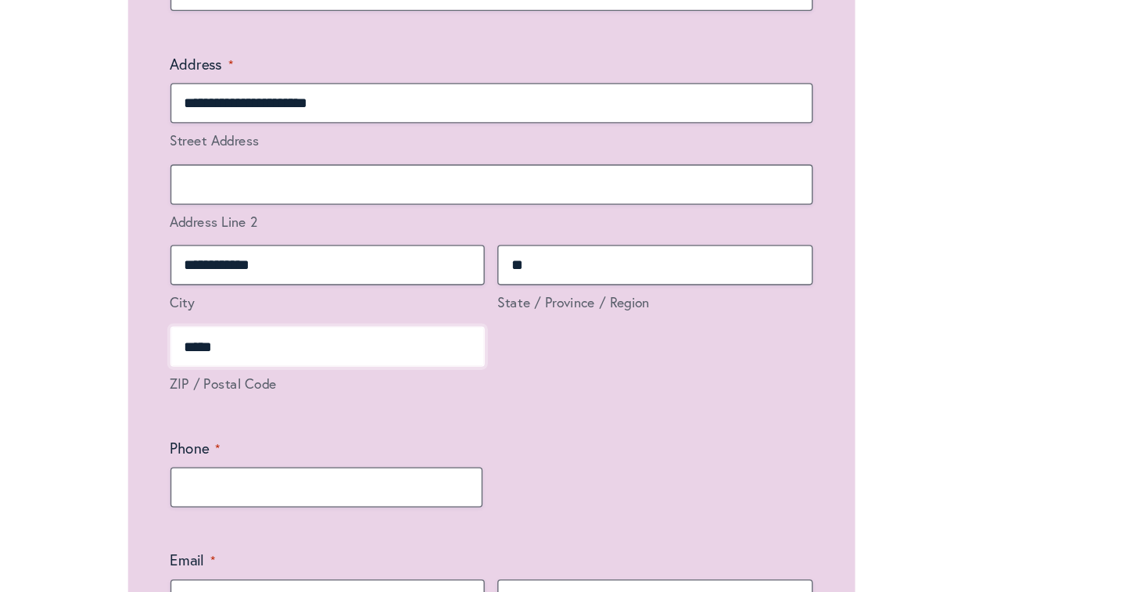
scroll to position [0, 0]
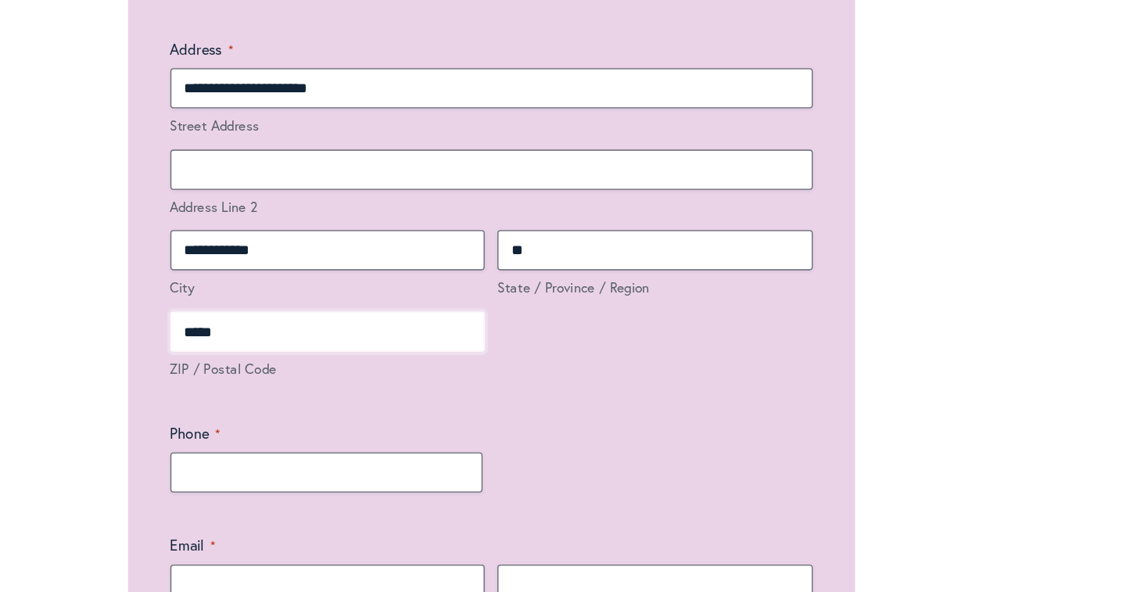
type input "*****"
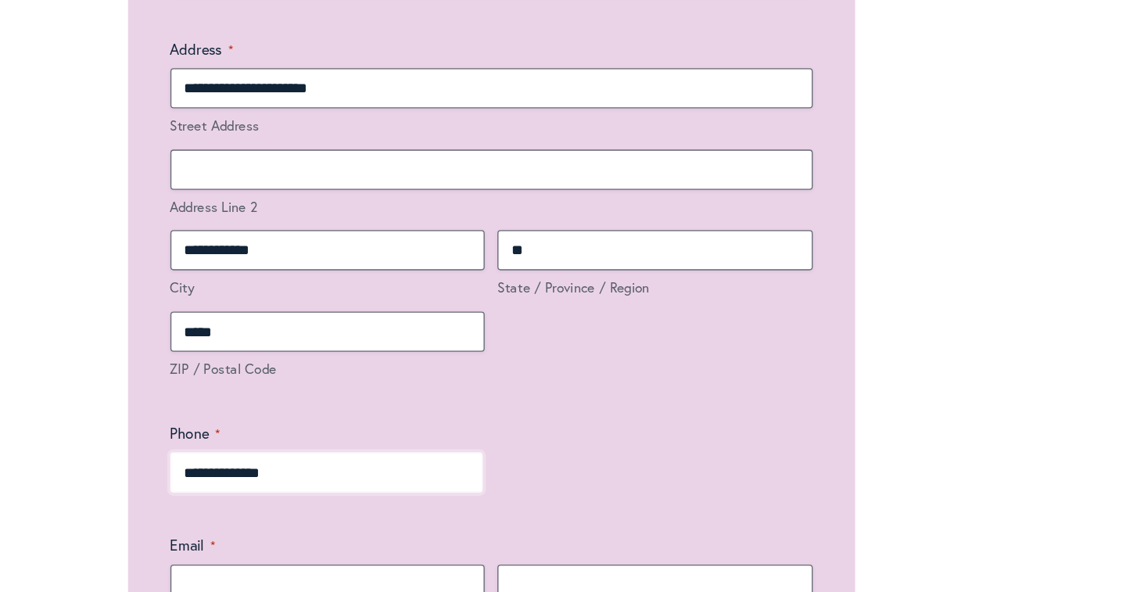
type input "**********"
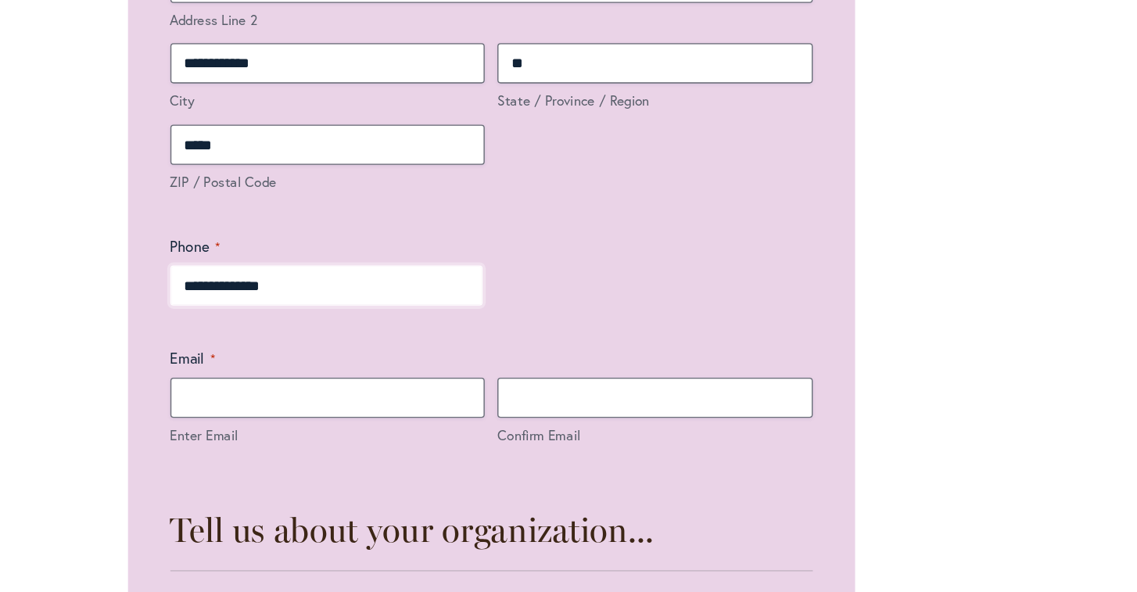
scroll to position [1443, 0]
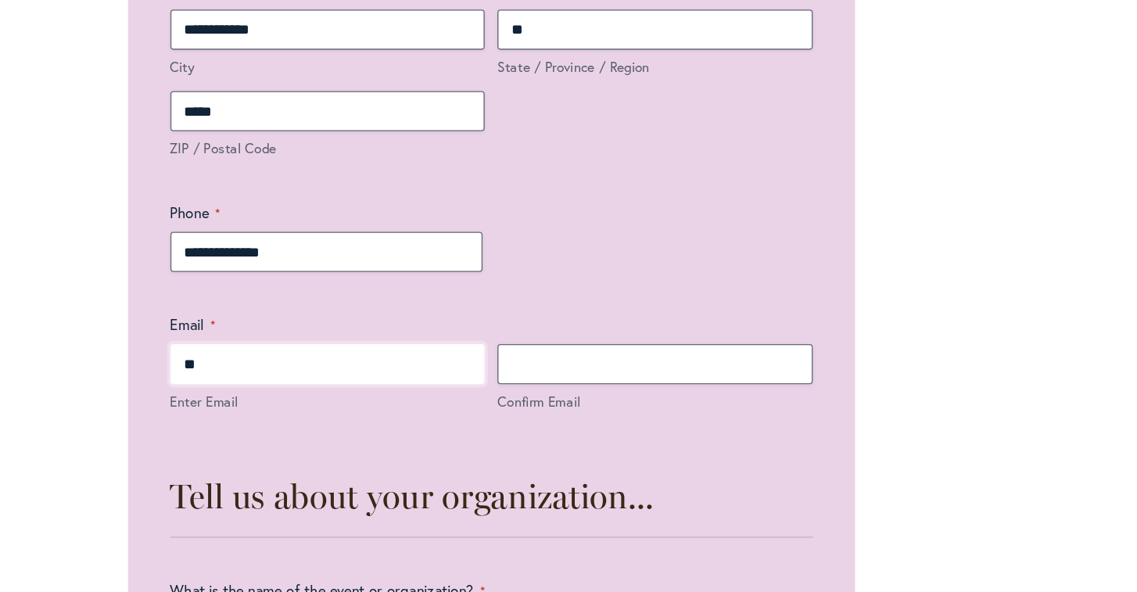
type input "*"
type input "***"
type input "**********"
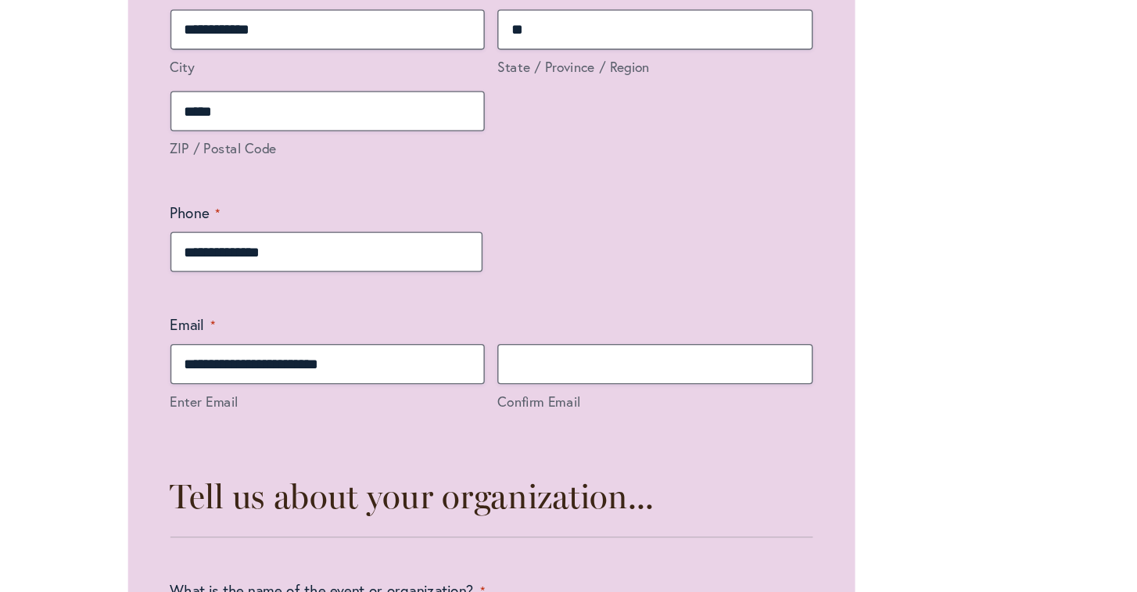
type input "**********"
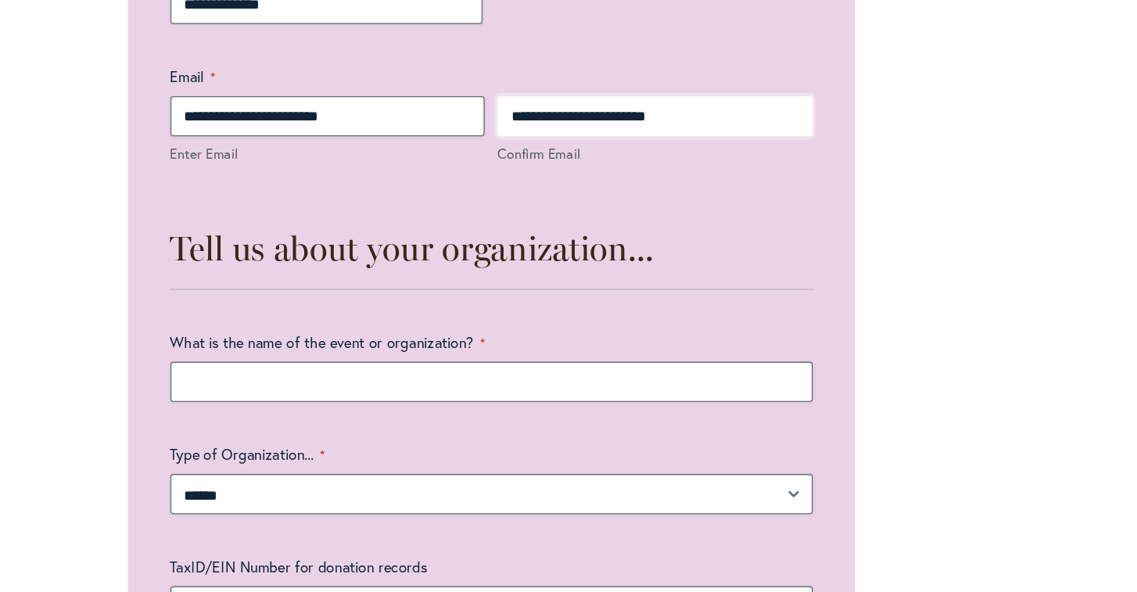
scroll to position [1650, 0]
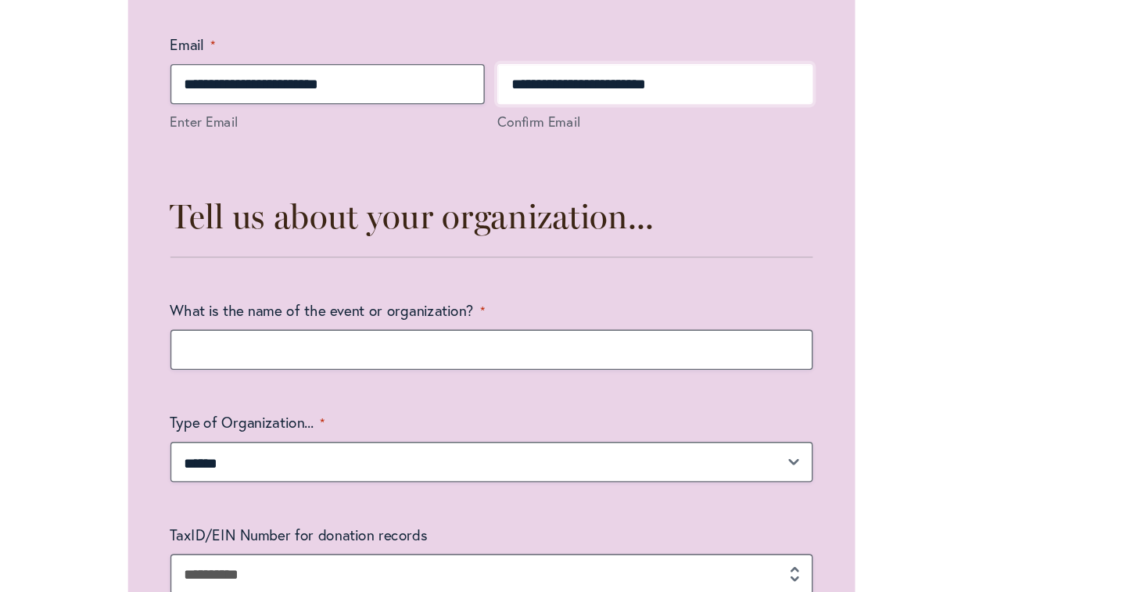
type input "**********"
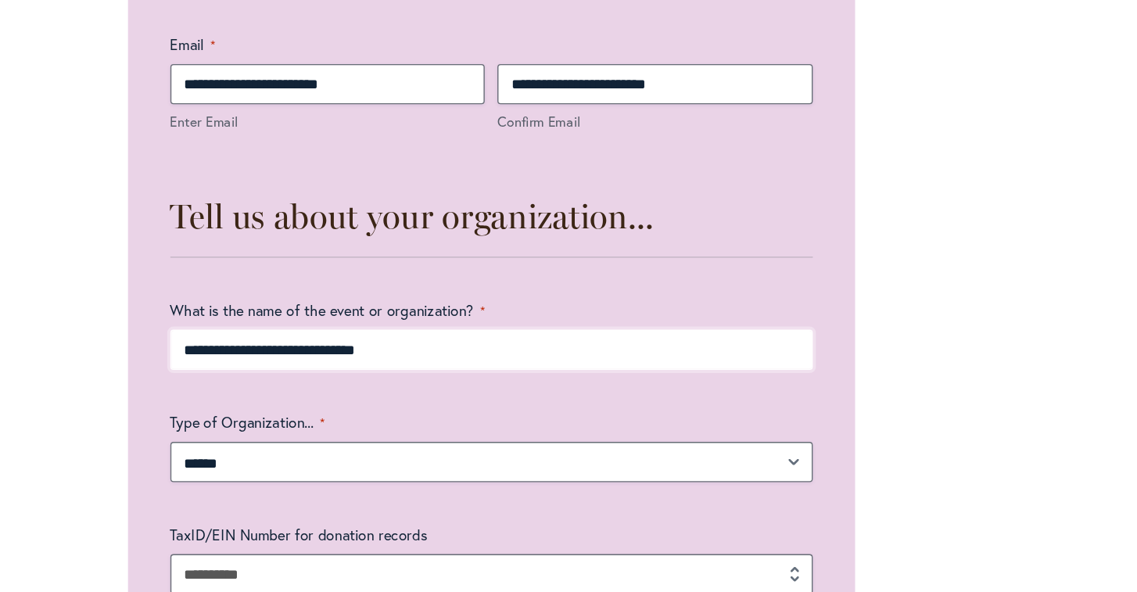
type input "**********"
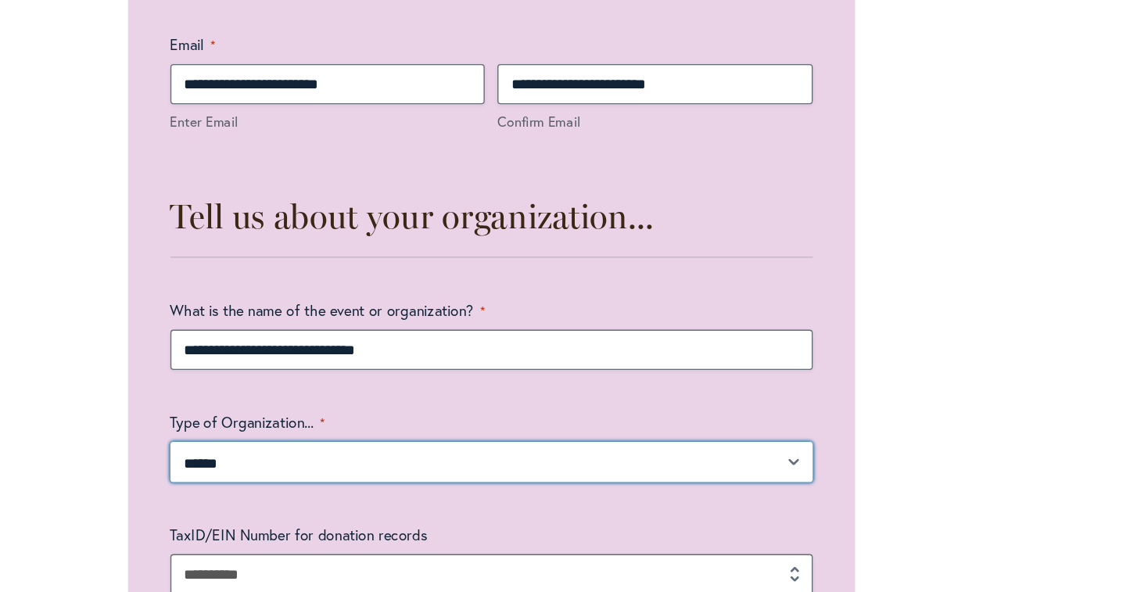
select select "**********"
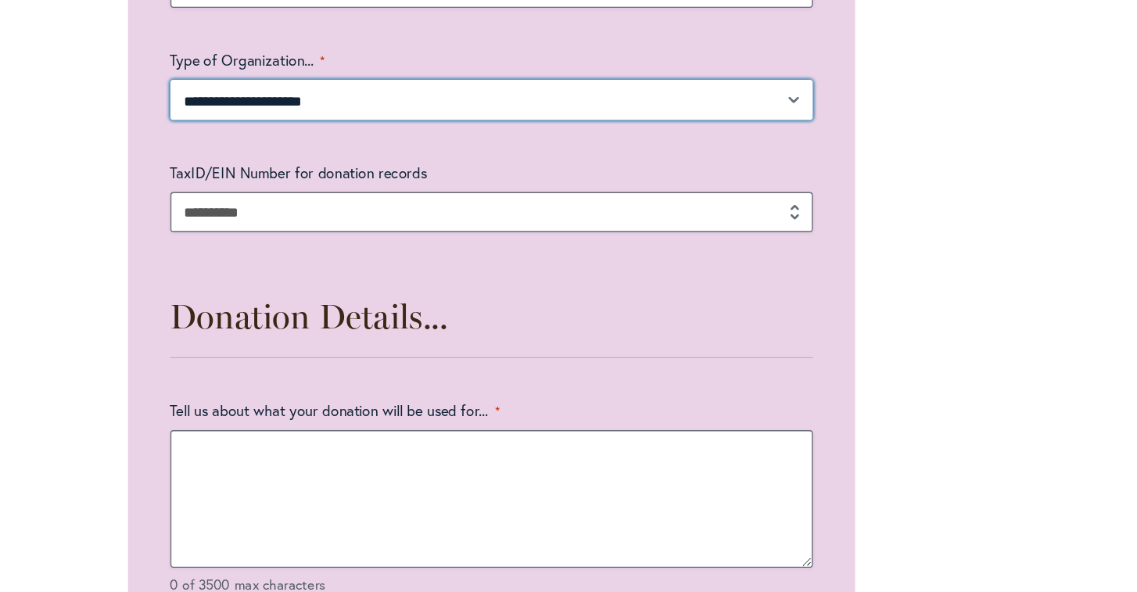
scroll to position [1953, 0]
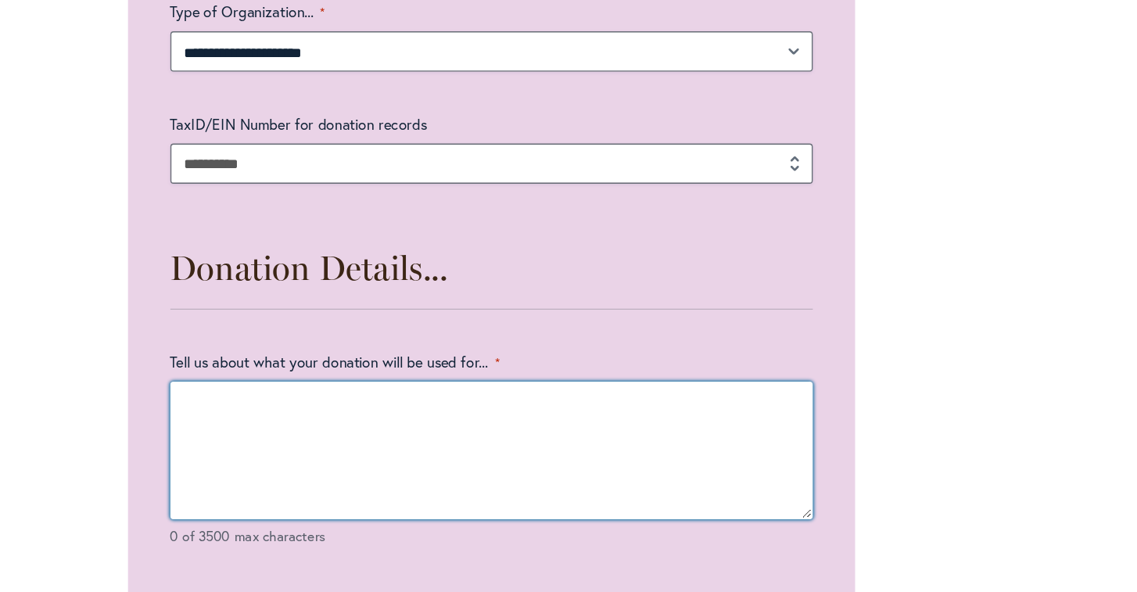
click at [331, 436] on textarea "Tell us about what your donation will be used for... *" at bounding box center [568, 487] width 475 height 102
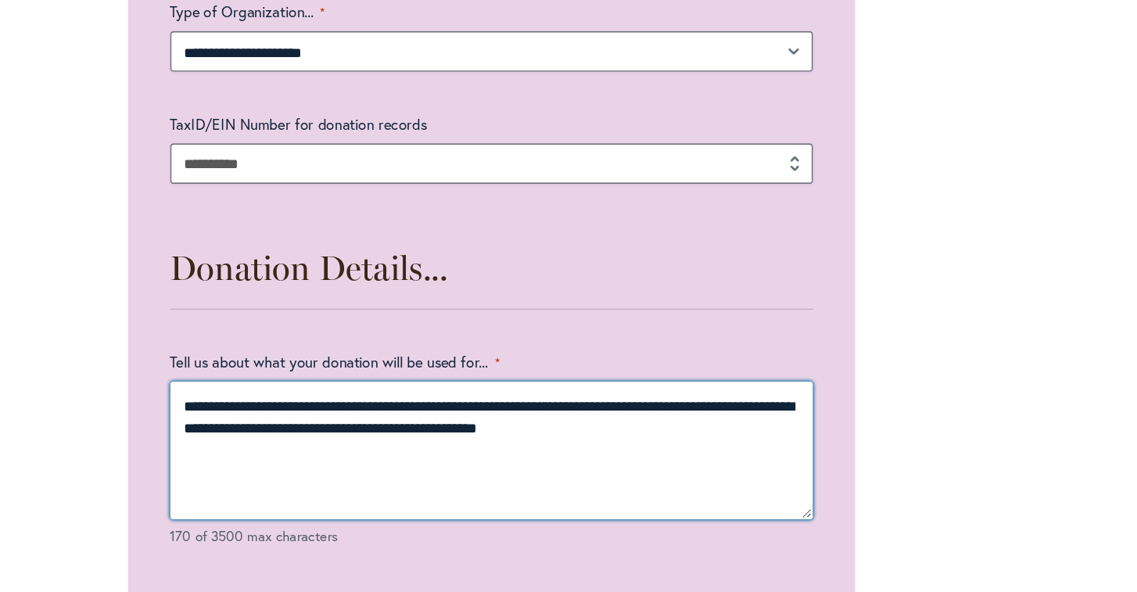
click at [420, 436] on textarea "**********" at bounding box center [568, 487] width 475 height 102
click at [429, 436] on textarea "**********" at bounding box center [568, 487] width 475 height 102
click at [331, 436] on textarea "**********" at bounding box center [568, 487] width 475 height 102
click at [351, 436] on textarea "**********" at bounding box center [568, 487] width 475 height 102
click at [385, 436] on textarea "**********" at bounding box center [568, 487] width 475 height 102
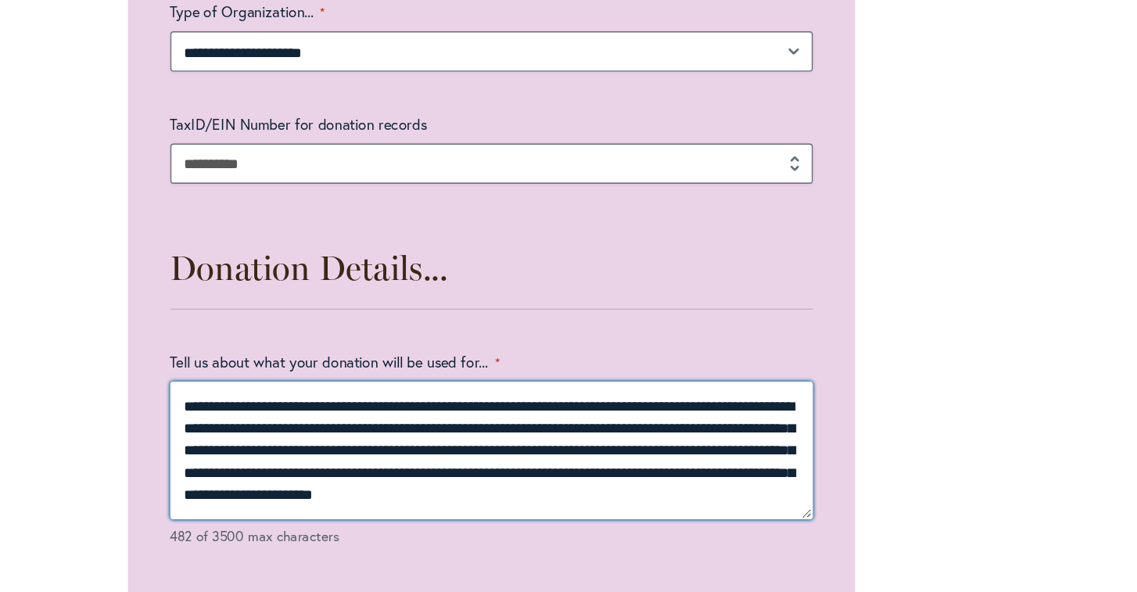
scroll to position [6, 0]
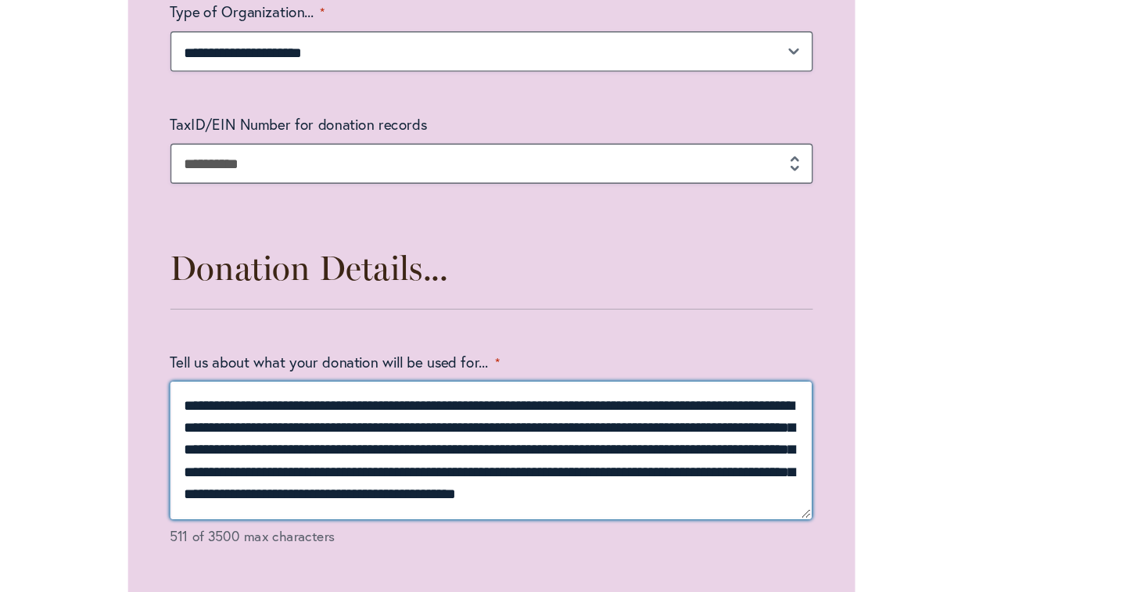
click at [516, 436] on textarea "**********" at bounding box center [568, 487] width 475 height 102
click at [511, 436] on textarea "**********" at bounding box center [568, 487] width 475 height 102
drag, startPoint x: 574, startPoint y: 347, endPoint x: 362, endPoint y: 354, distance: 212.0
click at [362, 436] on textarea "**********" at bounding box center [568, 487] width 475 height 102
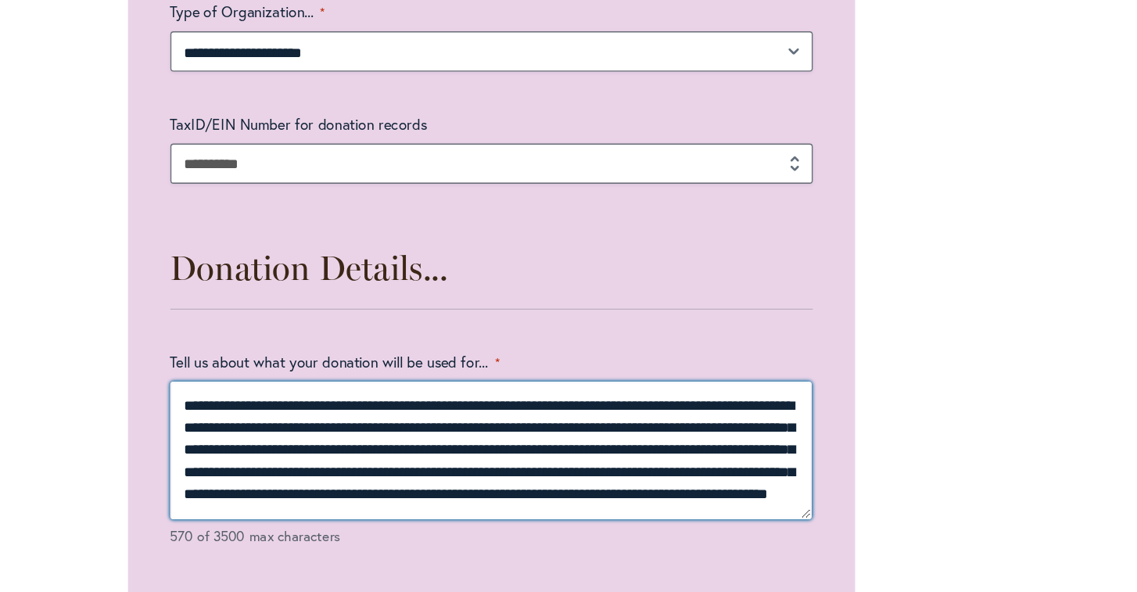
click at [364, 436] on textarea "**********" at bounding box center [568, 487] width 475 height 102
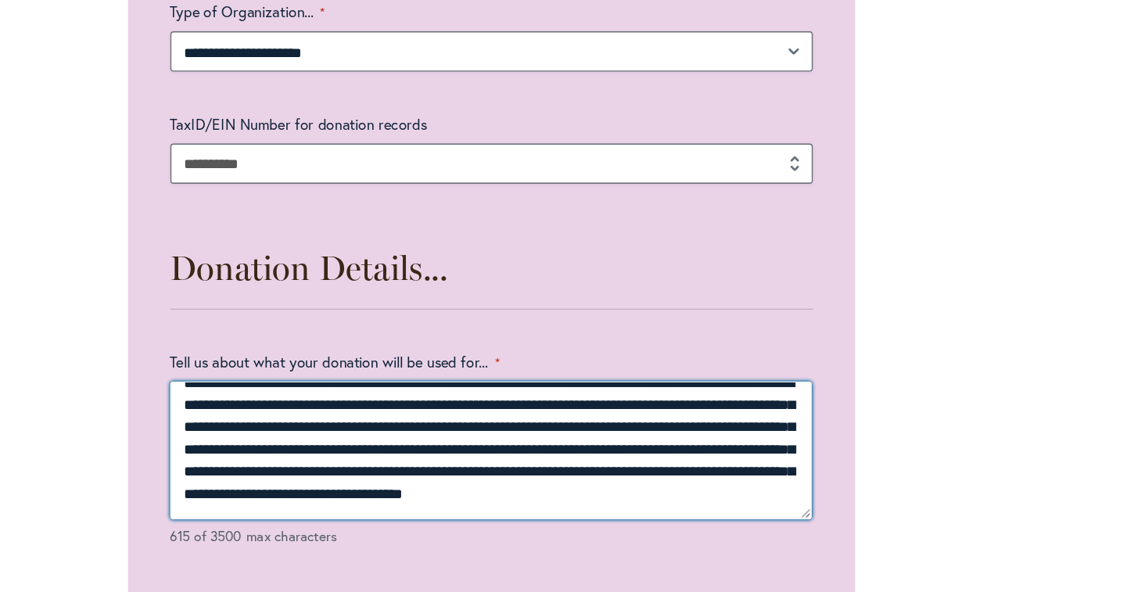
scroll to position [23, 0]
click at [431, 436] on textarea "**********" at bounding box center [568, 487] width 475 height 102
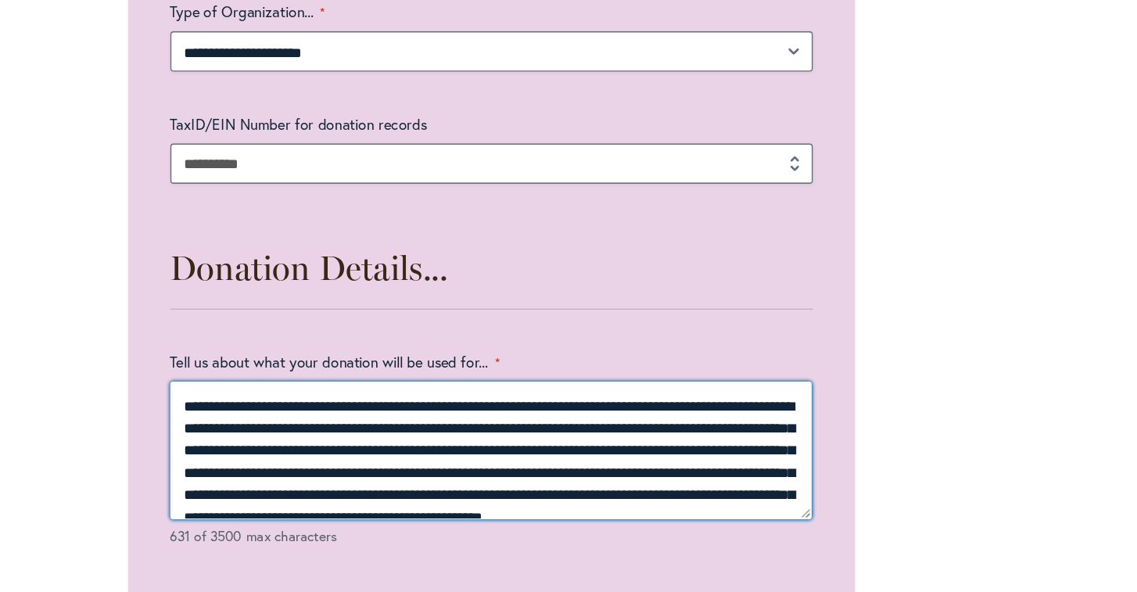
scroll to position [0, 0]
drag, startPoint x: 309, startPoint y: 303, endPoint x: 313, endPoint y: 311, distance: 9.4
click at [331, 436] on textarea "**********" at bounding box center [568, 487] width 475 height 102
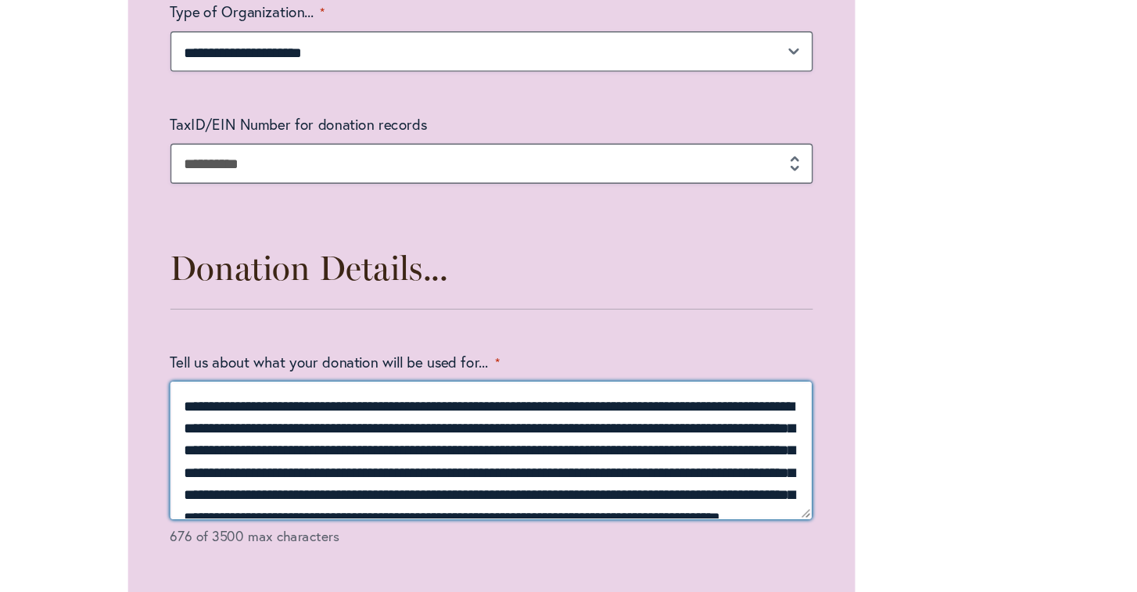
click at [331, 436] on textarea "**********" at bounding box center [568, 487] width 475 height 102
click at [386, 436] on textarea "**********" at bounding box center [568, 487] width 475 height 102
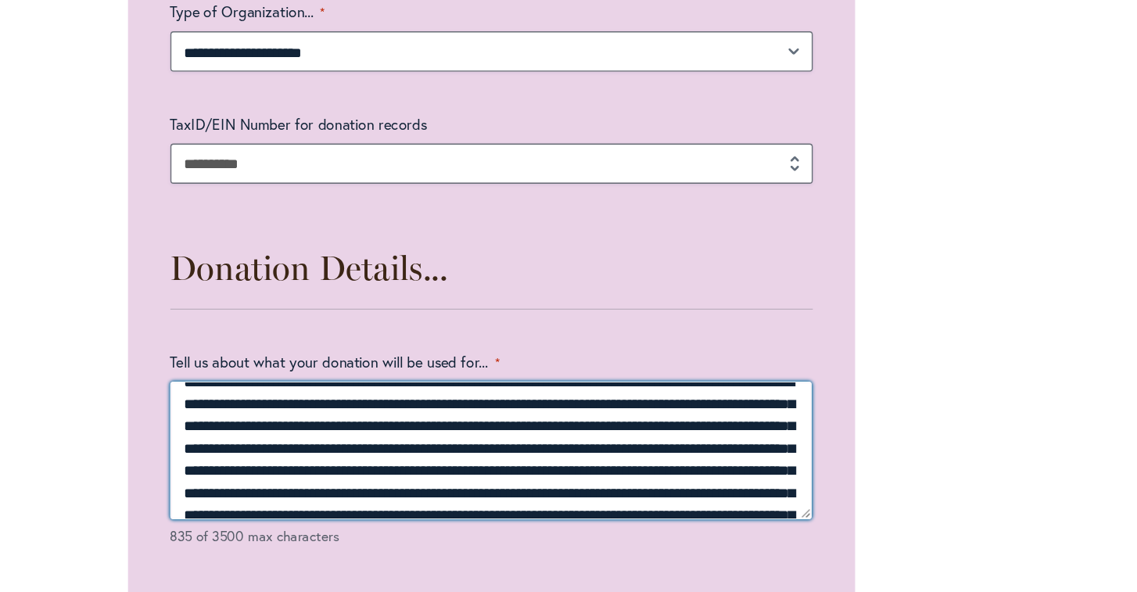
drag, startPoint x: 203, startPoint y: 334, endPoint x: 126, endPoint y: 332, distance: 77.4
click at [331, 436] on textarea "**********" at bounding box center [568, 487] width 475 height 102
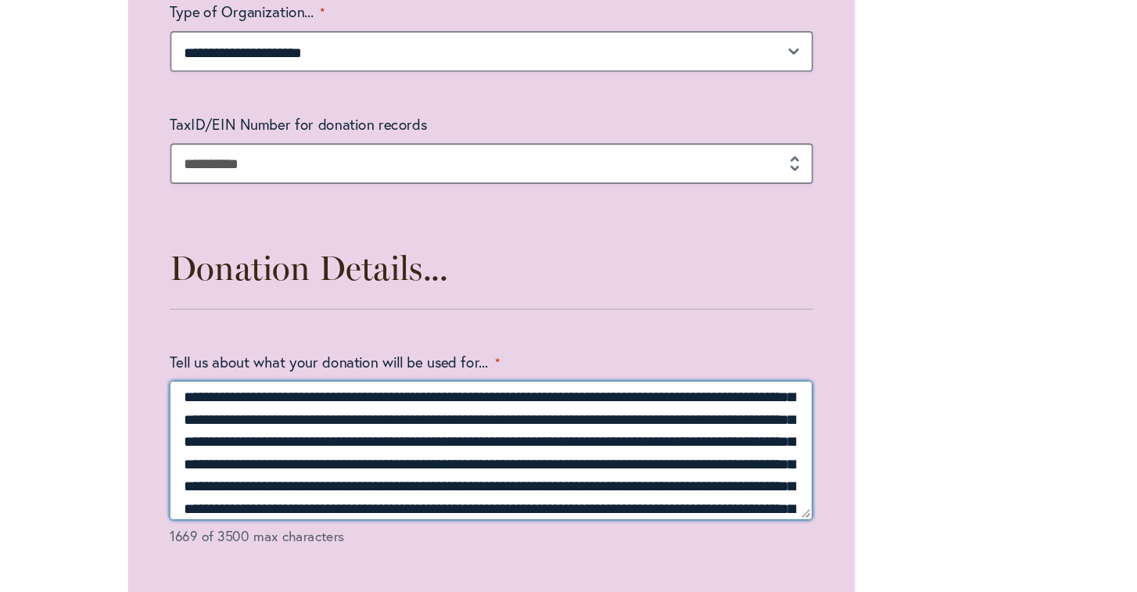
scroll to position [138, 0]
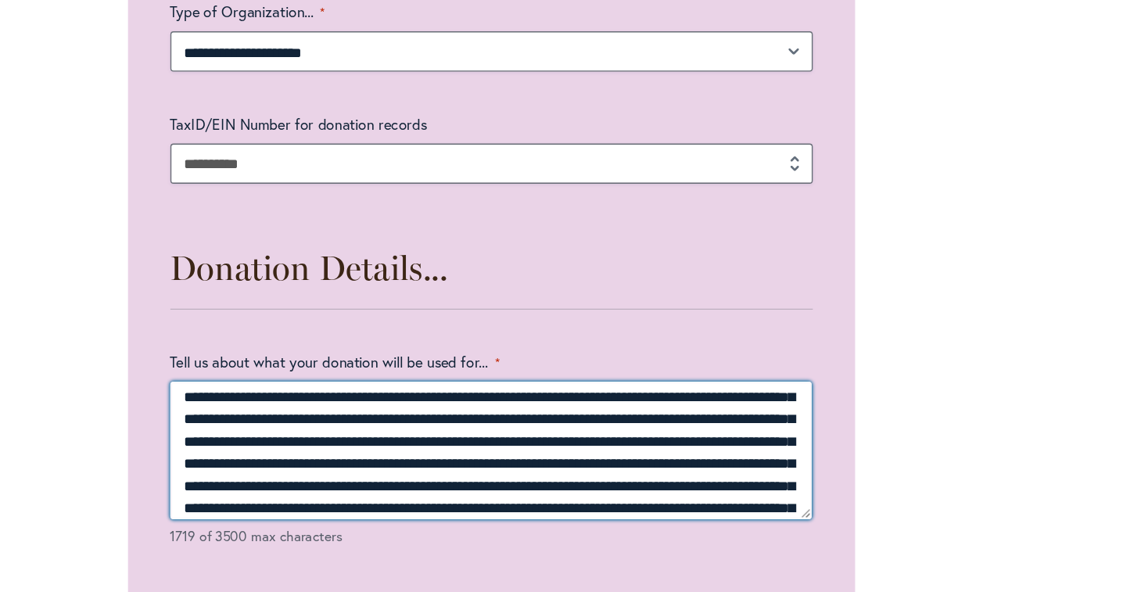
click at [587, 436] on textarea "Tell us about what your donation will be used for... *" at bounding box center [568, 487] width 475 height 102
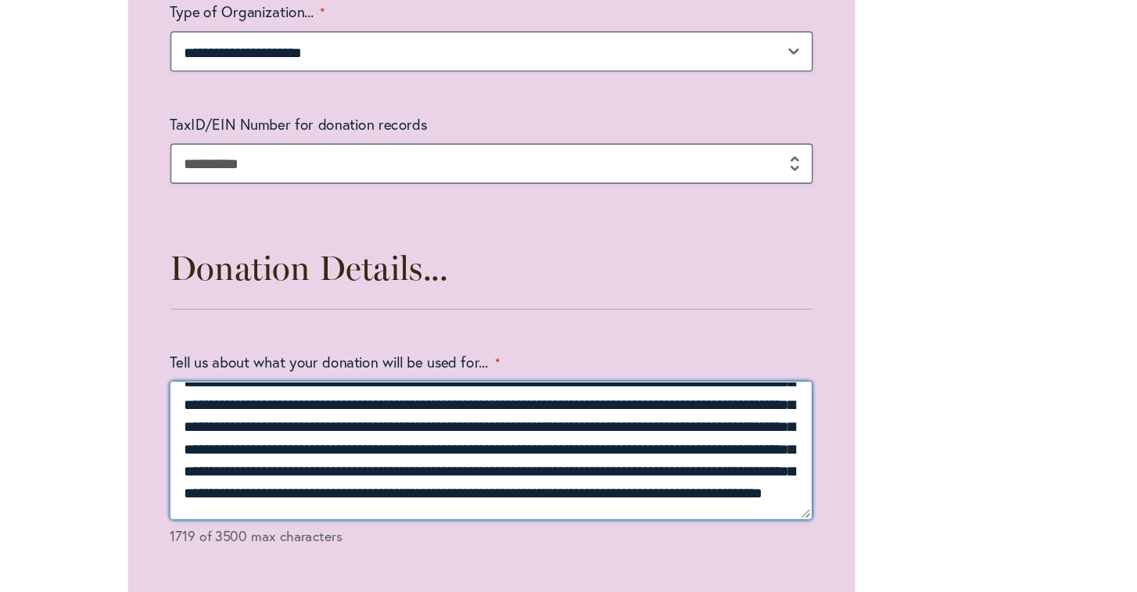
scroll to position [167, 0]
click at [385, 436] on textarea "Tell us about what your donation will be used for... *" at bounding box center [568, 487] width 475 height 102
click at [408, 436] on textarea "Tell us about what your donation will be used for... *" at bounding box center [568, 487] width 475 height 102
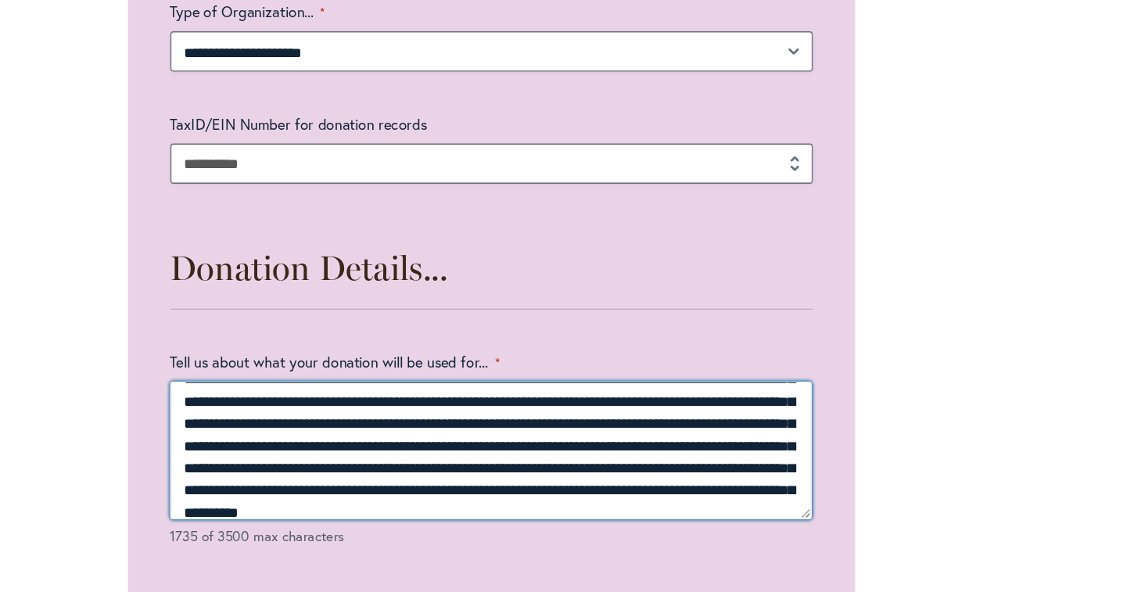
click at [384, 436] on textarea "Tell us about what your donation will be used for... *" at bounding box center [568, 487] width 475 height 102
click at [568, 436] on textarea "Tell us about what your donation will be used for... *" at bounding box center [568, 487] width 475 height 102
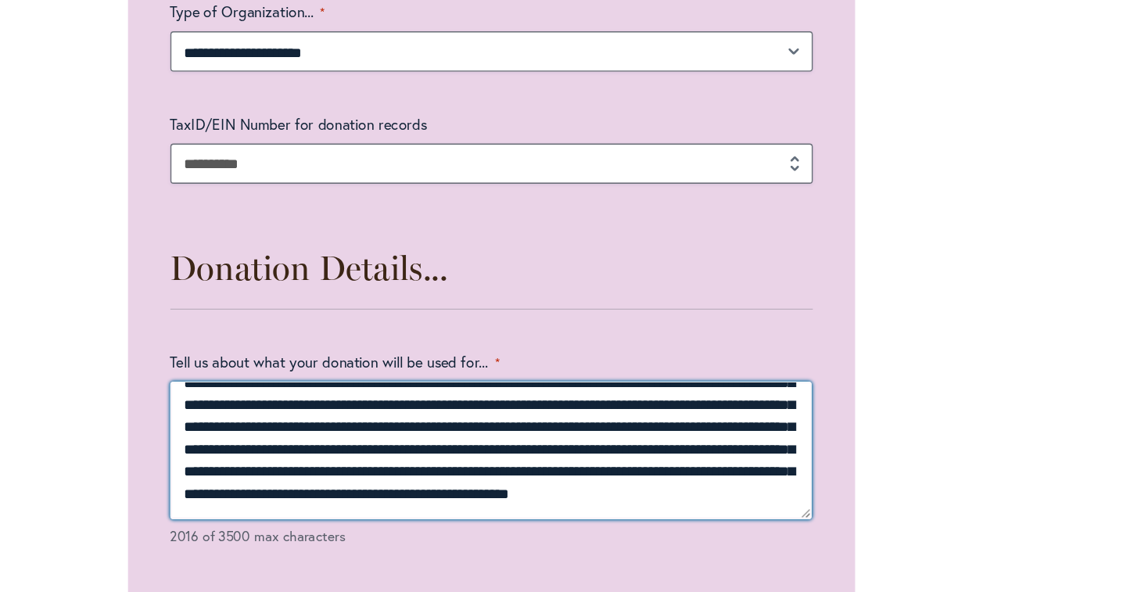
scroll to position [267, 0]
drag, startPoint x: 466, startPoint y: 277, endPoint x: 500, endPoint y: 367, distance: 96.0
click at [500, 436] on textarea "Tell us about what your donation will be used for... *" at bounding box center [568, 487] width 475 height 102
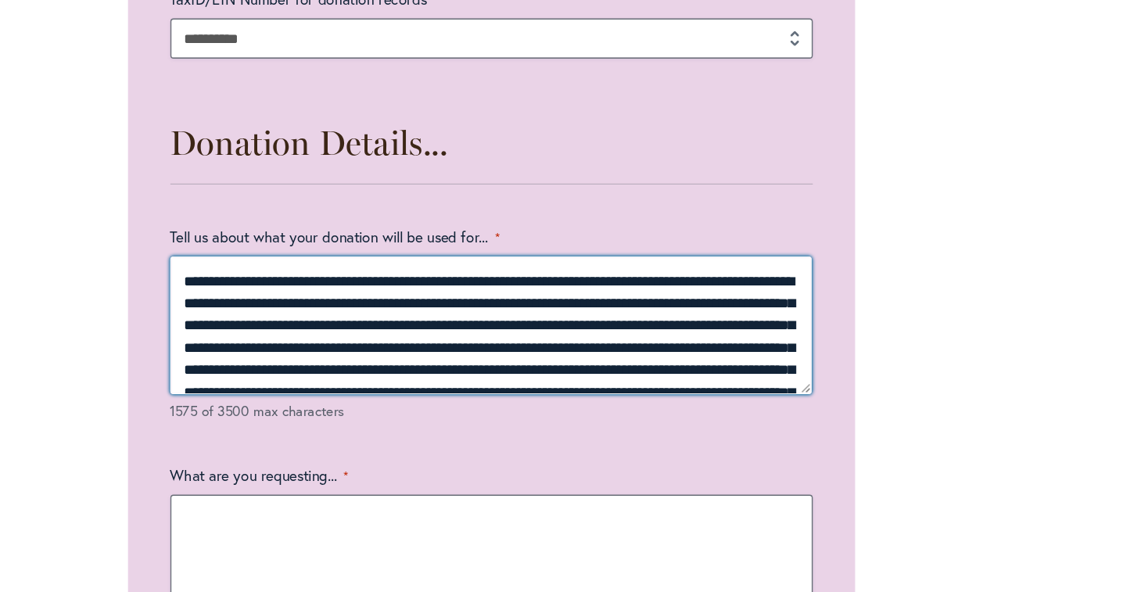
scroll to position [2037, 0]
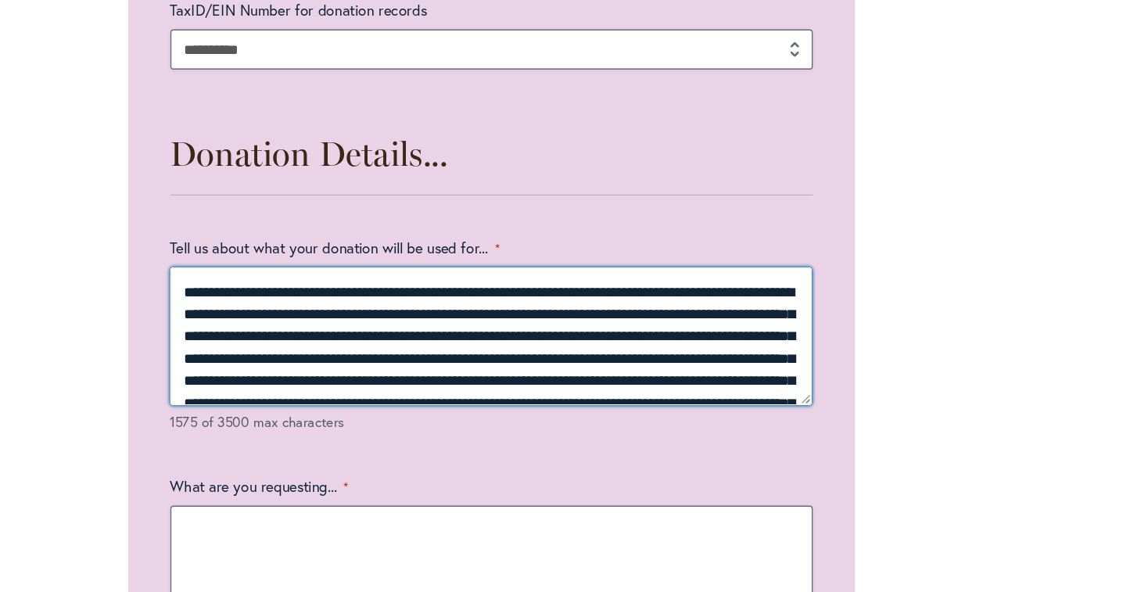
click at [331, 352] on textarea "Tell us about what your donation will be used for... *" at bounding box center [568, 403] width 475 height 102
click at [532, 352] on textarea "Tell us about what your donation will be used for... *" at bounding box center [568, 403] width 475 height 102
click at [331, 352] on textarea "Tell us about what your donation will be used for... *" at bounding box center [568, 403] width 475 height 102
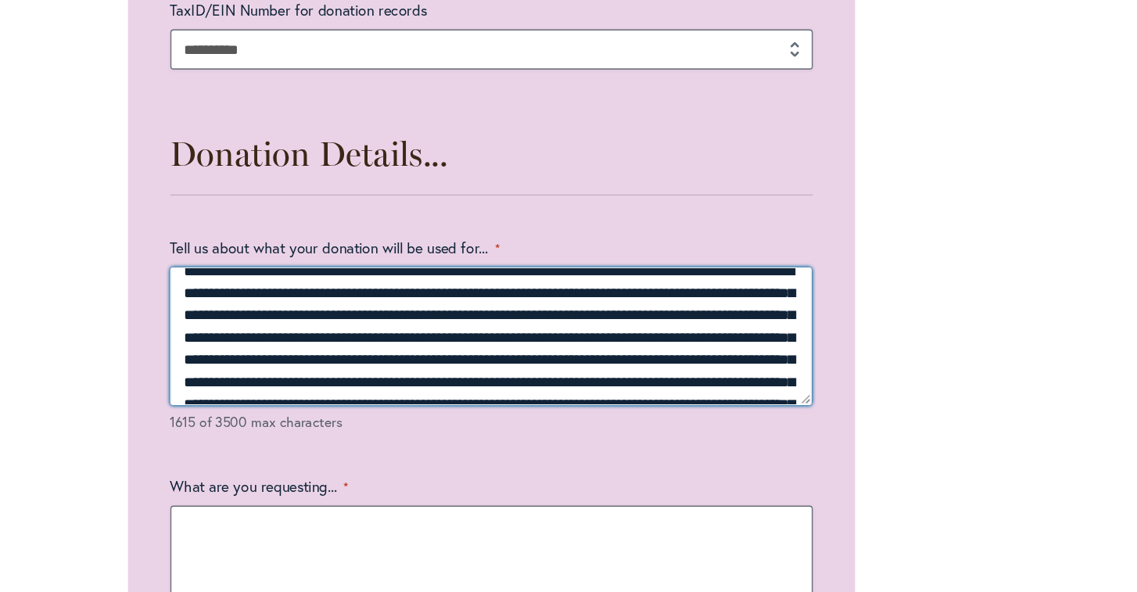
scroll to position [17, 0]
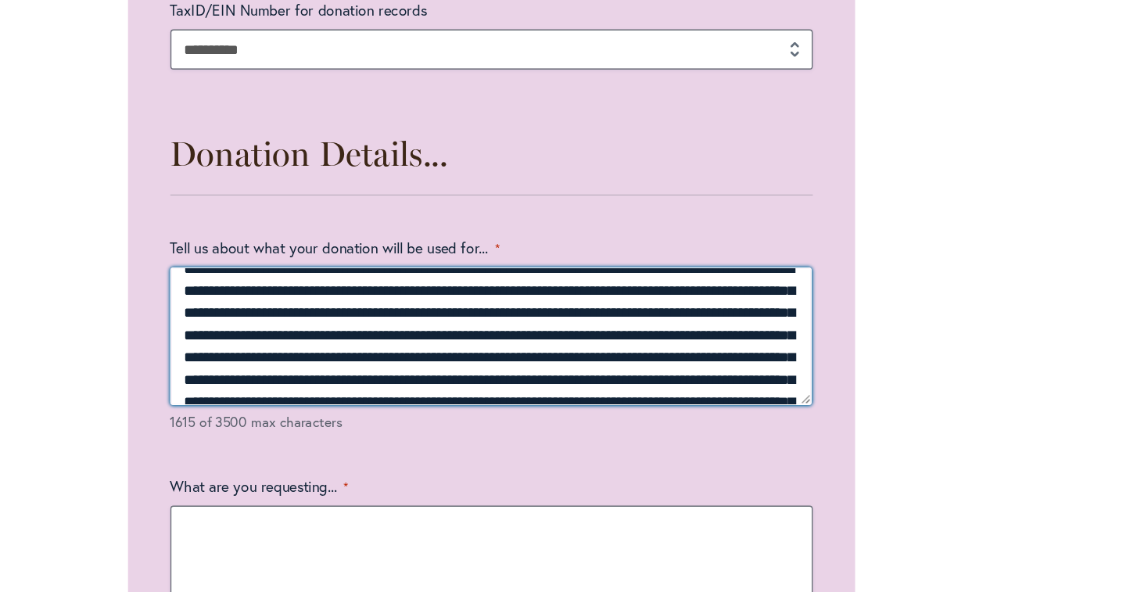
click at [537, 352] on textarea "Tell us about what your donation will be used for... *" at bounding box center [568, 403] width 475 height 102
click at [331, 352] on textarea "Tell us about what your donation will be used for... *" at bounding box center [568, 403] width 475 height 102
click at [554, 352] on textarea "Tell us about what your donation will be used for... *" at bounding box center [568, 403] width 475 height 102
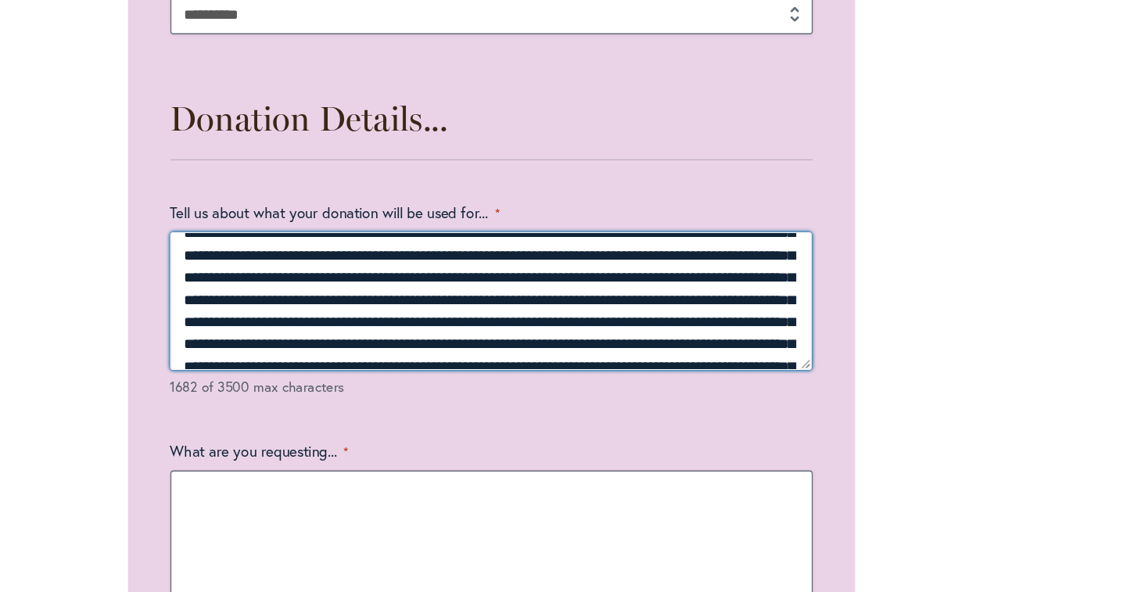
scroll to position [56, 0]
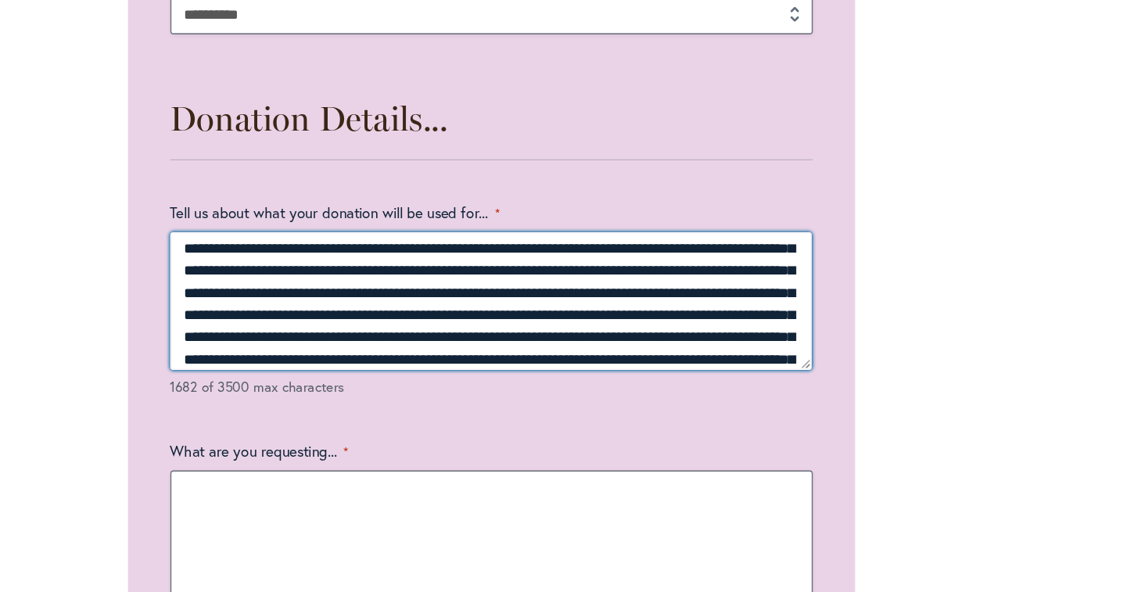
click at [537, 326] on textarea "Tell us about what your donation will be used for... *" at bounding box center [568, 377] width 475 height 102
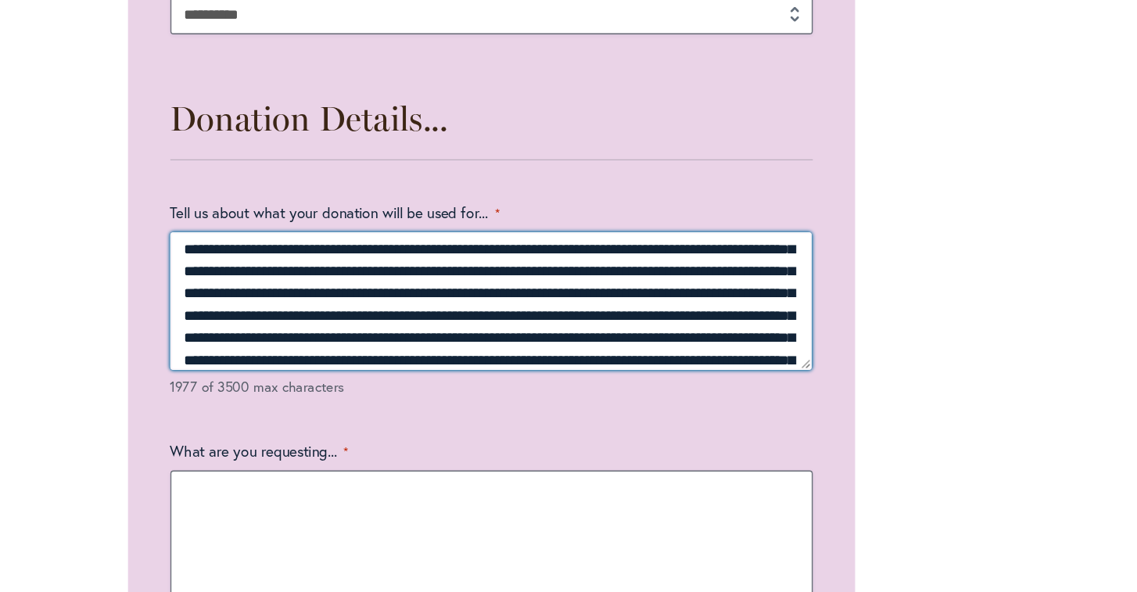
click at [504, 326] on textarea "Tell us about what your donation will be used for... *" at bounding box center [568, 377] width 475 height 102
drag, startPoint x: 516, startPoint y: 235, endPoint x: 360, endPoint y: 234, distance: 155.6
click at [360, 326] on textarea "Tell us about what your donation will be used for... *" at bounding box center [568, 377] width 475 height 102
click at [557, 326] on textarea "Tell us about what your donation will be used for... *" at bounding box center [568, 377] width 475 height 102
click at [549, 326] on textarea "Tell us about what your donation will be used for... *" at bounding box center [568, 377] width 475 height 102
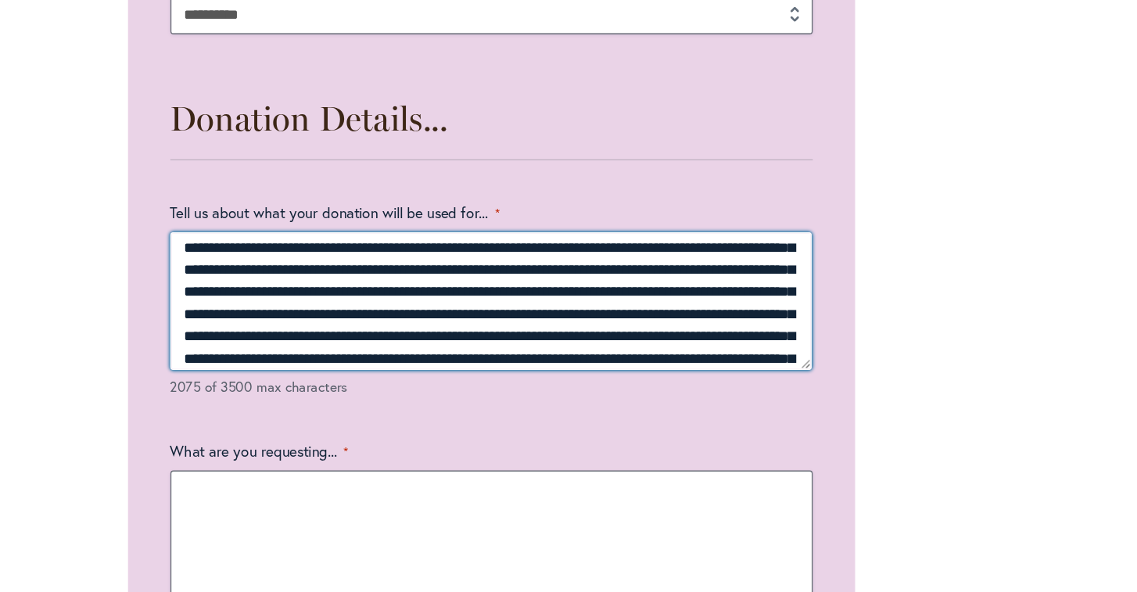
scroll to position [105, 0]
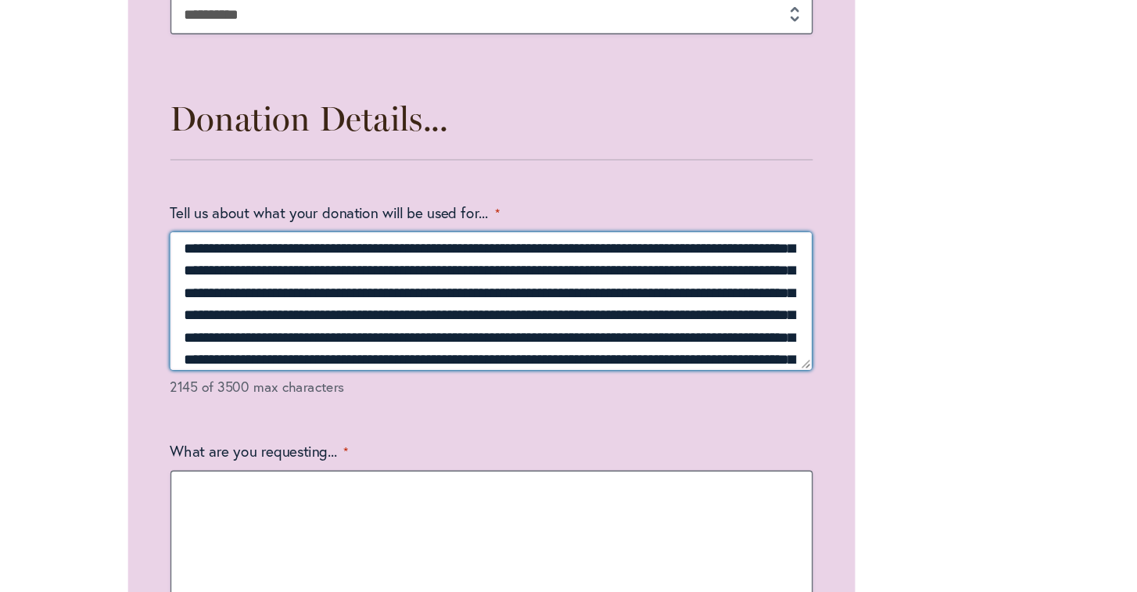
drag, startPoint x: 479, startPoint y: 247, endPoint x: 400, endPoint y: 216, distance: 84.9
click at [400, 326] on textarea "Tell us about what your donation will be used for... *" at bounding box center [568, 377] width 475 height 102
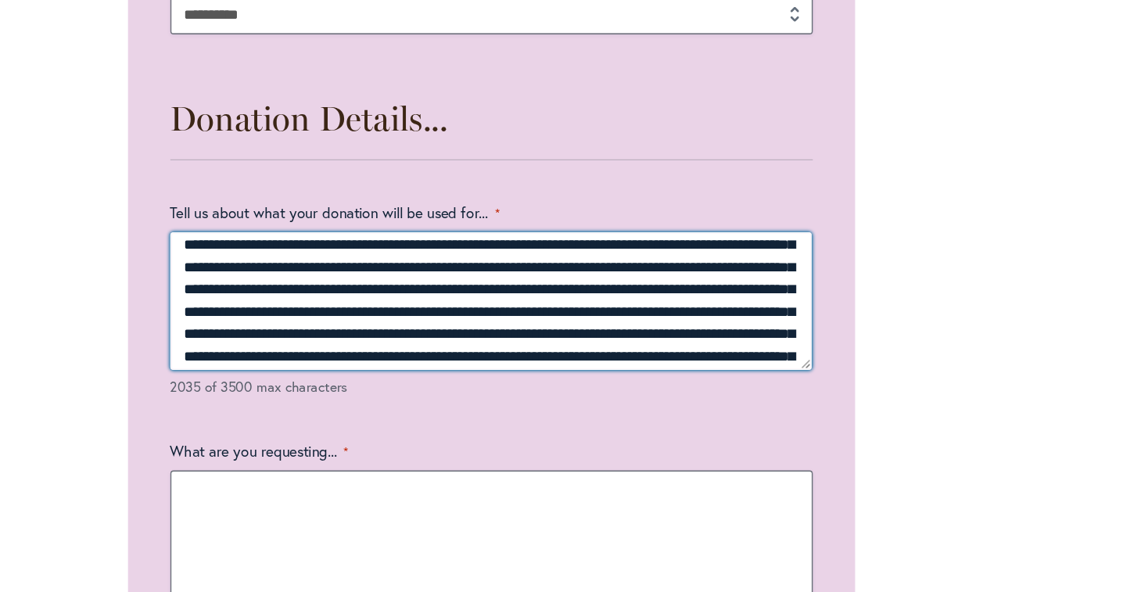
scroll to position [126, 0]
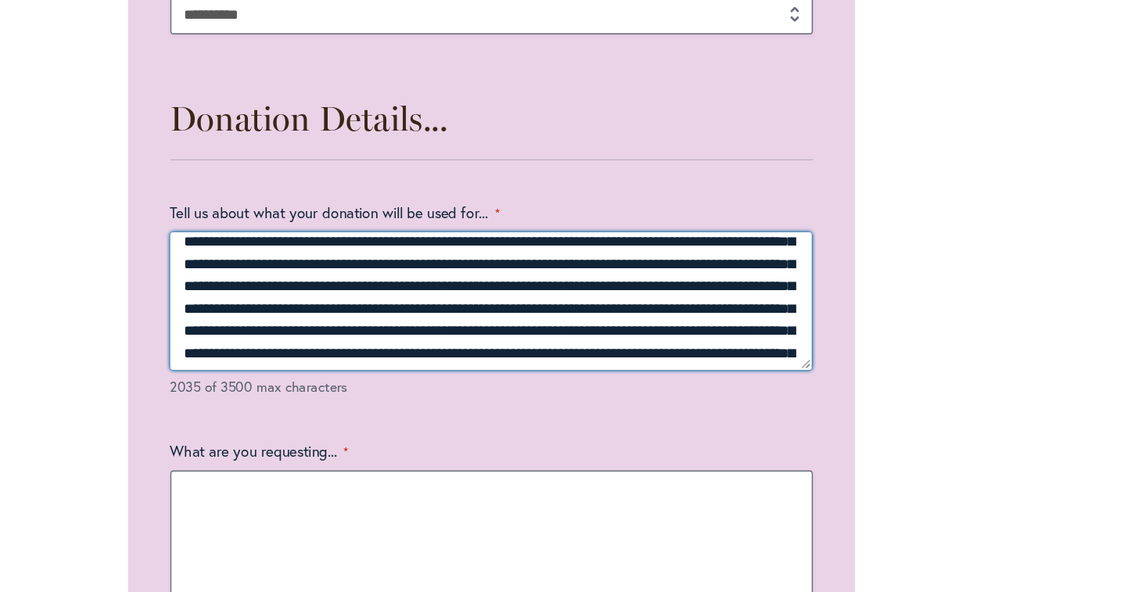
drag, startPoint x: 471, startPoint y: 234, endPoint x: 421, endPoint y: 214, distance: 53.0
click at [421, 326] on textarea "Tell us about what your donation will be used for... *" at bounding box center [568, 377] width 475 height 102
drag, startPoint x: 519, startPoint y: 234, endPoint x: 422, endPoint y: 209, distance: 100.1
click at [420, 326] on textarea "Tell us about what your donation will be used for... *" at bounding box center [568, 377] width 475 height 102
drag, startPoint x: 491, startPoint y: 230, endPoint x: 418, endPoint y: 213, distance: 74.5
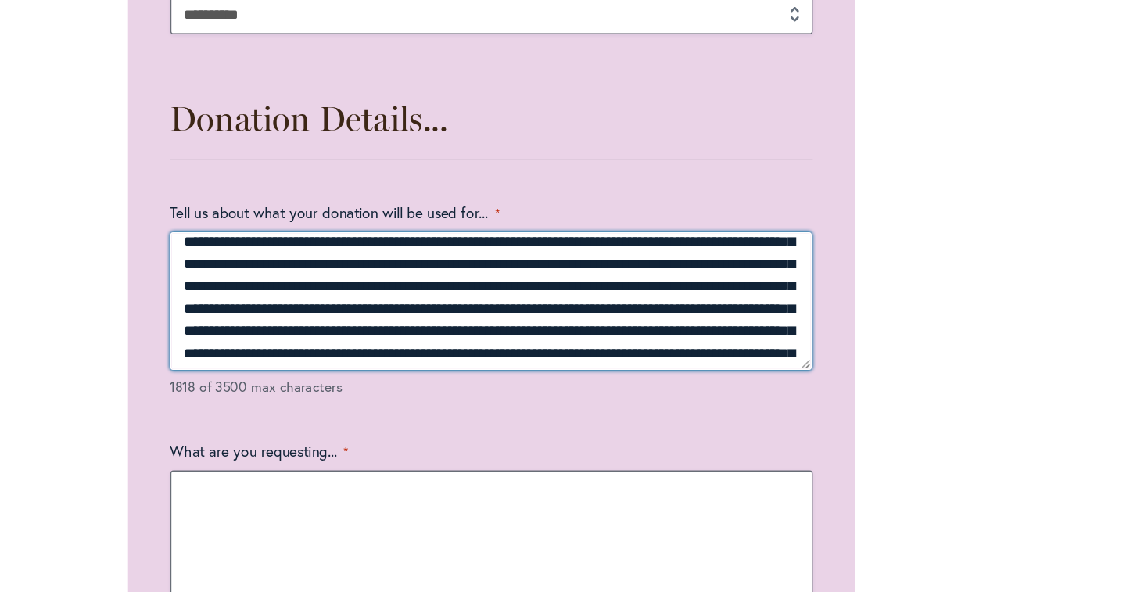
click at [417, 326] on textarea "Tell us about what your donation will be used for... *" at bounding box center [568, 377] width 475 height 102
click at [580, 326] on textarea "Tell us about what your donation will be used for... *" at bounding box center [568, 377] width 475 height 102
click at [331, 326] on textarea "Tell us about what your donation will be used for... *" at bounding box center [568, 377] width 475 height 102
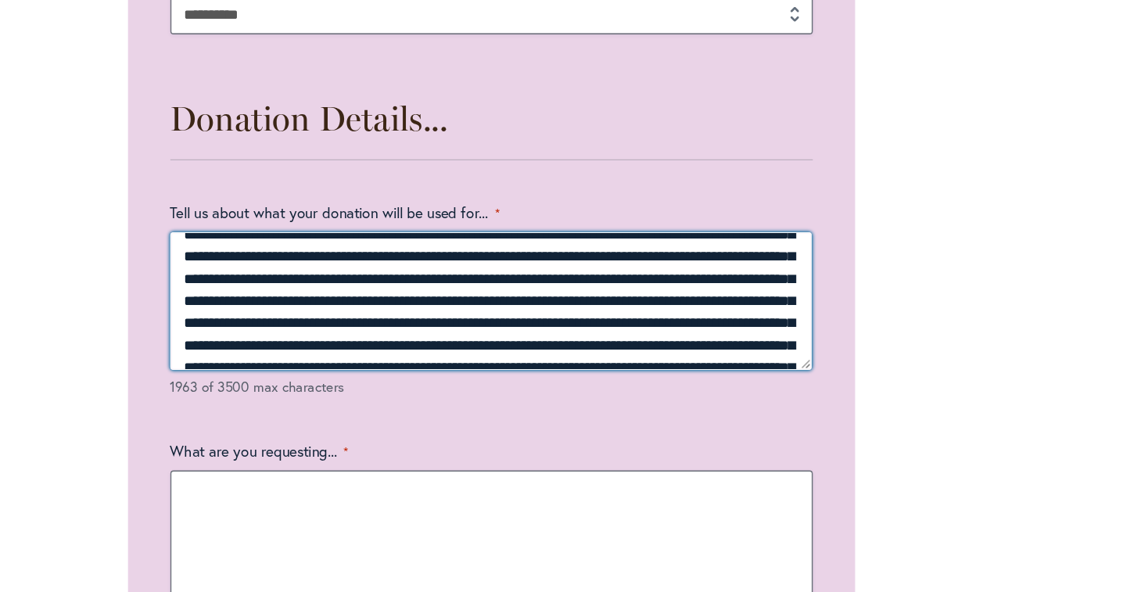
scroll to position [177, 0]
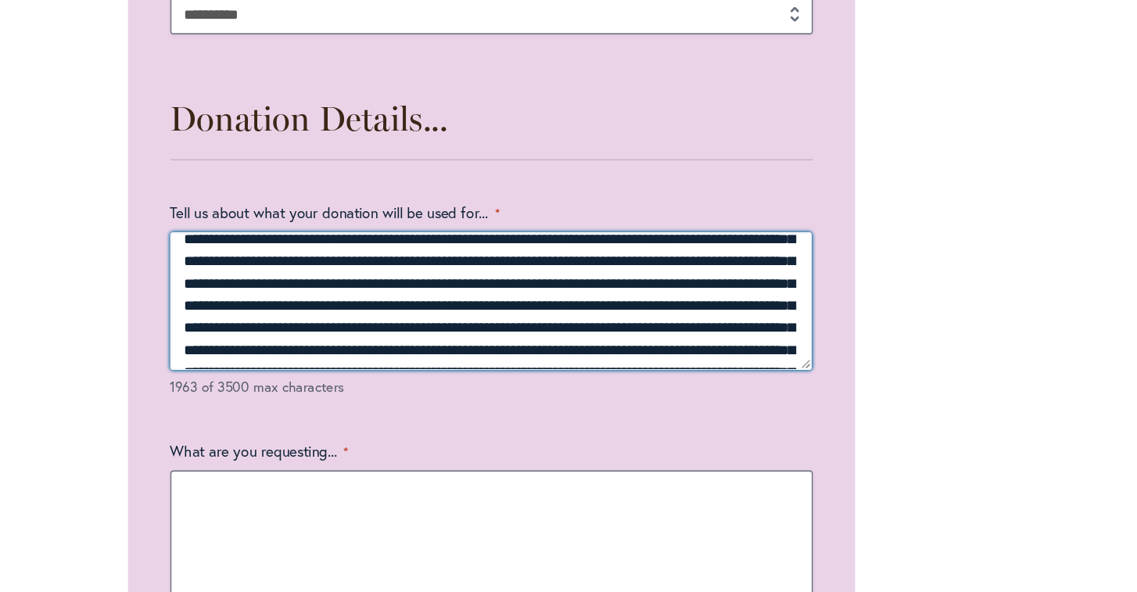
click at [374, 326] on textarea "Tell us about what your donation will be used for... *" at bounding box center [568, 377] width 475 height 102
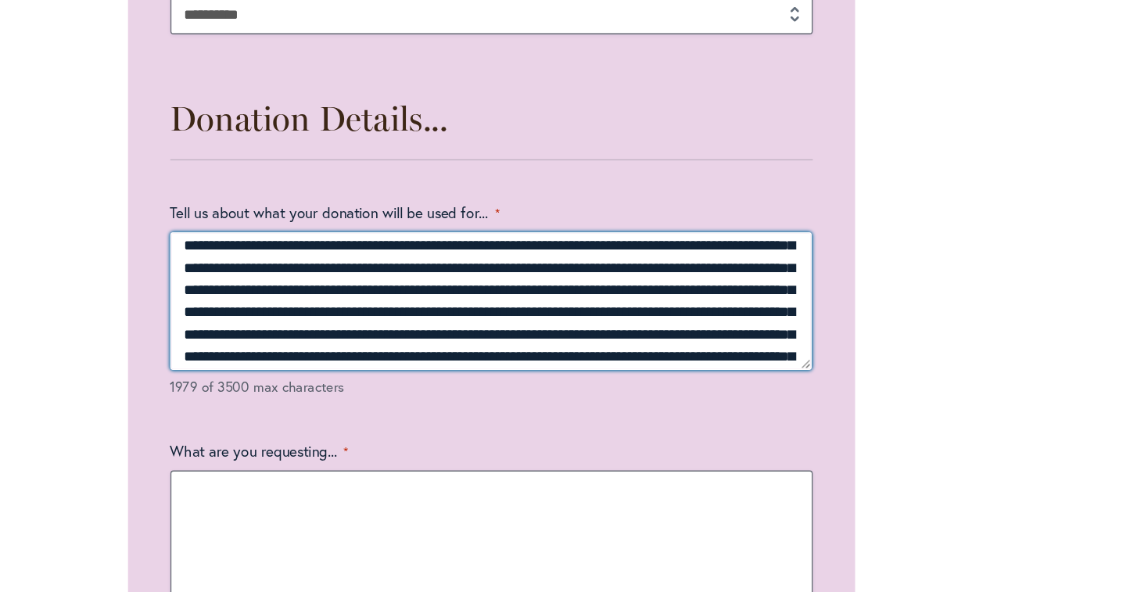
scroll to position [187, 0]
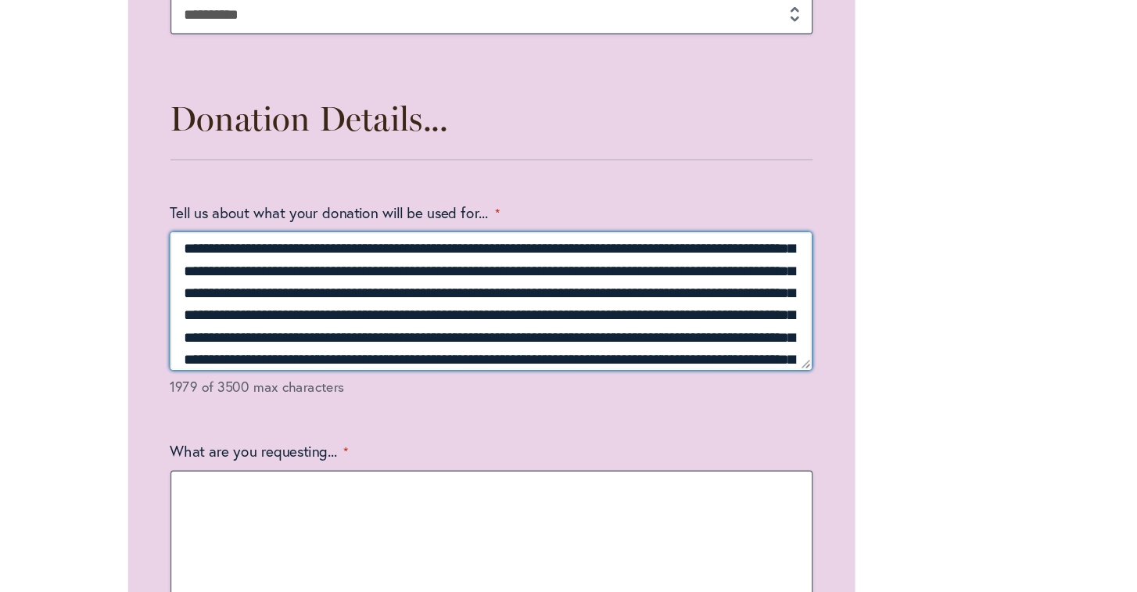
drag, startPoint x: 429, startPoint y: 231, endPoint x: 188, endPoint y: 216, distance: 242.0
click at [331, 326] on textarea "Tell us about what your donation will be used for... *" at bounding box center [568, 377] width 475 height 102
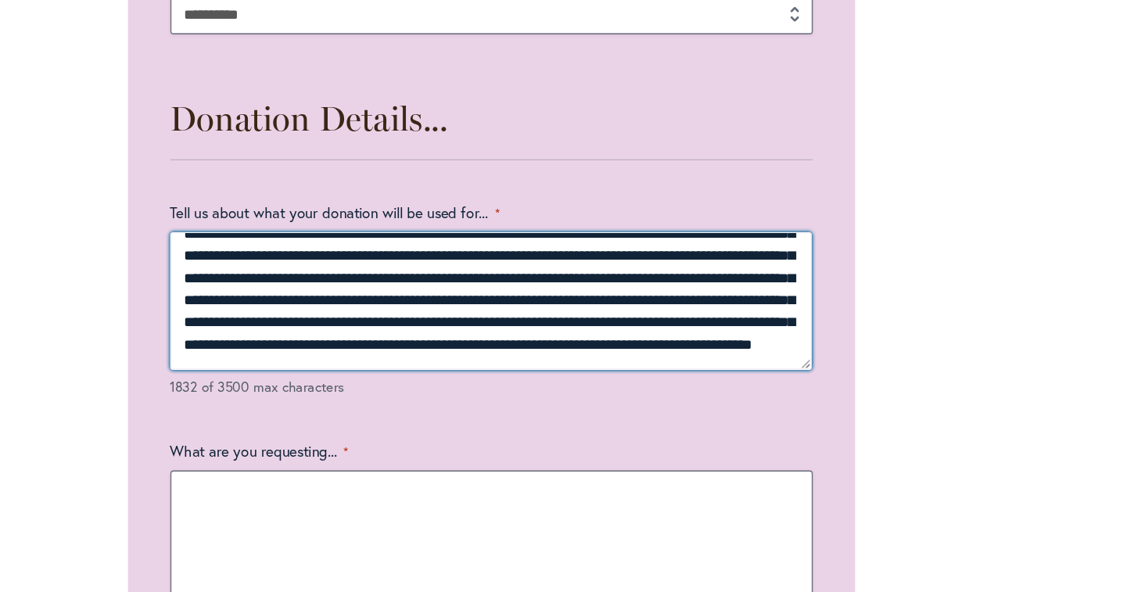
drag, startPoint x: 369, startPoint y: 231, endPoint x: 187, endPoint y: 220, distance: 182.5
click at [331, 326] on textarea "Tell us about what your donation will be used for... *" at bounding box center [568, 377] width 475 height 102
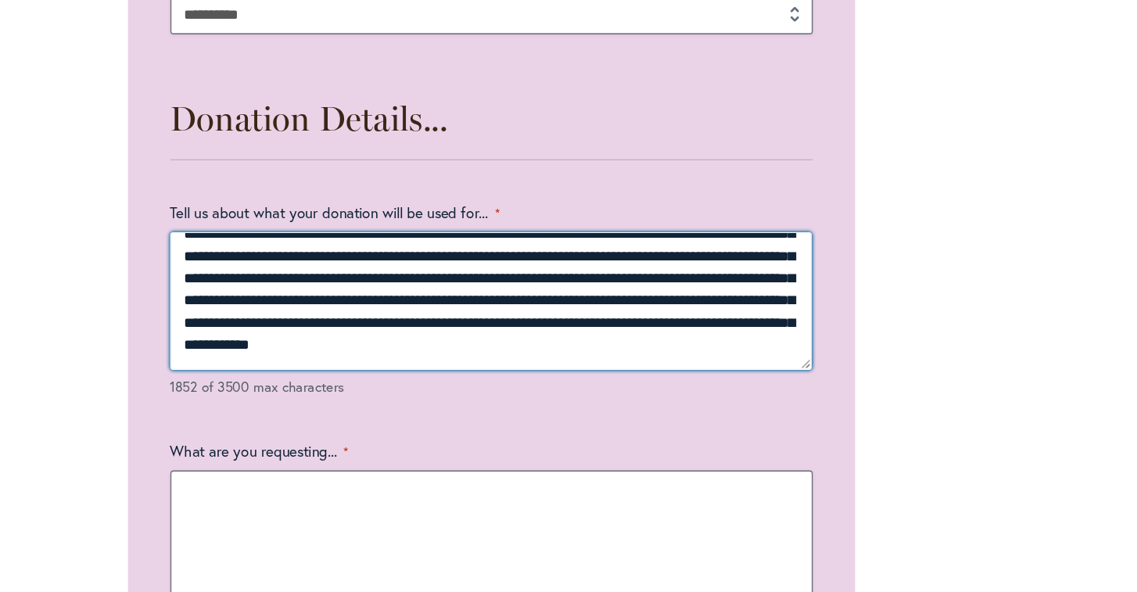
scroll to position [218, 0]
drag, startPoint x: 492, startPoint y: 203, endPoint x: 554, endPoint y: 234, distance: 69.6
click at [554, 326] on textarea "Tell us about what your donation will be used for... *" at bounding box center [568, 377] width 475 height 102
drag, startPoint x: 495, startPoint y: 208, endPoint x: 521, endPoint y: 243, distance: 44.1
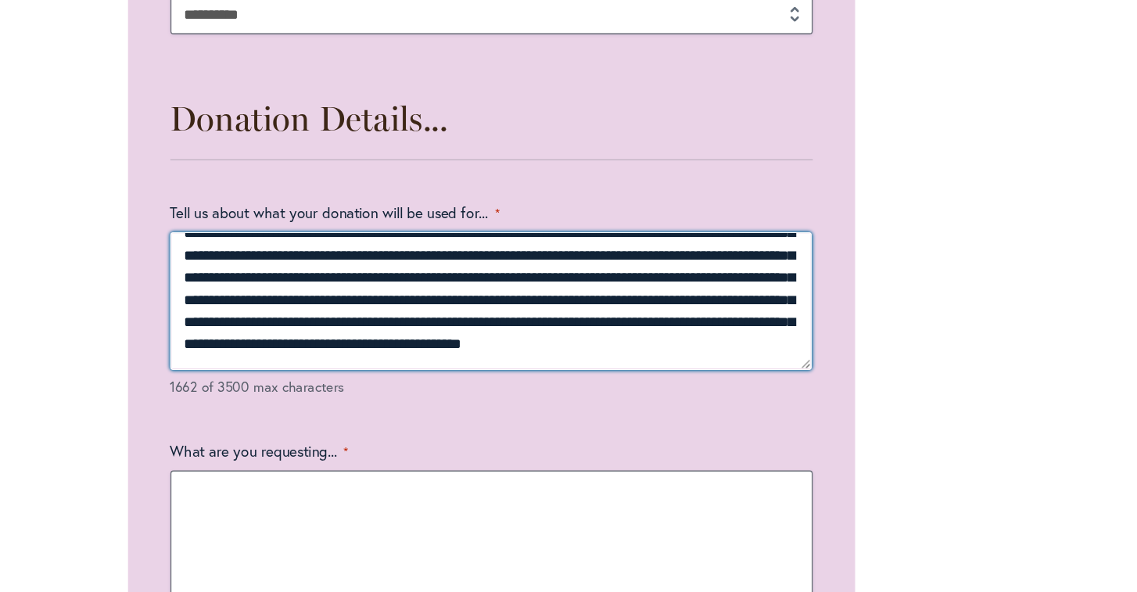
click at [521, 326] on textarea "Tell us about what your donation will be used for... *" at bounding box center [568, 377] width 475 height 102
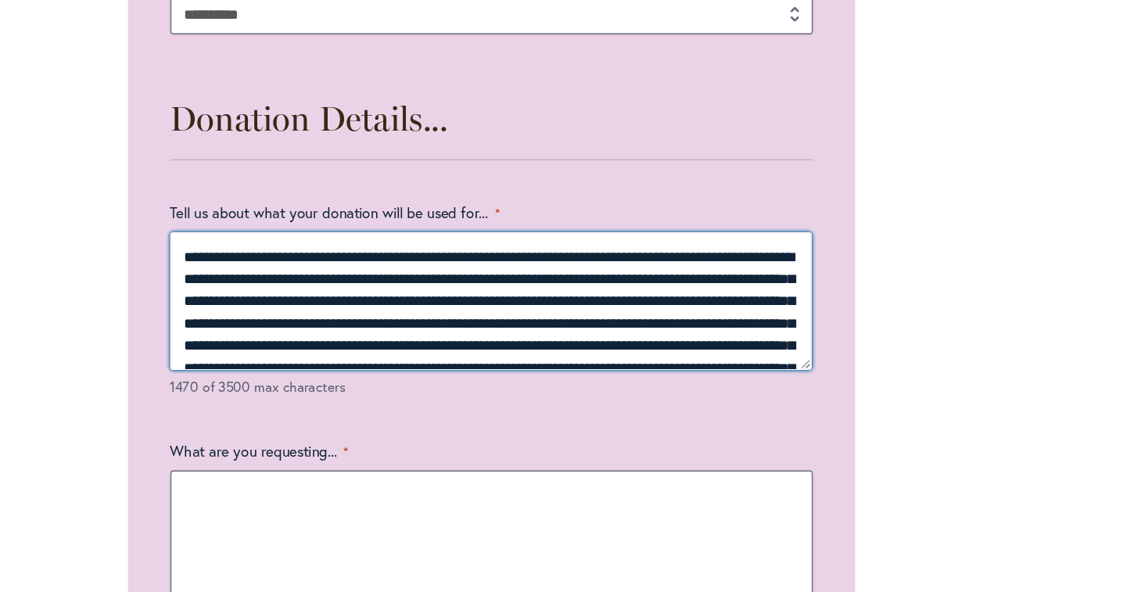
scroll to position [0, 0]
click at [331, 326] on textarea "Tell us about what your donation will be used for... *" at bounding box center [568, 377] width 475 height 102
click at [451, 326] on textarea "Tell us about what your donation will be used for... *" at bounding box center [568, 377] width 475 height 102
click at [582, 326] on textarea "Tell us about what your donation will be used for... *" at bounding box center [568, 377] width 475 height 102
click at [331, 326] on textarea "Tell us about what your donation will be used for... *" at bounding box center [568, 377] width 475 height 102
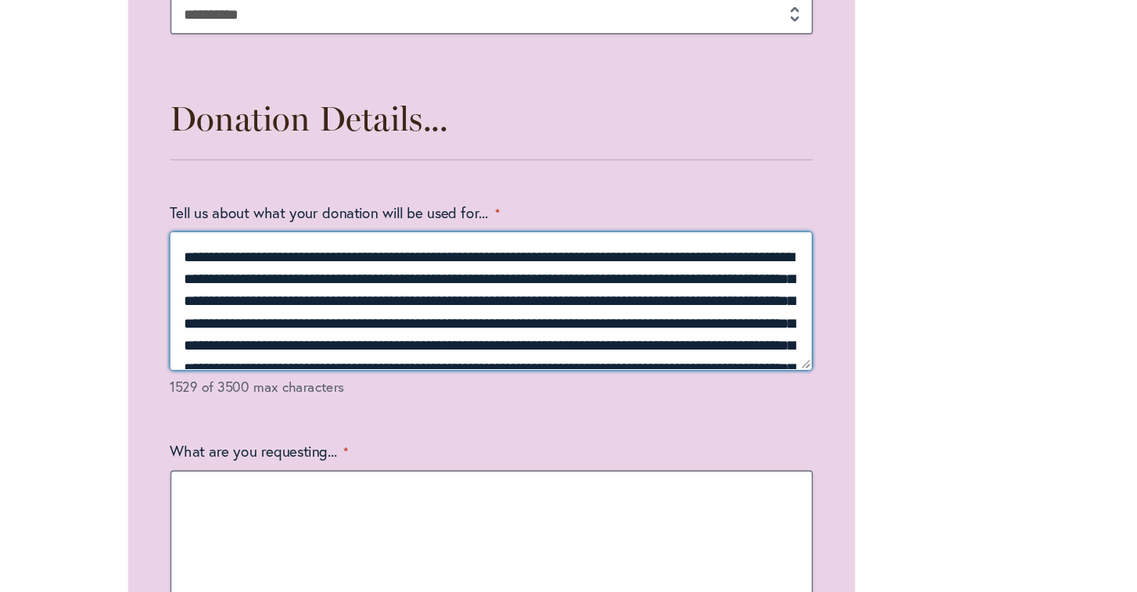
scroll to position [20, 0]
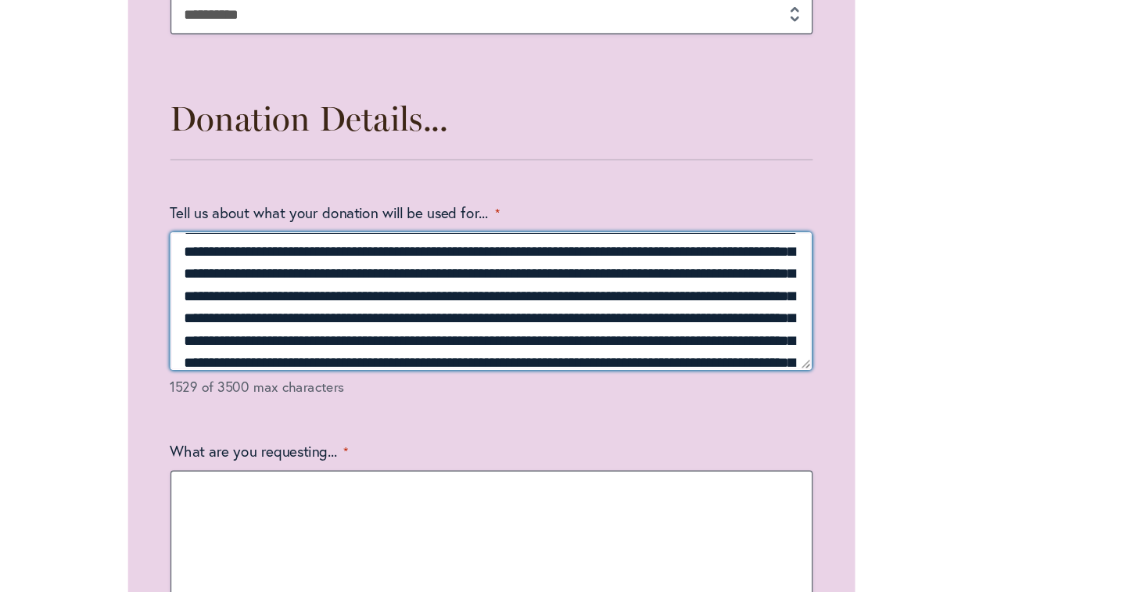
click at [385, 326] on textarea "Tell us about what your donation will be used for... *" at bounding box center [568, 377] width 475 height 102
click at [504, 326] on textarea "Tell us about what your donation will be used for... *" at bounding box center [568, 377] width 475 height 102
click at [548, 326] on textarea "Tell us about what your donation will be used for... *" at bounding box center [568, 377] width 475 height 102
click at [404, 326] on textarea "Tell us about what your donation will be used for... *" at bounding box center [568, 377] width 475 height 102
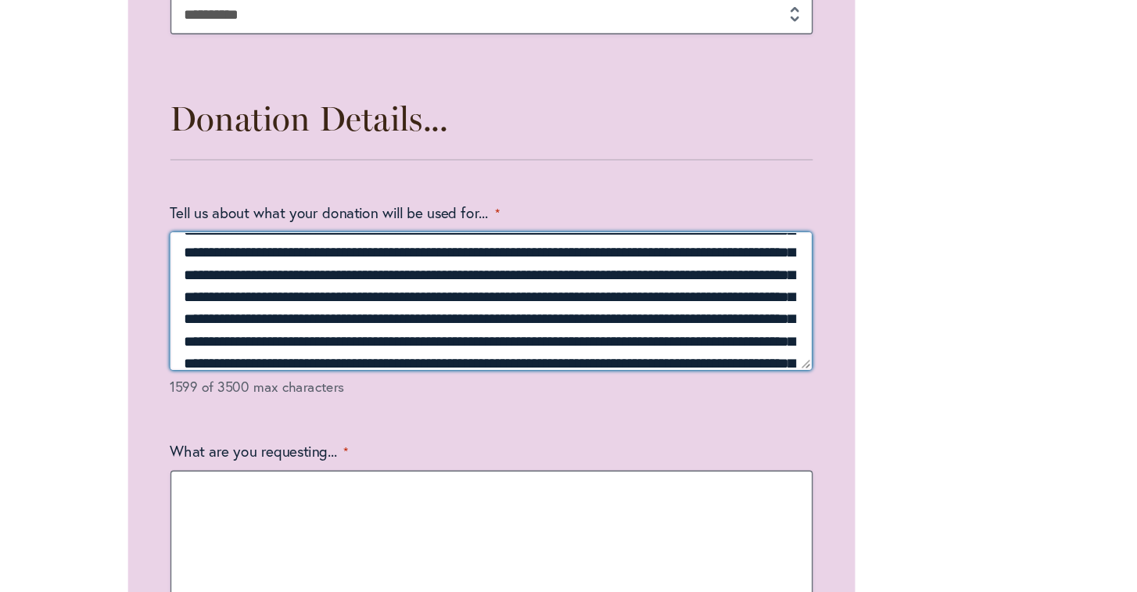
scroll to position [70, 0]
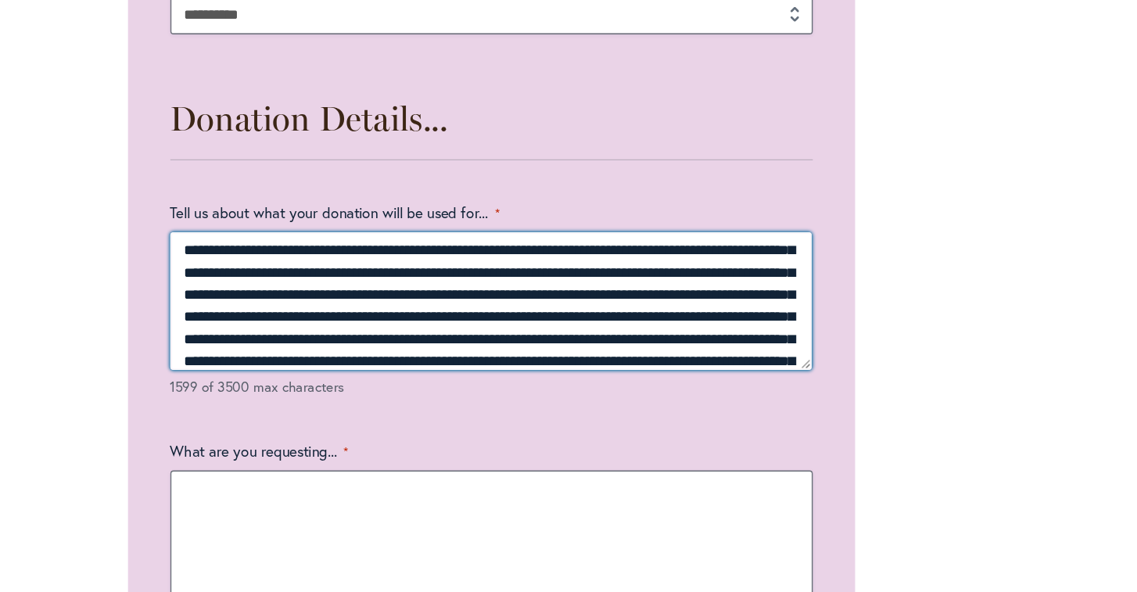
click at [331, 326] on textarea "Tell us about what your donation will be used for... *" at bounding box center [568, 377] width 475 height 102
click at [378, 326] on textarea "Tell us about what your donation will be used for... *" at bounding box center [568, 377] width 475 height 102
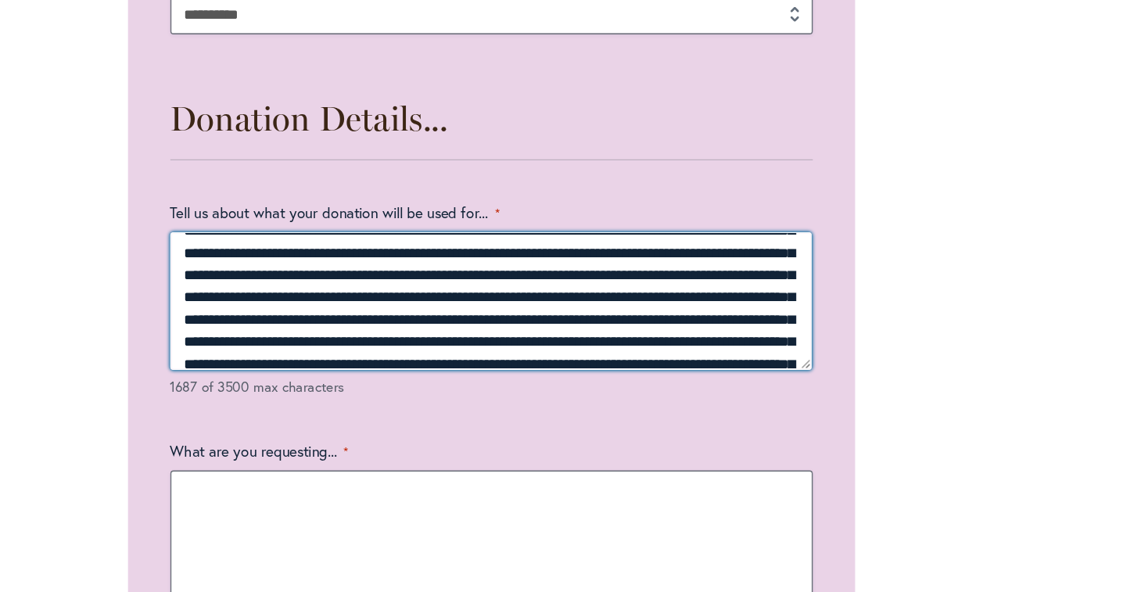
scroll to position [86, 0]
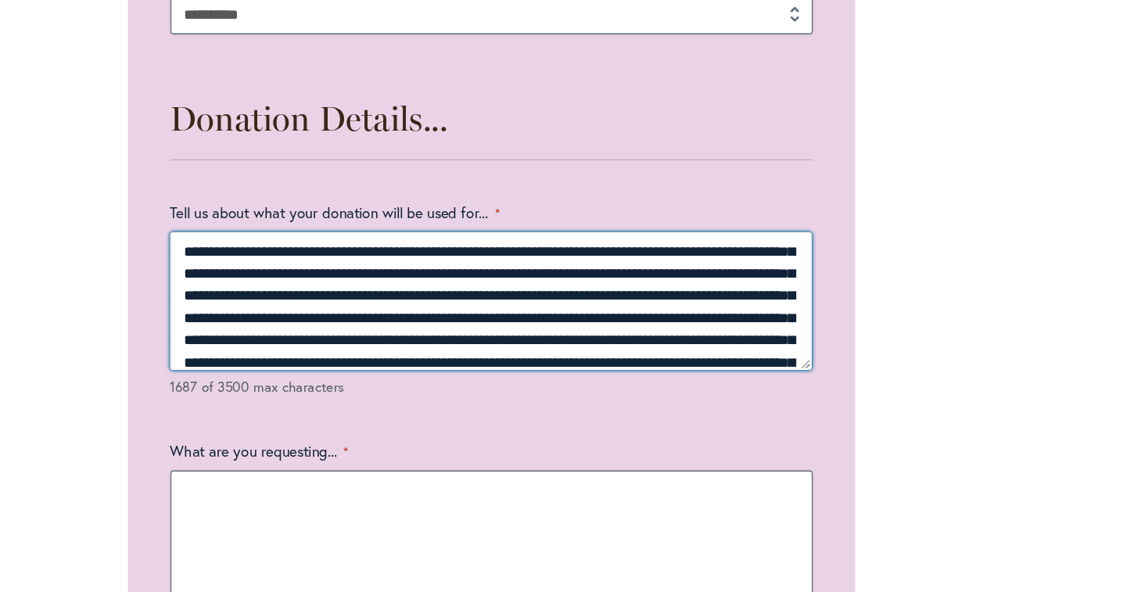
drag, startPoint x: 428, startPoint y: 235, endPoint x: 287, endPoint y: 214, distance: 143.1
click at [331, 326] on textarea "Tell us about what your donation will be used for... *" at bounding box center [568, 377] width 475 height 102
drag, startPoint x: 531, startPoint y: 219, endPoint x: 393, endPoint y: 212, distance: 137.8
click at [391, 326] on textarea "Tell us about what your donation will be used for... *" at bounding box center [568, 377] width 475 height 102
drag, startPoint x: 569, startPoint y: 221, endPoint x: 396, endPoint y: 218, distance: 172.8
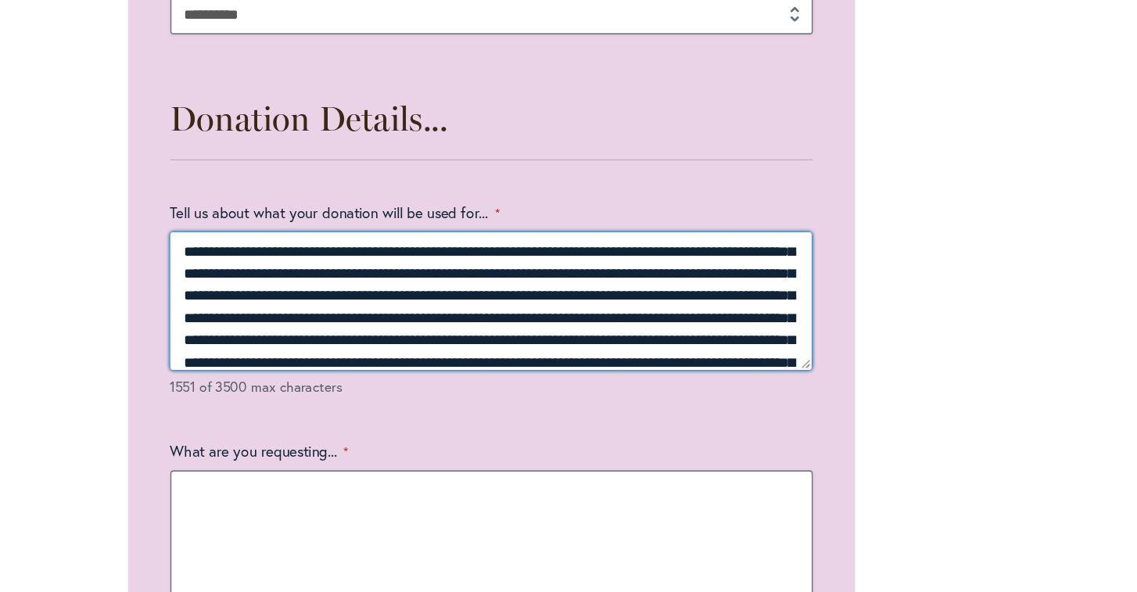
click at [396, 326] on textarea "Tell us about what your donation will be used for... *" at bounding box center [568, 377] width 475 height 102
drag, startPoint x: 577, startPoint y: 219, endPoint x: 395, endPoint y: 220, distance: 182.2
click at [393, 326] on textarea "Tell us about what your donation will be used for... *" at bounding box center [568, 377] width 475 height 102
drag, startPoint x: 555, startPoint y: 219, endPoint x: 504, endPoint y: 220, distance: 50.8
click at [504, 326] on textarea "Tell us about what your donation will be used for... *" at bounding box center [568, 377] width 475 height 102
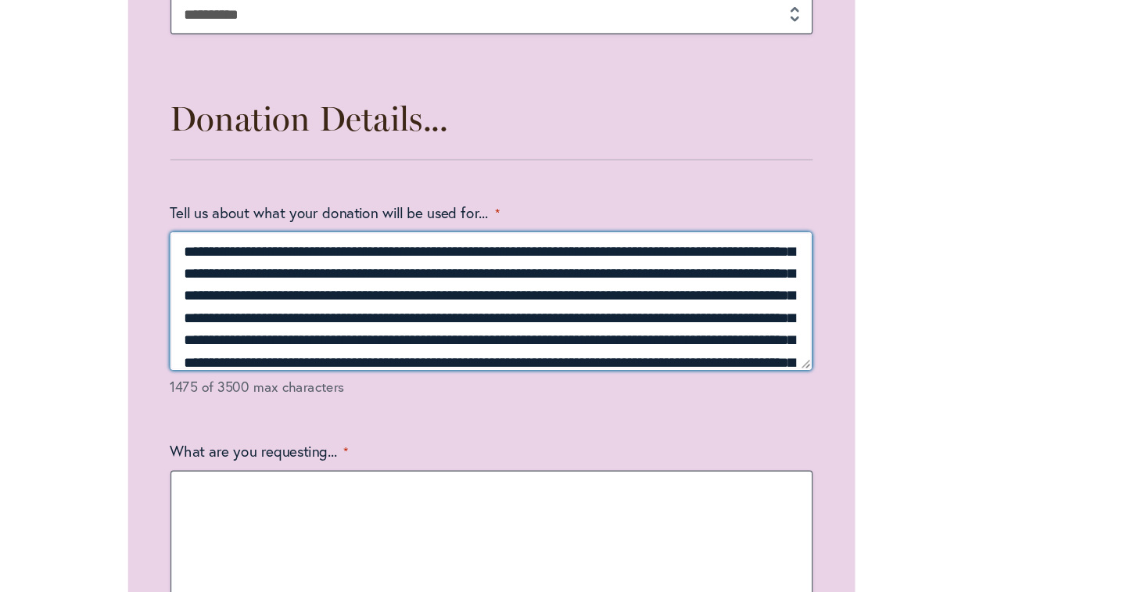
click at [531, 326] on textarea "Tell us about what your donation will be used for... *" at bounding box center [568, 377] width 475 height 102
click at [392, 326] on textarea "Tell us about what your donation will be used for... *" at bounding box center [568, 377] width 475 height 102
drag, startPoint x: 552, startPoint y: 220, endPoint x: 393, endPoint y: 220, distance: 158.7
click at [391, 326] on textarea "Tell us about what your donation will be used for... *" at bounding box center [568, 377] width 475 height 102
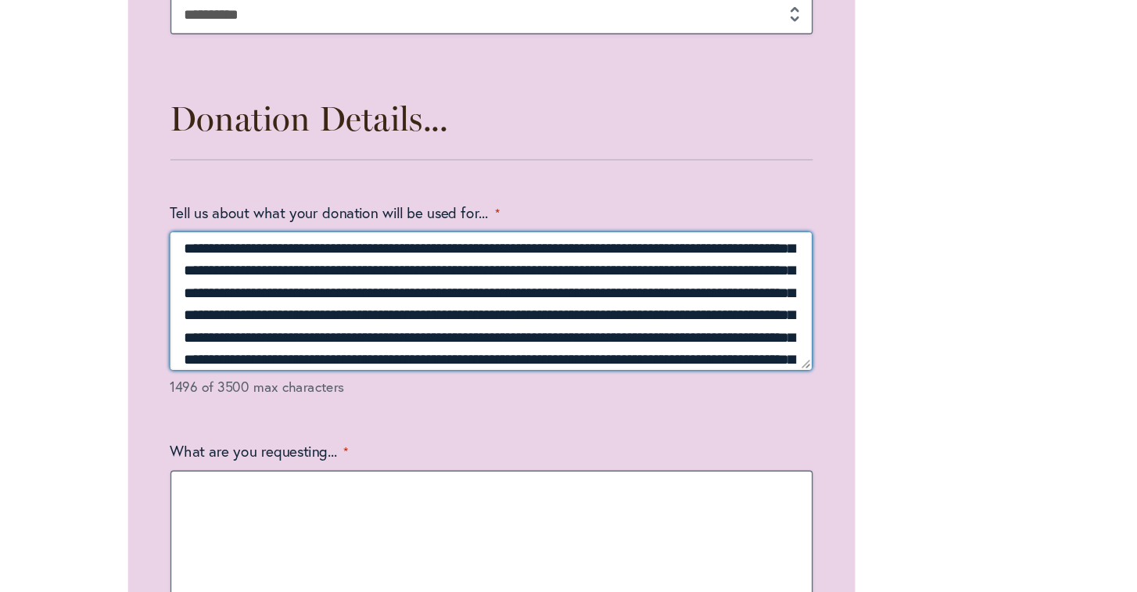
scroll to position [110, 0]
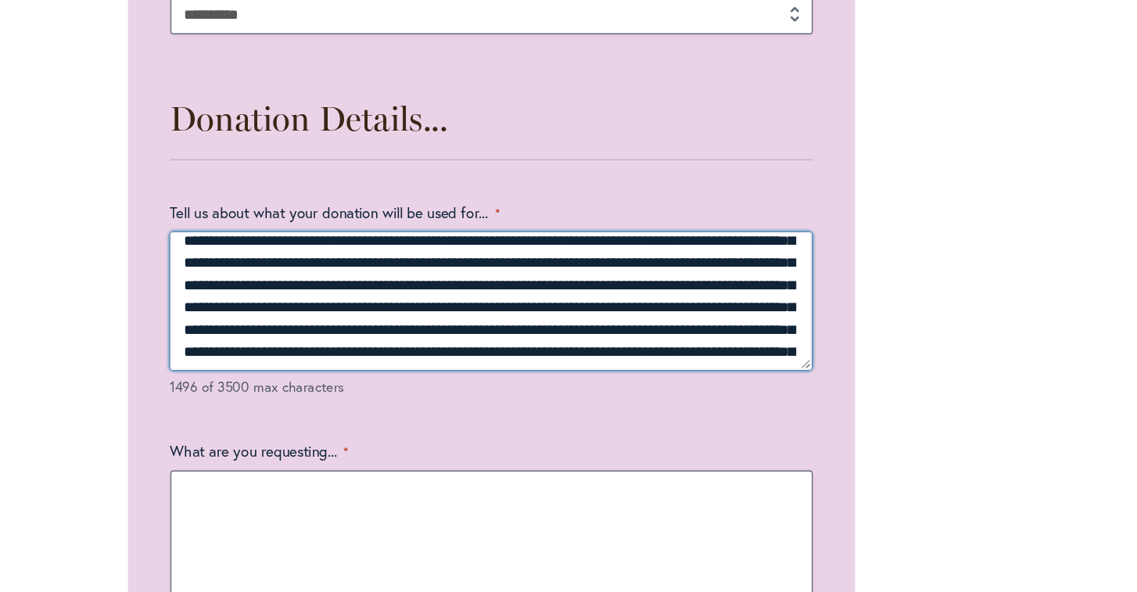
click at [486, 326] on textarea "Tell us about what your donation will be used for... *" at bounding box center [568, 377] width 475 height 102
click at [331, 326] on textarea "Tell us about what your donation will be used for... *" at bounding box center [568, 377] width 475 height 102
drag, startPoint x: 564, startPoint y: 228, endPoint x: 532, endPoint y: 212, distance: 36.4
click at [531, 326] on textarea "Tell us about what your donation will be used for... *" at bounding box center [568, 377] width 475 height 102
click at [331, 326] on textarea "Tell us about what your donation will be used for... *" at bounding box center [568, 377] width 475 height 102
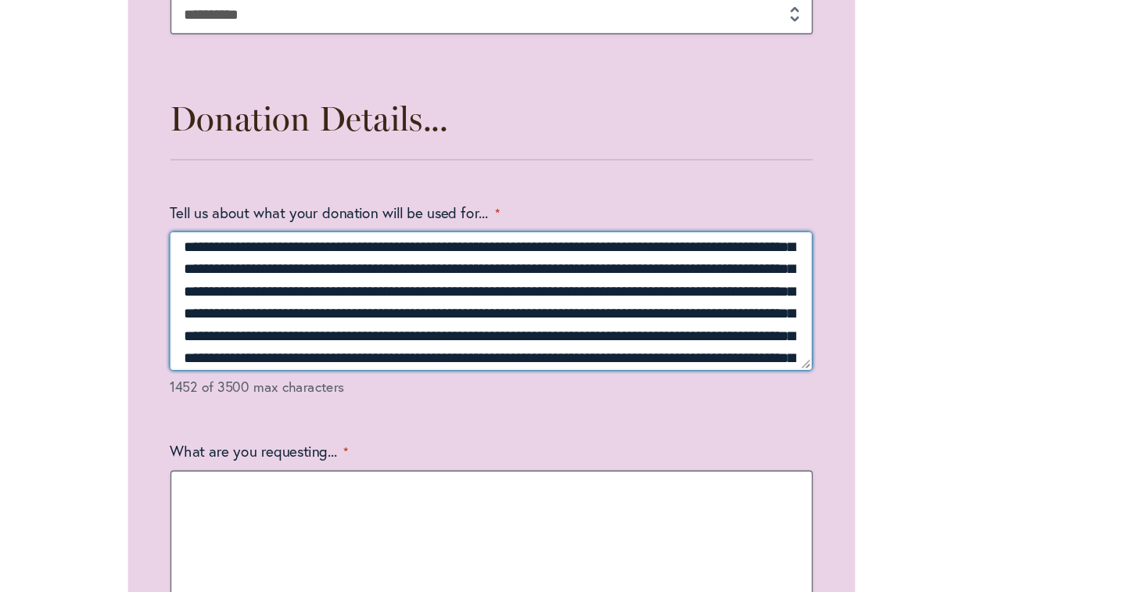
scroll to position [121, 0]
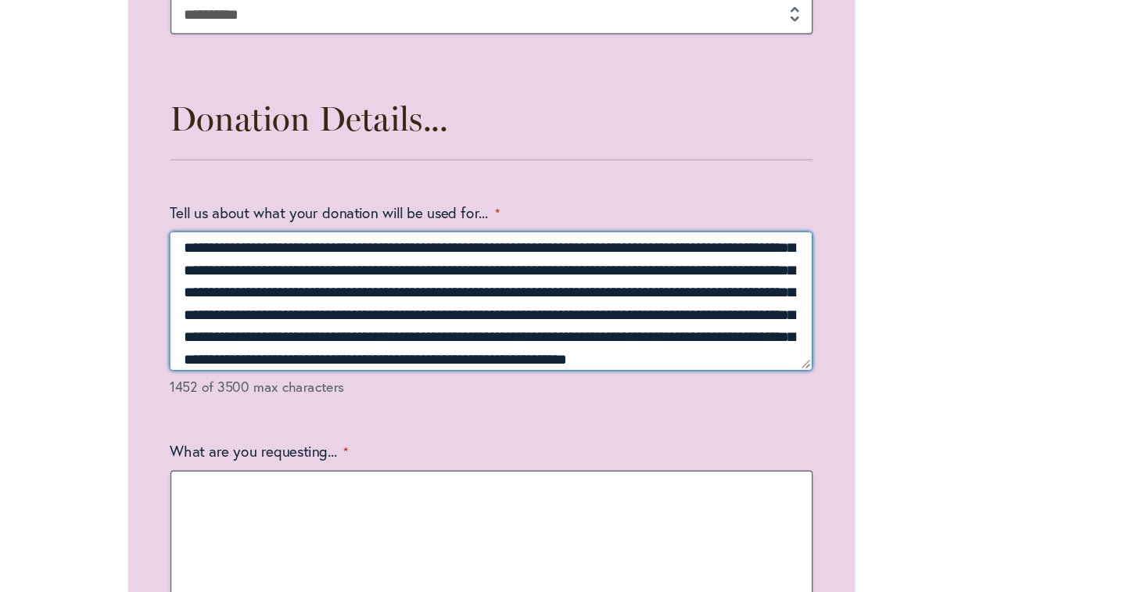
click at [529, 326] on textarea "Tell us about what your donation will be used for... *" at bounding box center [568, 377] width 475 height 102
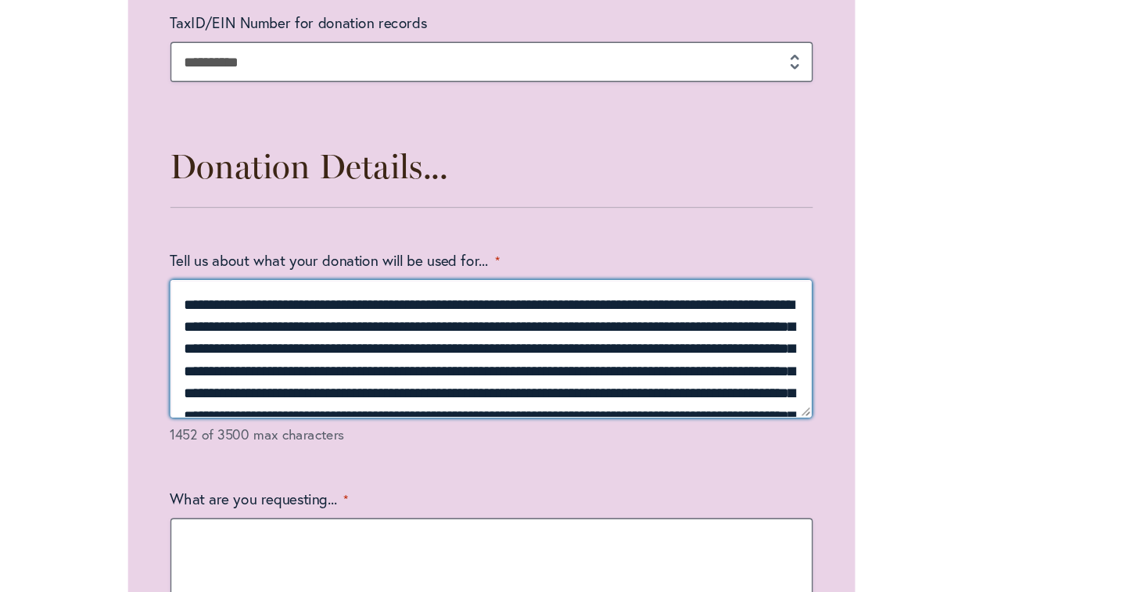
scroll to position [2031, 0]
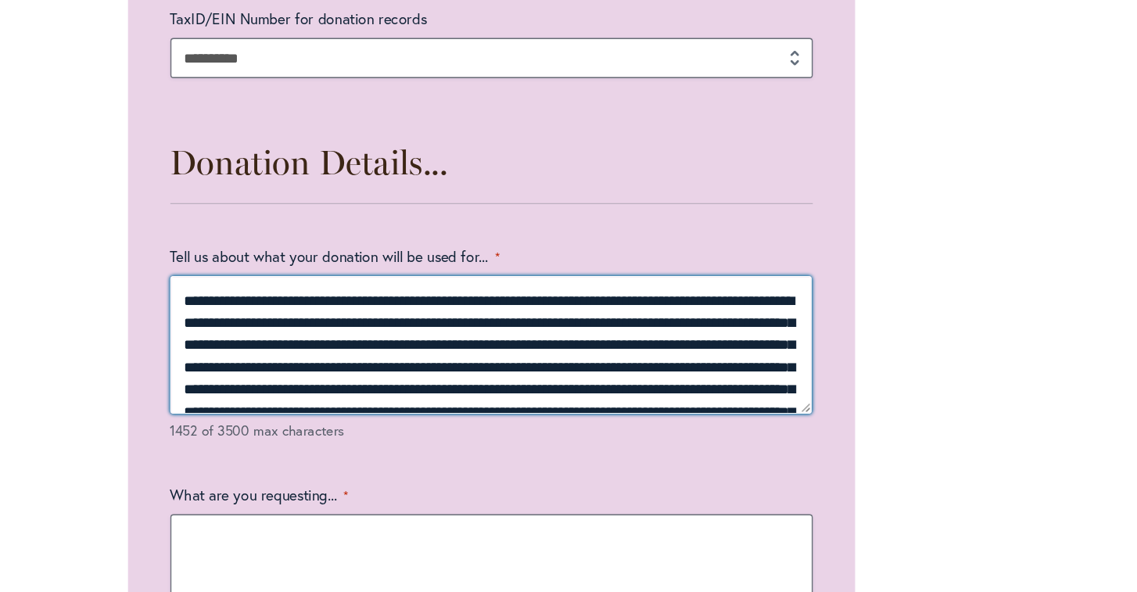
click at [514, 358] on textarea "Tell us about what your donation will be used for... *" at bounding box center [568, 409] width 475 height 102
click at [340, 358] on textarea "Tell us about what your donation will be used for... *" at bounding box center [568, 409] width 475 height 102
click at [500, 358] on textarea "Tell us about what your donation will be used for... *" at bounding box center [568, 409] width 475 height 102
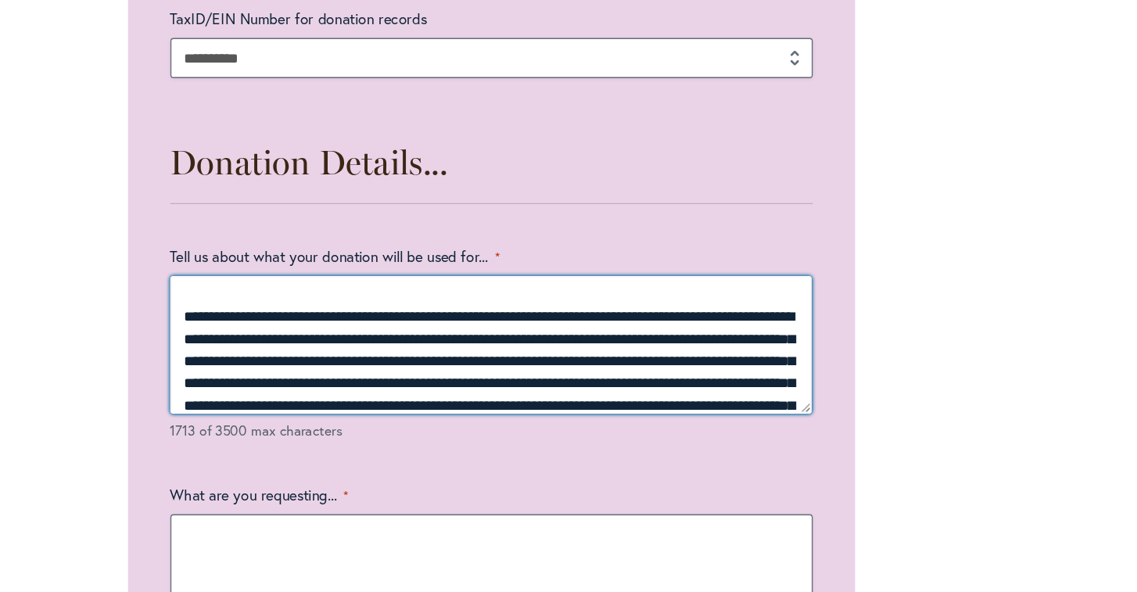
scroll to position [52, 0]
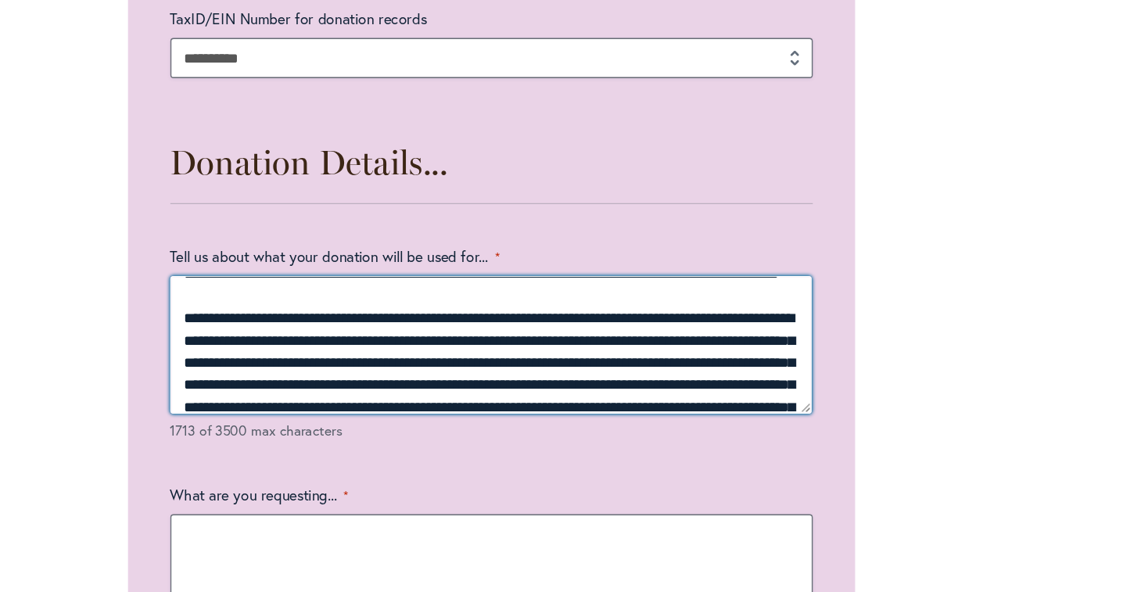
drag, startPoint x: 289, startPoint y: 267, endPoint x: 134, endPoint y: 228, distance: 159.9
click at [331, 358] on textarea "Tell us about what your donation will be used for... *" at bounding box center [568, 409] width 475 height 102
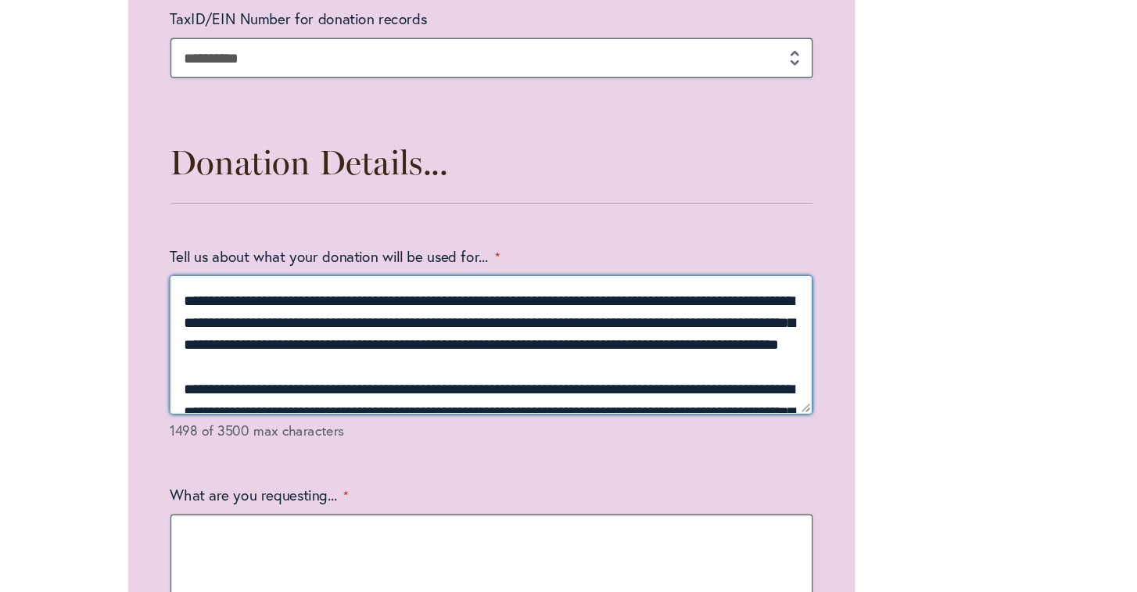
scroll to position [0, 0]
click at [331, 358] on textarea "Tell us about what your donation will be used for... *" at bounding box center [568, 409] width 475 height 102
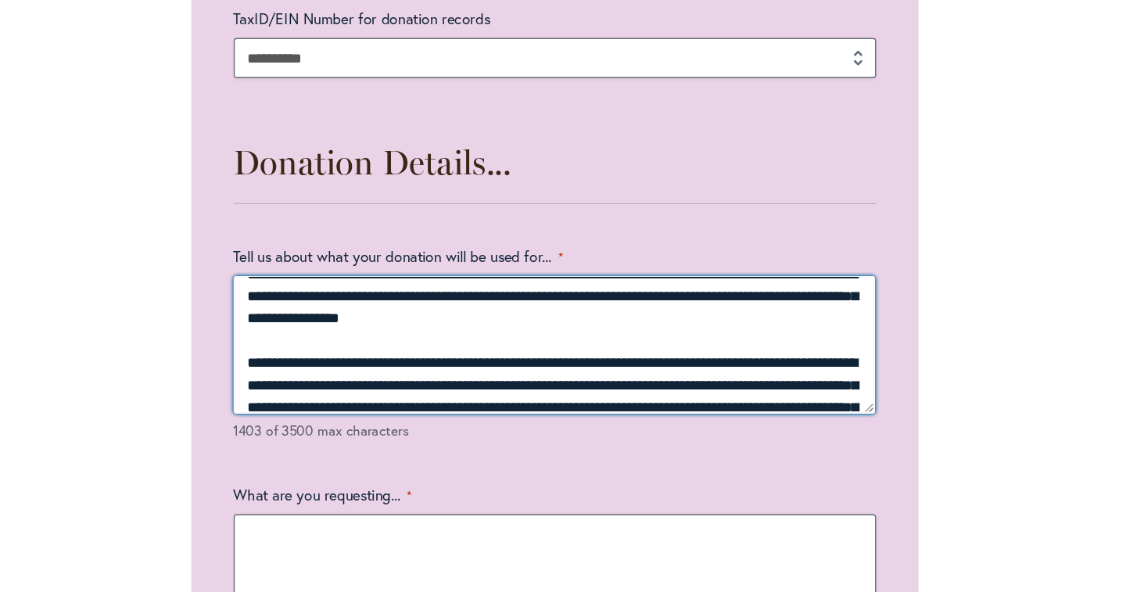
click at [515, 358] on textarea "Tell us about what your donation will be used for... *" at bounding box center [568, 409] width 475 height 102
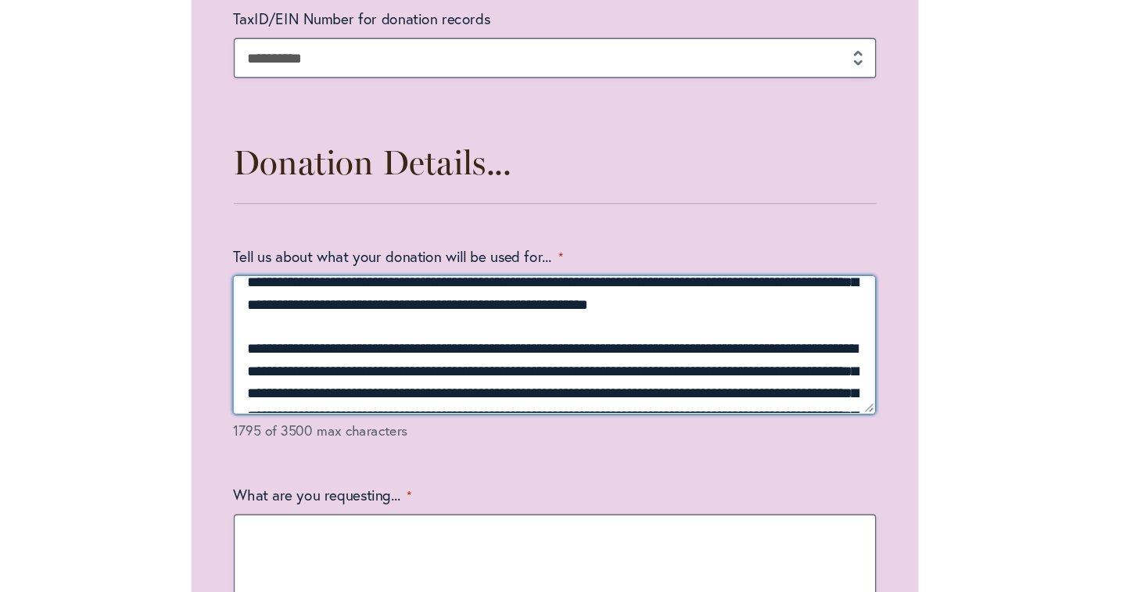
scroll to position [78, 0]
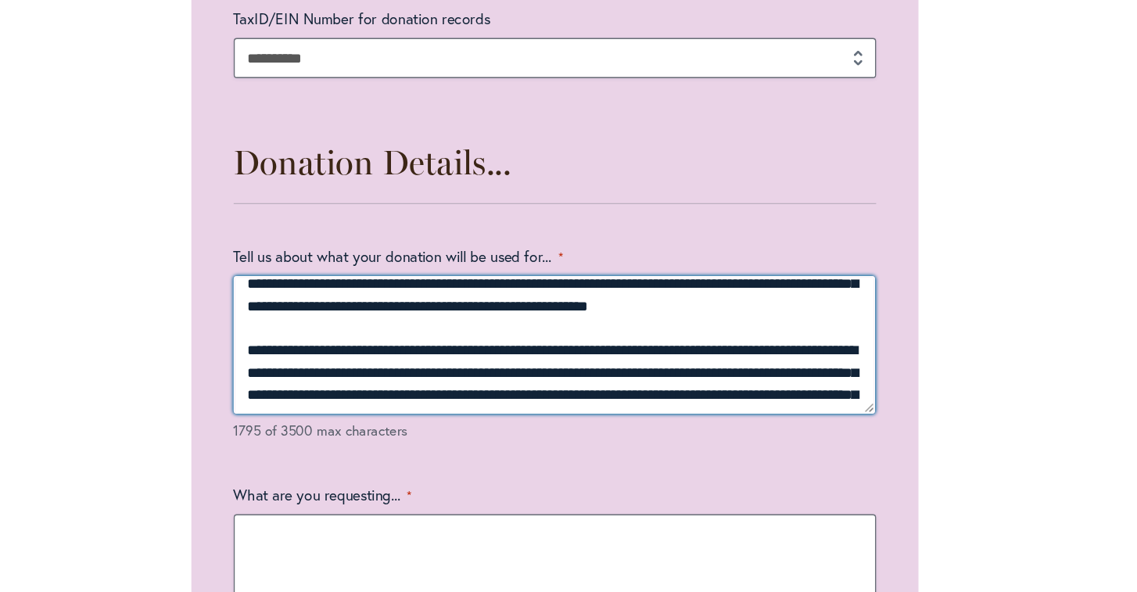
drag, startPoint x: 184, startPoint y: 257, endPoint x: 393, endPoint y: 274, distance: 210.2
click at [393, 358] on textarea "Tell us about what your donation will be used for... *" at bounding box center [568, 409] width 475 height 102
click at [542, 358] on textarea "Tell us about what your donation will be used for... *" at bounding box center [568, 409] width 475 height 102
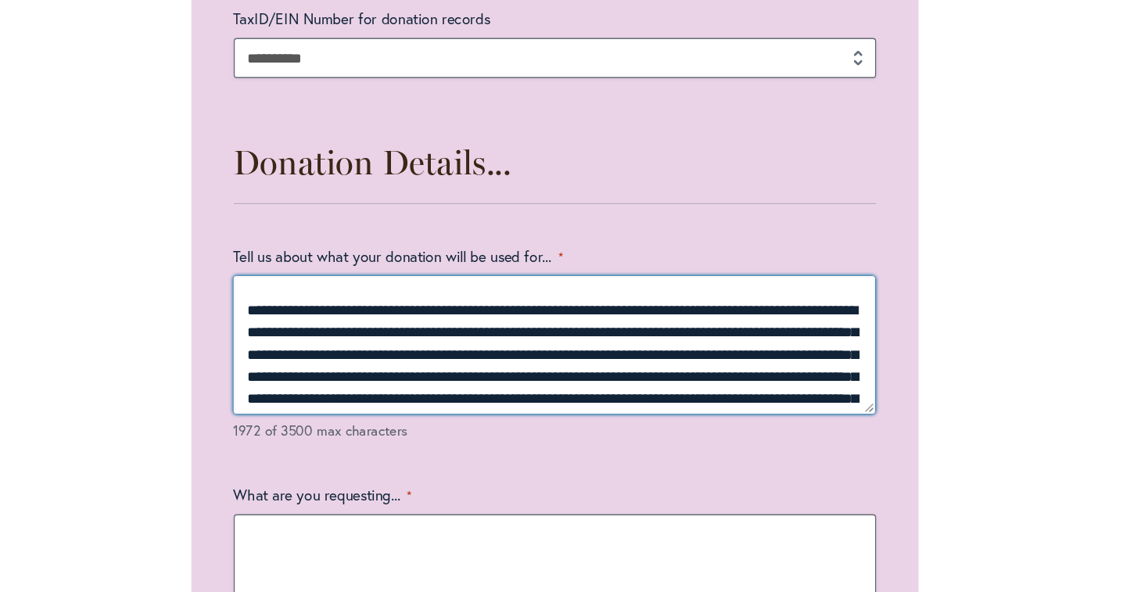
scroll to position [158, 0]
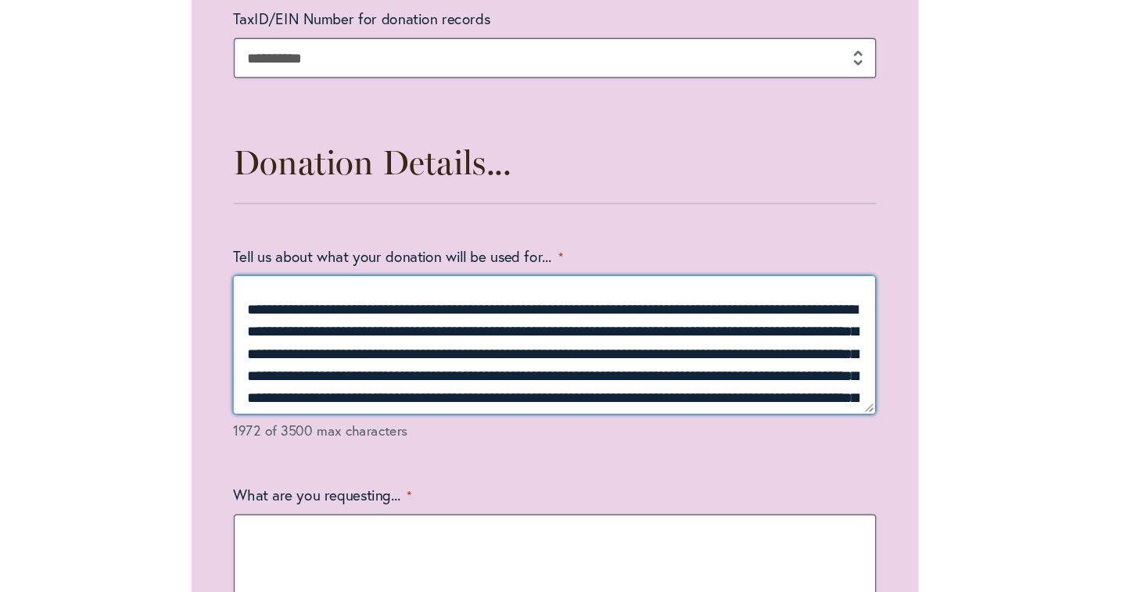
drag, startPoint x: 188, startPoint y: 243, endPoint x: 336, endPoint y: 265, distance: 150.2
click at [336, 358] on textarea "Tell us about what your donation will be used for... *" at bounding box center [568, 409] width 475 height 102
click at [331, 358] on textarea "Tell us about what your donation will be used for... *" at bounding box center [568, 409] width 475 height 102
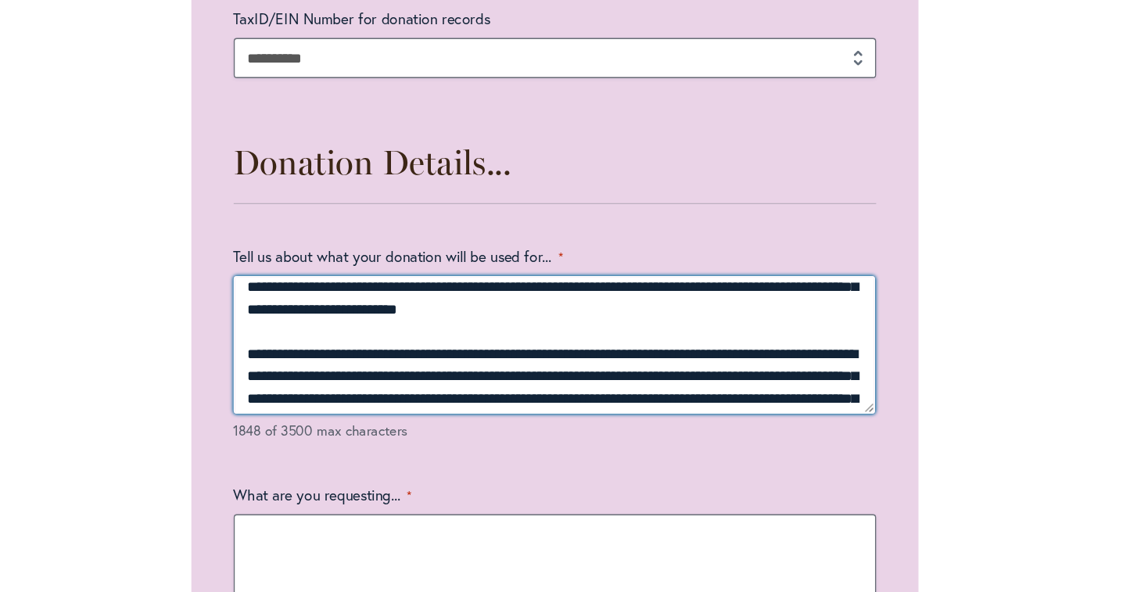
scroll to position [124, 0]
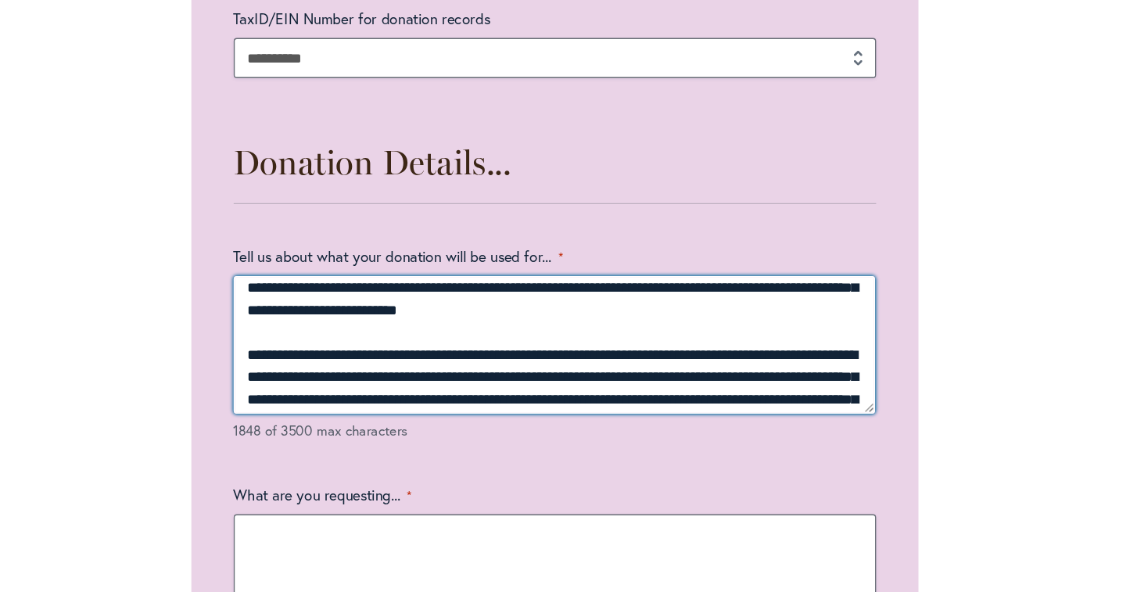
click at [467, 358] on textarea "Tell us about what your donation will be used for... *" at bounding box center [568, 409] width 475 height 102
click at [331, 358] on textarea "Tell us about what your donation will be used for... *" at bounding box center [568, 409] width 475 height 102
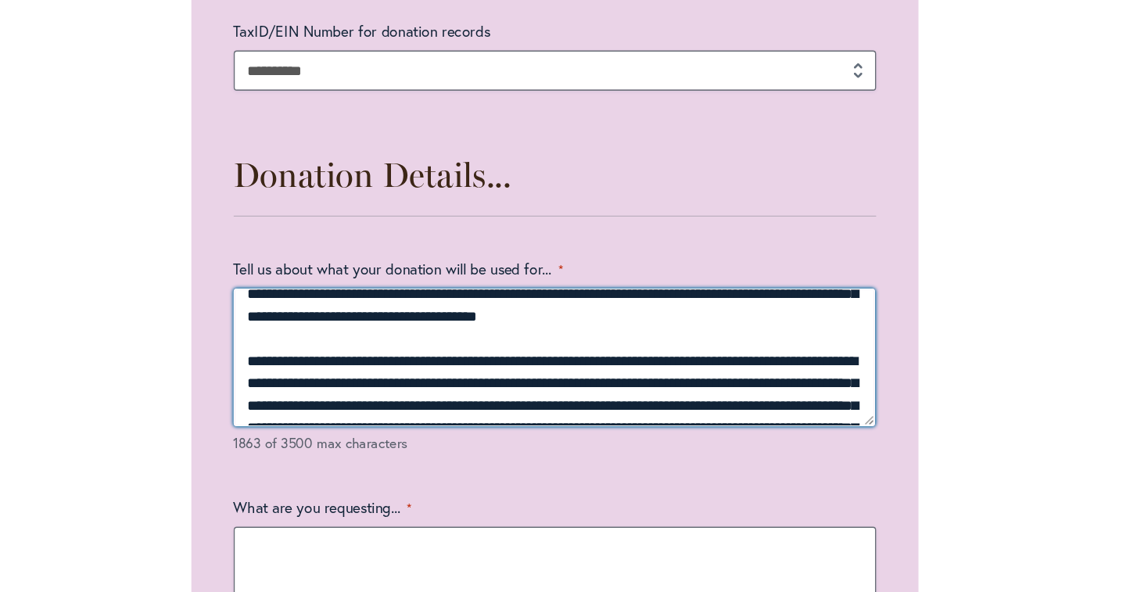
scroll to position [127, 0]
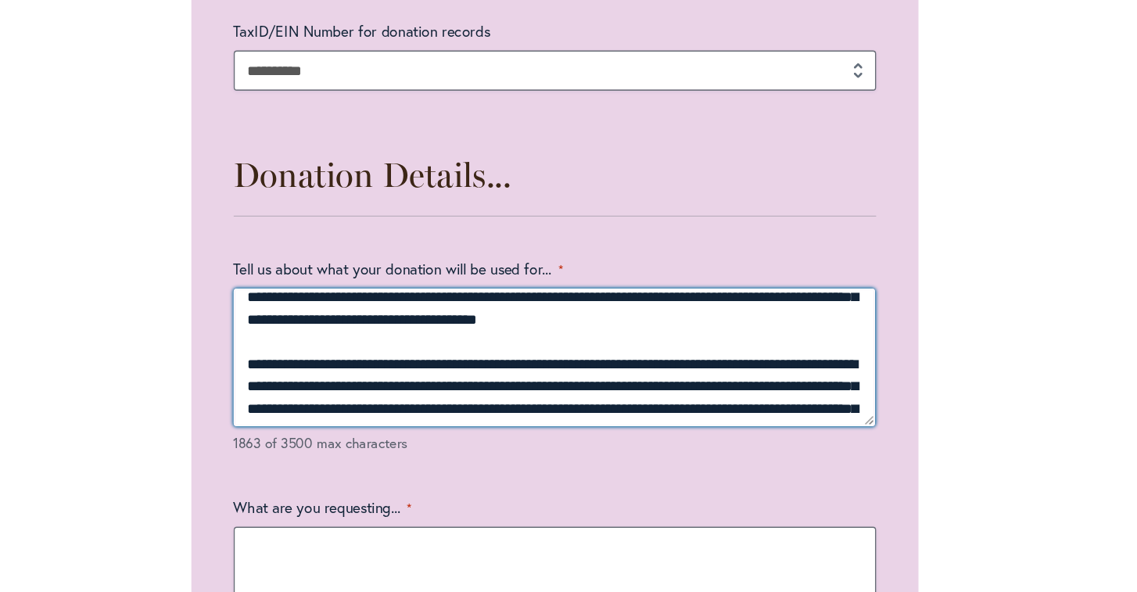
click at [395, 367] on textarea "Tell us about what your donation will be used for... *" at bounding box center [568, 418] width 475 height 102
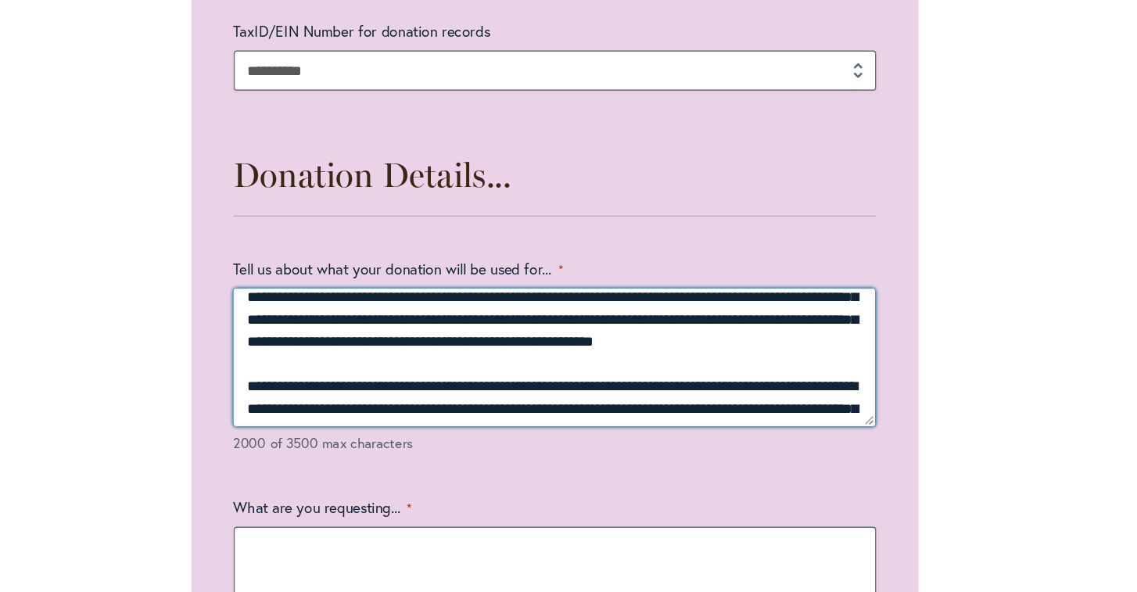
click at [331, 367] on textarea "Tell us about what your donation will be used for... *" at bounding box center [568, 418] width 475 height 102
click at [535, 367] on textarea "Tell us about what your donation will be used for... *" at bounding box center [568, 418] width 475 height 102
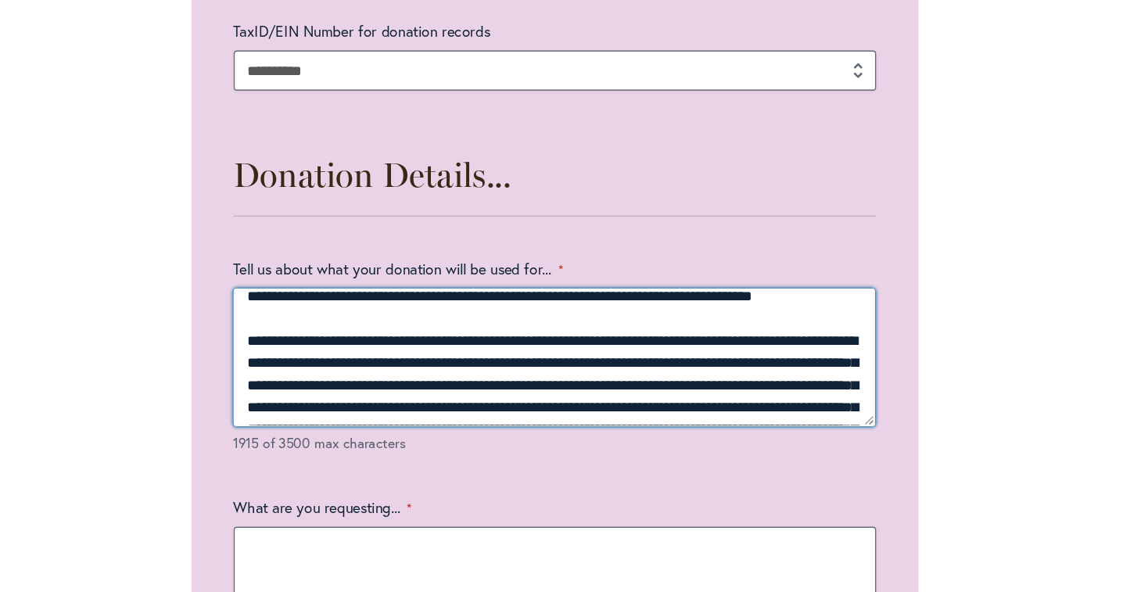
scroll to position [145, 0]
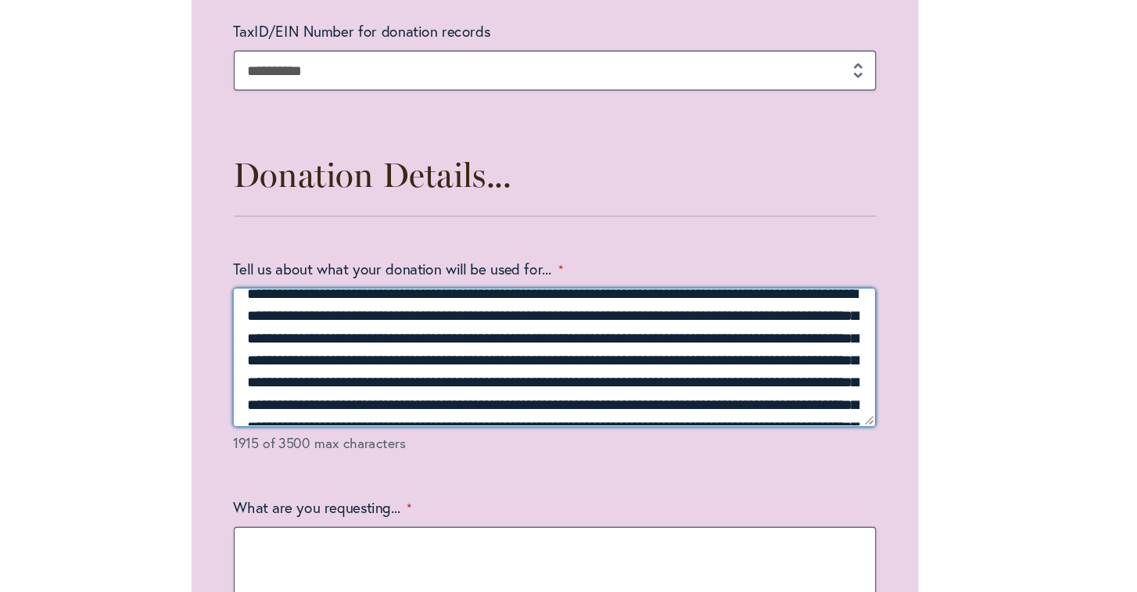
drag, startPoint x: 189, startPoint y: 265, endPoint x: 303, endPoint y: 306, distance: 121.4
click at [331, 367] on div "1915 of 3500 max characters" at bounding box center [568, 428] width 475 height 123
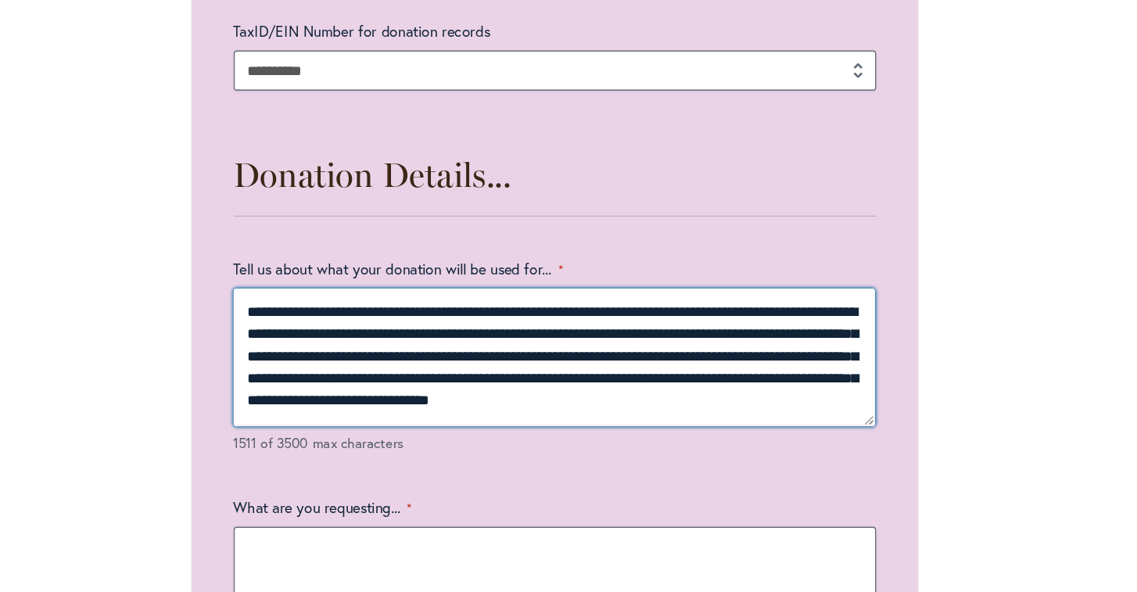
drag, startPoint x: 187, startPoint y: 220, endPoint x: 292, endPoint y: 300, distance: 132.8
click at [331, 367] on div "1511 of 3500 max characters" at bounding box center [568, 428] width 475 height 123
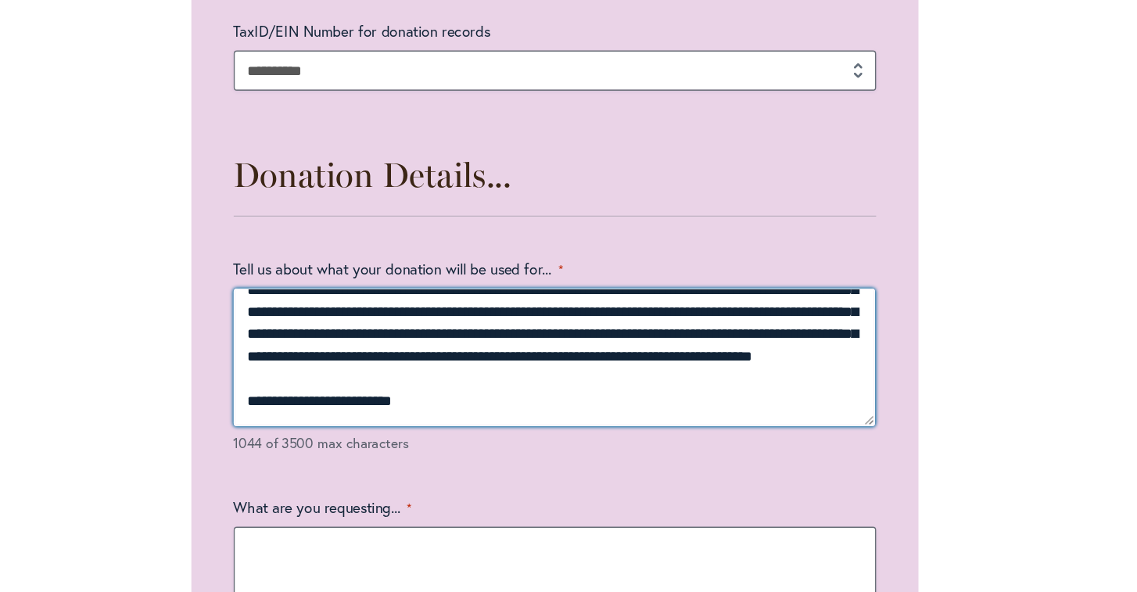
scroll to position [132, 0]
drag, startPoint x: 313, startPoint y: 280, endPoint x: 183, endPoint y: 269, distance: 130.2
click at [331, 367] on textarea "Tell us about what your donation will be used for... *" at bounding box center [568, 418] width 475 height 102
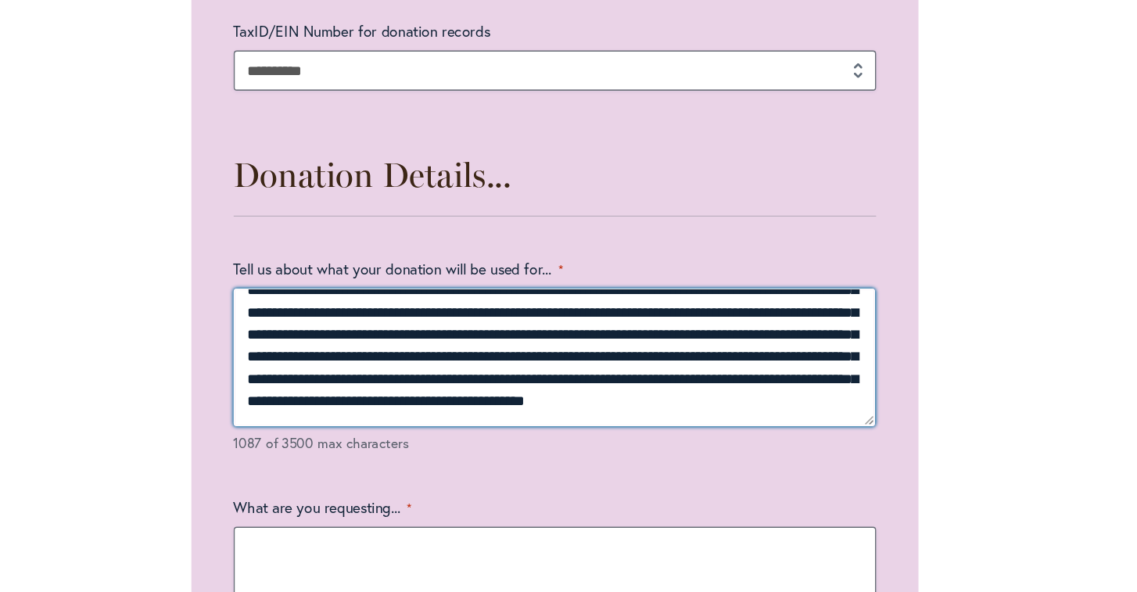
scroll to position [116, 0]
drag, startPoint x: 568, startPoint y: 263, endPoint x: 586, endPoint y: 278, distance: 23.8
click at [586, 367] on textarea "Tell us about what your donation will be used for... *" at bounding box center [568, 418] width 475 height 102
click at [482, 367] on textarea "**********" at bounding box center [568, 418] width 475 height 102
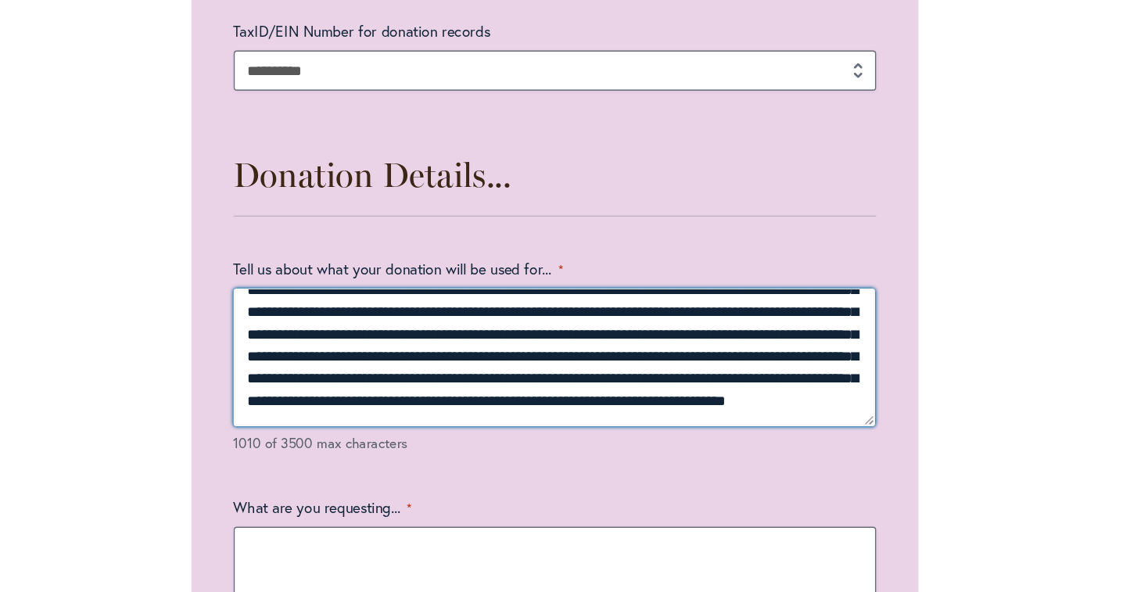
click at [582, 367] on textarea "**********" at bounding box center [568, 418] width 475 height 102
drag, startPoint x: 567, startPoint y: 274, endPoint x: 588, endPoint y: 292, distance: 27.7
click at [588, 367] on textarea "Tell us about what your donation will be used for... *" at bounding box center [568, 418] width 475 height 102
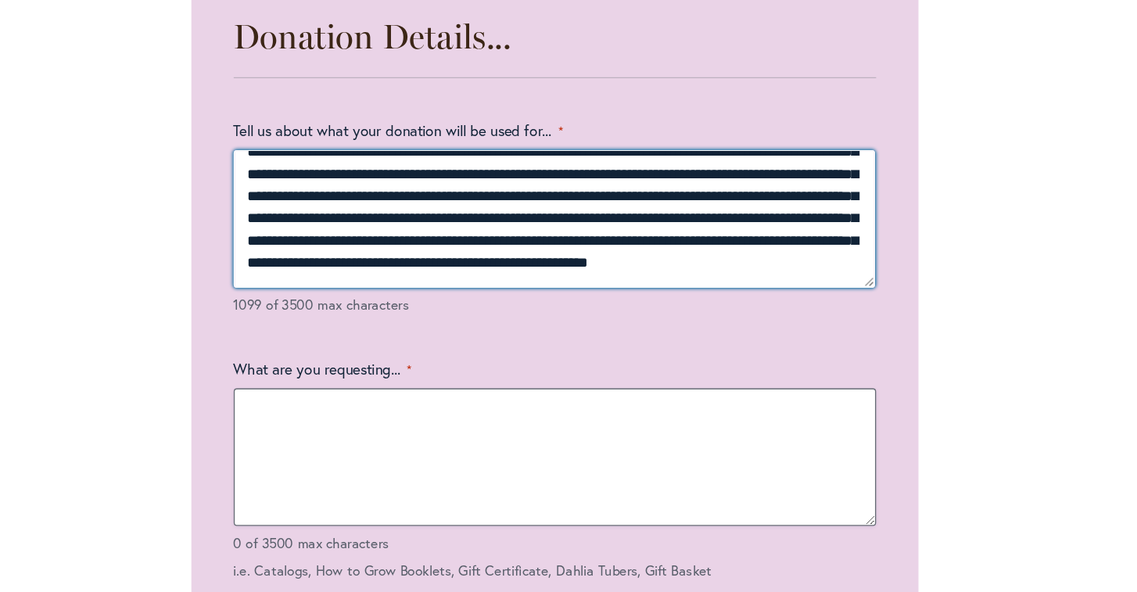
scroll to position [2130, 0]
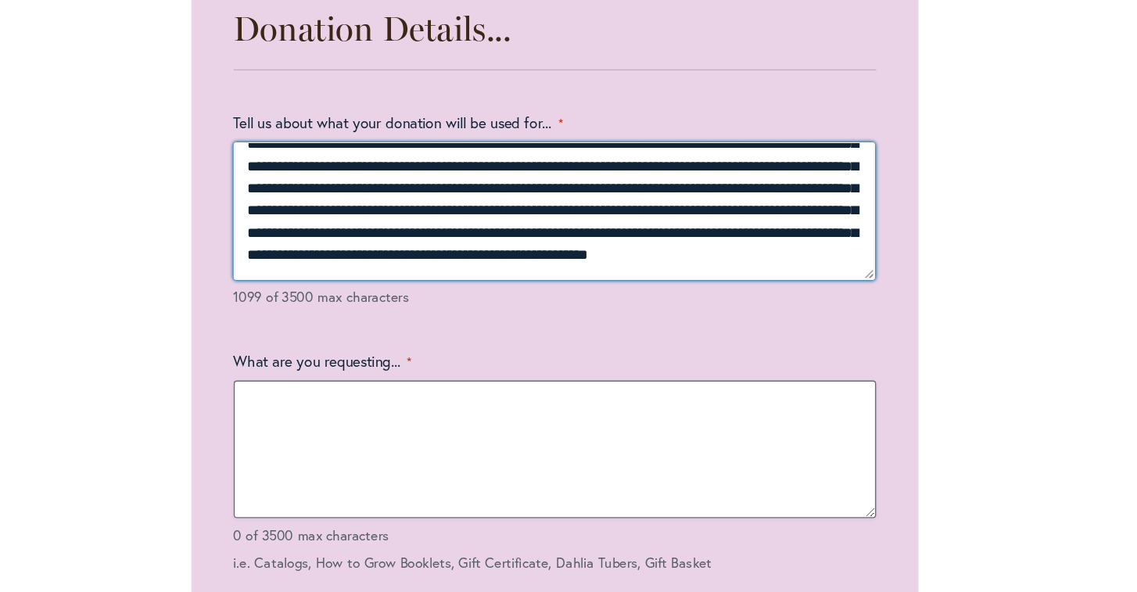
type textarea "**********"
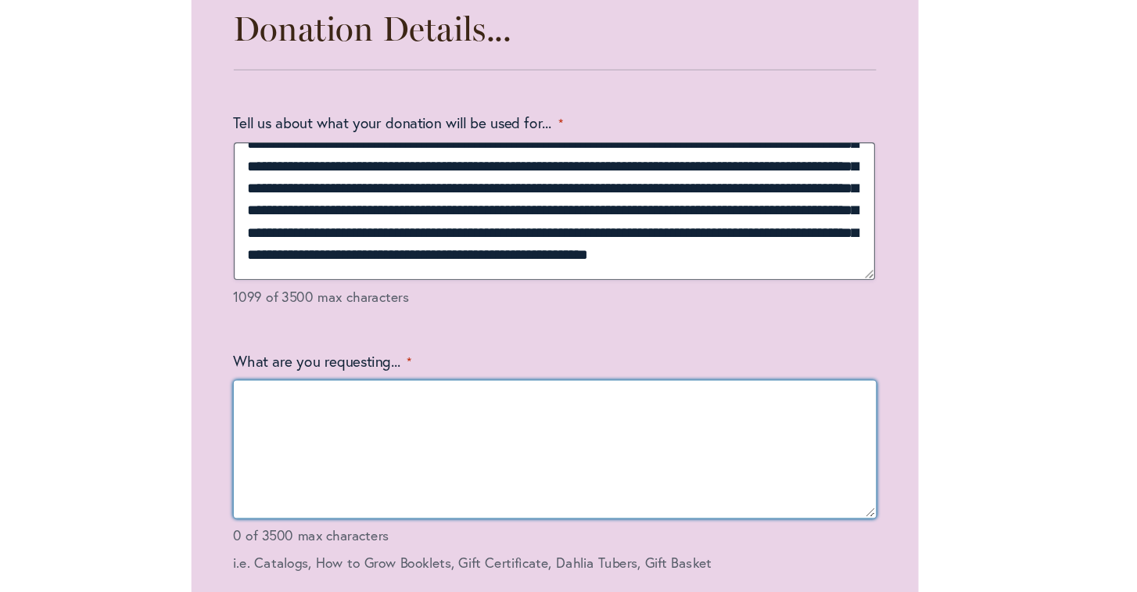
click at [331, 435] on textarea "What are you requesting... *" at bounding box center [568, 486] width 475 height 102
type textarea "*"
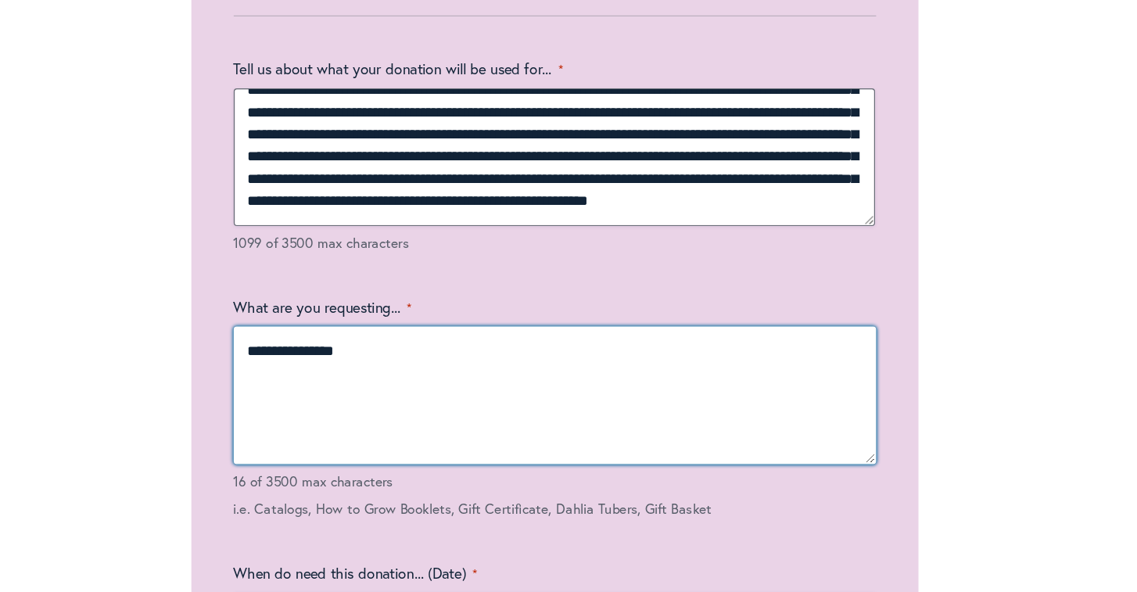
scroll to position [2202, 0]
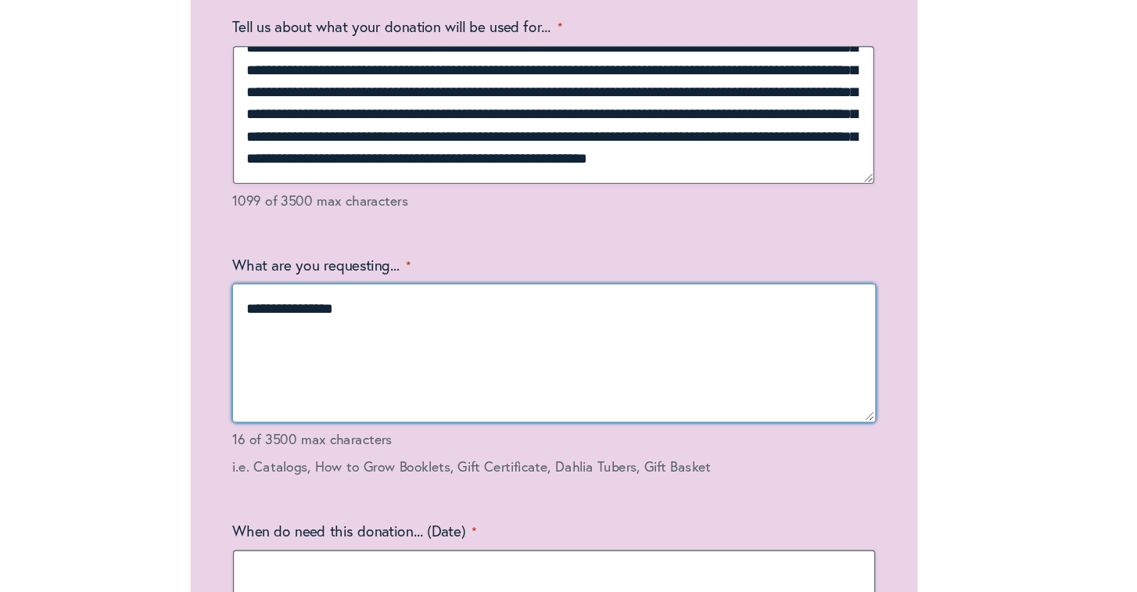
click at [331, 364] on textarea "**********" at bounding box center [568, 415] width 475 height 102
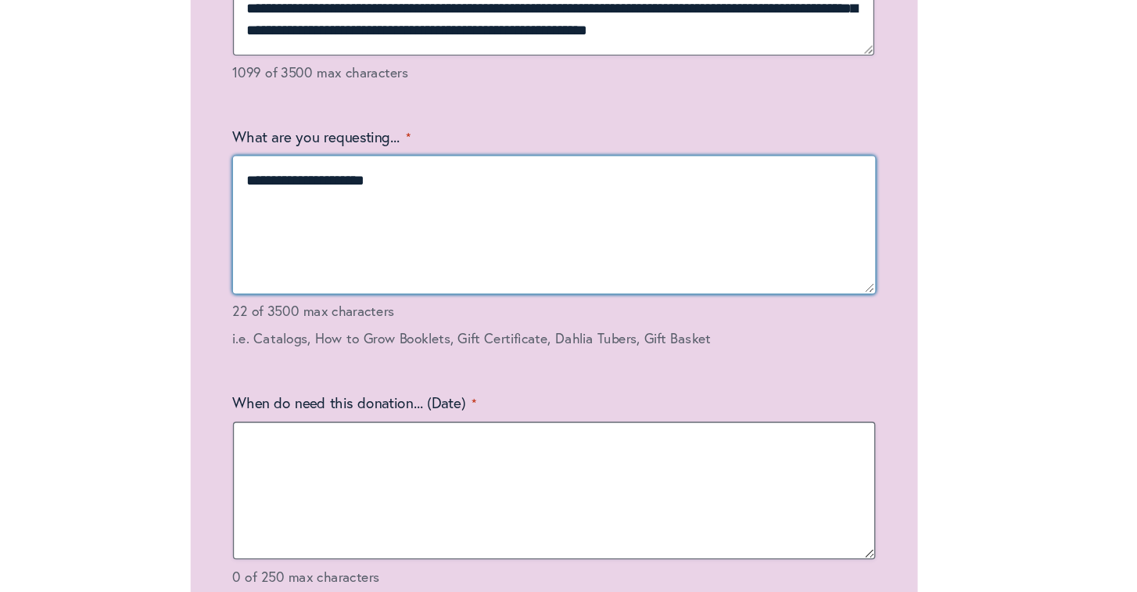
type textarea "**********"
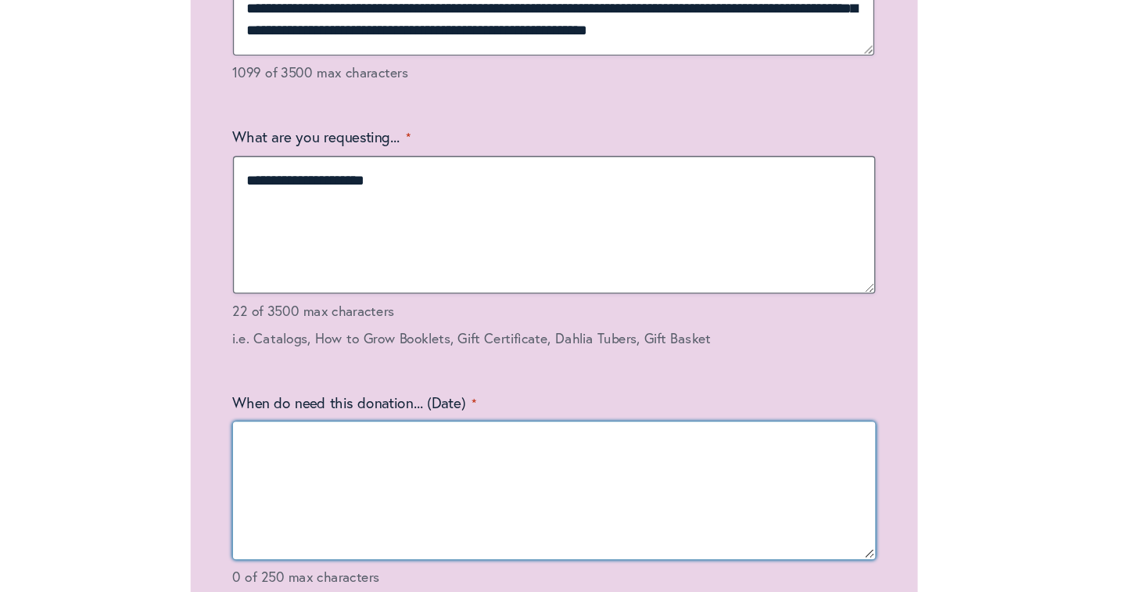
click at [331, 465] on textarea "When do need this donation... (Date) *" at bounding box center [568, 516] width 475 height 102
type textarea "*"
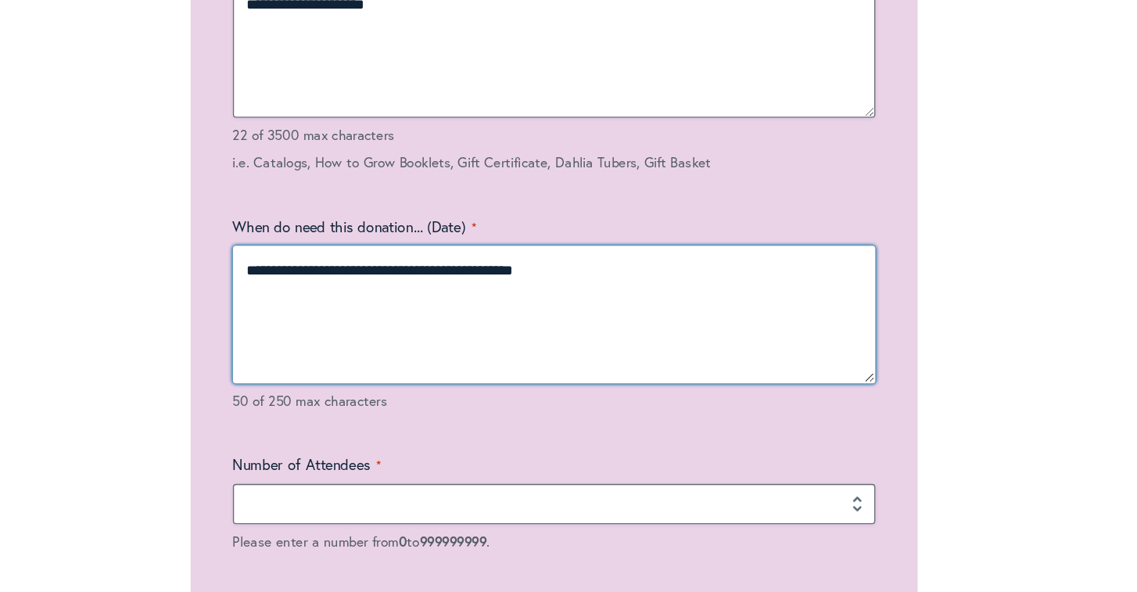
scroll to position [2428, 0]
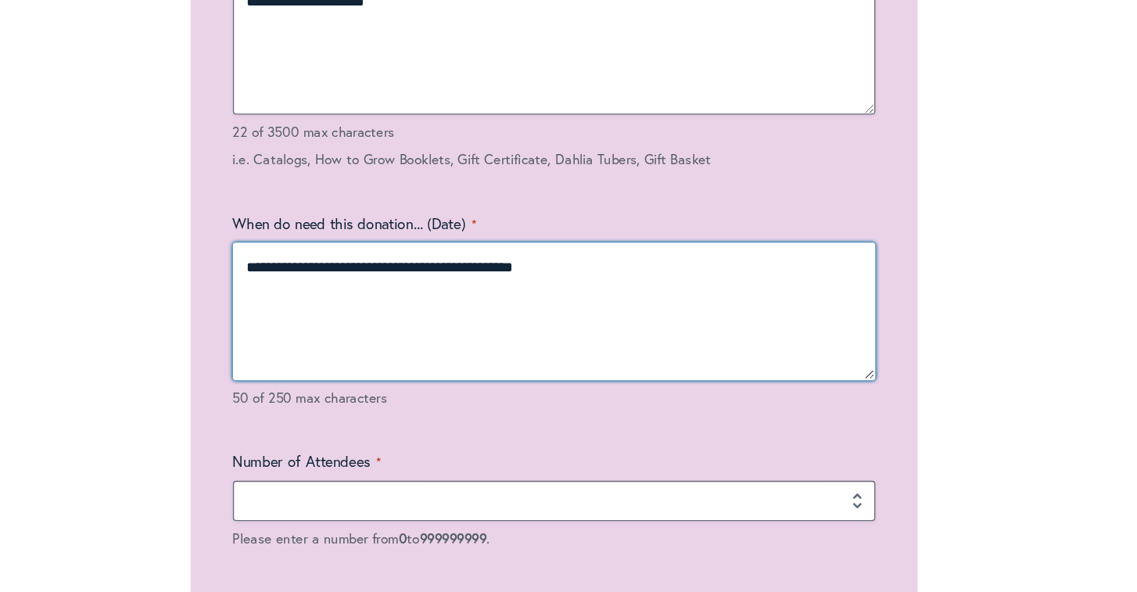
type textarea "**********"
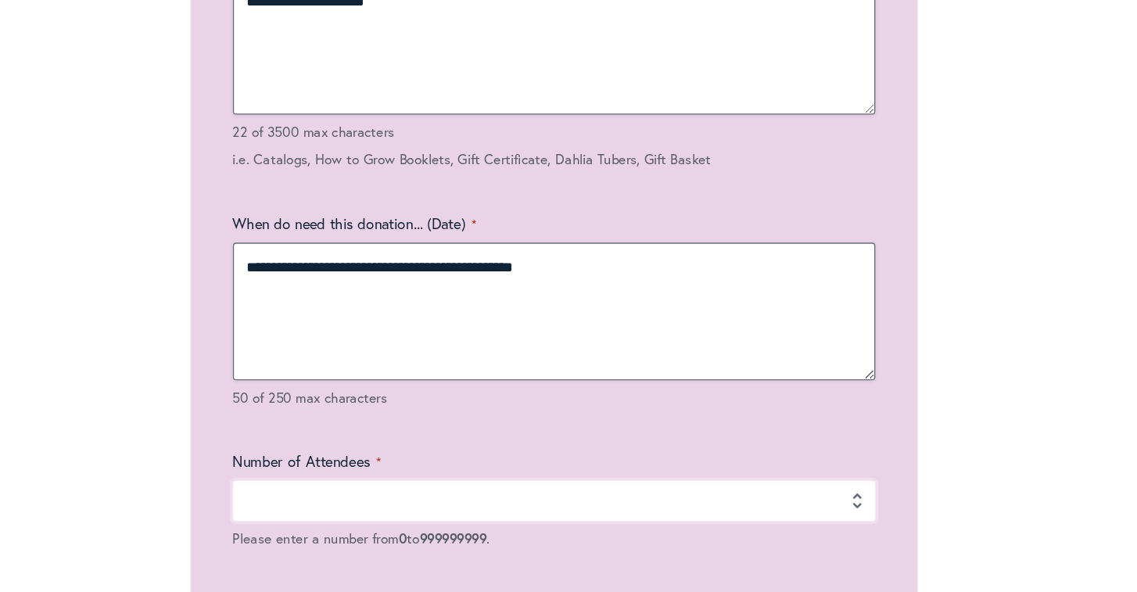
click at [331, 509] on input "Number of Attendees *" at bounding box center [568, 524] width 475 height 30
type input "*"
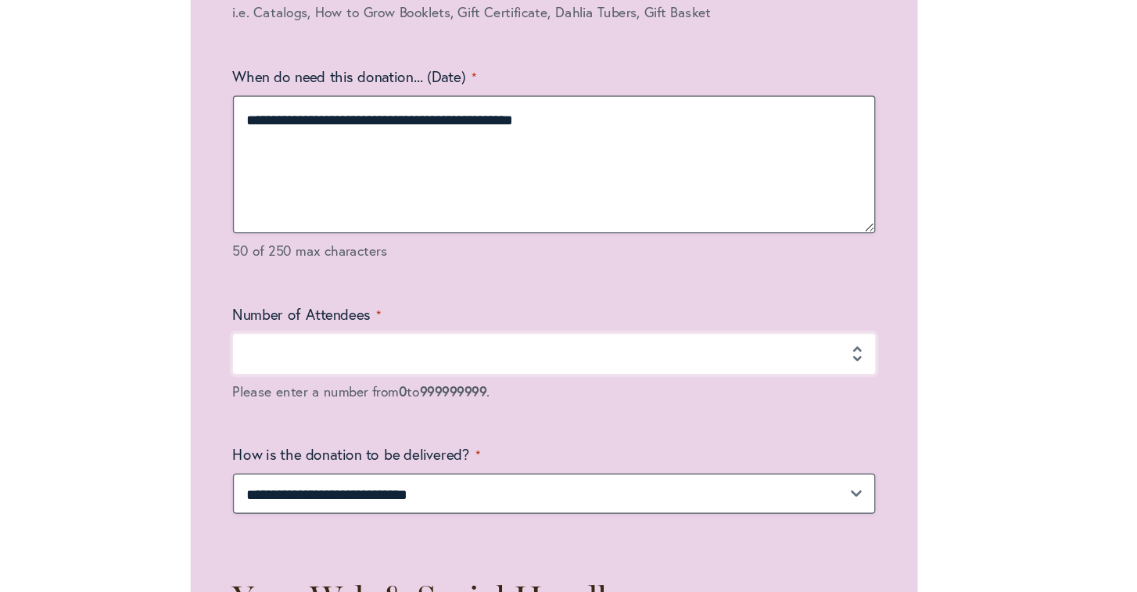
scroll to position [2538, 0]
type input "**"
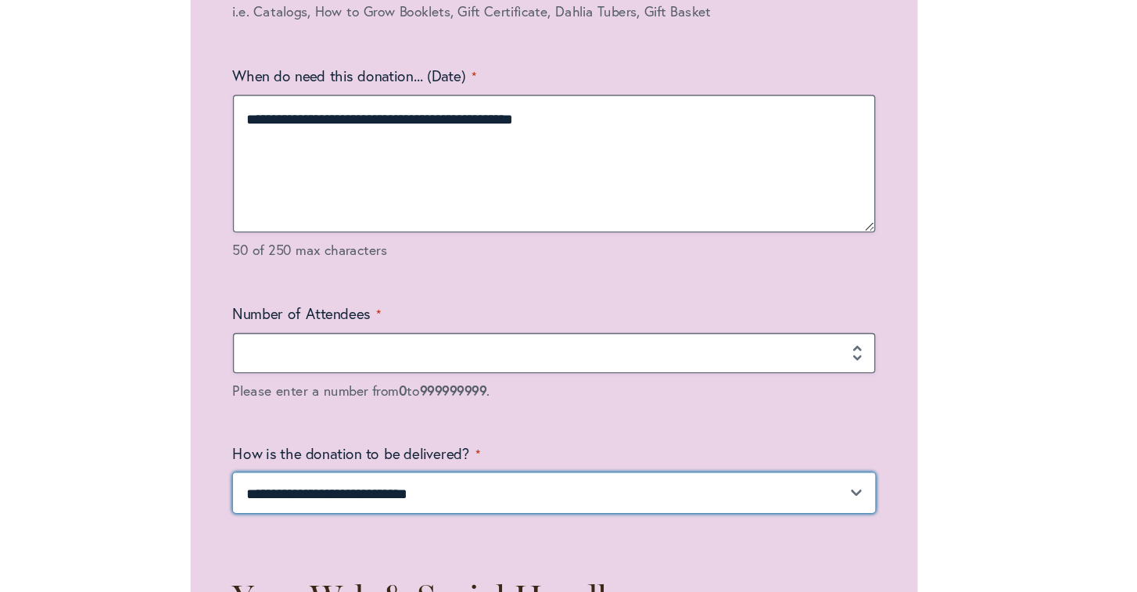
select select "**********"
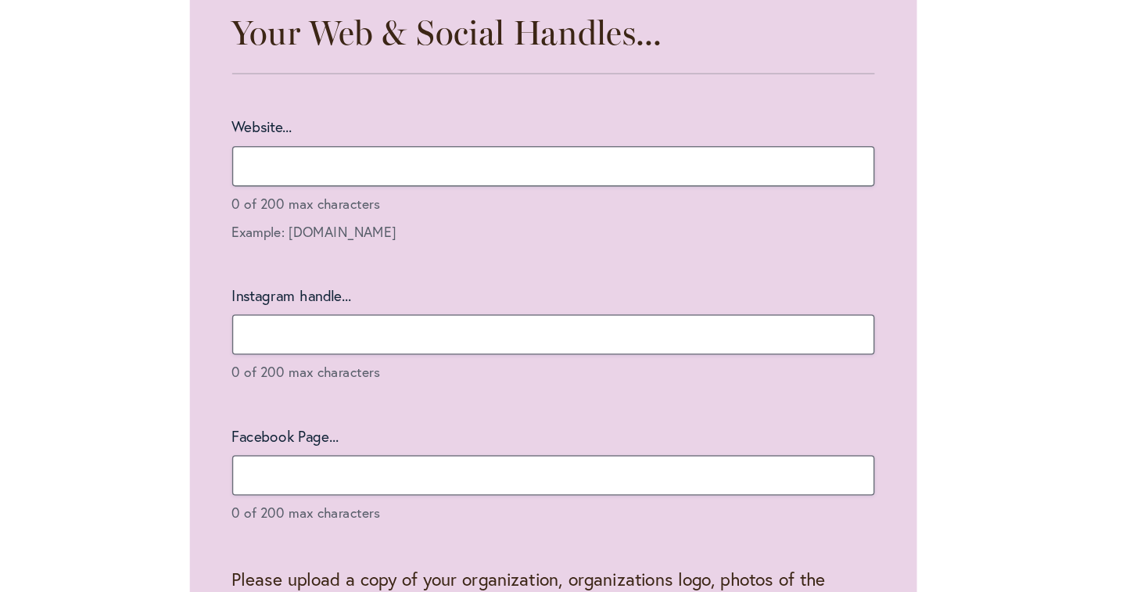
scroll to position [2957, 0]
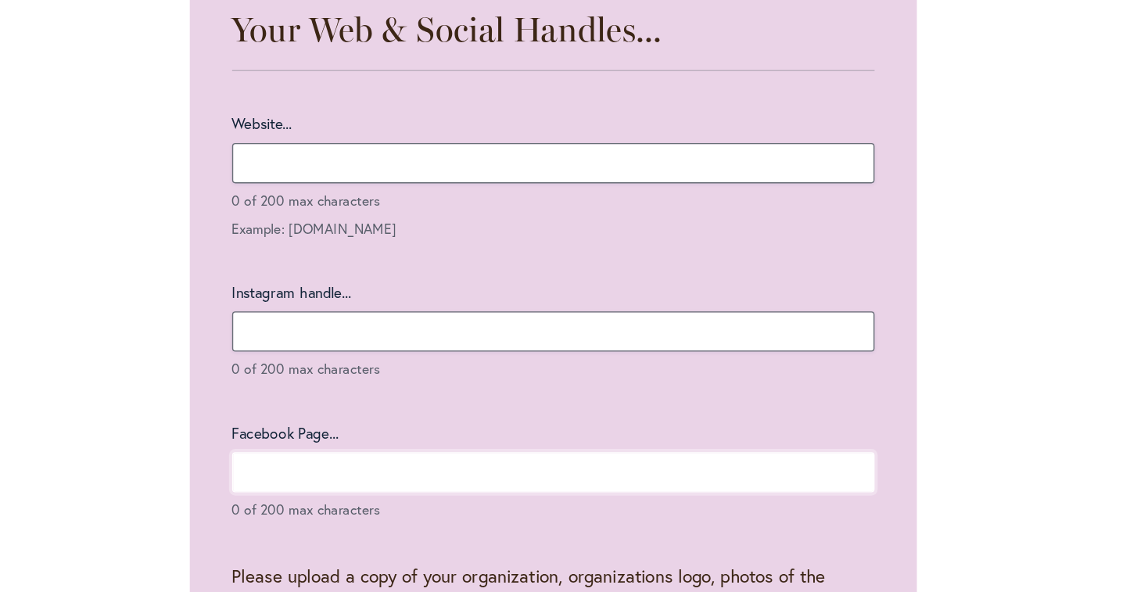
click at [331, 488] on input "Facebook Page..." at bounding box center [568, 503] width 475 height 30
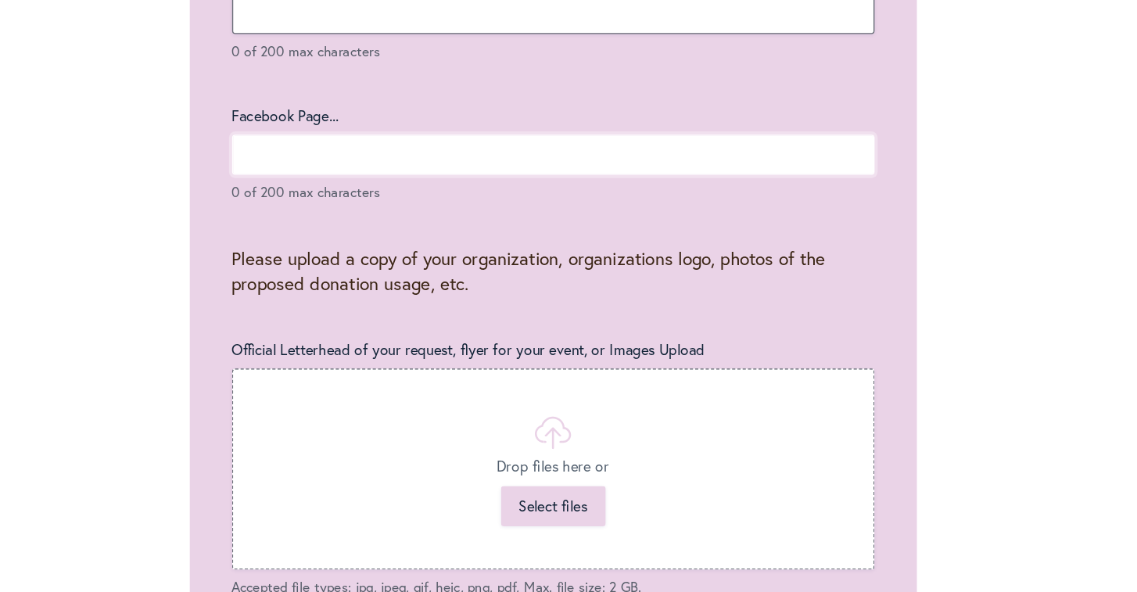
scroll to position [3197, 0]
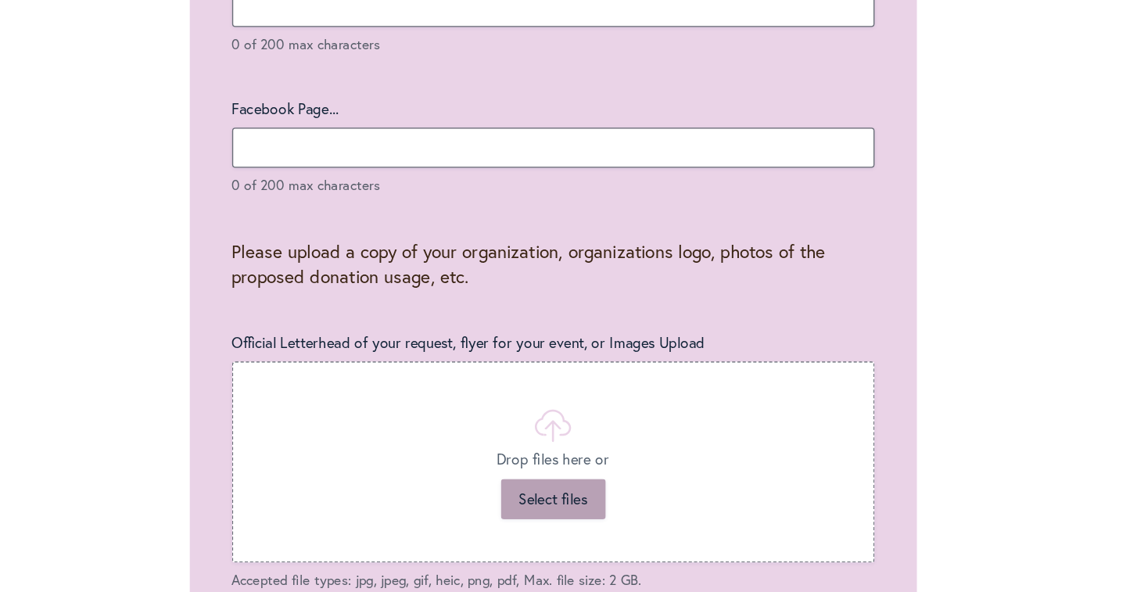
click at [530, 507] on button "Select files" at bounding box center [568, 522] width 77 height 30
type input "**********"
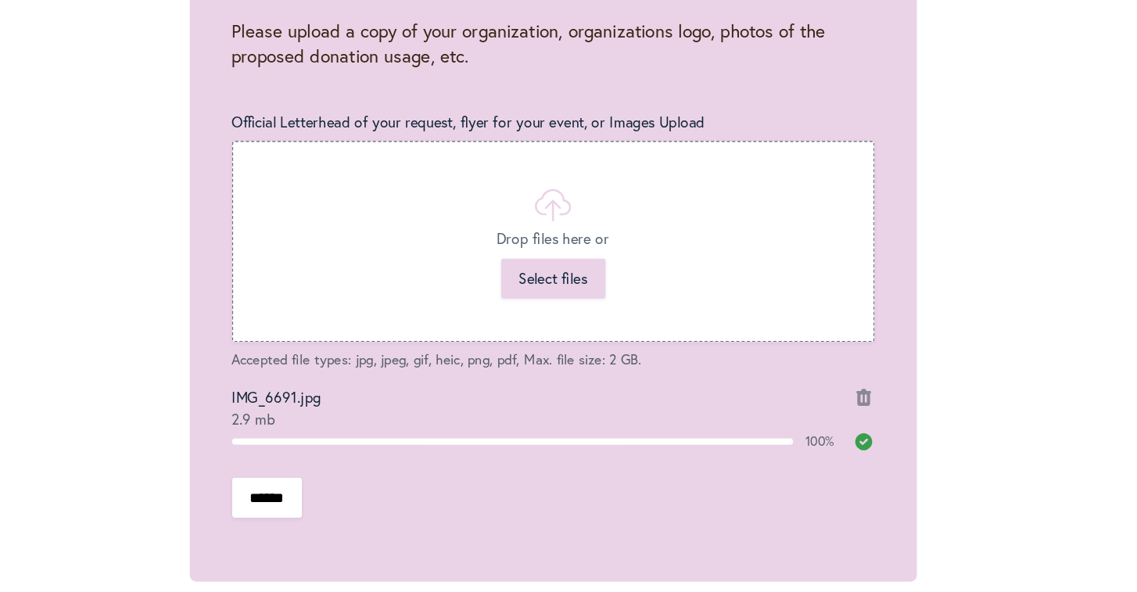
scroll to position [3356, 0]
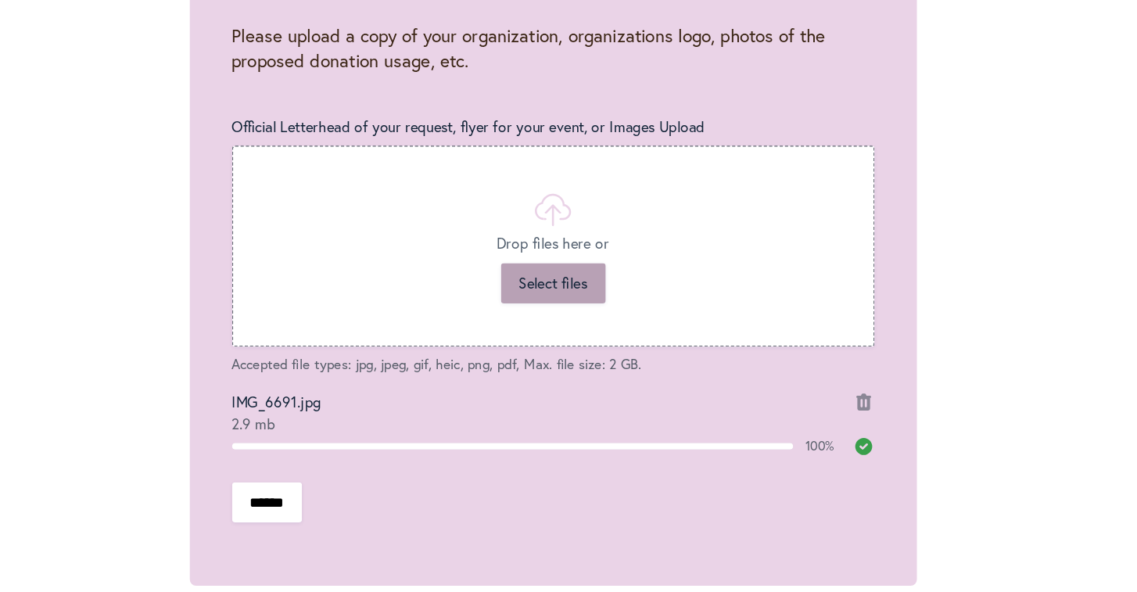
click at [530, 348] on button "Select files" at bounding box center [568, 363] width 77 height 30
type input "**********"
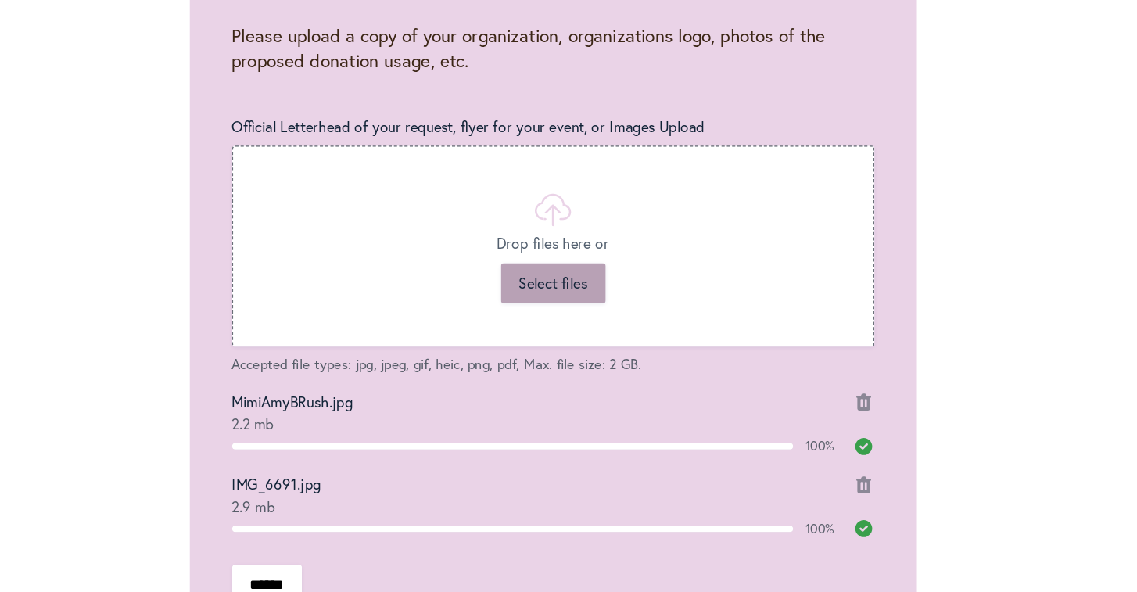
click at [530, 348] on button "Select files" at bounding box center [568, 363] width 77 height 30
type input "**********"
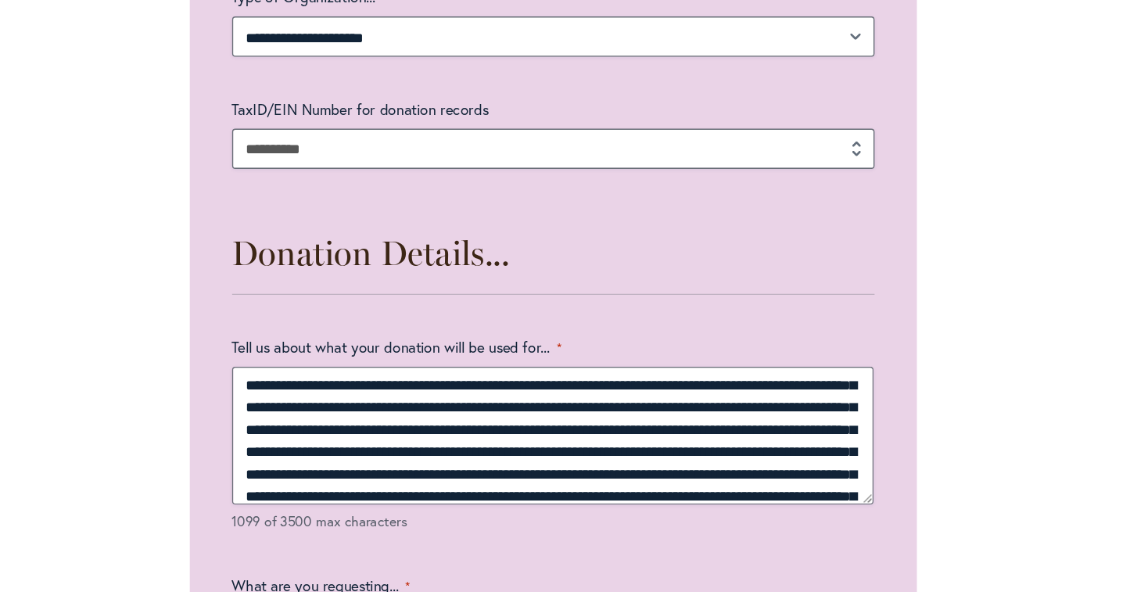
scroll to position [22, 0]
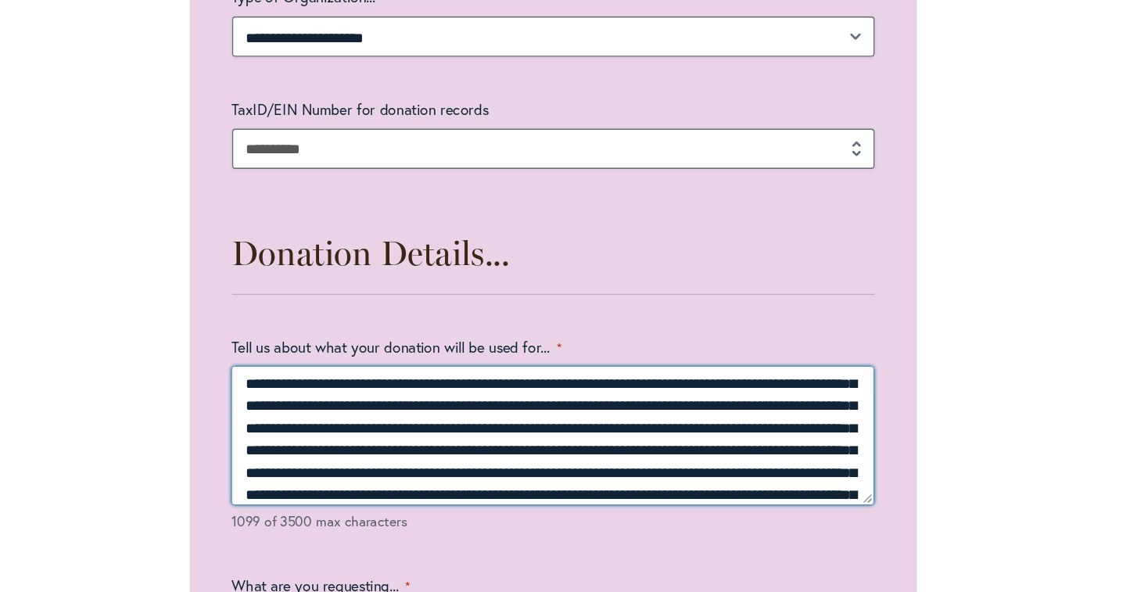
drag, startPoint x: 497, startPoint y: 285, endPoint x: 283, endPoint y: 312, distance: 216.0
click at [331, 425] on textarea "Tell us about what your donation will be used for... *" at bounding box center [568, 476] width 475 height 102
click at [516, 425] on textarea "**********" at bounding box center [568, 476] width 475 height 102
click at [619, 425] on textarea "**********" at bounding box center [568, 476] width 475 height 102
click at [496, 425] on textarea "**********" at bounding box center [568, 476] width 475 height 102
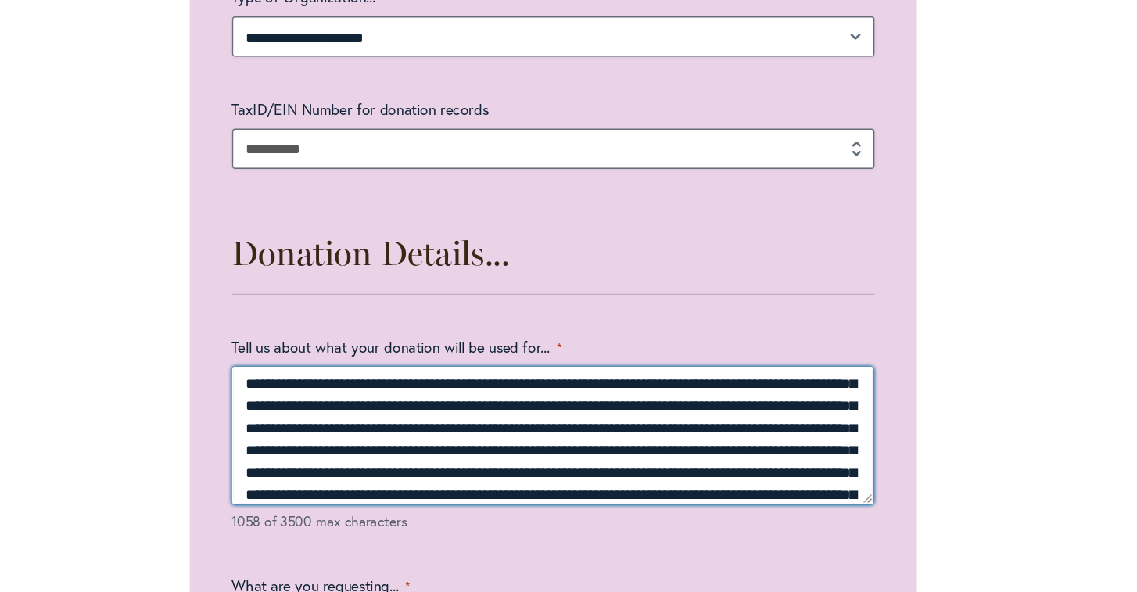
drag, startPoint x: 615, startPoint y: 319, endPoint x: 539, endPoint y: 298, distance: 78.7
click at [539, 425] on textarea "Tell us about what your donation will be used for... *" at bounding box center [568, 476] width 475 height 102
drag, startPoint x: 629, startPoint y: 314, endPoint x: 539, endPoint y: 299, distance: 91.1
click at [539, 425] on textarea "**********" at bounding box center [568, 476] width 475 height 102
drag, startPoint x: 618, startPoint y: 321, endPoint x: 542, endPoint y: 303, distance: 77.9
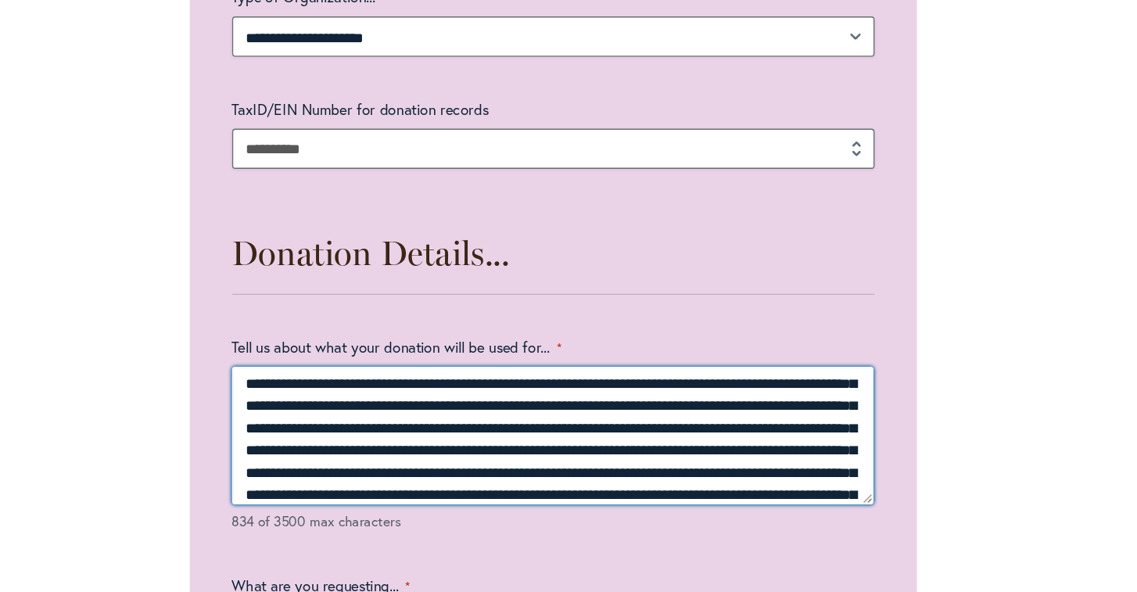
click at [541, 425] on textarea "**********" at bounding box center [568, 476] width 475 height 102
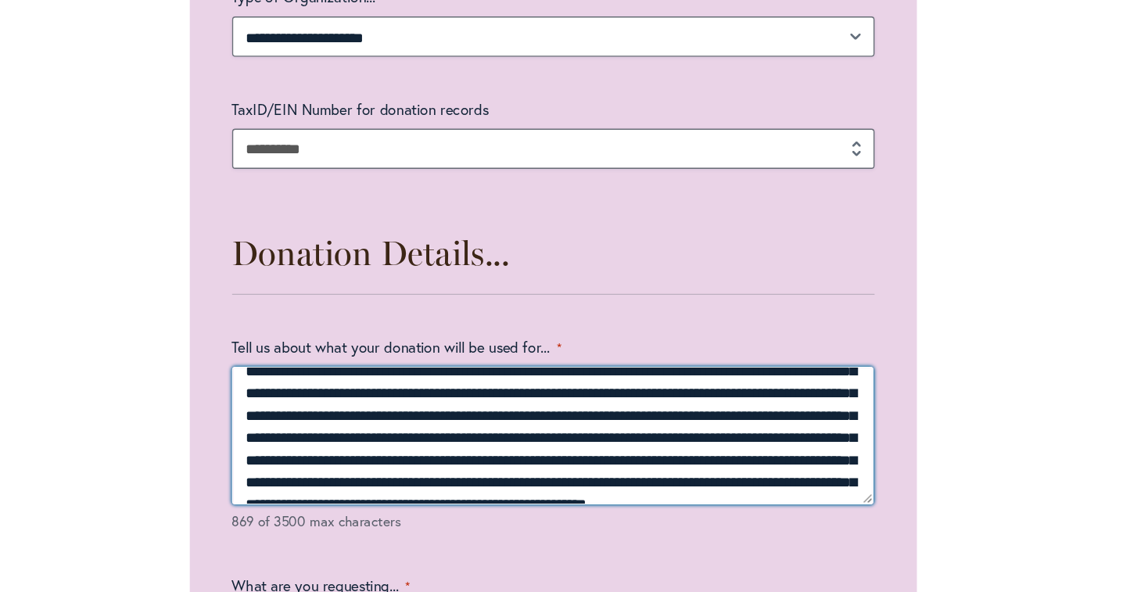
scroll to position [36, 0]
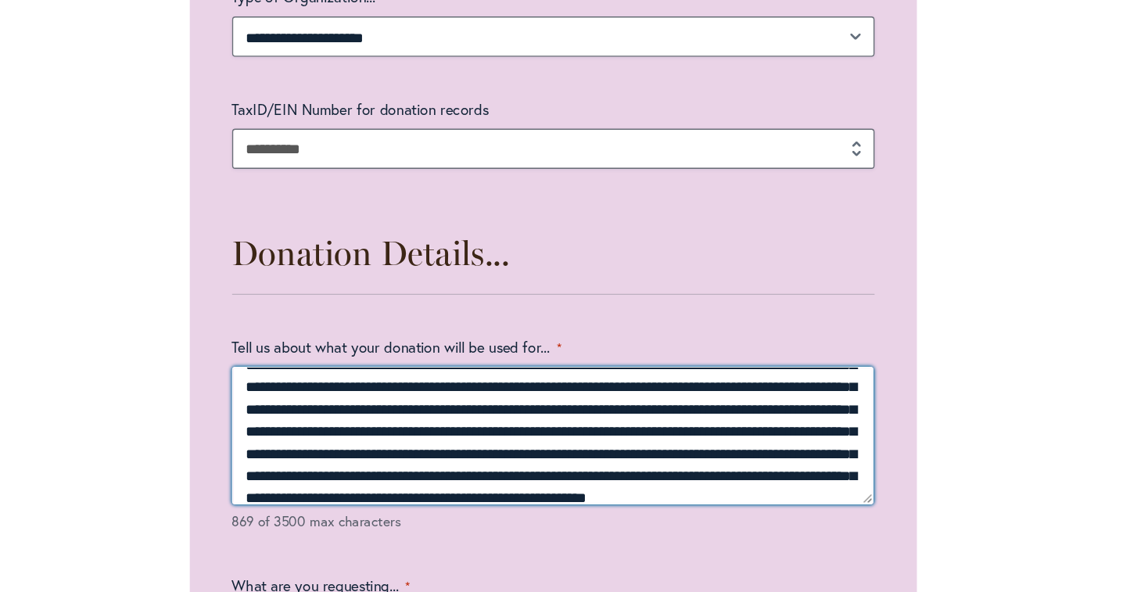
drag, startPoint x: 512, startPoint y: 335, endPoint x: 327, endPoint y: 317, distance: 186.2
click at [331, 425] on textarea "**********" at bounding box center [568, 476] width 475 height 102
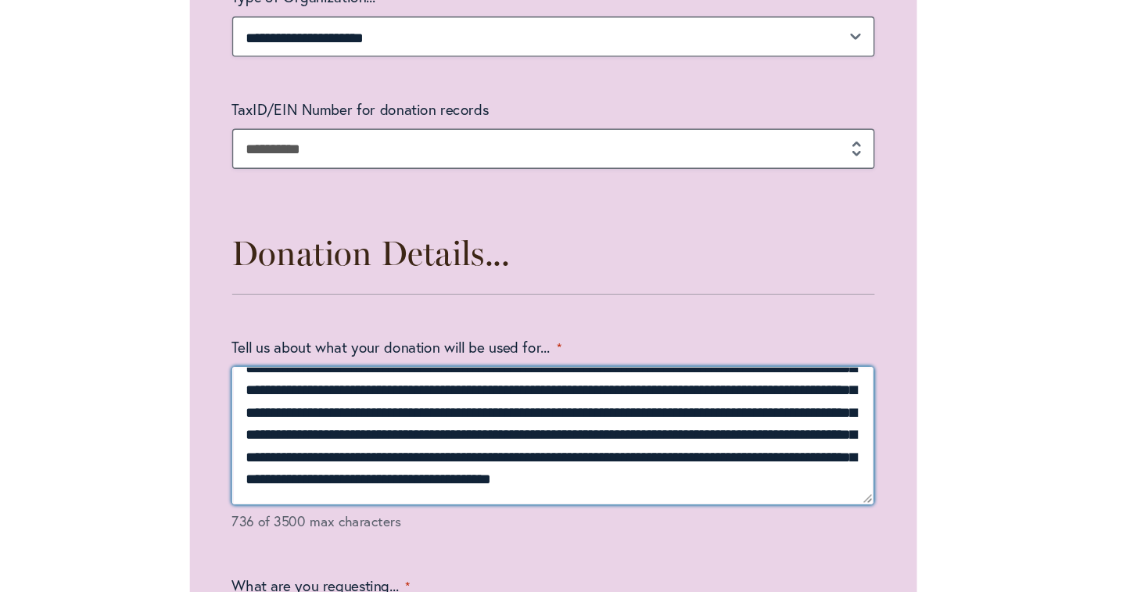
drag, startPoint x: 346, startPoint y: 335, endPoint x: 331, endPoint y: 321, distance: 20.5
click at [331, 425] on textarea "**********" at bounding box center [568, 476] width 475 height 102
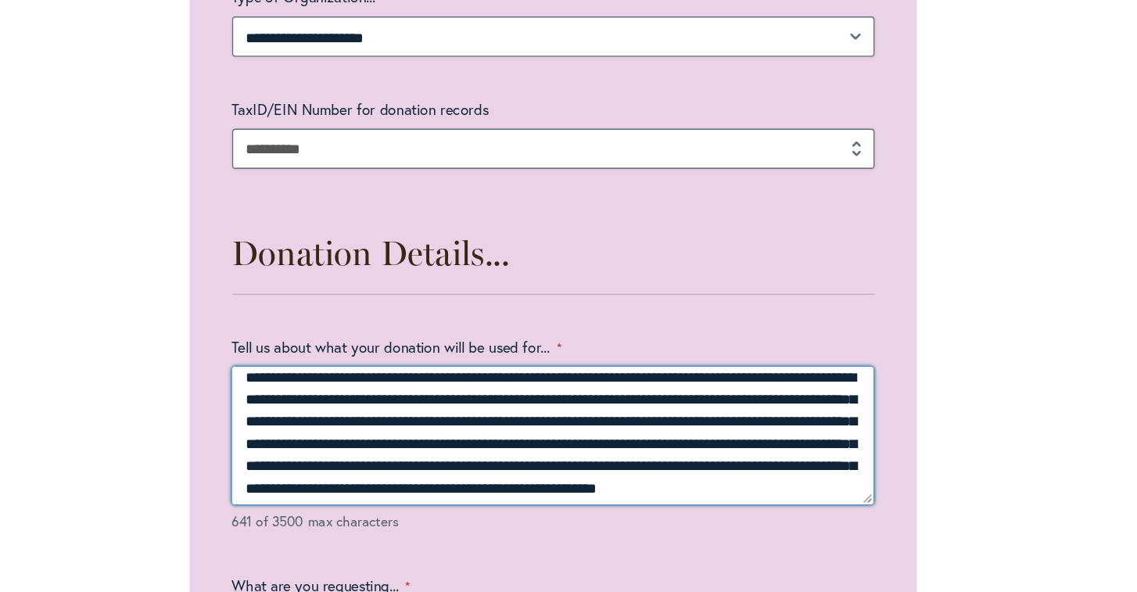
scroll to position [11, 0]
click at [495, 425] on textarea "**********" at bounding box center [568, 476] width 475 height 102
click at [539, 425] on textarea "**********" at bounding box center [568, 476] width 475 height 102
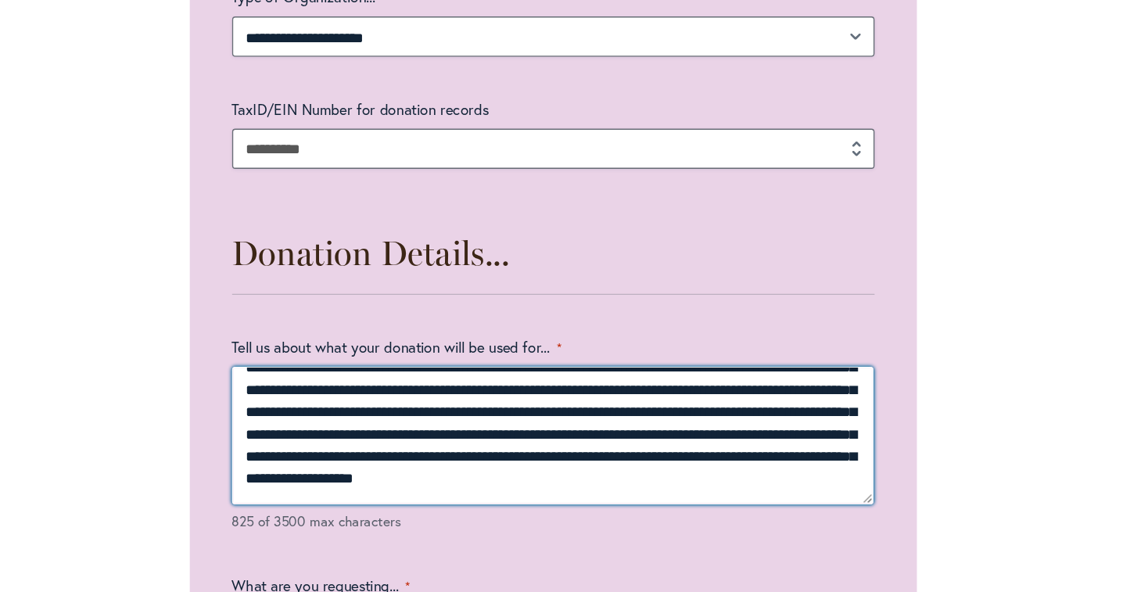
scroll to position [58, 0]
click at [417, 425] on textarea "**********" at bounding box center [568, 476] width 475 height 102
click at [567, 425] on textarea "**********" at bounding box center [568, 476] width 475 height 102
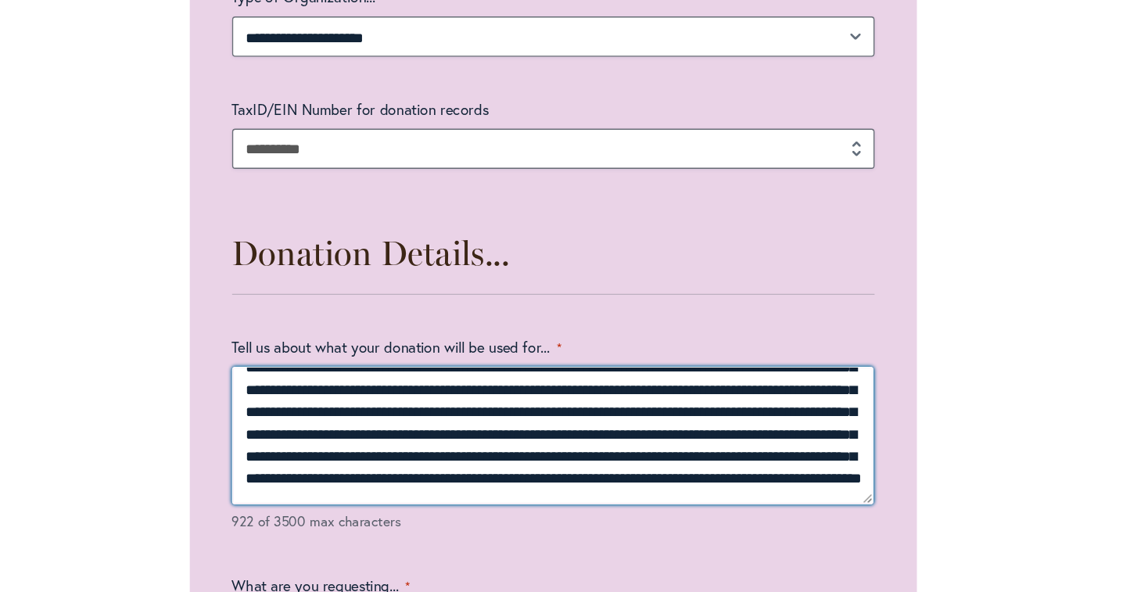
click at [440, 425] on textarea "**********" at bounding box center [568, 476] width 475 height 102
click at [622, 425] on textarea "**********" at bounding box center [568, 476] width 475 height 102
click at [396, 425] on textarea "**********" at bounding box center [568, 476] width 475 height 102
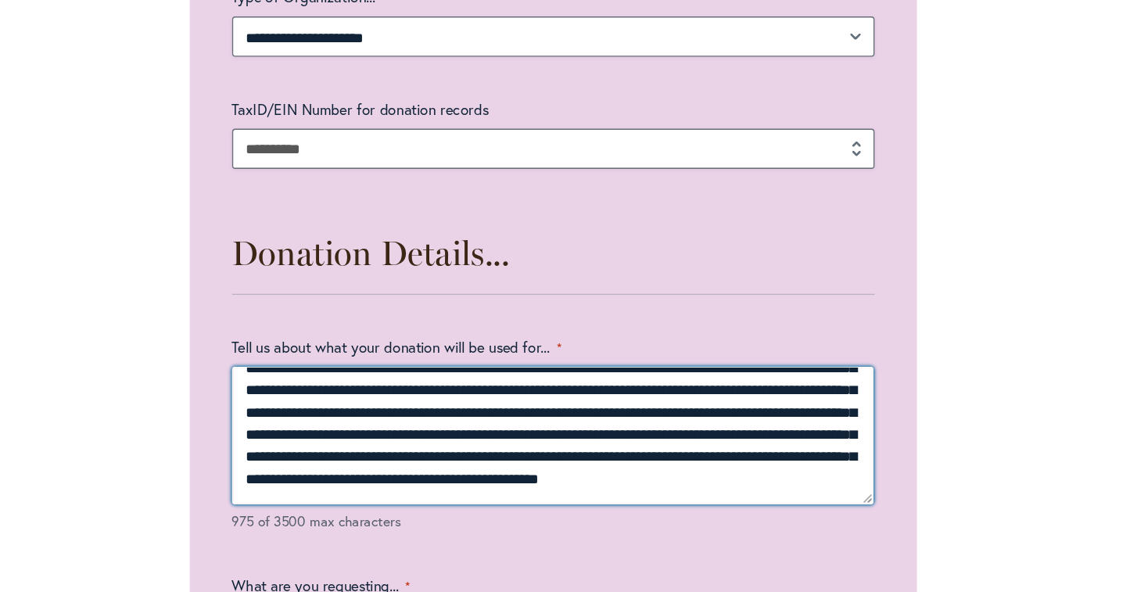
scroll to position [99, 0]
click at [435, 425] on textarea "**********" at bounding box center [568, 476] width 475 height 102
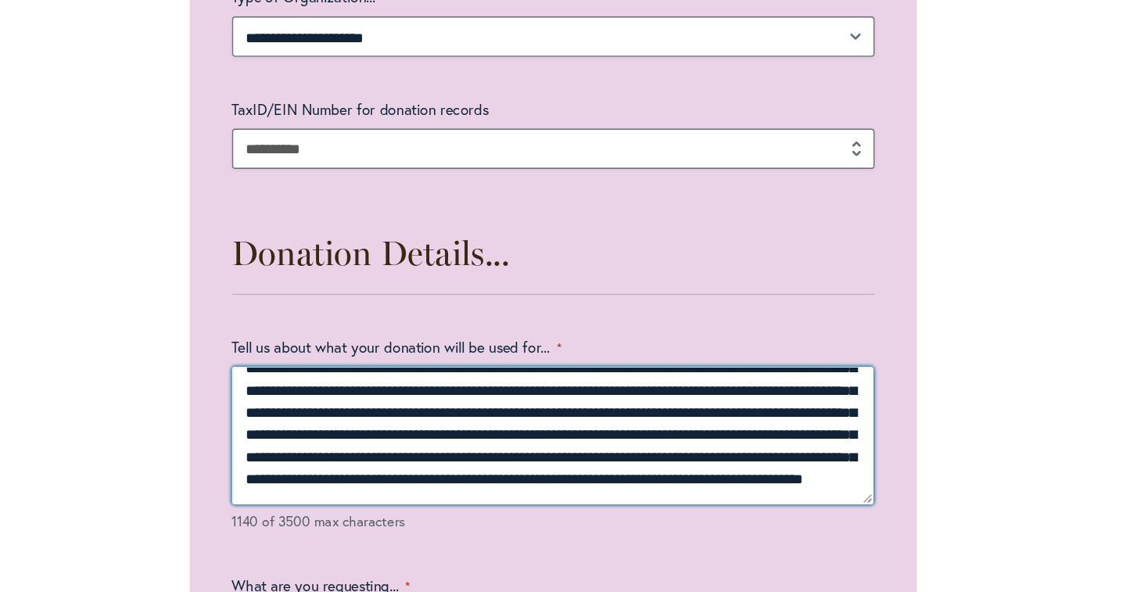
click at [331, 425] on textarea "Tell us about what your donation will be used for... *" at bounding box center [568, 476] width 475 height 102
click at [334, 425] on textarea "Tell us about what your donation will be used for... *" at bounding box center [568, 476] width 475 height 102
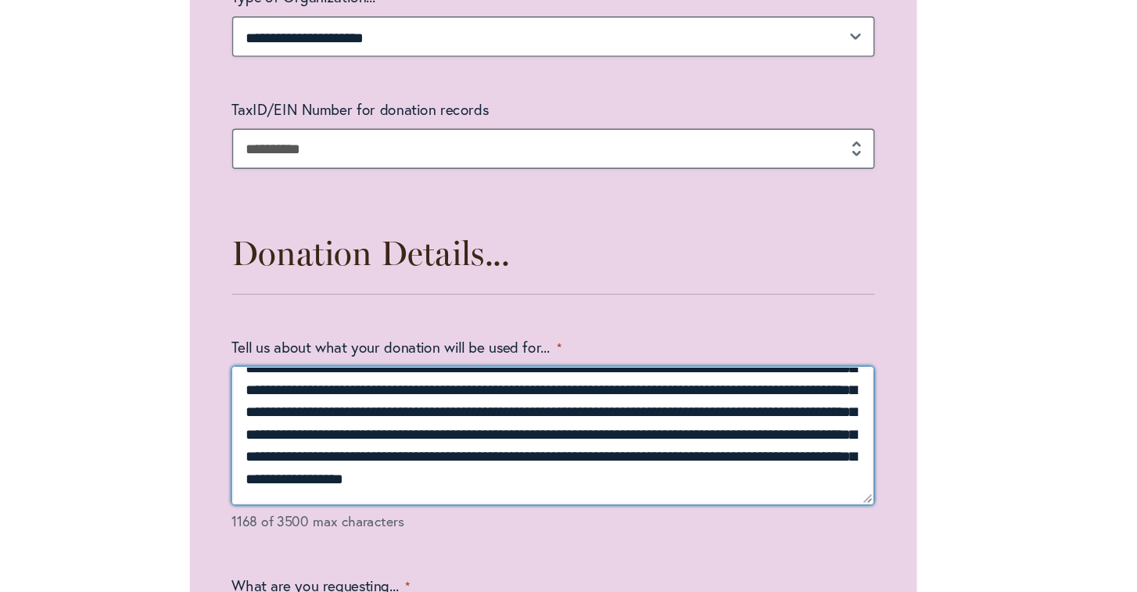
scroll to position [126, 0]
drag, startPoint x: 257, startPoint y: 329, endPoint x: 335, endPoint y: 315, distance: 78.7
click at [334, 425] on textarea "Tell us about what your donation will be used for... *" at bounding box center [568, 476] width 475 height 102
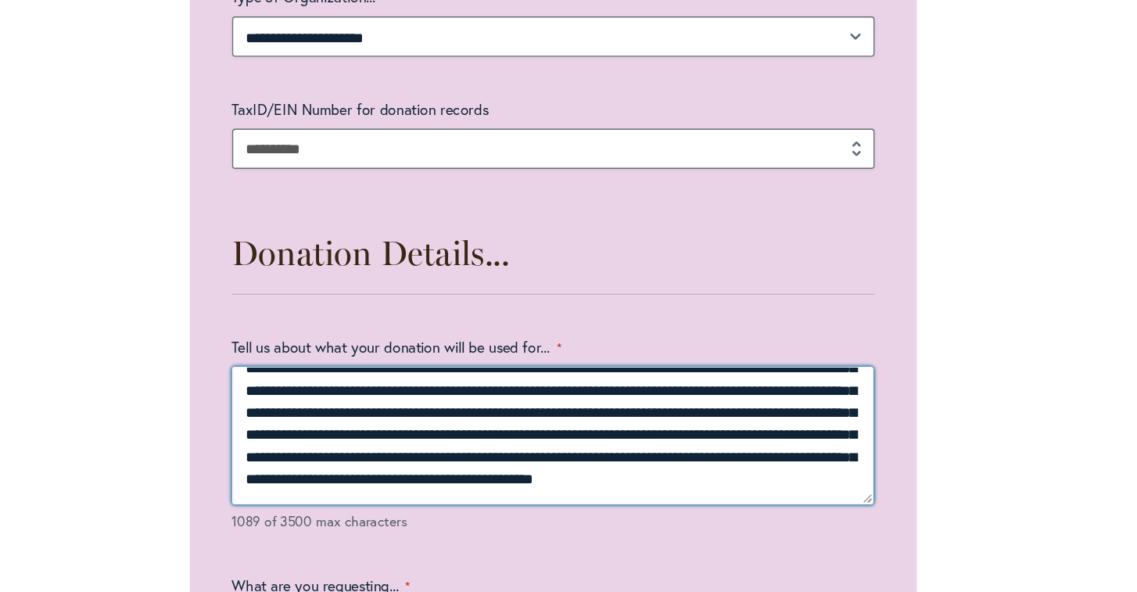
scroll to position [116, 0]
click at [449, 425] on textarea "Tell us about what your donation will be used for... *" at bounding box center [568, 476] width 475 height 102
drag, startPoint x: 335, startPoint y: 317, endPoint x: 403, endPoint y: 339, distance: 71.2
click at [403, 425] on textarea "Tell us about what your donation will be used for... *" at bounding box center [568, 476] width 475 height 102
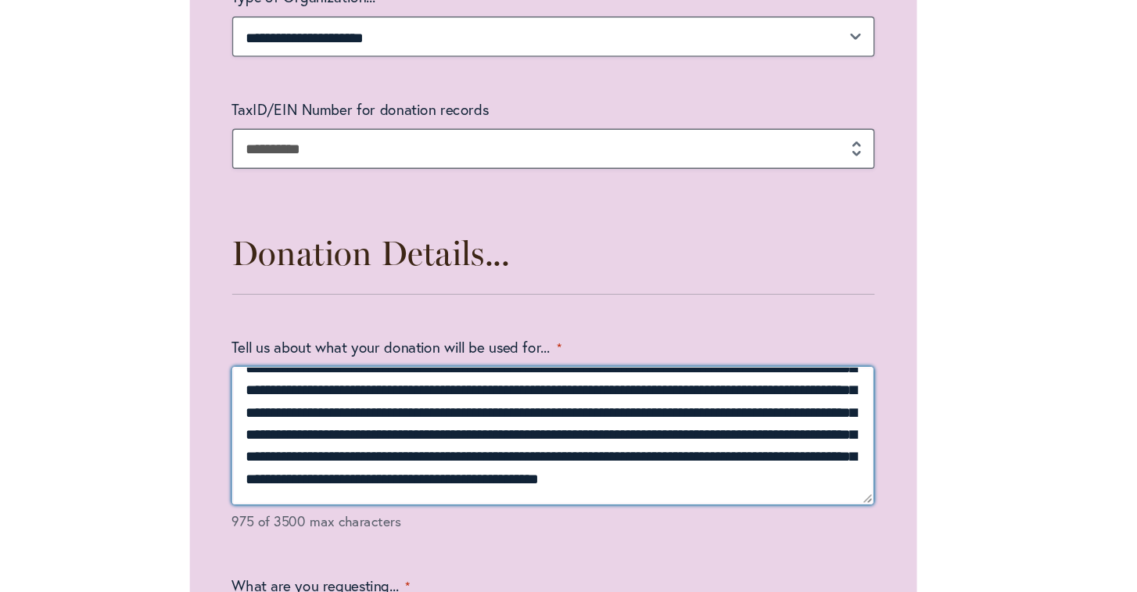
scroll to position [3, 0]
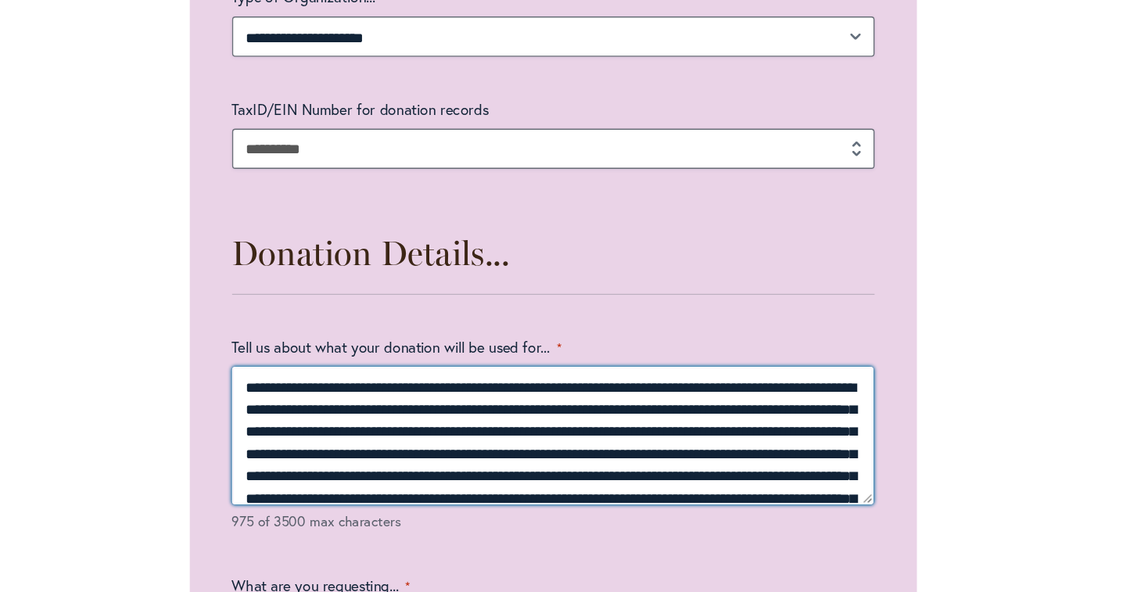
click at [331, 425] on textarea "**********" at bounding box center [568, 476] width 475 height 102
click at [497, 425] on textarea "**********" at bounding box center [568, 476] width 475 height 102
click at [390, 425] on textarea "**********" at bounding box center [568, 476] width 475 height 102
click at [526, 425] on textarea "**********" at bounding box center [568, 476] width 475 height 102
click at [514, 425] on textarea "**********" at bounding box center [568, 476] width 475 height 102
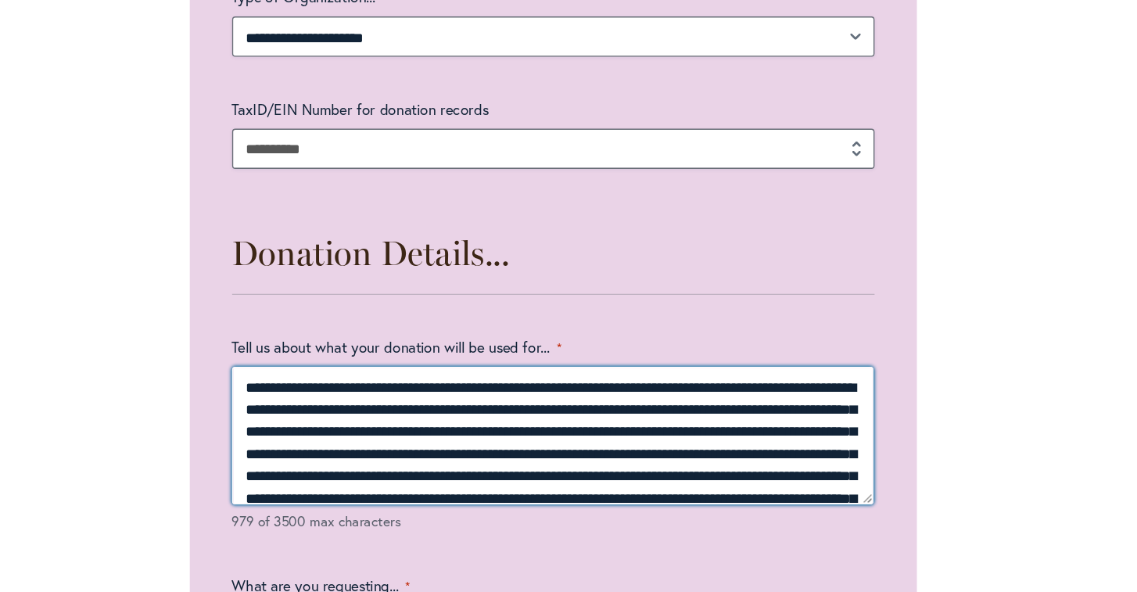
click at [529, 425] on textarea "**********" at bounding box center [568, 476] width 475 height 102
click at [333, 425] on textarea "**********" at bounding box center [568, 476] width 475 height 102
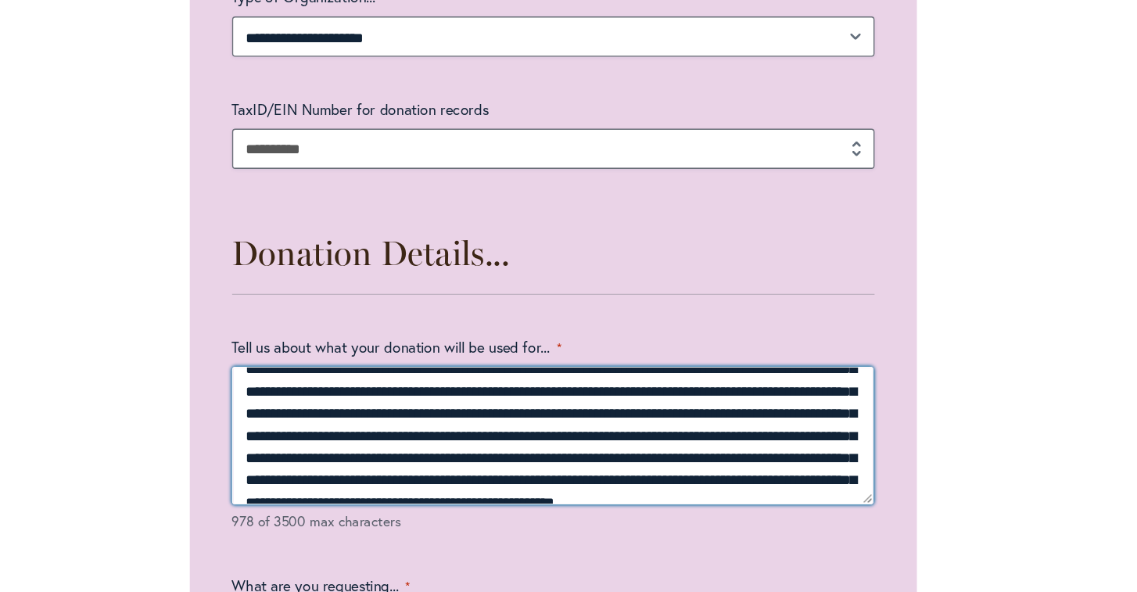
scroll to position [50, 0]
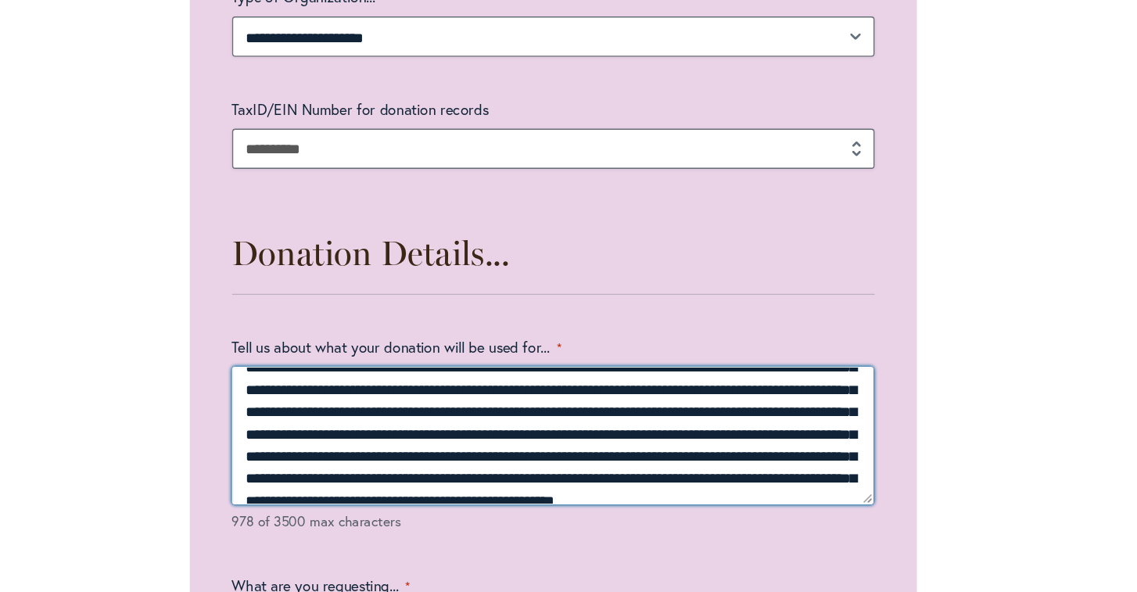
click at [544, 425] on textarea "**********" at bounding box center [568, 476] width 475 height 102
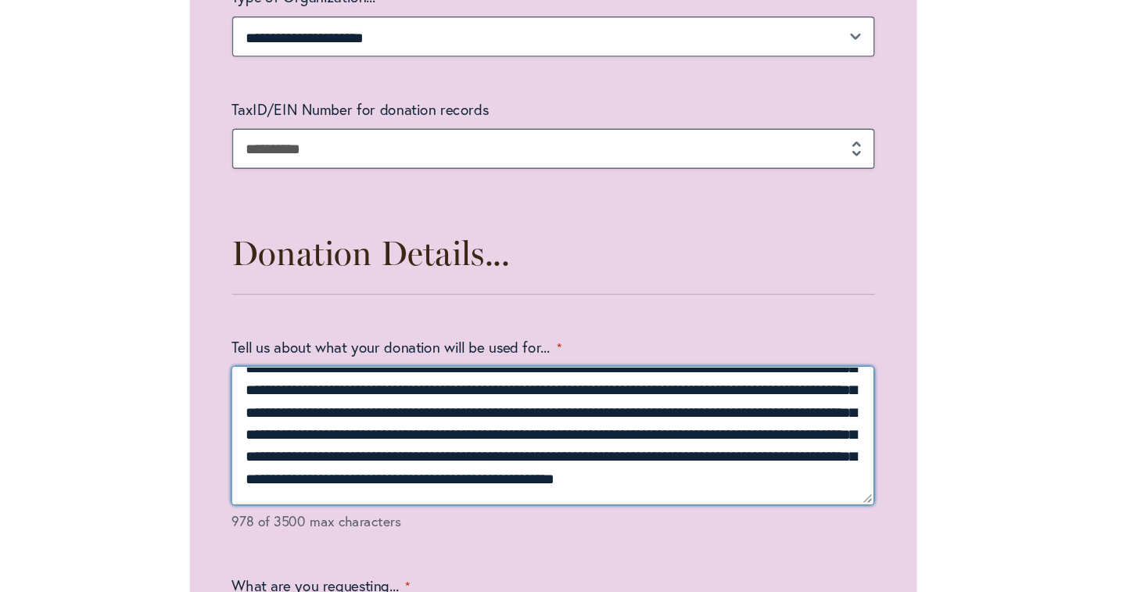
scroll to position [77, 0]
click at [331, 425] on textarea "**********" at bounding box center [568, 476] width 475 height 102
drag, startPoint x: 462, startPoint y: 328, endPoint x: 211, endPoint y: 323, distance: 251.0
click at [331, 425] on textarea "**********" at bounding box center [568, 476] width 475 height 102
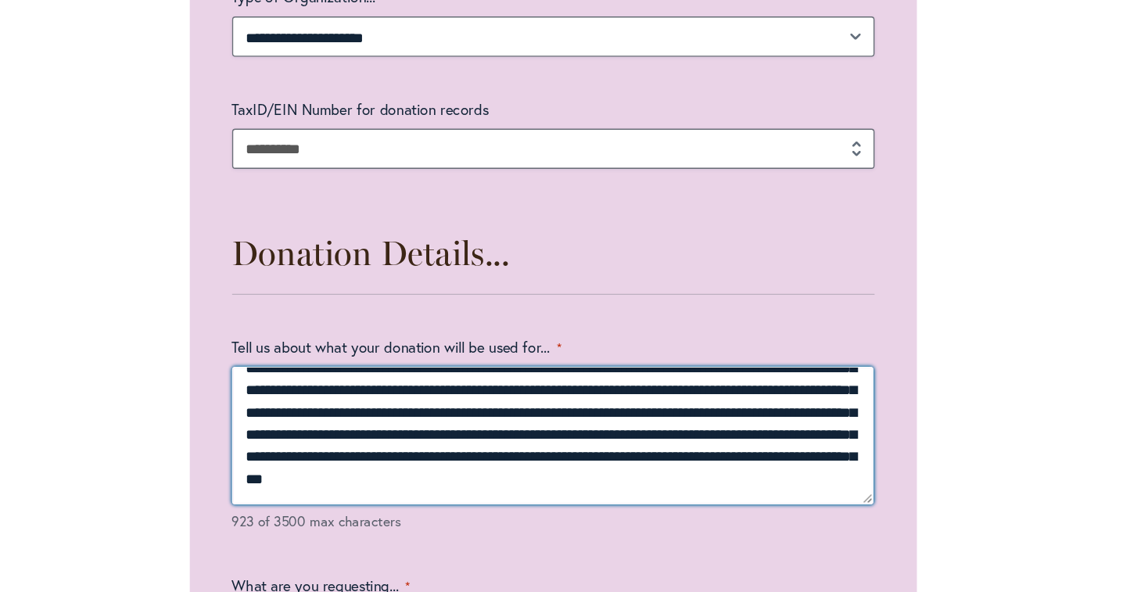
click at [380, 425] on textarea "**********" at bounding box center [568, 476] width 475 height 102
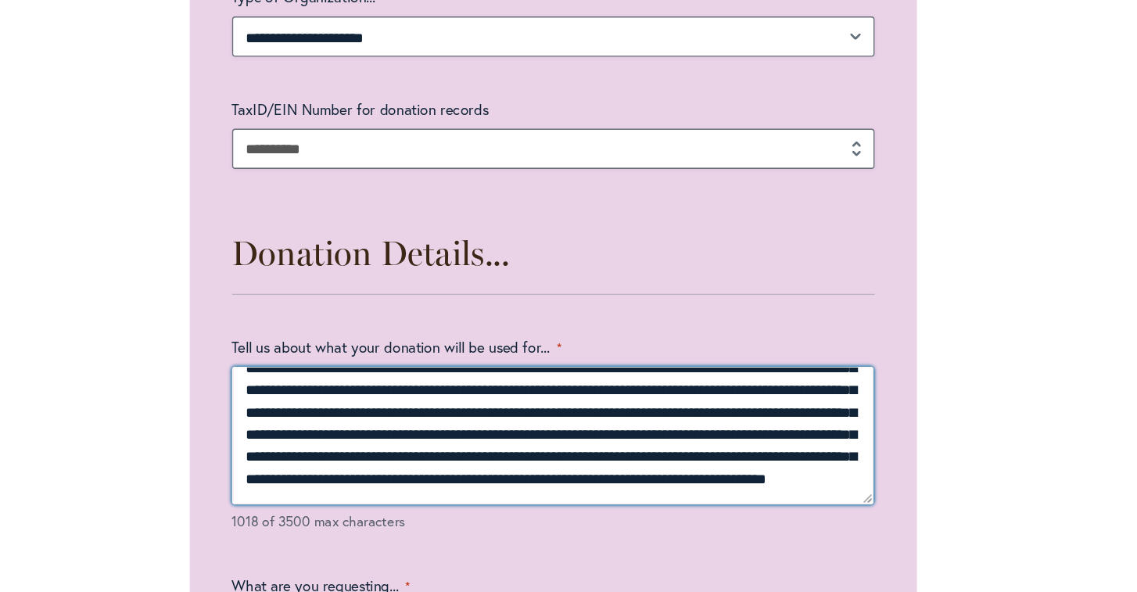
scroll to position [91, 0]
click at [331, 425] on textarea "**********" at bounding box center [568, 476] width 475 height 102
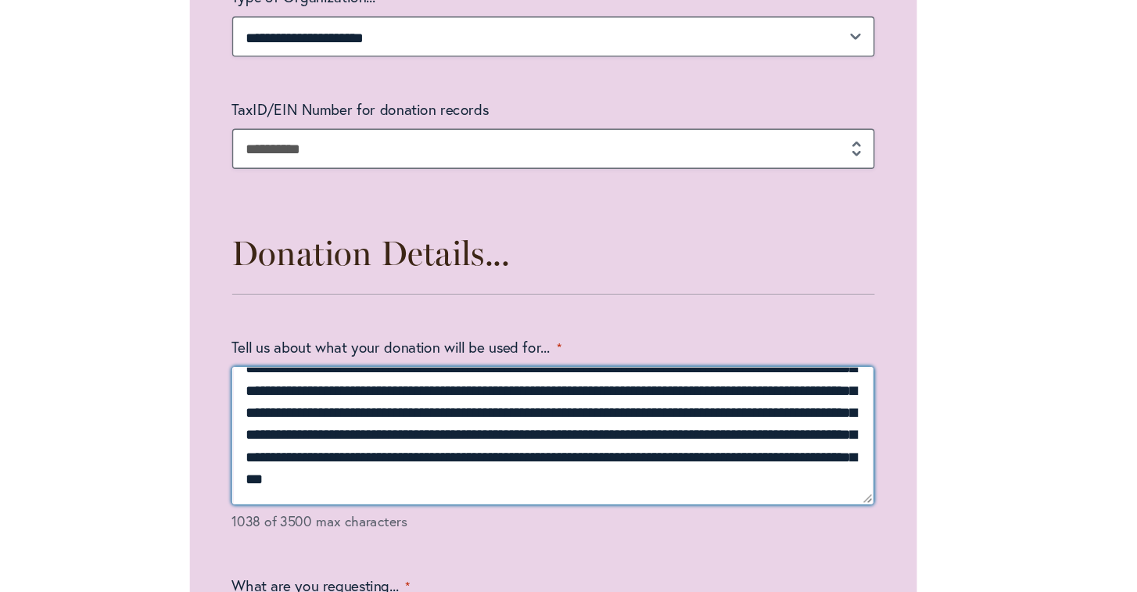
click at [358, 425] on textarea "Tell us about what your donation will be used for... *" at bounding box center [568, 476] width 475 height 102
click at [407, 425] on textarea "Tell us about what your donation will be used for... *" at bounding box center [568, 476] width 475 height 102
click at [452, 425] on textarea "Tell us about what your donation will be used for... *" at bounding box center [568, 476] width 475 height 102
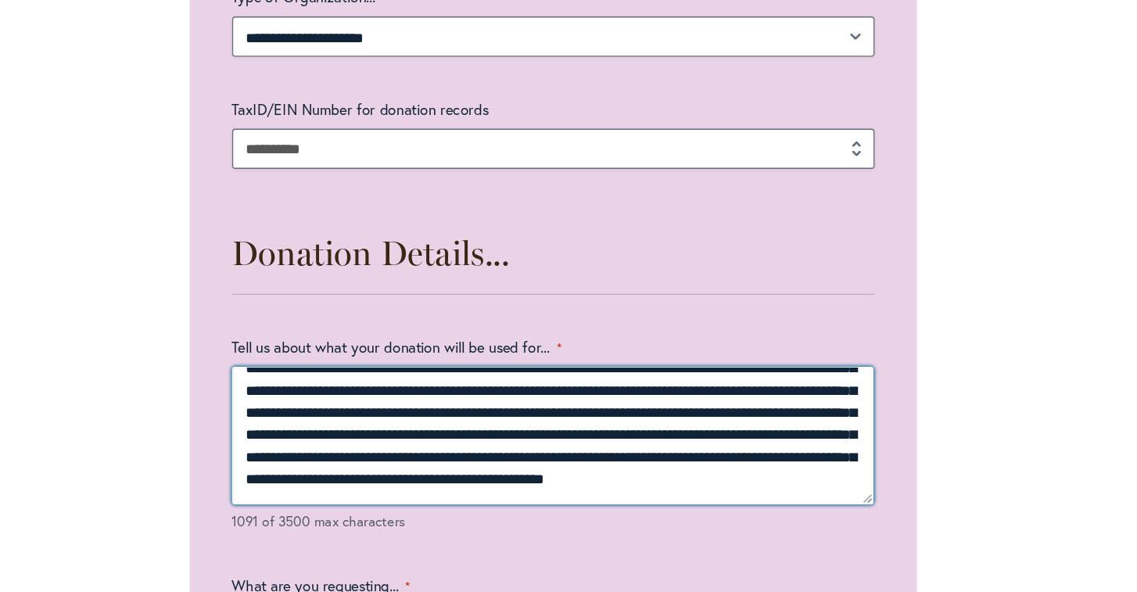
drag, startPoint x: 567, startPoint y: 327, endPoint x: 212, endPoint y: 324, distance: 355.0
click at [331, 425] on textarea "Tell us about what your donation will be used for... *" at bounding box center [568, 476] width 475 height 102
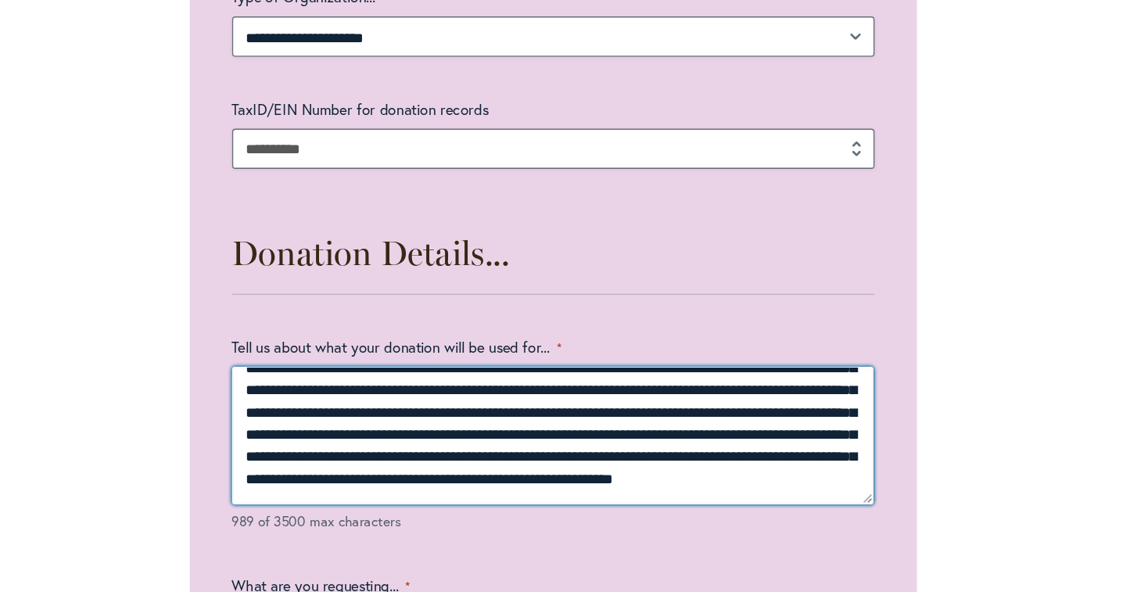
drag, startPoint x: 555, startPoint y: 314, endPoint x: 577, endPoint y: 344, distance: 37.5
click at [577, 425] on textarea "**********" at bounding box center [568, 476] width 475 height 102
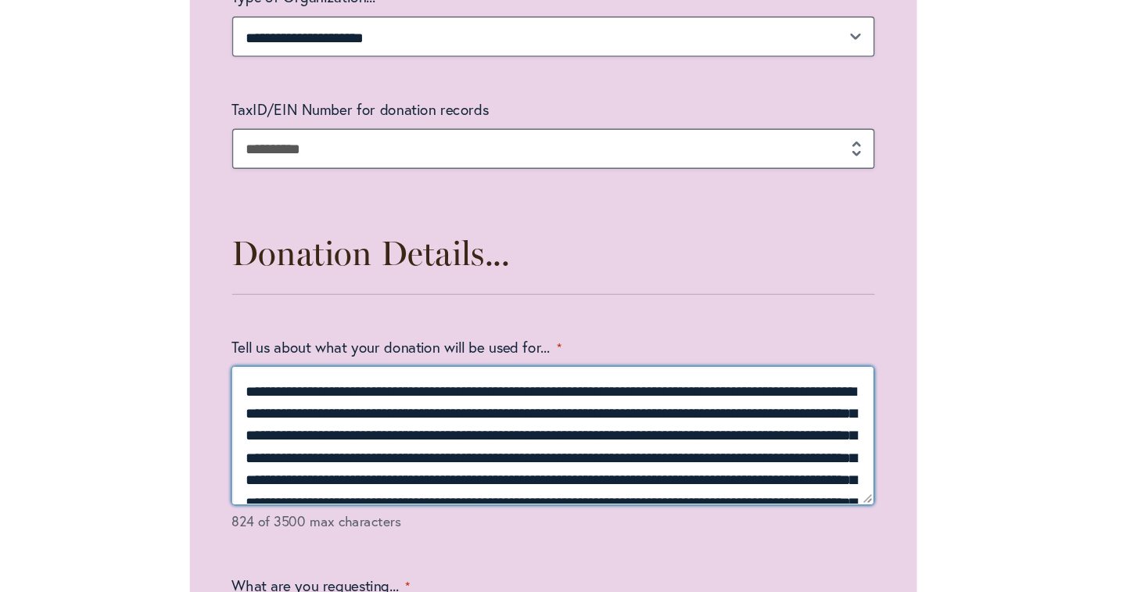
scroll to position [0, 0]
click at [507, 425] on textarea "**********" at bounding box center [568, 476] width 475 height 102
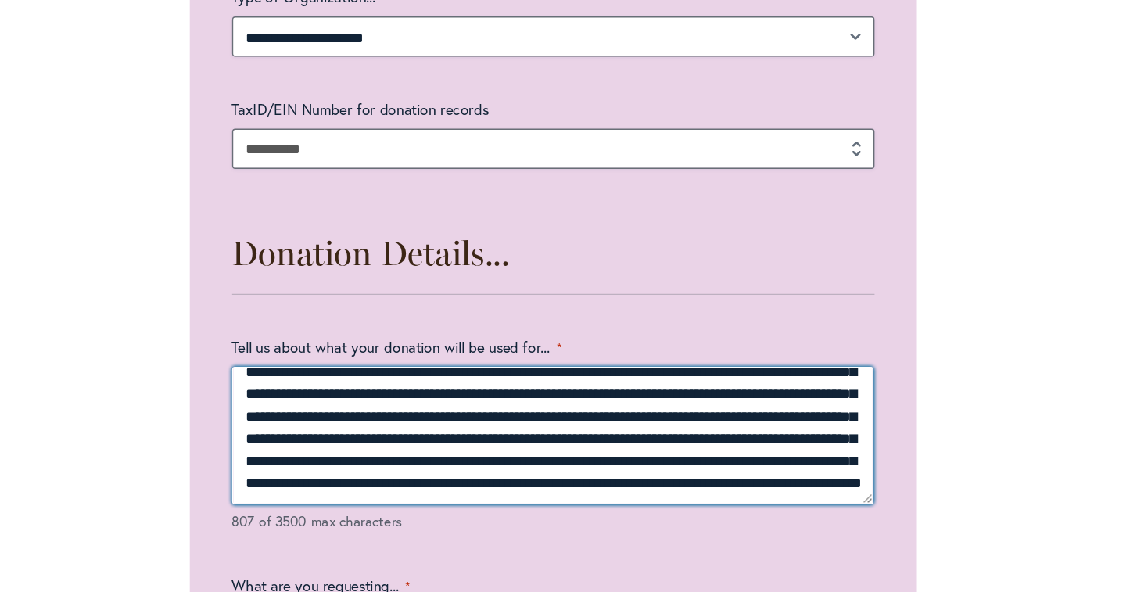
scroll to position [32, 0]
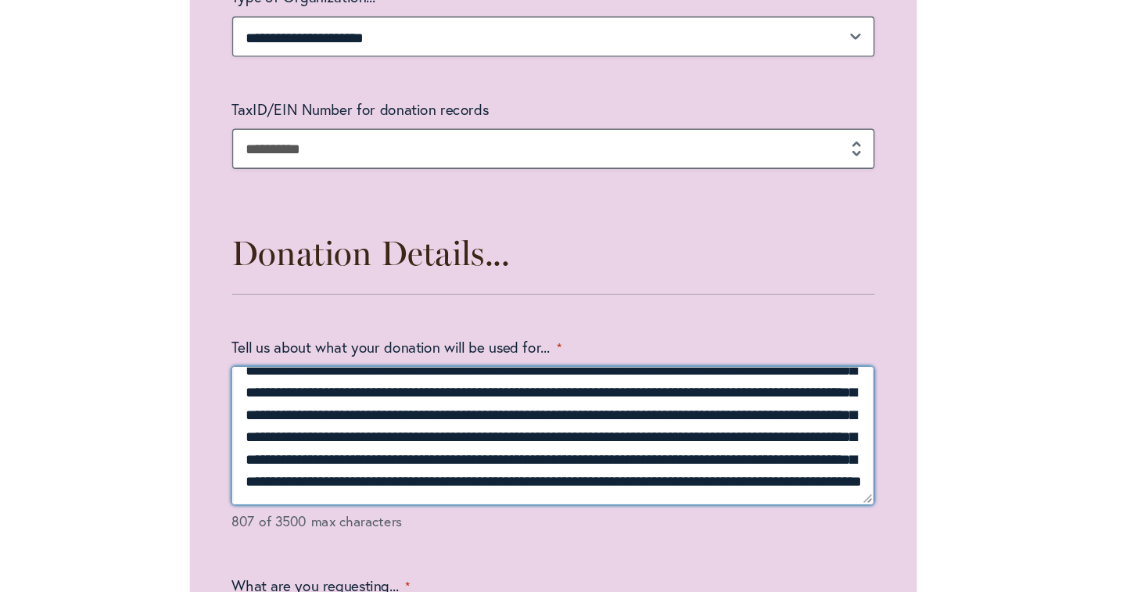
click at [493, 425] on textarea "**********" at bounding box center [568, 476] width 475 height 102
click at [462, 425] on textarea "**********" at bounding box center [568, 476] width 475 height 102
click at [492, 425] on textarea "**********" at bounding box center [568, 476] width 475 height 102
click at [457, 425] on textarea "**********" at bounding box center [568, 476] width 475 height 102
click at [528, 425] on textarea "**********" at bounding box center [568, 476] width 475 height 102
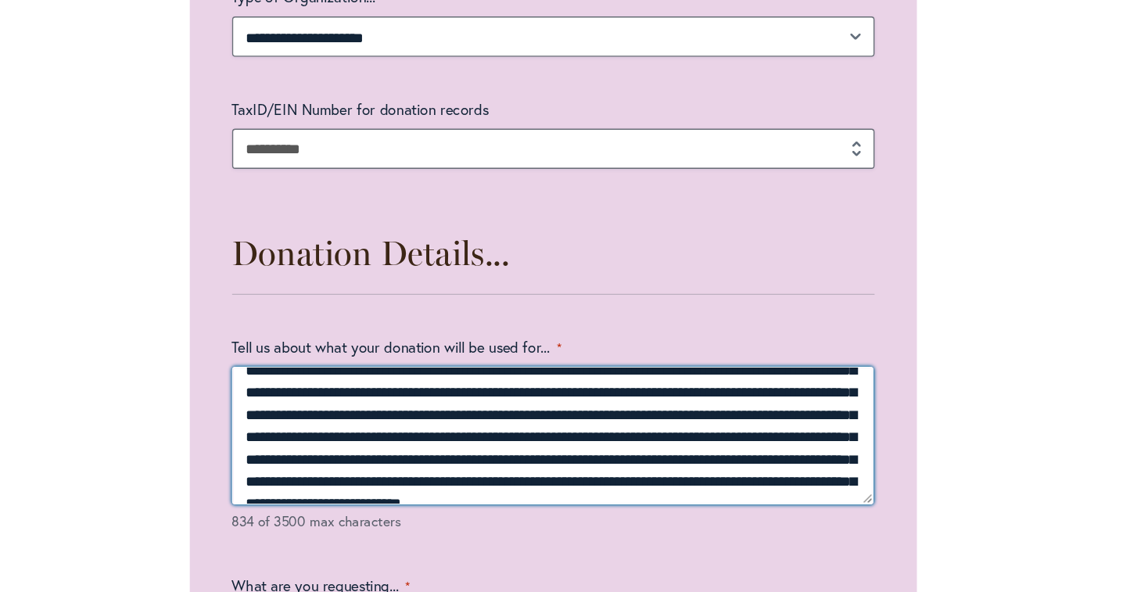
drag, startPoint x: 624, startPoint y: 307, endPoint x: 564, endPoint y: 306, distance: 60.2
click at [561, 425] on textarea "**********" at bounding box center [568, 476] width 475 height 102
click at [357, 425] on textarea "**********" at bounding box center [568, 476] width 475 height 102
click at [599, 425] on textarea "**********" at bounding box center [568, 476] width 475 height 102
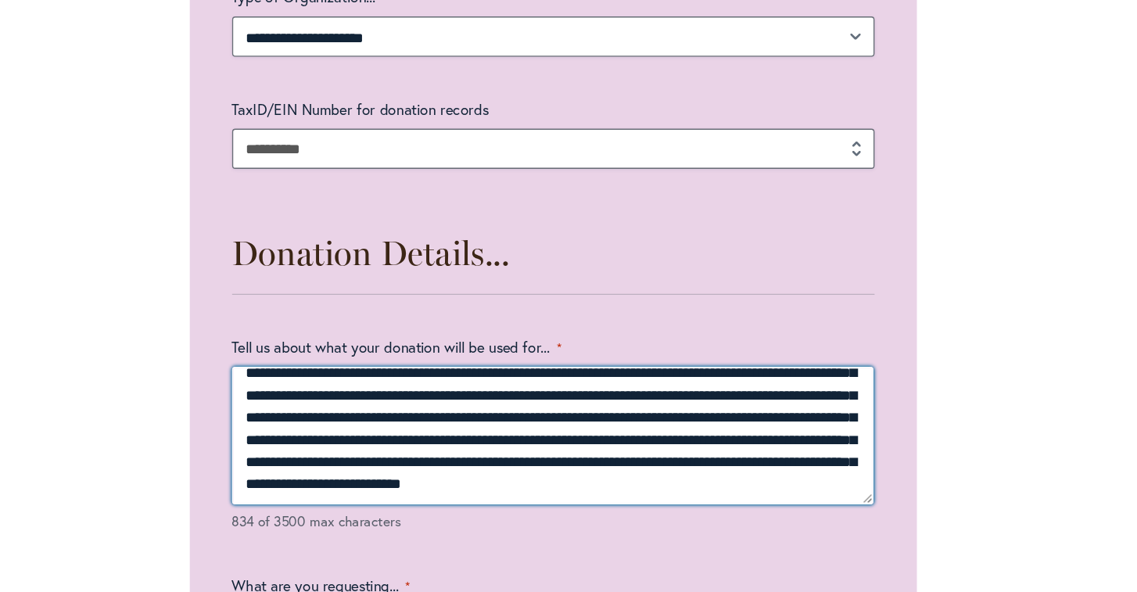
scroll to position [56, 0]
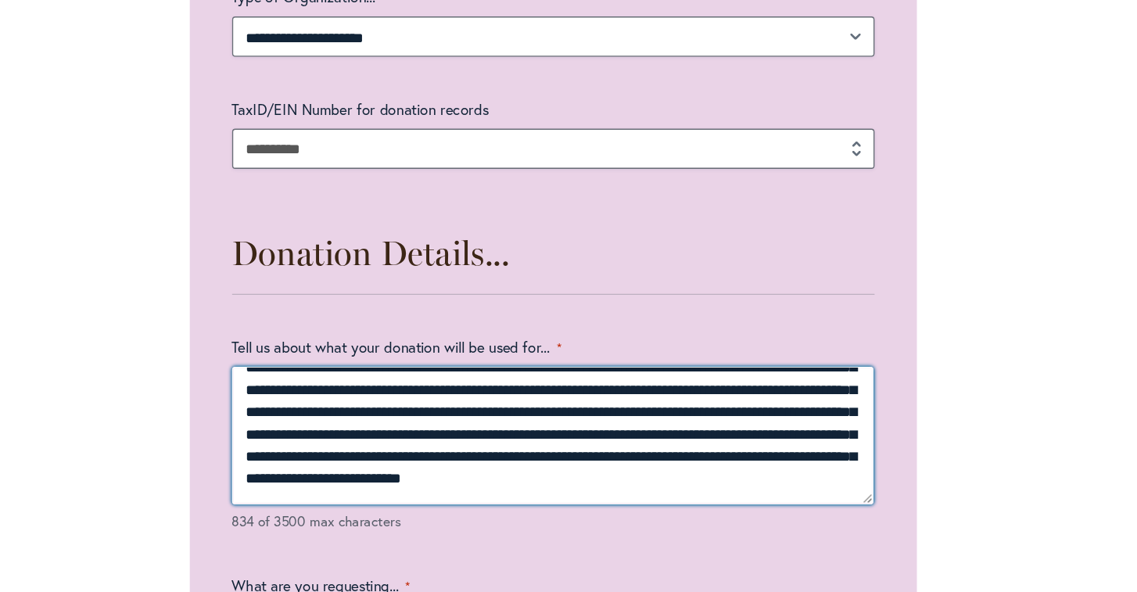
click at [423, 425] on textarea "**********" at bounding box center [568, 476] width 475 height 102
click at [331, 425] on textarea "**********" at bounding box center [568, 476] width 475 height 102
click at [414, 425] on textarea "**********" at bounding box center [568, 476] width 475 height 102
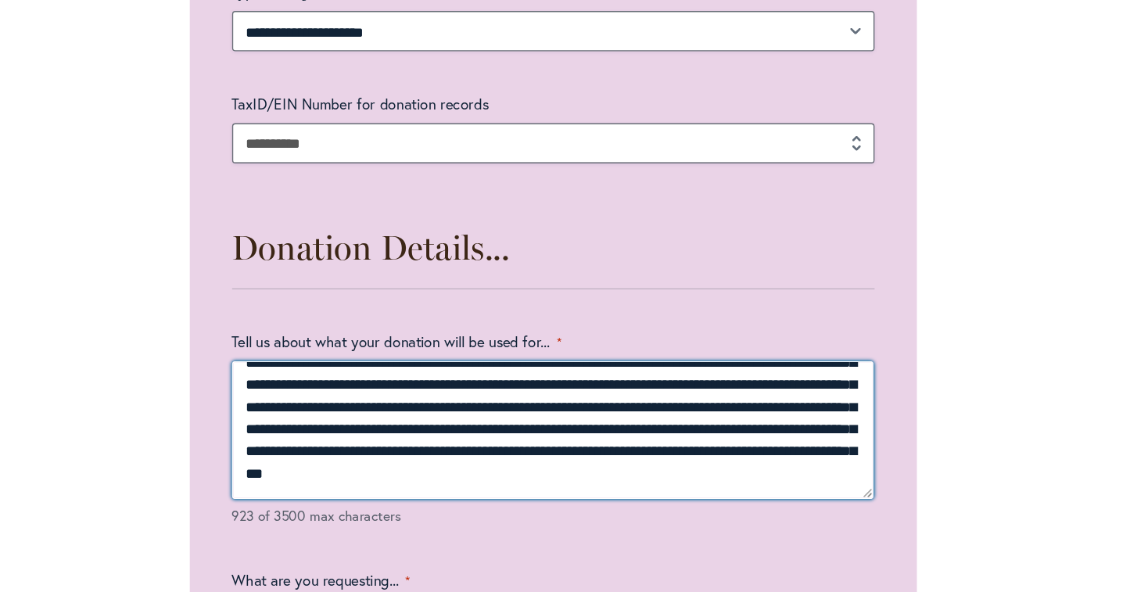
scroll to position [1973, 0]
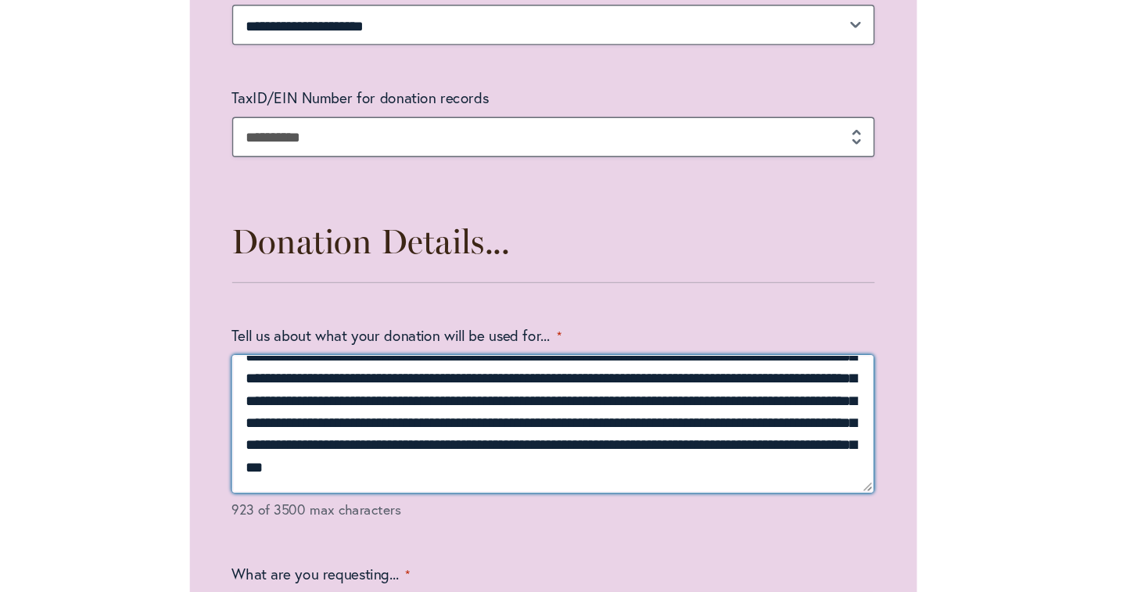
click at [360, 416] on textarea "**********" at bounding box center [568, 467] width 475 height 102
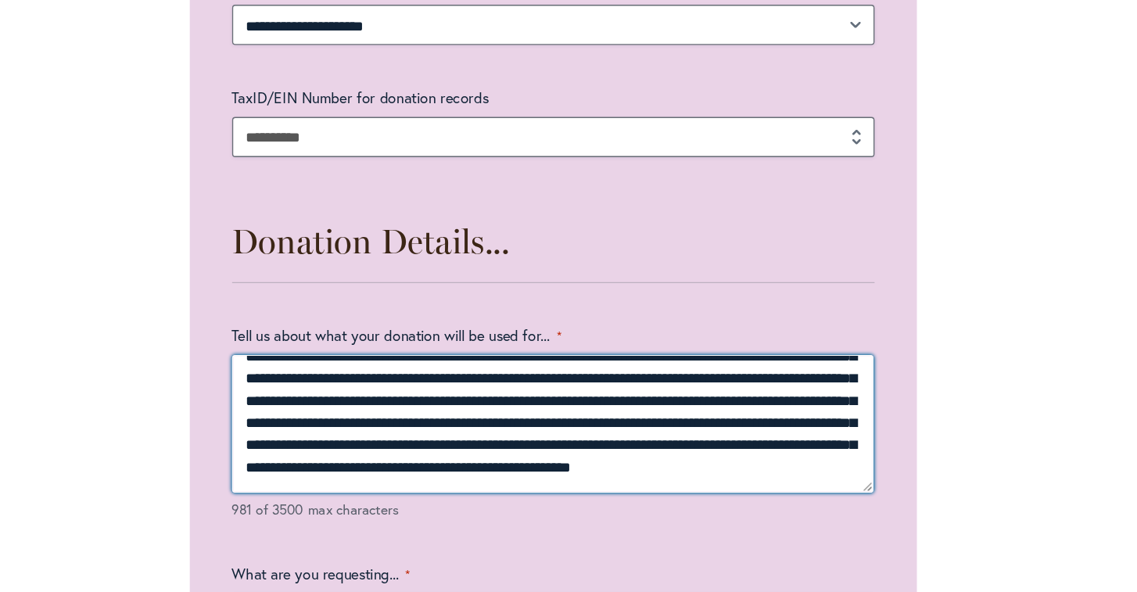
drag, startPoint x: 415, startPoint y: 327, endPoint x: 181, endPoint y: 324, distance: 234.6
click at [331, 416] on textarea "**********" at bounding box center [568, 467] width 475 height 102
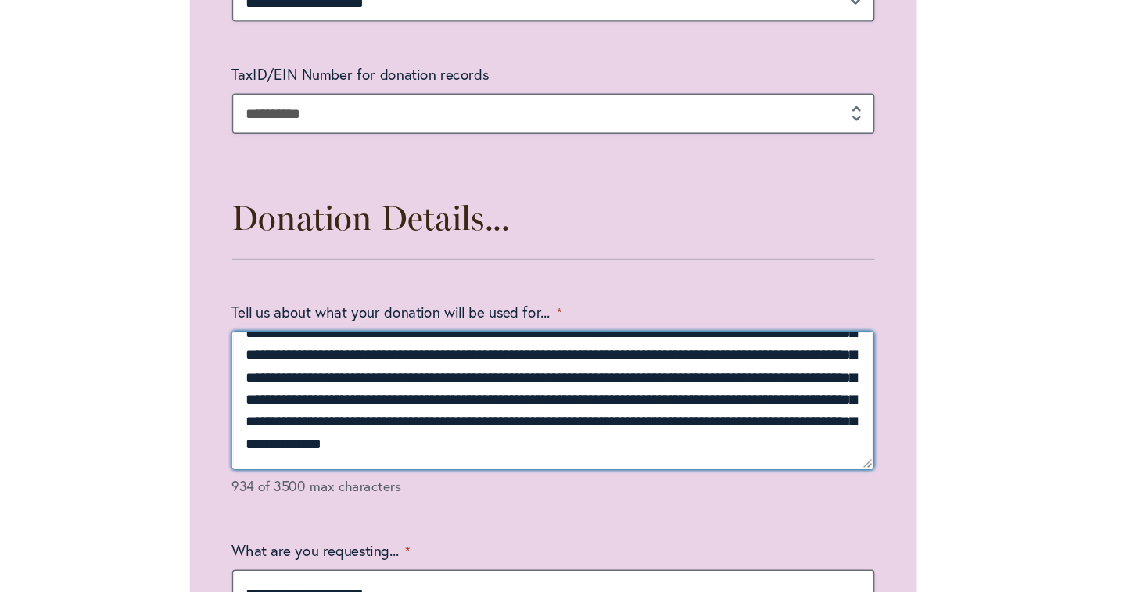
scroll to position [83, 0]
click at [492, 399] on textarea "**********" at bounding box center [568, 450] width 475 height 102
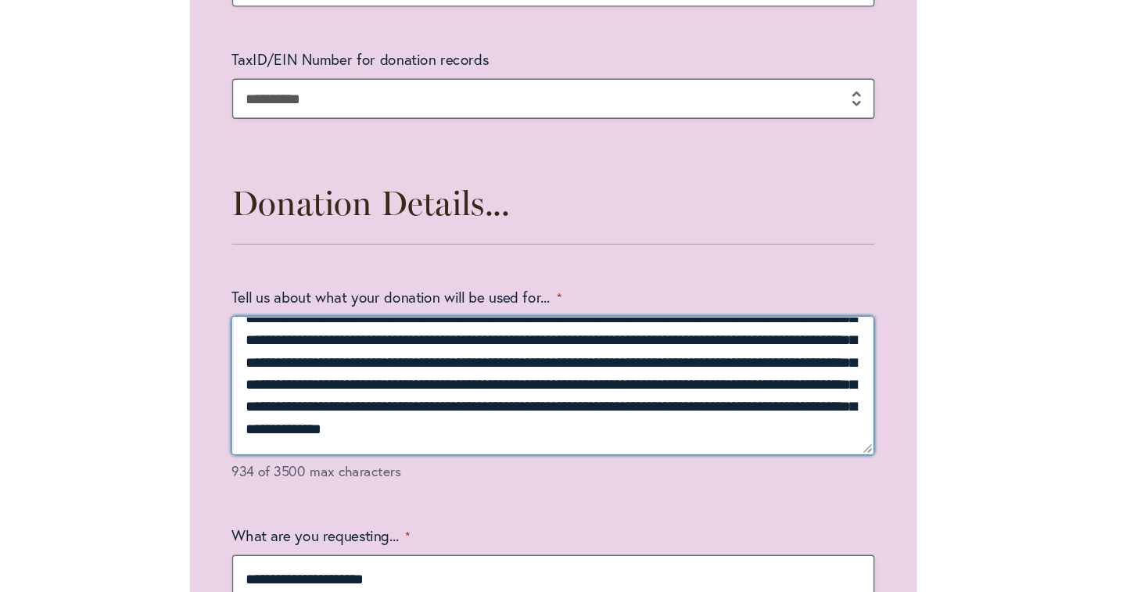
click at [636, 388] on textarea "**********" at bounding box center [568, 439] width 475 height 102
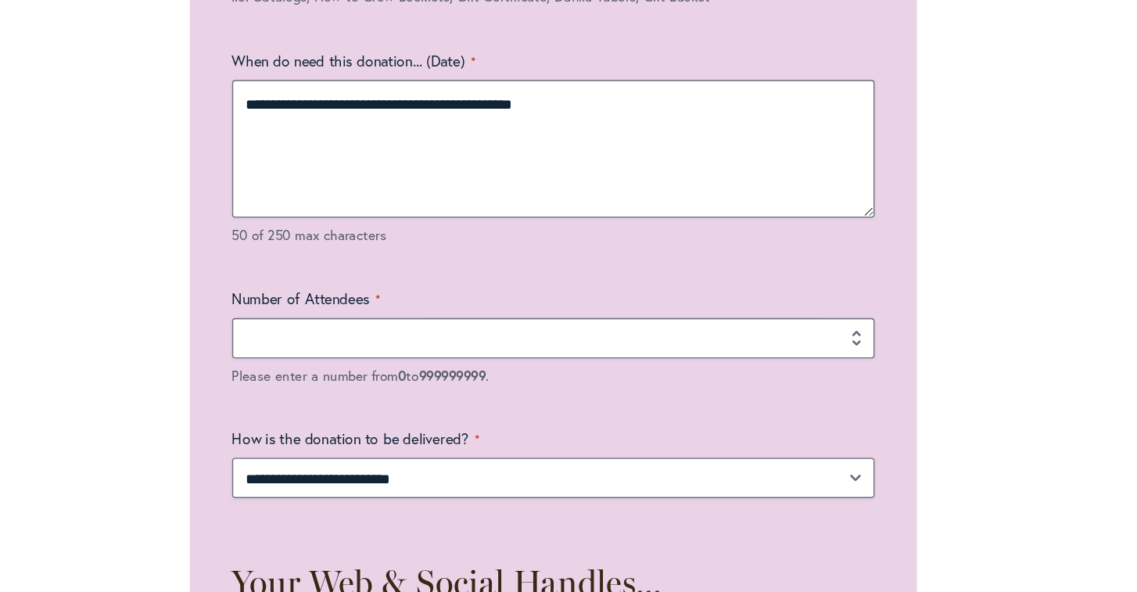
scroll to position [2560, 0]
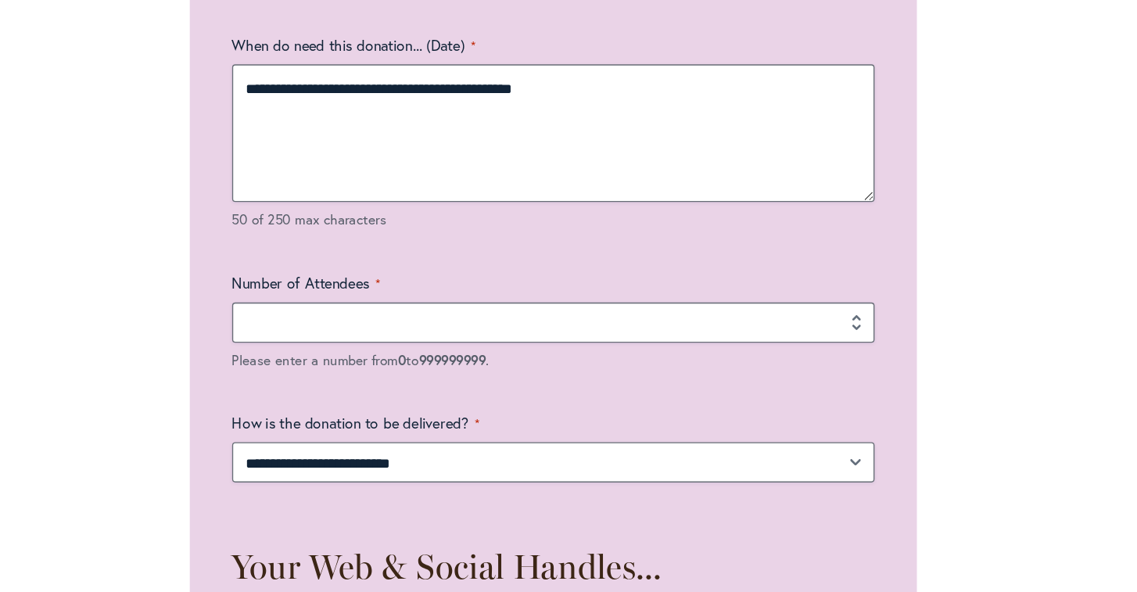
type textarea "**********"
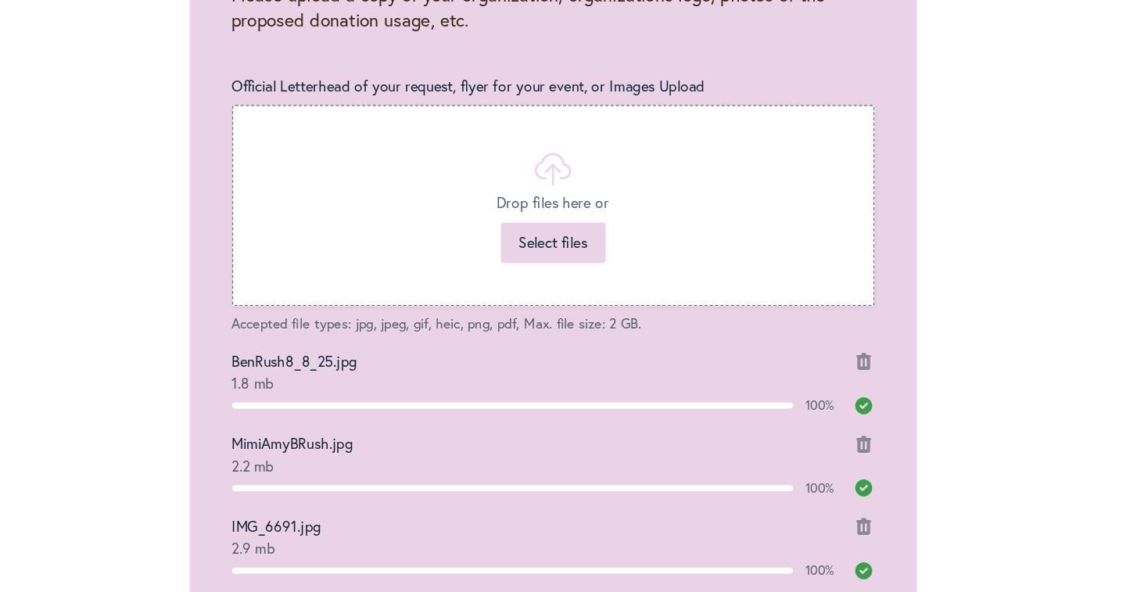
scroll to position [3431, 0]
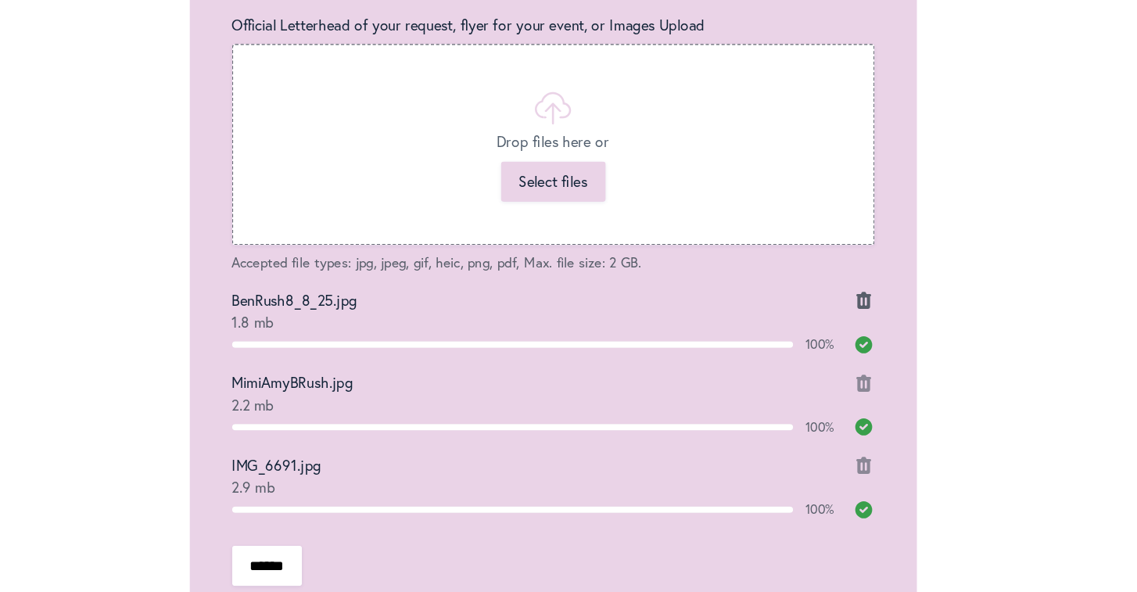
click at [790, 367] on span at bounding box center [798, 375] width 16 height 16
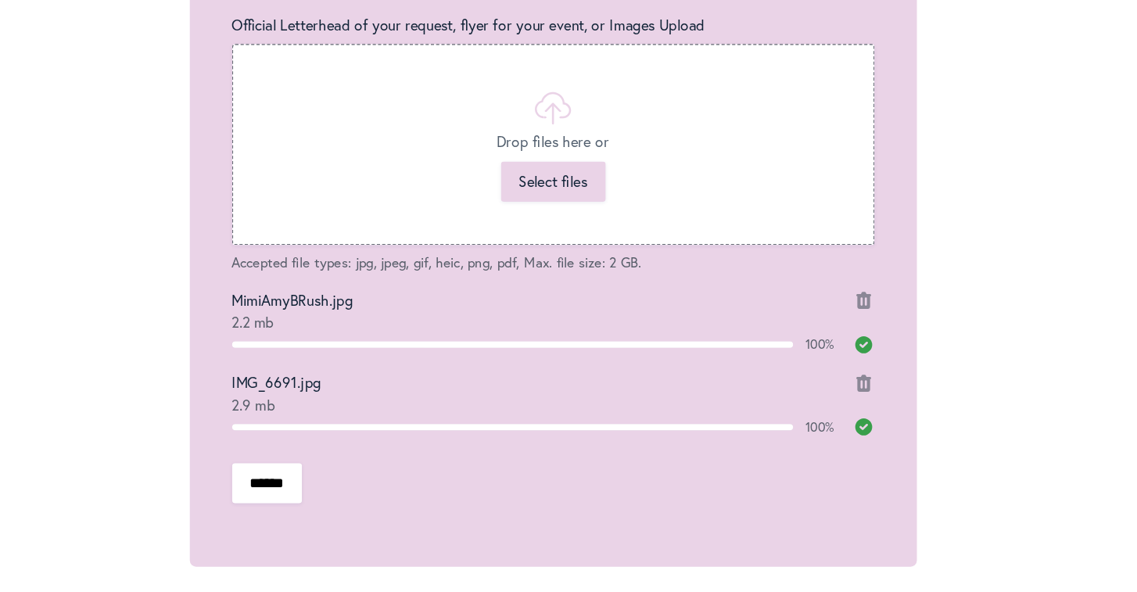
click at [637, 461] on span "100%" at bounding box center [568, 469] width 475 height 16
click at [790, 428] on span at bounding box center [798, 436] width 16 height 16
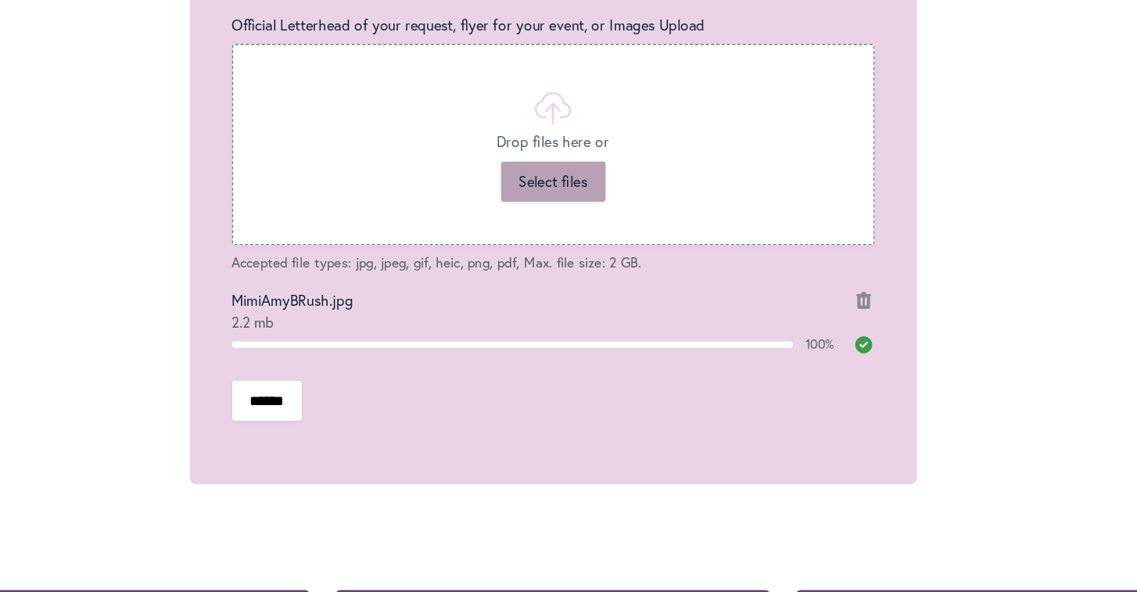
click at [530, 273] on button "Select files" at bounding box center [568, 288] width 77 height 30
type input "**********"
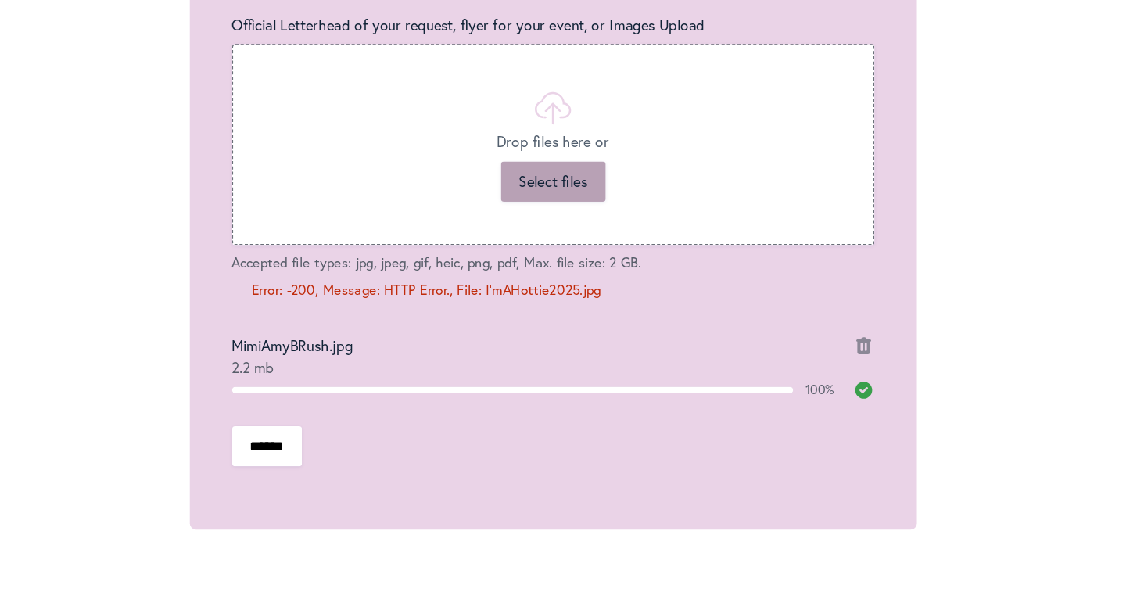
click at [530, 273] on button "Select files" at bounding box center [568, 288] width 77 height 30
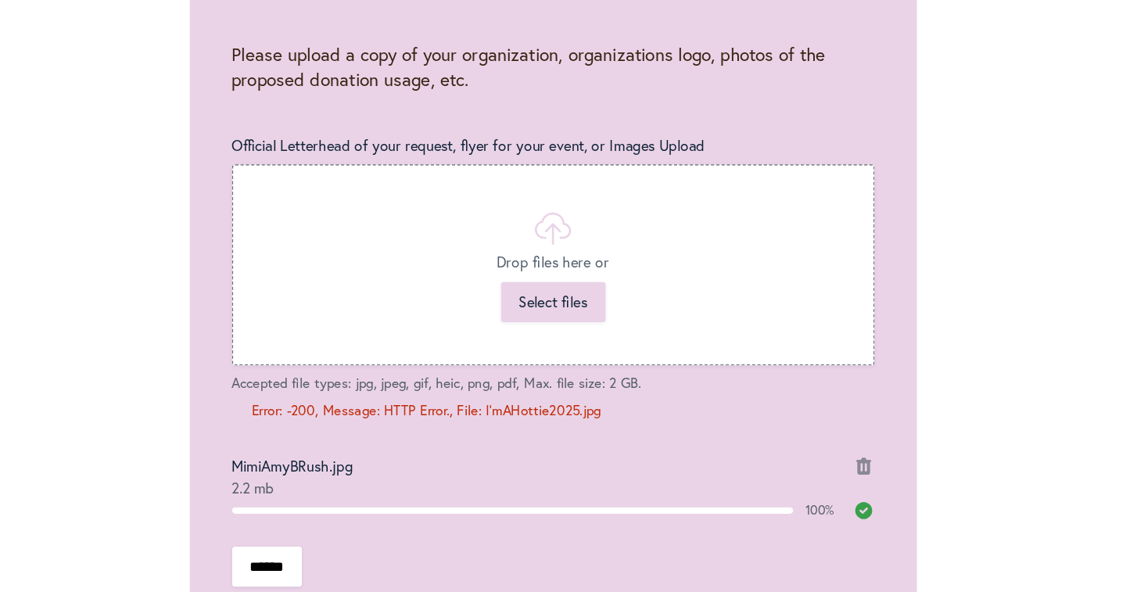
scroll to position [3359, 0]
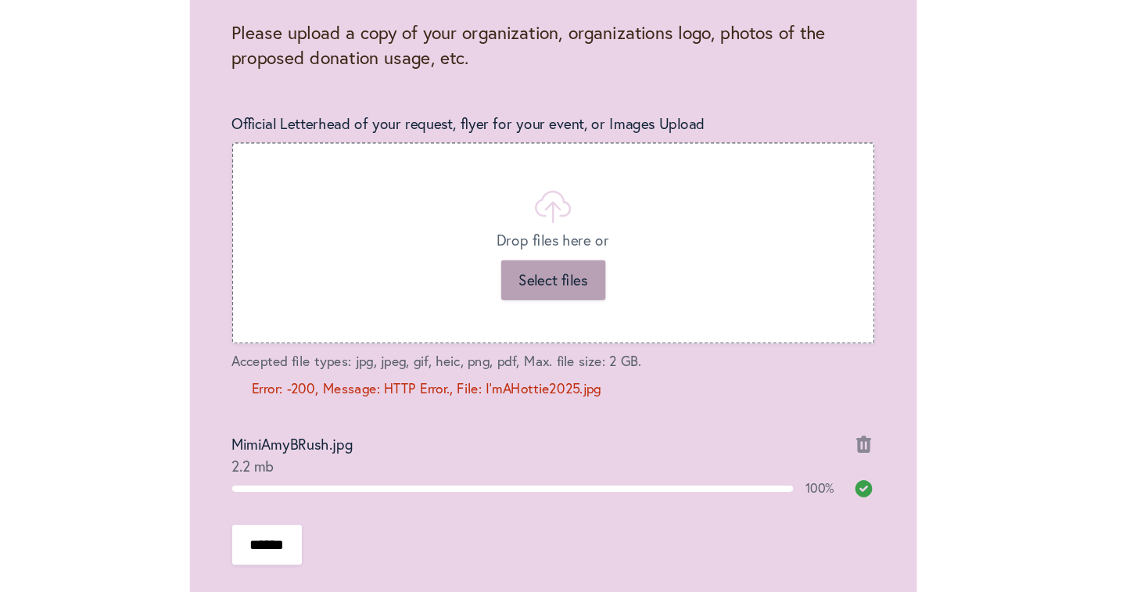
click at [530, 346] on button "Select files" at bounding box center [568, 361] width 77 height 30
type input "**********"
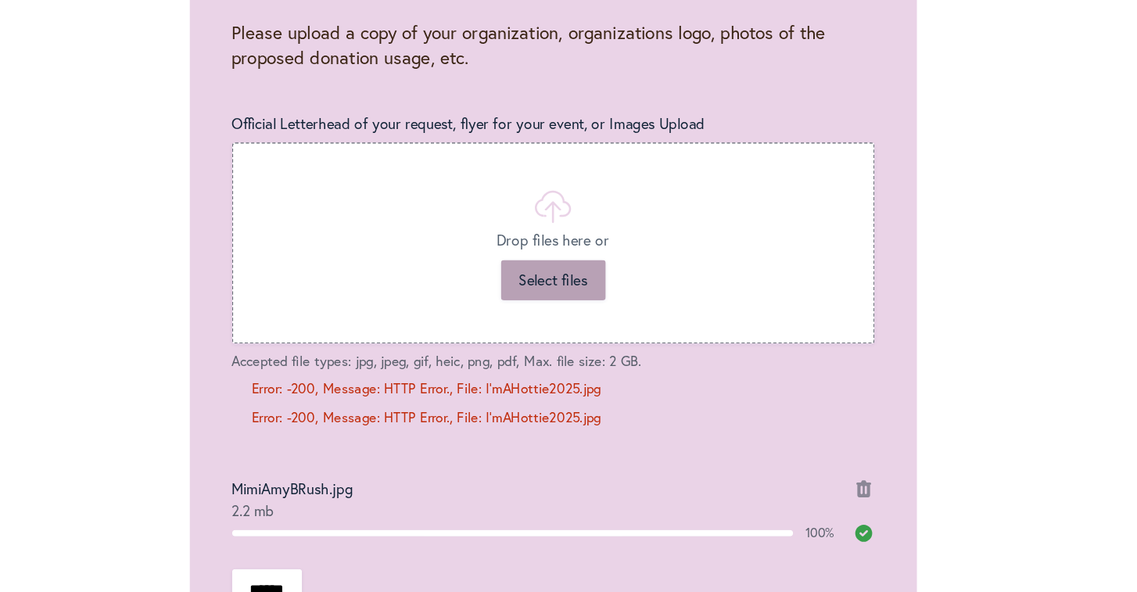
click at [530, 346] on button "Select files" at bounding box center [568, 361] width 77 height 30
type input "**********"
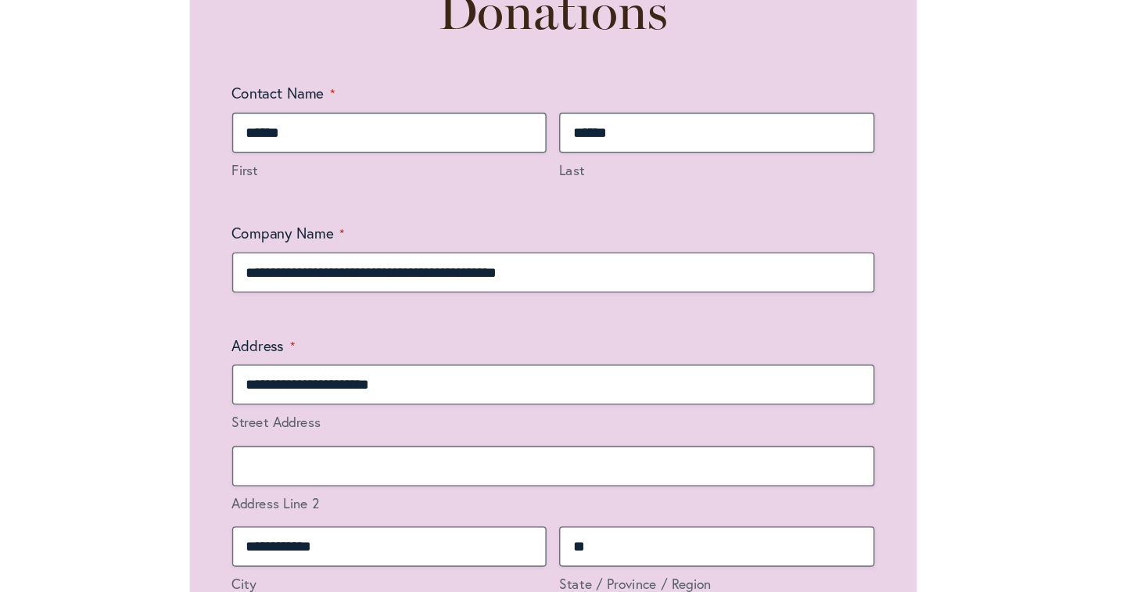
scroll to position [1003, 0]
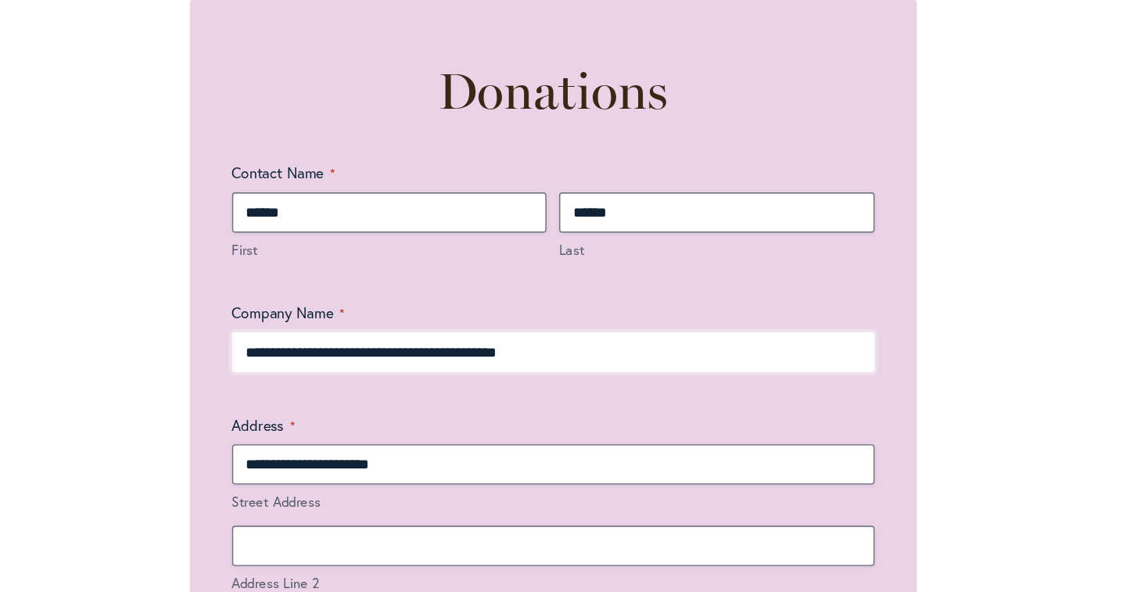
drag, startPoint x: 256, startPoint y: 246, endPoint x: 135, endPoint y: 233, distance: 121.9
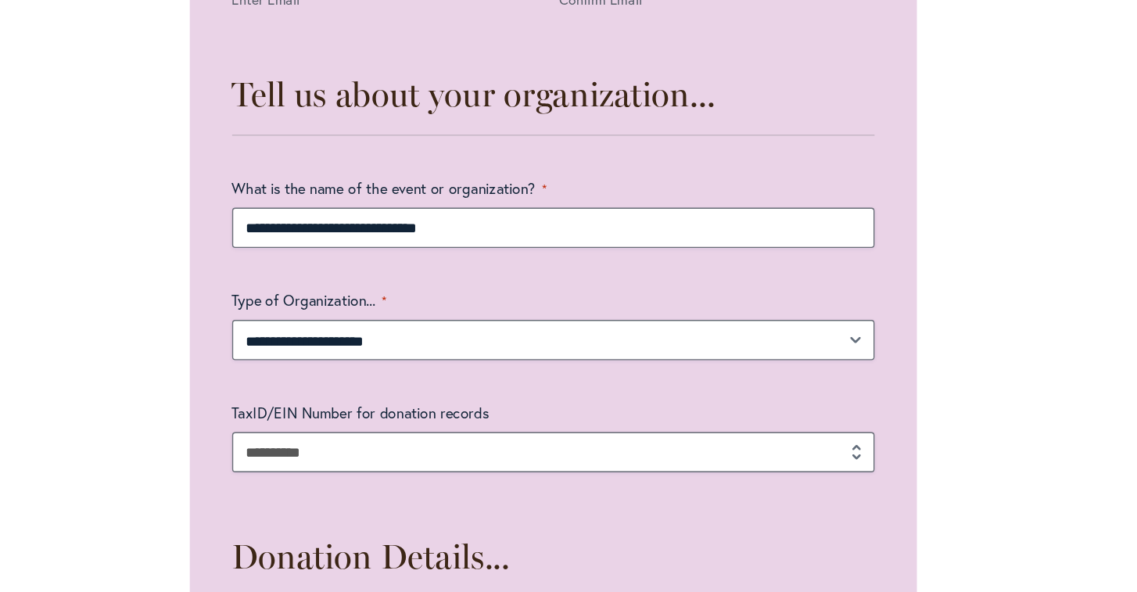
scroll to position [1743, 0]
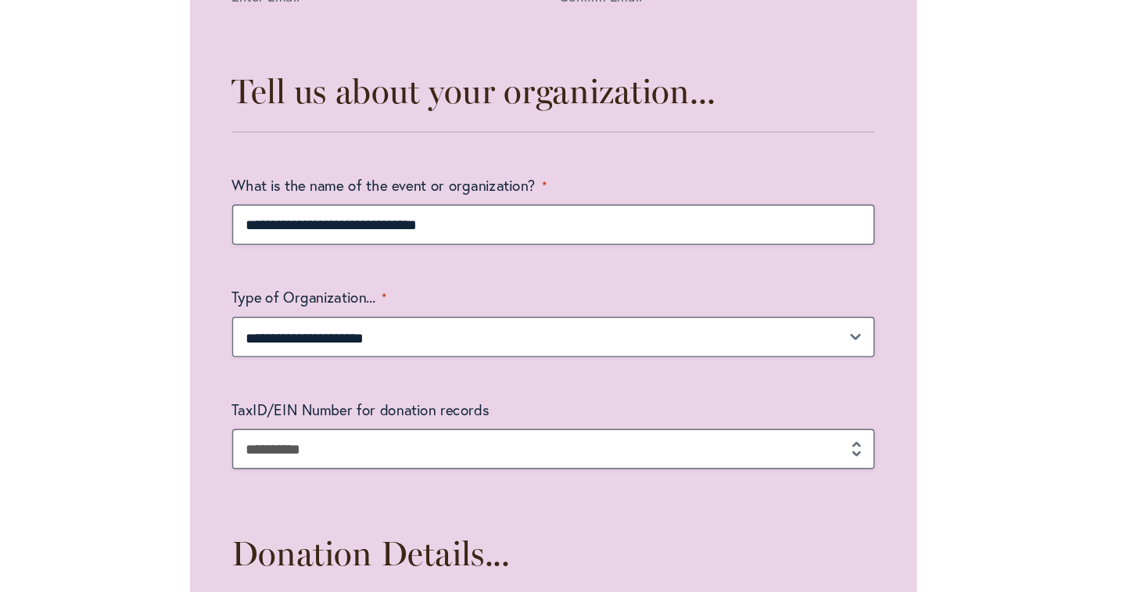
type input "**********"
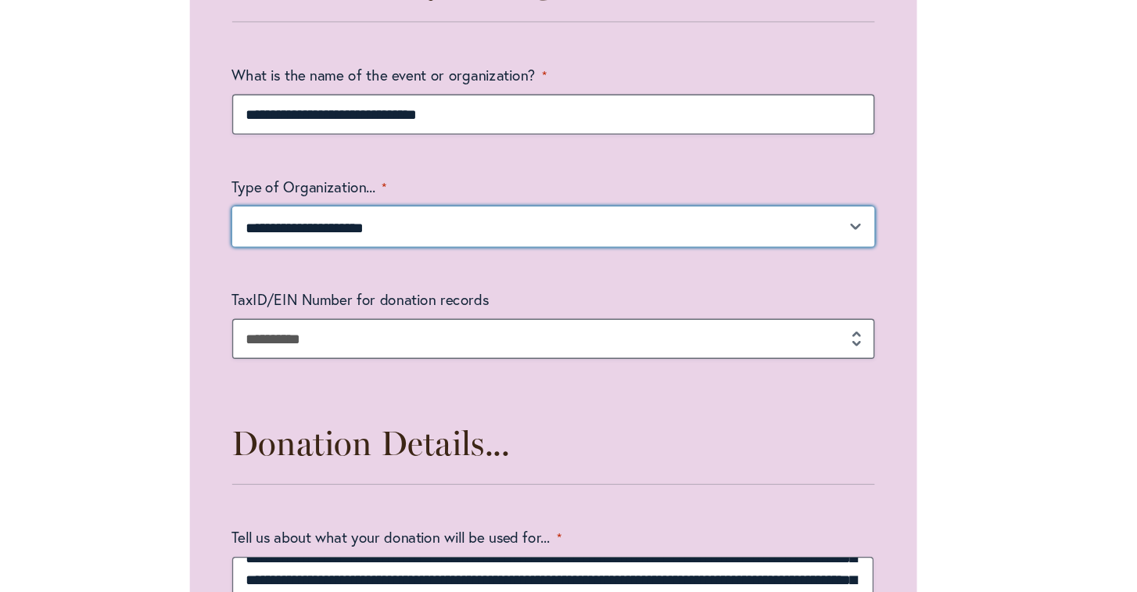
scroll to position [1851, 0]
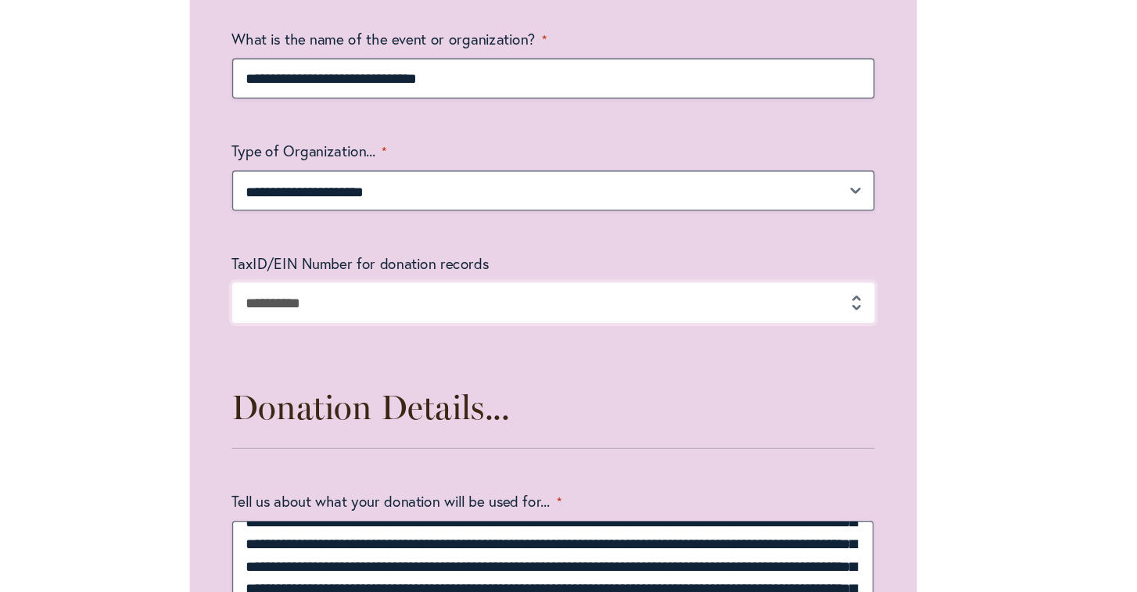
type input "**"
click at [633, 363] on input "**" at bounding box center [568, 378] width 475 height 30
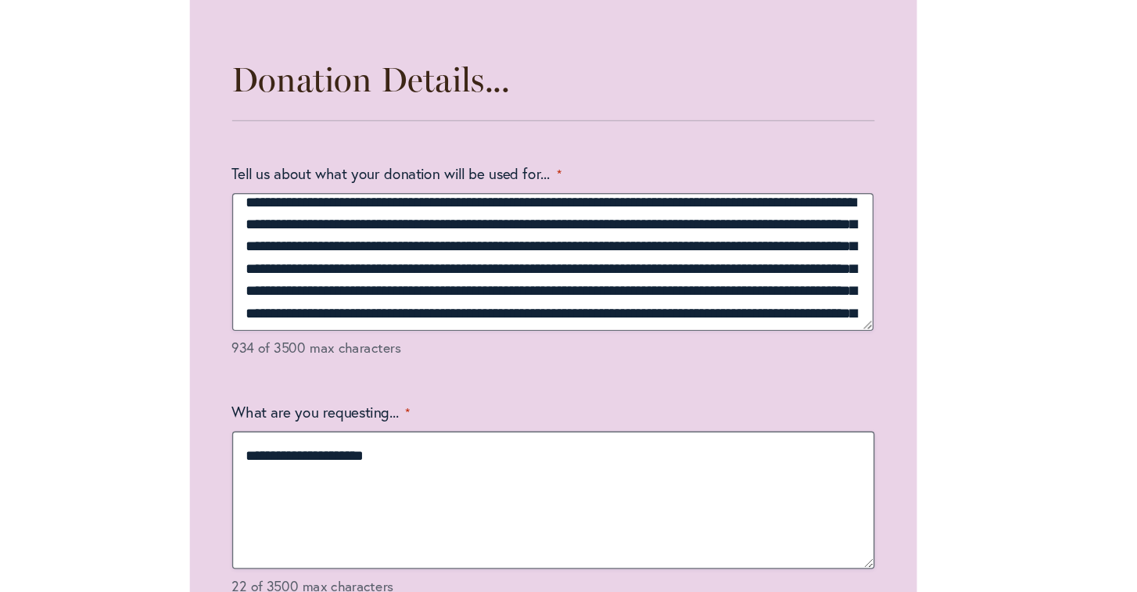
scroll to position [19, 0]
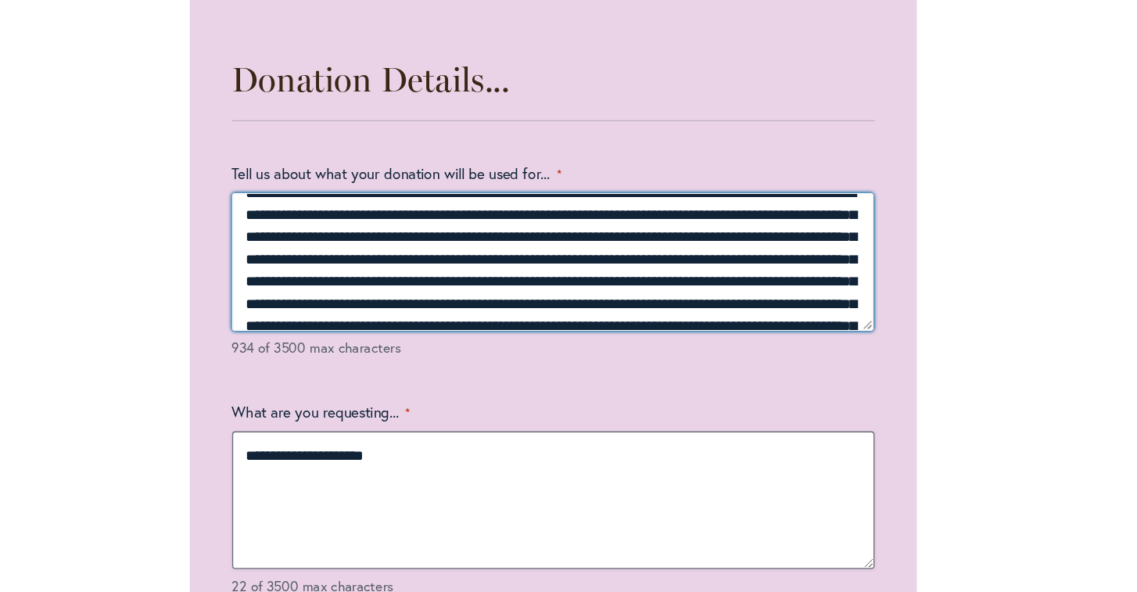
drag, startPoint x: 348, startPoint y: 175, endPoint x: 362, endPoint y: 176, distance: 14.1
click at [363, 296] on textarea "**********" at bounding box center [568, 347] width 475 height 102
click at [344, 296] on textarea "**********" at bounding box center [568, 347] width 475 height 102
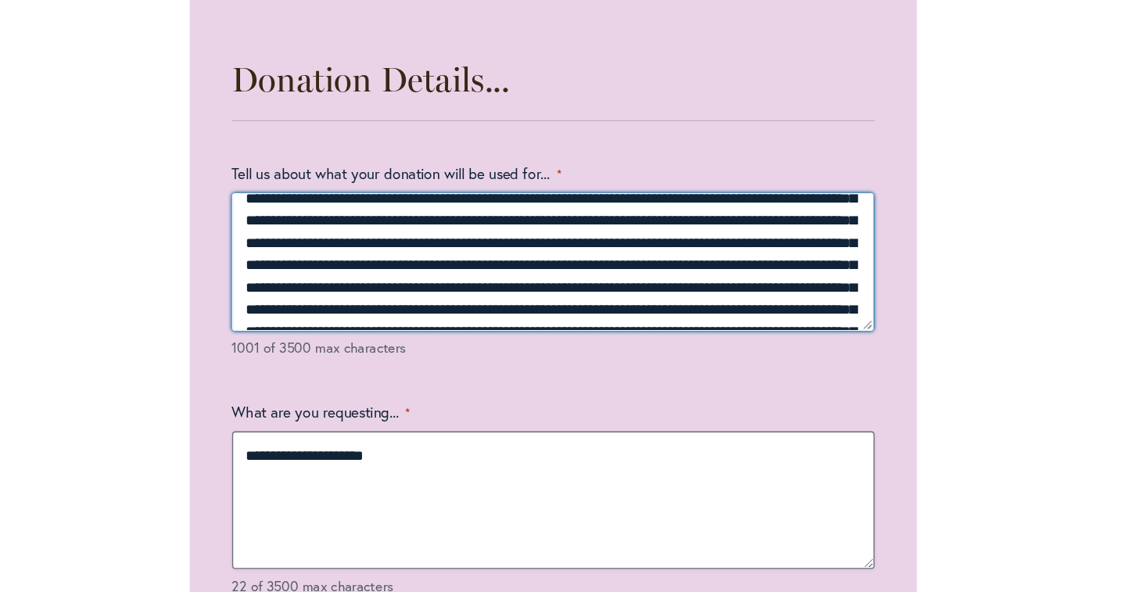
scroll to position [29, 0]
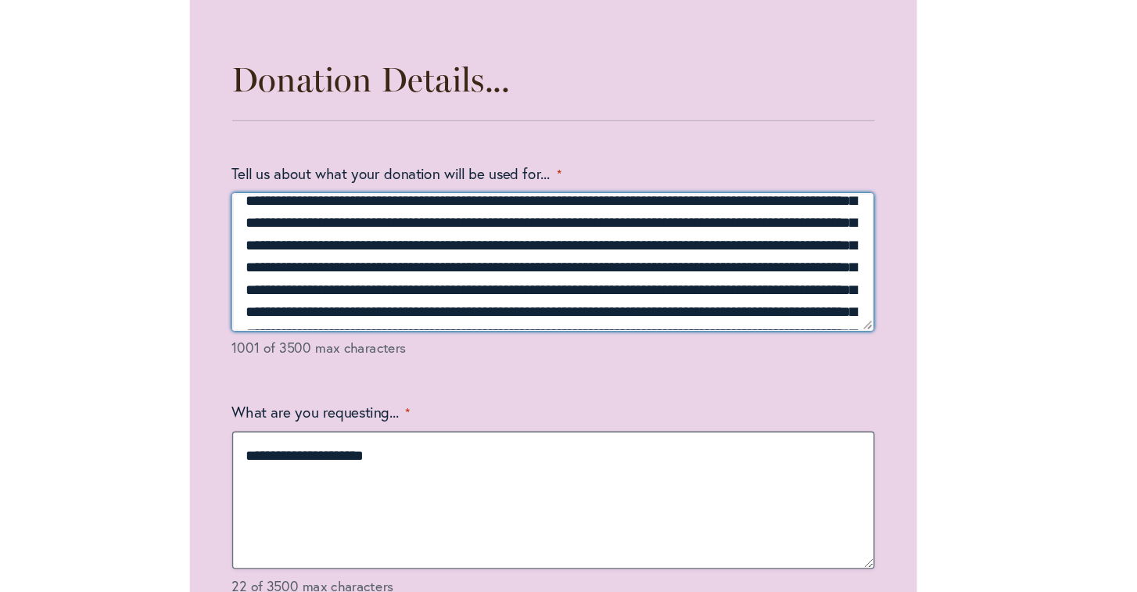
drag, startPoint x: 439, startPoint y: 198, endPoint x: 225, endPoint y: 175, distance: 215.4
click at [331, 296] on textarea "**********" at bounding box center [568, 347] width 475 height 102
click at [404, 296] on textarea "**********" at bounding box center [568, 347] width 475 height 102
click at [331, 296] on textarea "Tell us about what your donation will be used for... *" at bounding box center [568, 347] width 475 height 102
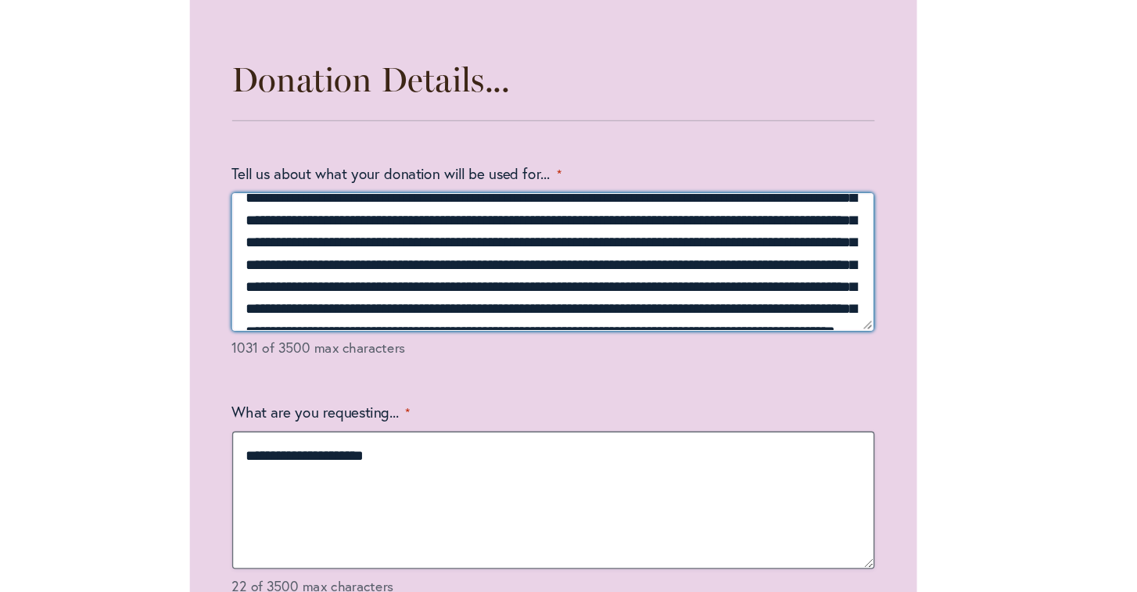
scroll to position [46, 0]
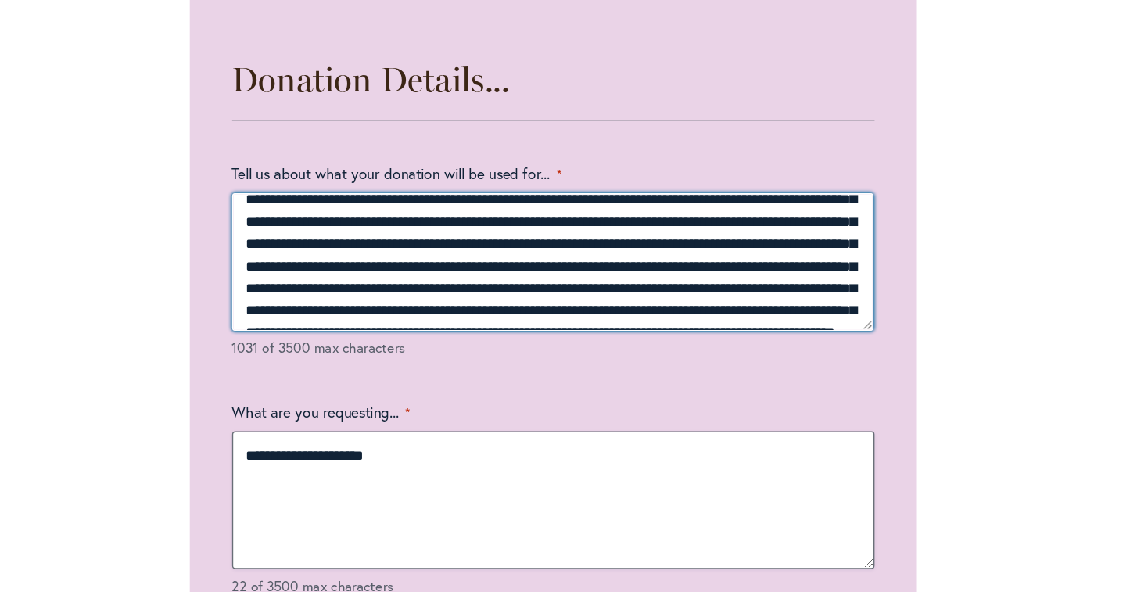
drag, startPoint x: 182, startPoint y: 201, endPoint x: 335, endPoint y: 213, distance: 153.7
click at [335, 296] on textarea "Tell us about what your donation will be used for... *" at bounding box center [568, 347] width 475 height 102
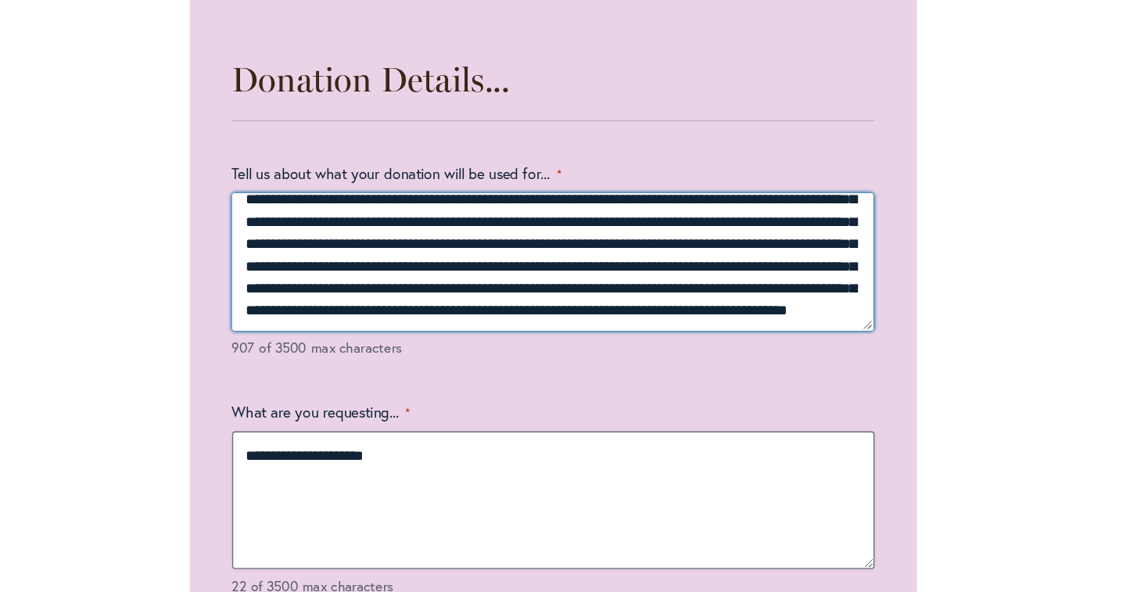
drag, startPoint x: 614, startPoint y: 181, endPoint x: 622, endPoint y: 207, distance: 27.7
click at [622, 296] on textarea "**********" at bounding box center [568, 347] width 475 height 102
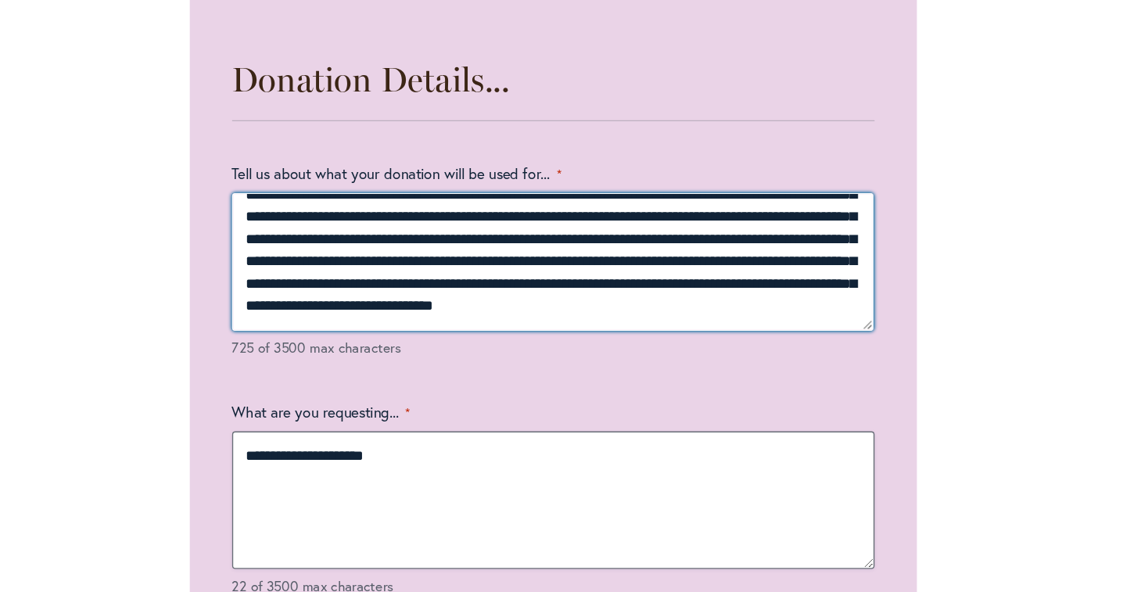
drag, startPoint x: 183, startPoint y: 199, endPoint x: 503, endPoint y: 212, distance: 320.8
click at [503, 296] on textarea "**********" at bounding box center [568, 347] width 475 height 102
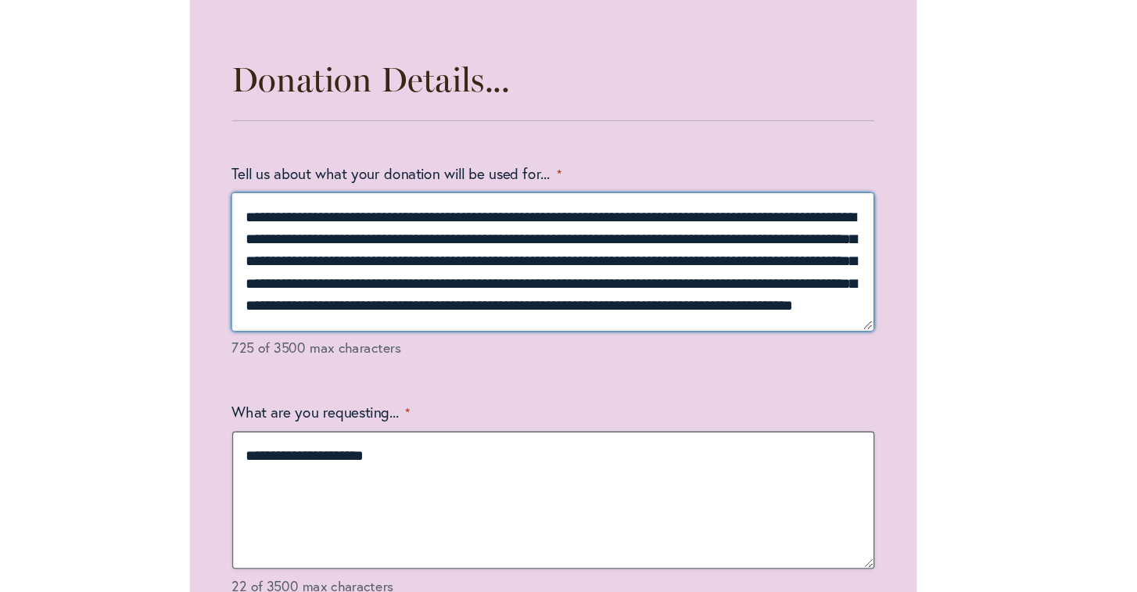
scroll to position [34, 0]
click at [331, 296] on textarea "**********" at bounding box center [568, 347] width 475 height 102
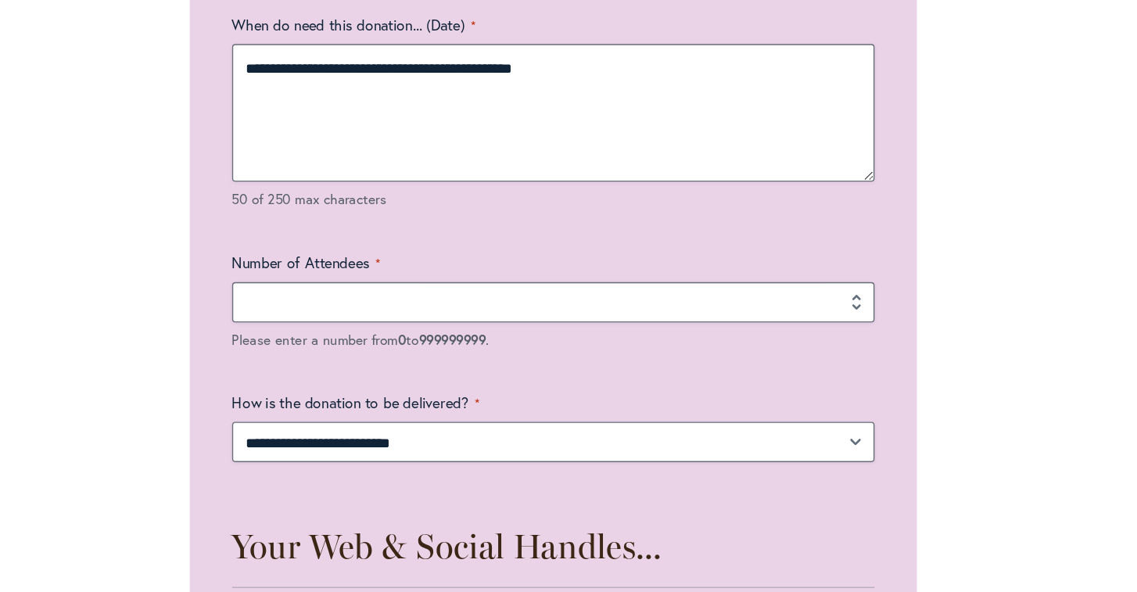
scroll to position [2573, 0]
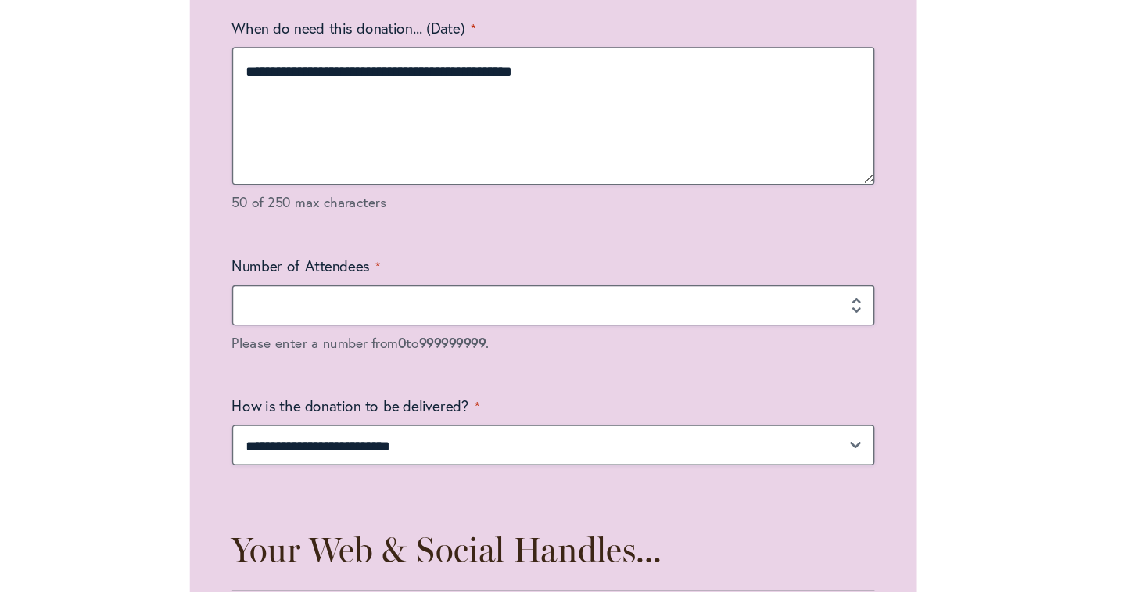
type textarea "**********"
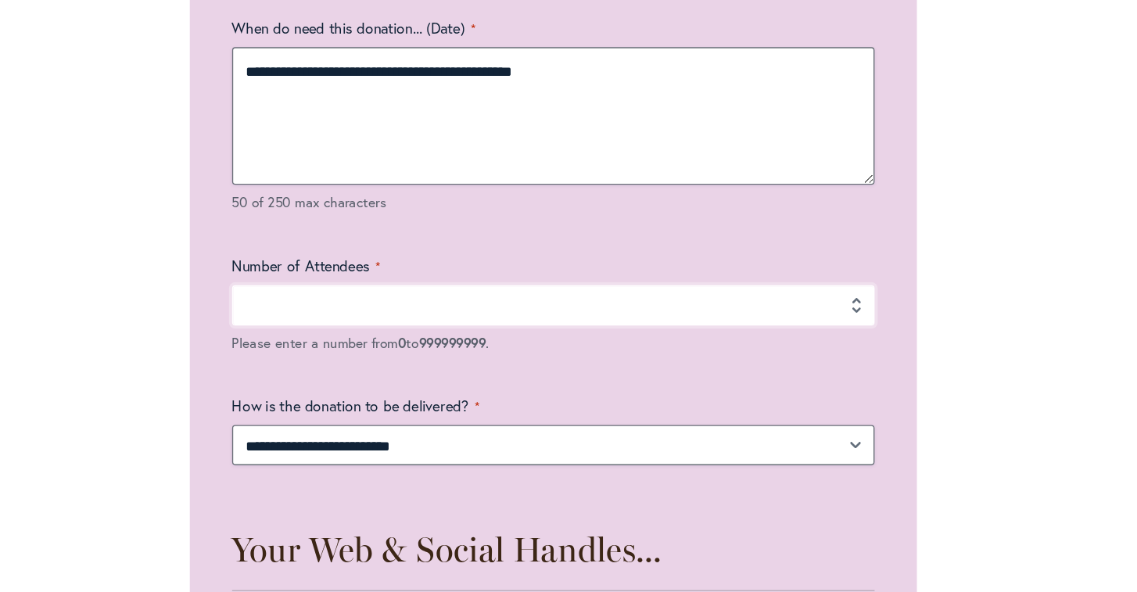
drag, startPoint x: 203, startPoint y: 203, endPoint x: 134, endPoint y: 202, distance: 69.6
click at [132, 203] on div "**********" at bounding box center [568, 120] width 1001 height 3077
type input "*"
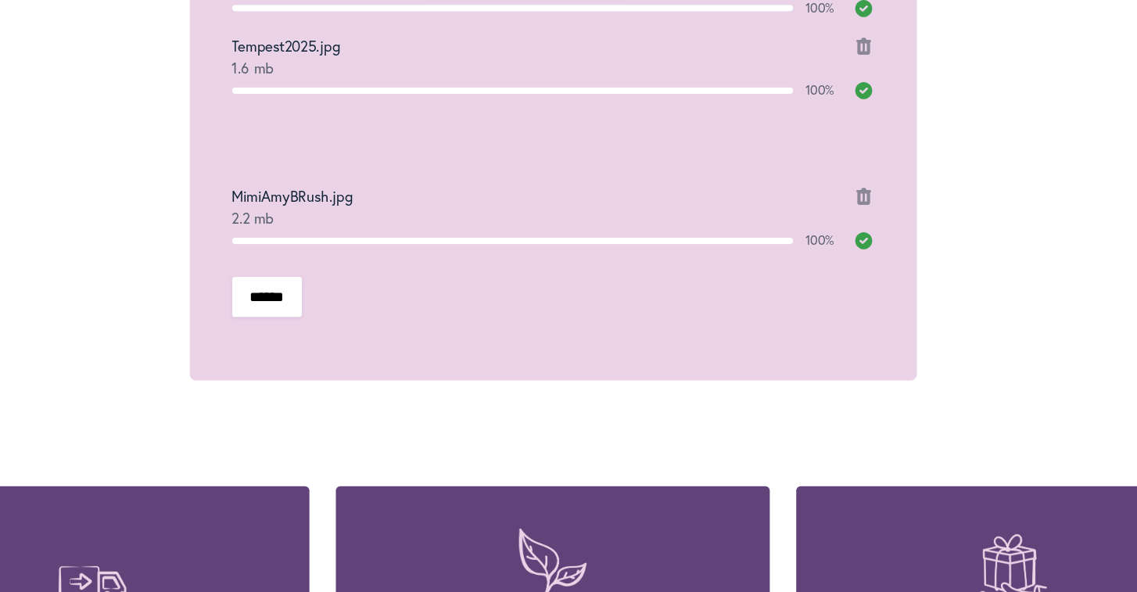
scroll to position [3809, 0]
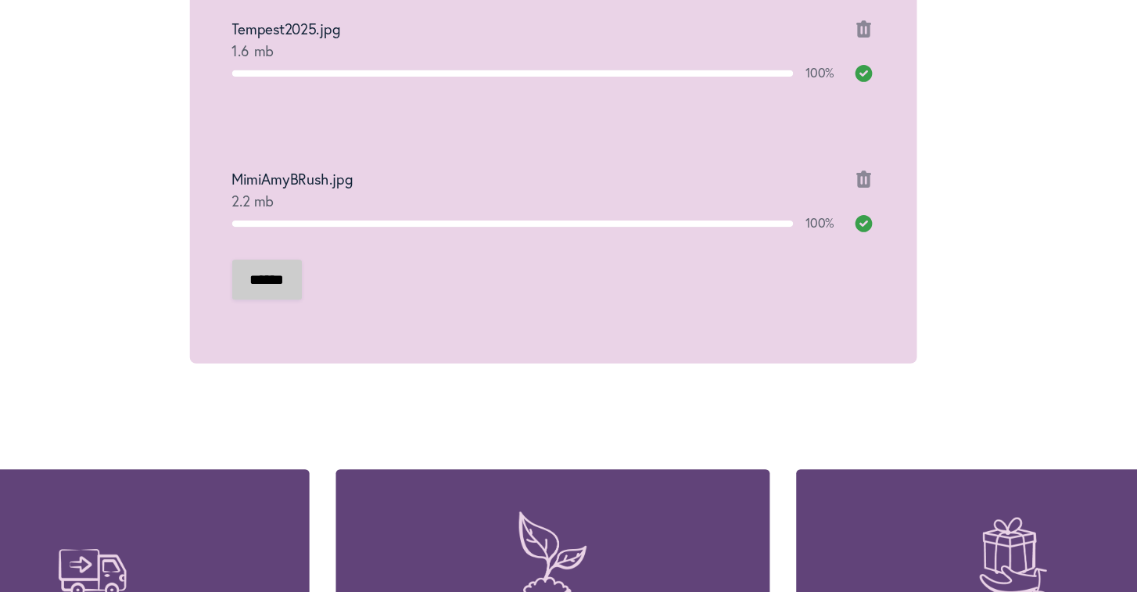
type input "**"
click at [331, 346] on input "******" at bounding box center [357, 361] width 52 height 30
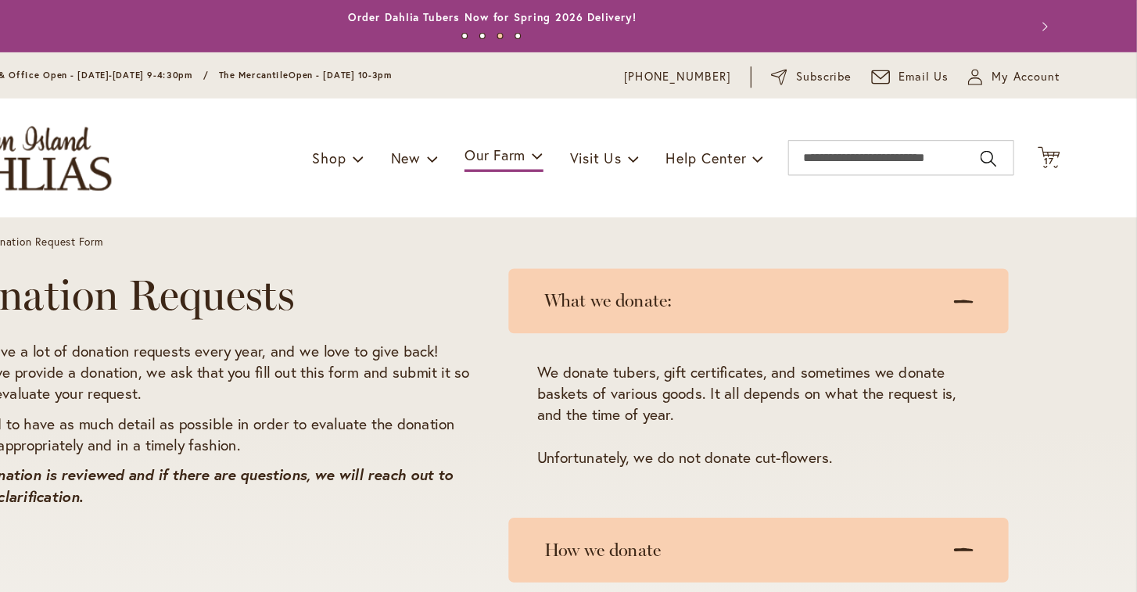
scroll to position [0, 0]
click at [1055, 138] on span "17" at bounding box center [1059, 142] width 9 height 10
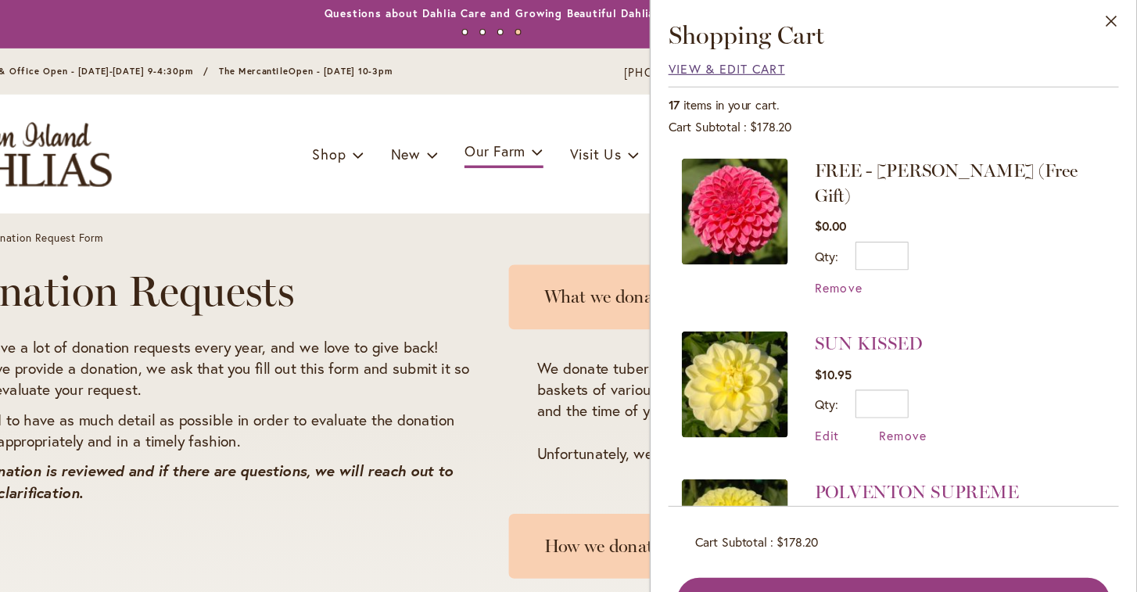
click at [723, 61] on span "View & Edit Cart" at bounding box center [774, 63] width 103 height 15
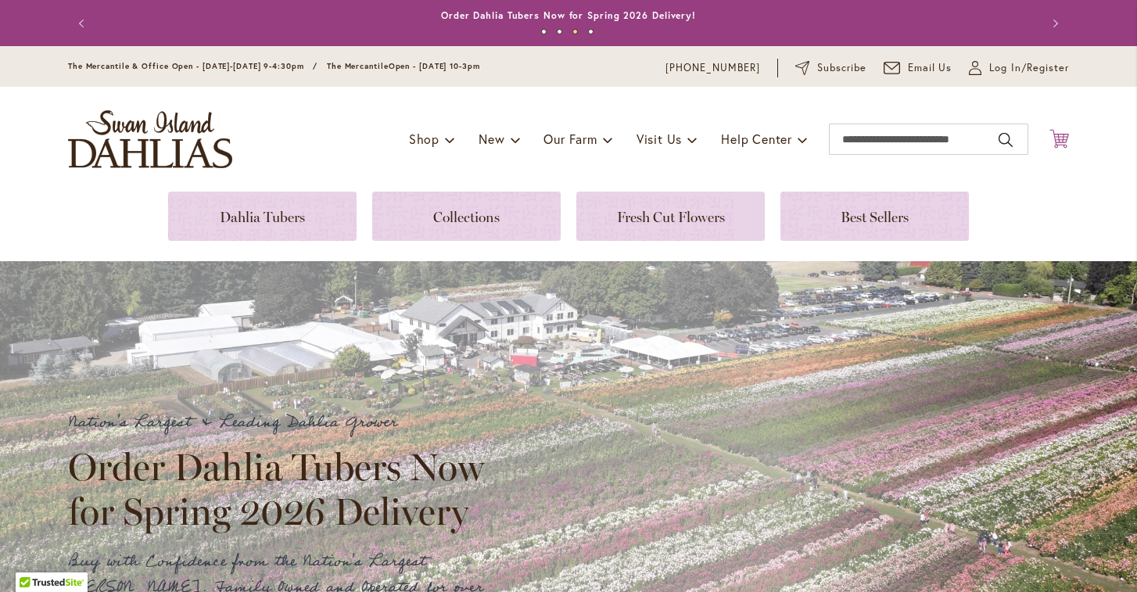
click at [1060, 140] on icon "Cart .cls-1 { fill: #231f20; }" at bounding box center [1059, 139] width 20 height 20
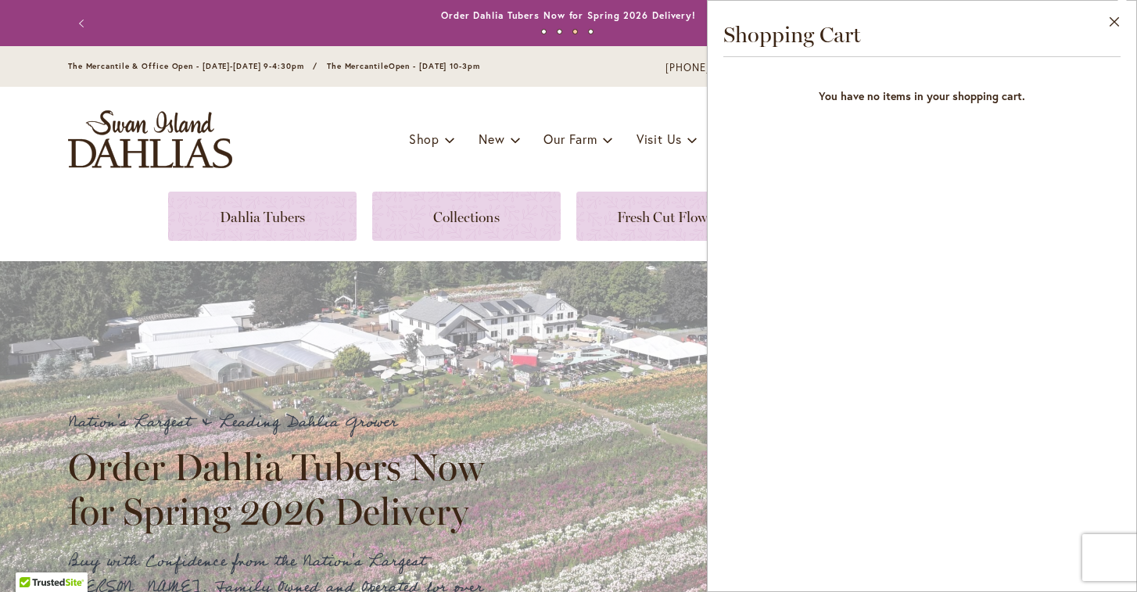
click at [631, 84] on div "The Mercantile & Office Open - Monday-Friday 9-4:30pm / The Mercantile Open - S…" at bounding box center [568, 66] width 1137 height 41
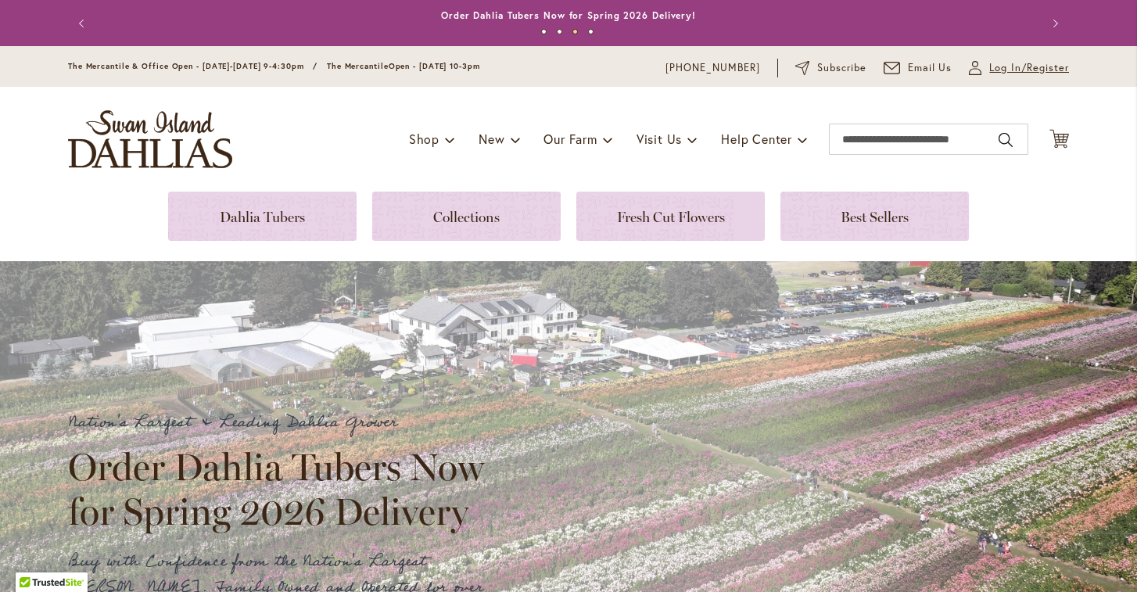
click at [1029, 68] on span "Log In/Register" at bounding box center [1029, 68] width 80 height 16
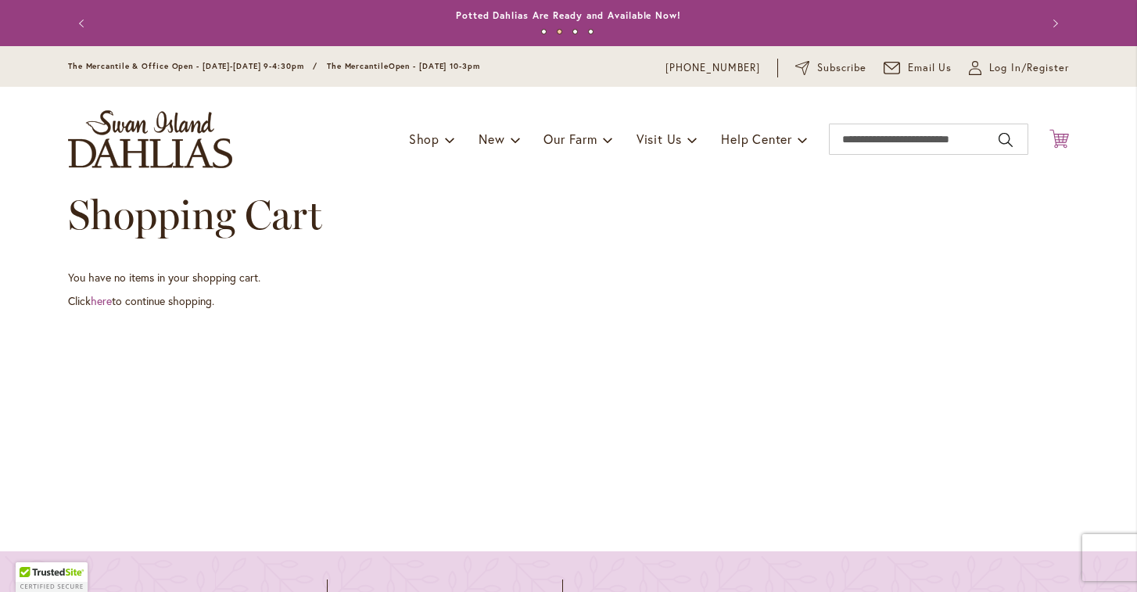
click at [1063, 141] on icon "Cart .cls-1 { fill: #231f20; }" at bounding box center [1059, 139] width 20 height 20
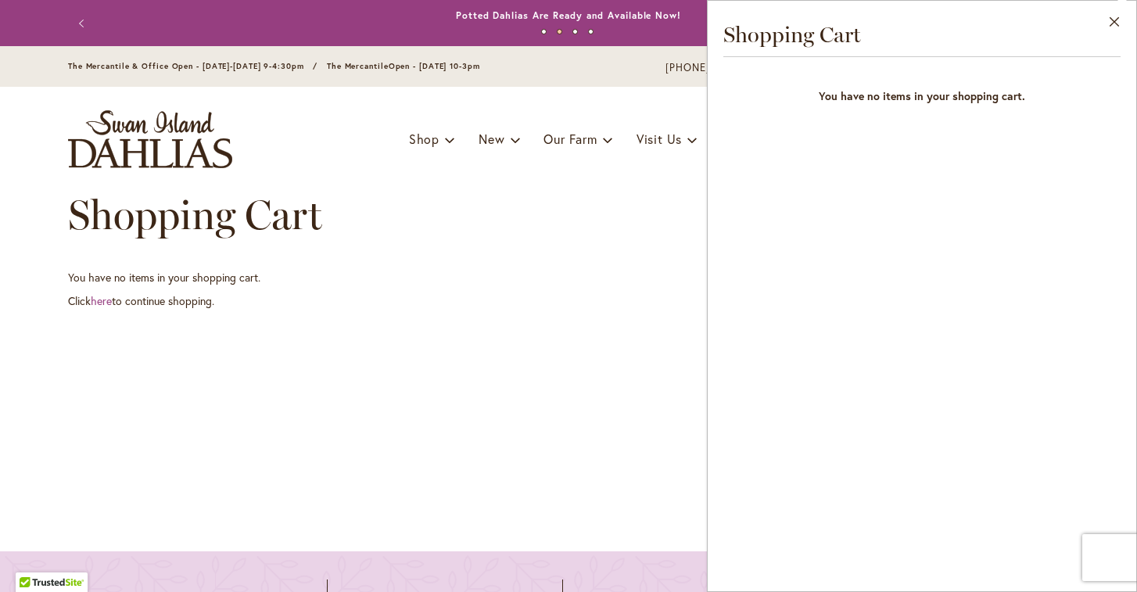
click at [670, 219] on div "Shopping Cart" at bounding box center [568, 231] width 1001 height 78
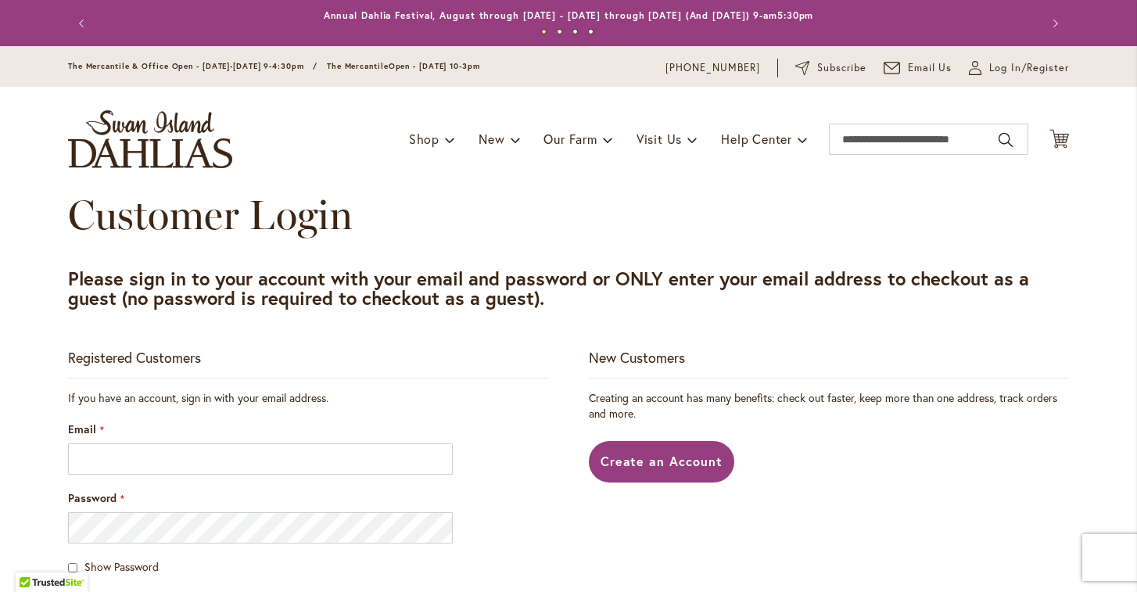
click at [126, 452] on input "Email" at bounding box center [260, 458] width 385 height 31
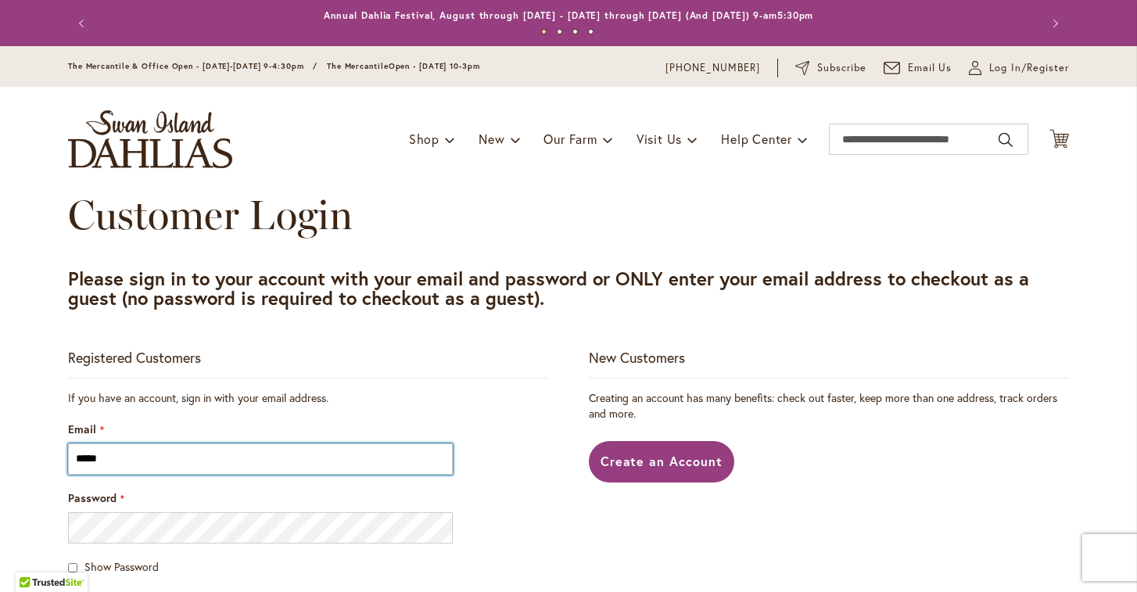
type input "**********"
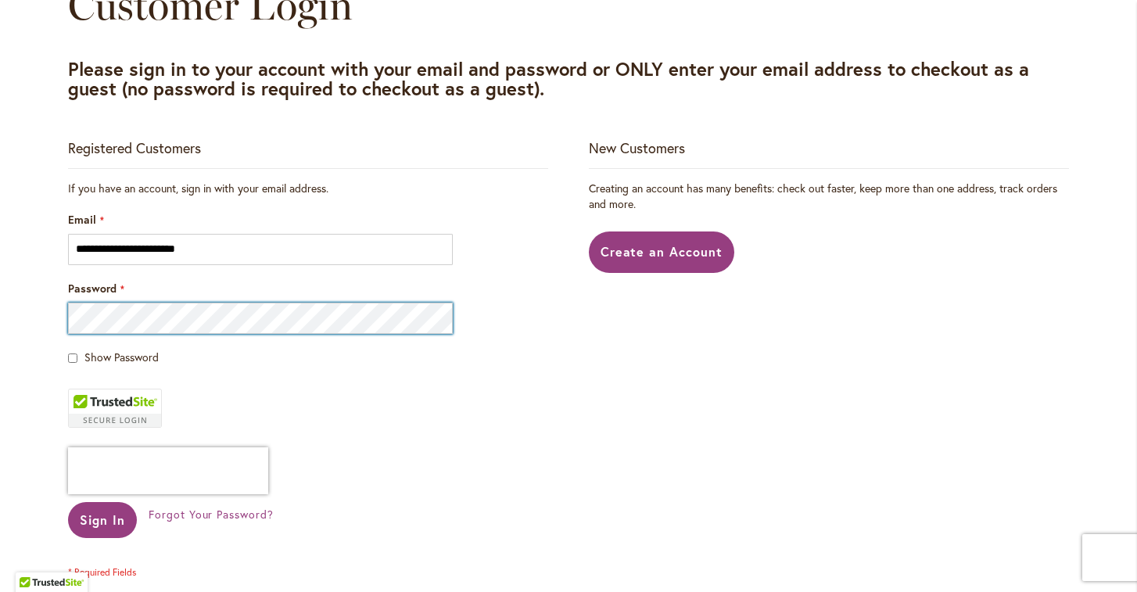
scroll to position [271, 0]
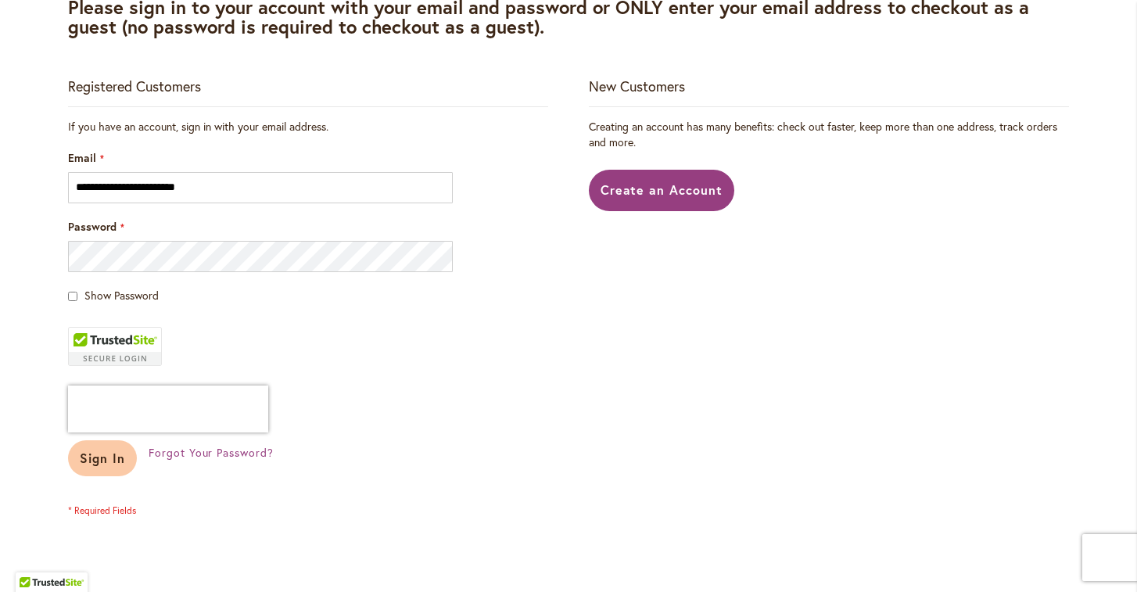
click at [114, 458] on span "Sign In" at bounding box center [102, 458] width 45 height 16
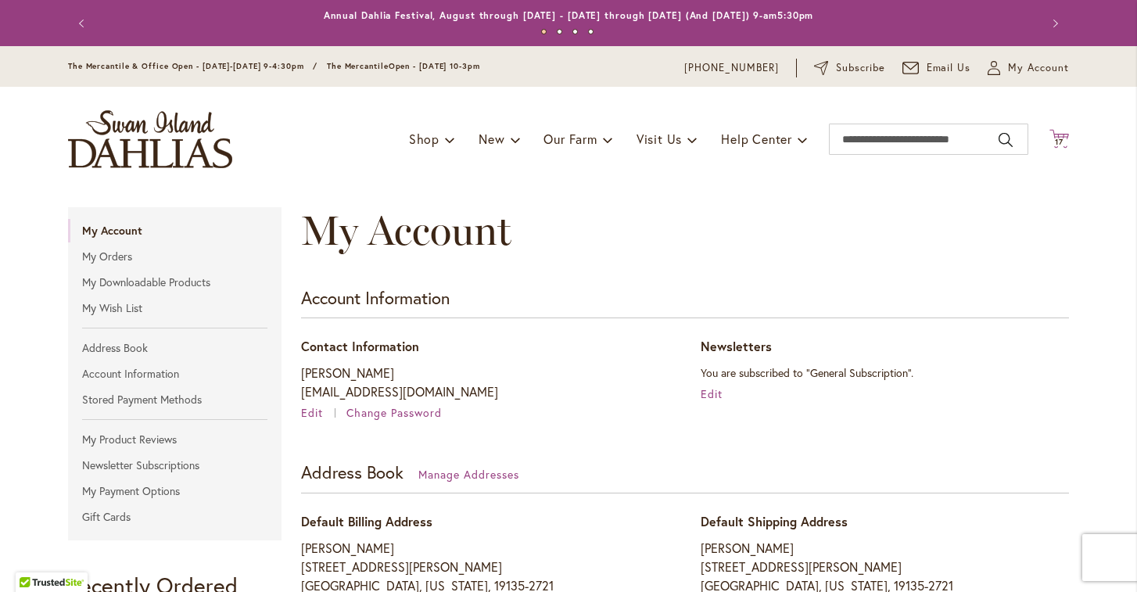
click at [1059, 141] on span "17" at bounding box center [1059, 142] width 9 height 10
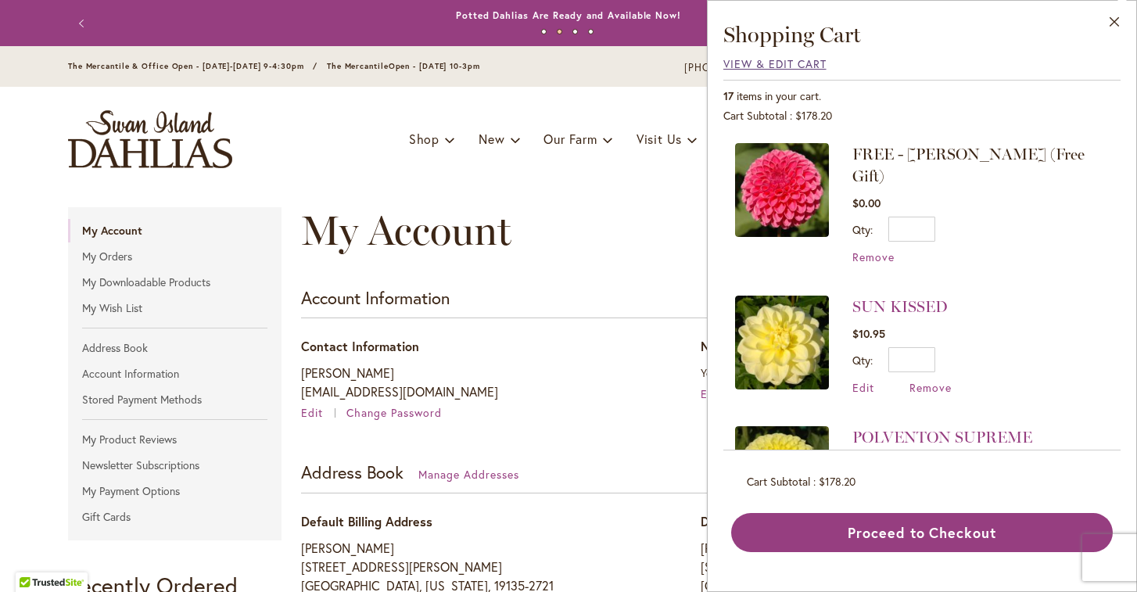
click at [734, 67] on span "View & Edit Cart" at bounding box center [774, 63] width 103 height 15
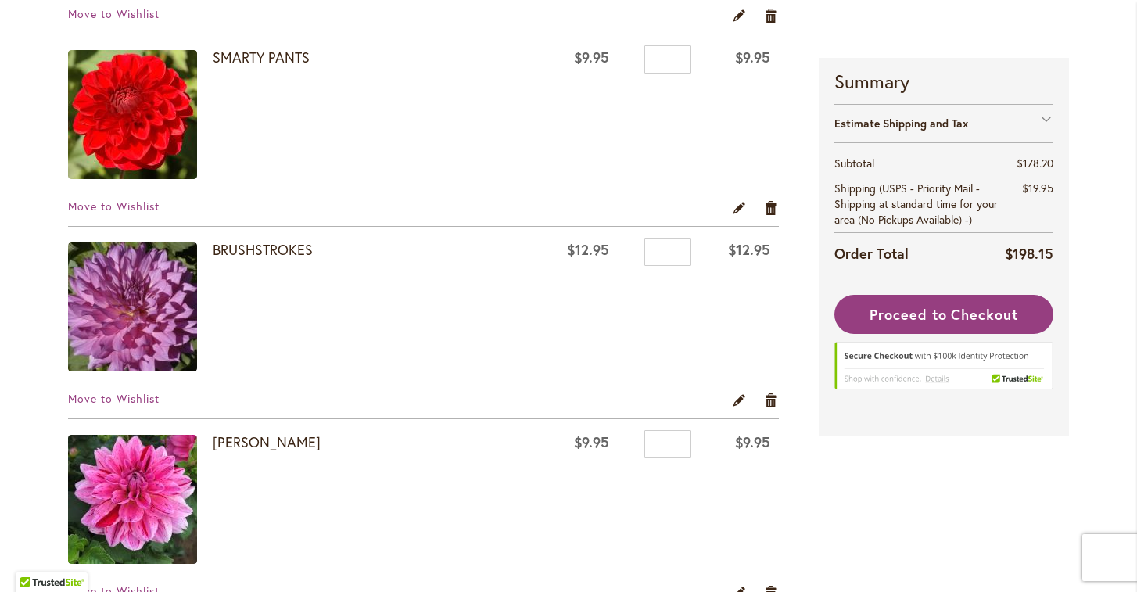
scroll to position [722, 0]
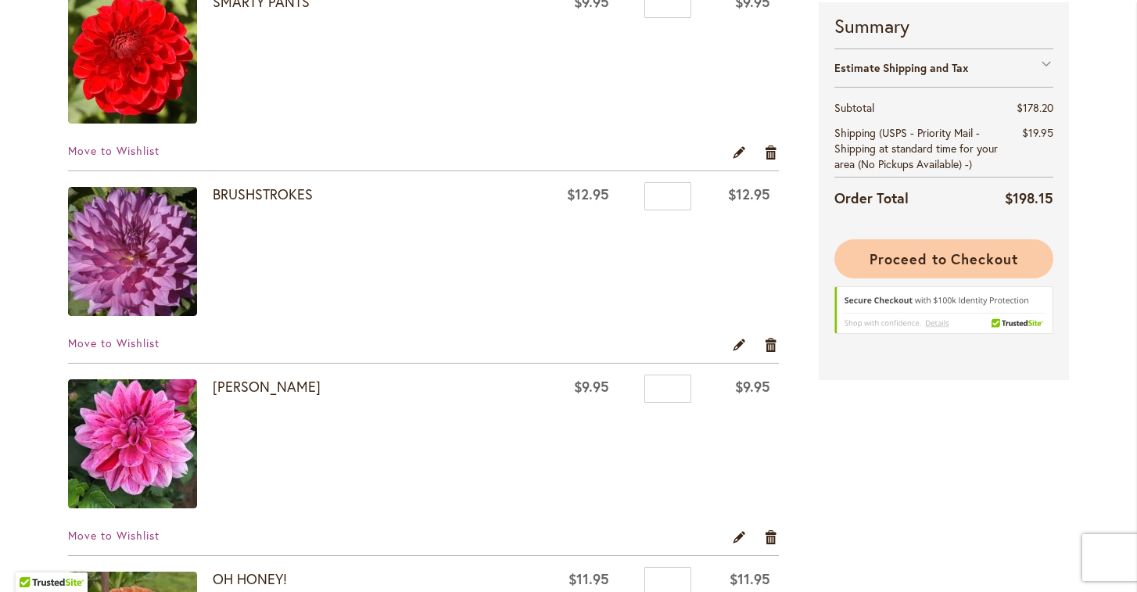
click at [967, 257] on span "Proceed to Checkout" at bounding box center [943, 258] width 149 height 19
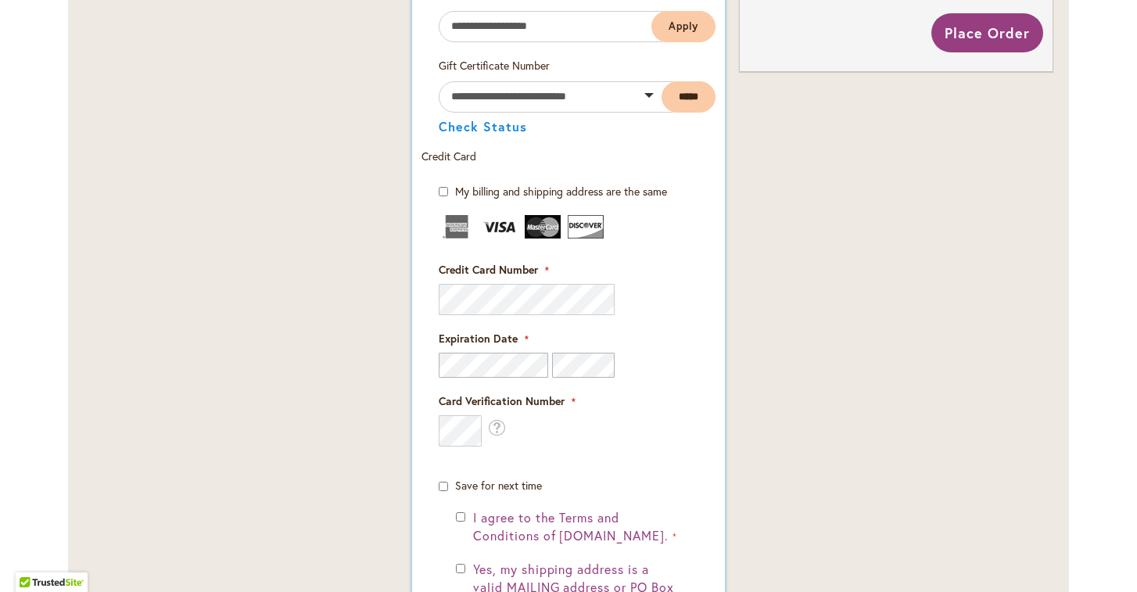
scroll to position [929, 0]
click at [501, 226] on img at bounding box center [500, 225] width 36 height 23
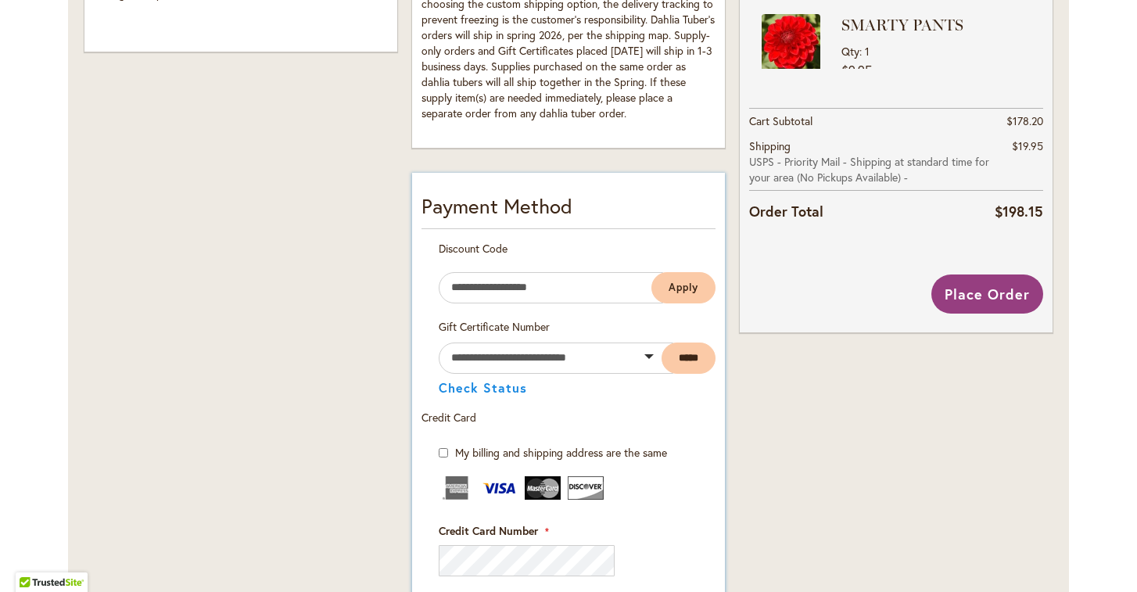
scroll to position [654, 0]
